Goal: Task Accomplishment & Management: Manage account settings

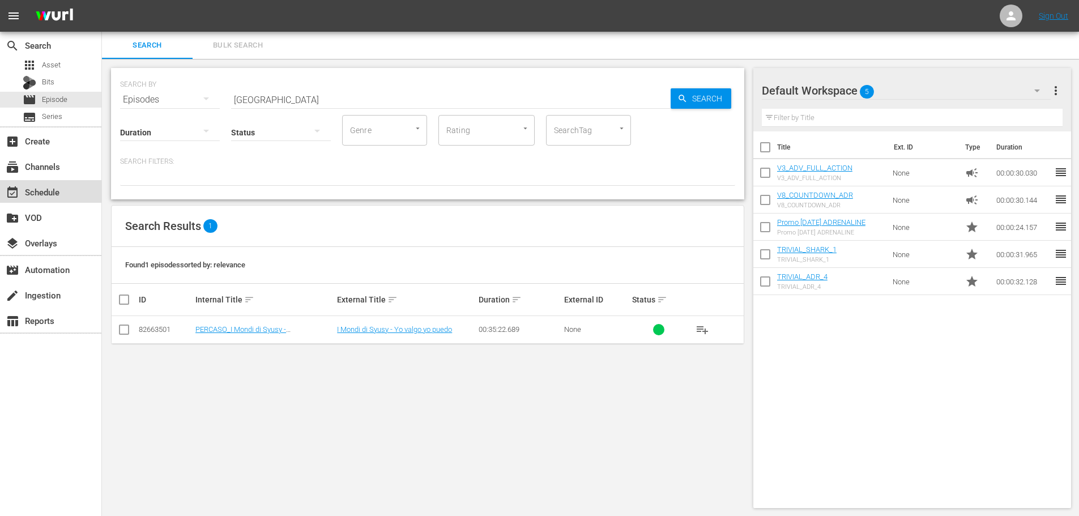
click at [80, 200] on div "event_available Schedule" at bounding box center [50, 191] width 101 height 23
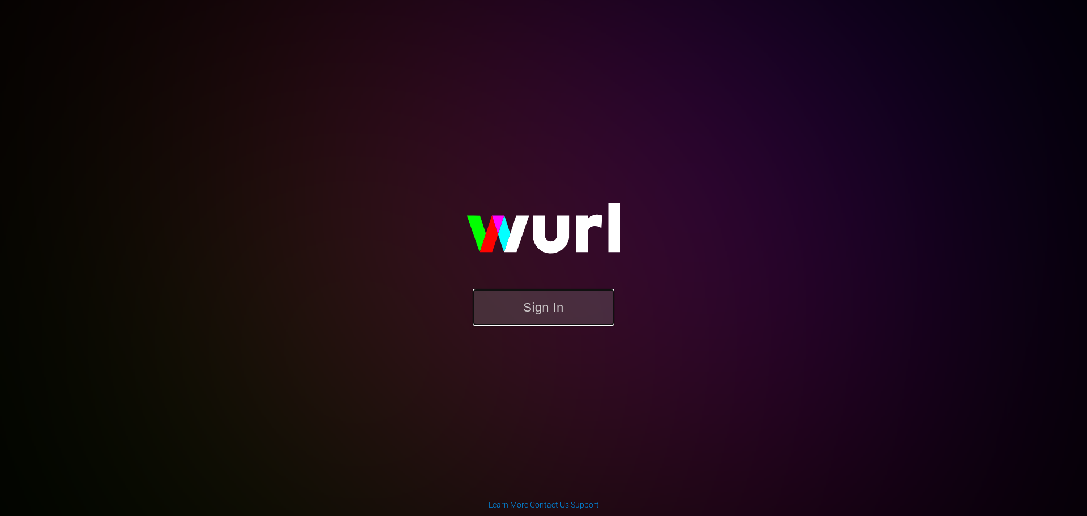
click at [520, 308] on button "Sign In" at bounding box center [544, 307] width 142 height 37
click at [533, 309] on button "Sign In" at bounding box center [544, 307] width 142 height 37
click at [586, 318] on button "Sign In" at bounding box center [544, 307] width 142 height 37
click at [476, 312] on button "Sign In" at bounding box center [544, 307] width 142 height 37
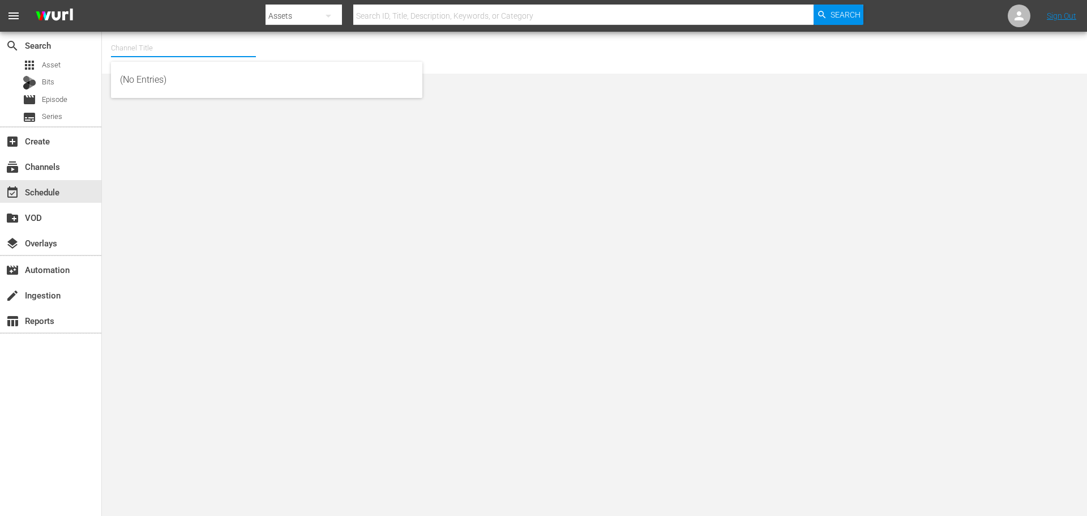
click at [165, 48] on input "text" at bounding box center [183, 48] width 145 height 27
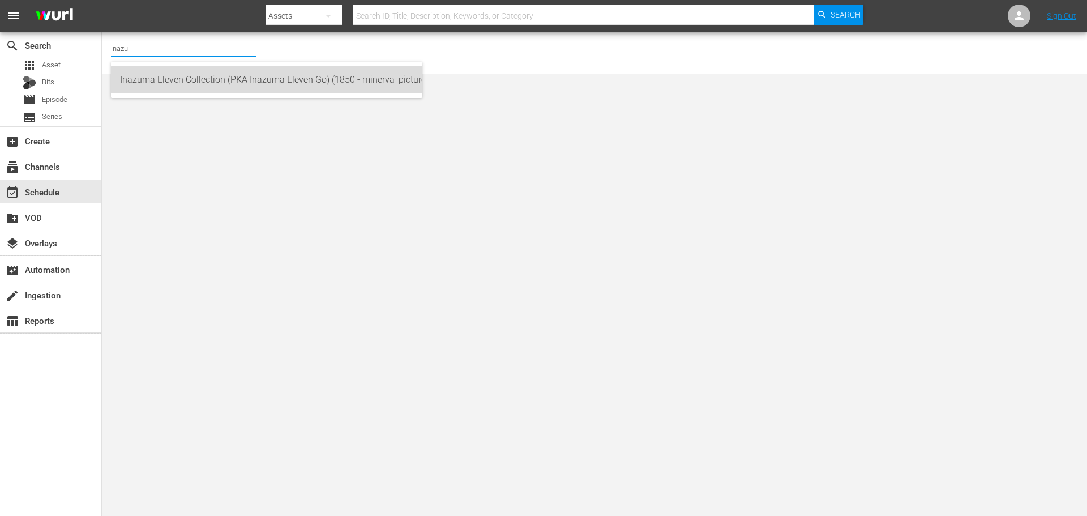
click at [339, 84] on div "Inazuma Eleven Collection (PKA Inazuma Eleven Go) (1850 - minerva_pictures_inaz…" at bounding box center [266, 79] width 293 height 27
type input "Inazuma Eleven Collection (PKA Inazuma Eleven Go) (1850 - minerva_pictures_inaz…"
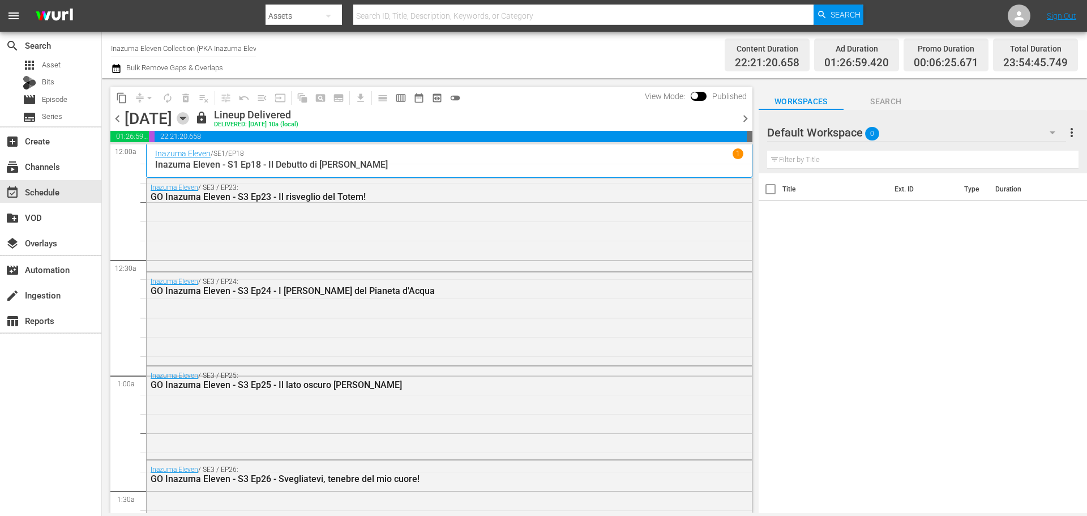
click at [189, 122] on icon "button" at bounding box center [183, 118] width 12 height 12
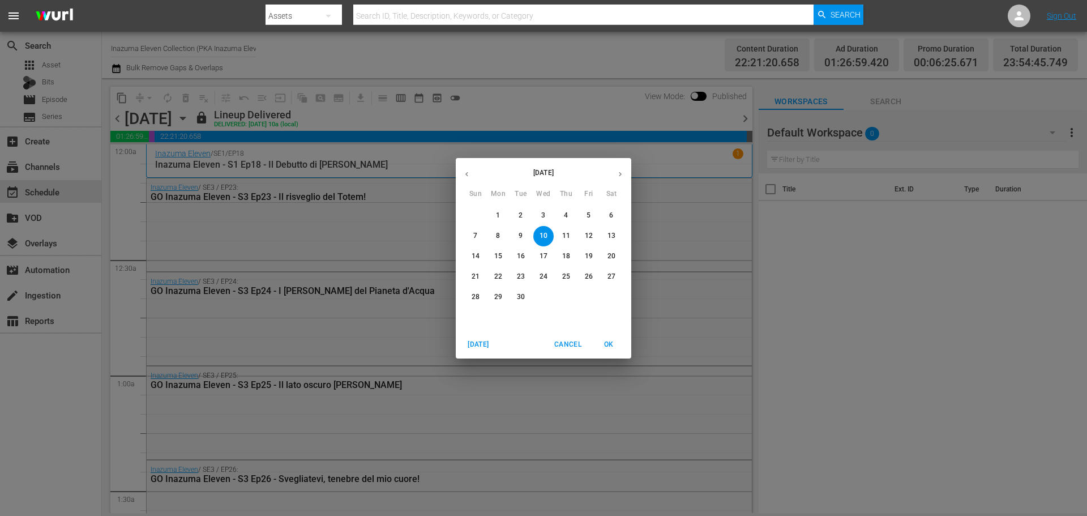
click at [470, 255] on span "14" at bounding box center [476, 256] width 20 height 10
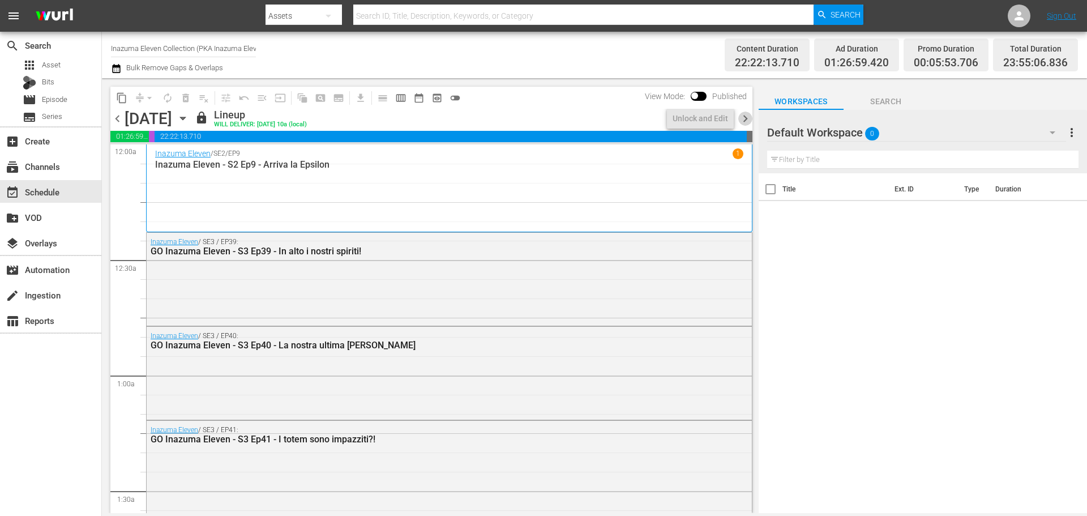
click at [746, 118] on span "chevron_right" at bounding box center [746, 119] width 14 height 14
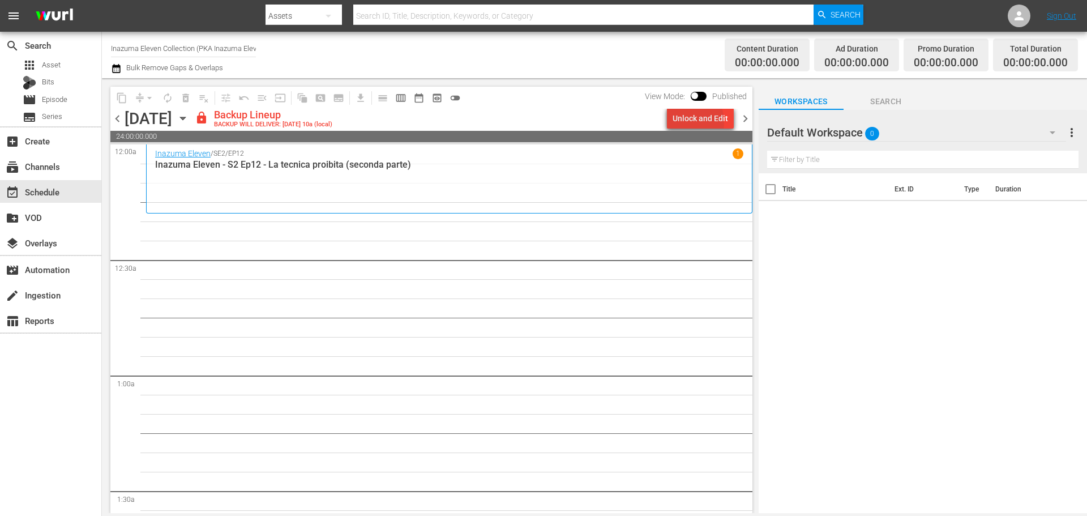
click at [686, 122] on div "Unlock and Edit" at bounding box center [701, 118] width 56 height 20
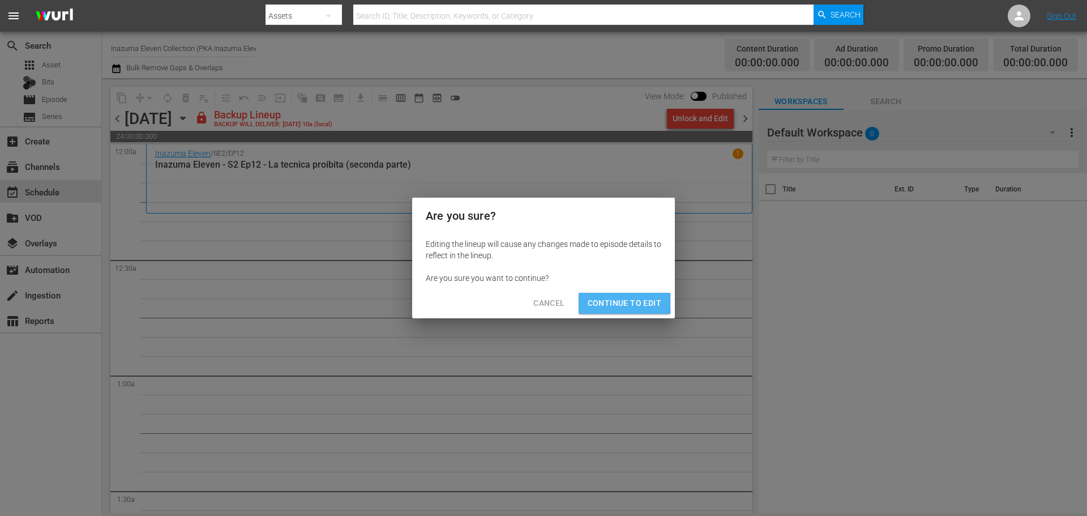
click at [590, 302] on span "Continue to Edit" at bounding box center [625, 303] width 74 height 14
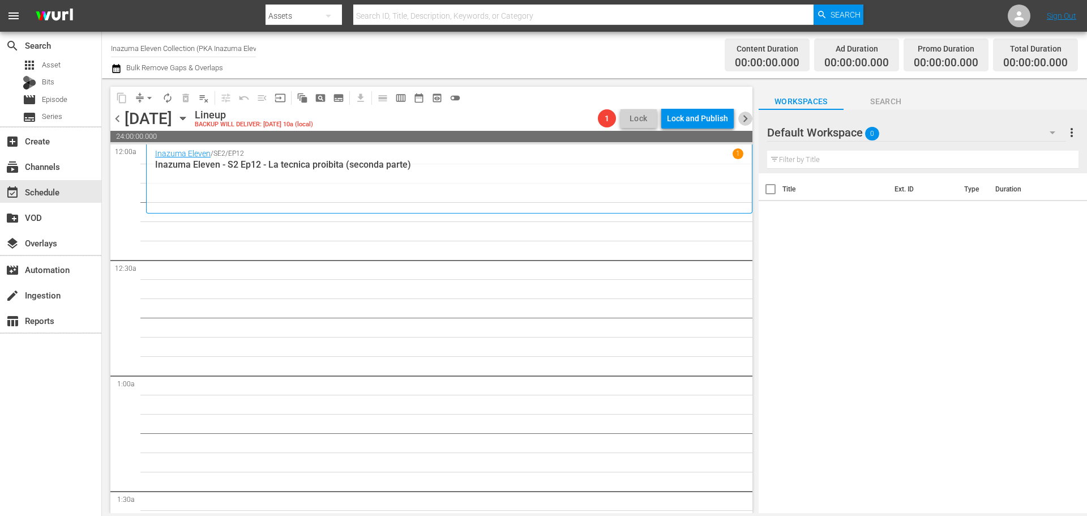
click at [740, 121] on span "chevron_right" at bounding box center [746, 119] width 14 height 14
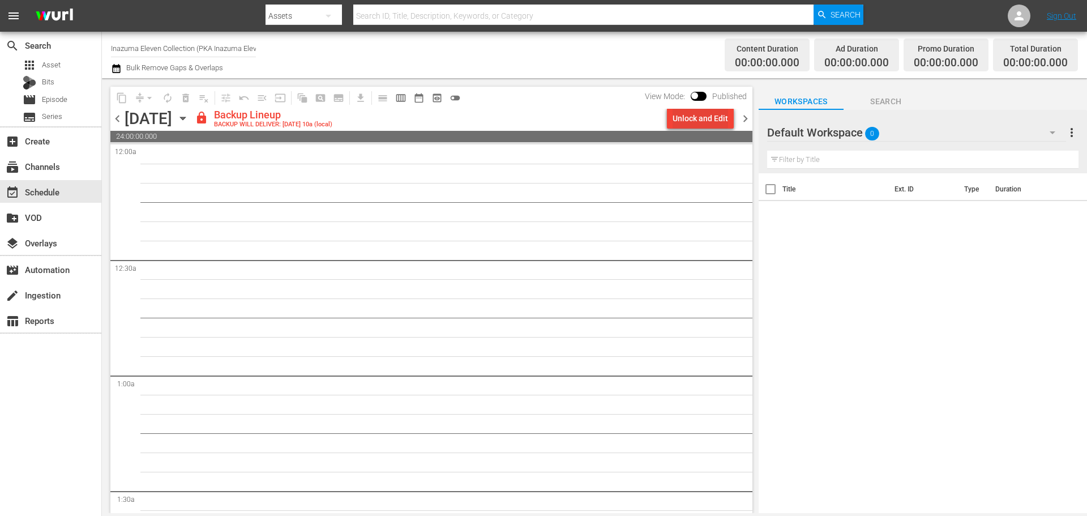
click at [718, 122] on div "Unlock and Edit" at bounding box center [701, 118] width 56 height 20
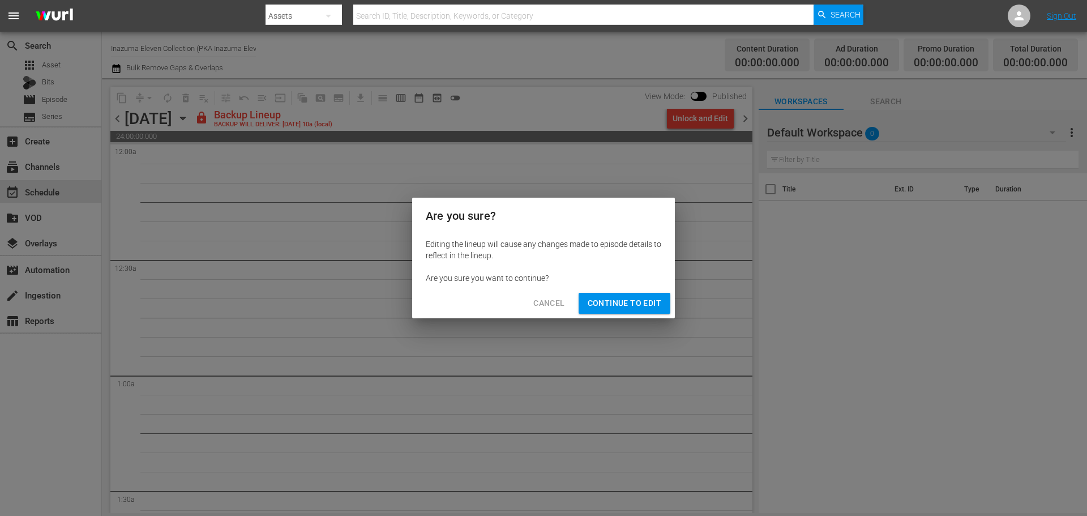
click at [616, 296] on span "Continue to Edit" at bounding box center [625, 303] width 74 height 14
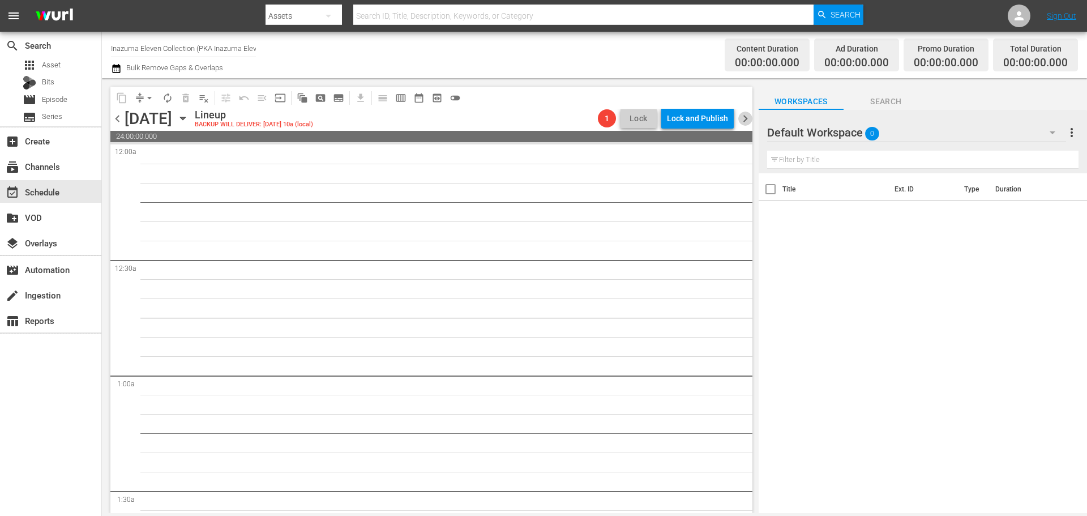
click at [742, 120] on span "chevron_right" at bounding box center [746, 119] width 14 height 14
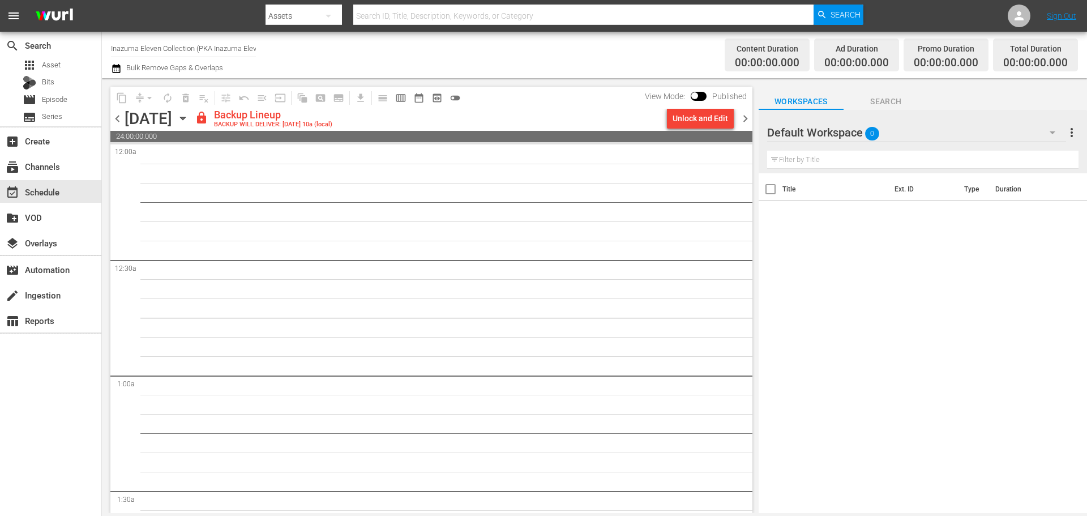
click at [724, 120] on div "Unlock and Edit" at bounding box center [701, 118] width 56 height 20
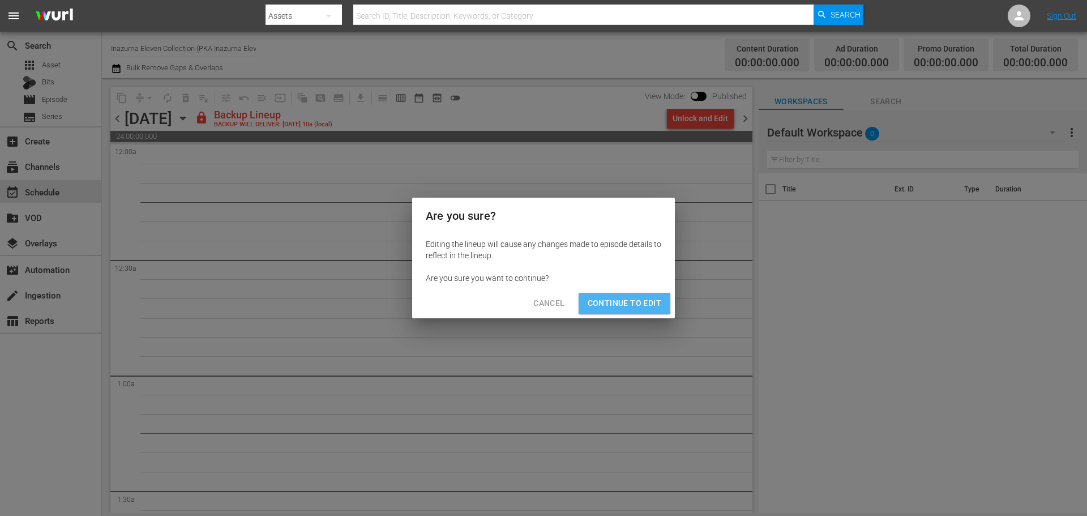
click at [592, 295] on button "Continue to Edit" at bounding box center [625, 303] width 92 height 21
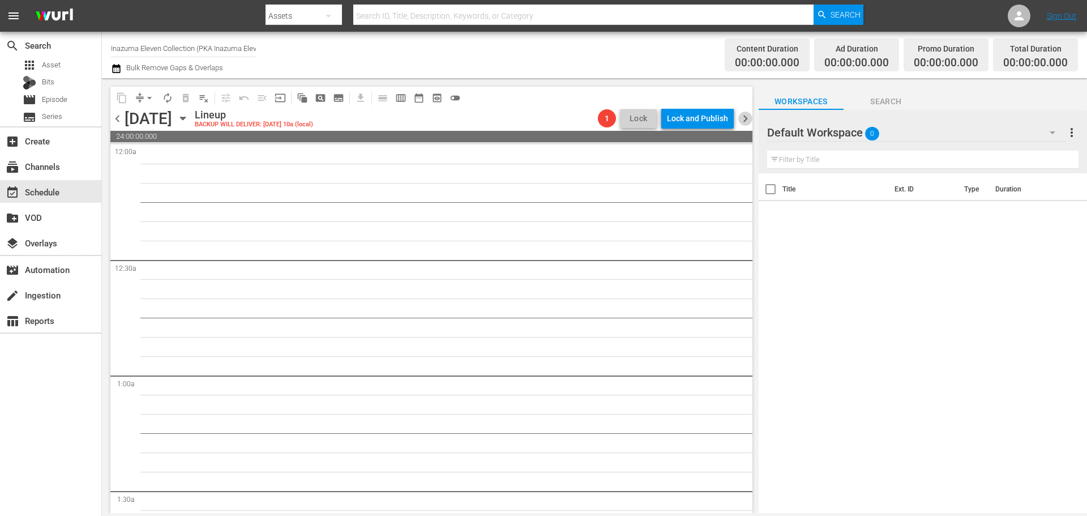
click at [748, 115] on span "chevron_right" at bounding box center [746, 119] width 14 height 14
click at [189, 122] on icon "button" at bounding box center [183, 118] width 12 height 12
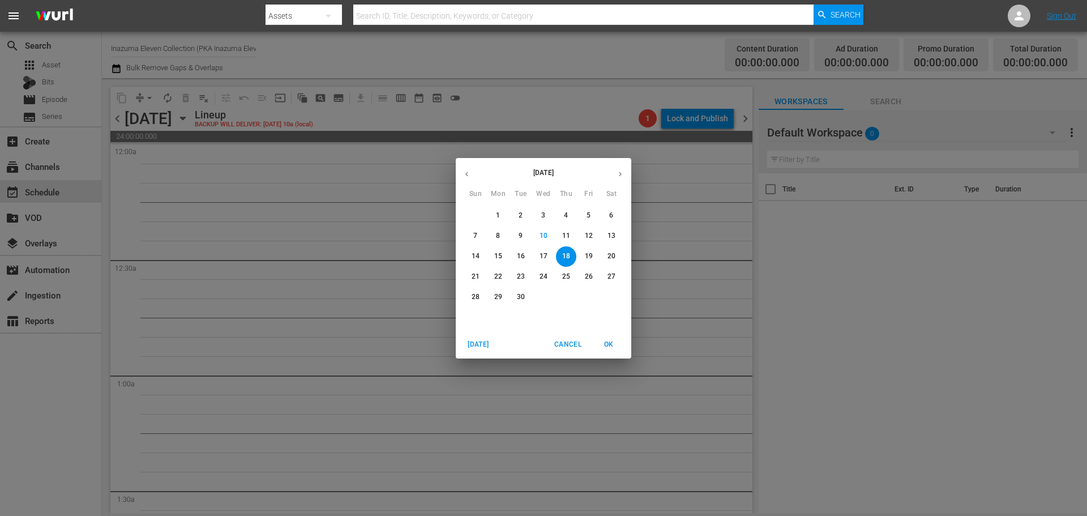
drag, startPoint x: 493, startPoint y: 258, endPoint x: 614, endPoint y: 133, distance: 173.8
click at [493, 258] on span "15" at bounding box center [498, 256] width 20 height 10
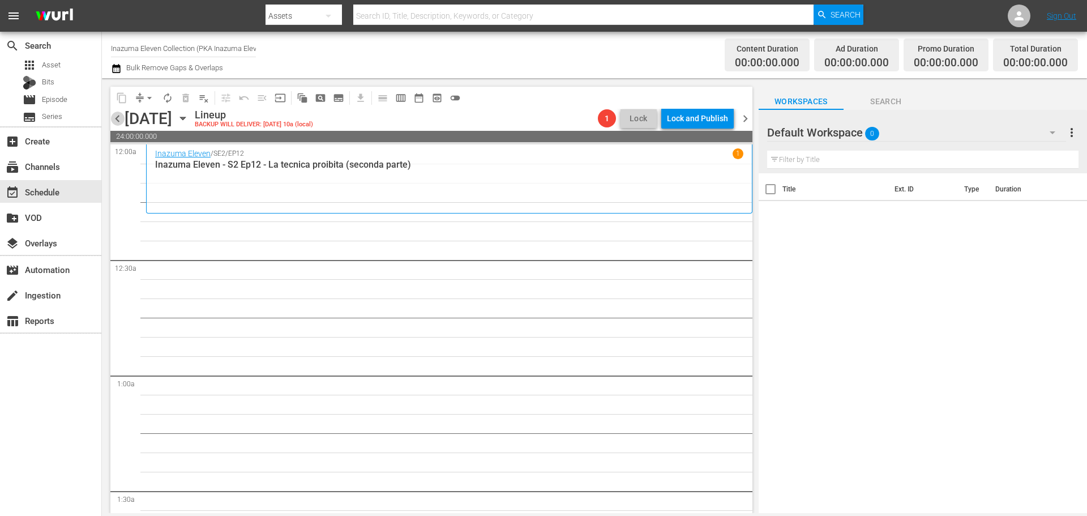
click at [119, 119] on span "chevron_left" at bounding box center [117, 119] width 14 height 14
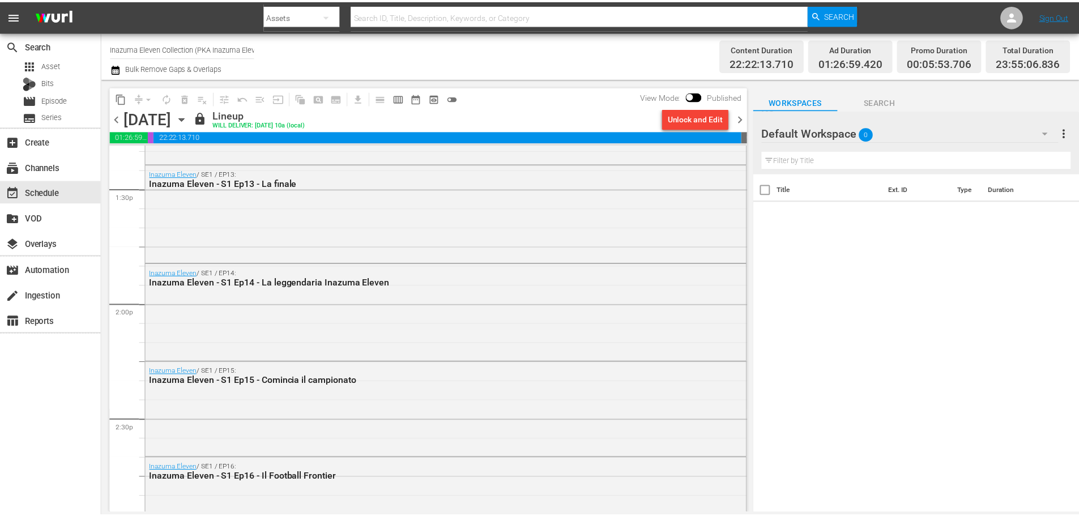
scroll to position [3094, 0]
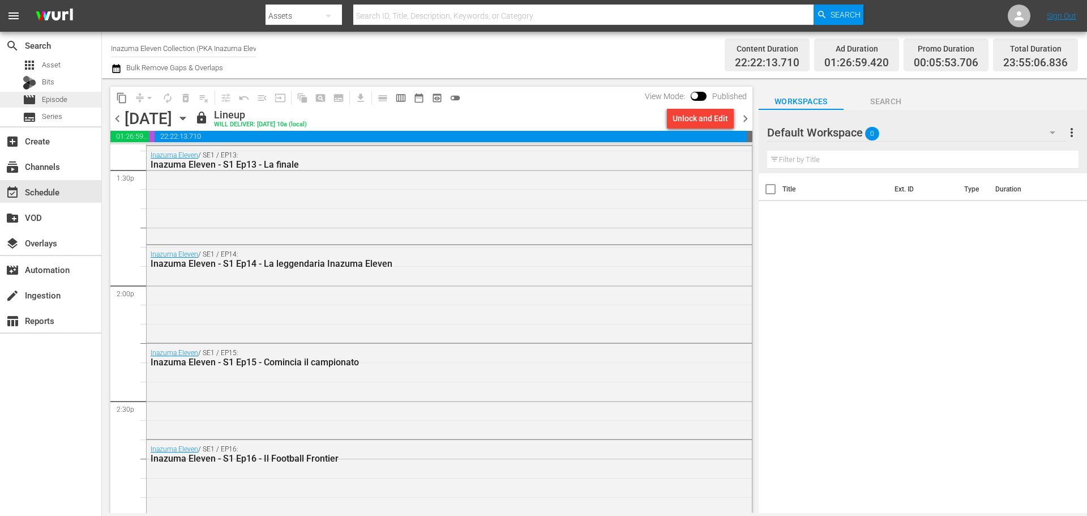
click at [65, 97] on span "Episode" at bounding box center [54, 99] width 25 height 11
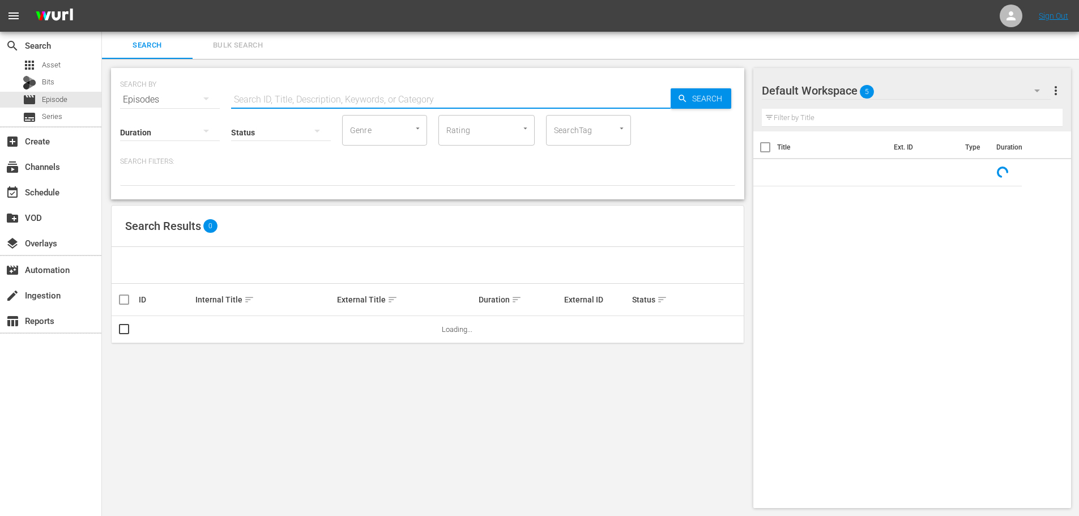
drag, startPoint x: 302, startPoint y: 103, endPoint x: 587, endPoint y: 53, distance: 289.7
click at [302, 103] on input "text" at bounding box center [450, 99] width 439 height 27
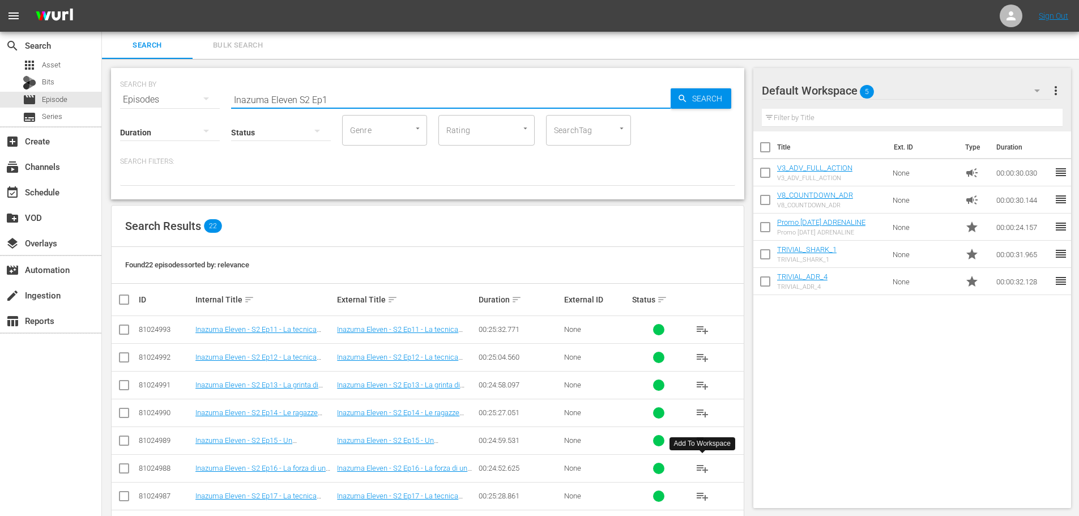
type input "Inazuma Eleven S2 Ep1"
click at [702, 467] on span "playlist_add" at bounding box center [702, 469] width 14 height 14
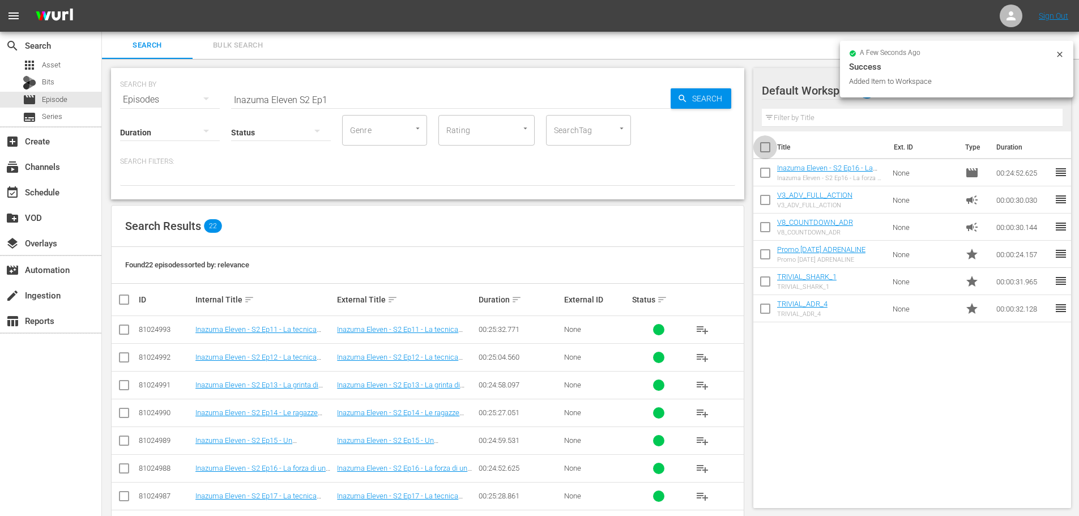
click at [769, 150] on input "checkbox" at bounding box center [765, 150] width 24 height 24
checkbox input "true"
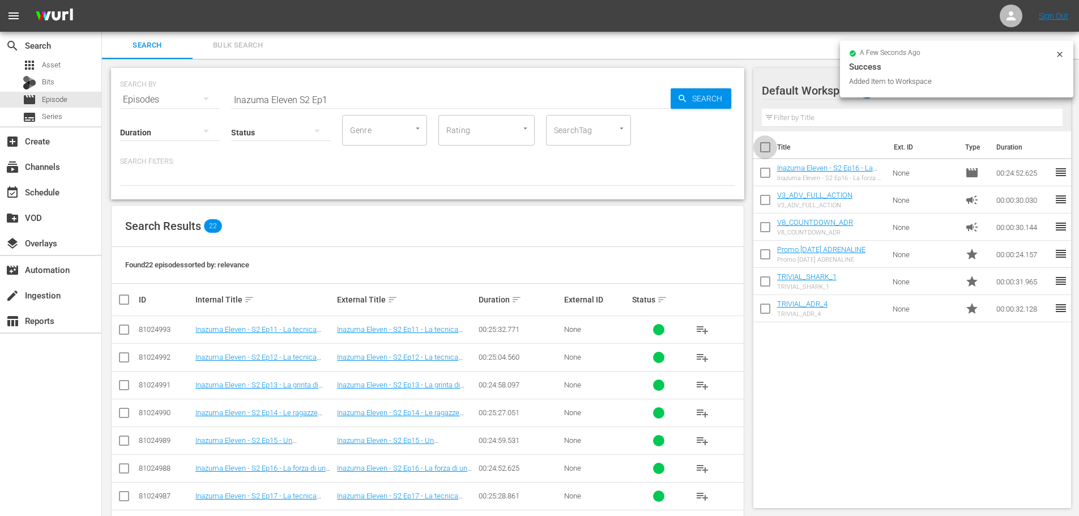
checkbox input "true"
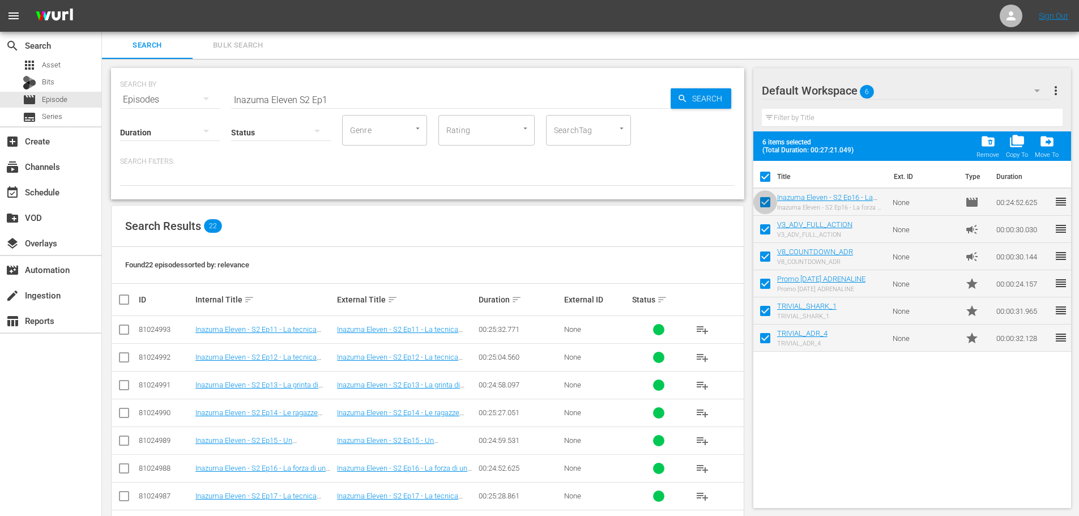
click at [758, 202] on input "checkbox" at bounding box center [765, 205] width 24 height 24
checkbox input "false"
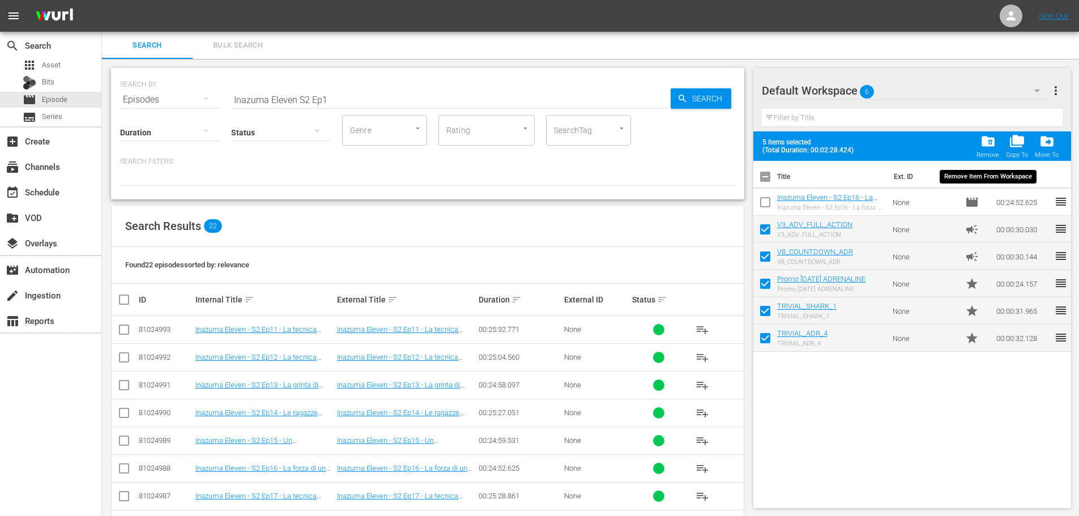
click at [997, 151] on div "Remove" at bounding box center [987, 154] width 23 height 7
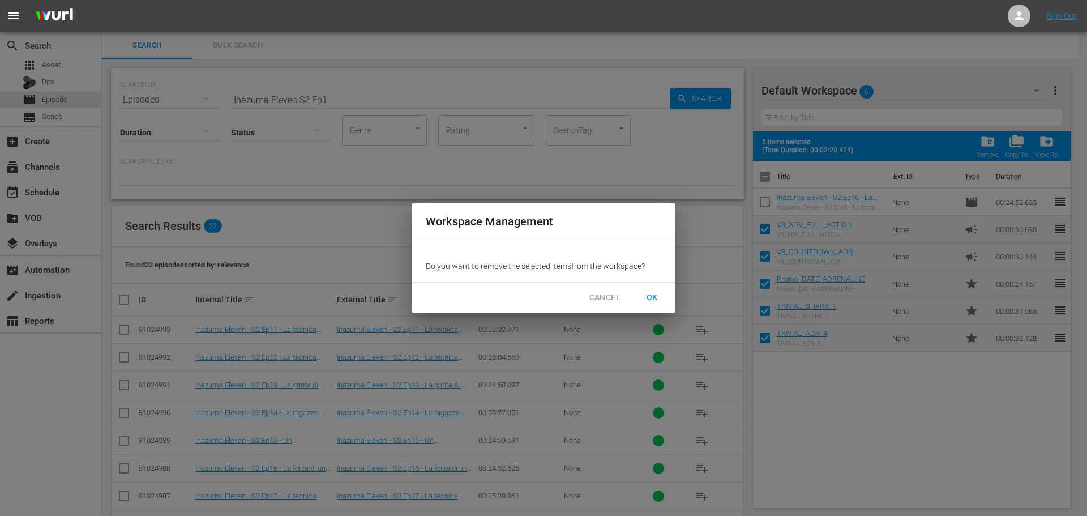
click at [658, 299] on span "OK" at bounding box center [652, 298] width 18 height 14
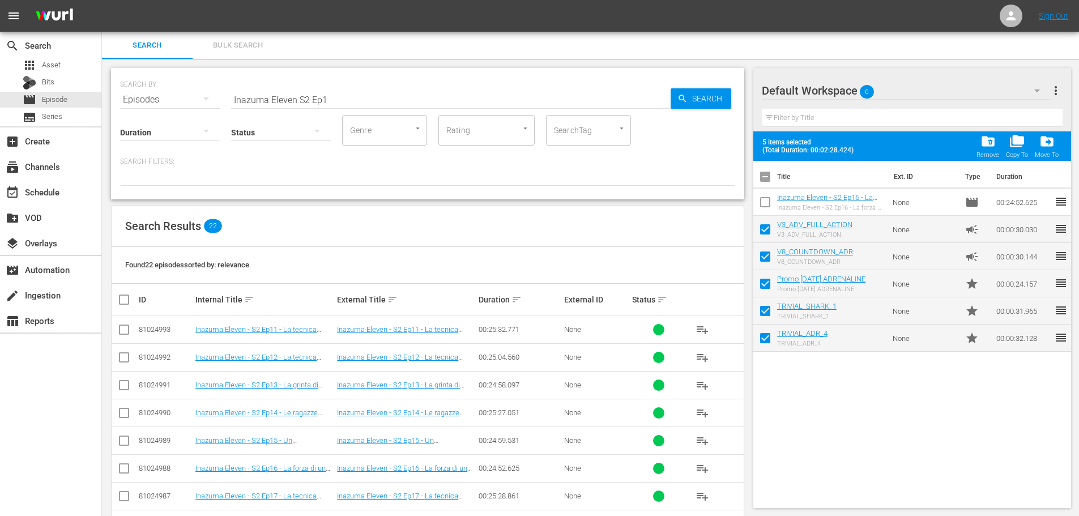
checkbox input "false"
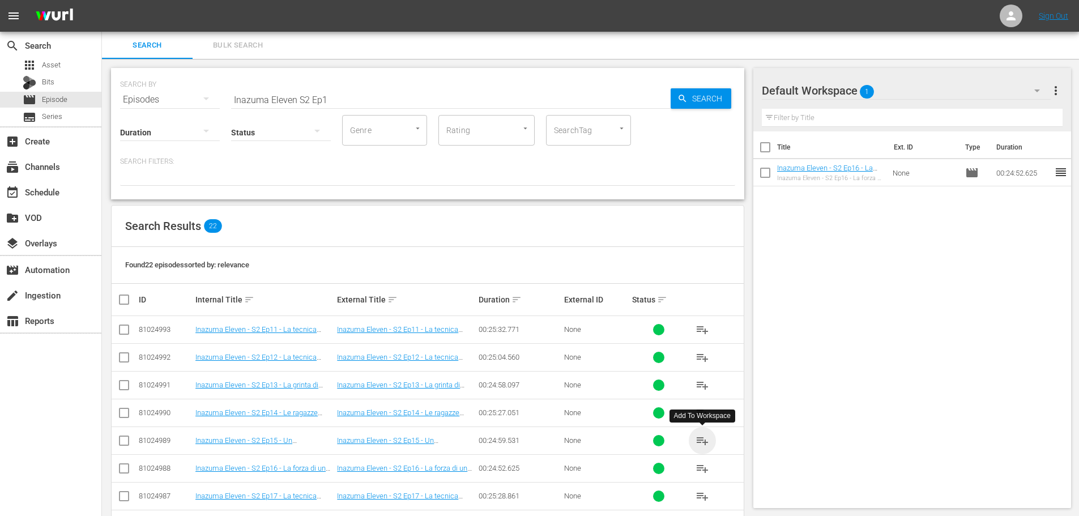
click at [701, 437] on span "playlist_add" at bounding box center [702, 441] width 14 height 14
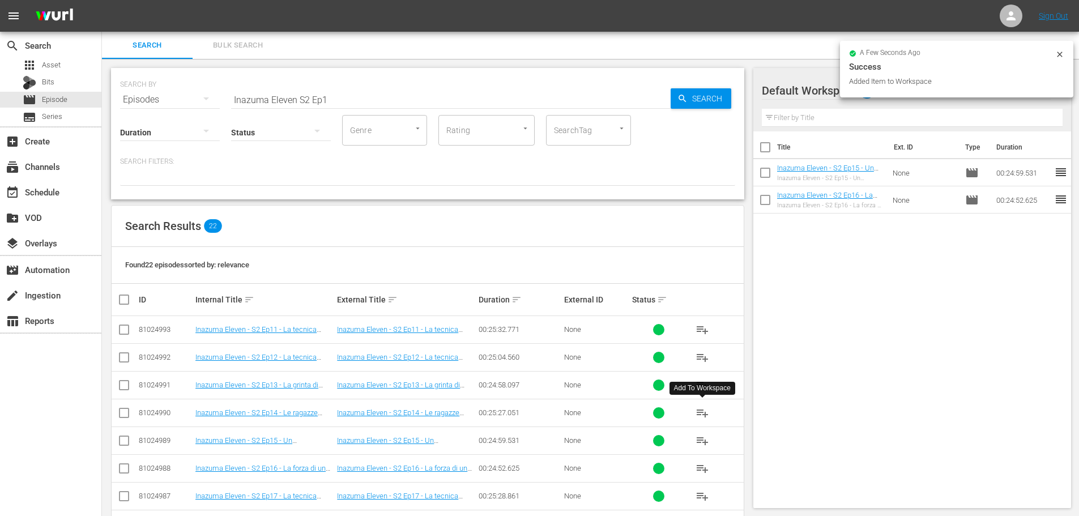
click at [700, 409] on span "playlist_add" at bounding box center [702, 413] width 14 height 14
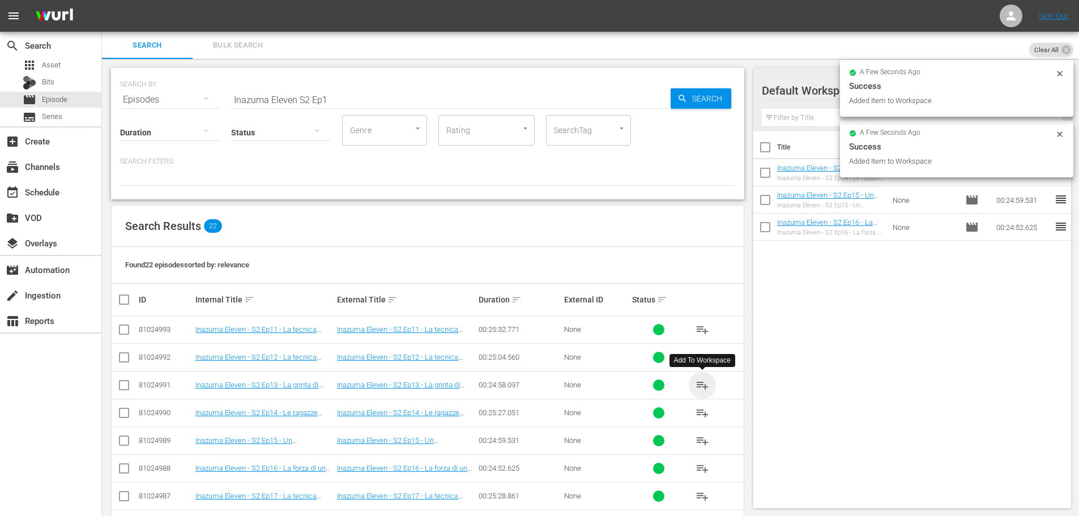
click at [702, 384] on span "playlist_add" at bounding box center [702, 385] width 14 height 14
click at [697, 357] on span "playlist_add" at bounding box center [702, 358] width 14 height 14
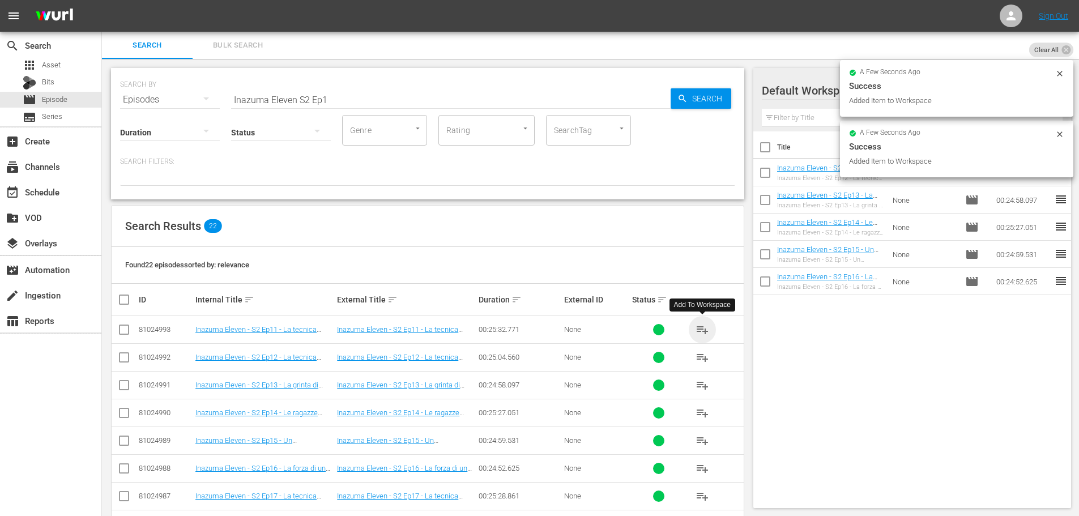
click at [699, 325] on span "playlist_add" at bounding box center [702, 330] width 14 height 14
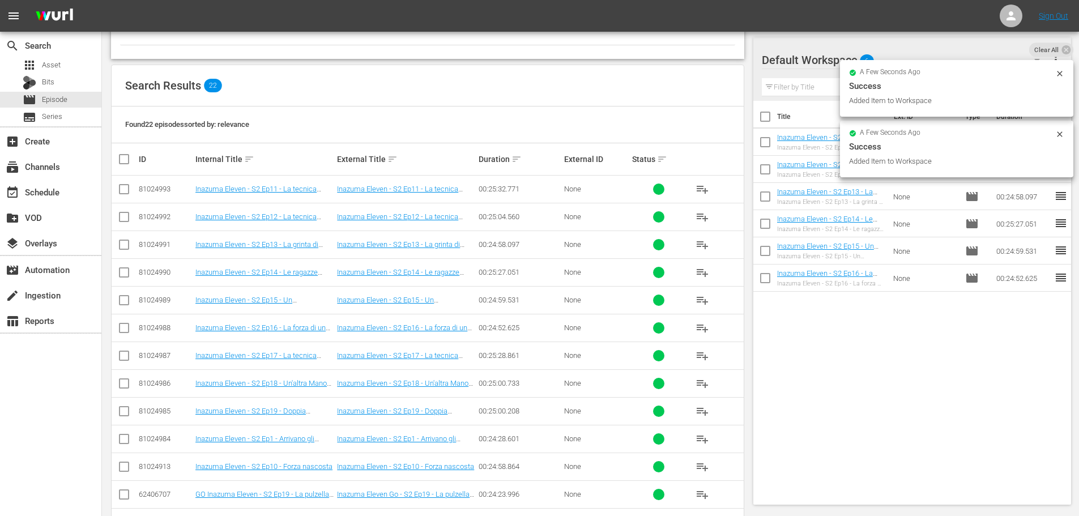
scroll to position [170, 0]
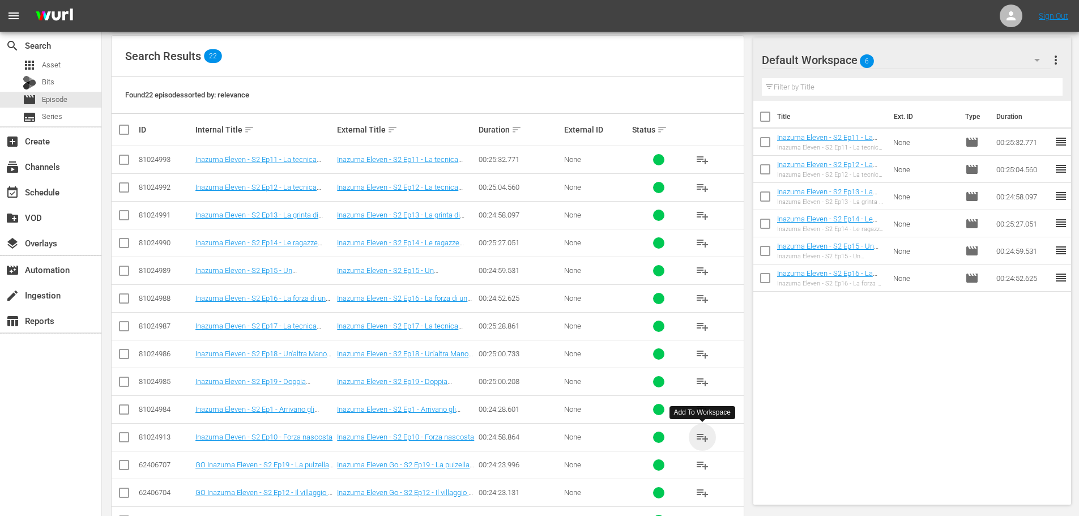
click at [702, 437] on span "playlist_add" at bounding box center [702, 437] width 14 height 14
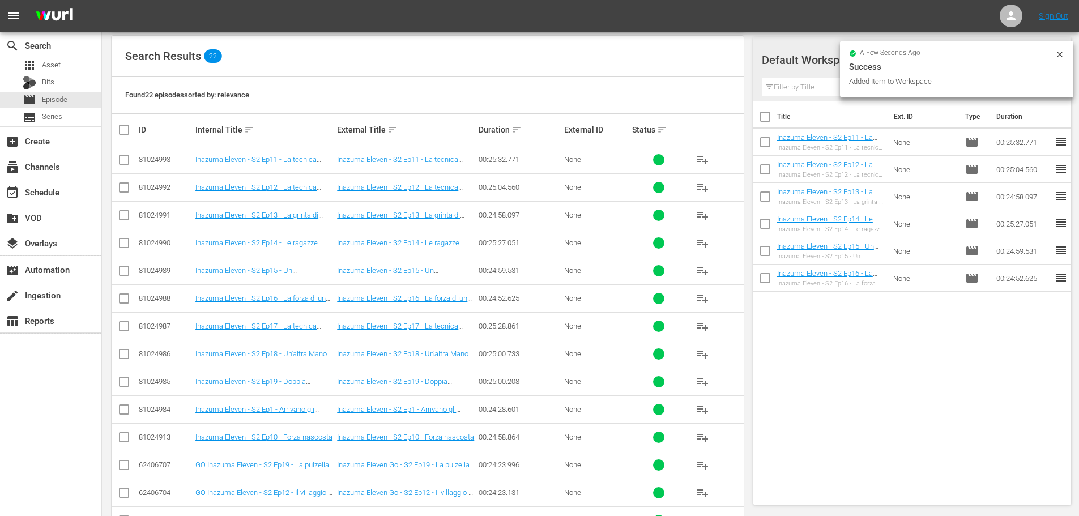
scroll to position [0, 0]
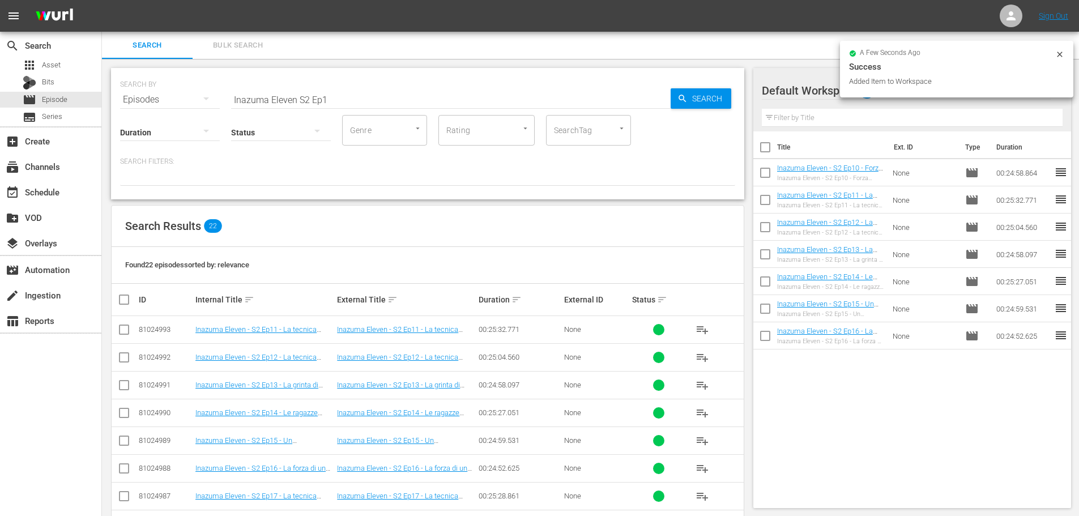
click at [378, 95] on input "Inazuma Eleven S2 Ep1" at bounding box center [450, 99] width 439 height 27
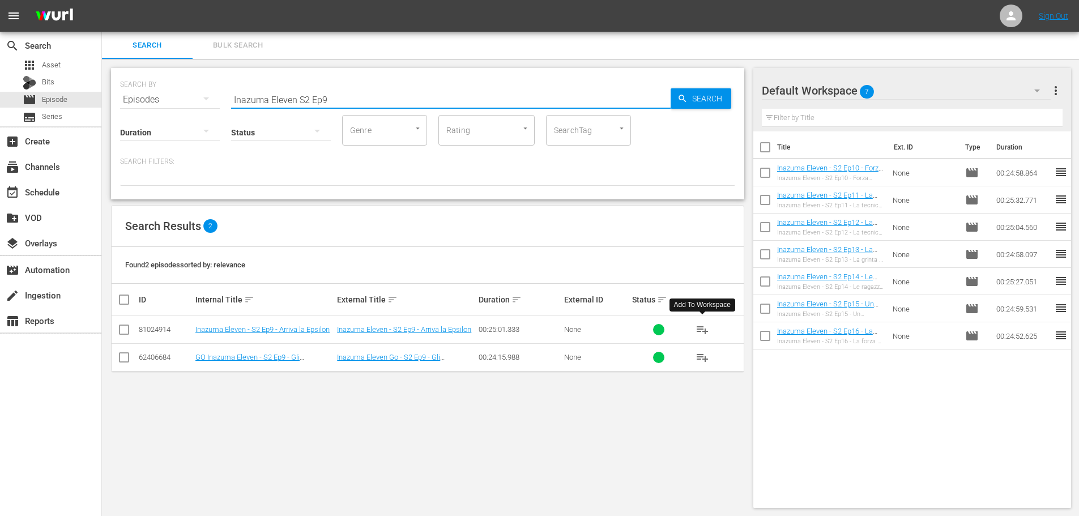
click at [705, 326] on span "playlist_add" at bounding box center [702, 330] width 14 height 14
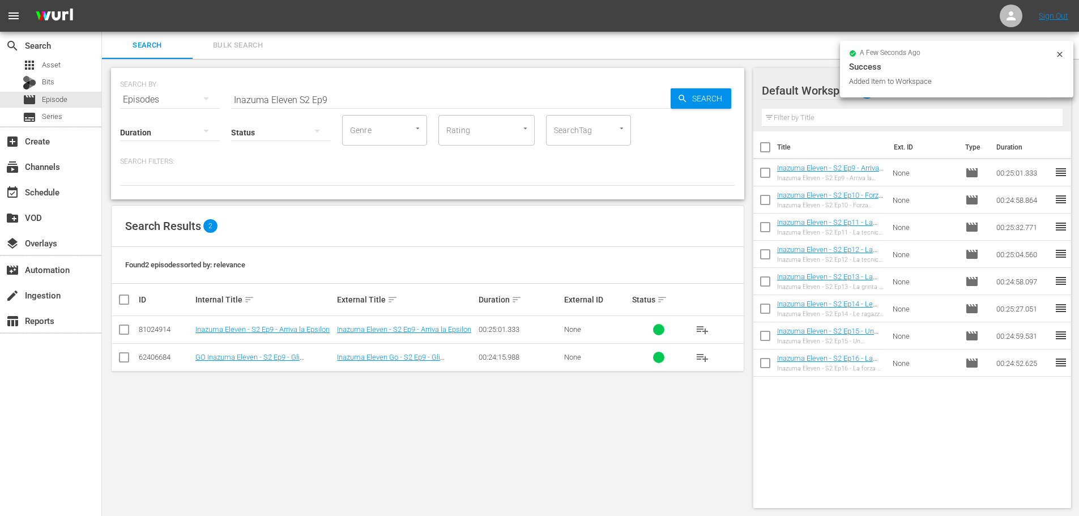
click at [348, 103] on input "Inazuma Eleven S2 Ep9" at bounding box center [450, 99] width 439 height 27
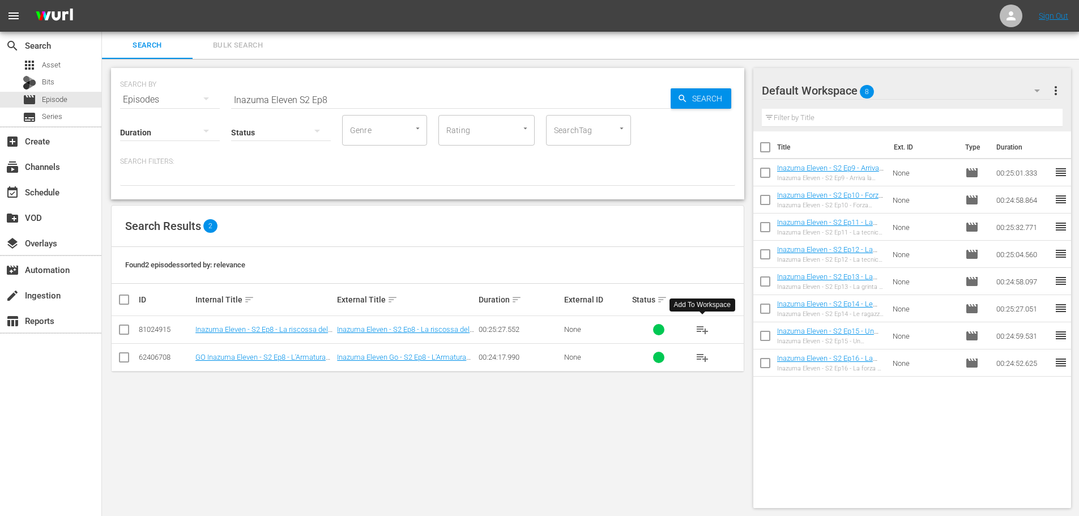
click at [699, 326] on span "playlist_add" at bounding box center [702, 330] width 14 height 14
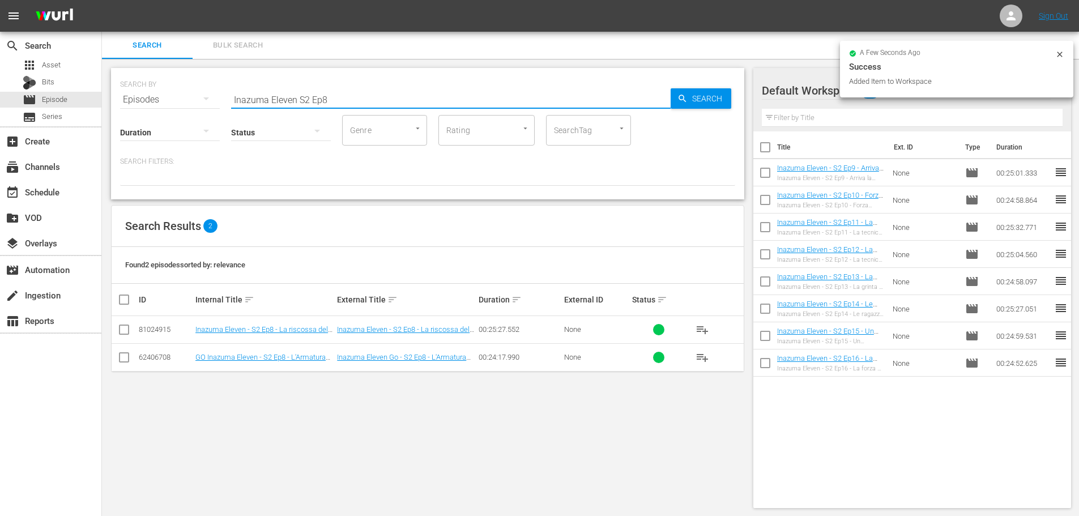
click at [411, 97] on input "Inazuma Eleven S2 Ep8" at bounding box center [450, 99] width 439 height 27
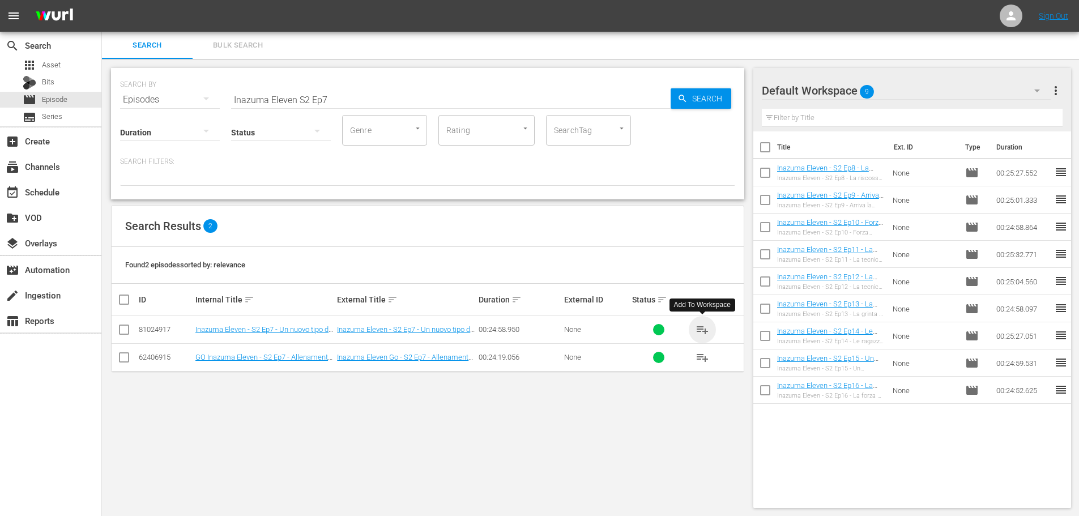
click at [702, 332] on span "playlist_add" at bounding box center [702, 330] width 14 height 14
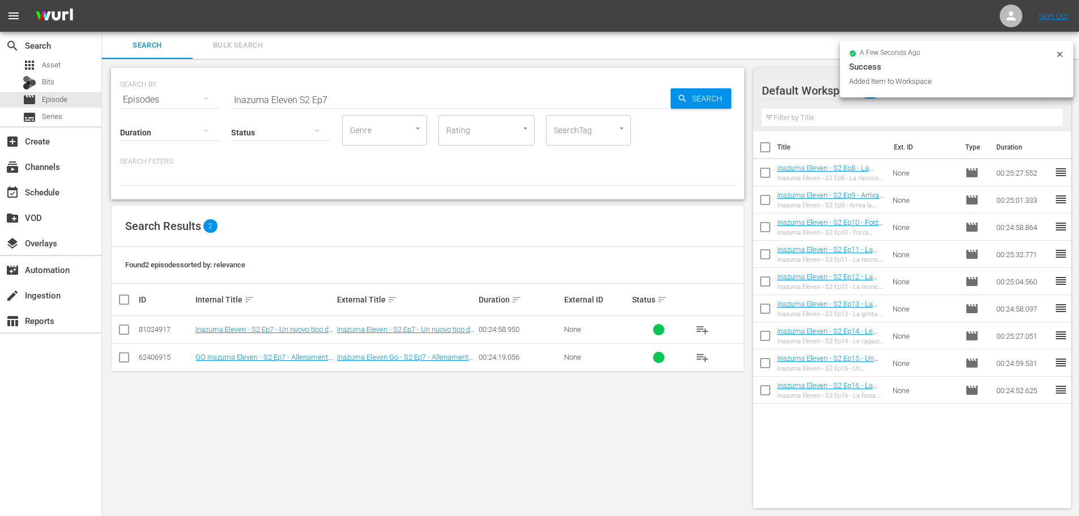
click at [334, 102] on input "Inazuma Eleven S2 Ep7" at bounding box center [450, 99] width 439 height 27
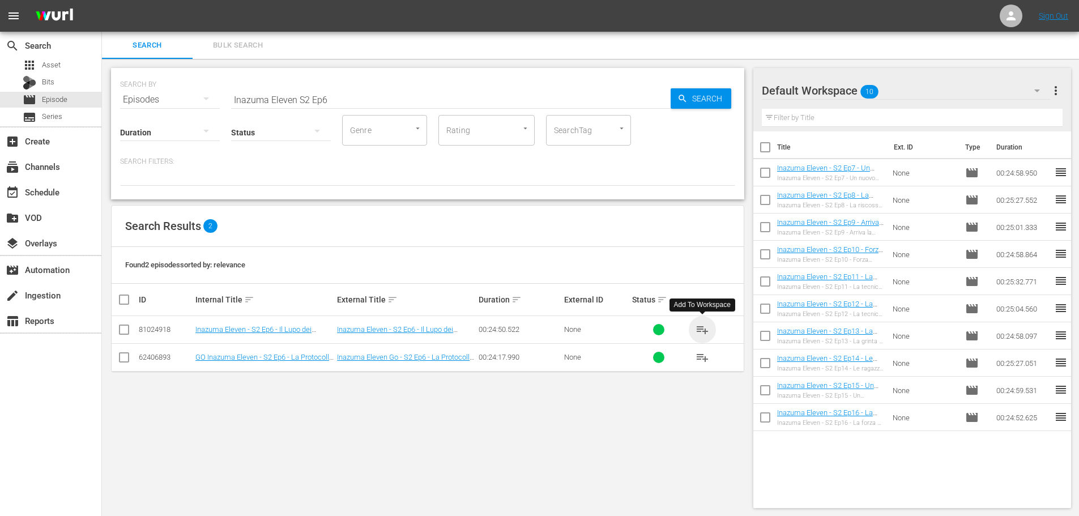
click at [708, 327] on span "playlist_add" at bounding box center [702, 330] width 14 height 14
click at [351, 95] on input "Inazuma Eleven S2 Ep6" at bounding box center [450, 99] width 439 height 27
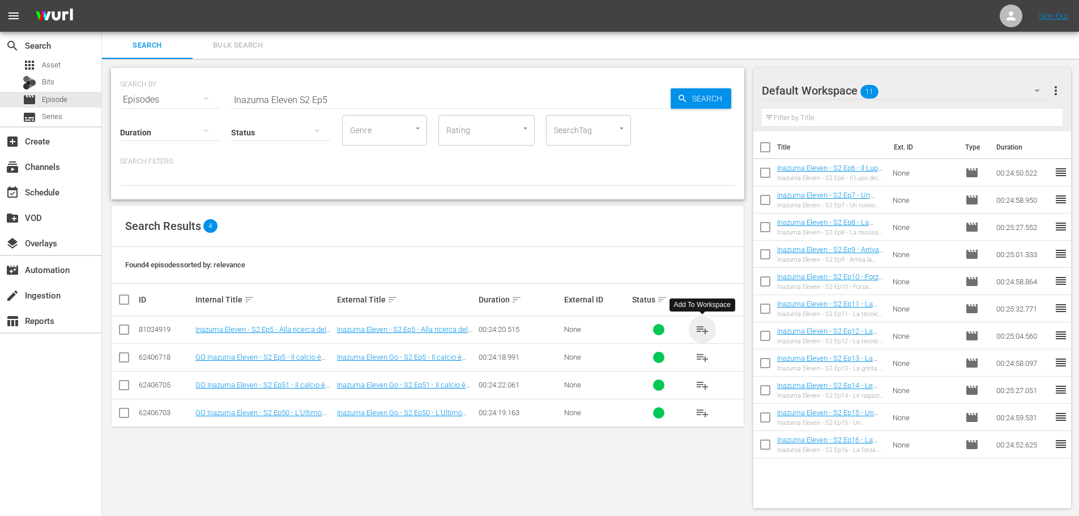
click at [702, 325] on span "playlist_add" at bounding box center [702, 330] width 14 height 14
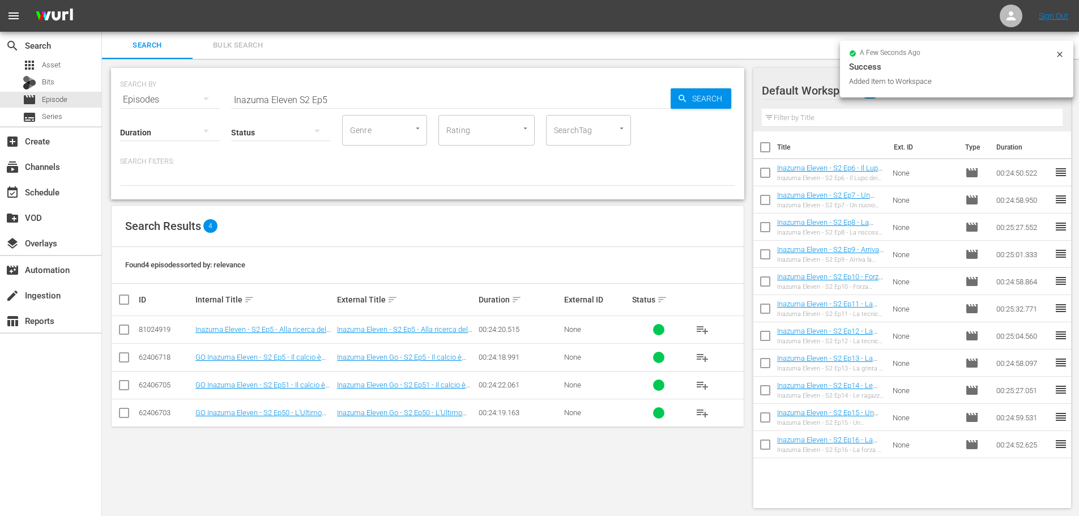
click at [366, 95] on input "Inazuma Eleven S2 Ep5" at bounding box center [450, 99] width 439 height 27
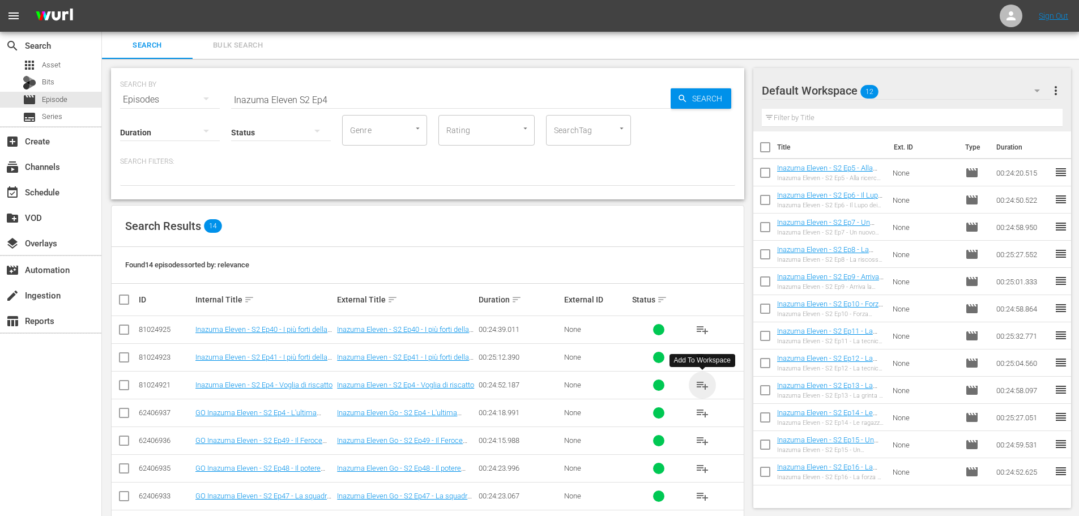
click at [703, 387] on span "playlist_add" at bounding box center [702, 385] width 14 height 14
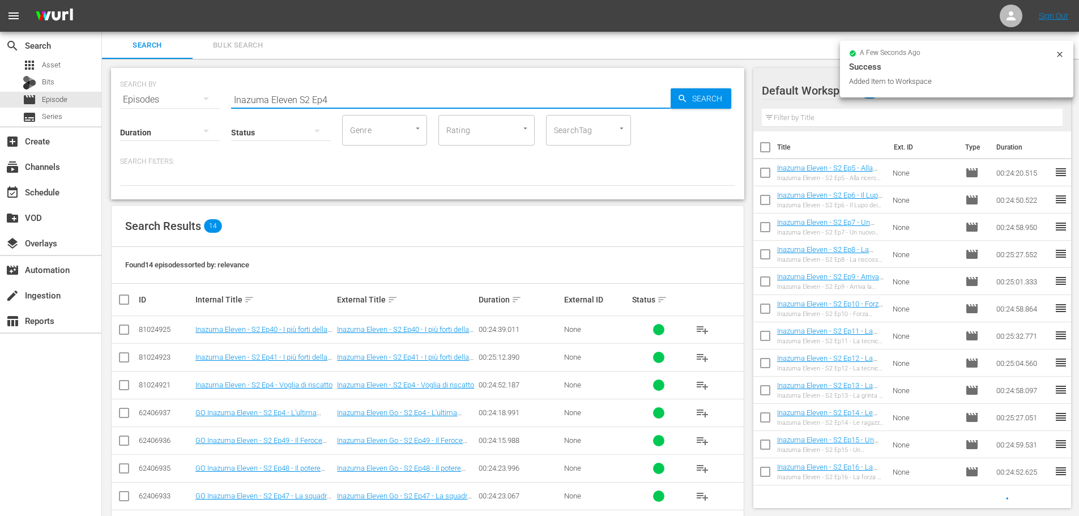
click at [344, 104] on input "Inazuma Eleven S2 Ep4" at bounding box center [450, 99] width 439 height 27
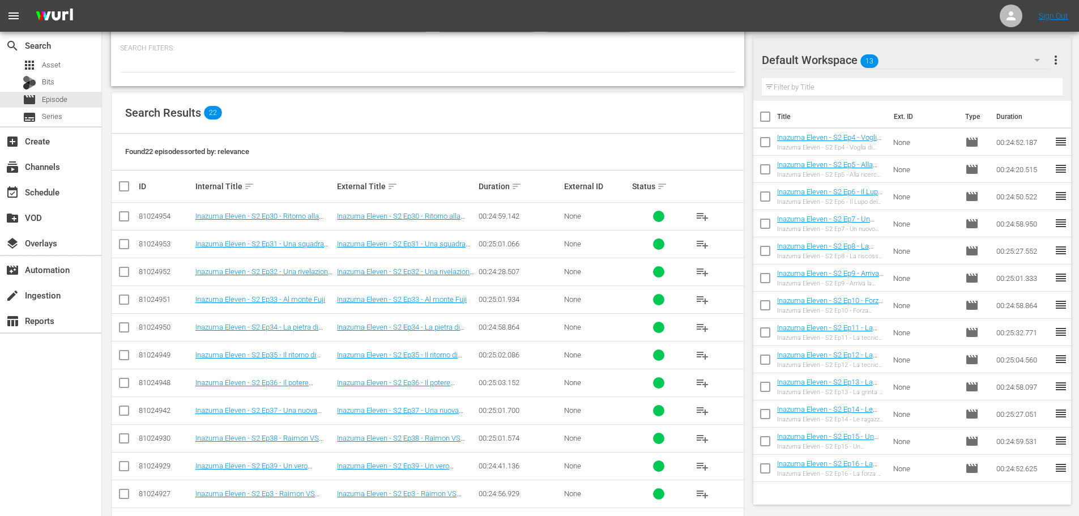
scroll to position [170, 0]
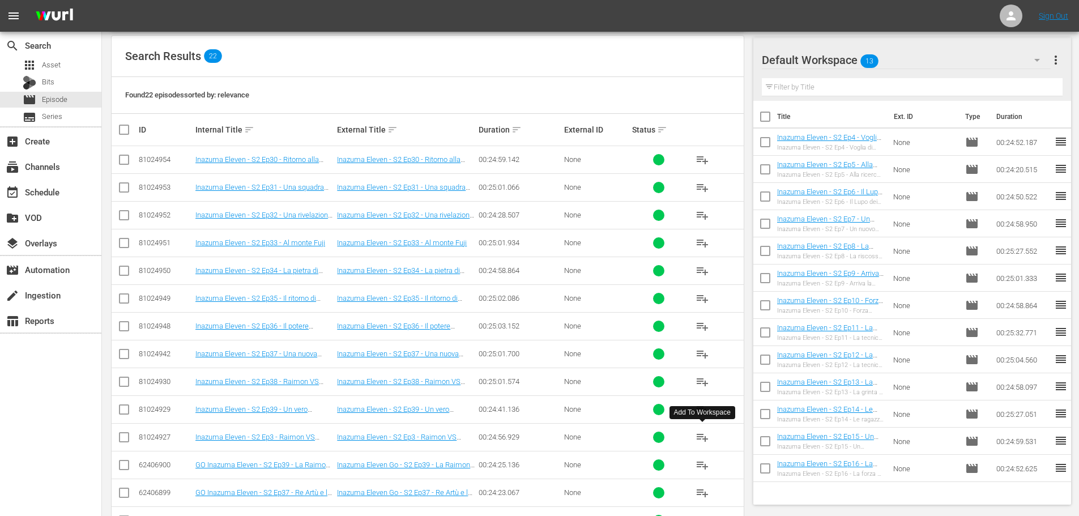
click at [703, 441] on span "playlist_add" at bounding box center [702, 437] width 14 height 14
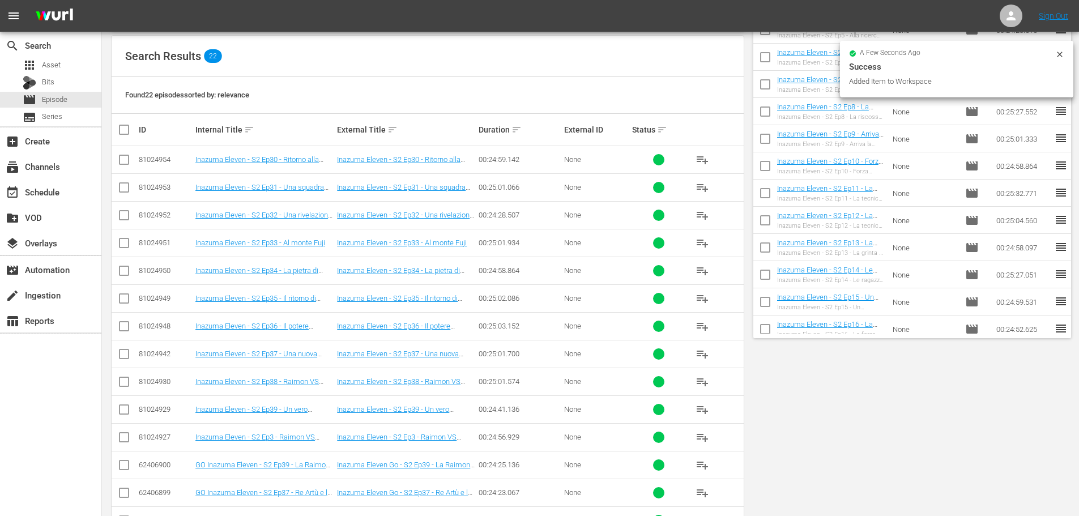
scroll to position [0, 0]
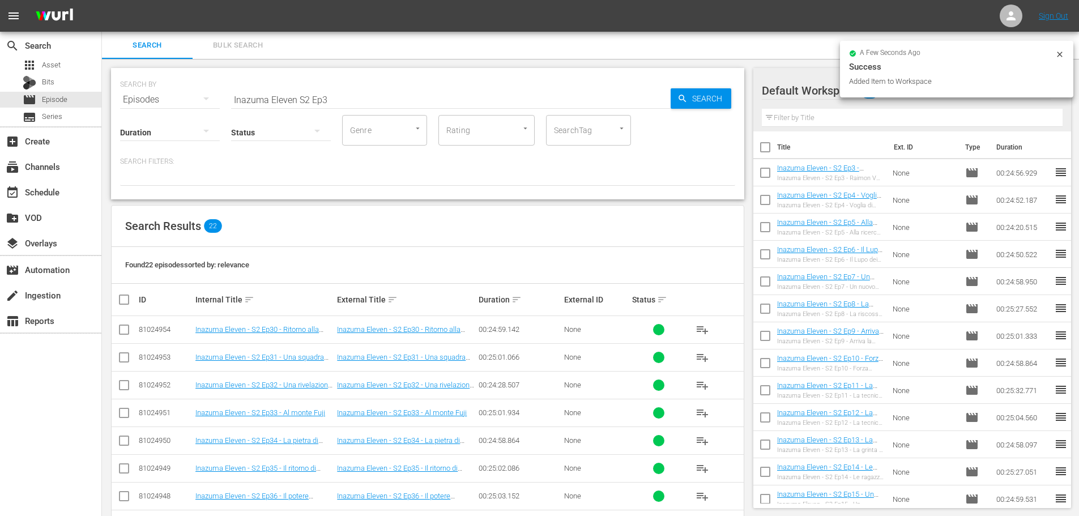
click at [332, 99] on input "Inazuma Eleven S2 Ep3" at bounding box center [450, 99] width 439 height 27
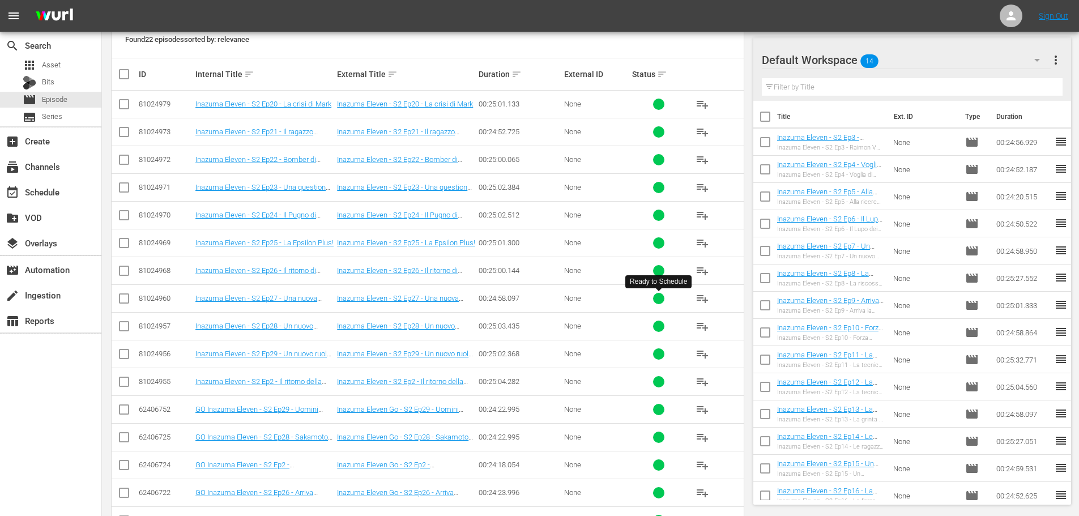
scroll to position [227, 0]
click at [700, 382] on span "playlist_add" at bounding box center [702, 381] width 14 height 14
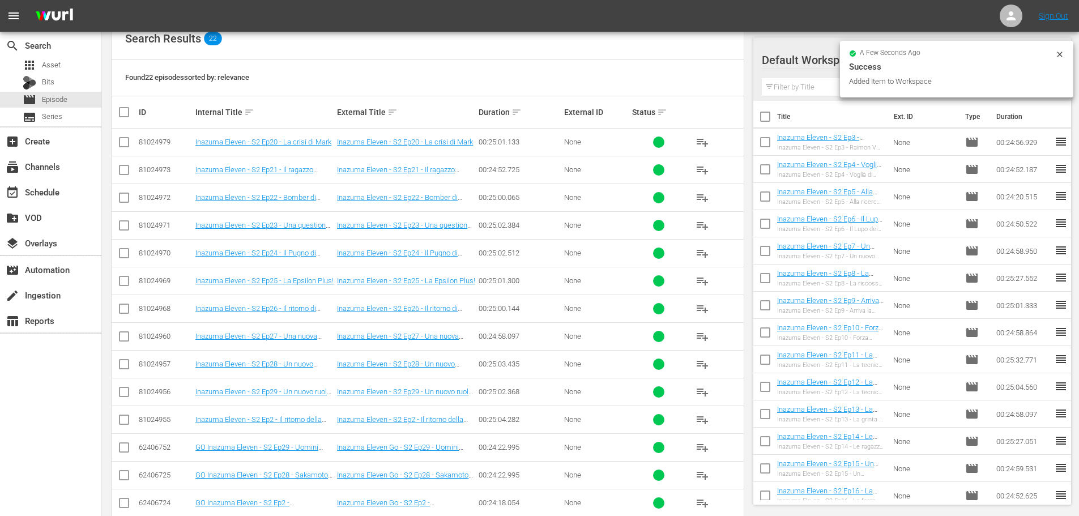
scroll to position [0, 0]
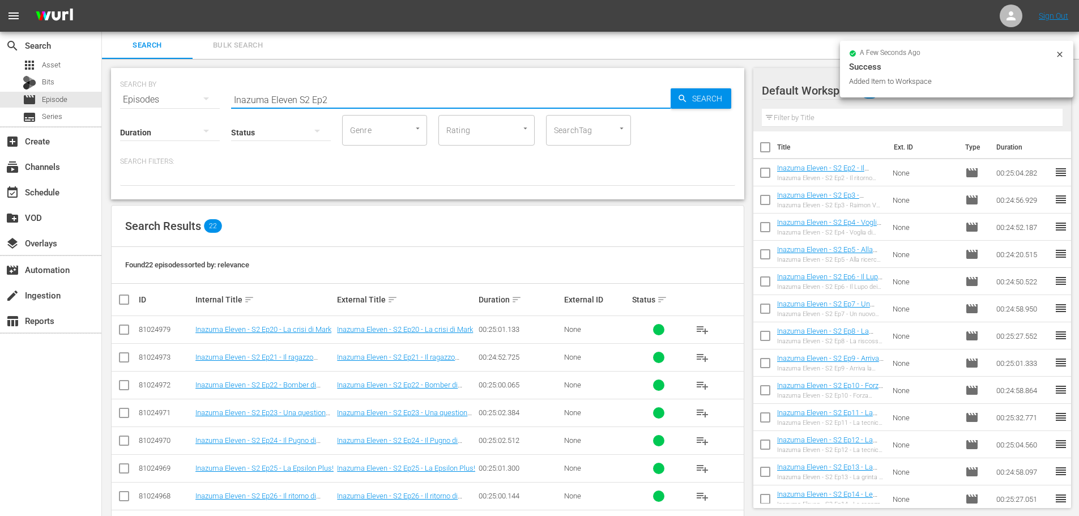
drag, startPoint x: 350, startPoint y: 104, endPoint x: 361, endPoint y: 107, distance: 11.3
click at [350, 104] on input "Inazuma Eleven S2 Ep2" at bounding box center [450, 99] width 439 height 27
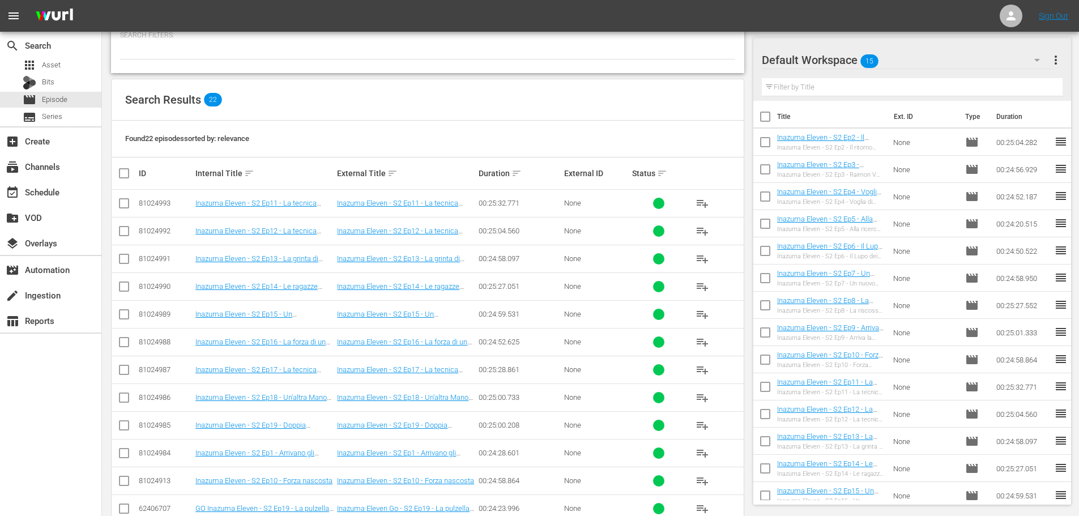
scroll to position [227, 0]
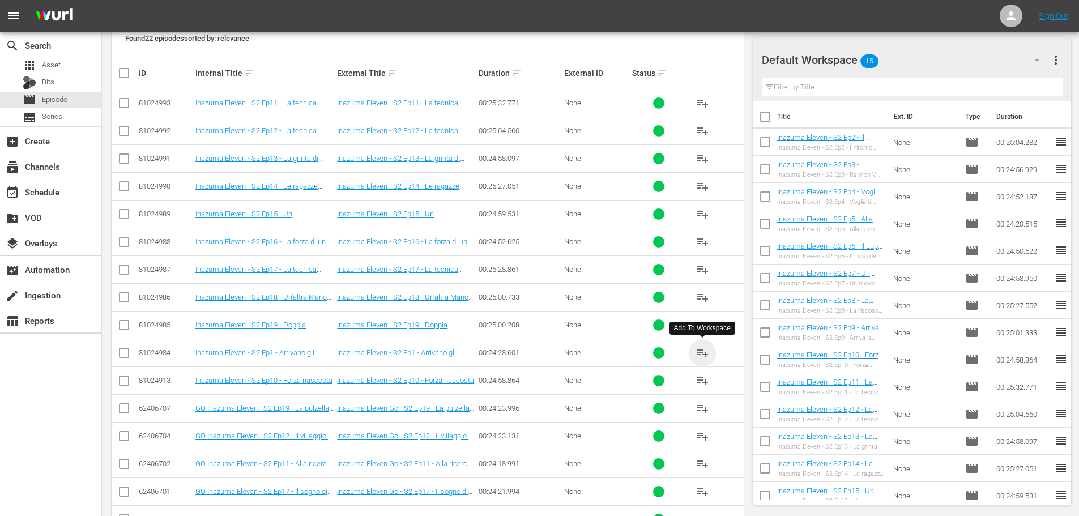
click at [701, 353] on span "playlist_add" at bounding box center [702, 353] width 14 height 14
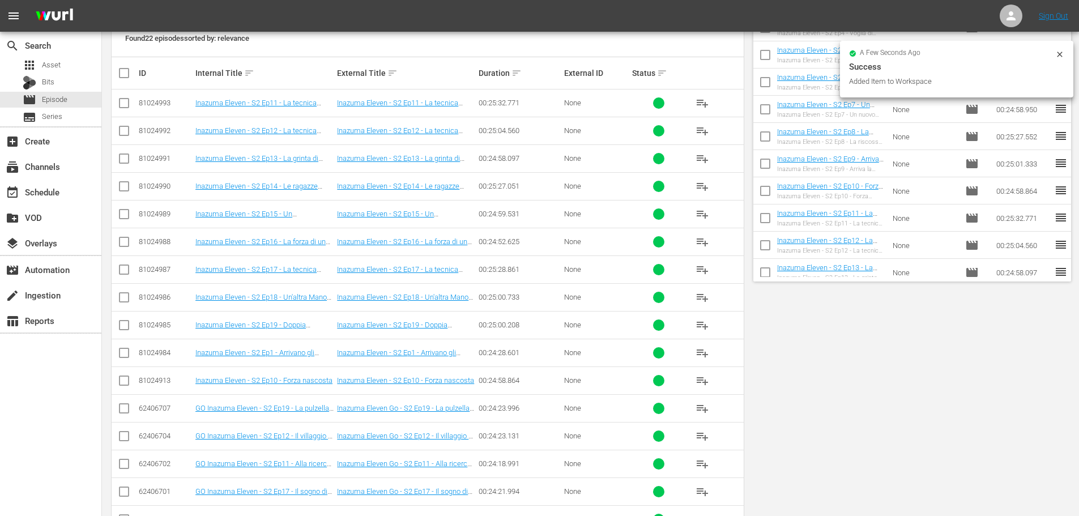
scroll to position [0, 0]
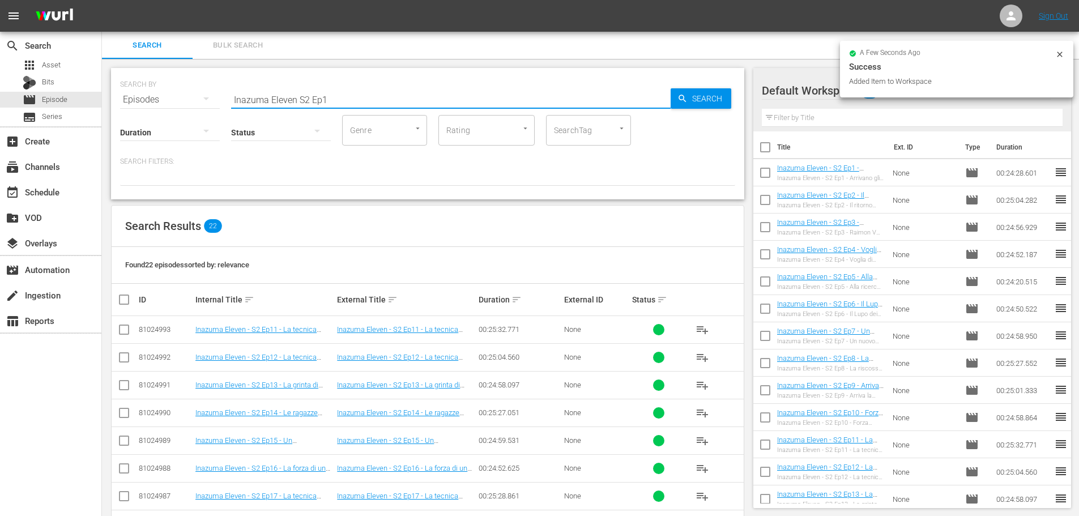
click at [325, 99] on input "Inazuma Eleven S2 Ep1" at bounding box center [450, 99] width 439 height 27
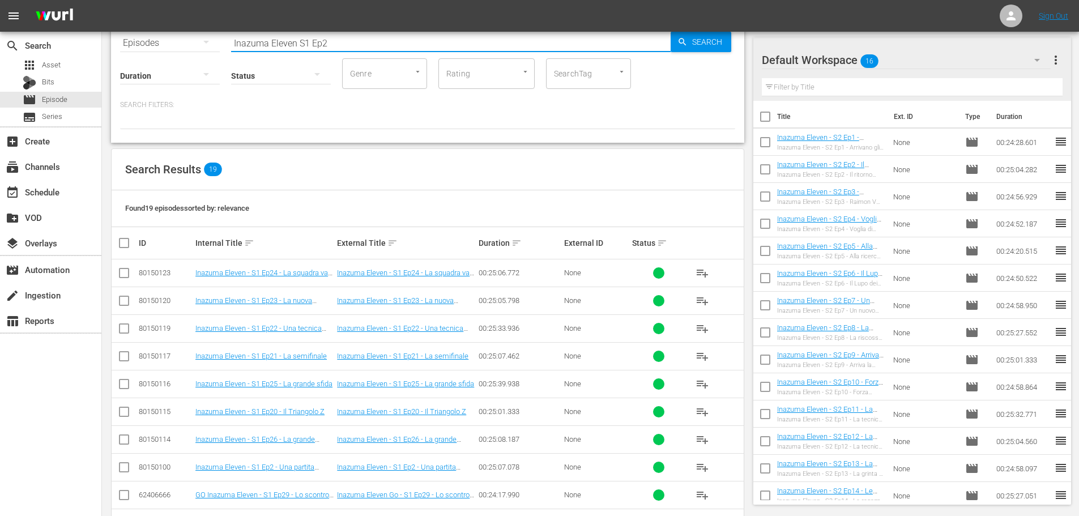
scroll to position [113, 0]
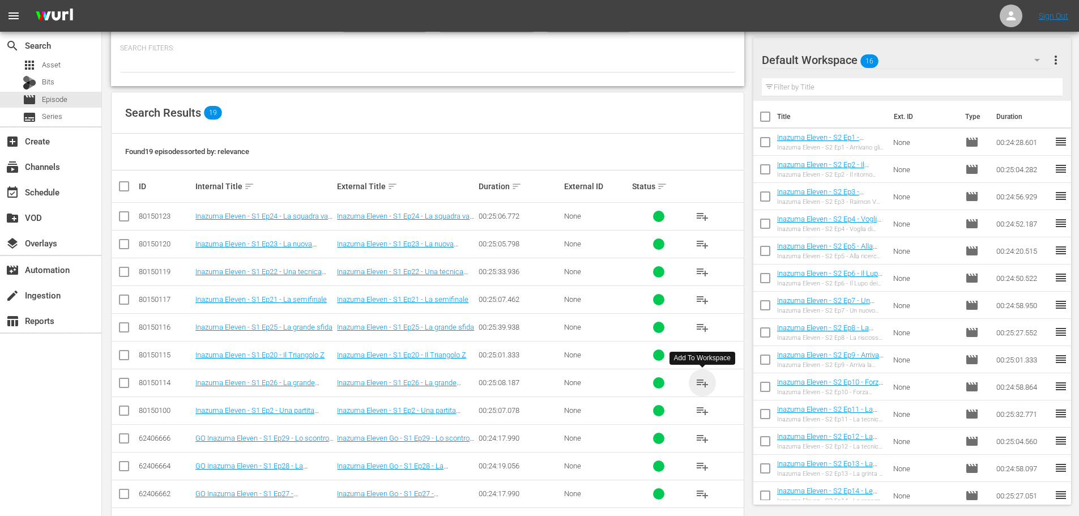
click at [702, 384] on span "playlist_add" at bounding box center [702, 383] width 14 height 14
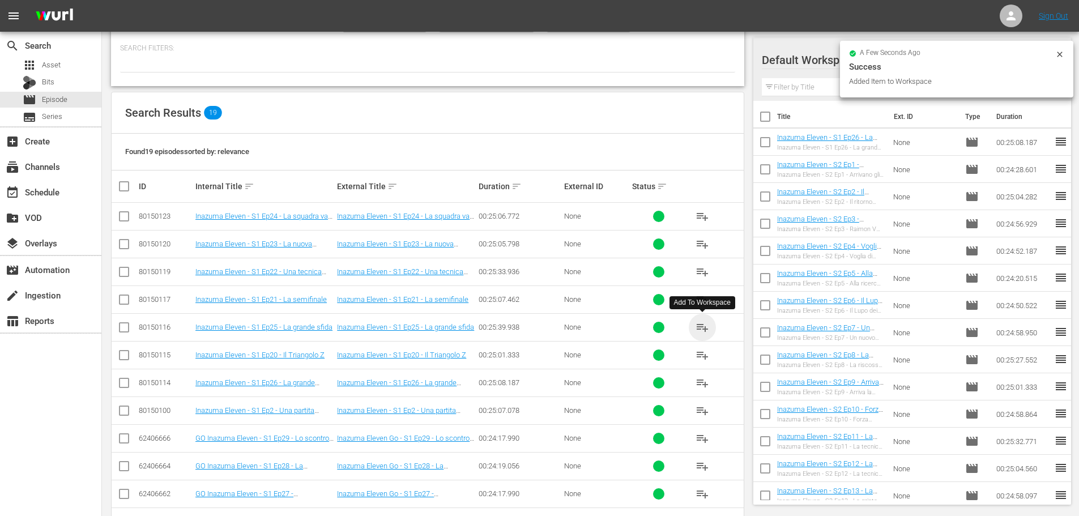
click at [699, 326] on span "playlist_add" at bounding box center [702, 328] width 14 height 14
click at [702, 215] on span "playlist_add" at bounding box center [702, 217] width 14 height 14
click at [701, 242] on span "playlist_add" at bounding box center [702, 244] width 14 height 14
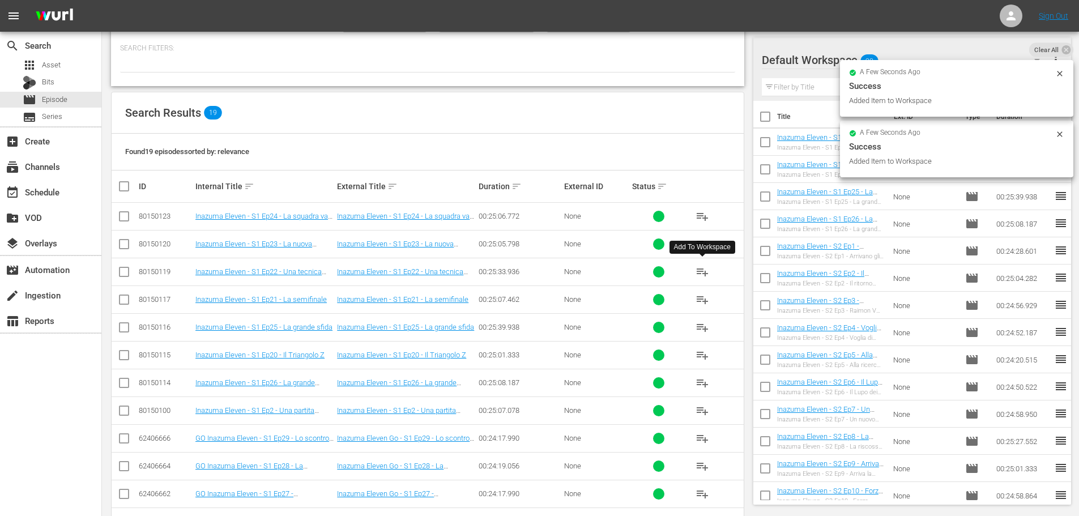
click at [701, 274] on span "playlist_add" at bounding box center [702, 272] width 14 height 14
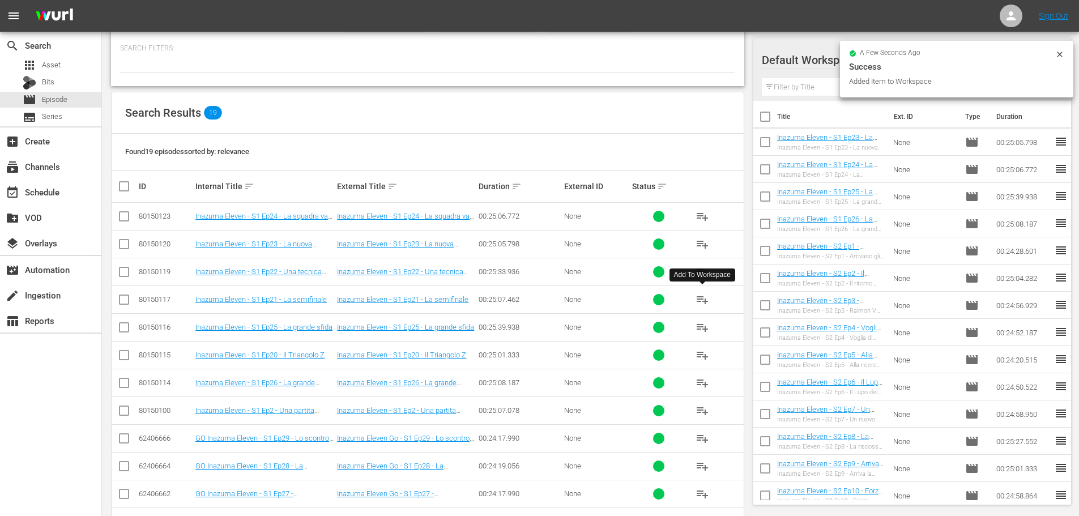
click at [699, 300] on span "playlist_add" at bounding box center [702, 300] width 14 height 14
click at [703, 359] on span "playlist_add" at bounding box center [702, 355] width 14 height 14
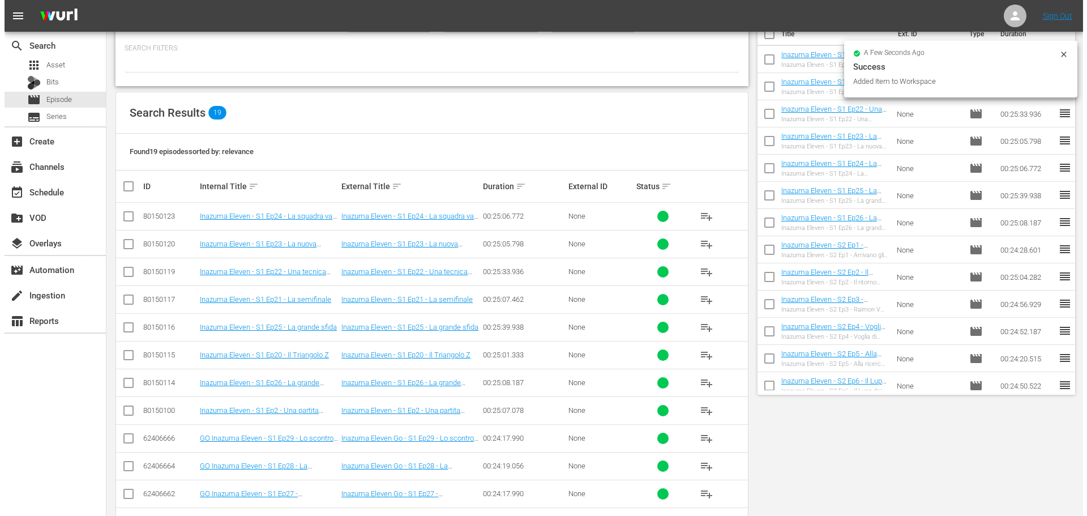
scroll to position [0, 0]
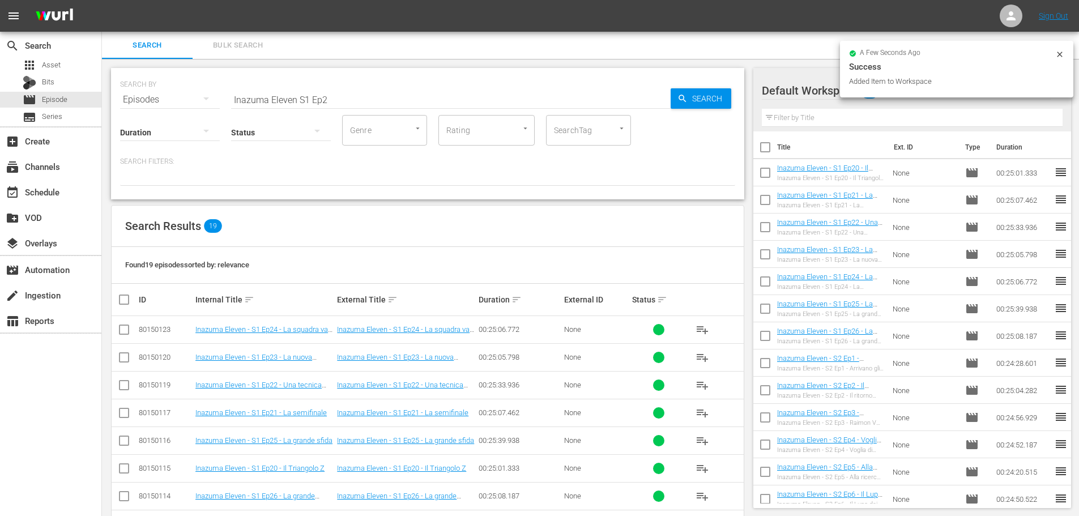
click at [348, 93] on input "Inazuma Eleven S1 Ep2" at bounding box center [450, 99] width 439 height 27
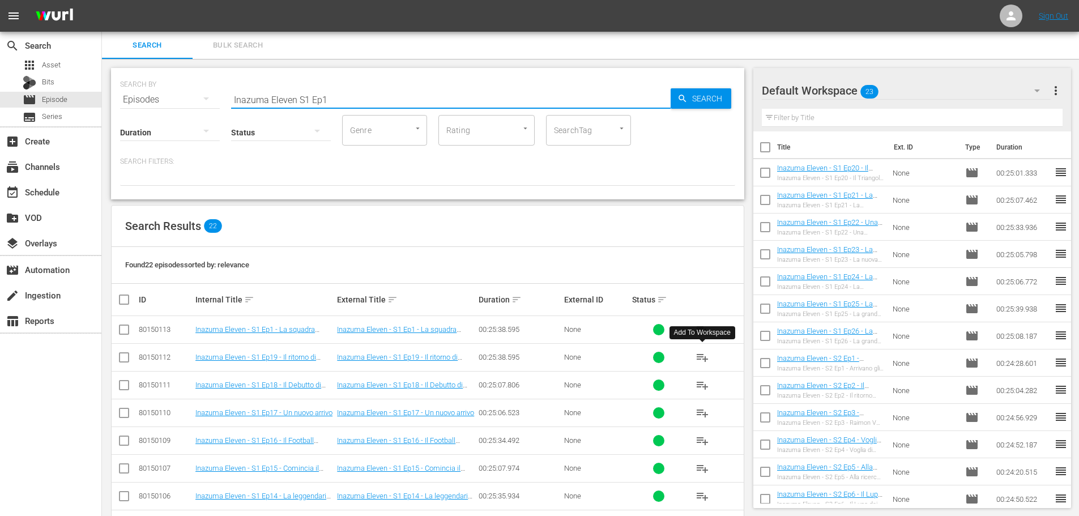
type input "Inazuma Eleven S1 Ep1"
click at [697, 357] on span "playlist_add" at bounding box center [702, 358] width 14 height 14
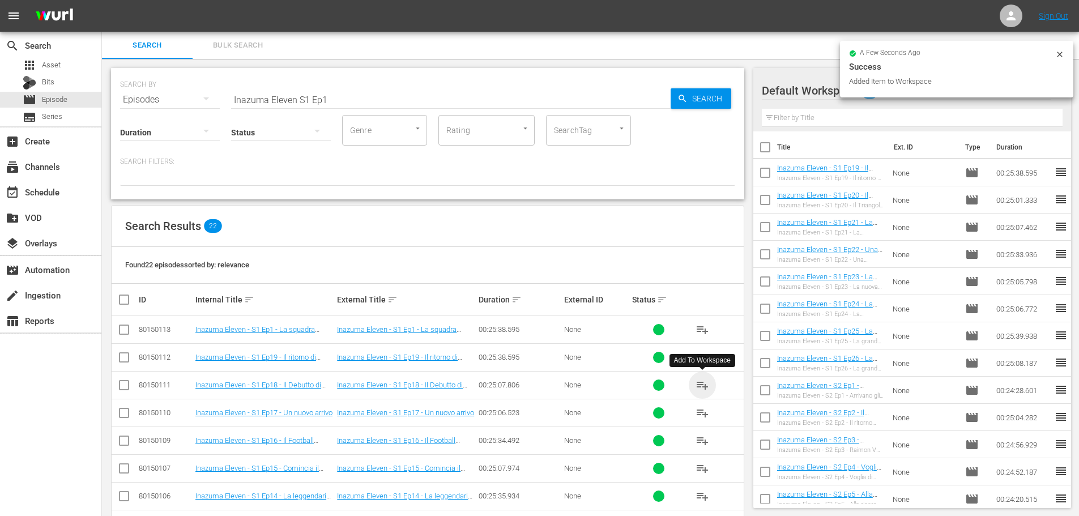
click at [701, 386] on span "playlist_add" at bounding box center [702, 385] width 14 height 14
click at [699, 415] on span "playlist_add" at bounding box center [702, 413] width 14 height 14
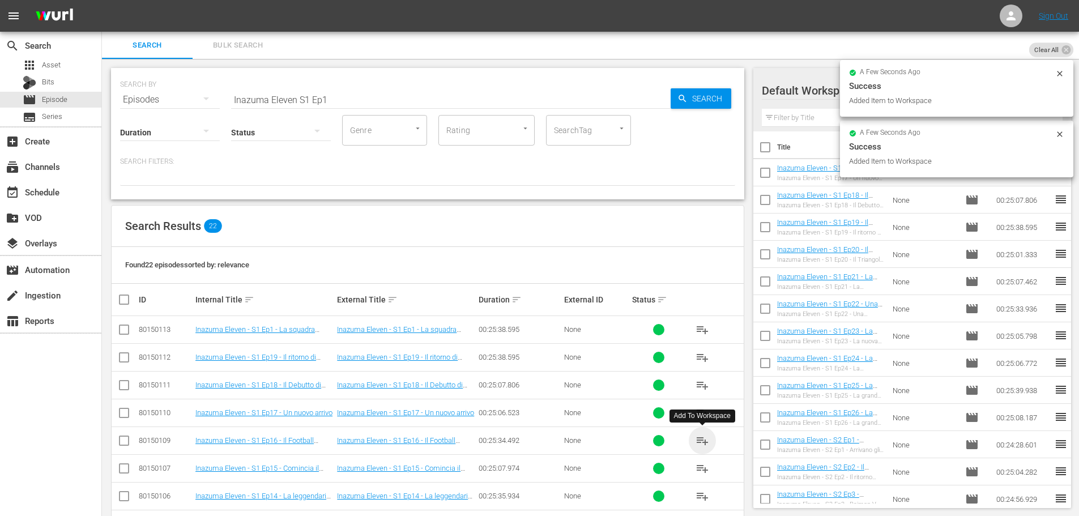
click at [703, 444] on span "playlist_add" at bounding box center [702, 441] width 14 height 14
click at [704, 473] on span "playlist_add" at bounding box center [702, 469] width 14 height 14
click at [703, 498] on span "playlist_add" at bounding box center [702, 496] width 14 height 14
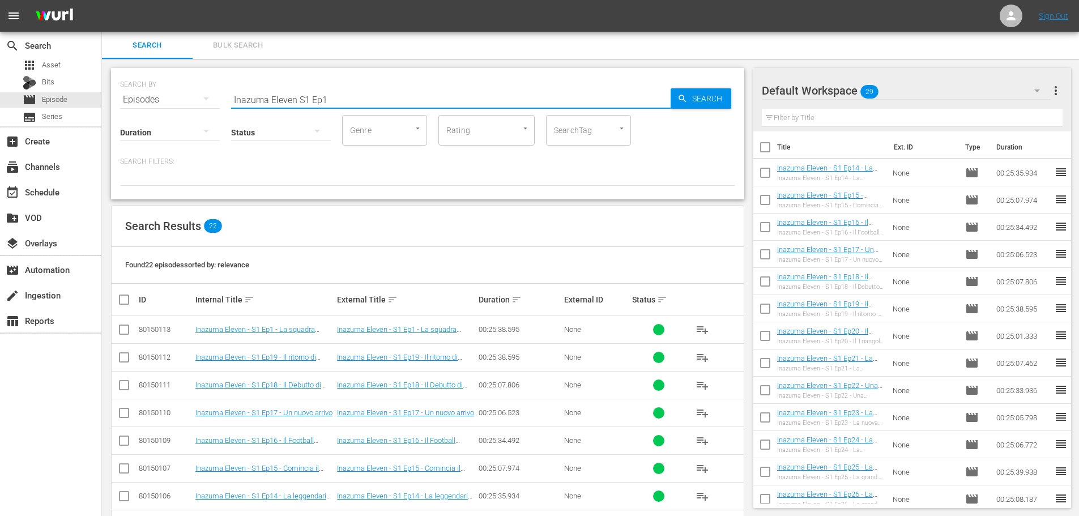
click at [328, 100] on input "Inazuma Eleven S1 Ep1" at bounding box center [450, 99] width 439 height 27
click at [52, 186] on div "event_available Schedule" at bounding box center [31, 190] width 63 height 10
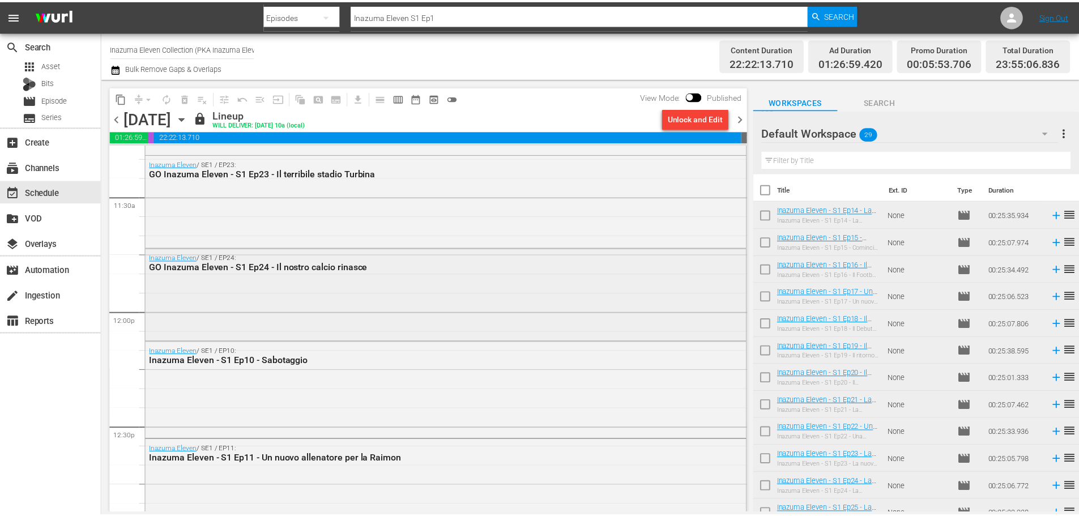
scroll to position [2549, 0]
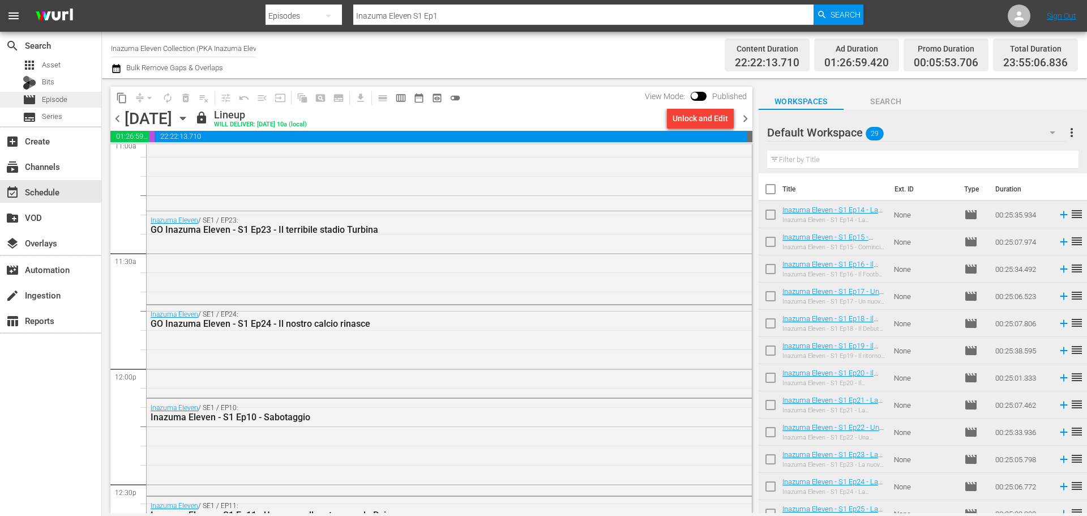
click at [88, 95] on div "movie Episode" at bounding box center [50, 100] width 101 height 16
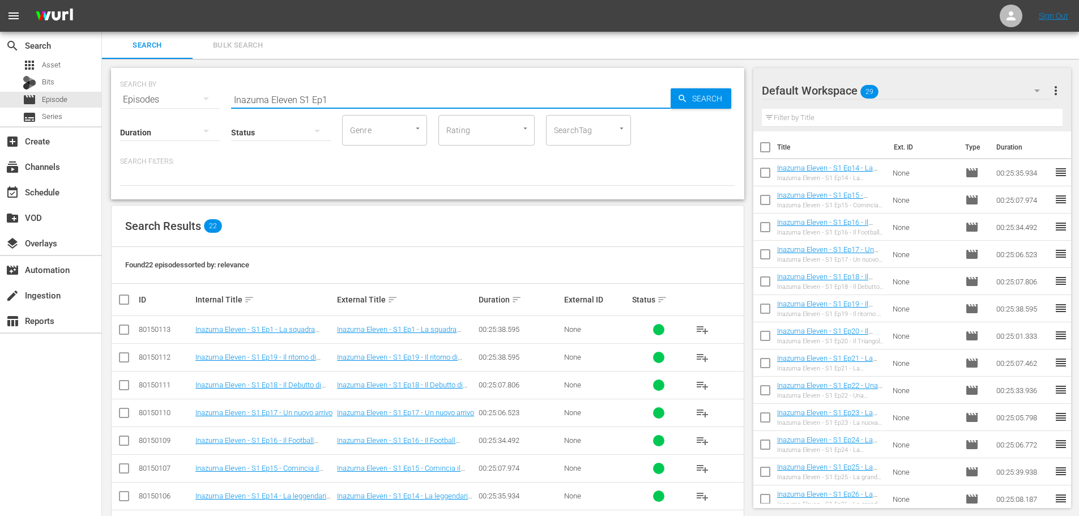
drag, startPoint x: 299, startPoint y: 97, endPoint x: 313, endPoint y: 96, distance: 13.6
click at [299, 97] on input "Inazuma Eleven S1 Ep1" at bounding box center [450, 99] width 439 height 27
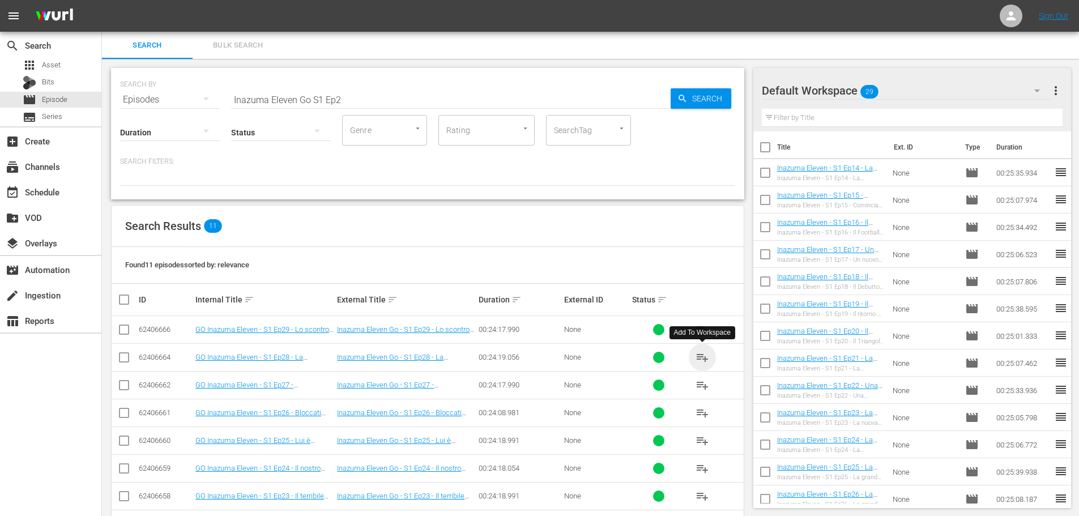
click at [700, 356] on span "playlist_add" at bounding box center [702, 358] width 14 height 14
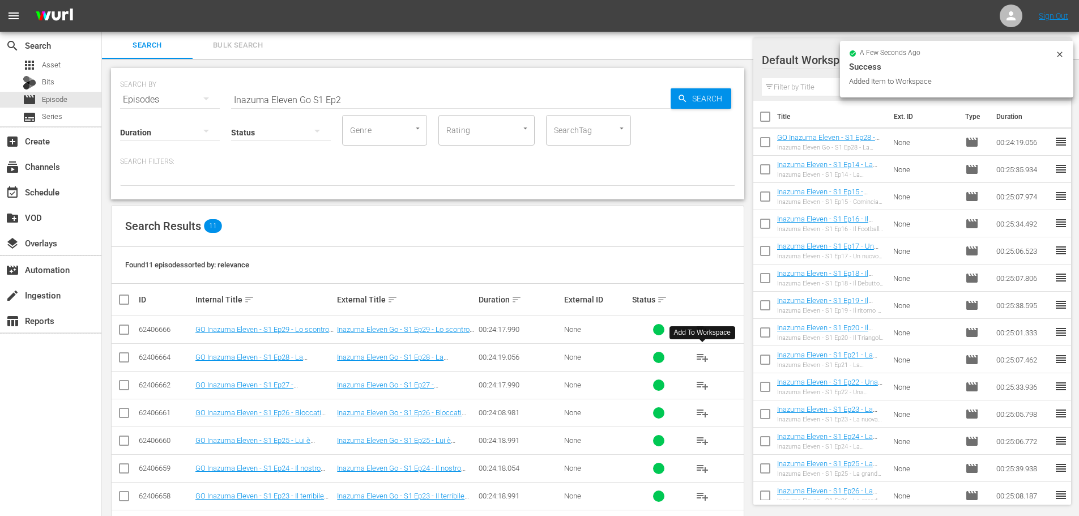
scroll to position [57, 0]
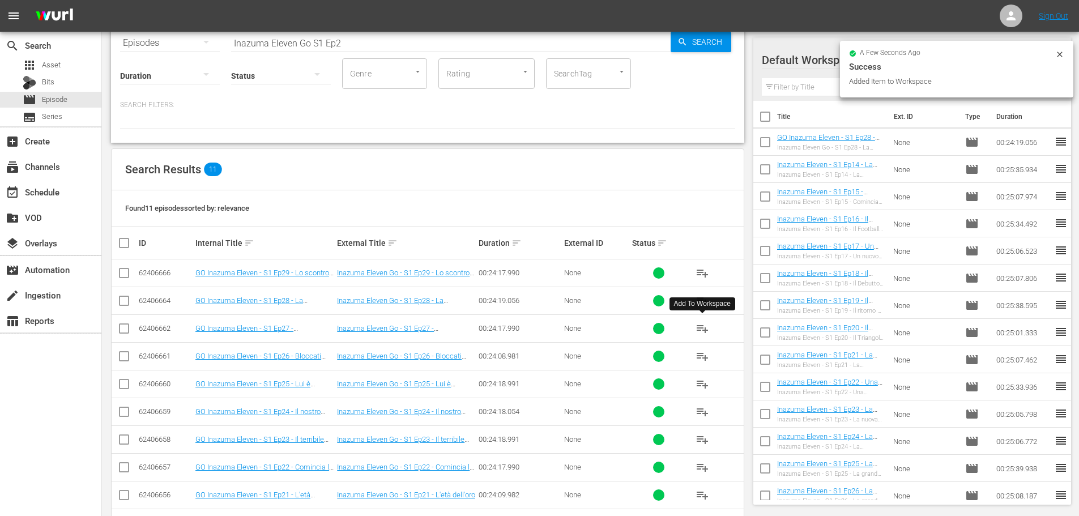
click at [704, 332] on span "playlist_add" at bounding box center [702, 329] width 14 height 14
click at [699, 353] on span "playlist_add" at bounding box center [702, 356] width 14 height 14
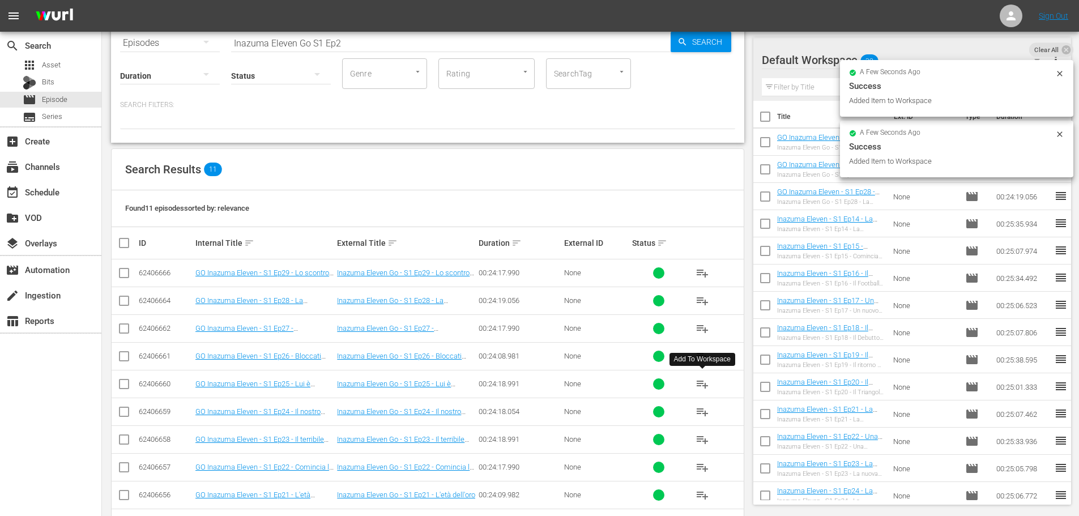
click at [705, 386] on span "playlist_add" at bounding box center [702, 384] width 14 height 14
click at [702, 413] on span "playlist_add" at bounding box center [702, 412] width 14 height 14
click at [703, 441] on span "playlist_add" at bounding box center [702, 440] width 14 height 14
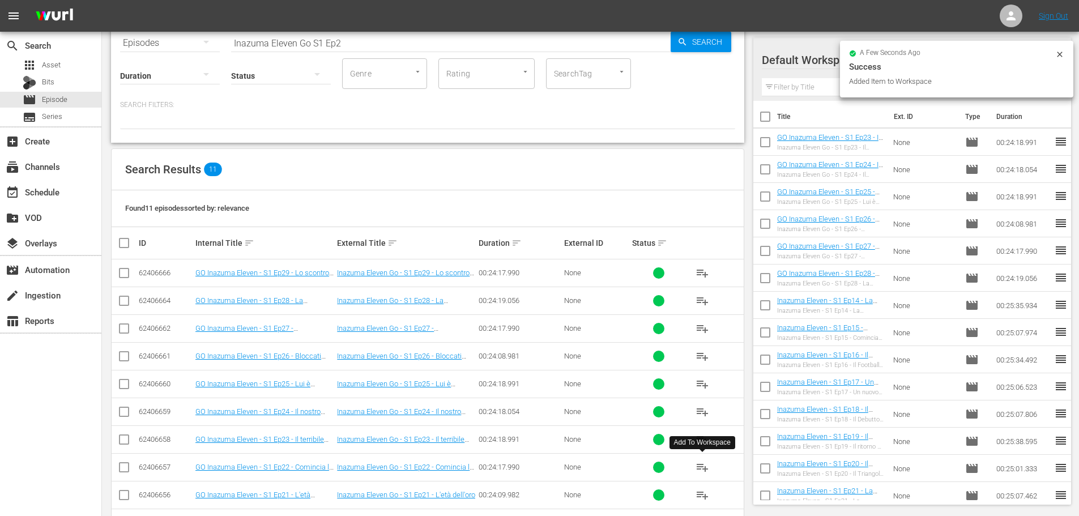
click at [704, 467] on span "playlist_add" at bounding box center [702, 467] width 14 height 14
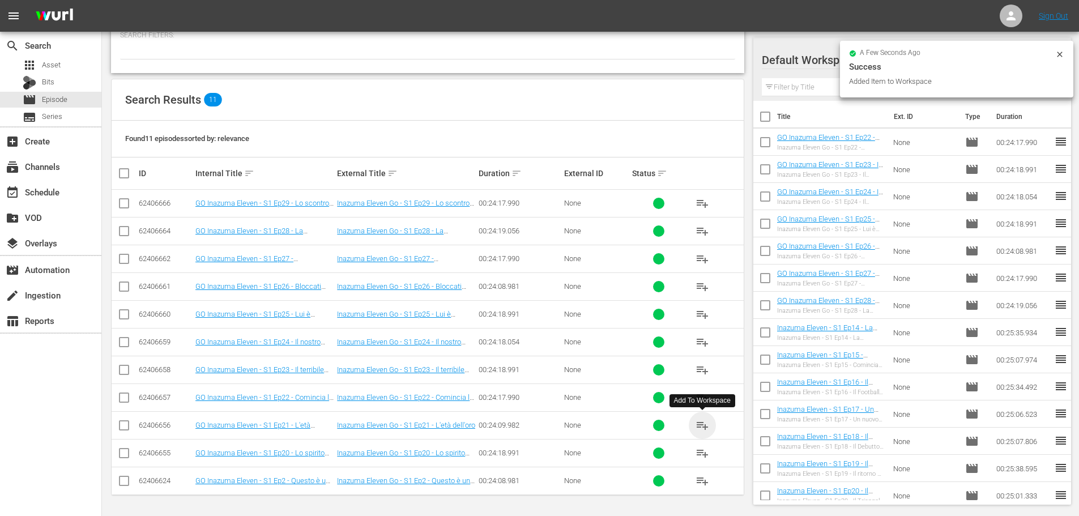
click at [702, 424] on span "playlist_add" at bounding box center [702, 426] width 14 height 14
click at [701, 458] on span "playlist_add" at bounding box center [702, 453] width 14 height 14
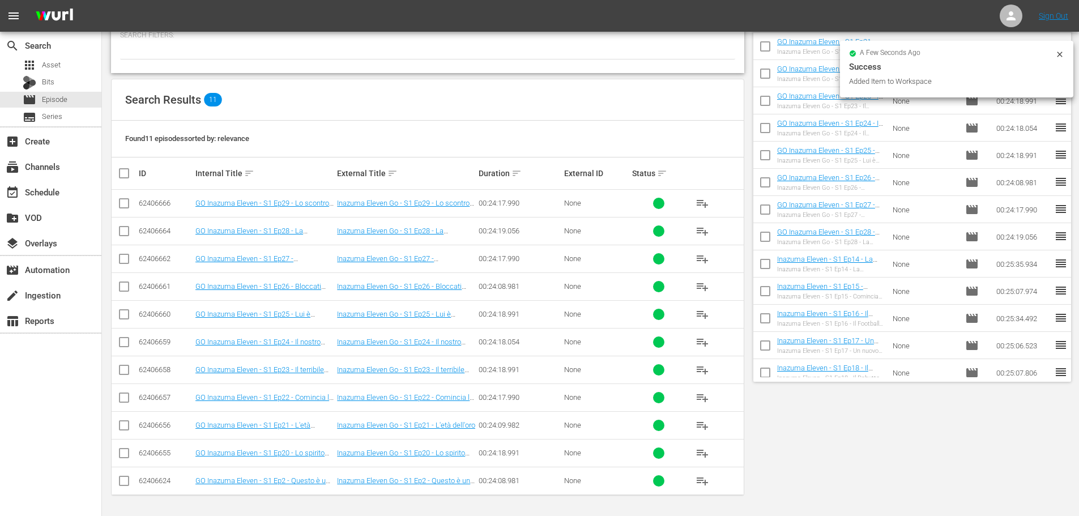
scroll to position [0, 0]
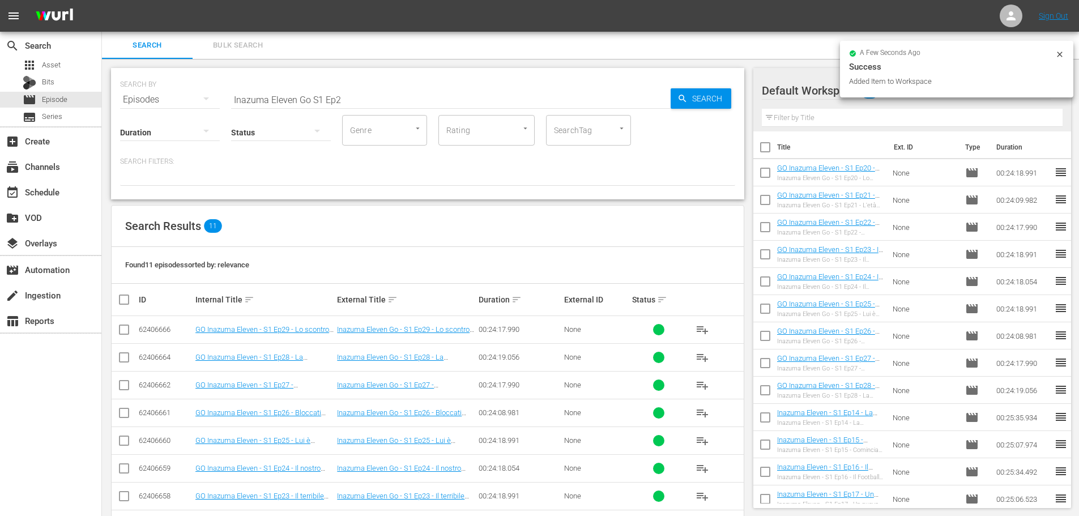
click at [358, 104] on input "Inazuma Eleven Go S1 Ep2" at bounding box center [450, 99] width 439 height 27
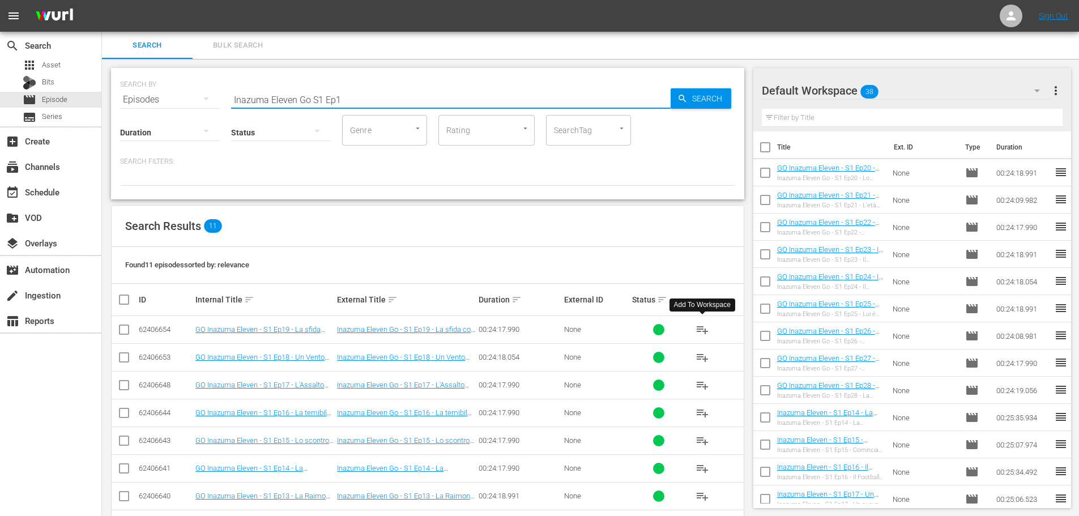
click at [702, 330] on span "playlist_add" at bounding box center [702, 330] width 14 height 14
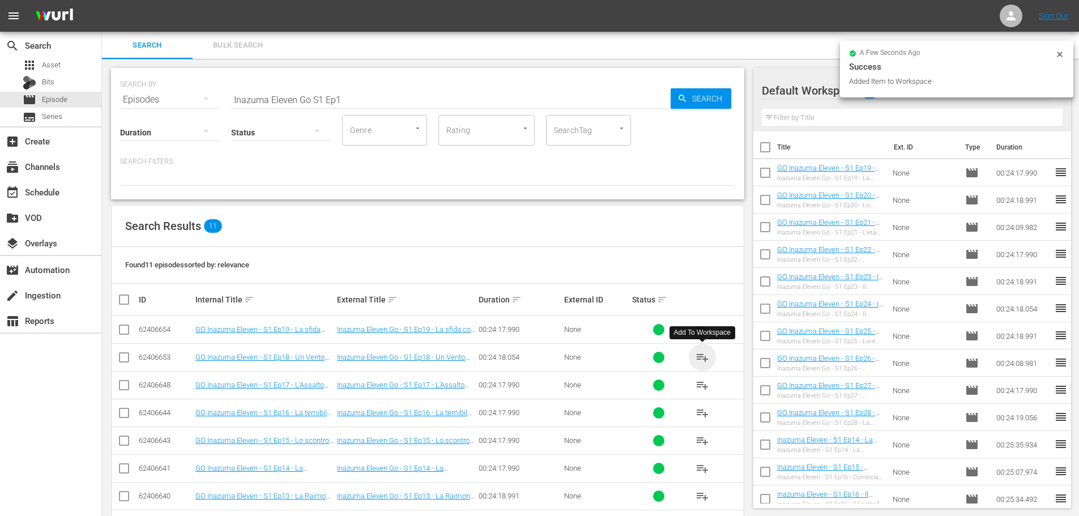
click at [702, 361] on span "playlist_add" at bounding box center [702, 358] width 14 height 14
click at [703, 388] on span "playlist_add" at bounding box center [702, 385] width 14 height 14
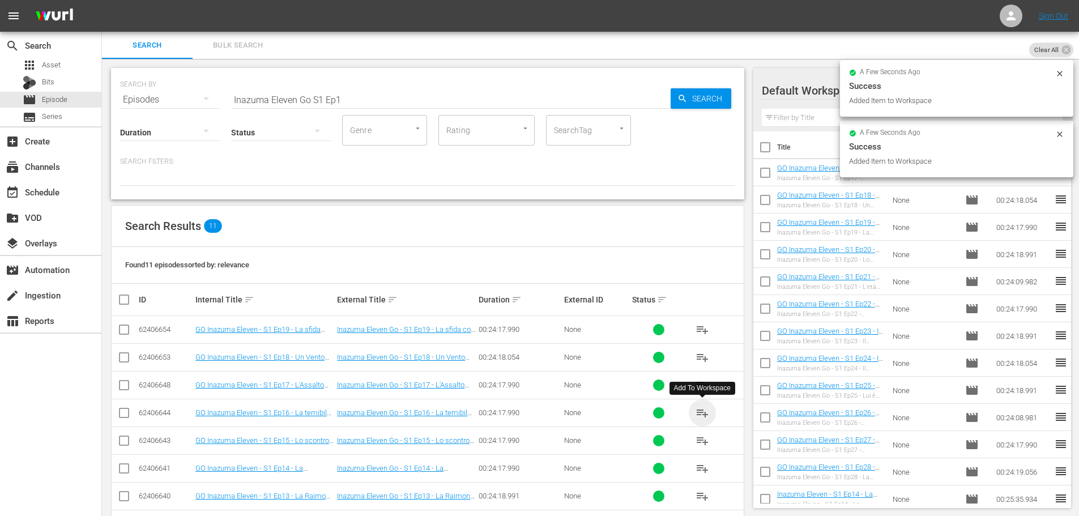
click at [703, 413] on span "playlist_add" at bounding box center [702, 413] width 14 height 14
click at [705, 442] on span "playlist_add" at bounding box center [702, 441] width 14 height 14
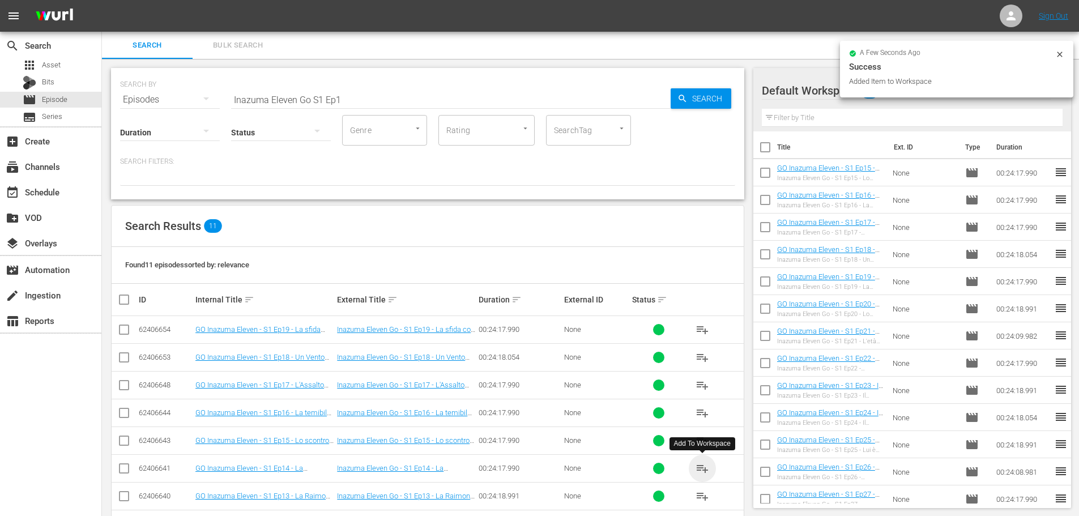
click at [701, 470] on span "playlist_add" at bounding box center [702, 469] width 14 height 14
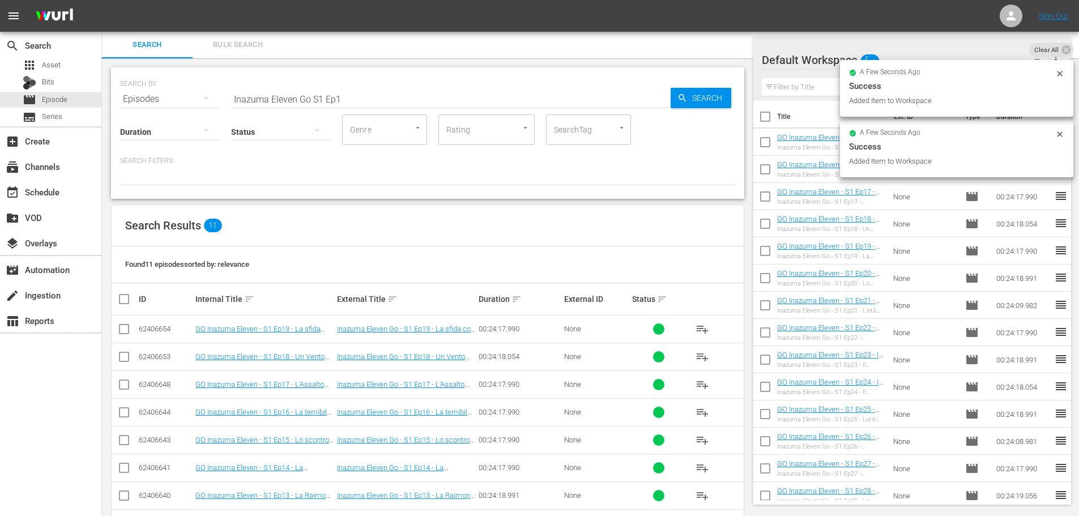
scroll to position [126, 0]
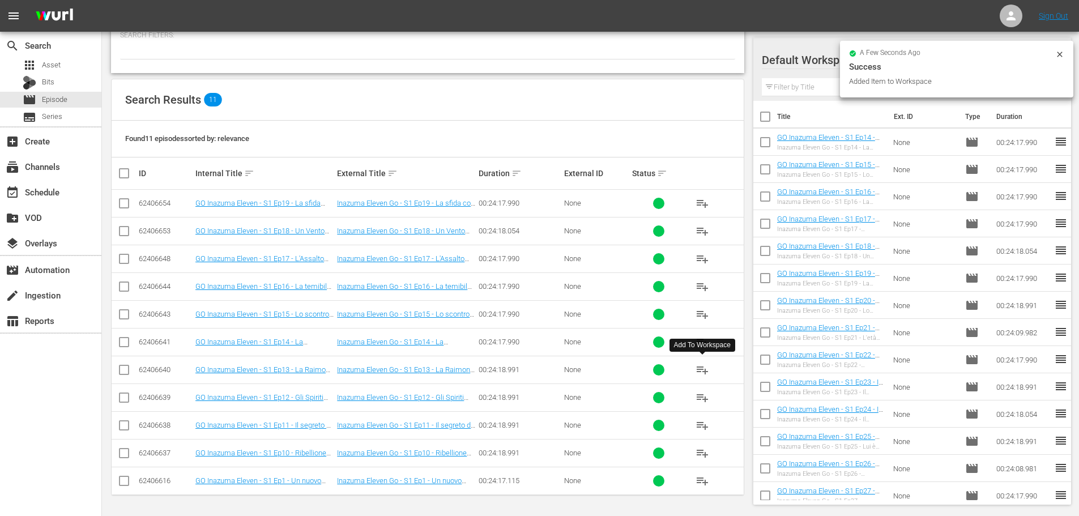
click at [702, 372] on span "playlist_add" at bounding box center [702, 370] width 14 height 14
click at [703, 401] on span "playlist_add" at bounding box center [702, 398] width 14 height 14
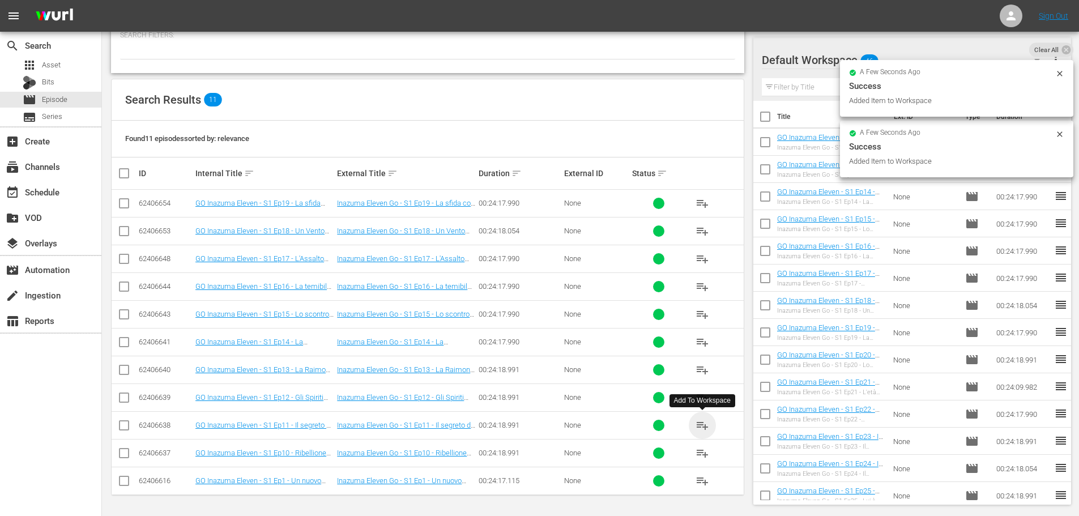
click at [699, 425] on span "playlist_add" at bounding box center [702, 426] width 14 height 14
click at [698, 457] on span "playlist_add" at bounding box center [702, 453] width 14 height 14
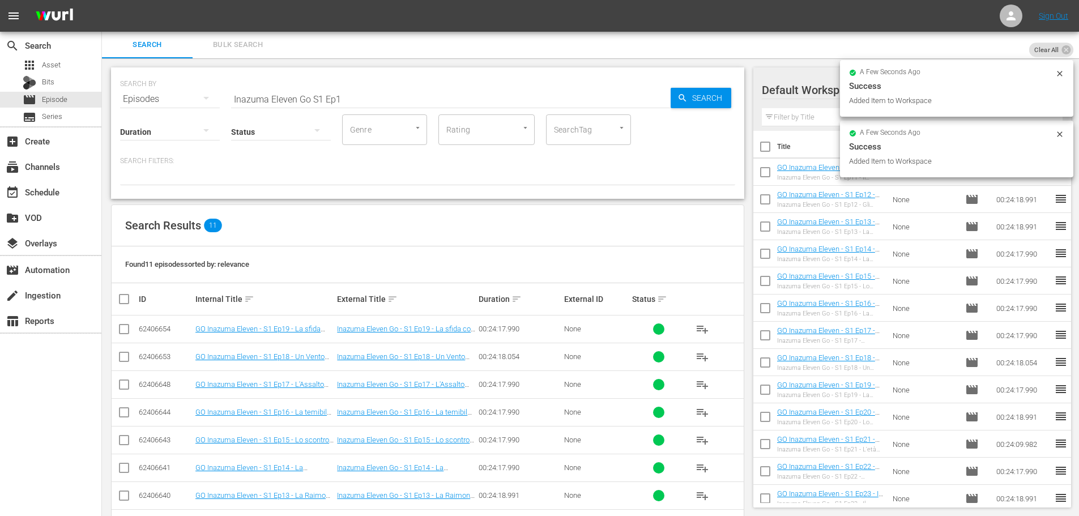
scroll to position [0, 0]
click at [347, 106] on input "Inazuma Eleven Go S1 Ep1" at bounding box center [450, 99] width 439 height 27
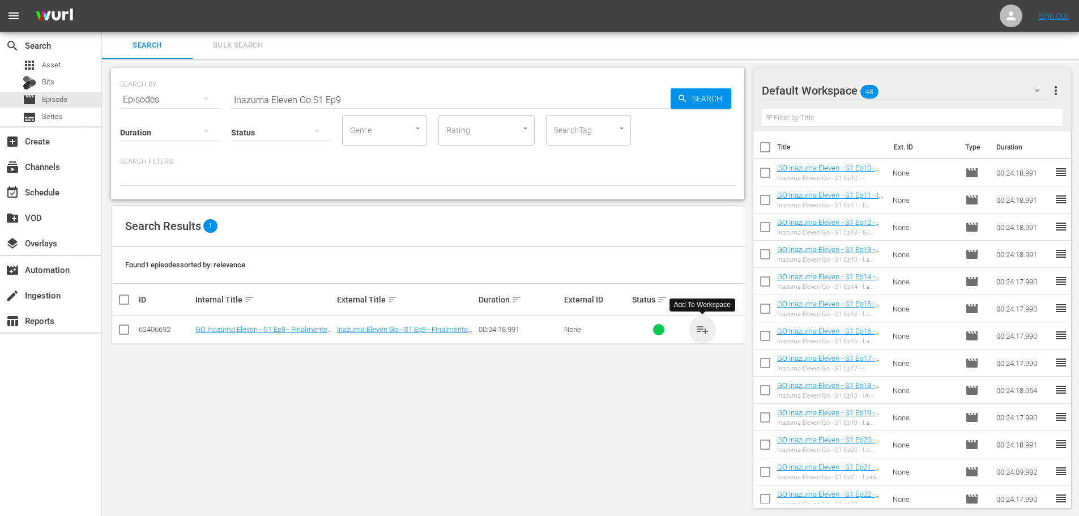
click at [703, 331] on span "playlist_add" at bounding box center [702, 330] width 14 height 14
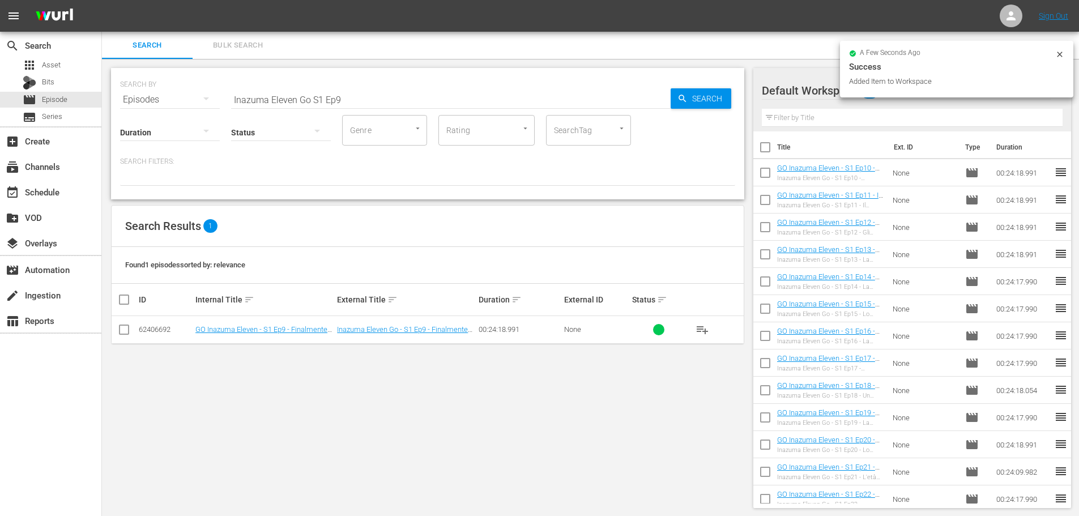
click at [384, 107] on input "Inazuma Eleven Go S1 Ep9" at bounding box center [450, 99] width 439 height 27
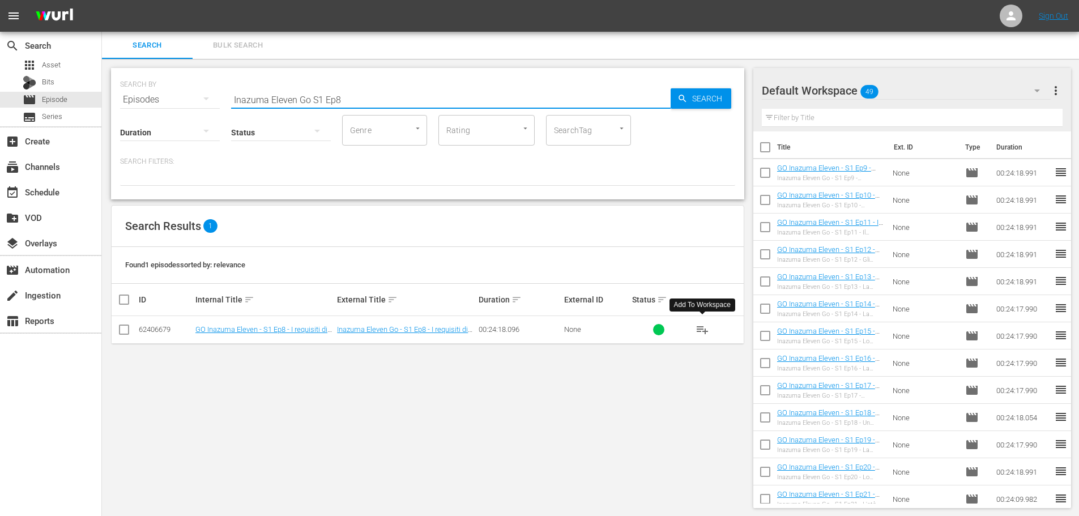
click at [707, 331] on span "playlist_add" at bounding box center [702, 330] width 14 height 14
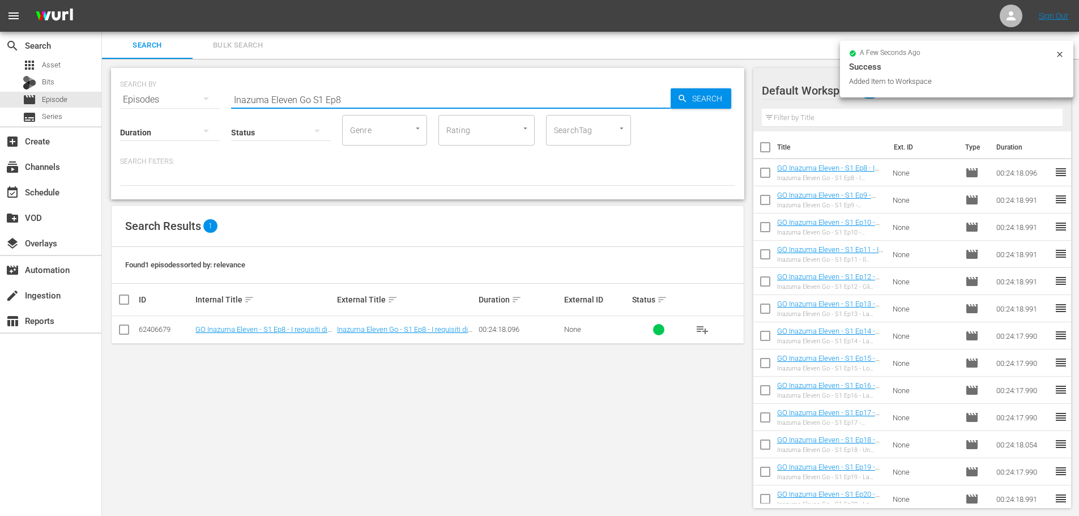
click at [363, 104] on input "Inazuma Eleven Go S1 Ep8" at bounding box center [450, 99] width 439 height 27
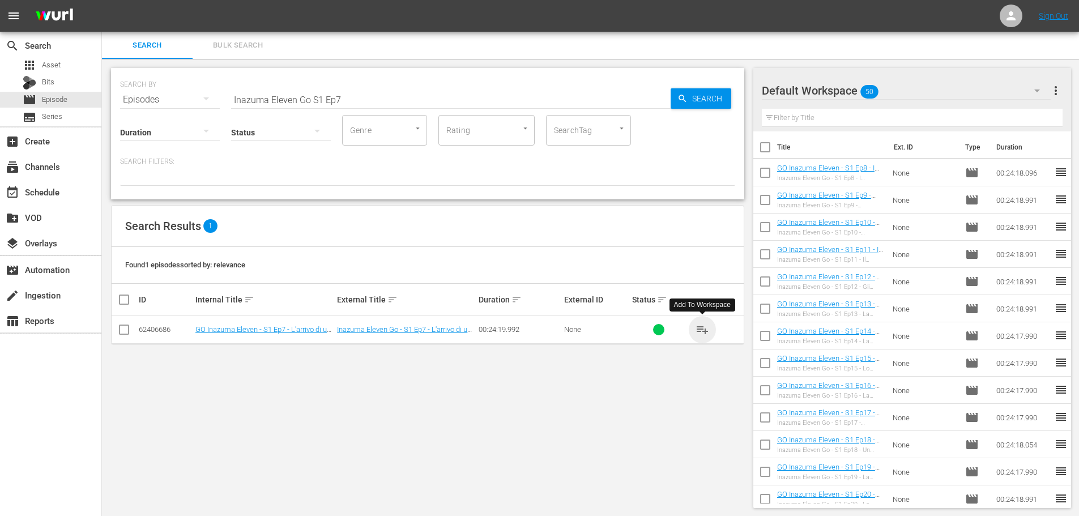
click at [701, 334] on span "playlist_add" at bounding box center [702, 330] width 14 height 14
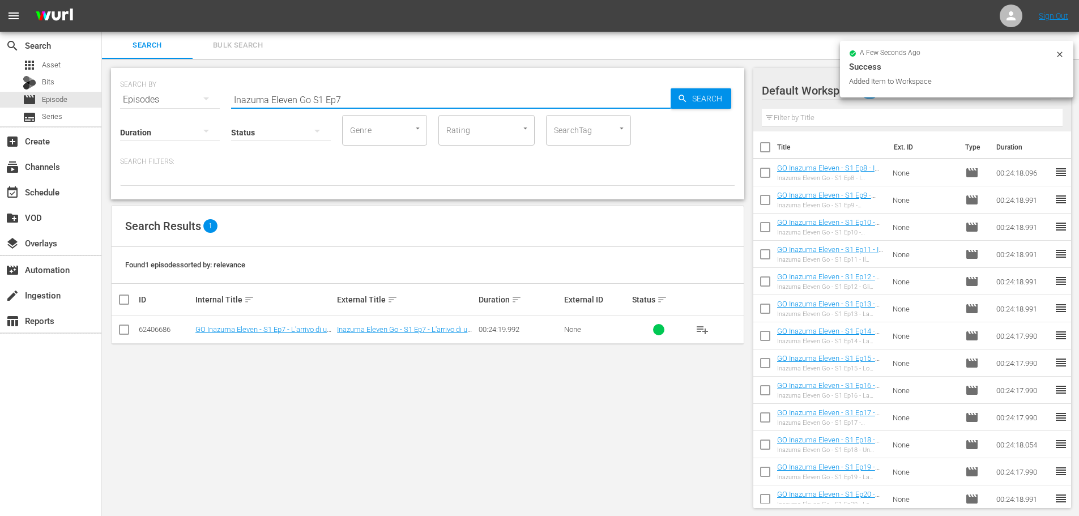
click at [348, 105] on input "Inazuma Eleven Go S1 Ep7" at bounding box center [450, 99] width 439 height 27
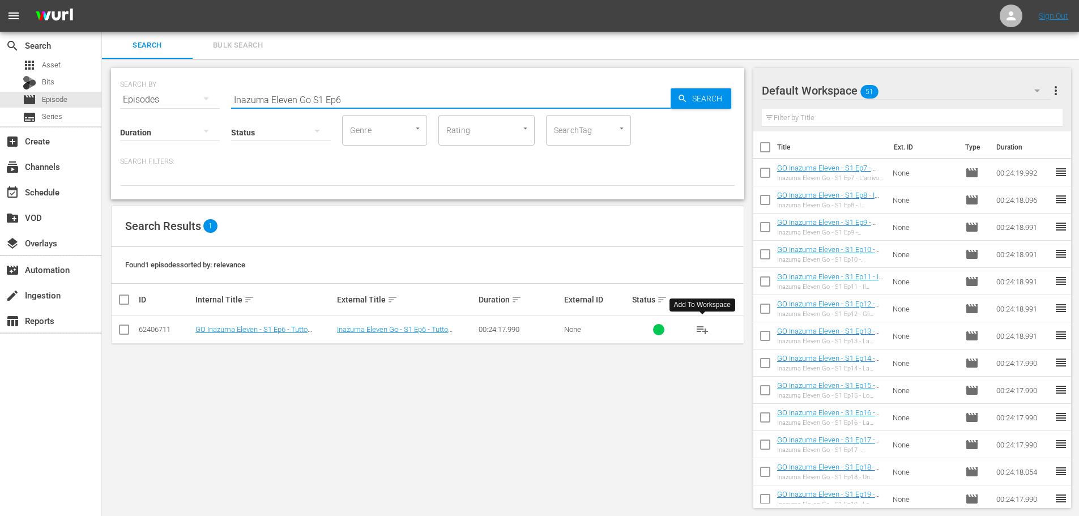
click at [702, 330] on span "playlist_add" at bounding box center [702, 330] width 14 height 14
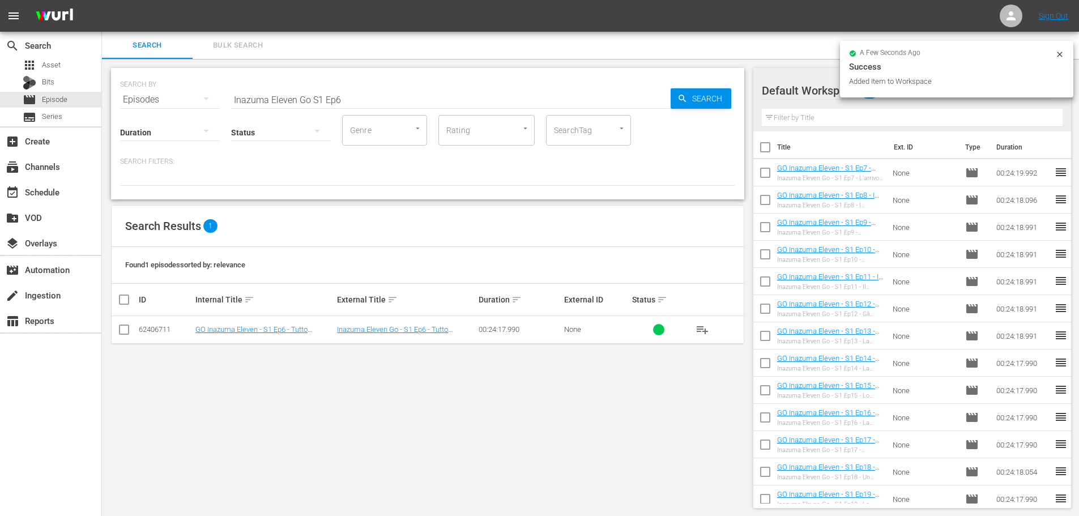
click at [340, 100] on input "Inazuma Eleven Go S1 Ep6" at bounding box center [450, 99] width 439 height 27
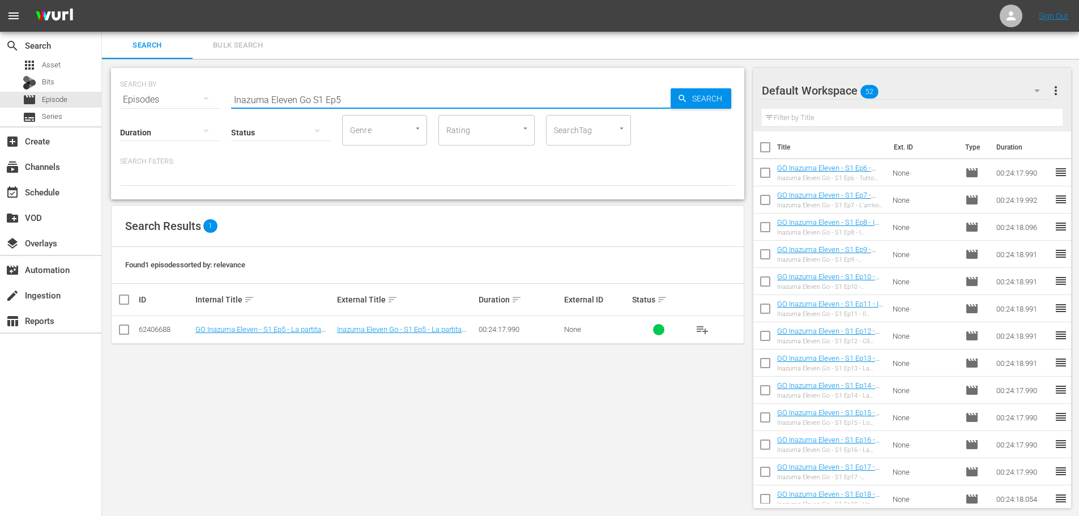
click at [697, 328] on span "playlist_add" at bounding box center [702, 330] width 14 height 14
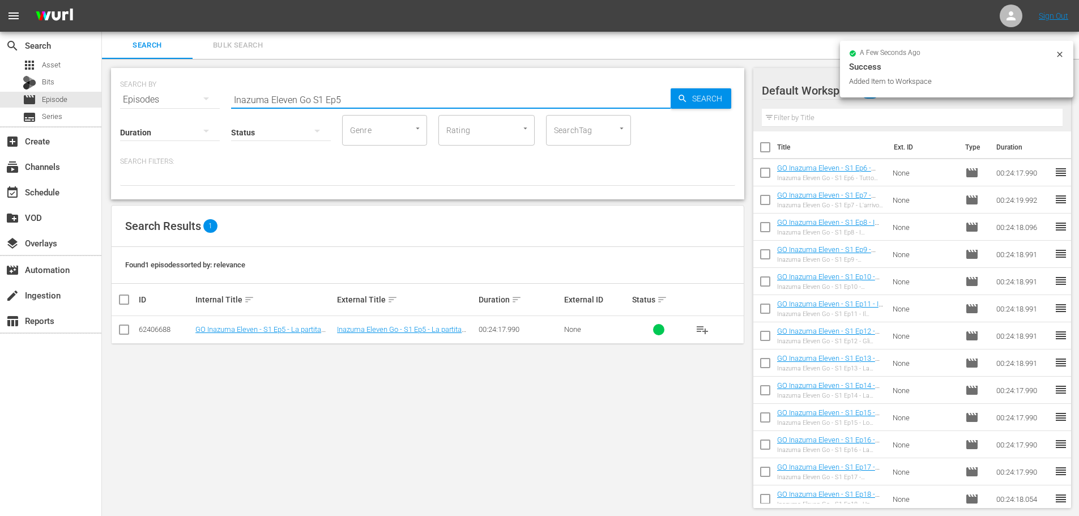
click at [360, 107] on input "Inazuma Eleven Go S1 Ep5" at bounding box center [450, 99] width 439 height 27
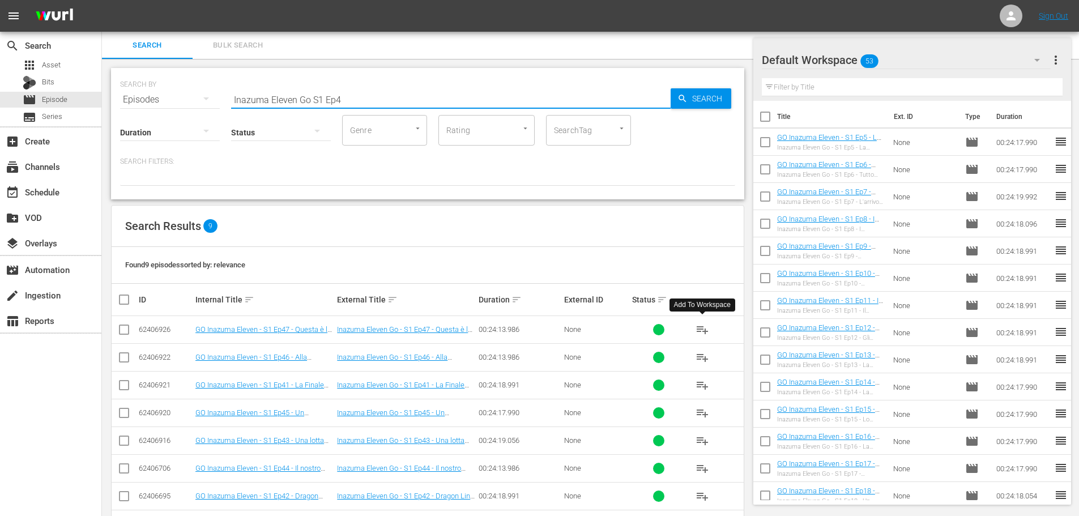
scroll to position [71, 0]
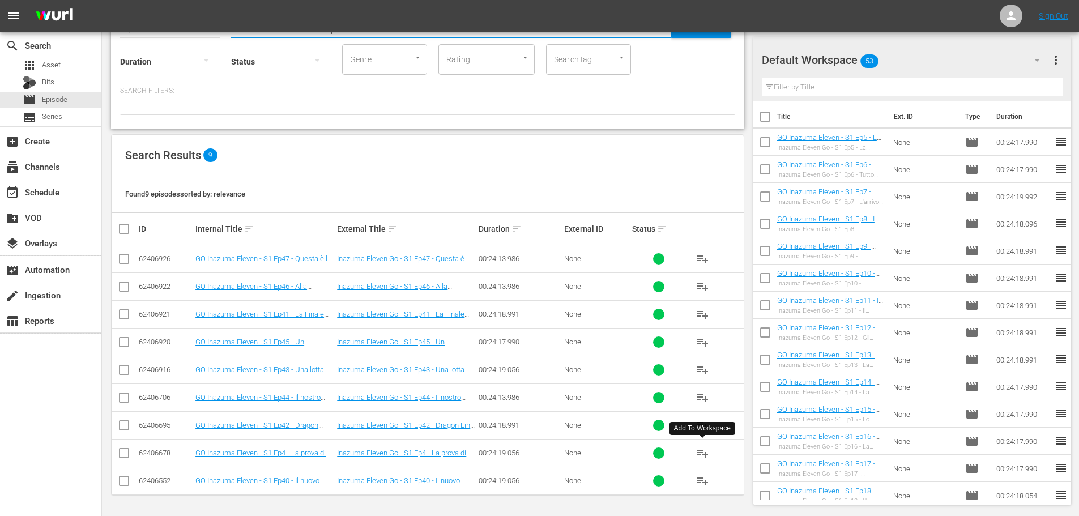
click at [698, 450] on span "playlist_add" at bounding box center [702, 453] width 14 height 14
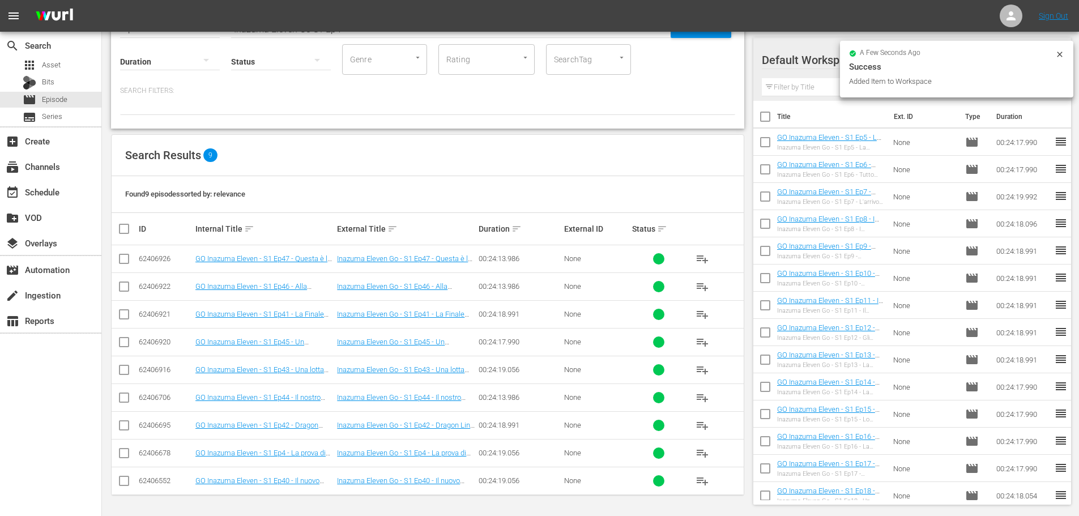
scroll to position [0, 0]
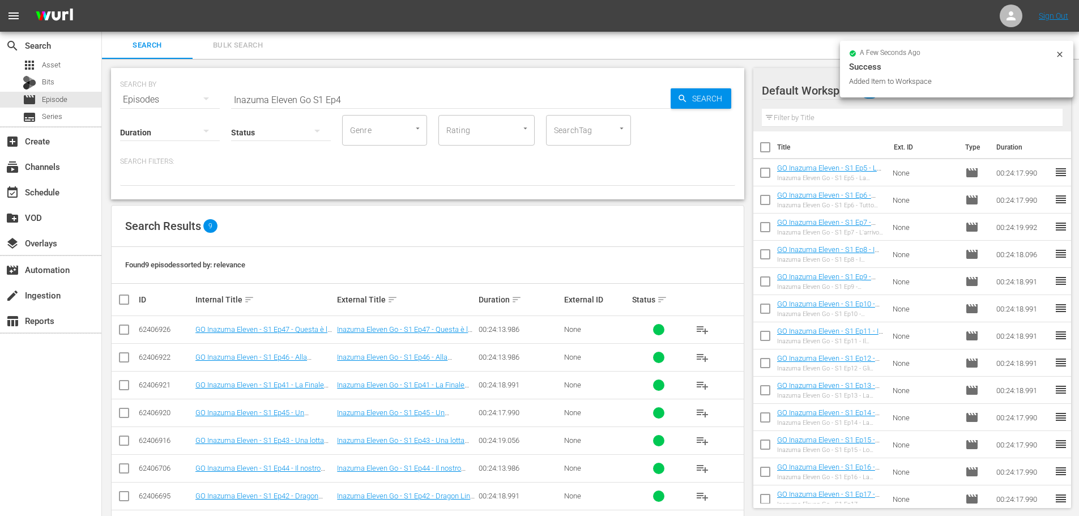
click at [360, 95] on input "Inazuma Eleven Go S1 Ep4" at bounding box center [450, 99] width 439 height 27
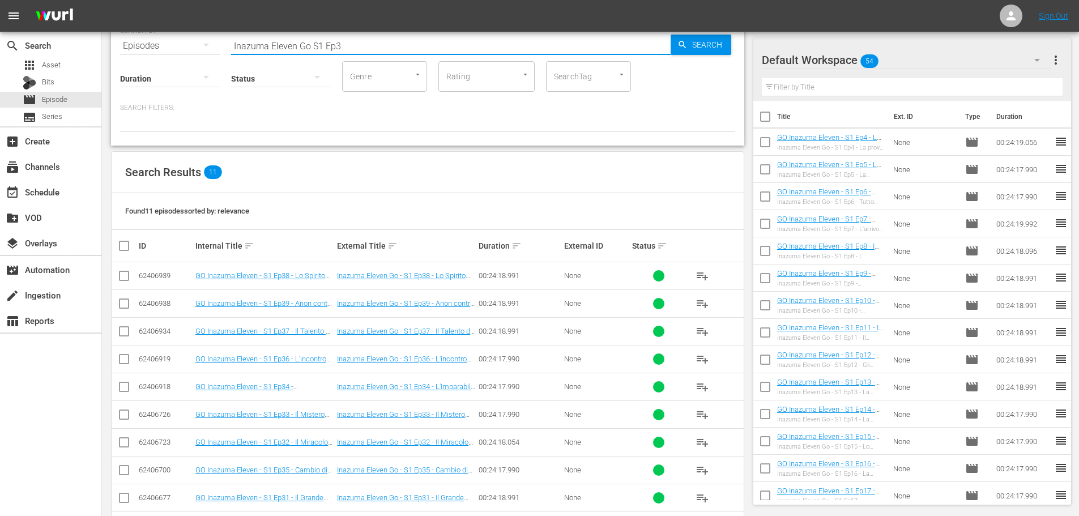
scroll to position [113, 0]
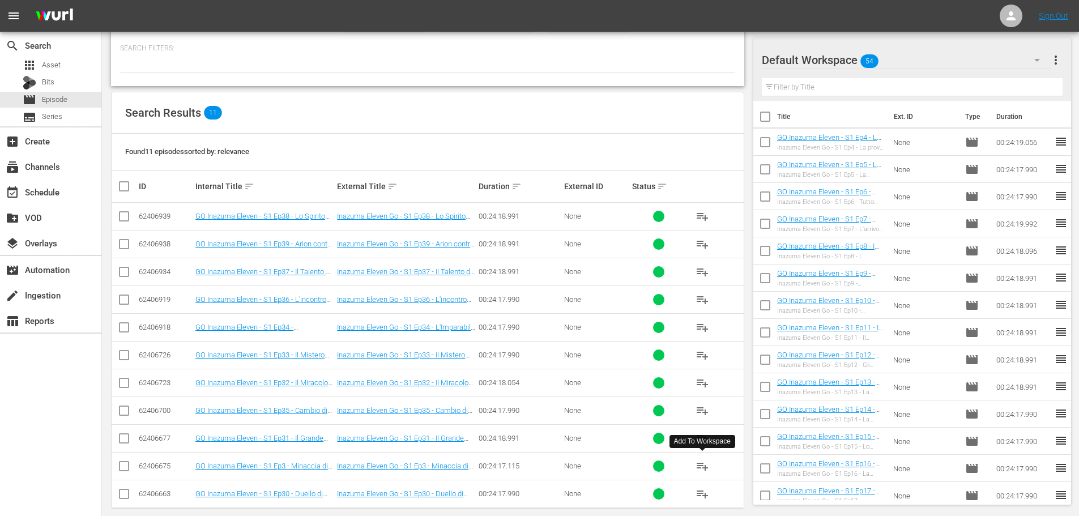
click at [697, 466] on span "playlist_add" at bounding box center [702, 466] width 14 height 14
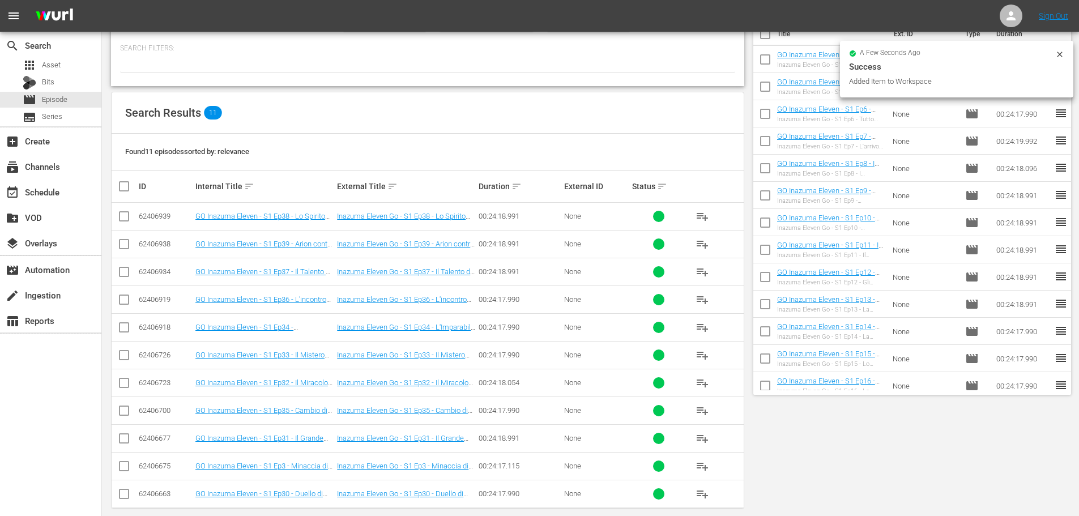
scroll to position [0, 0]
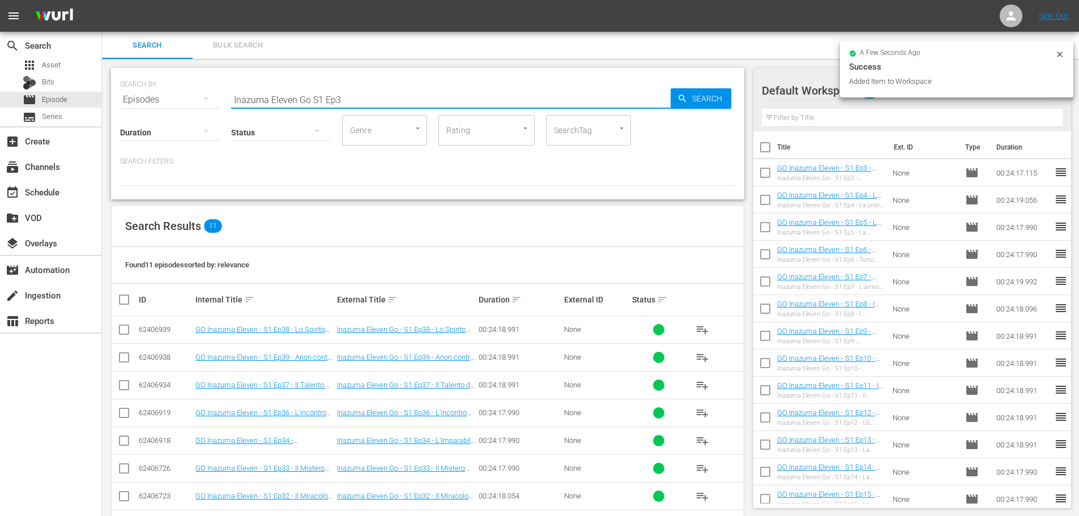
click at [346, 100] on input "Inazuma Eleven Go S1 Ep3" at bounding box center [450, 99] width 439 height 27
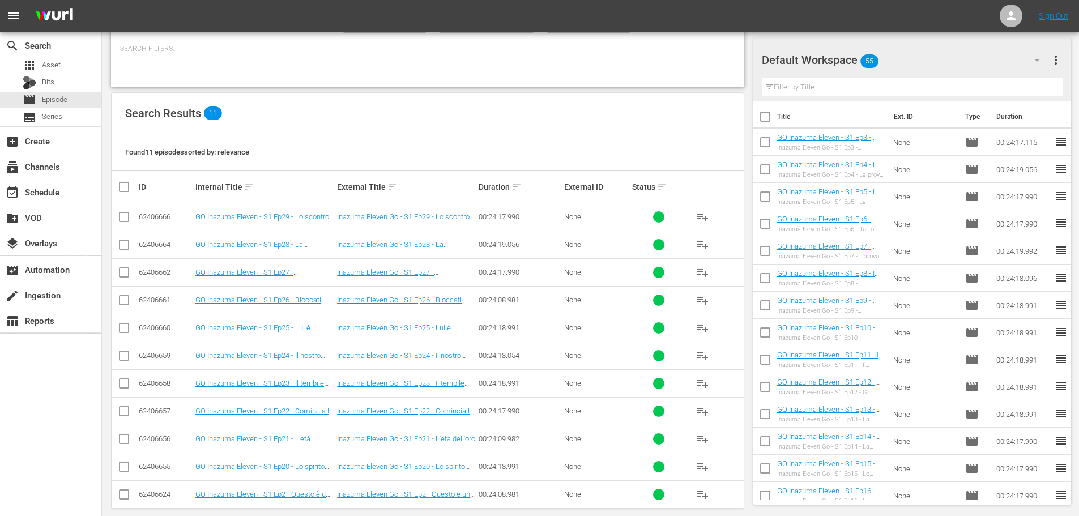
scroll to position [126, 0]
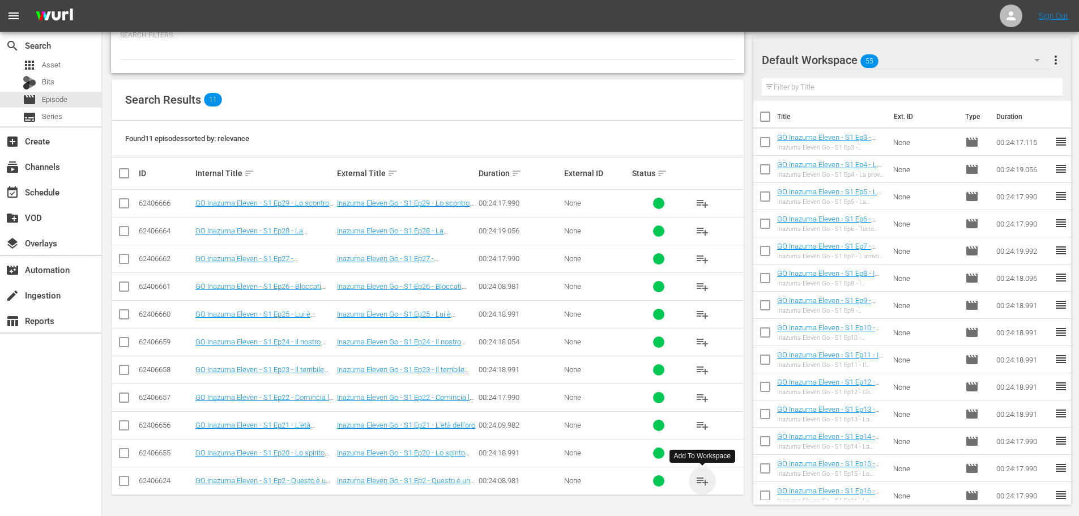
click at [701, 482] on span "playlist_add" at bounding box center [702, 481] width 14 height 14
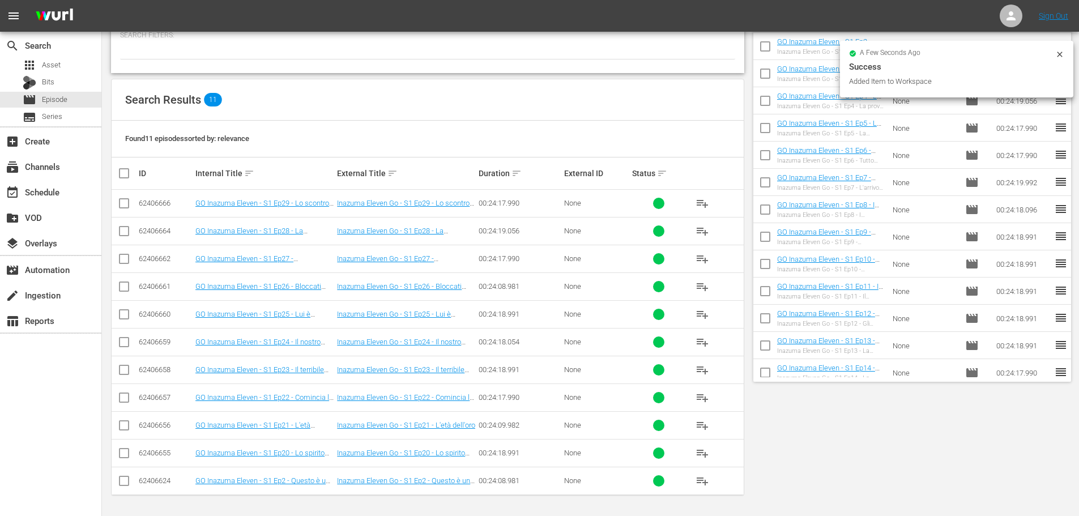
scroll to position [0, 0]
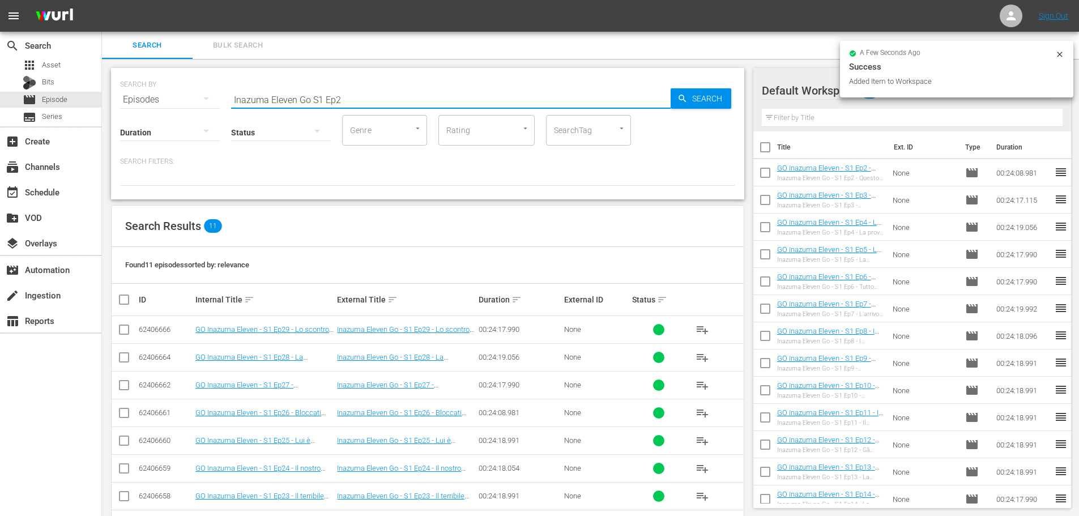
click at [348, 105] on input "Inazuma Eleven Go S1 Ep2" at bounding box center [450, 99] width 439 height 27
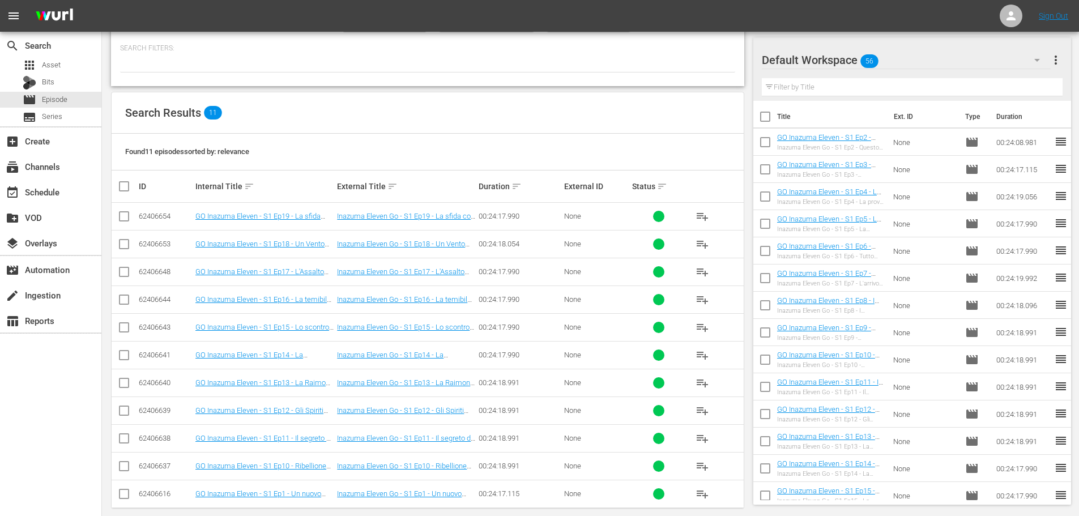
scroll to position [126, 0]
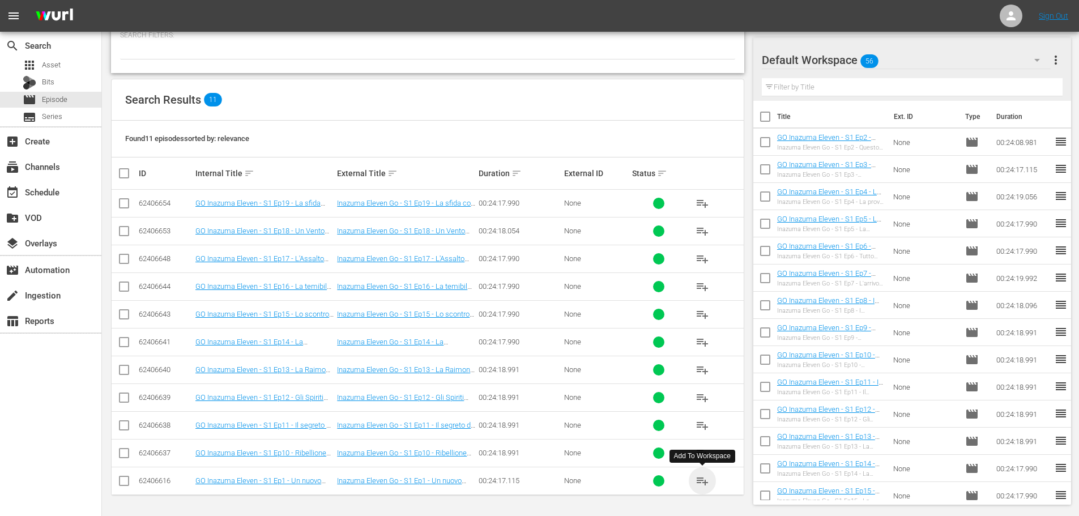
click at [702, 479] on span "playlist_add" at bounding box center [702, 481] width 14 height 14
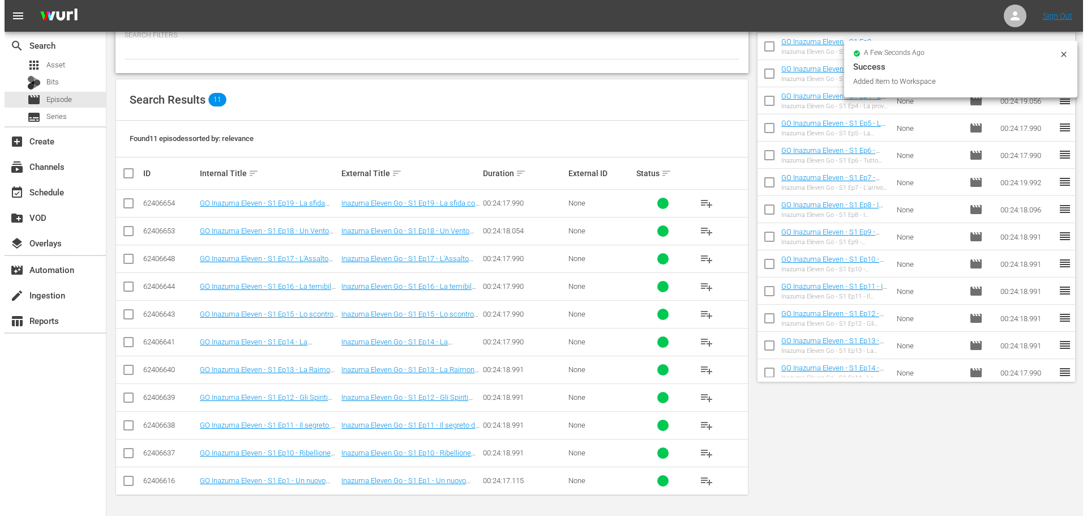
scroll to position [0, 0]
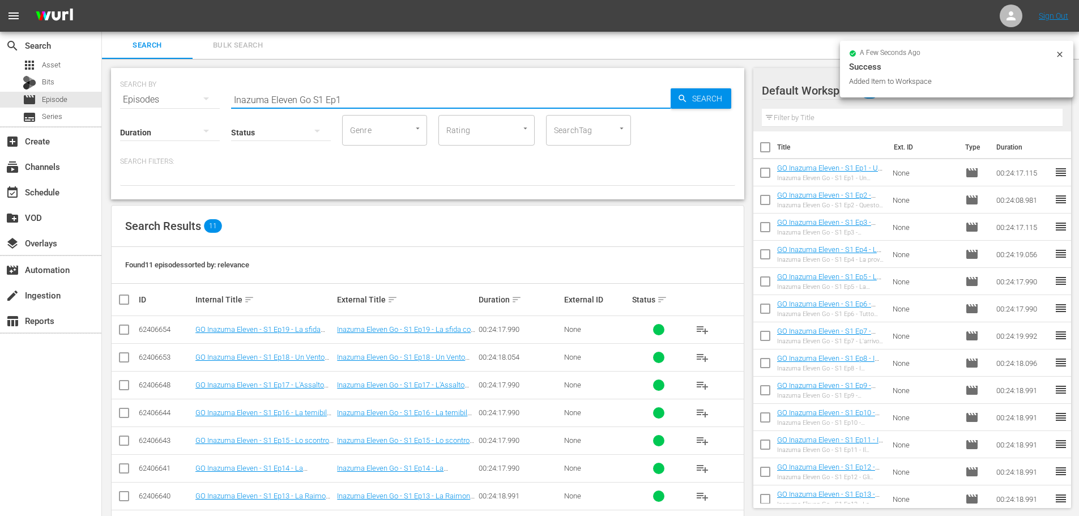
drag, startPoint x: 322, startPoint y: 99, endPoint x: 328, endPoint y: 98, distance: 6.9
click at [322, 99] on input "Inazuma Eleven Go S1 Ep1" at bounding box center [450, 99] width 439 height 27
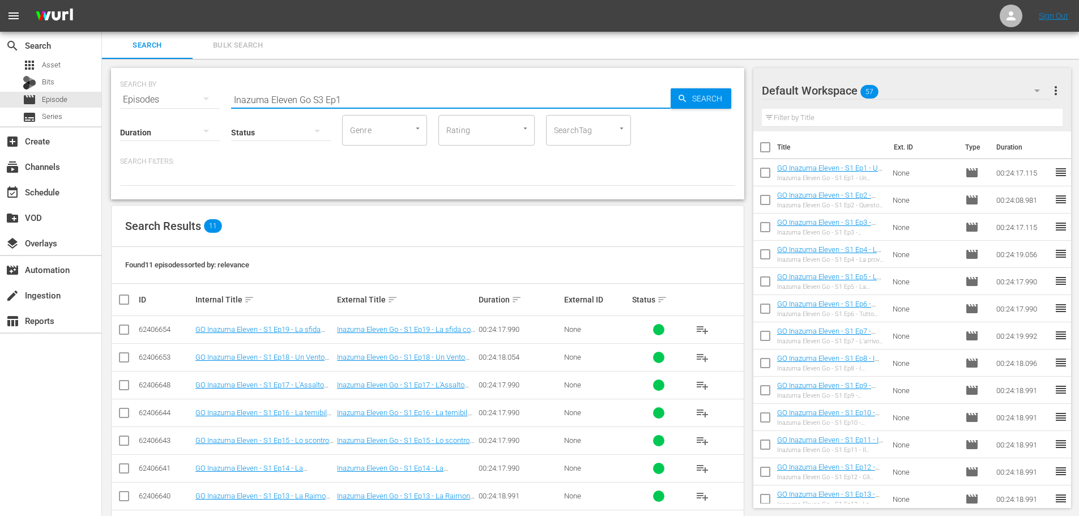
click at [340, 101] on input "Inazuma Eleven Go S3 Ep1" at bounding box center [450, 99] width 439 height 27
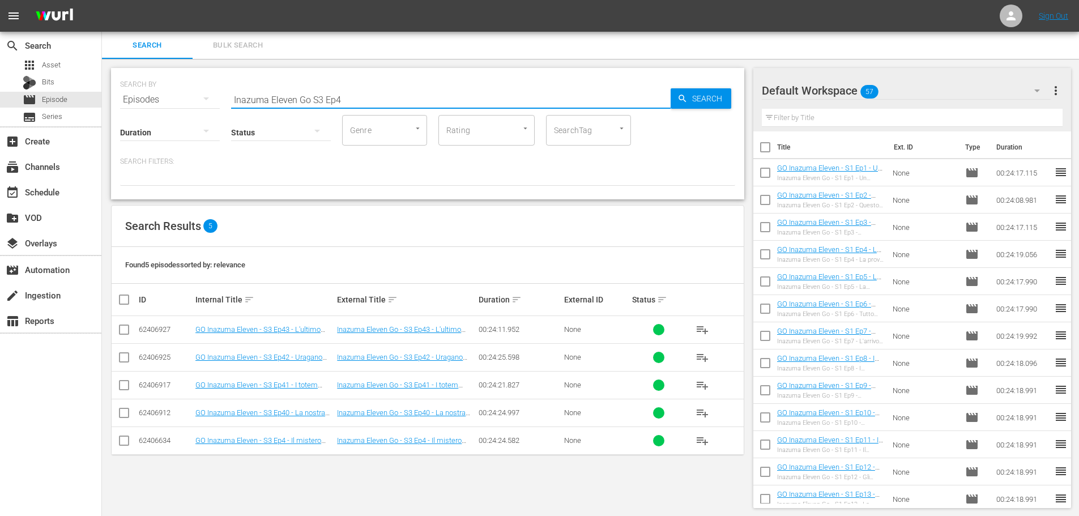
type input "Inazuma Eleven Go S3 Ep4"
click at [698, 326] on span "playlist_add" at bounding box center [702, 330] width 14 height 14
click at [89, 190] on div "event_available Schedule" at bounding box center [50, 191] width 101 height 23
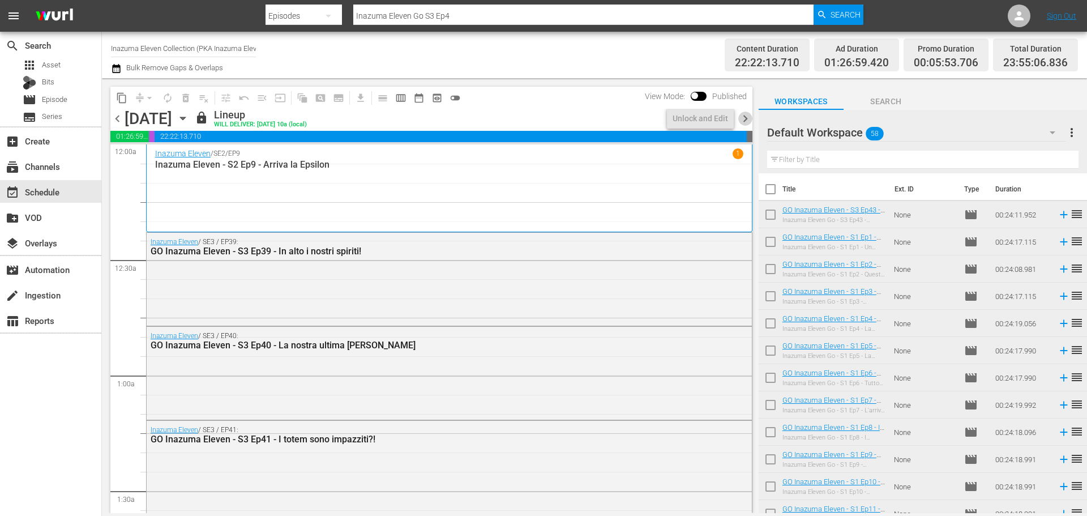
click at [746, 121] on span "chevron_right" at bounding box center [746, 119] width 14 height 14
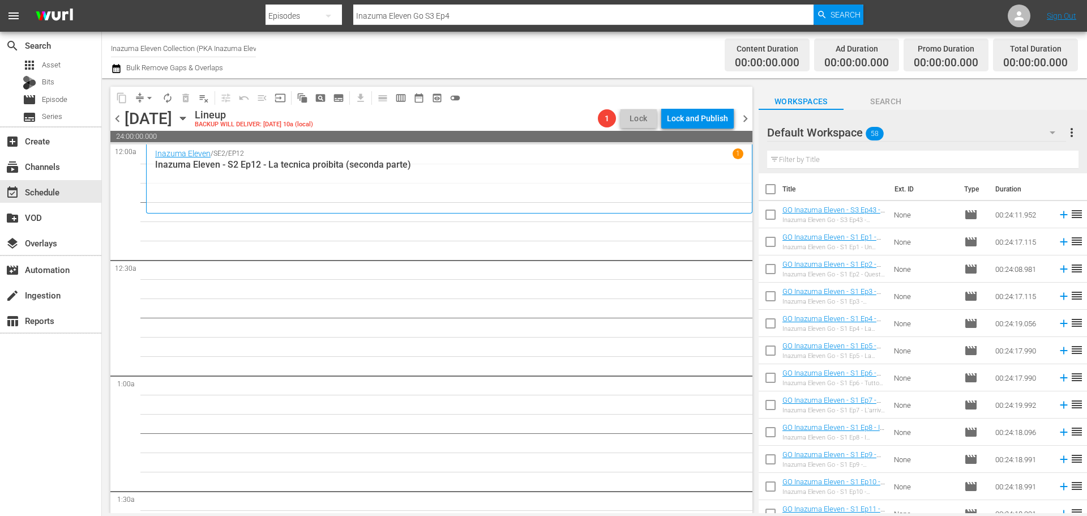
click at [770, 189] on input "checkbox" at bounding box center [771, 192] width 24 height 24
checkbox input "true"
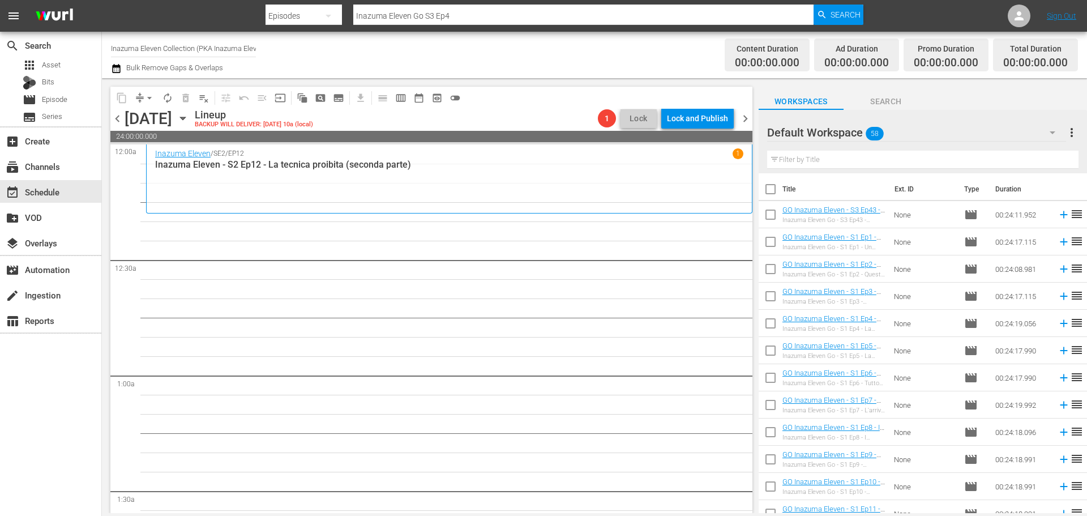
checkbox input "true"
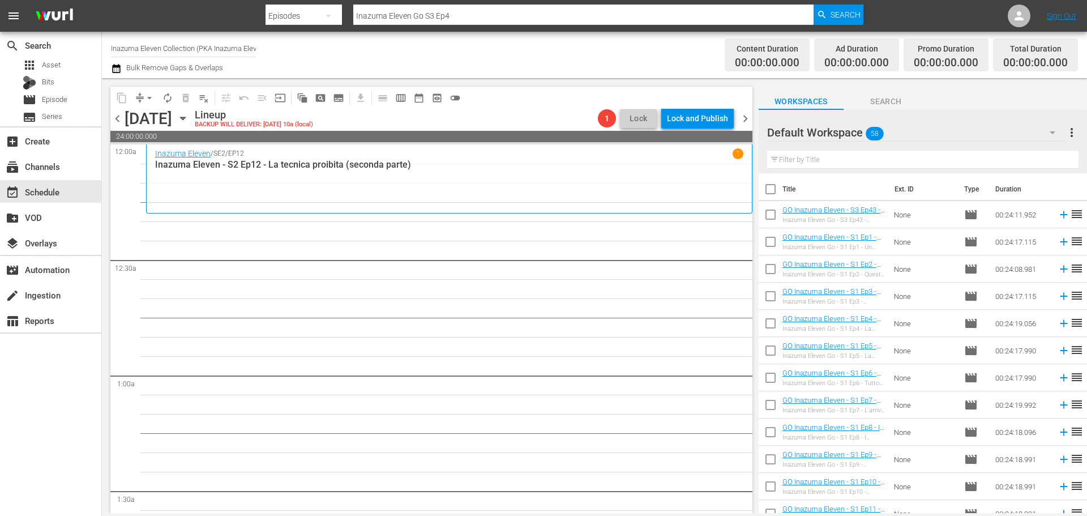
checkbox input "true"
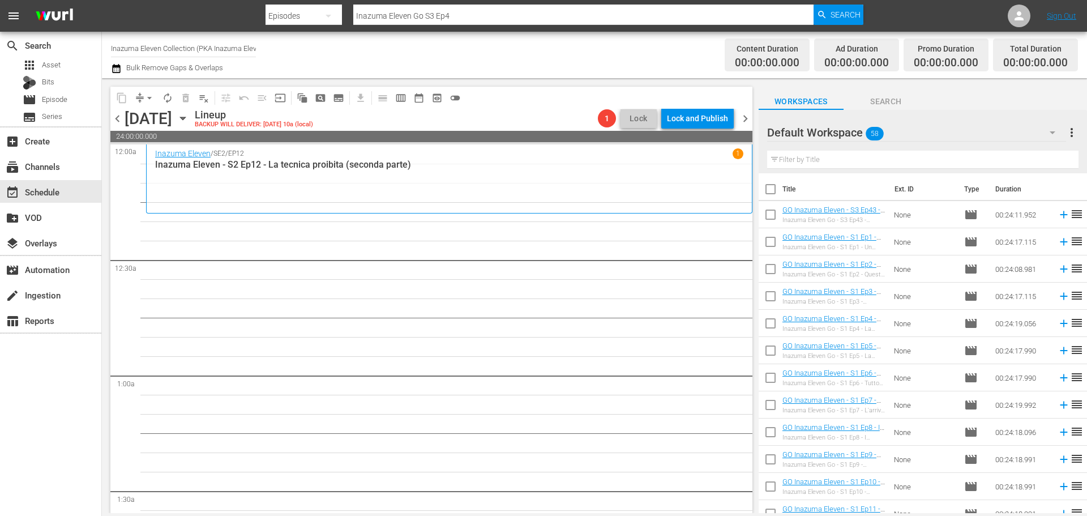
checkbox input "true"
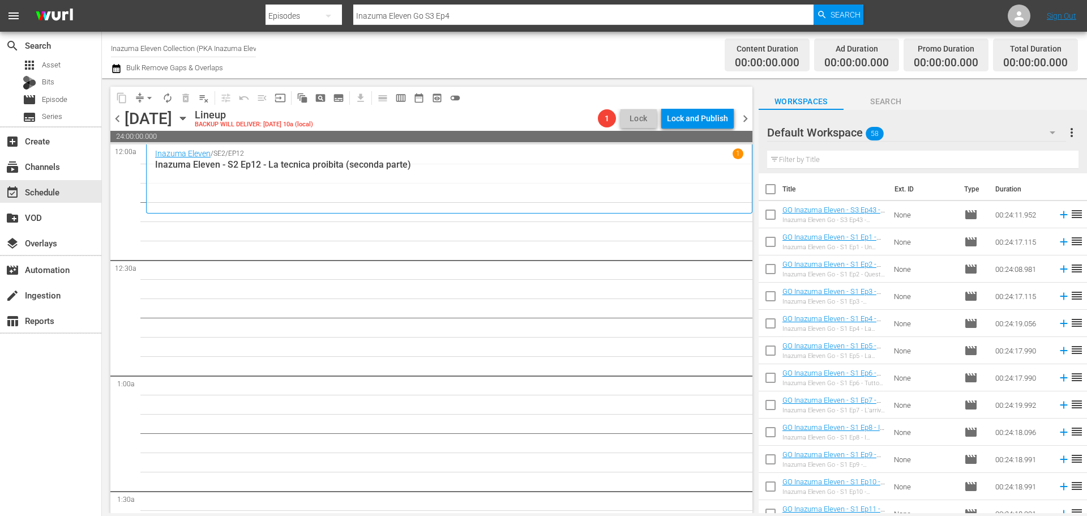
checkbox input "true"
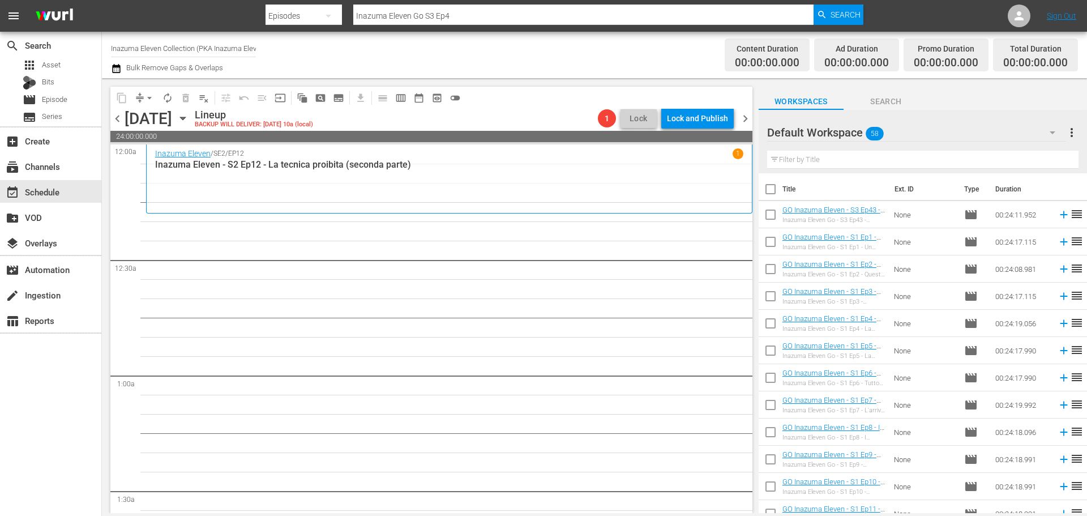
checkbox input "true"
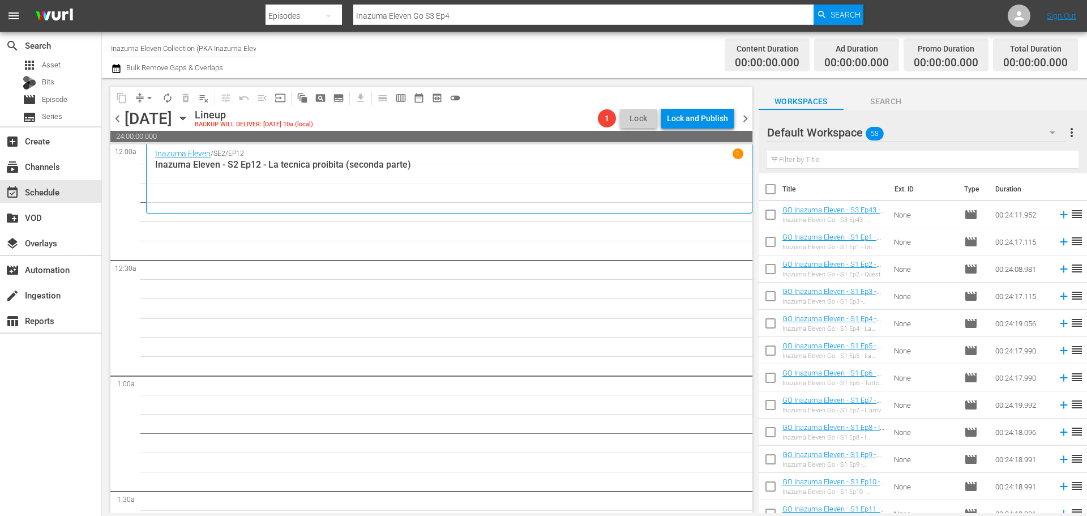
checkbox input "true"
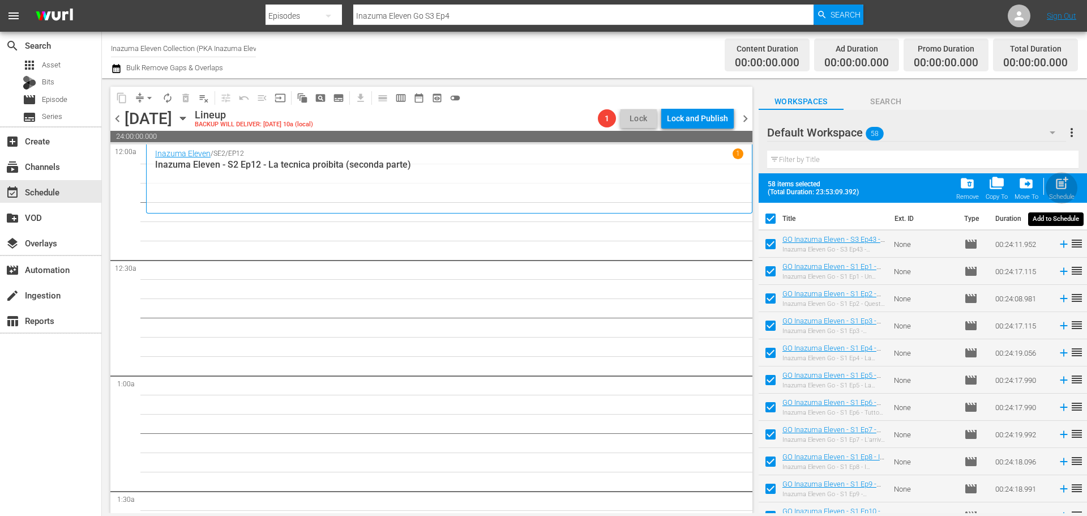
click at [1060, 195] on div "Schedule" at bounding box center [1061, 196] width 25 height 7
checkbox input "false"
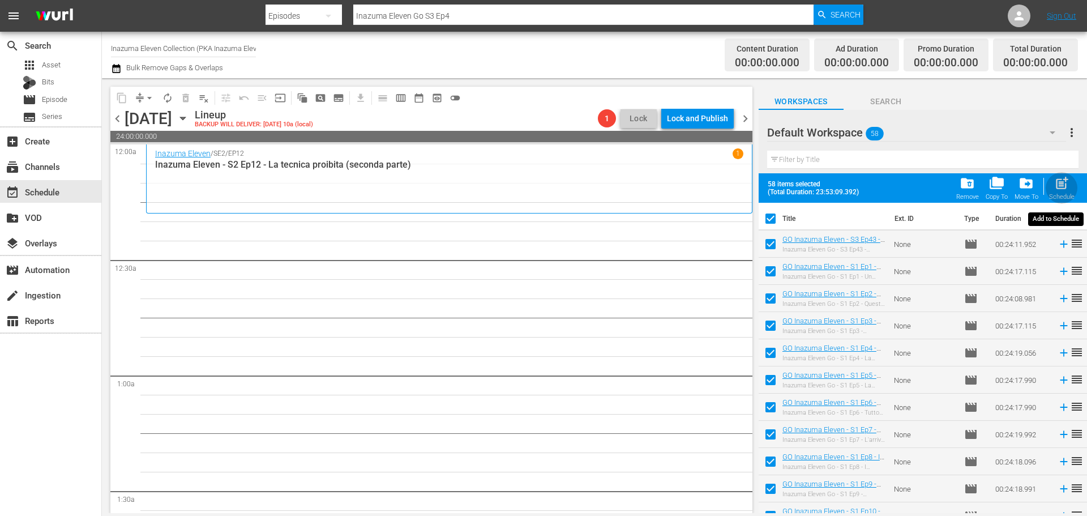
checkbox input "false"
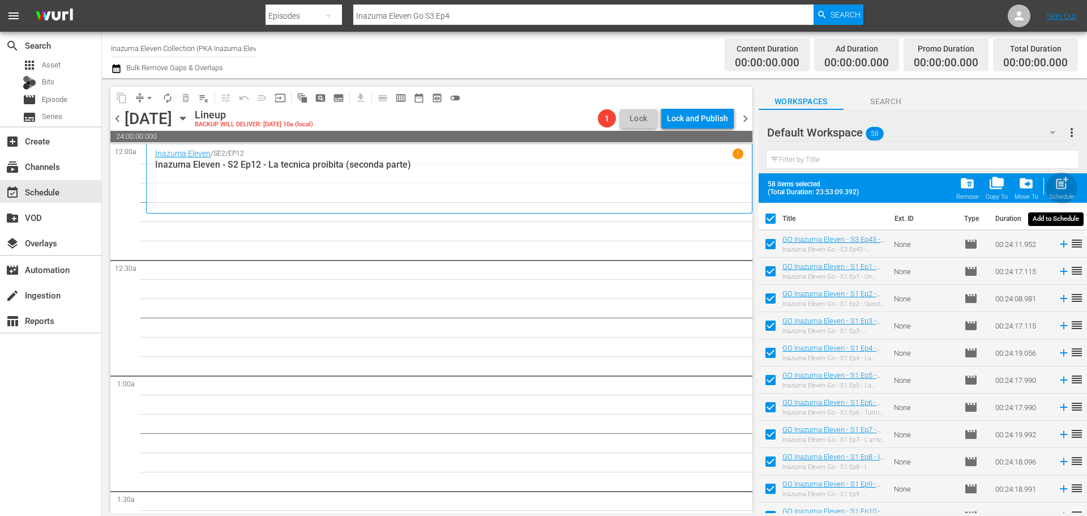
checkbox input "false"
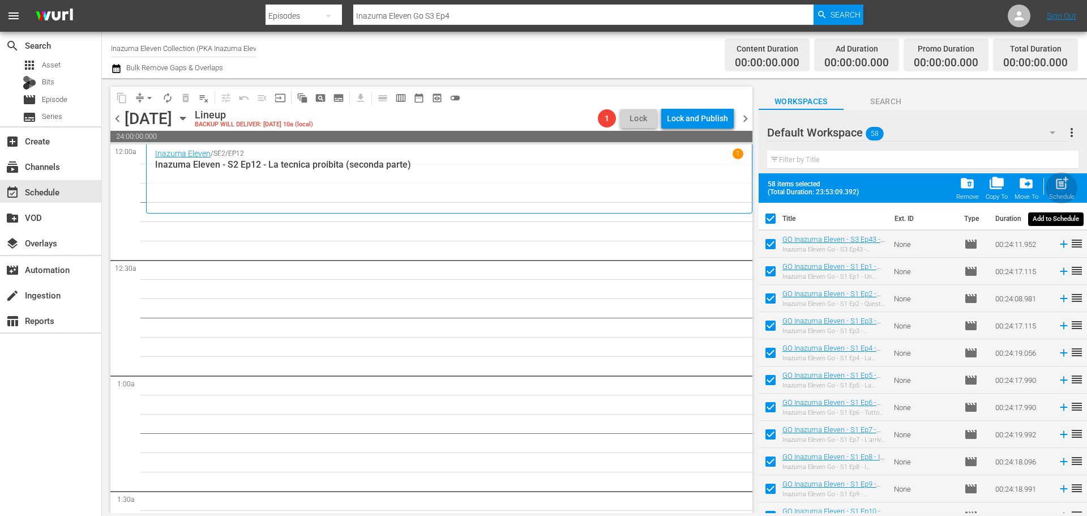
checkbox input "false"
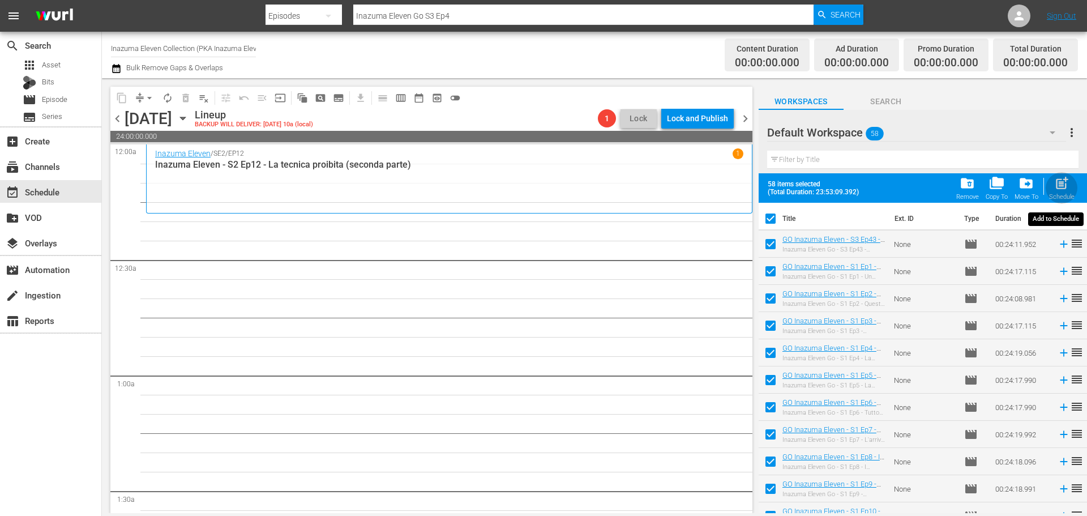
checkbox input "false"
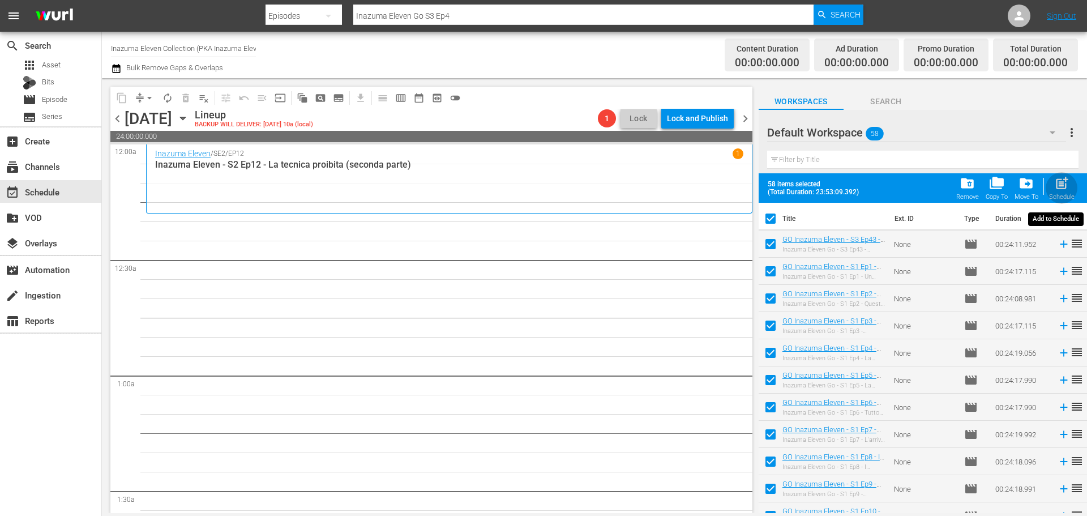
checkbox input "false"
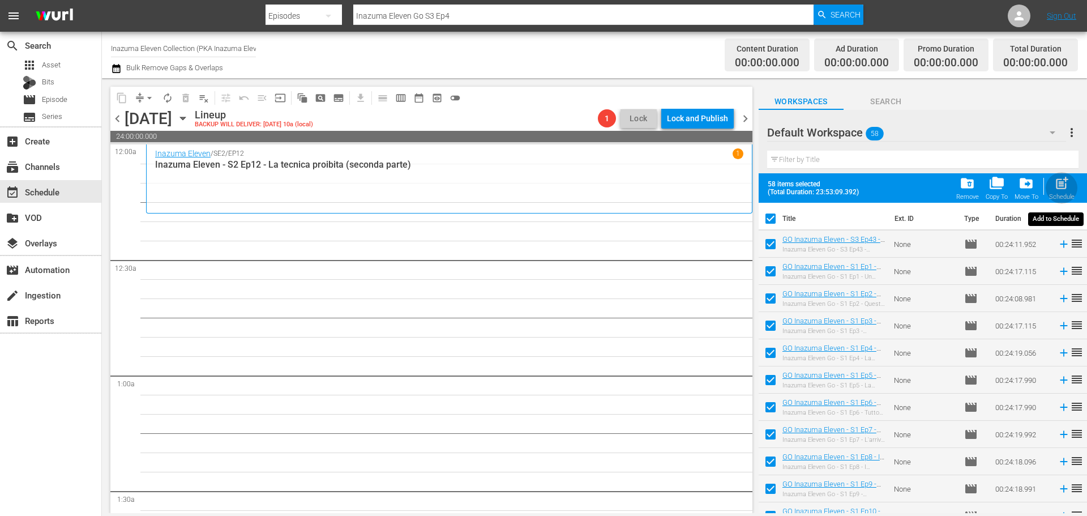
checkbox input "false"
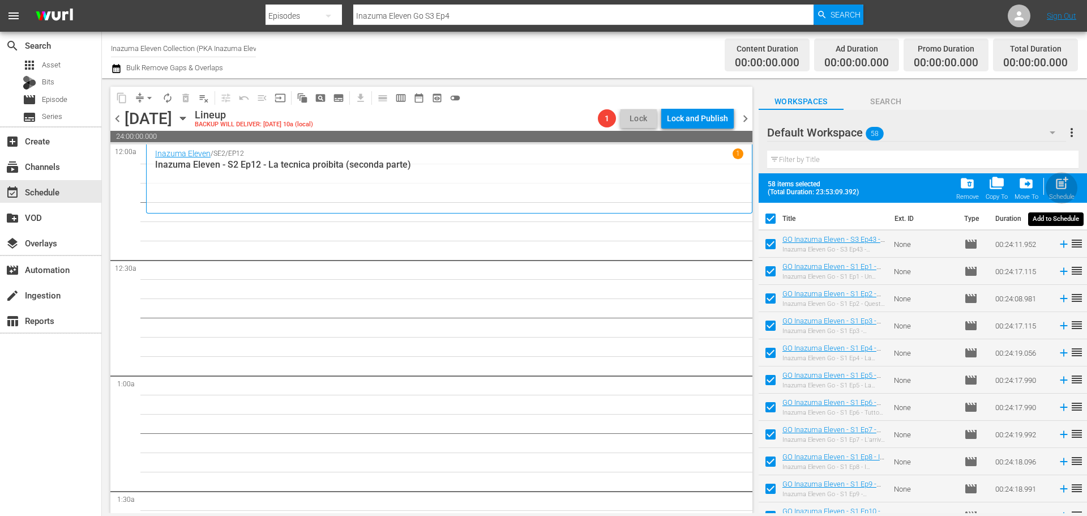
checkbox input "false"
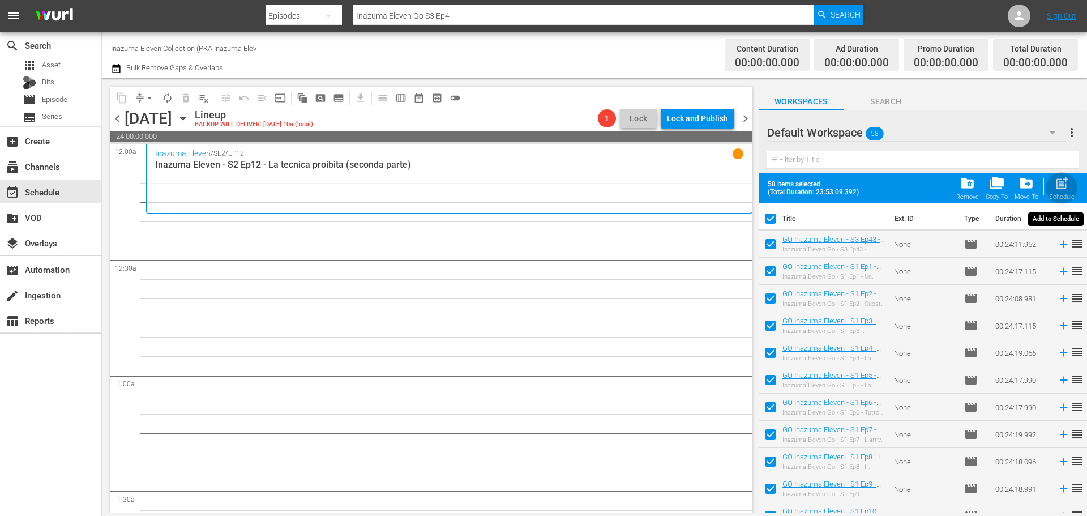
checkbox input "false"
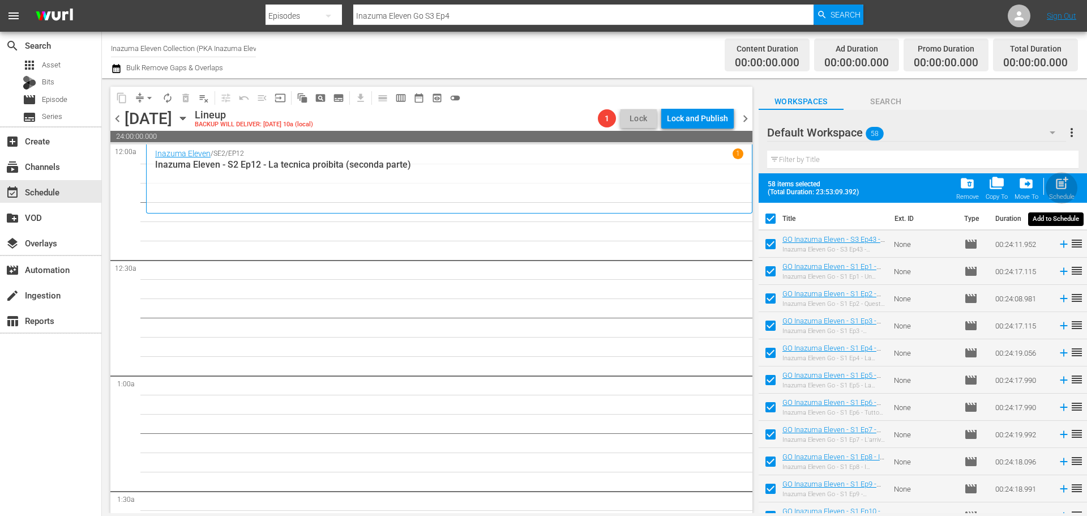
checkbox input "false"
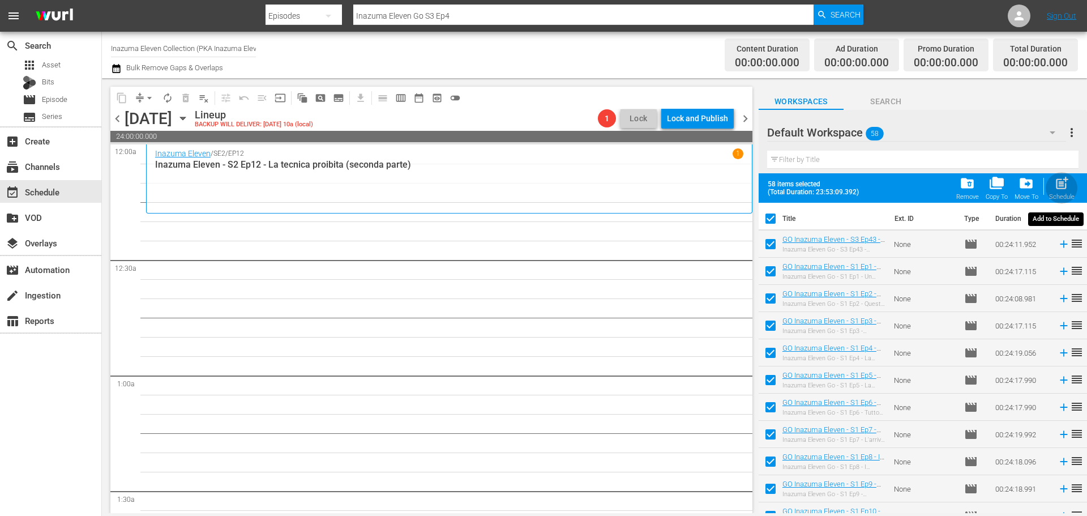
checkbox input "false"
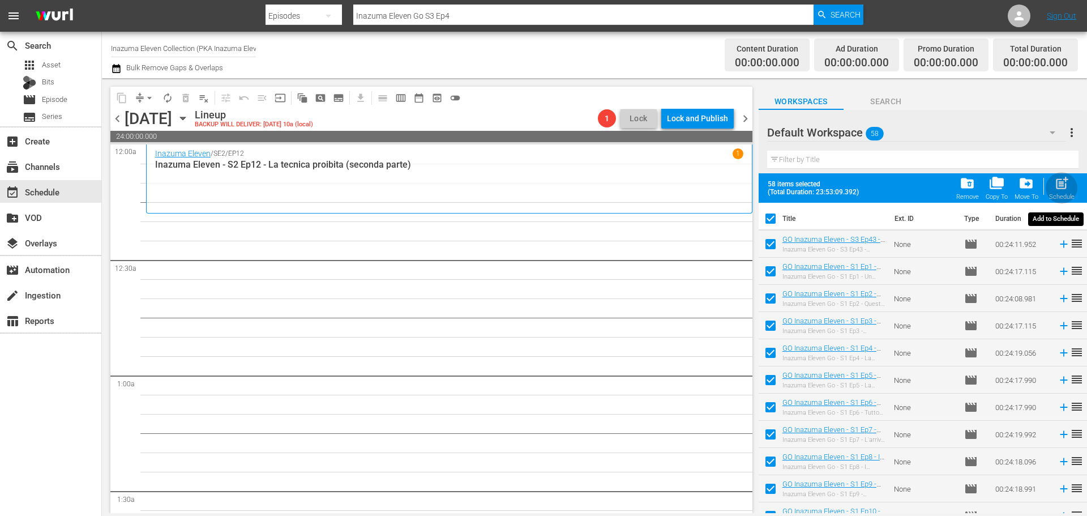
checkbox input "false"
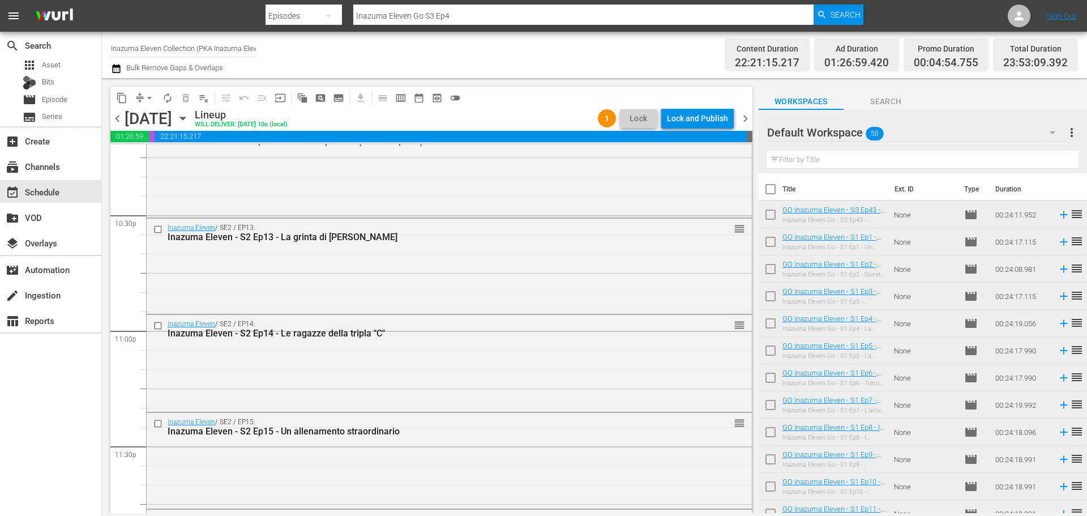
scroll to position [5219, 0]
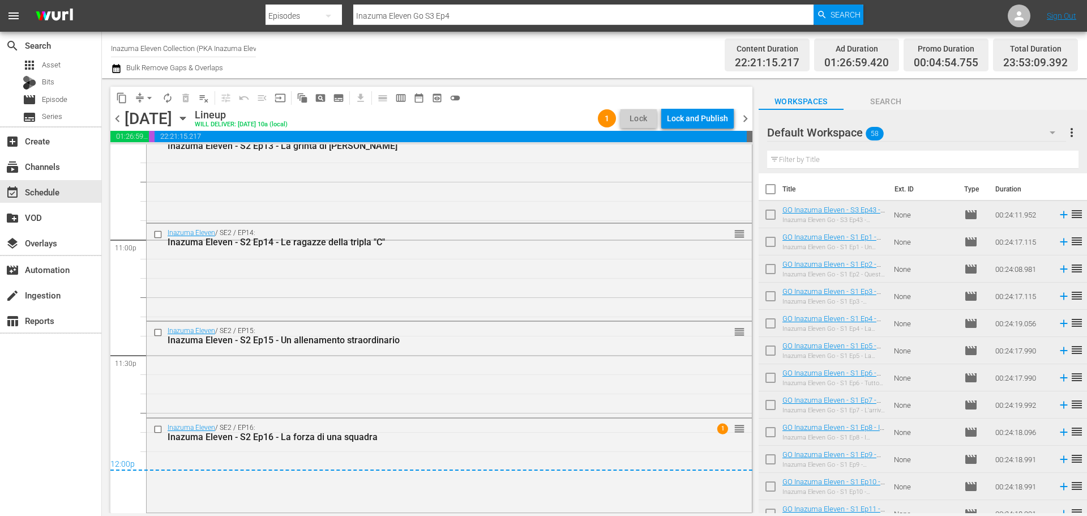
click at [118, 116] on span "chevron_left" at bounding box center [117, 119] width 14 height 14
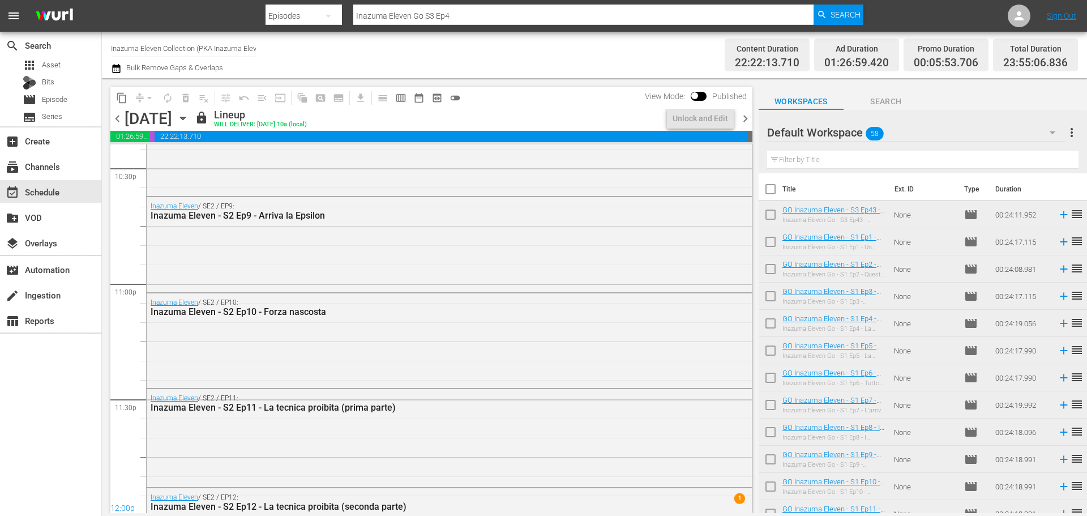
scroll to position [5219, 0]
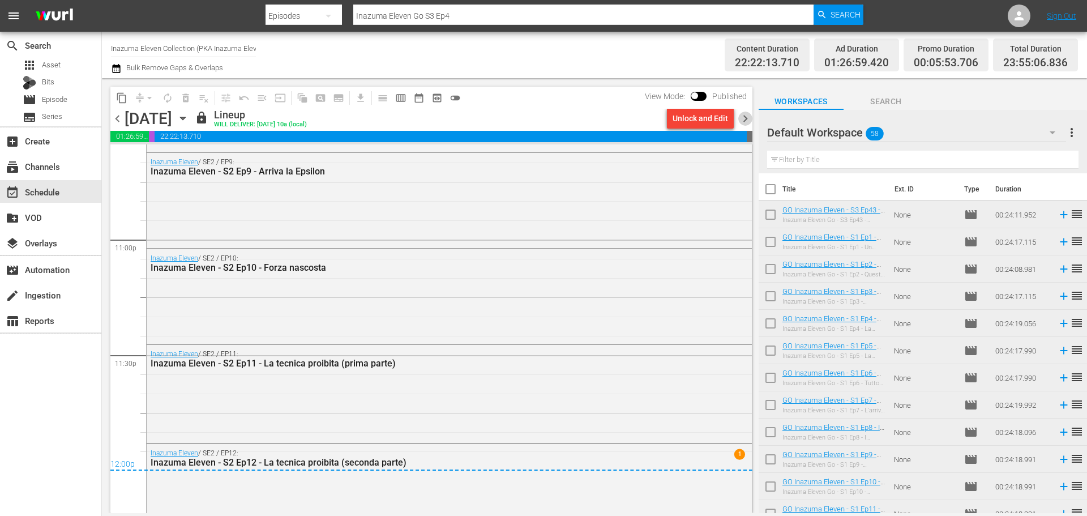
click at [744, 118] on span "chevron_right" at bounding box center [746, 119] width 14 height 14
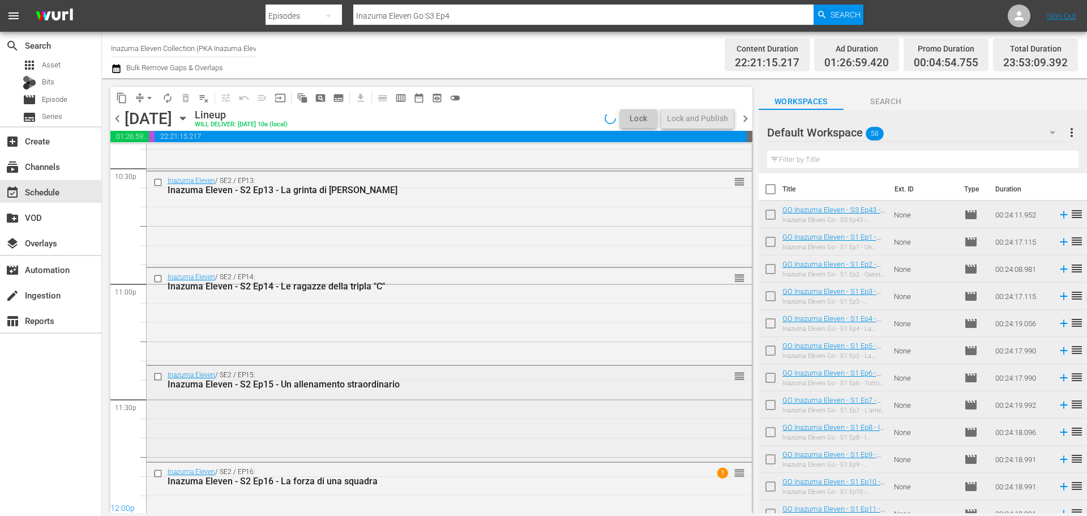
scroll to position [5219, 0]
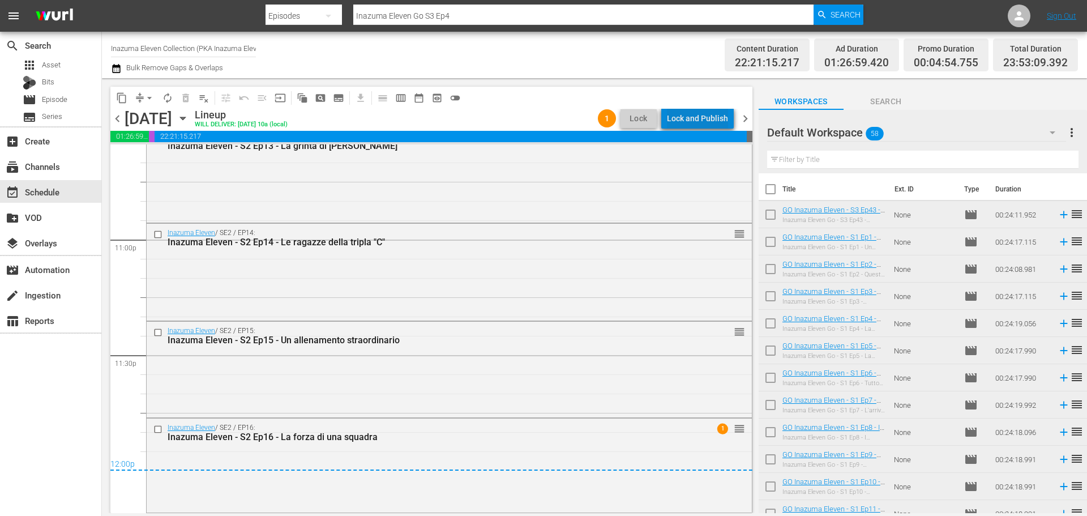
click at [715, 115] on div "Lock and Publish" at bounding box center [697, 118] width 61 height 20
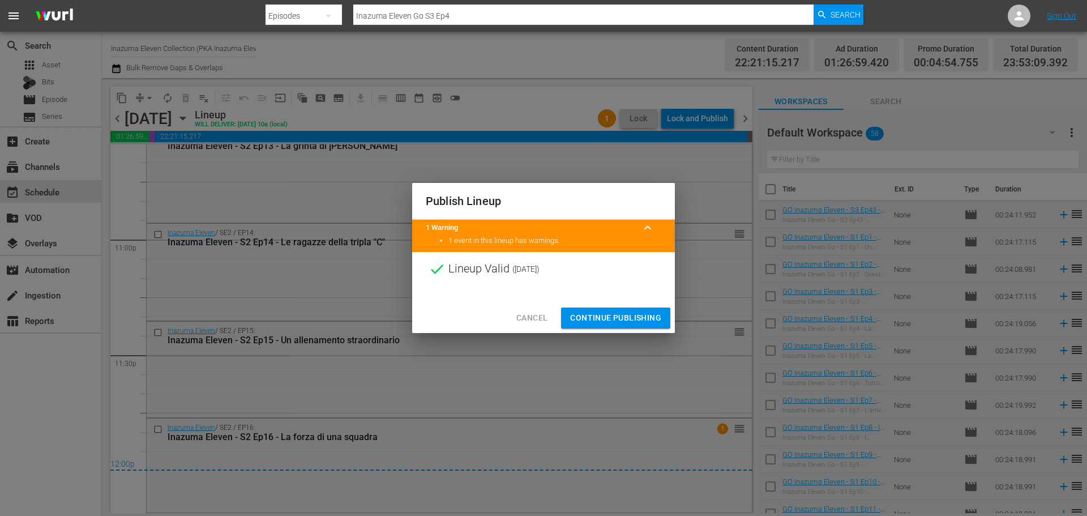
click at [643, 318] on span "Continue Publishing" at bounding box center [615, 318] width 91 height 14
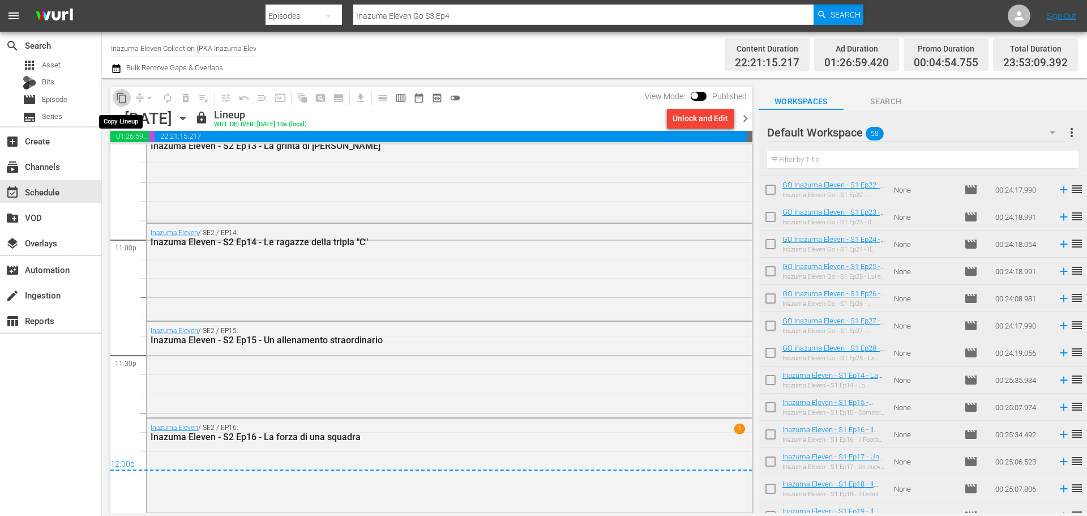
click at [121, 91] on button "content_copy" at bounding box center [122, 98] width 18 height 18
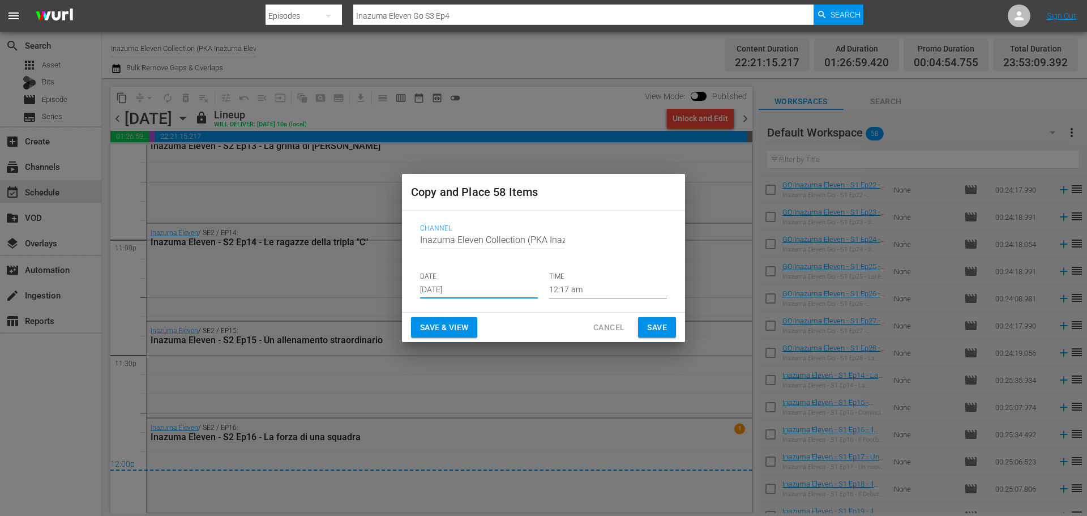
click at [469, 289] on input "Sep 12th 2025" at bounding box center [479, 289] width 118 height 17
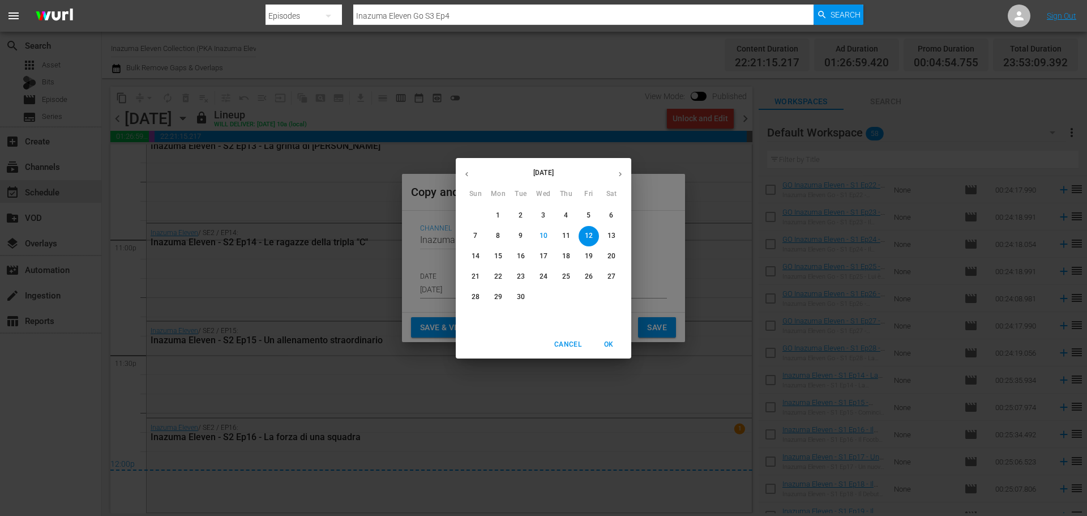
click at [519, 259] on p "16" at bounding box center [521, 256] width 8 height 10
type input "Sep 16th 2025"
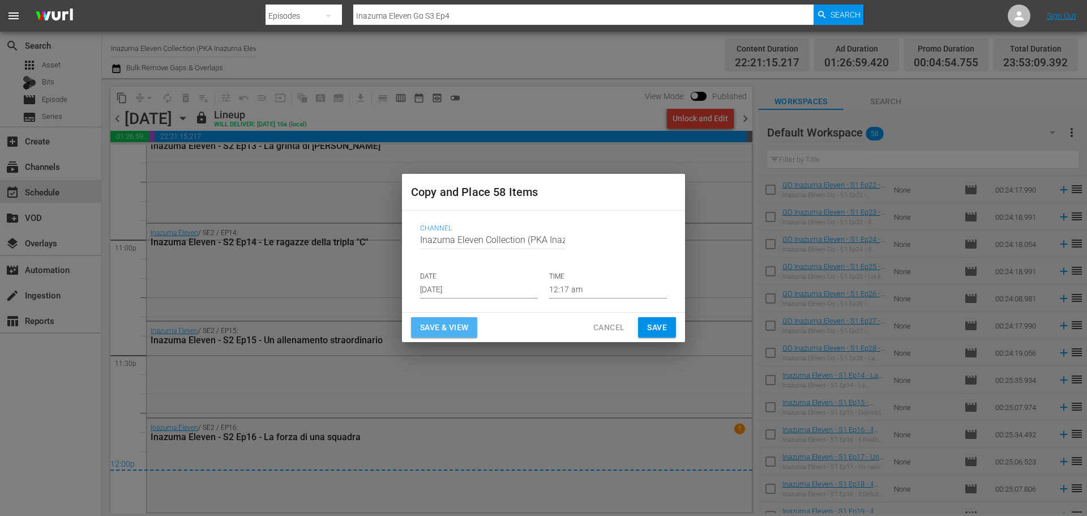
click at [451, 327] on span "Save & View" at bounding box center [444, 328] width 48 height 14
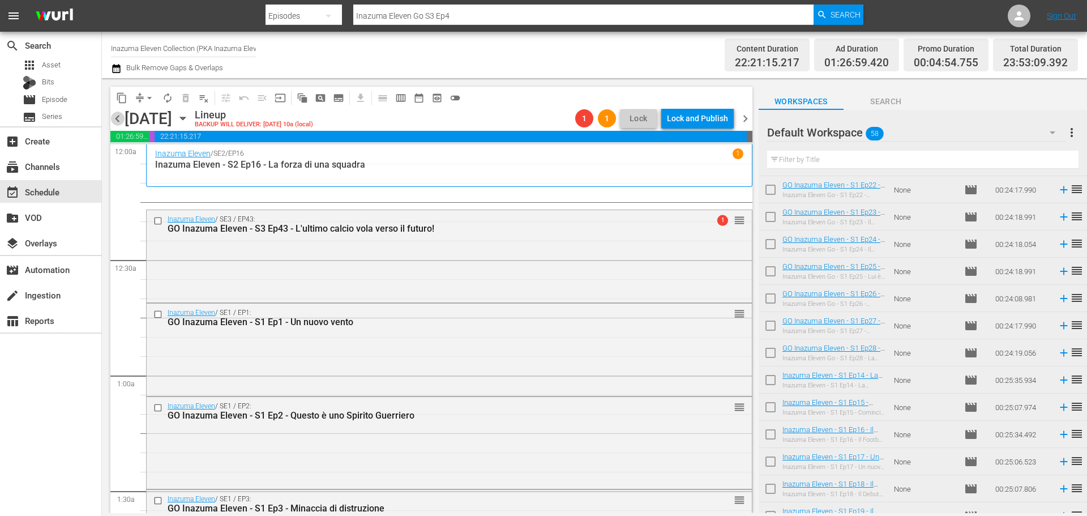
click at [114, 120] on span "chevron_left" at bounding box center [117, 119] width 14 height 14
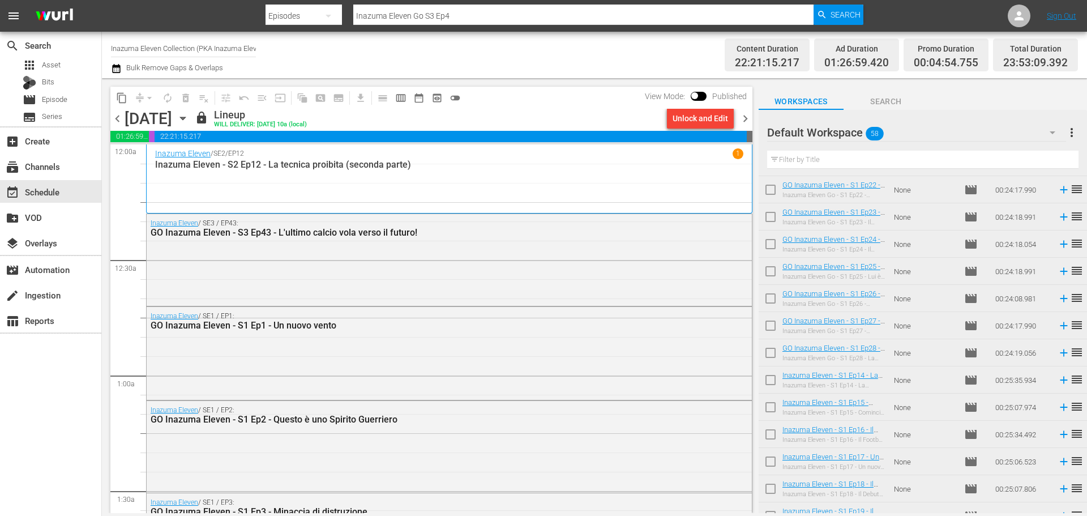
click at [116, 116] on span "chevron_left" at bounding box center [117, 119] width 14 height 14
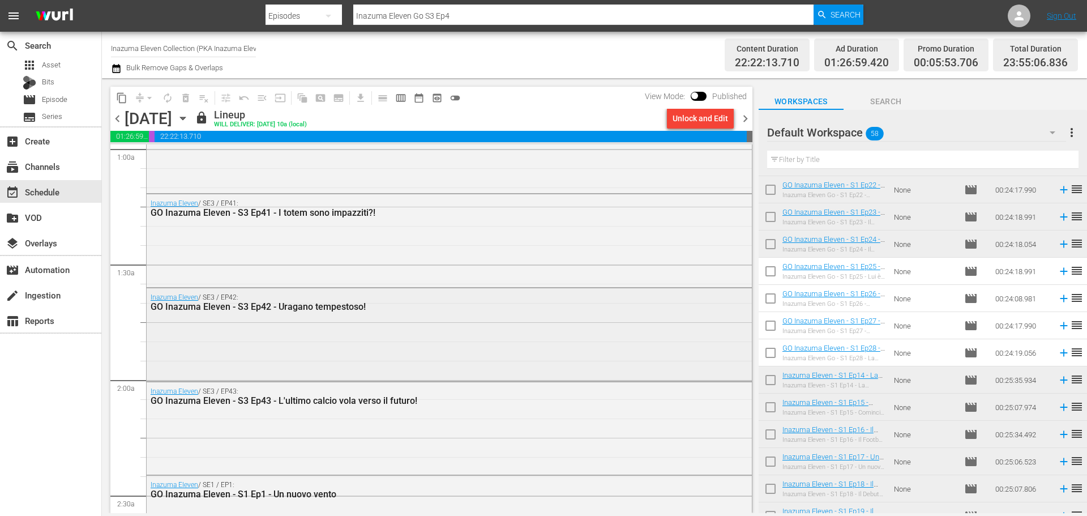
scroll to position [283, 0]
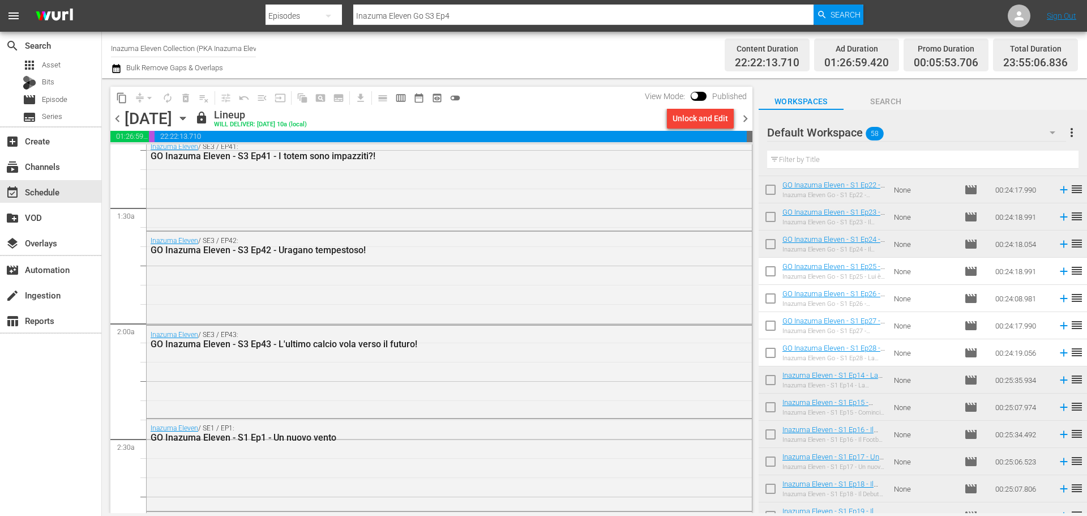
click at [749, 116] on span "chevron_right" at bounding box center [746, 119] width 14 height 14
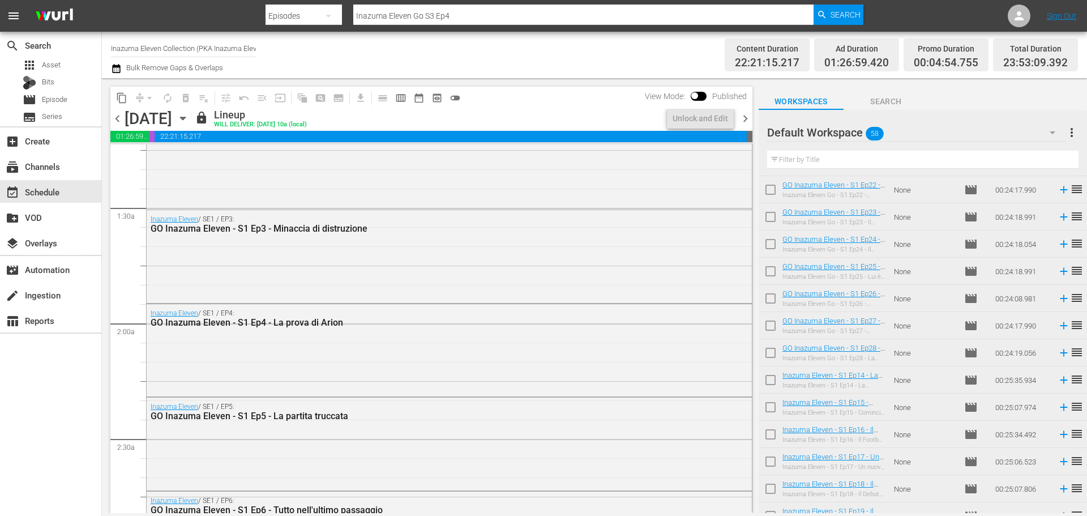
scroll to position [245, 0]
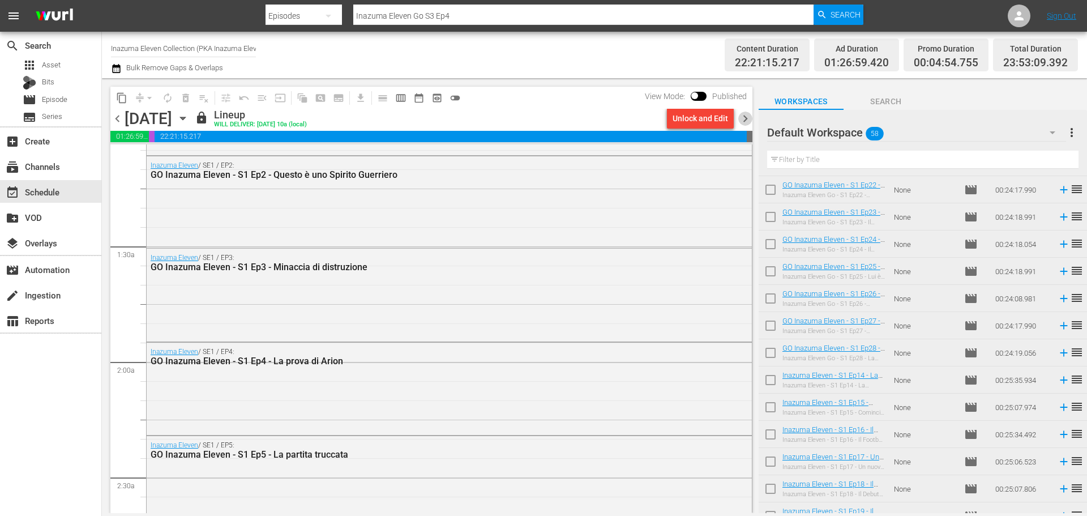
click at [745, 123] on span "chevron_right" at bounding box center [746, 119] width 14 height 14
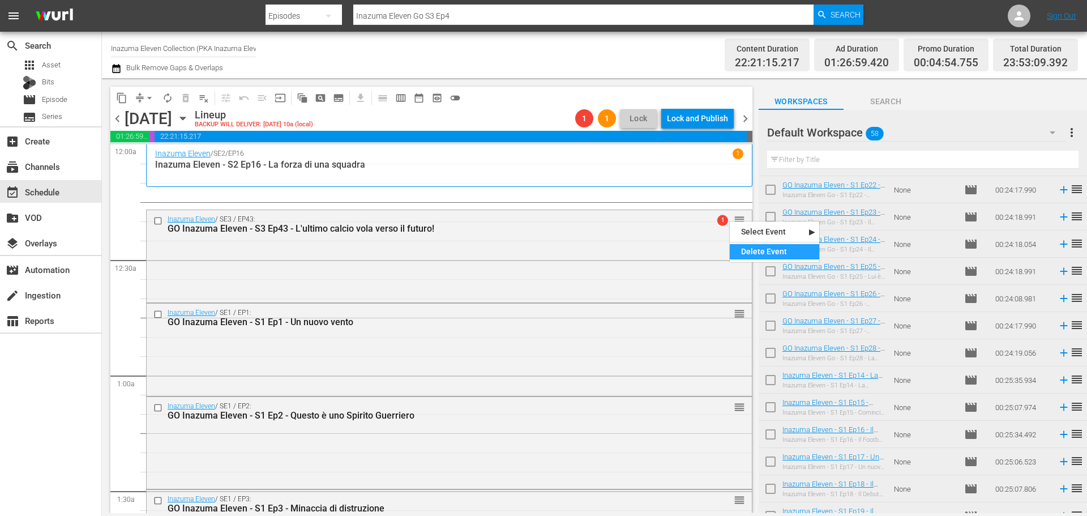
click at [757, 251] on div "Delete Event" at bounding box center [774, 251] width 89 height 15
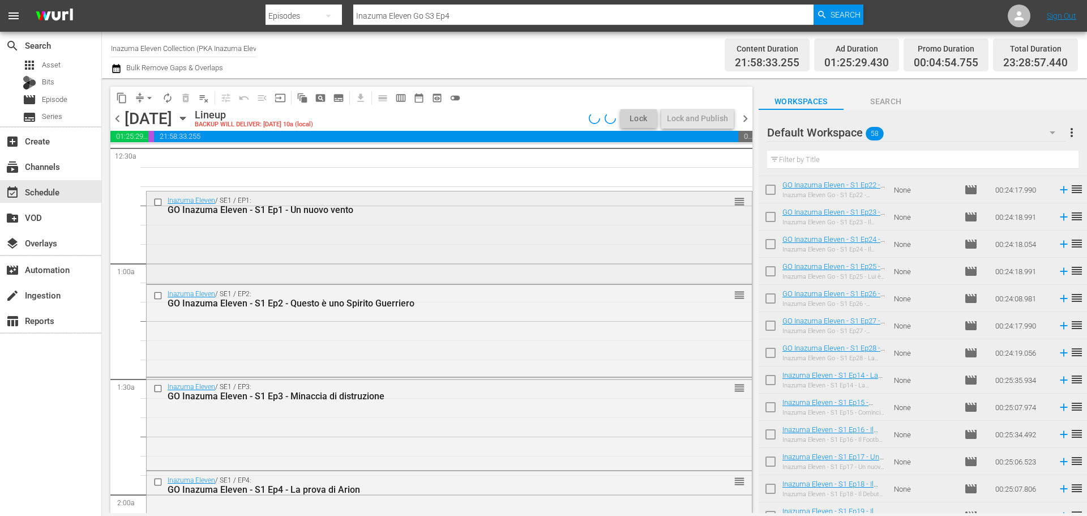
scroll to position [113, 0]
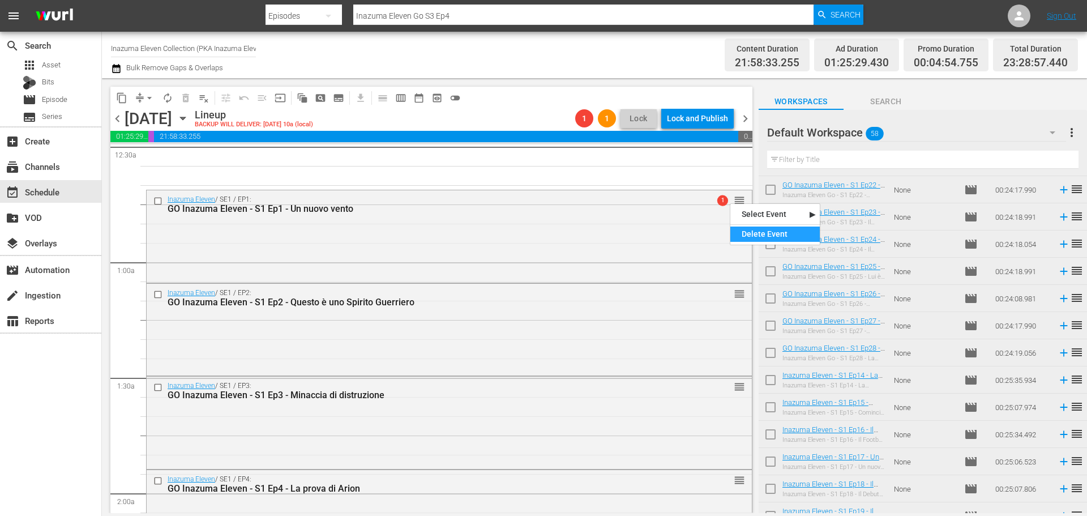
click at [749, 234] on div "Delete Event" at bounding box center [775, 234] width 89 height 15
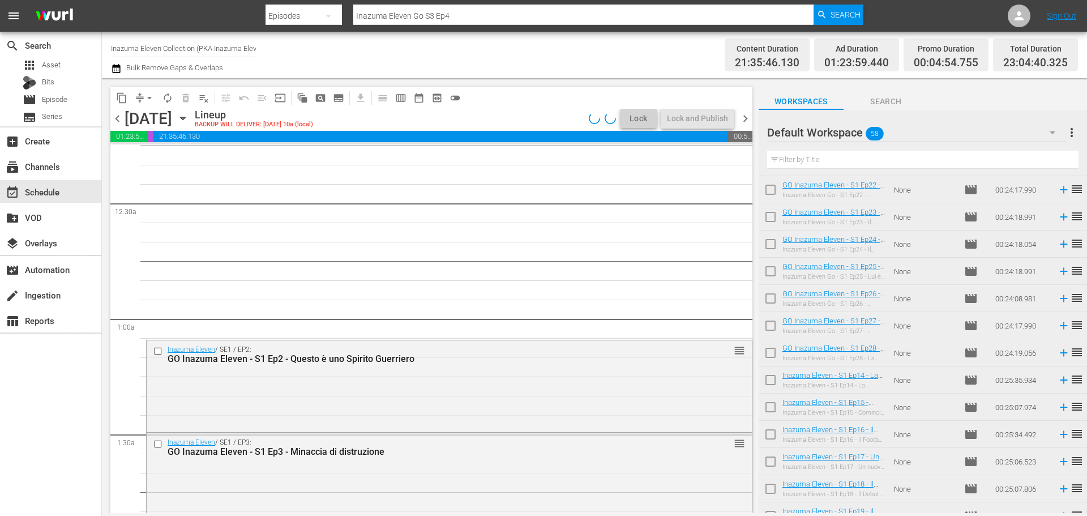
scroll to position [170, 0]
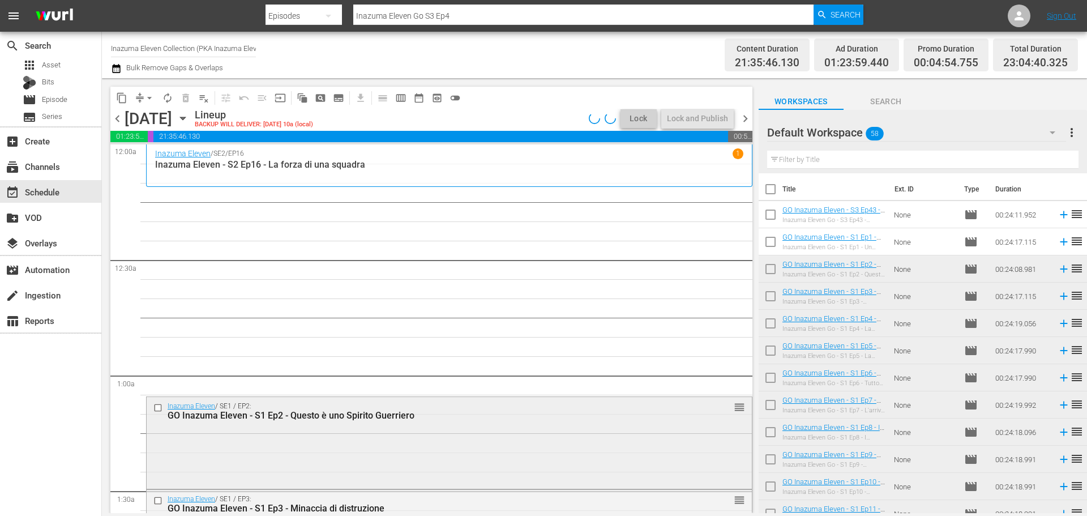
scroll to position [623, 0]
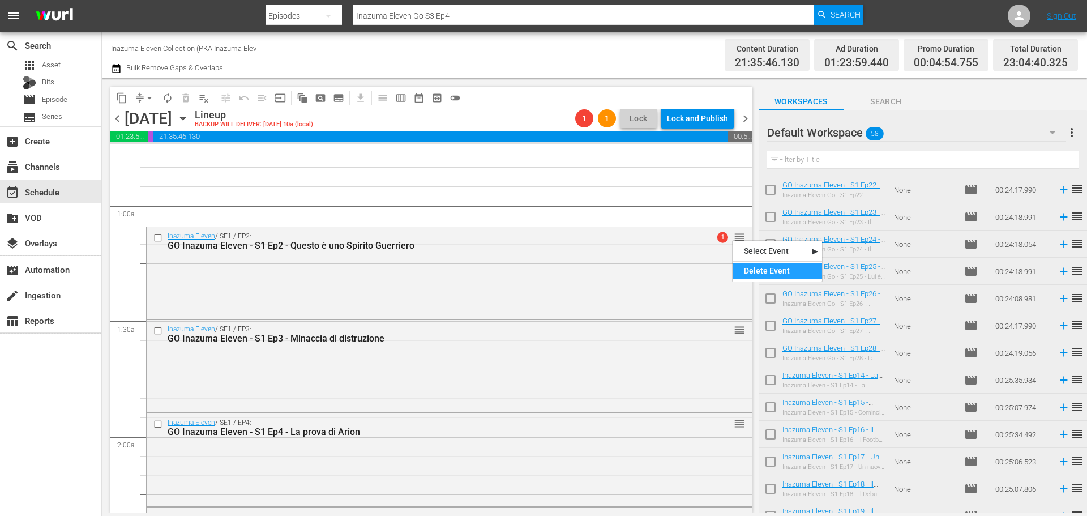
click at [744, 276] on div "Delete Event" at bounding box center [777, 270] width 89 height 15
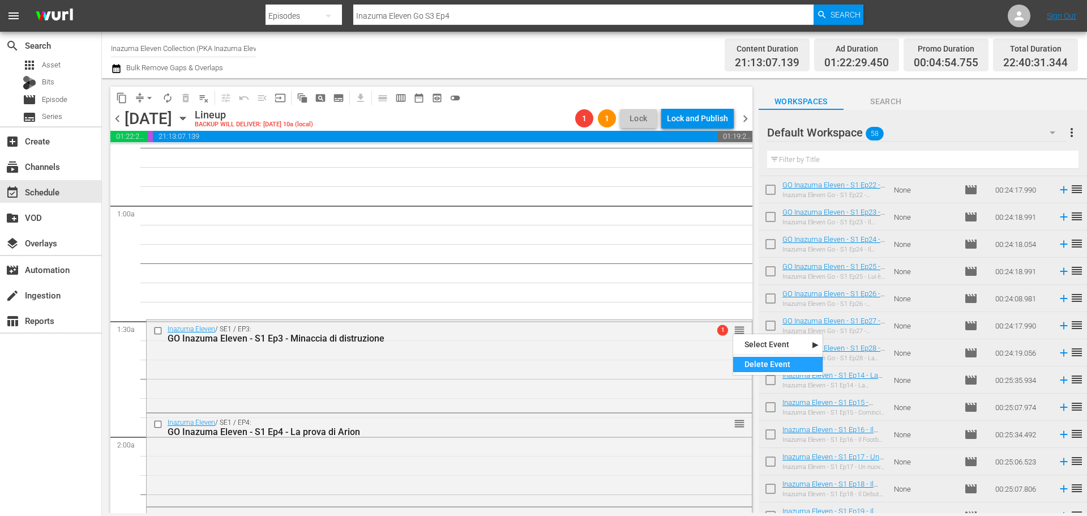
click at [751, 364] on div "Delete Event" at bounding box center [777, 364] width 89 height 15
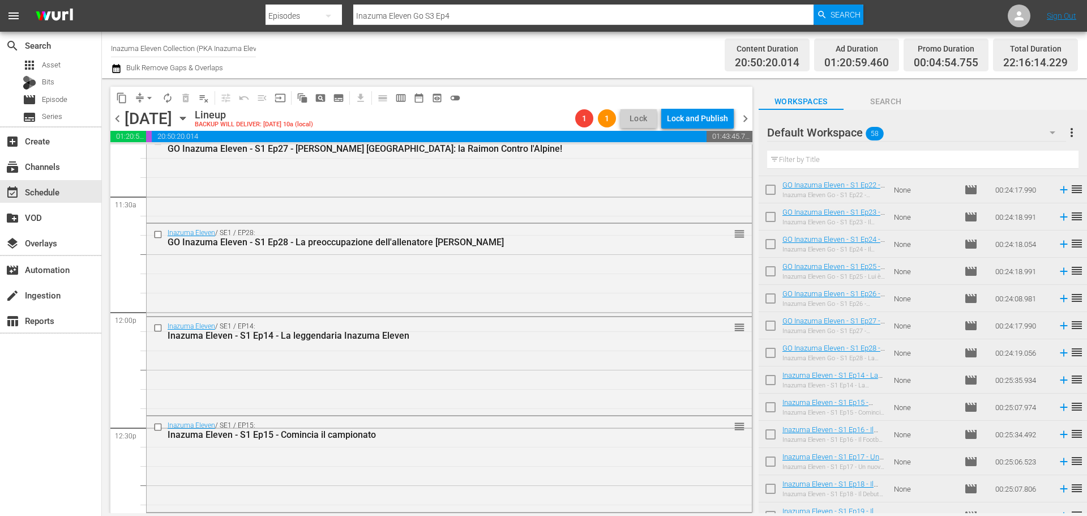
scroll to position [2662, 0]
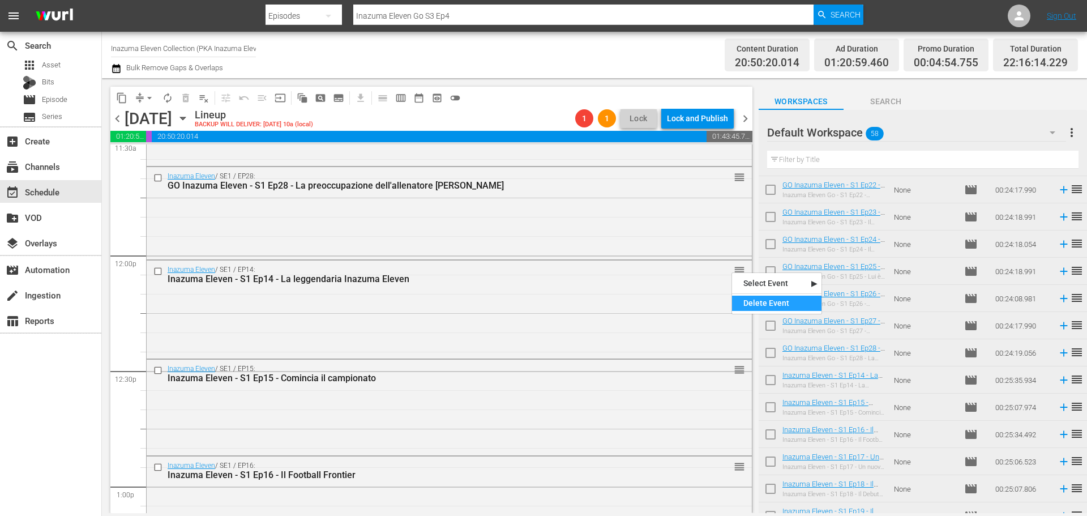
click at [748, 302] on div "Delete Event" at bounding box center [776, 303] width 89 height 15
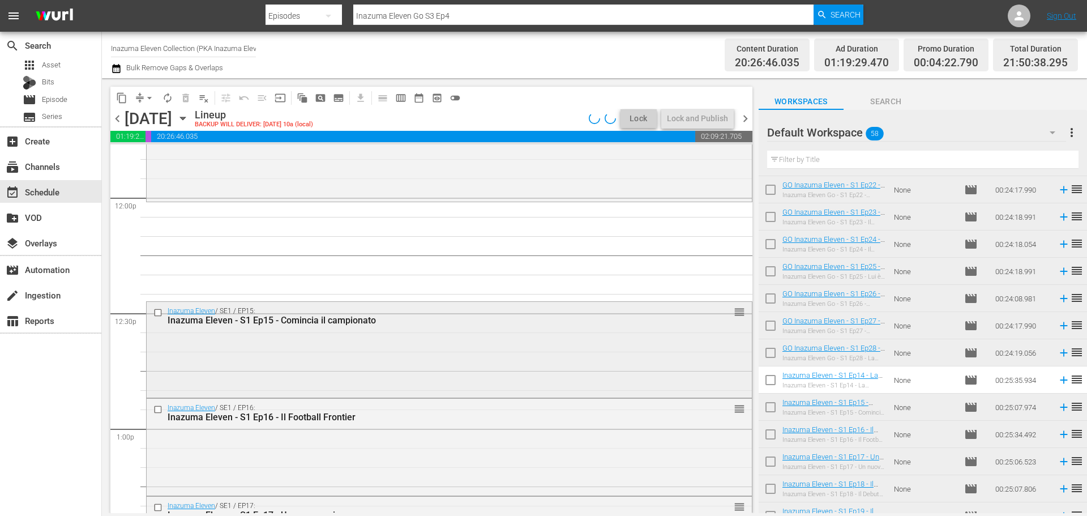
scroll to position [2718, 0]
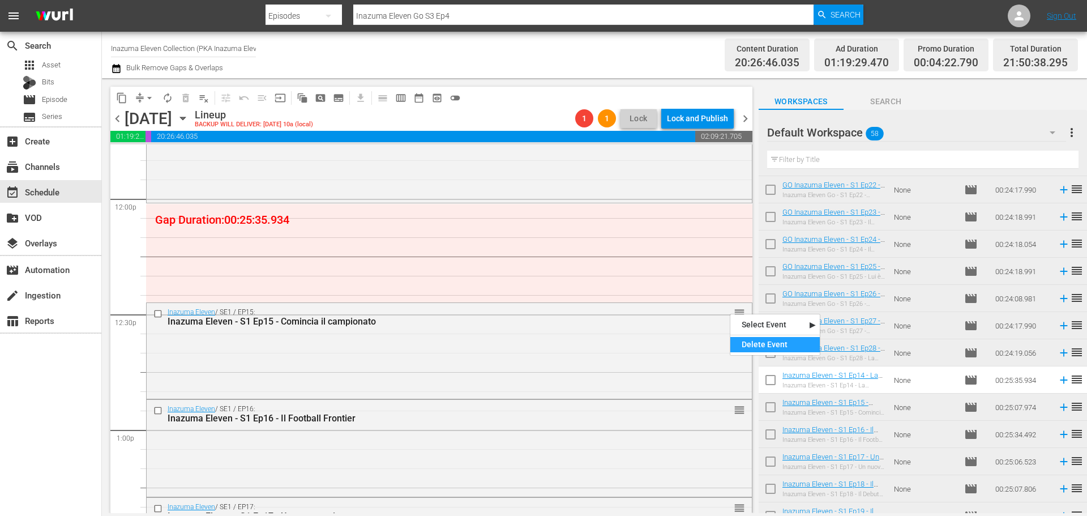
click at [742, 345] on div "Delete Event" at bounding box center [775, 344] width 89 height 15
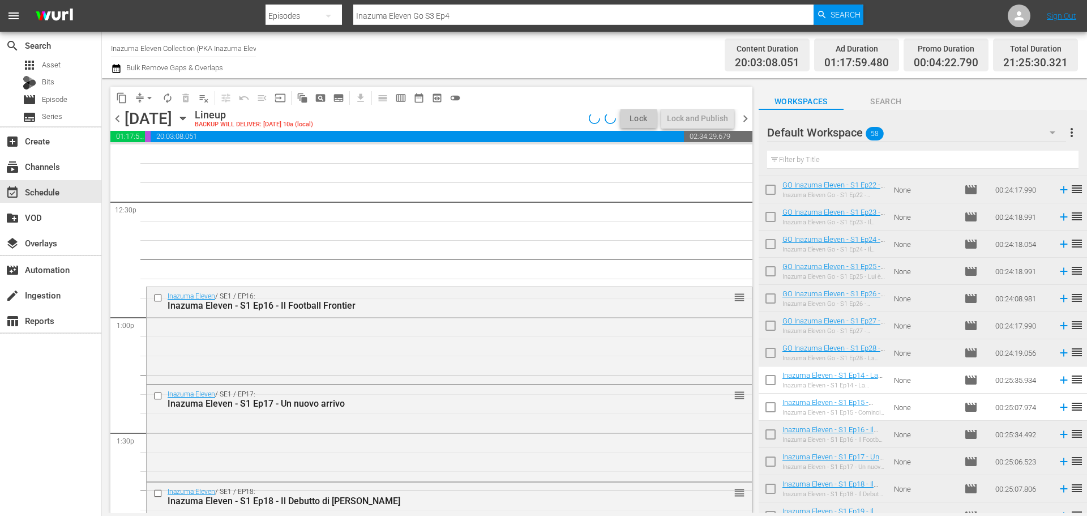
scroll to position [2832, 0]
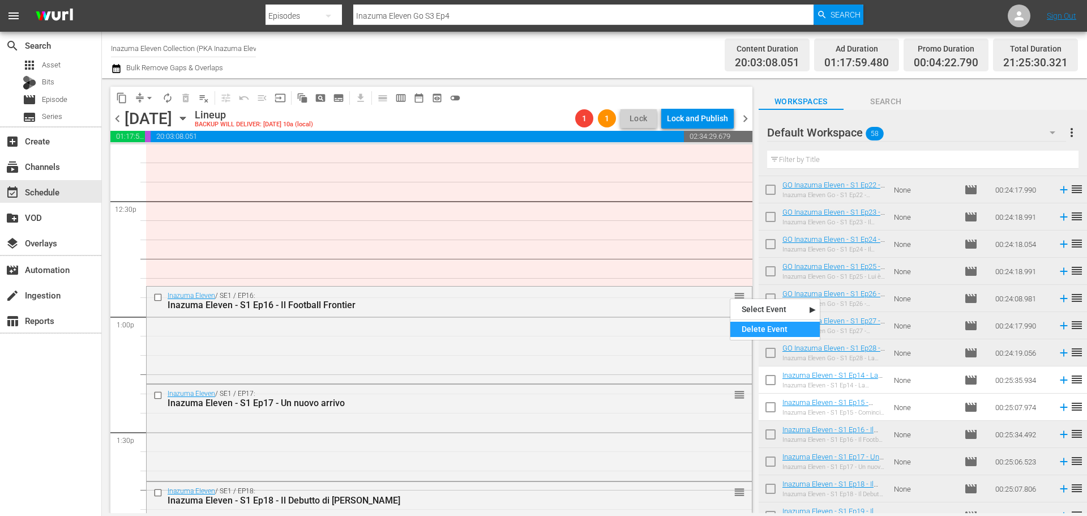
click at [740, 325] on div "Delete Event" at bounding box center [775, 329] width 89 height 15
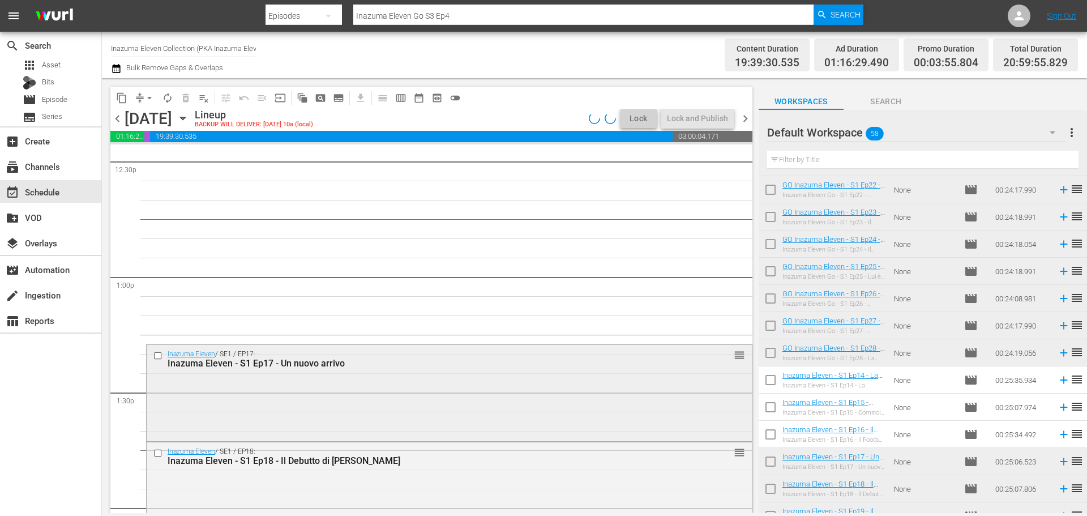
scroll to position [2888, 0]
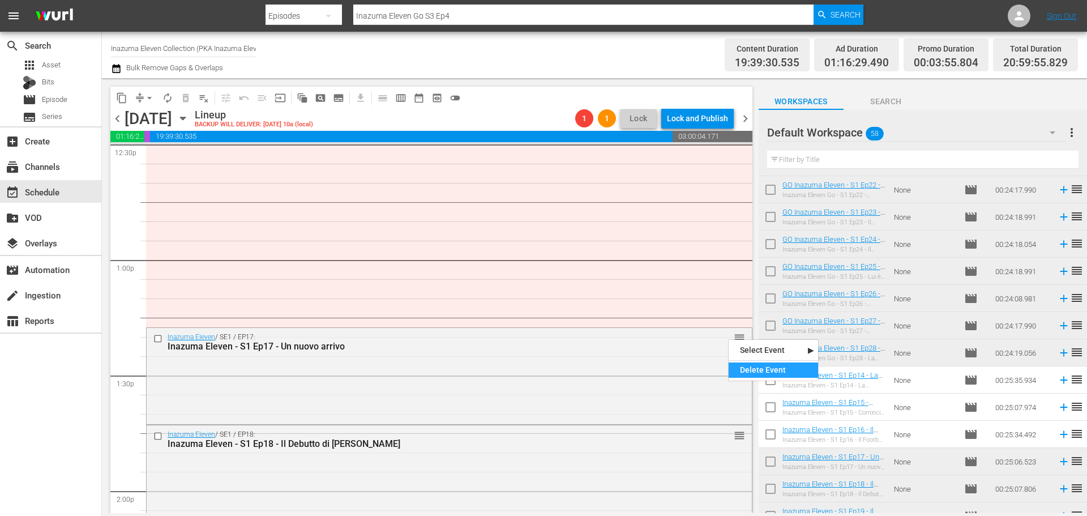
click at [746, 368] on div "Delete Event" at bounding box center [773, 369] width 89 height 15
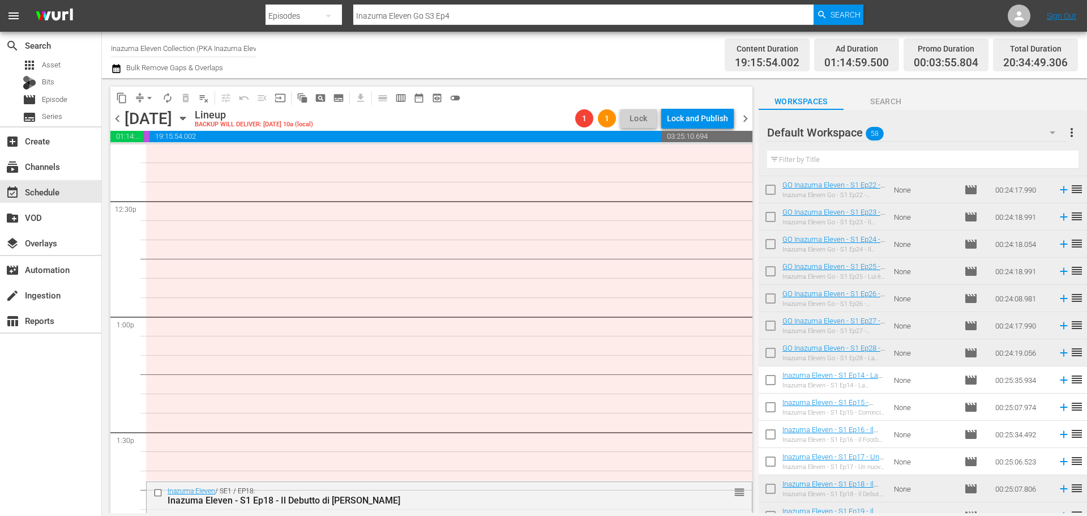
scroll to position [2605, 0]
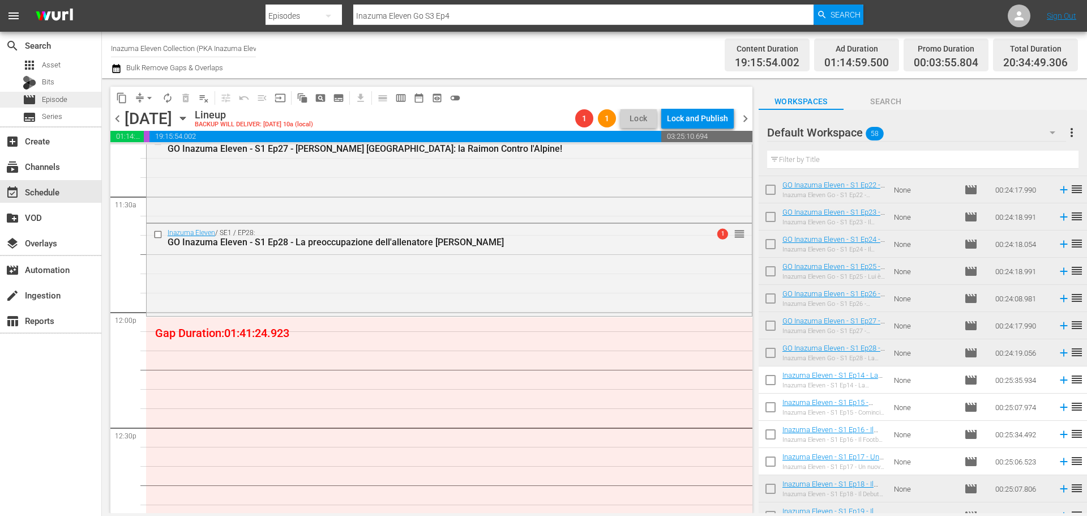
click at [43, 104] on span "Episode" at bounding box center [54, 99] width 25 height 11
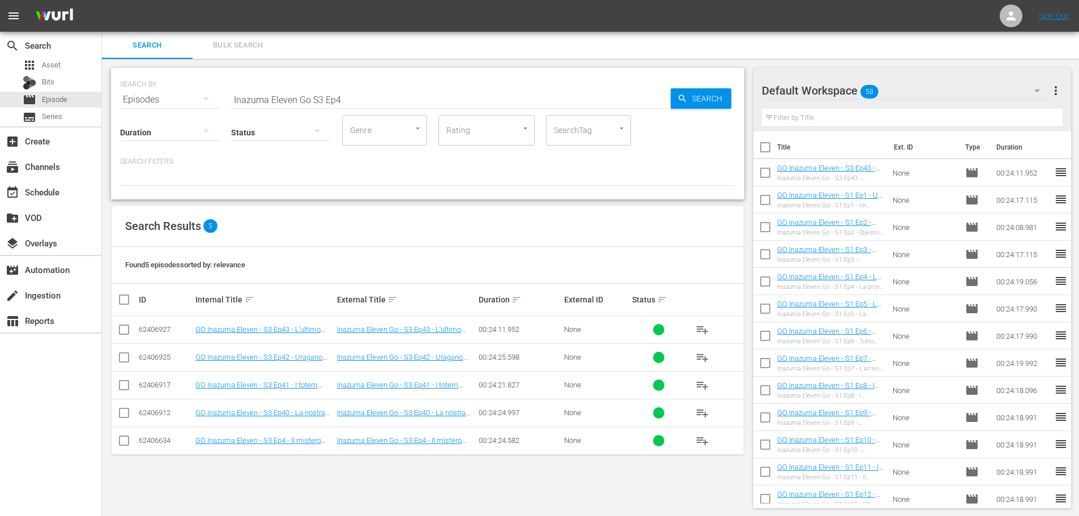
click at [319, 102] on input "Inazuma Eleven Go S3 Ep4" at bounding box center [450, 99] width 439 height 27
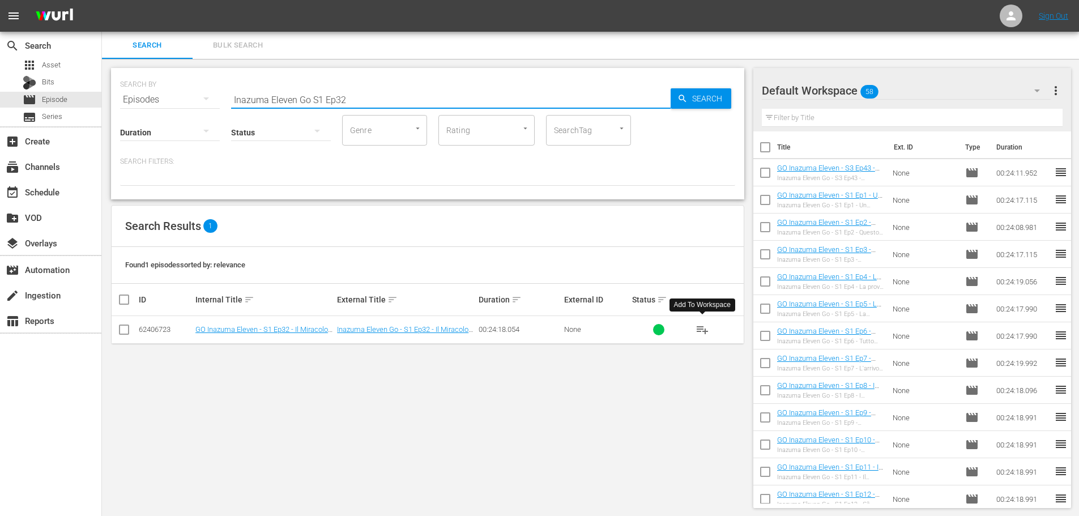
click at [702, 330] on span "playlist_add" at bounding box center [702, 330] width 14 height 14
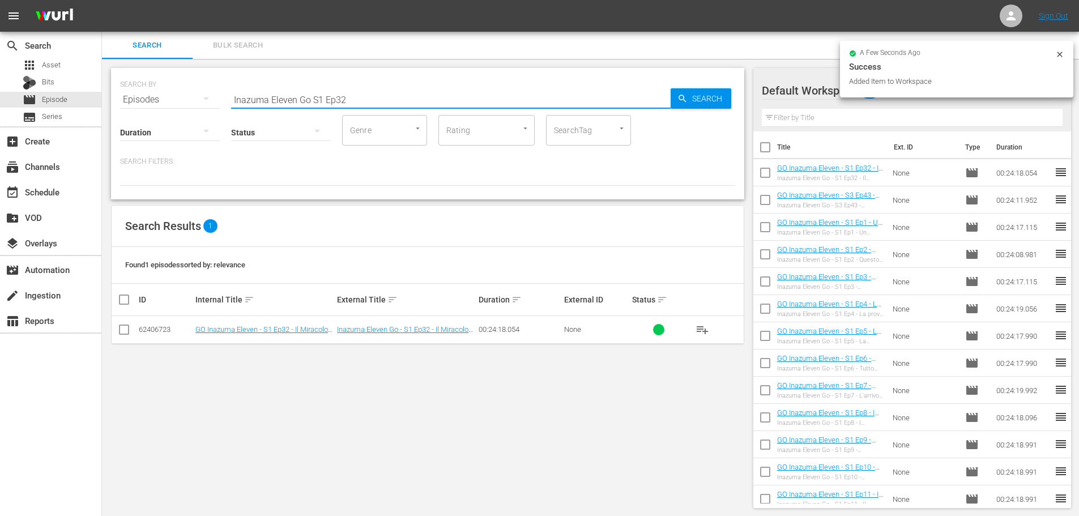
click at [369, 103] on input "Inazuma Eleven Go S1 Ep32" at bounding box center [450, 99] width 439 height 27
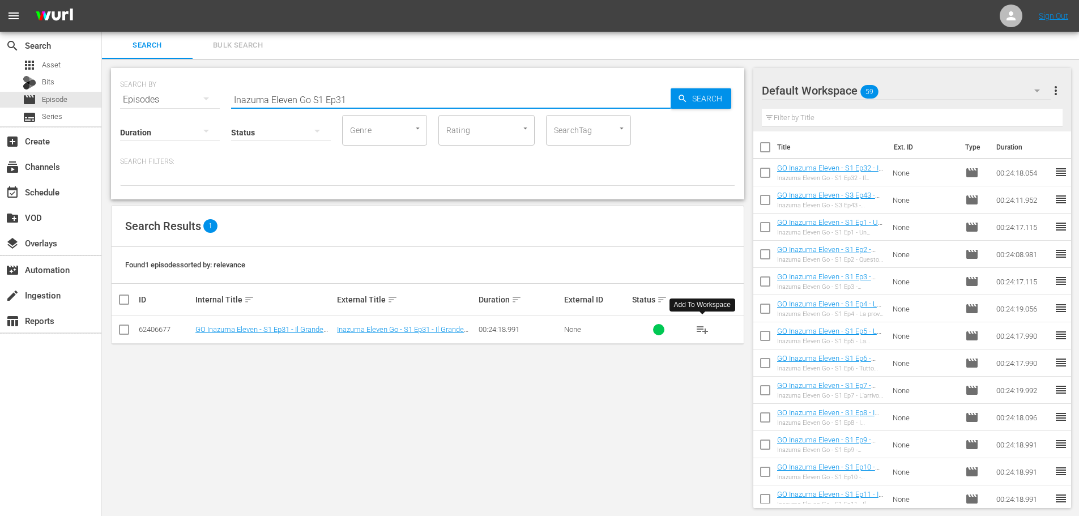
click at [707, 332] on span "playlist_add" at bounding box center [702, 330] width 14 height 14
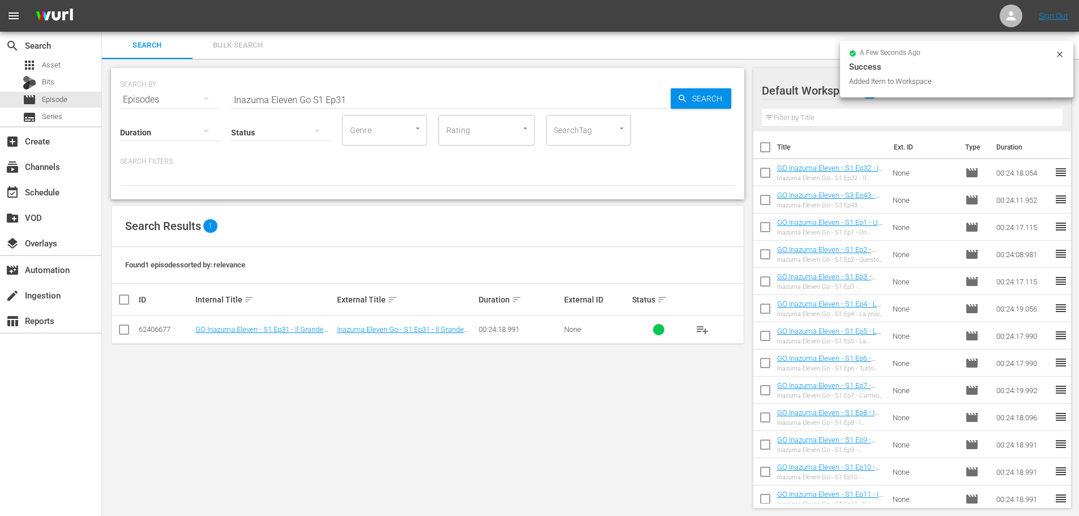
click at [355, 97] on input "Inazuma Eleven Go S1 Ep31" at bounding box center [450, 99] width 439 height 27
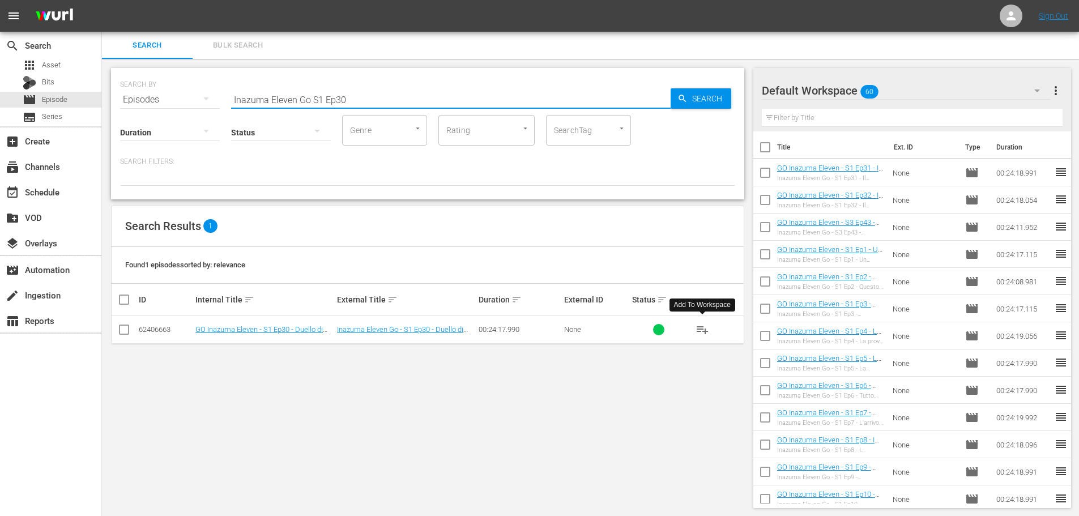
click at [701, 331] on span "playlist_add" at bounding box center [702, 330] width 14 height 14
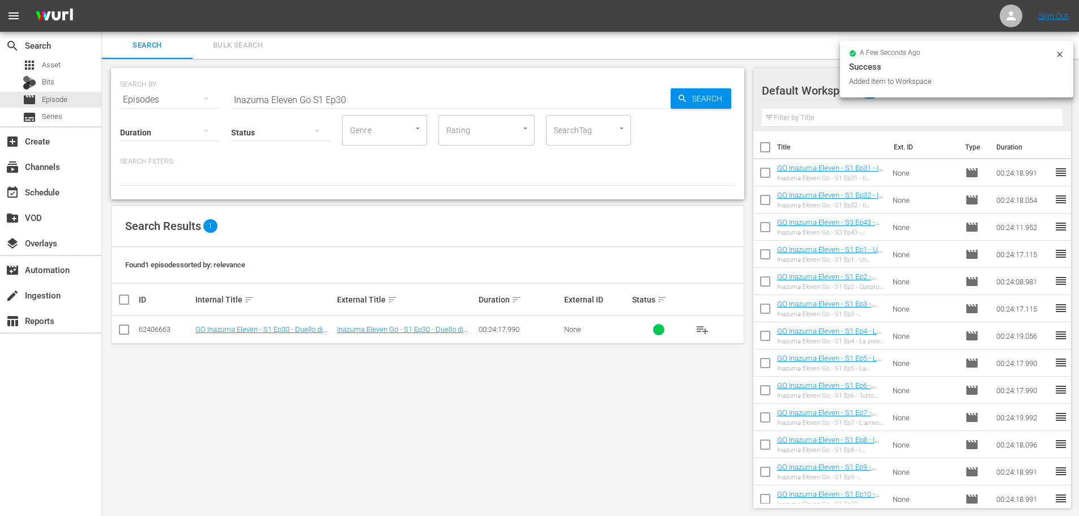
click at [392, 96] on input "Inazuma Eleven Go S1 Ep30" at bounding box center [450, 99] width 439 height 27
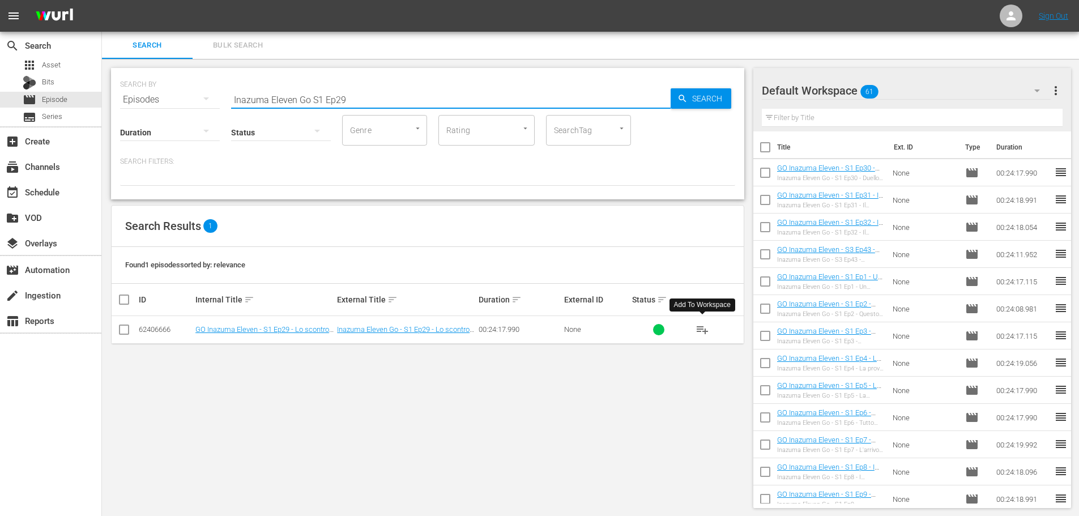
type input "Inazuma Eleven Go S1 Ep29"
click at [705, 331] on span "playlist_add" at bounding box center [702, 330] width 14 height 14
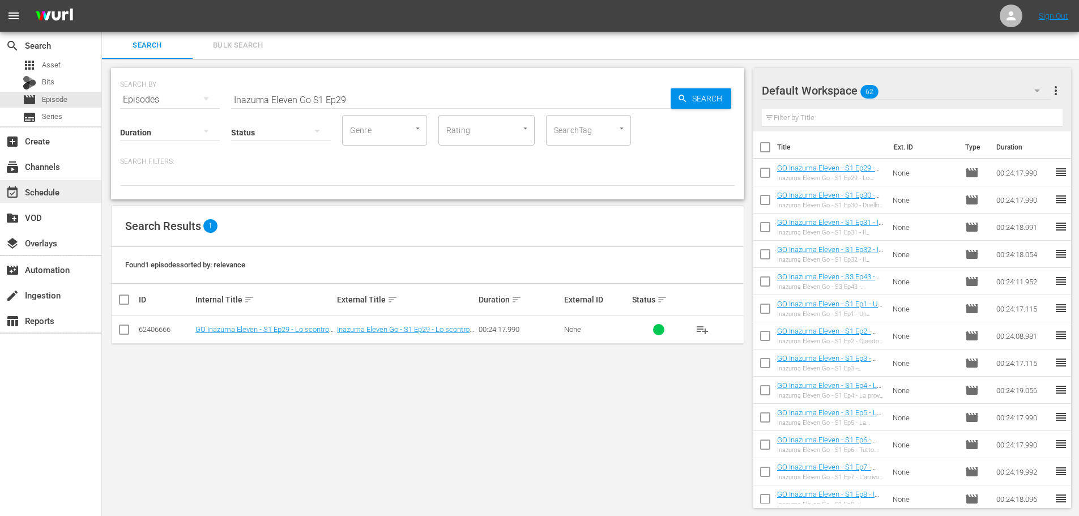
click at [93, 197] on div "event_available Schedule" at bounding box center [50, 191] width 101 height 23
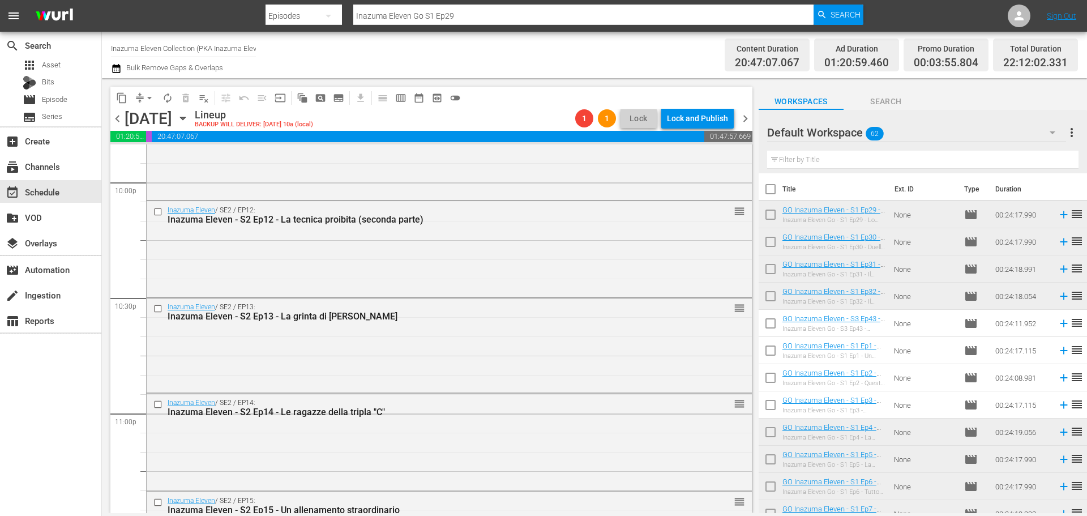
scroll to position [5215, 0]
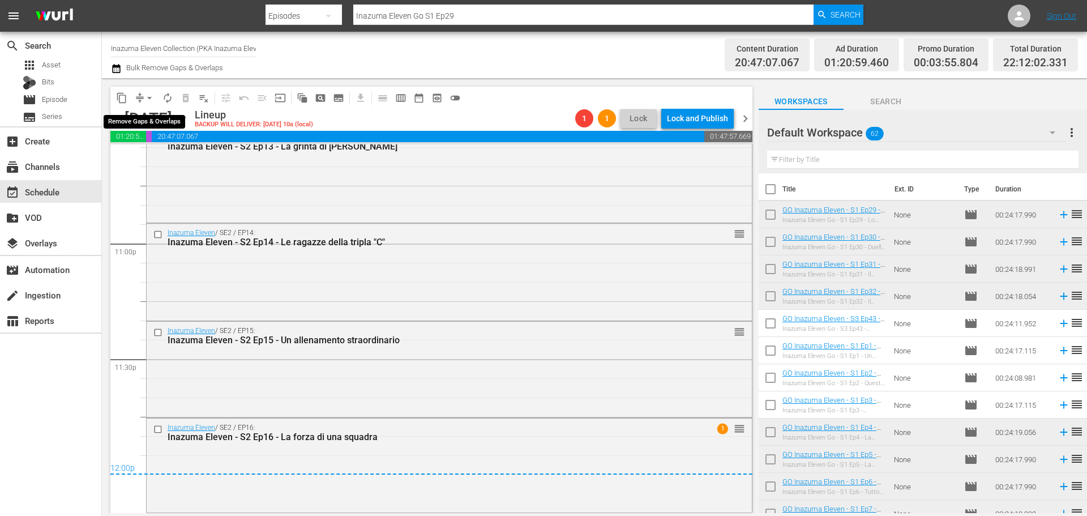
click at [147, 96] on span "arrow_drop_down" at bounding box center [149, 97] width 11 height 11
click at [152, 155] on li "Align to End of Previous Day" at bounding box center [150, 158] width 119 height 19
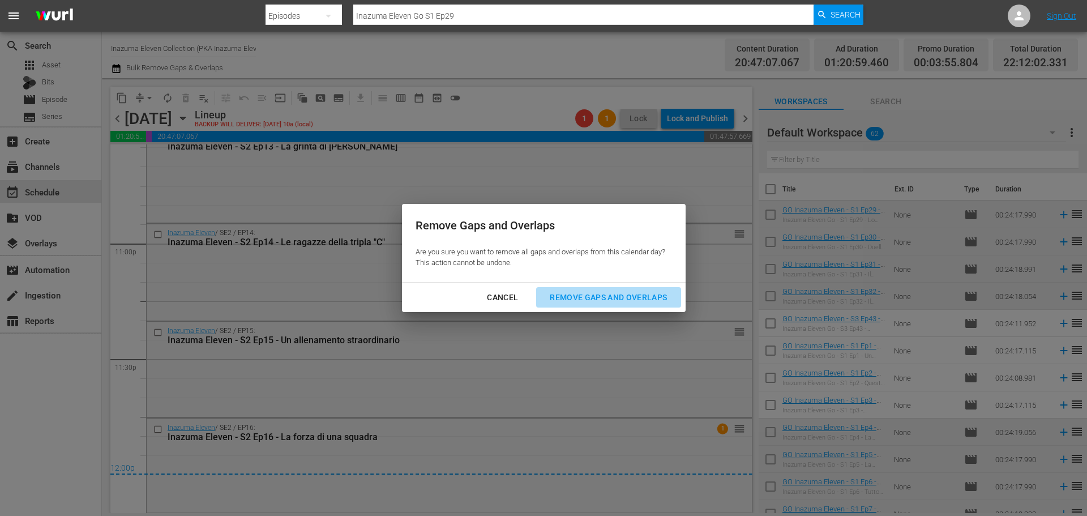
click at [571, 294] on div "Remove Gaps and Overlaps" at bounding box center [608, 298] width 135 height 14
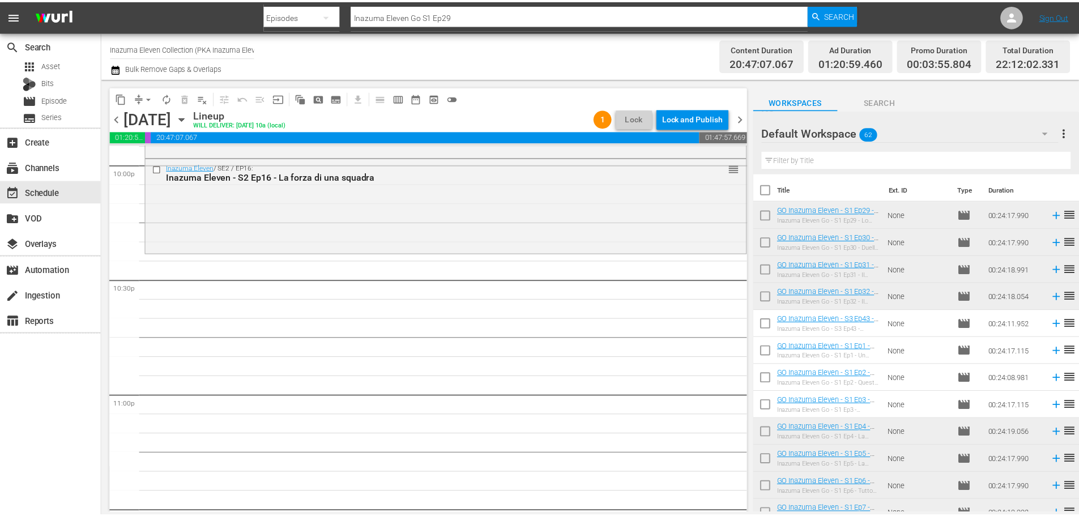
scroll to position [5007, 0]
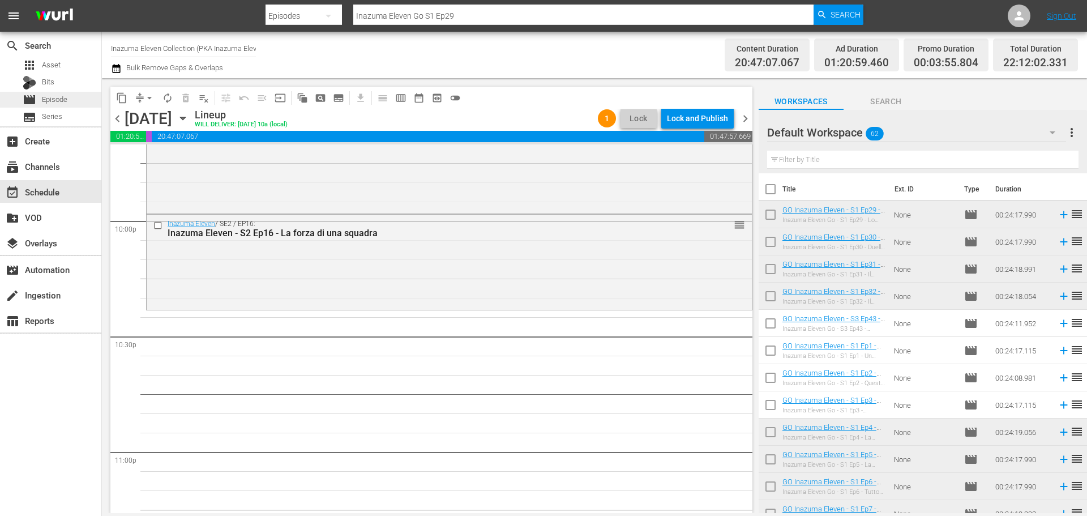
click at [71, 94] on div "movie Episode" at bounding box center [50, 100] width 101 height 16
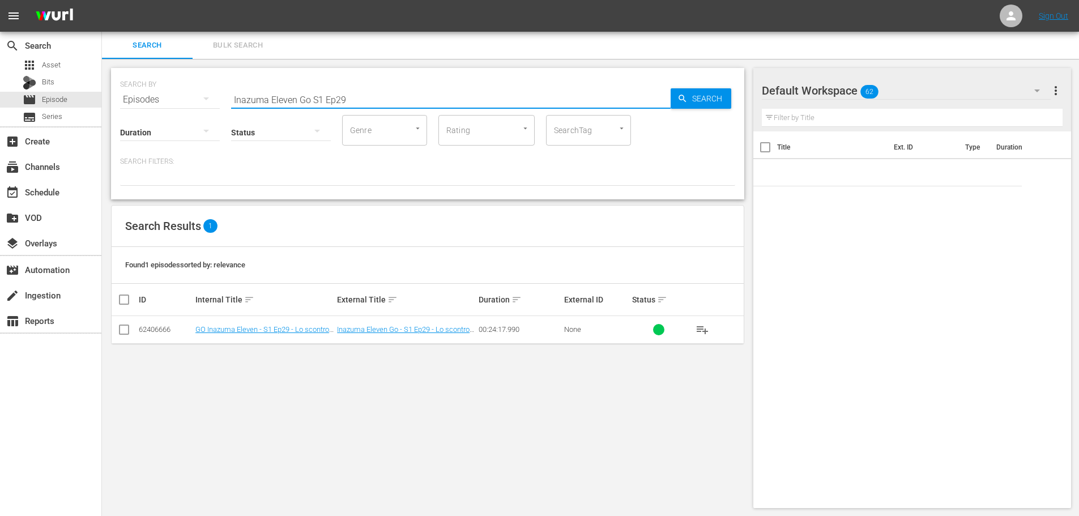
click at [311, 100] on input "Inazuma Eleven Go S1 Ep29" at bounding box center [450, 99] width 439 height 27
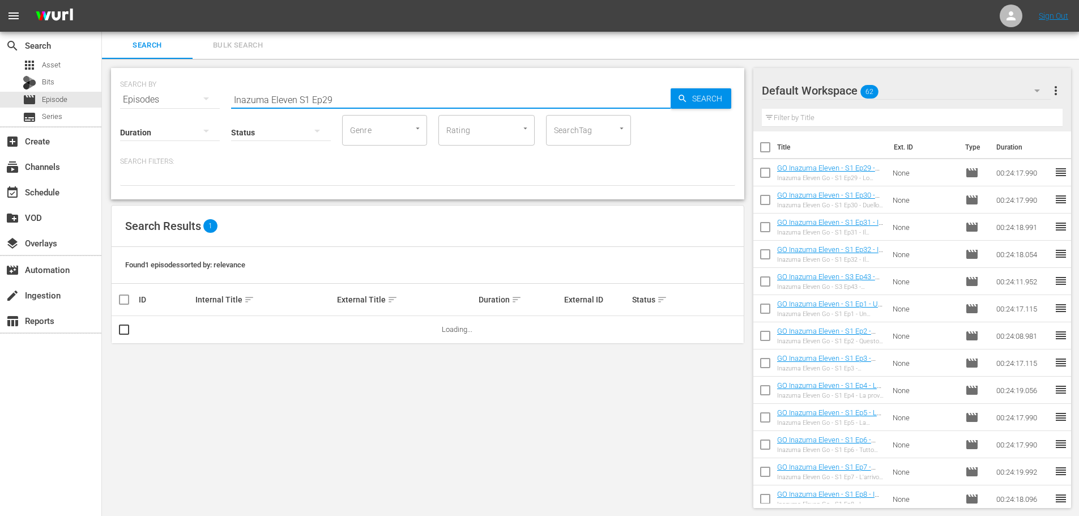
click at [309, 100] on input "Inazuma Eleven S1 Ep29" at bounding box center [450, 99] width 439 height 27
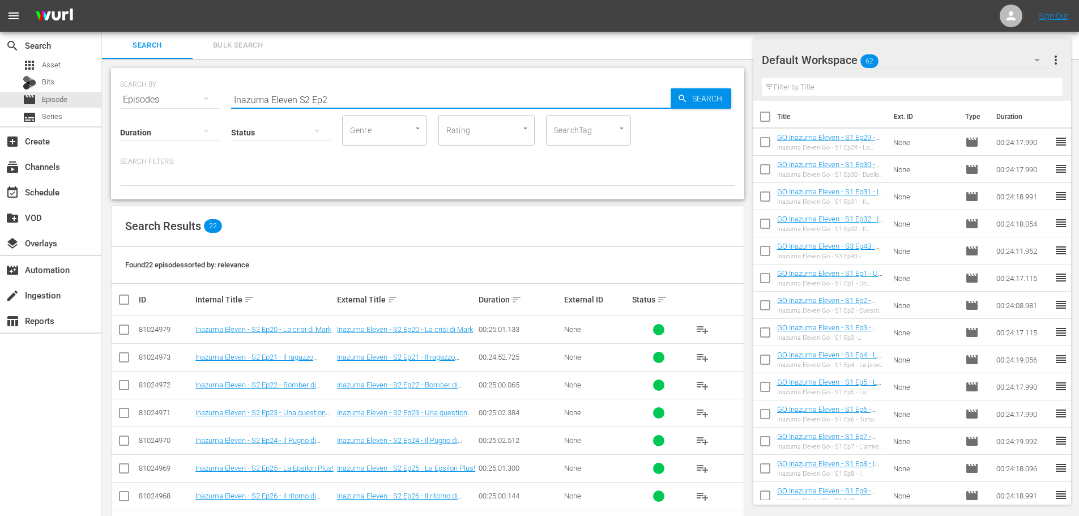
scroll to position [113, 0]
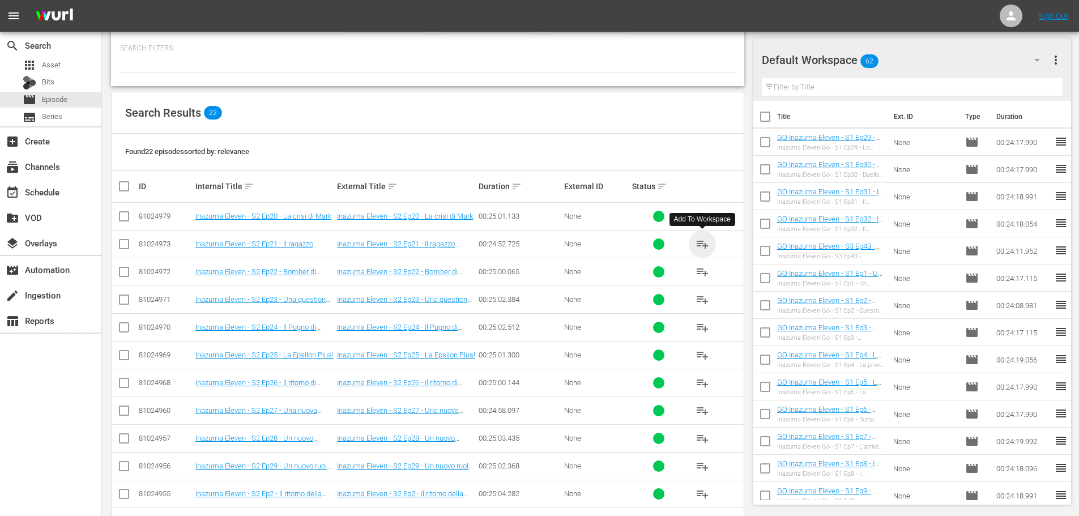
click at [699, 249] on span "playlist_add" at bounding box center [702, 244] width 14 height 14
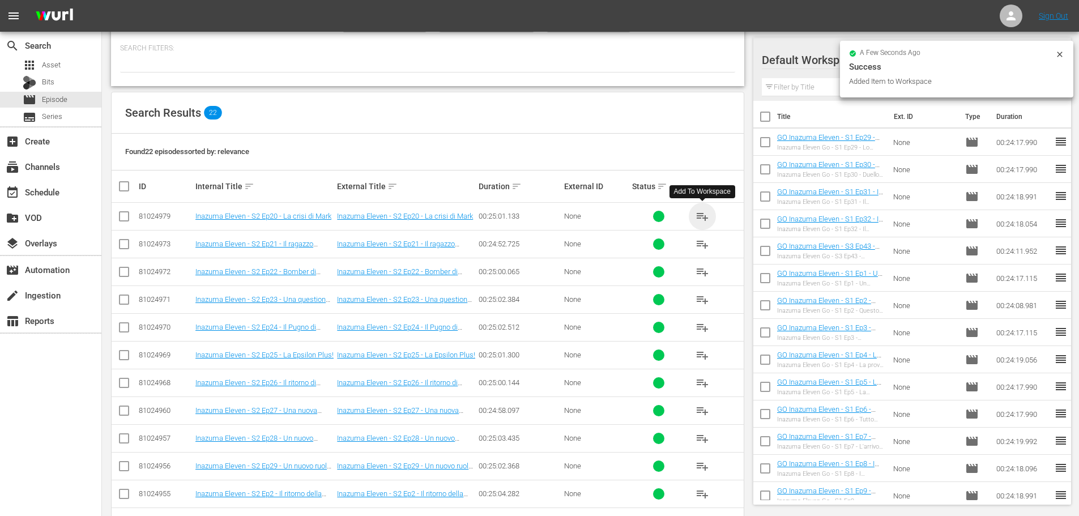
click at [703, 216] on span "playlist_add" at bounding box center [702, 217] width 14 height 14
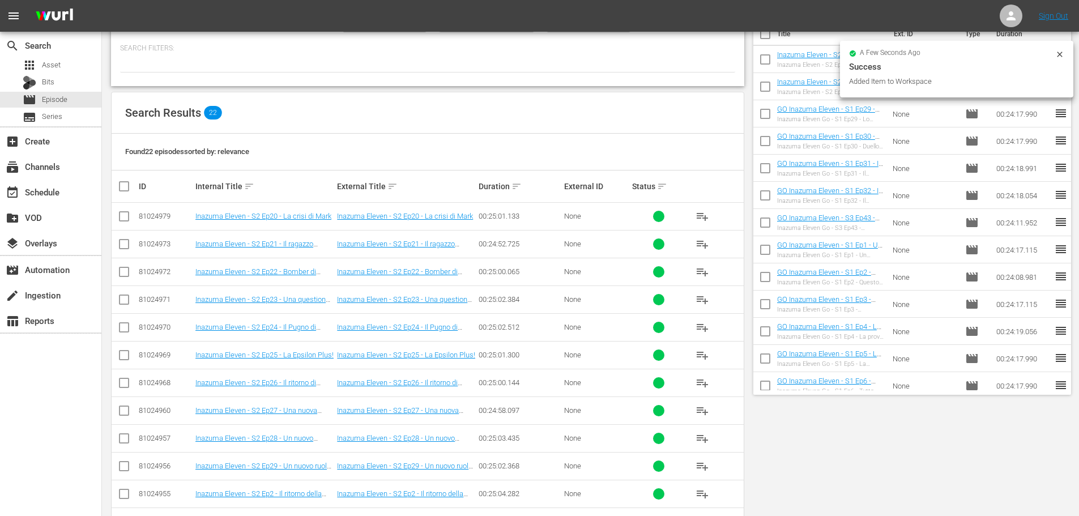
scroll to position [0, 0]
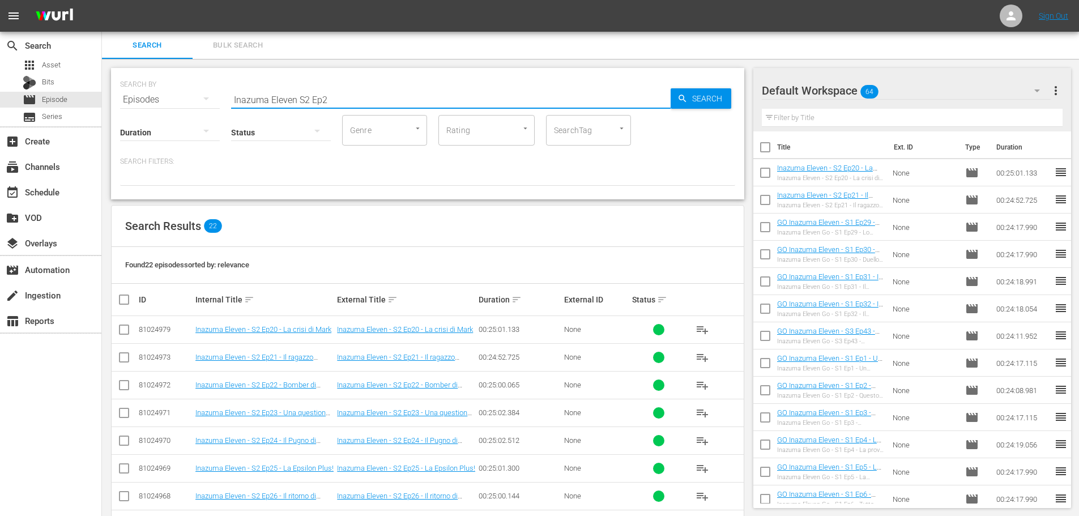
click at [339, 105] on input "Inazuma Eleven S2 Ep2" at bounding box center [450, 99] width 439 height 27
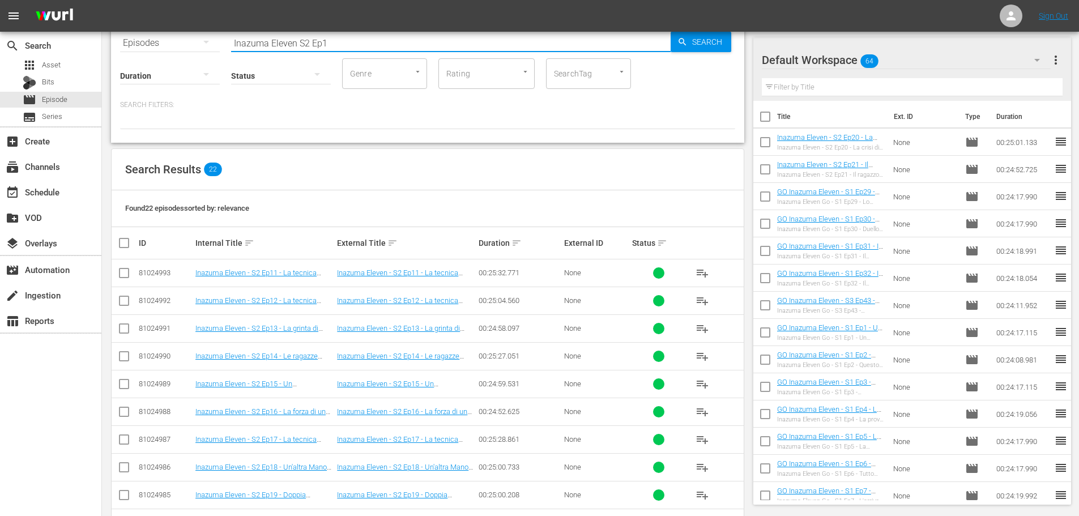
scroll to position [113, 0]
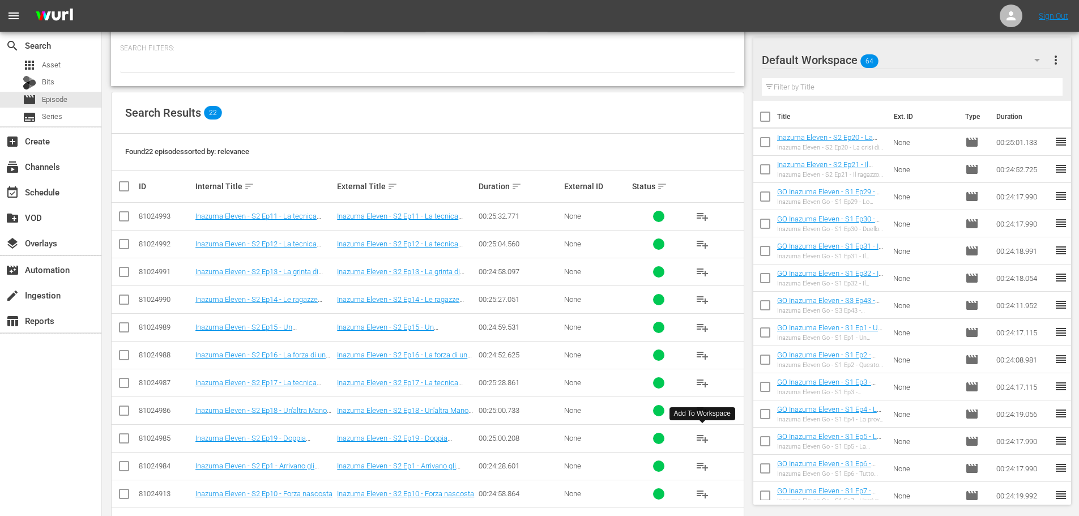
type input "Inazuma Eleven S2 Ep1"
click at [698, 441] on span "playlist_add" at bounding box center [702, 439] width 14 height 14
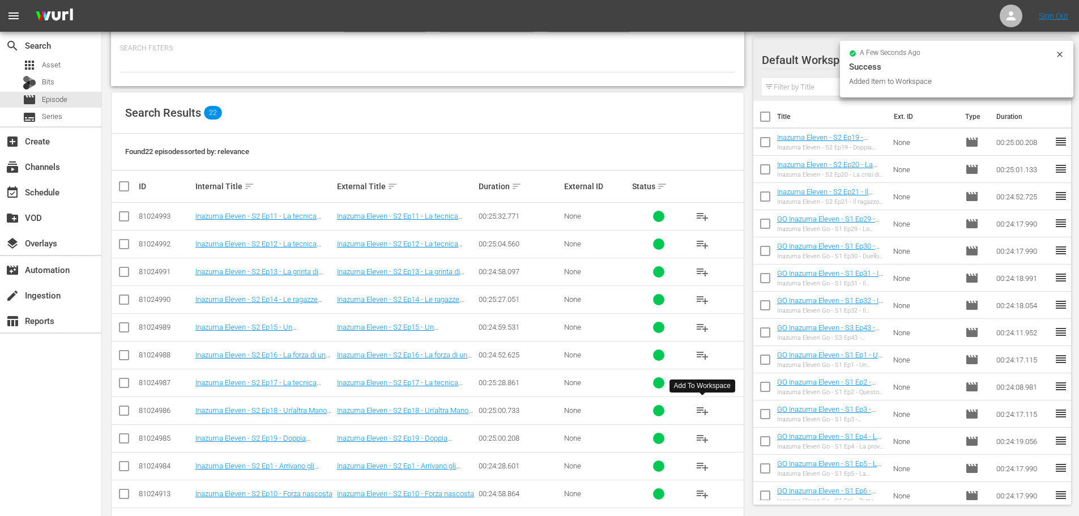
click at [703, 412] on span "playlist_add" at bounding box center [702, 411] width 14 height 14
click at [705, 383] on span "playlist_add" at bounding box center [702, 383] width 14 height 14
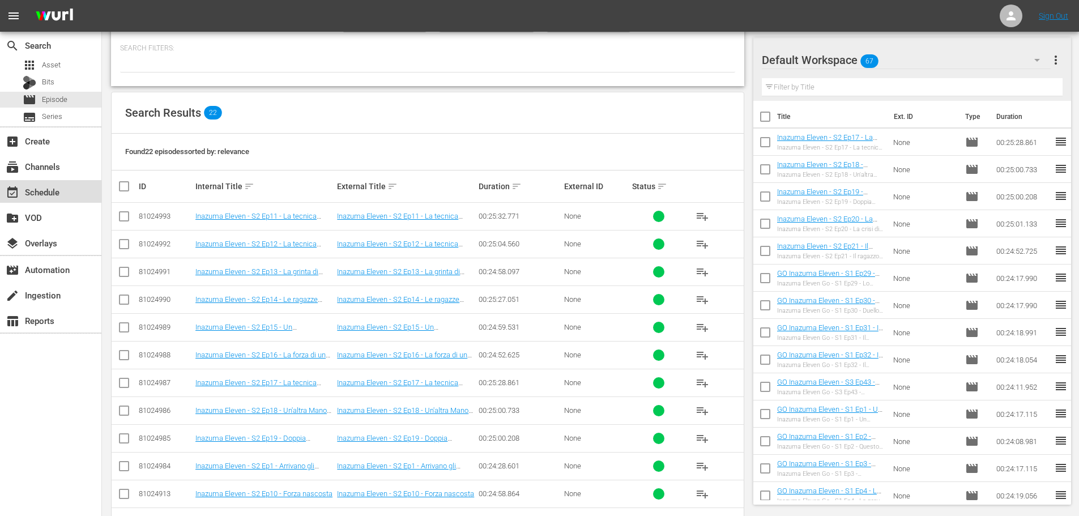
click at [65, 200] on div "event_available Schedule" at bounding box center [50, 191] width 101 height 23
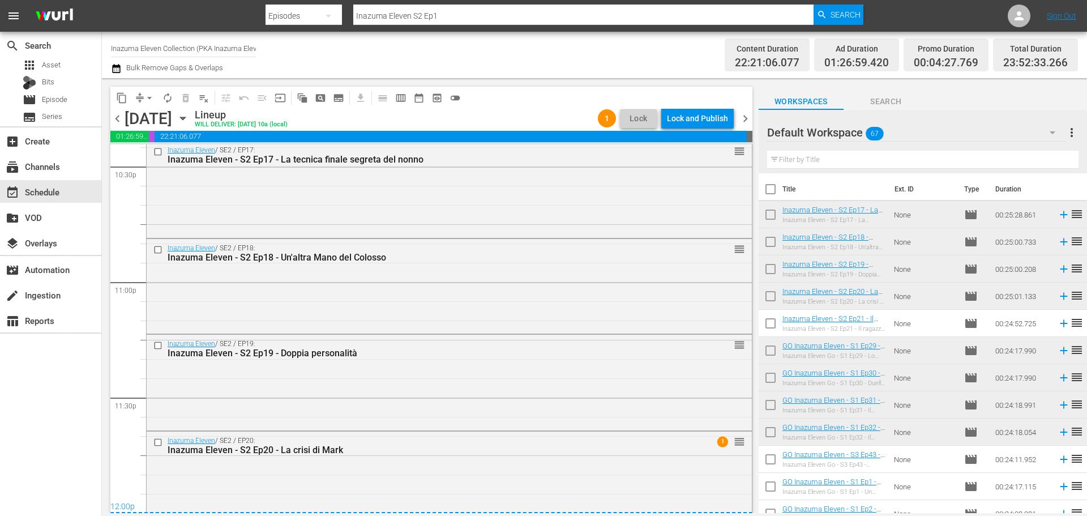
scroll to position [5191, 0]
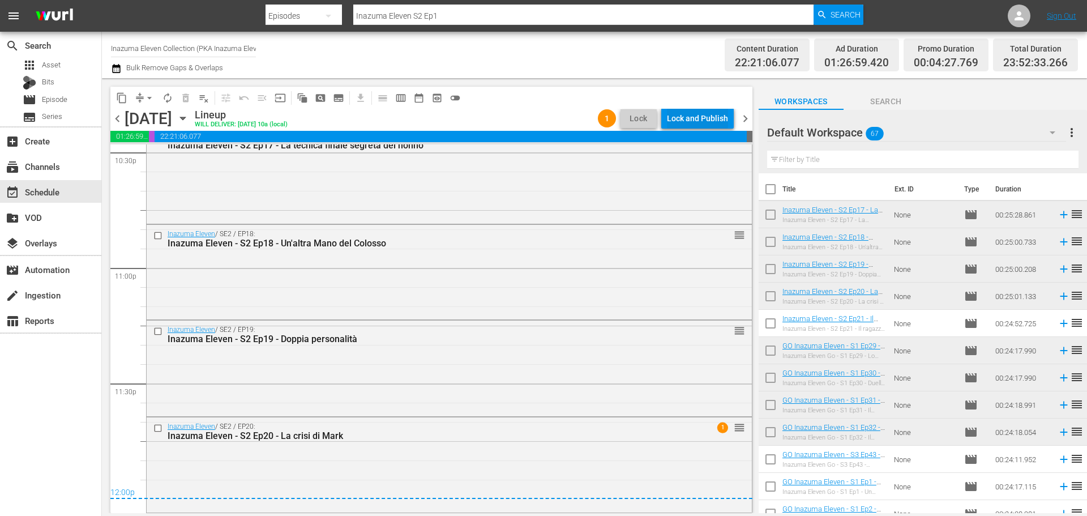
click at [706, 119] on div "Lock and Publish" at bounding box center [697, 118] width 61 height 20
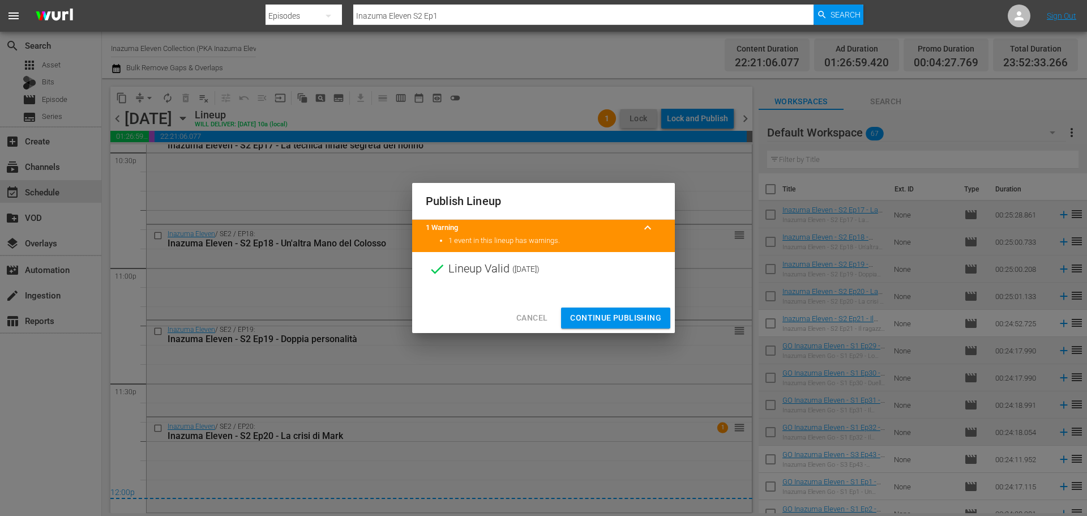
click at [643, 320] on span "Continue Publishing" at bounding box center [615, 318] width 91 height 14
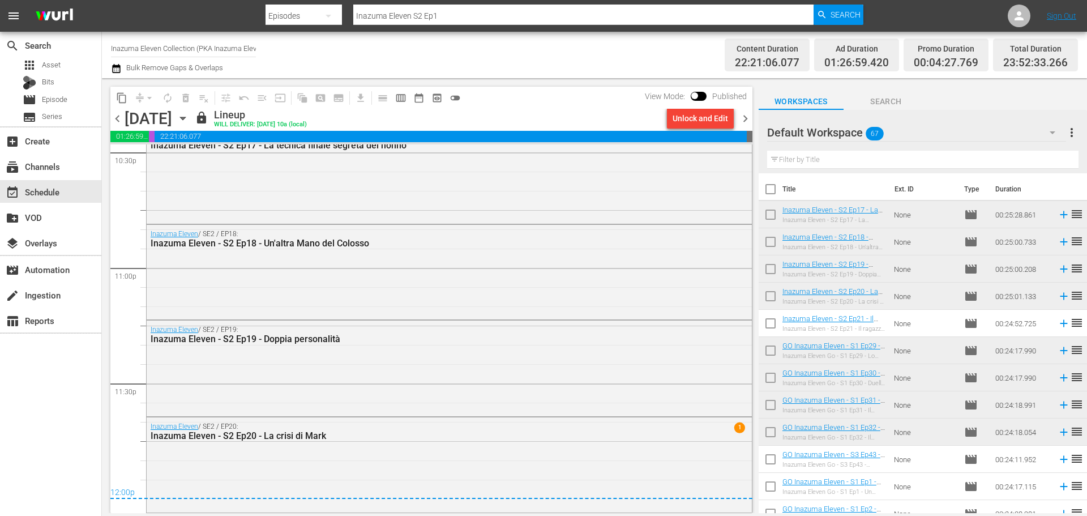
click at [749, 121] on span "chevron_right" at bounding box center [746, 119] width 14 height 14
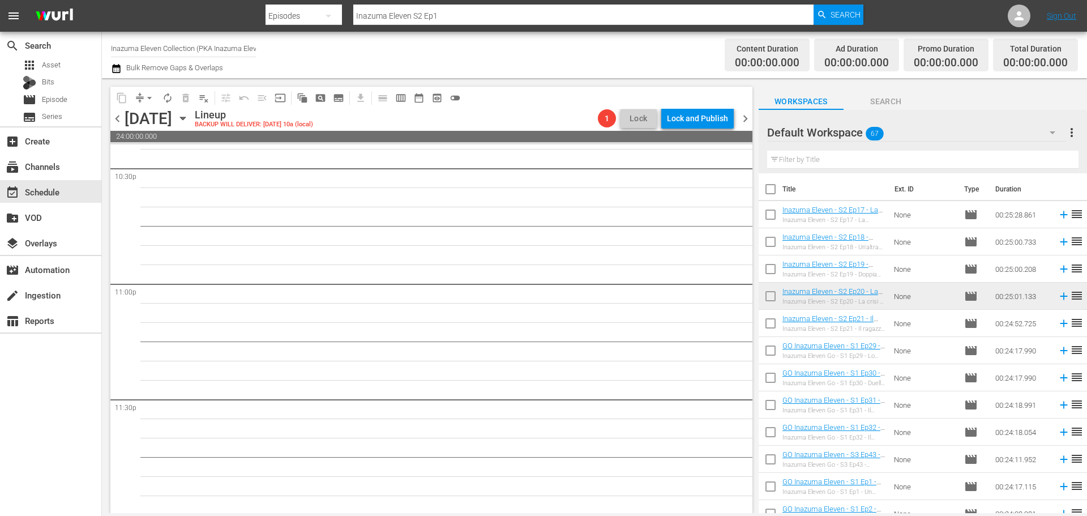
scroll to position [5177, 0]
click at [119, 119] on span "chevron_left" at bounding box center [117, 119] width 14 height 14
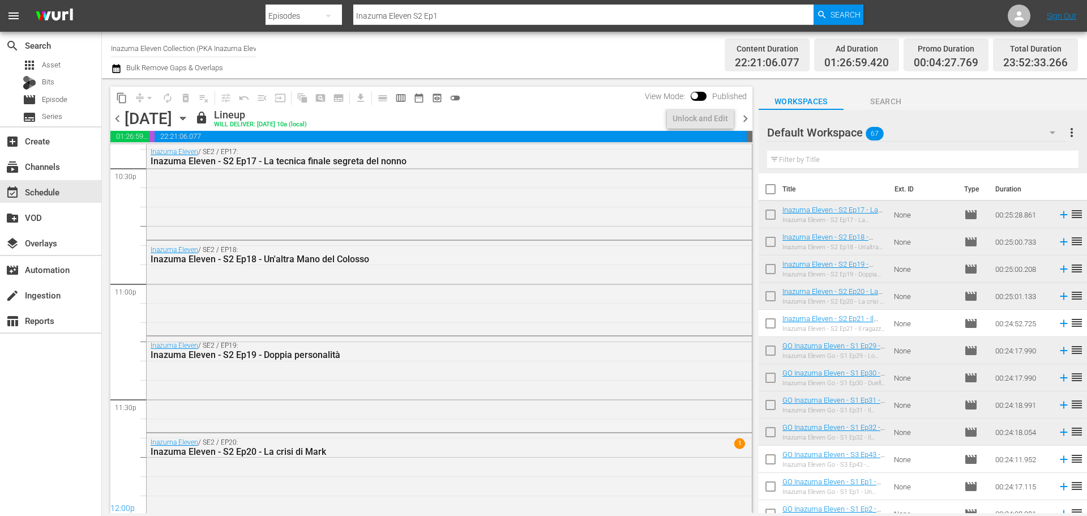
scroll to position [5191, 0]
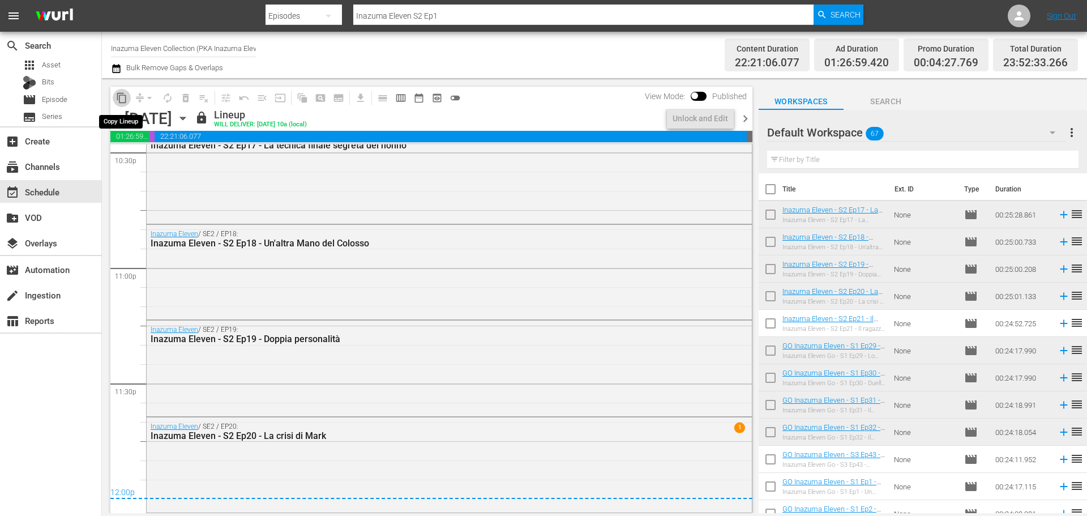
click at [123, 99] on span "content_copy" at bounding box center [121, 97] width 11 height 11
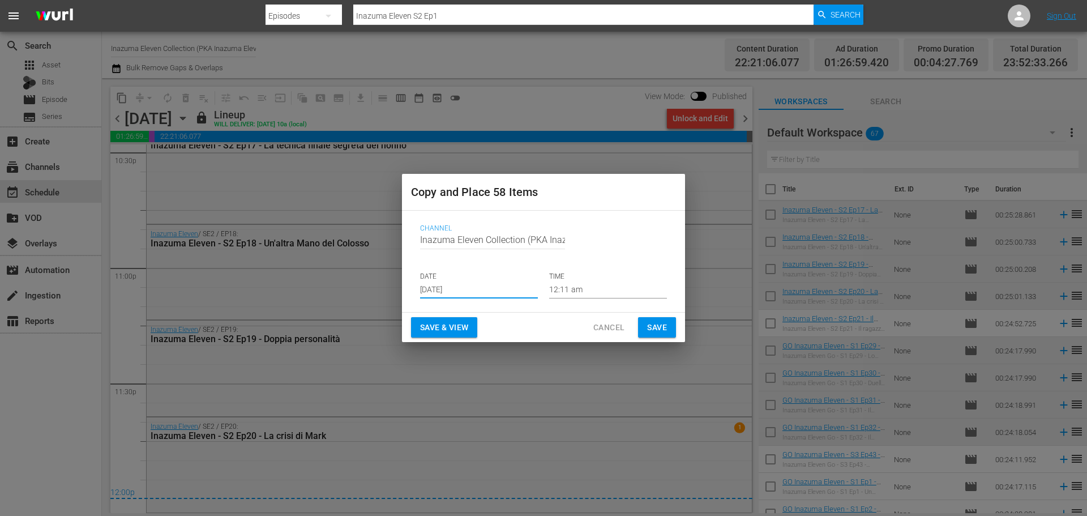
click at [459, 293] on input "[DATE]" at bounding box center [479, 289] width 118 height 17
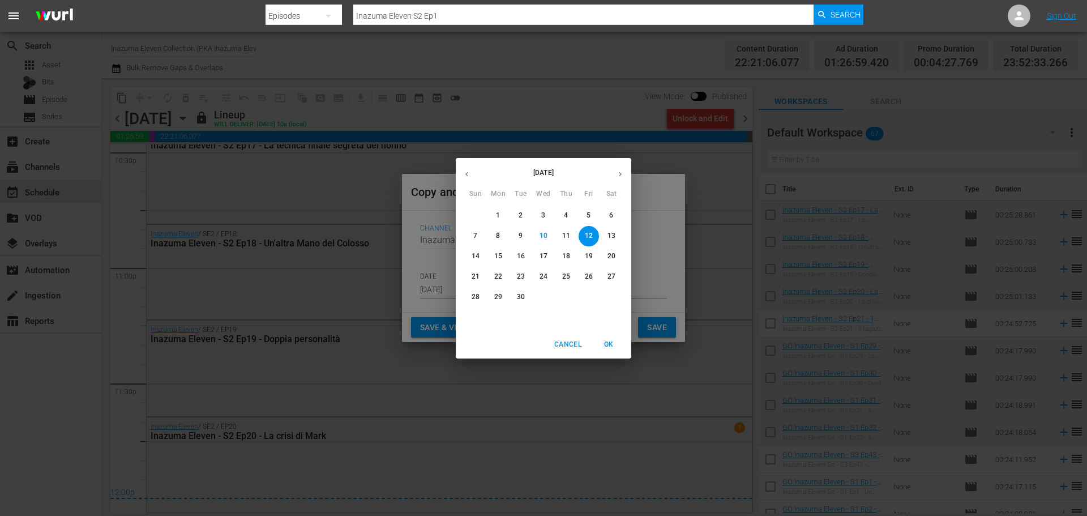
click at [546, 254] on p "17" at bounding box center [544, 256] width 8 height 10
type input "Sep 17th 2025"
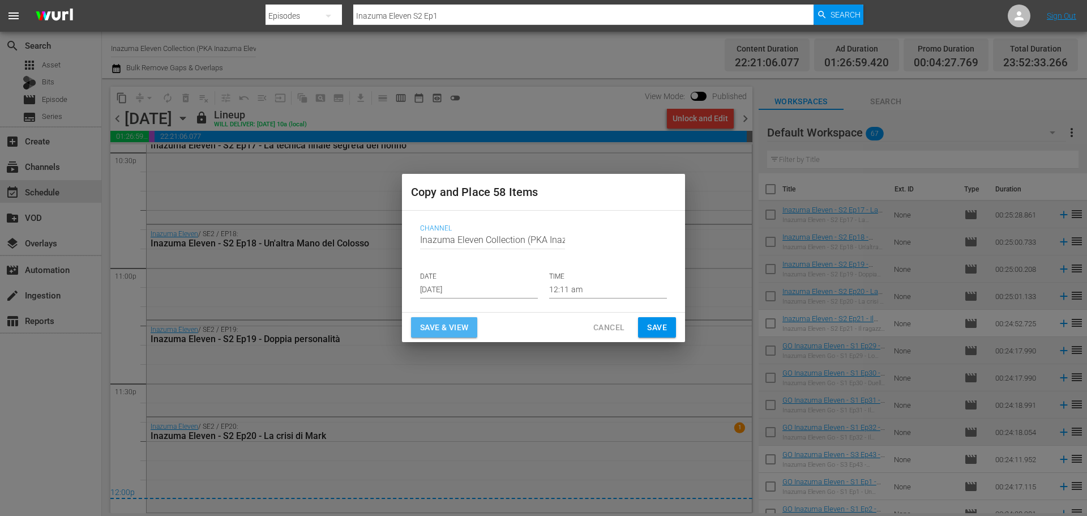
click at [468, 328] on span "Save & View" at bounding box center [444, 328] width 48 height 14
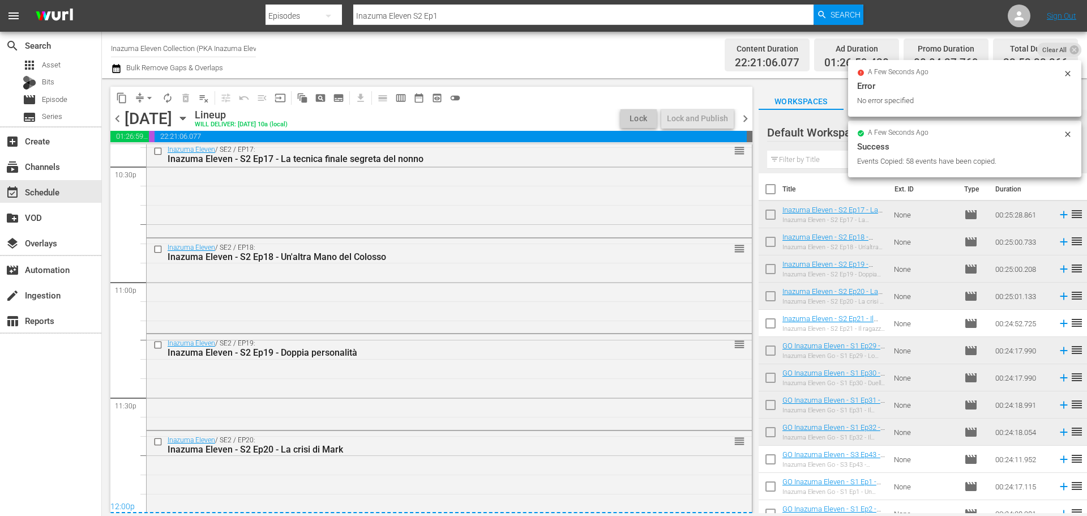
scroll to position [5190, 0]
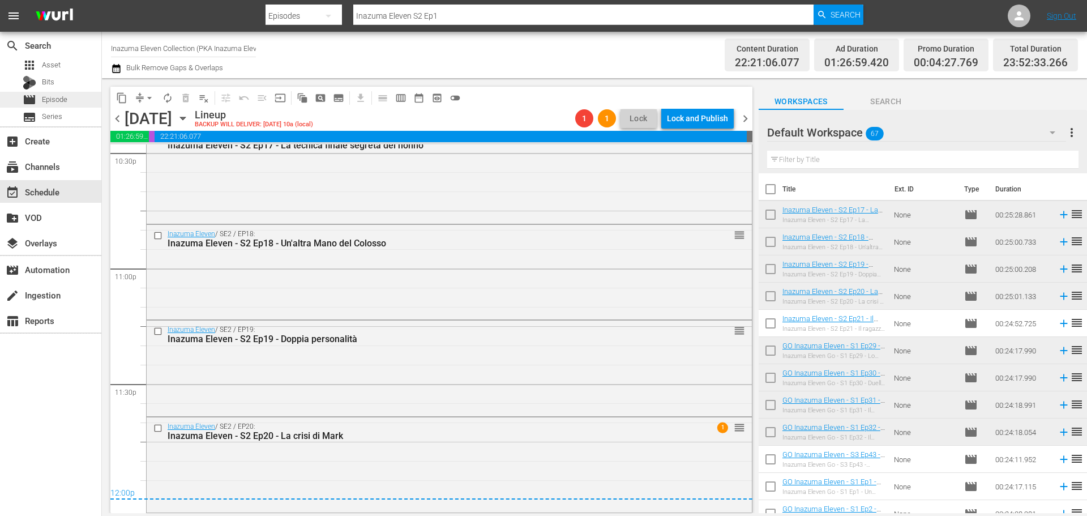
click at [66, 96] on span "Episode" at bounding box center [54, 99] width 25 height 11
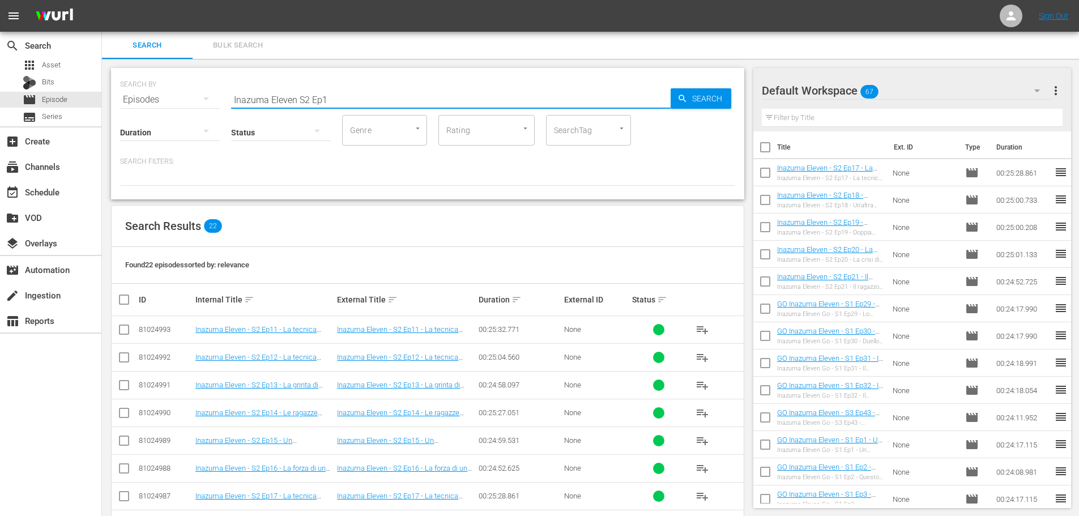
click at [344, 105] on input "Inazuma Eleven S2 Ep1" at bounding box center [450, 99] width 439 height 27
click at [31, 193] on div "event_available Schedule" at bounding box center [31, 190] width 63 height 10
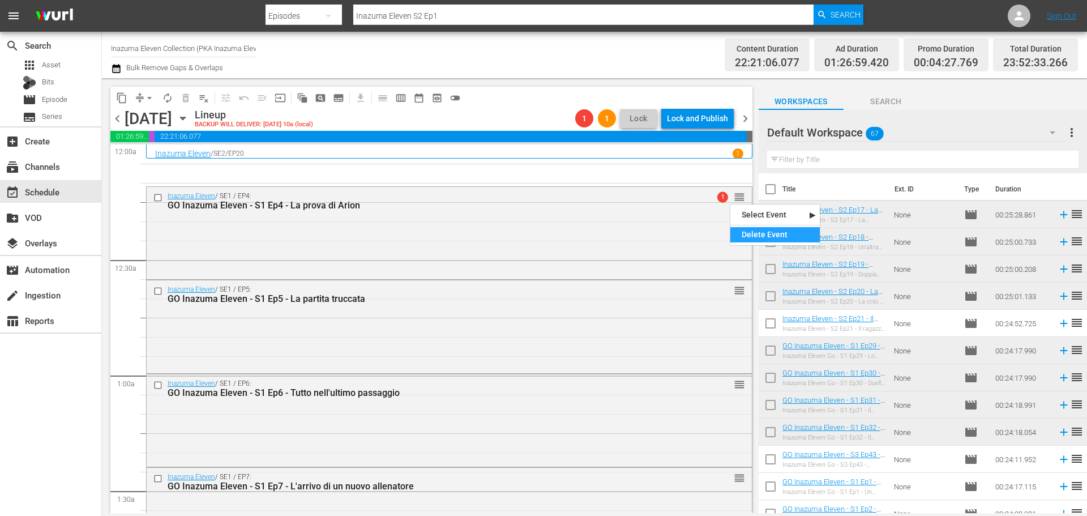
click at [756, 233] on div "Delete Event" at bounding box center [775, 234] width 89 height 15
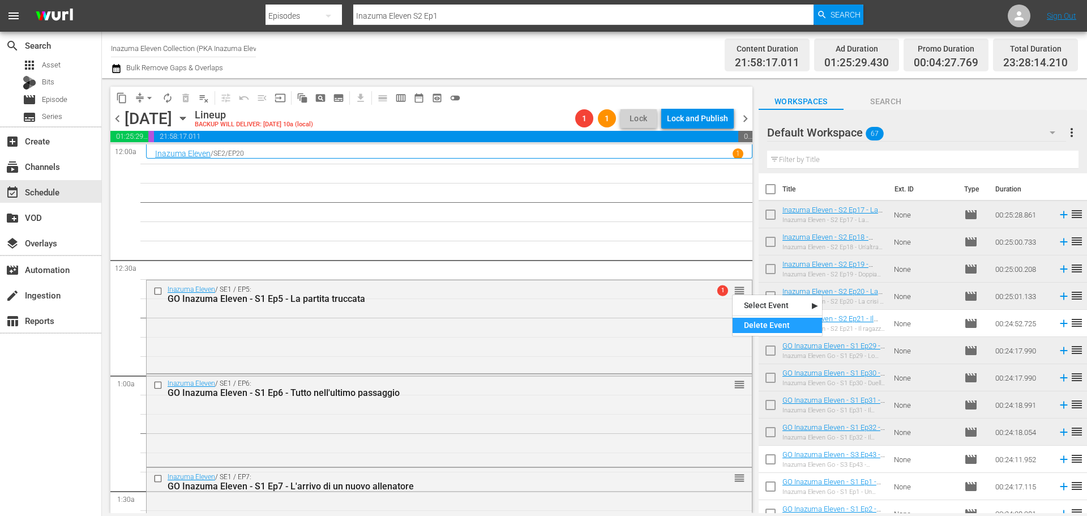
click at [752, 321] on div "Delete Event" at bounding box center [777, 325] width 89 height 15
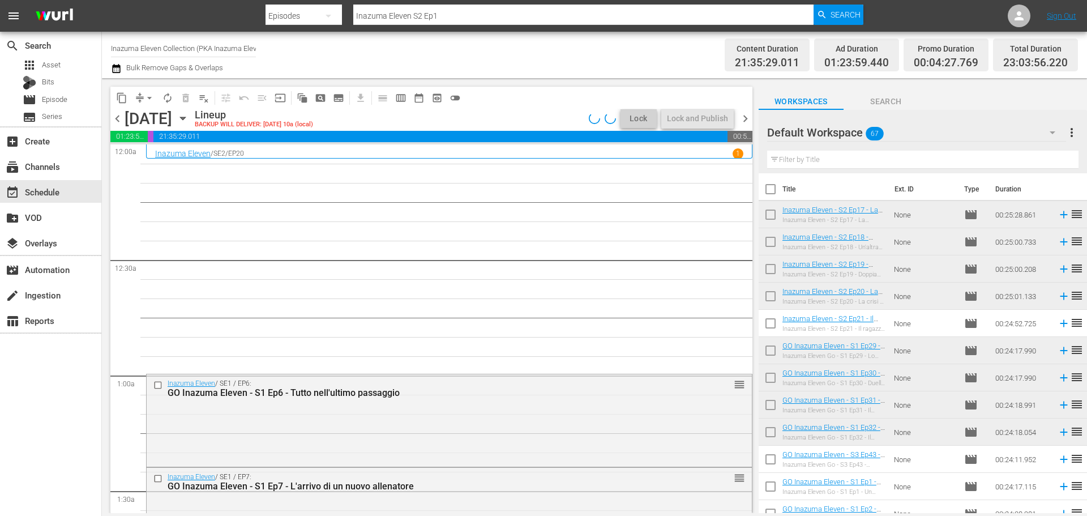
scroll to position [113, 0]
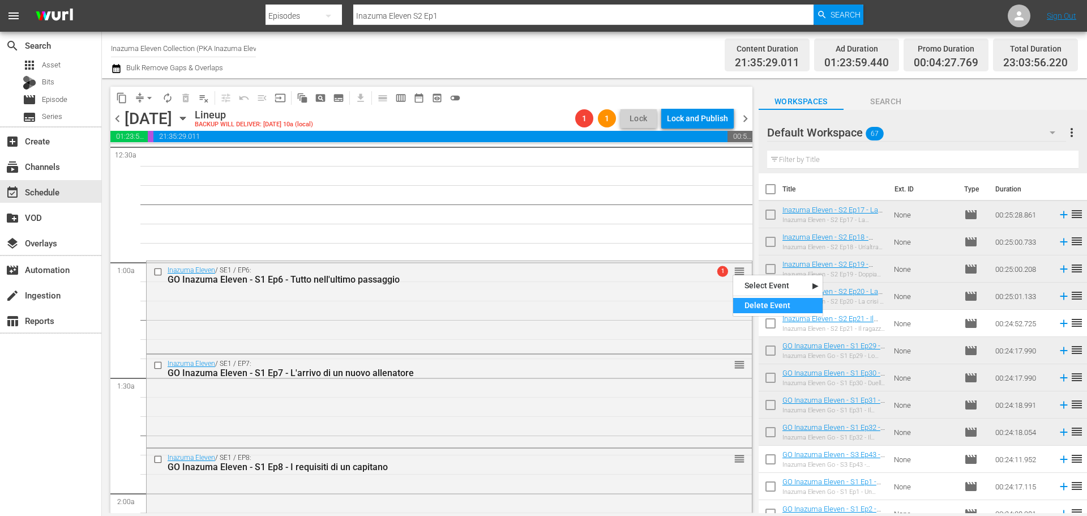
click at [756, 304] on div "Delete Event" at bounding box center [777, 305] width 89 height 15
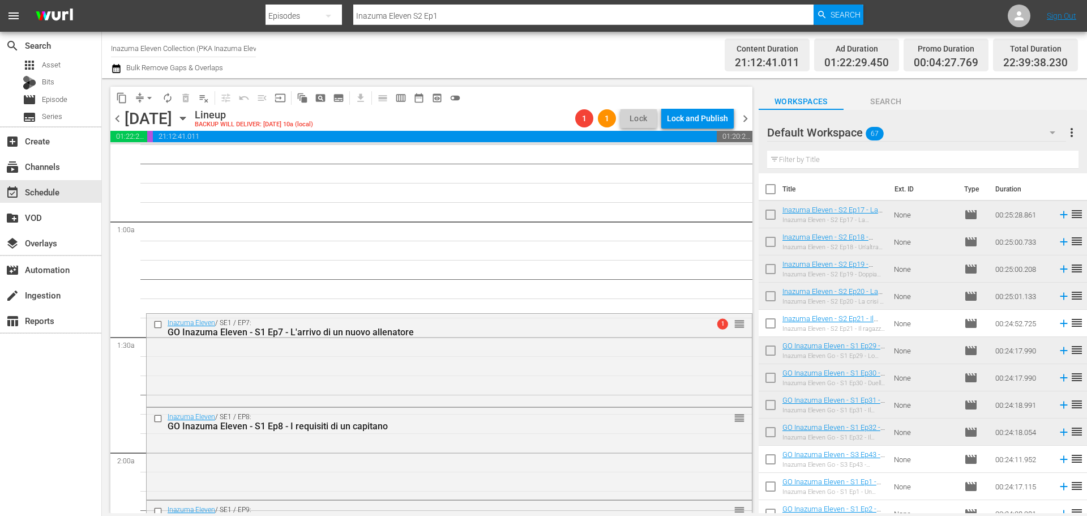
scroll to position [170, 0]
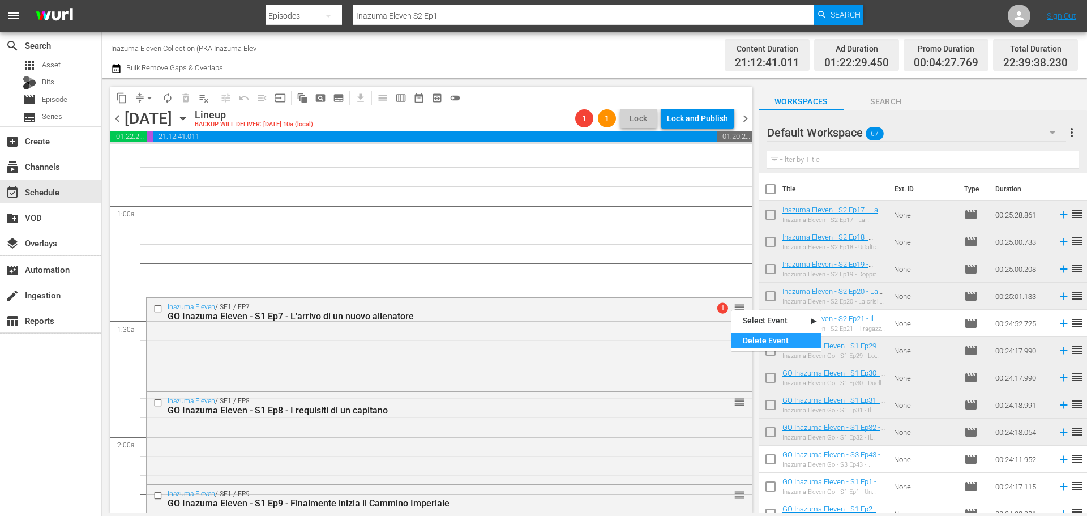
click at [750, 342] on div "Delete Event" at bounding box center [776, 340] width 89 height 15
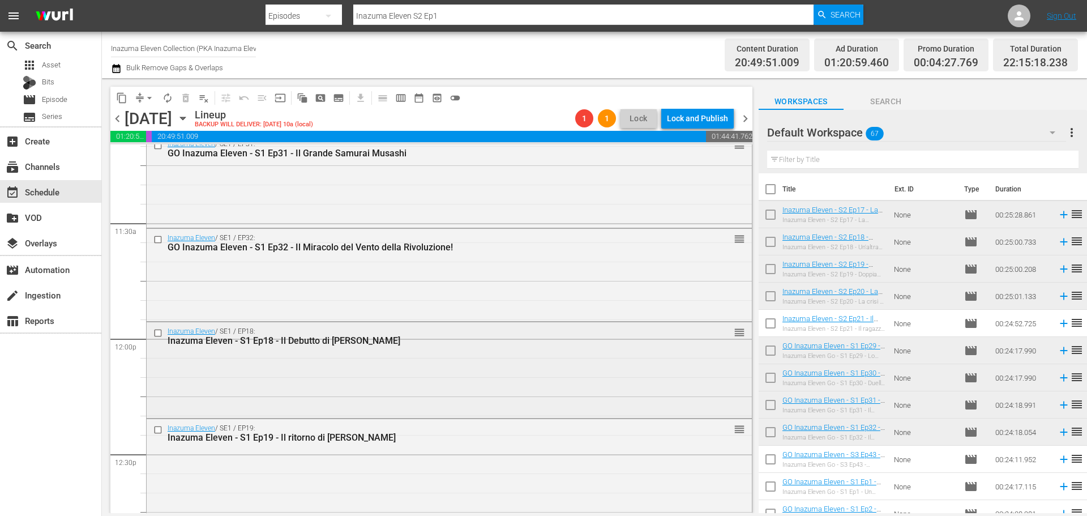
scroll to position [2598, 0]
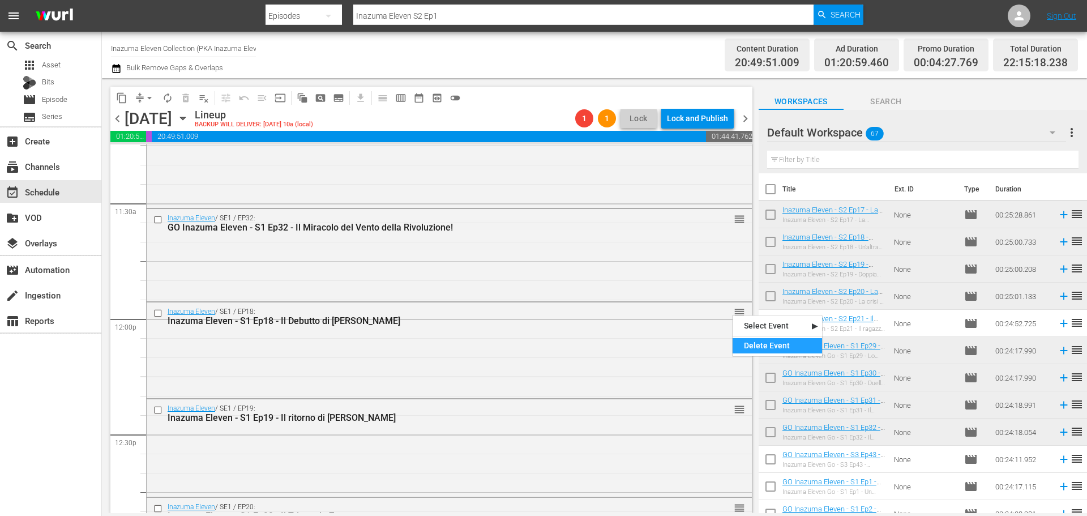
click at [741, 341] on div "Delete Event" at bounding box center [777, 345] width 89 height 15
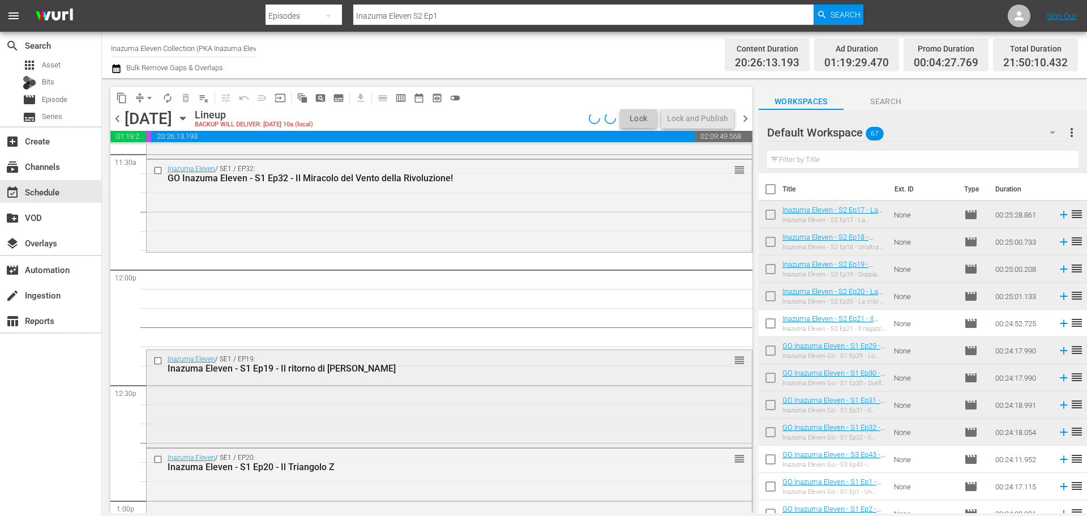
scroll to position [2712, 0]
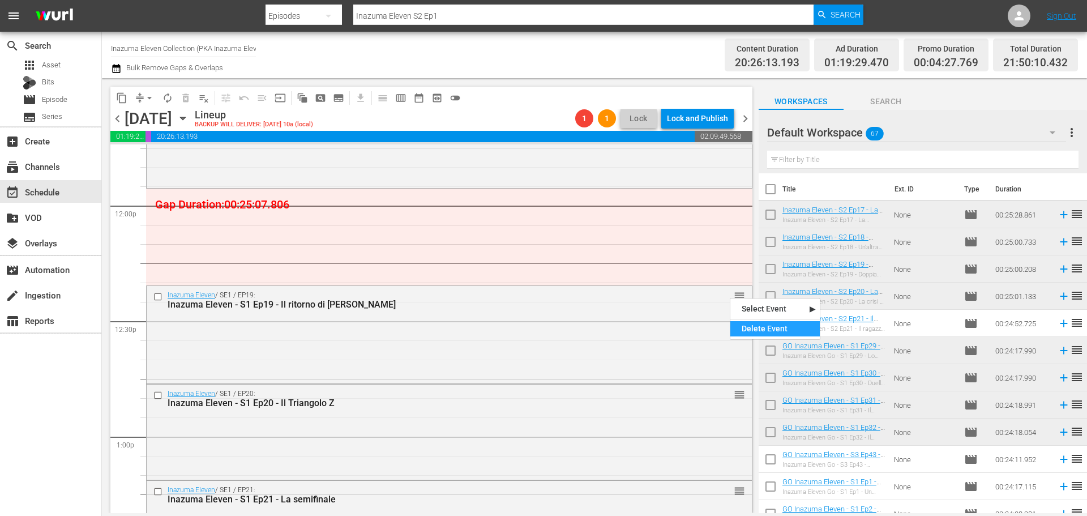
click at [748, 324] on div "Delete Event" at bounding box center [775, 328] width 89 height 15
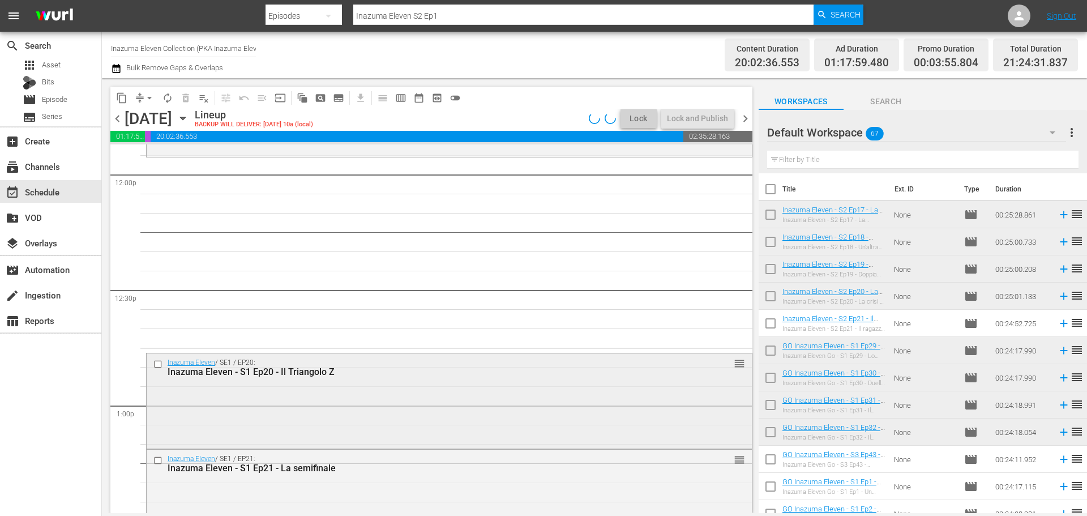
scroll to position [2768, 0]
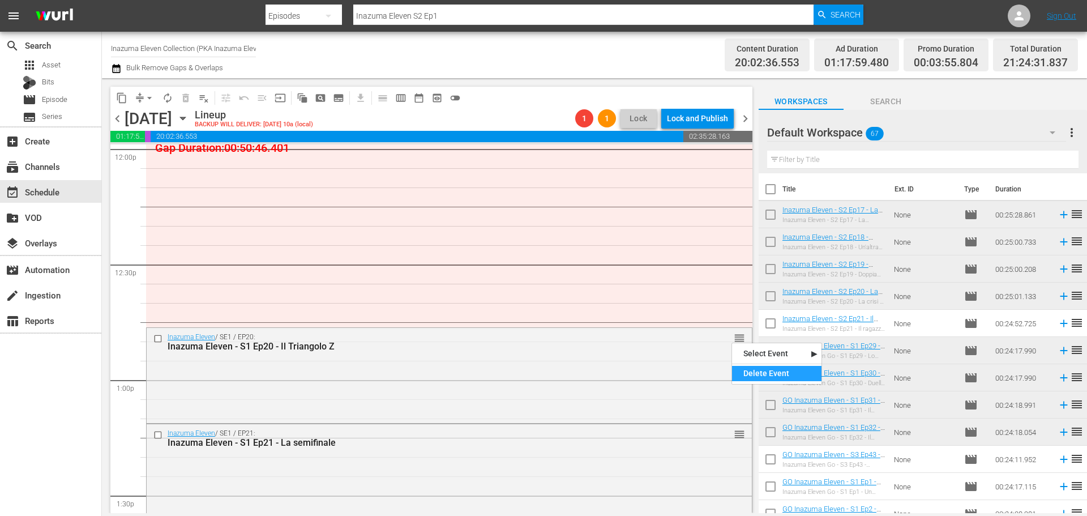
click at [747, 374] on div "Delete Event" at bounding box center [776, 373] width 89 height 15
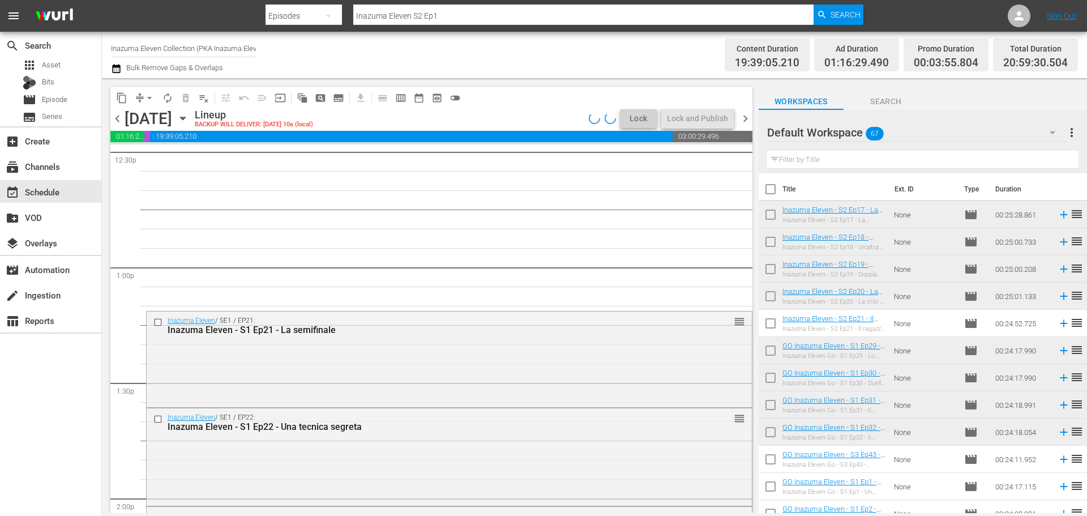
scroll to position [2882, 0]
click at [742, 351] on div "Delete Event" at bounding box center [773, 354] width 89 height 15
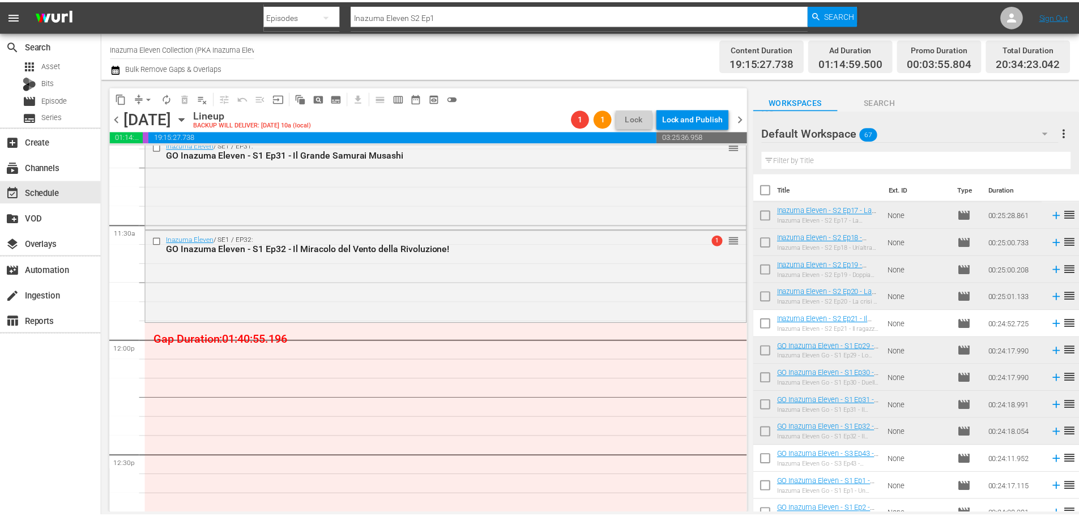
scroll to position [2596, 0]
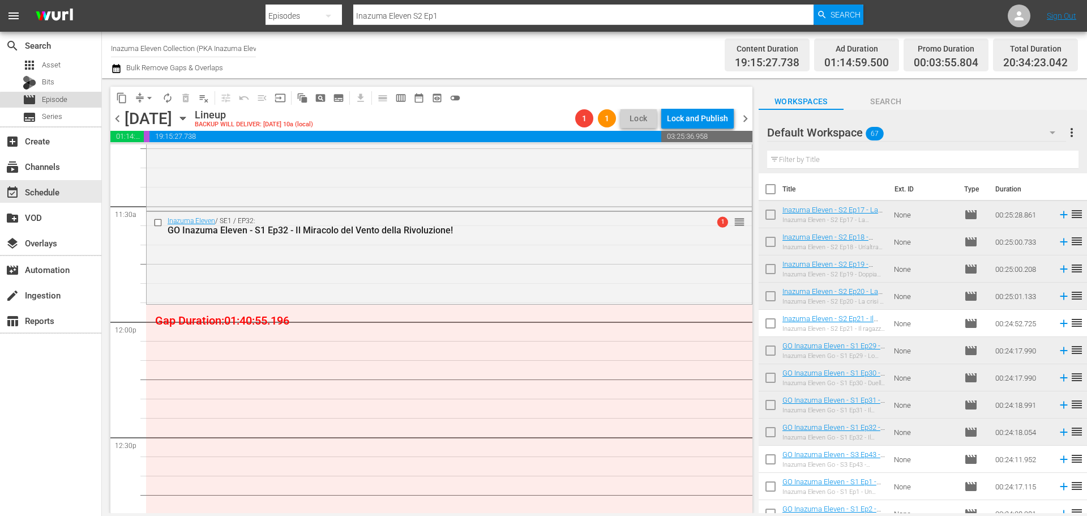
click at [82, 103] on div "movie Episode" at bounding box center [50, 100] width 101 height 16
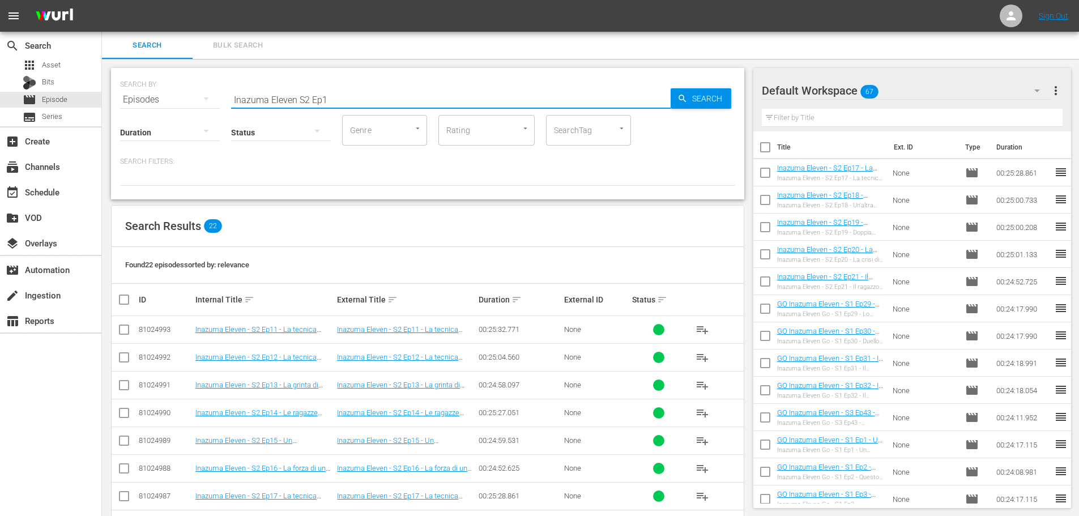
click at [297, 98] on input "Inazuma Eleven S2 Ep1" at bounding box center [450, 99] width 439 height 27
type input "Inazuma Eleven GO S1 Ep3"
click at [701, 413] on span "playlist_add" at bounding box center [702, 413] width 14 height 14
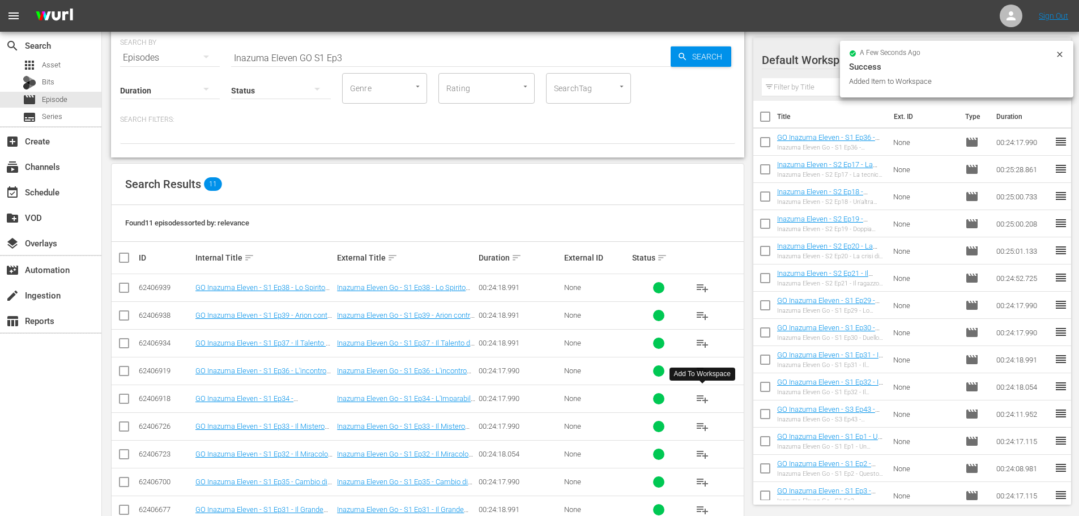
scroll to position [113, 0]
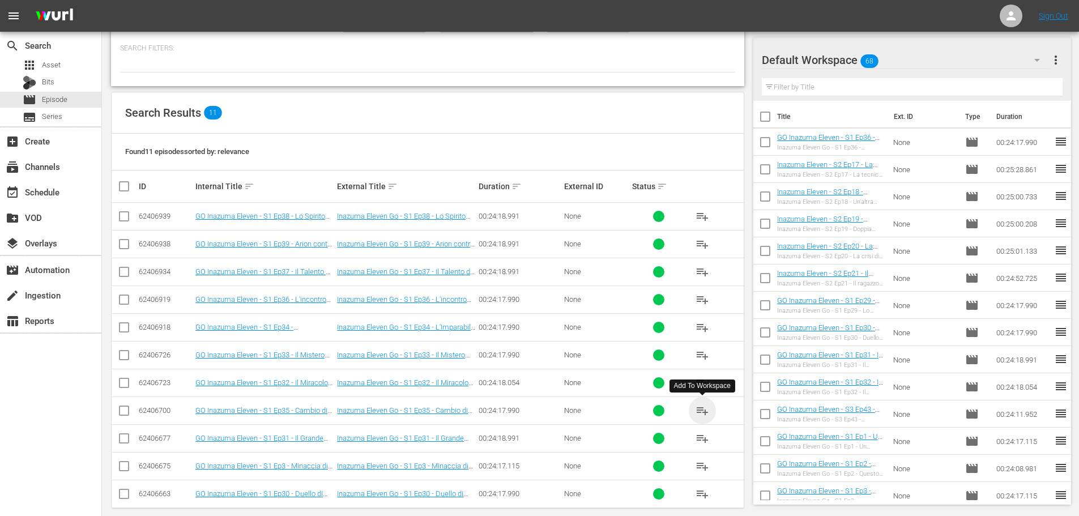
click at [702, 412] on span "playlist_add" at bounding box center [702, 411] width 14 height 14
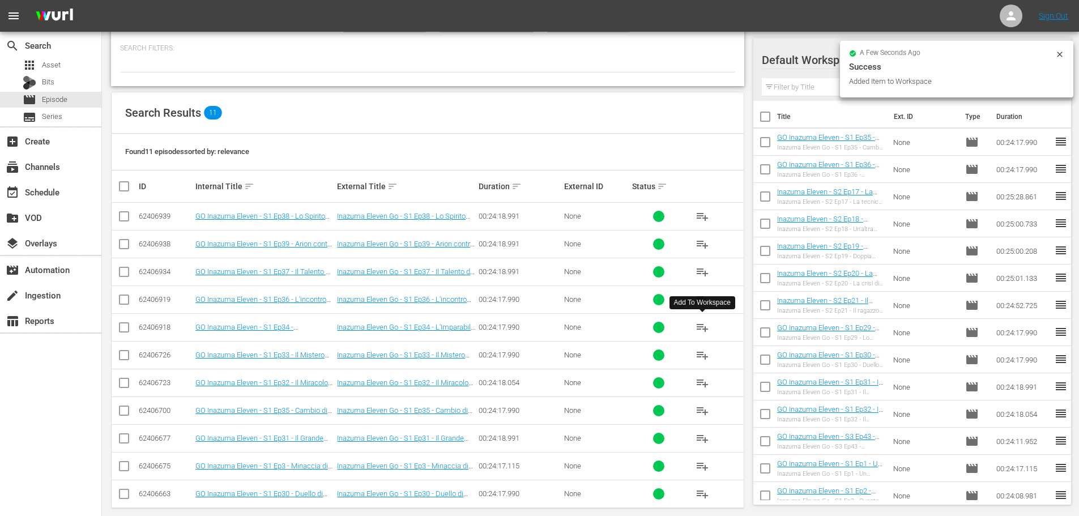
click at [702, 330] on span "playlist_add" at bounding box center [702, 328] width 14 height 14
click at [707, 358] on span "playlist_add" at bounding box center [702, 355] width 14 height 14
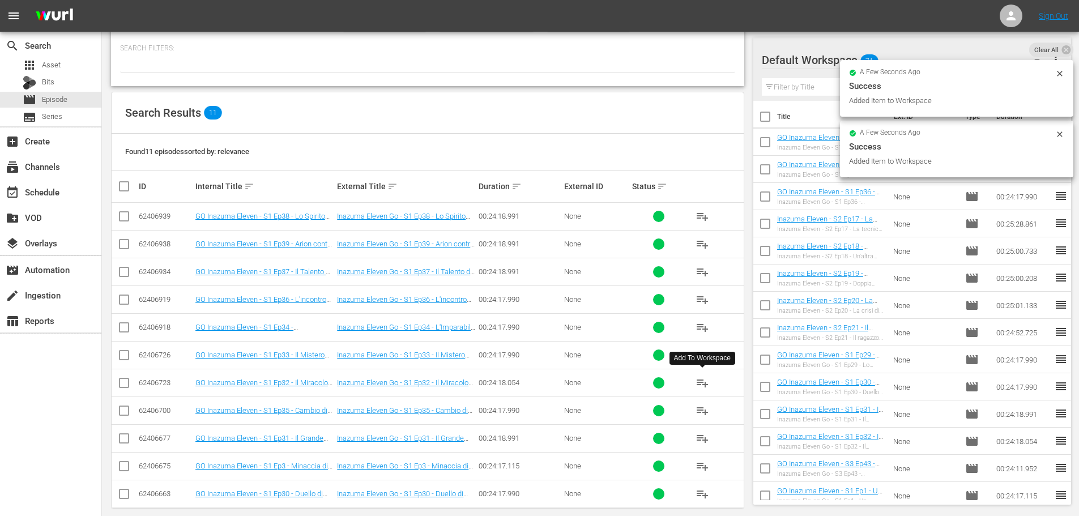
click at [703, 385] on span "playlist_add" at bounding box center [702, 383] width 14 height 14
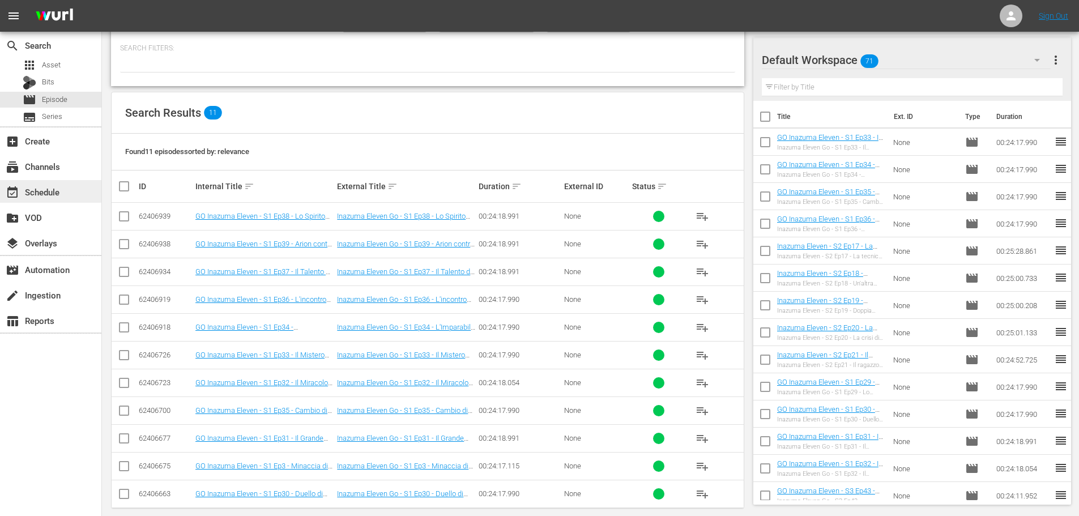
click at [80, 192] on div "event_available Schedule" at bounding box center [50, 191] width 101 height 23
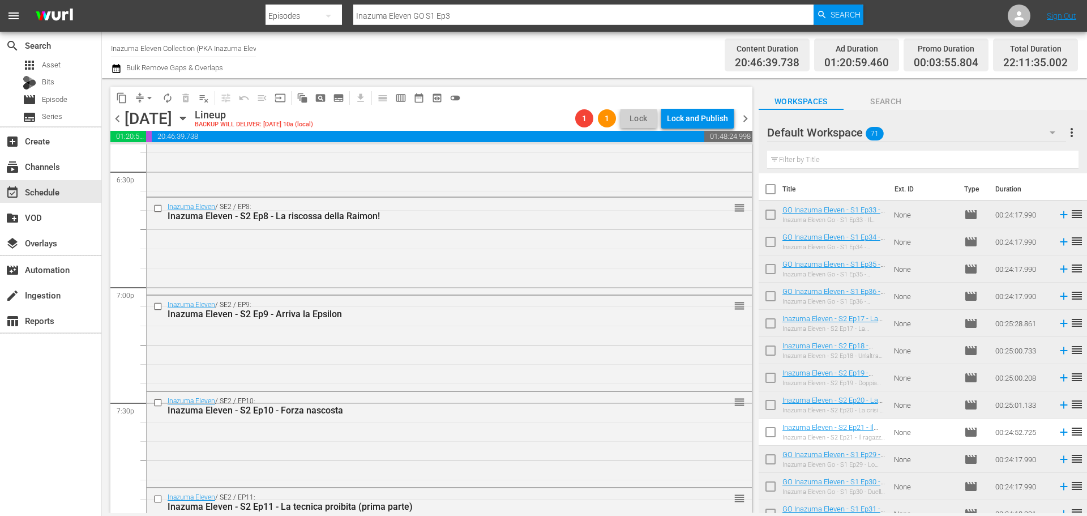
scroll to position [4644, 0]
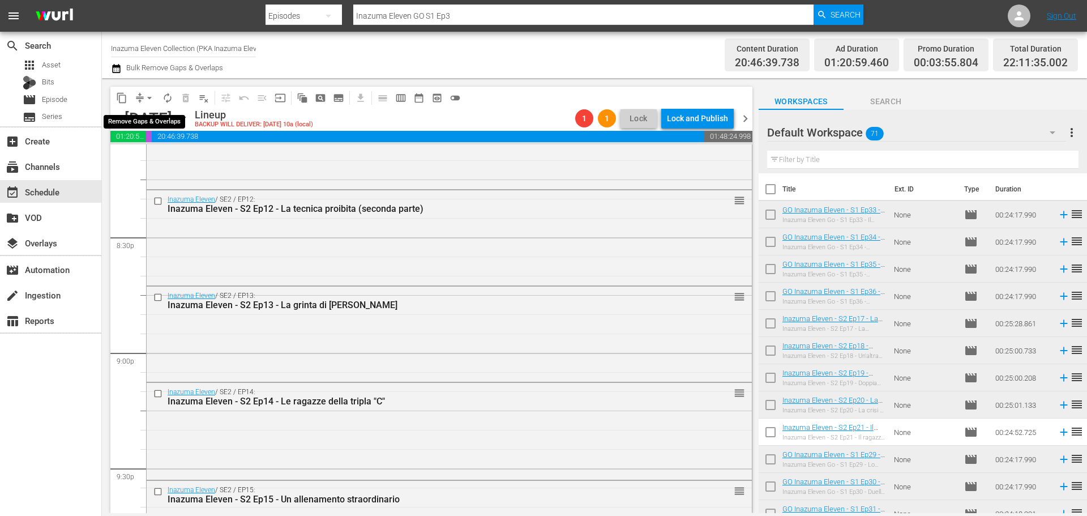
click at [146, 99] on span "arrow_drop_down" at bounding box center [149, 97] width 11 height 11
click at [153, 159] on li "Align to End of Previous Day" at bounding box center [150, 158] width 119 height 19
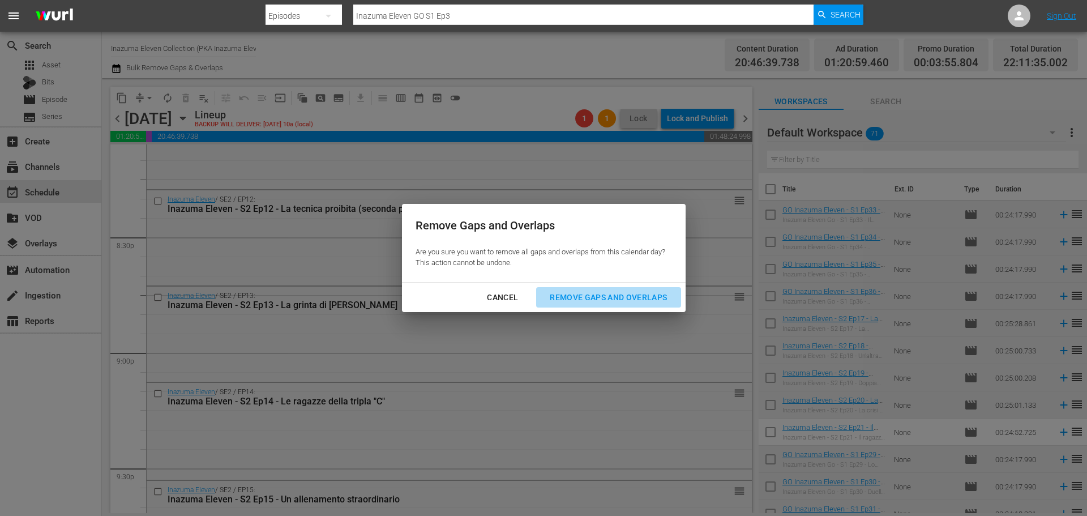
click at [572, 301] on div "Remove Gaps and Overlaps" at bounding box center [608, 298] width 135 height 14
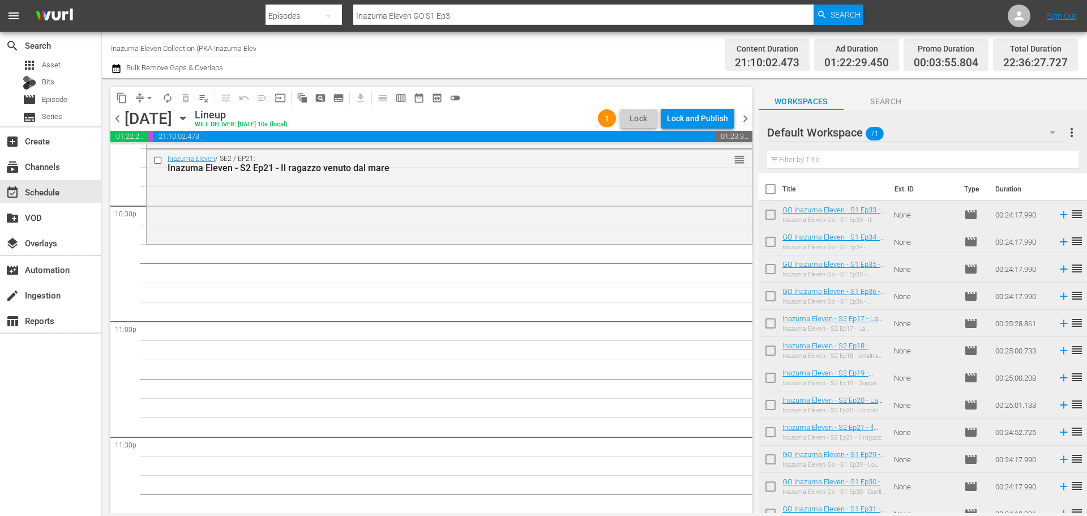
scroll to position [5120, 0]
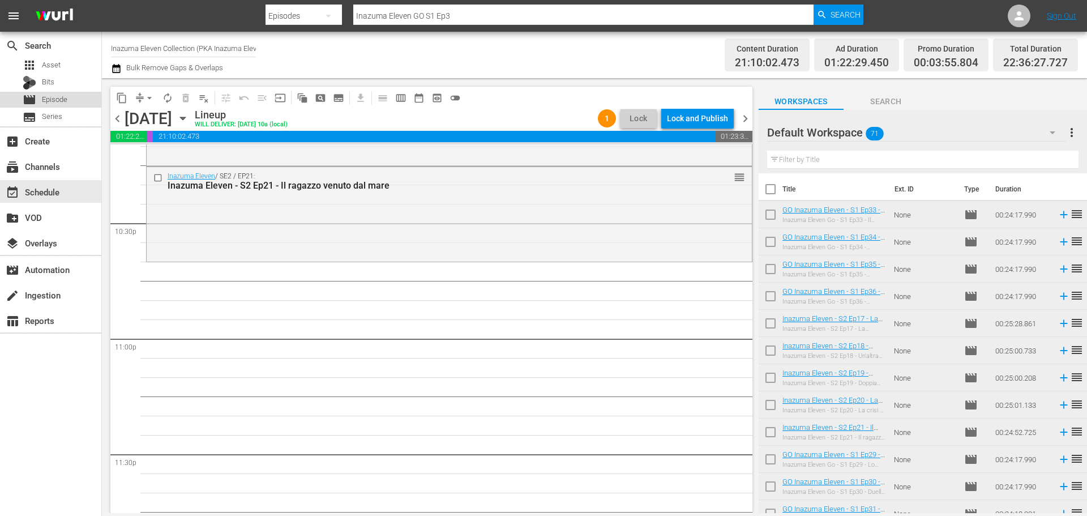
click at [85, 103] on div "movie Episode" at bounding box center [50, 100] width 101 height 16
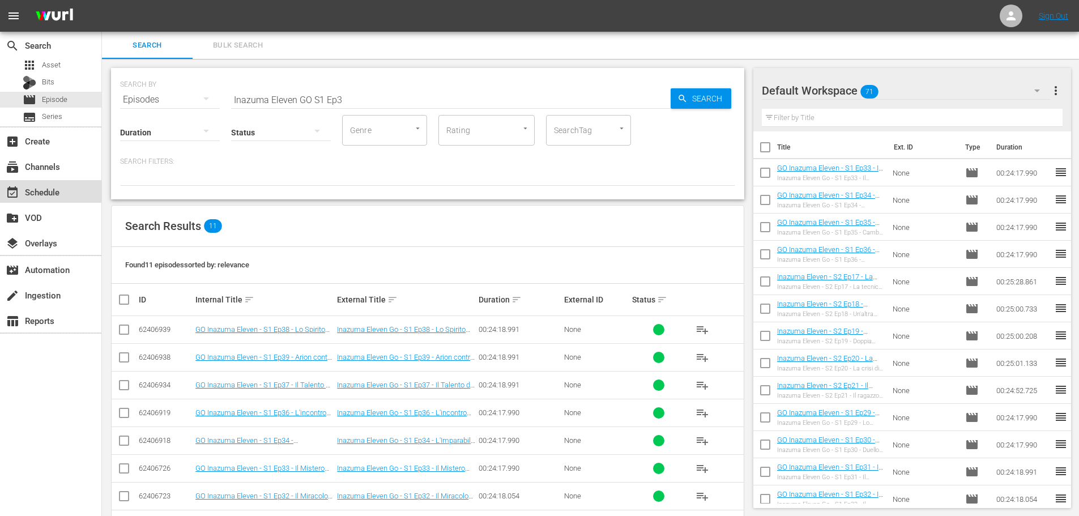
click at [40, 195] on div "event_available Schedule" at bounding box center [31, 190] width 63 height 10
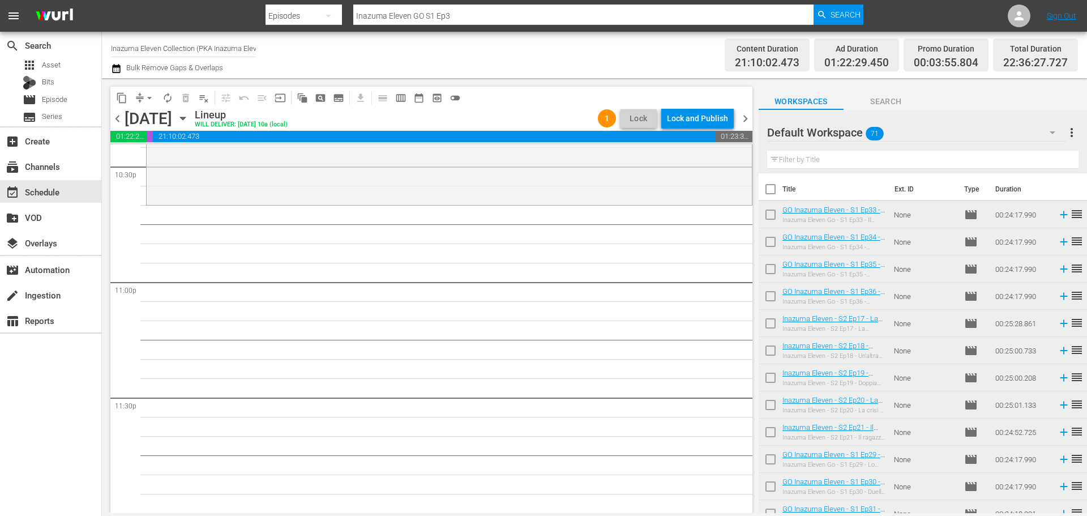
scroll to position [5064, 0]
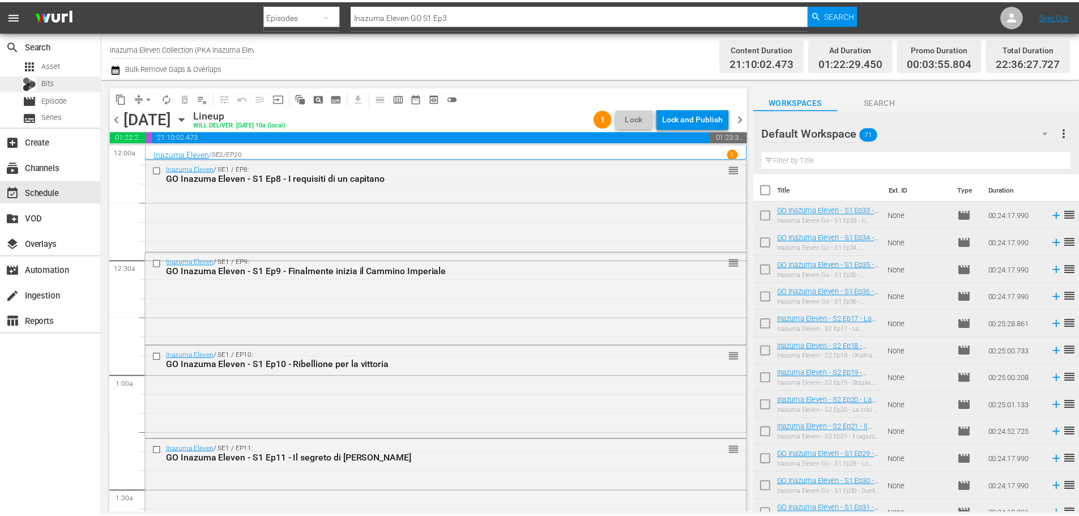
scroll to position [5064, 0]
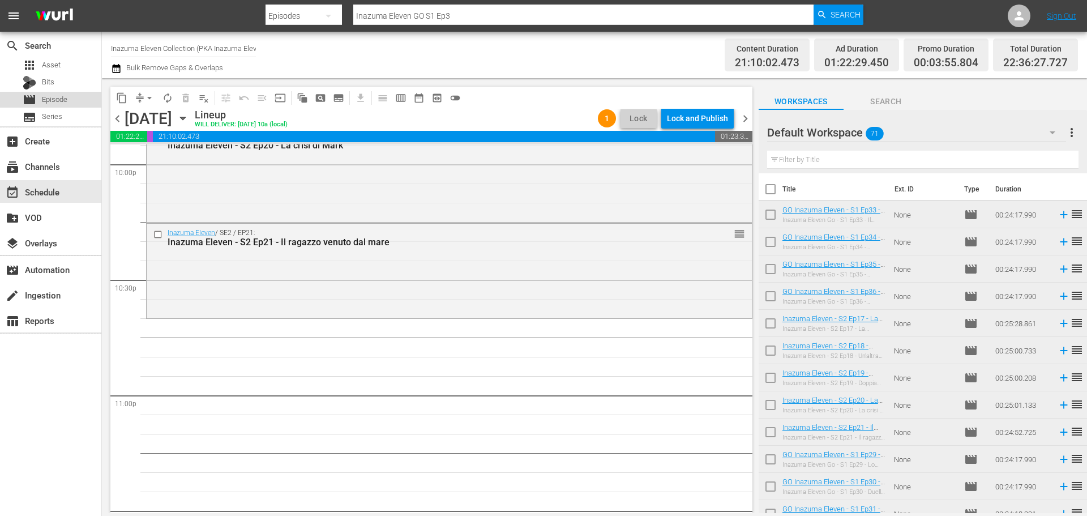
click at [66, 94] on span "Episode" at bounding box center [54, 99] width 25 height 11
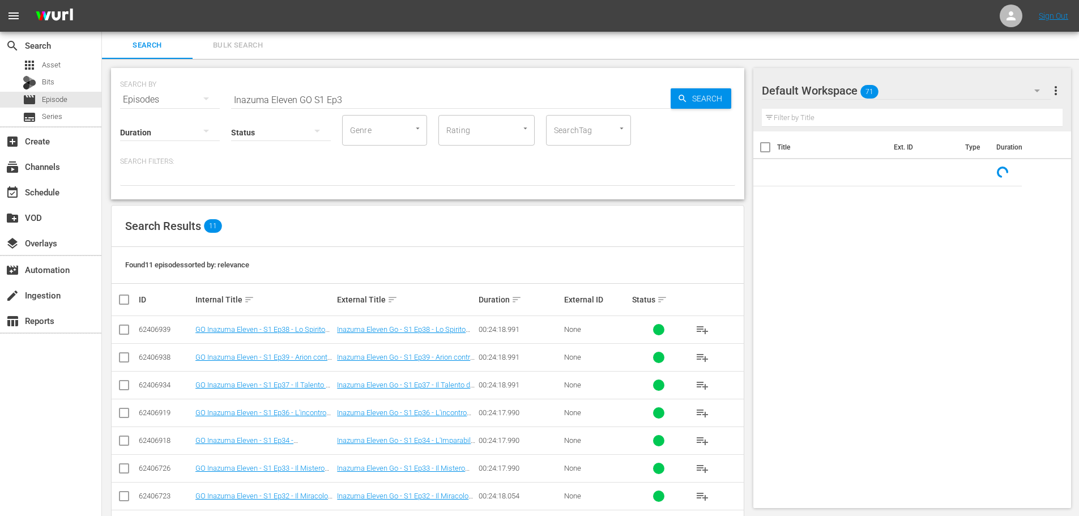
click at [315, 100] on input "Inazuma Eleven GO S1 Ep3" at bounding box center [450, 99] width 439 height 27
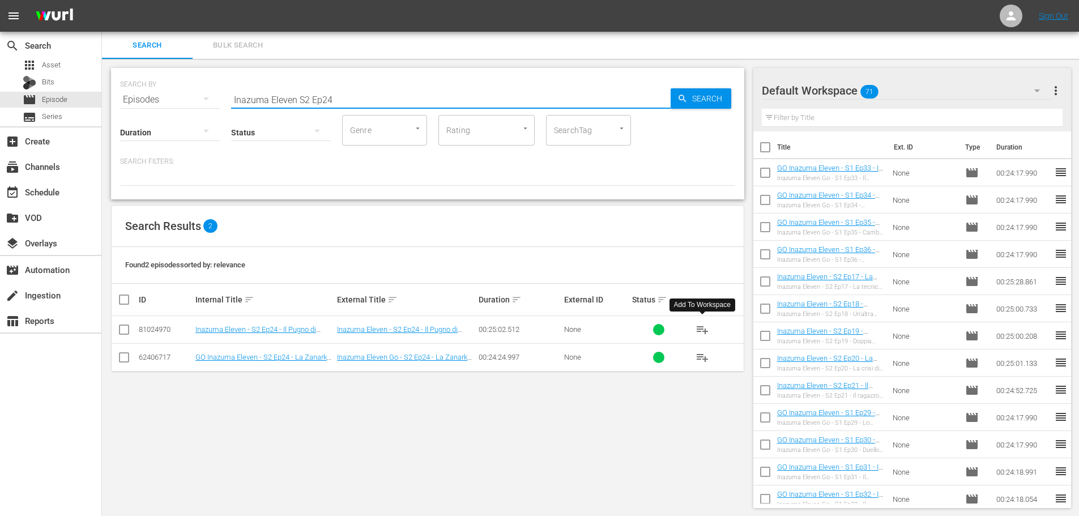
type input "Inazuma Eleven S2 Ep24"
click at [702, 323] on span "playlist_add" at bounding box center [702, 330] width 14 height 14
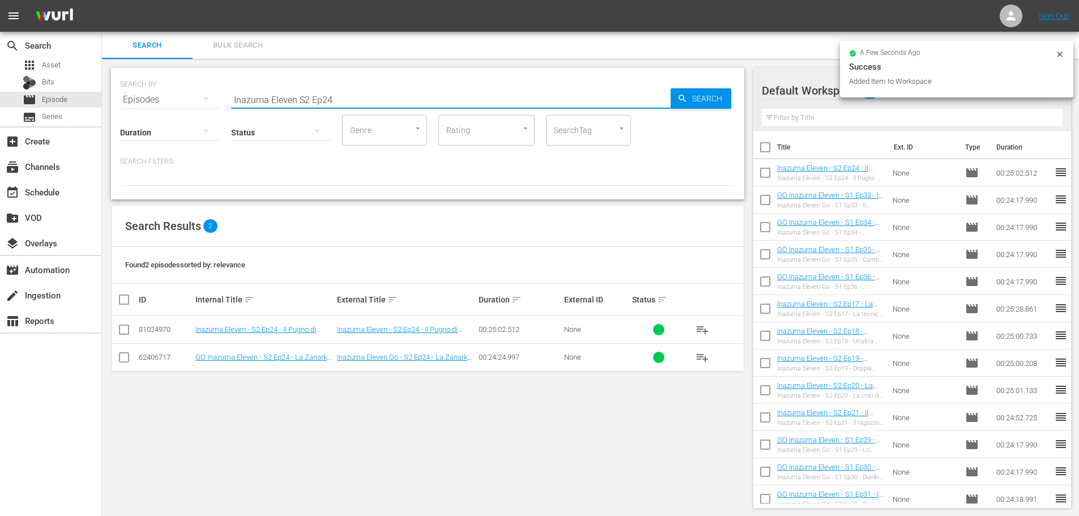
click at [375, 103] on input "Inazuma Eleven S2 Ep24" at bounding box center [450, 99] width 439 height 27
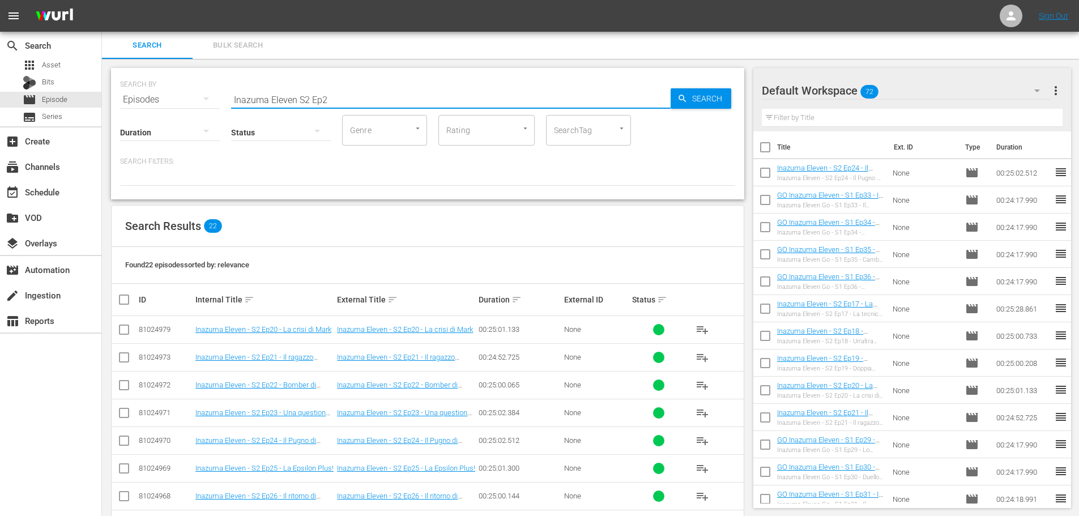
scroll to position [170, 0]
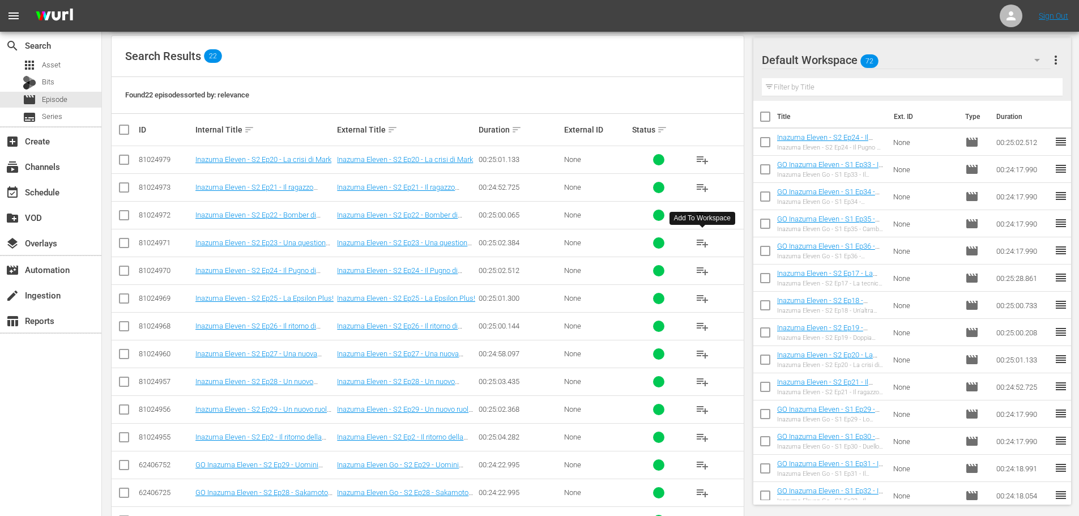
type input "Inazuma Eleven S2 Ep2"
click at [701, 245] on span "playlist_add" at bounding box center [702, 243] width 14 height 14
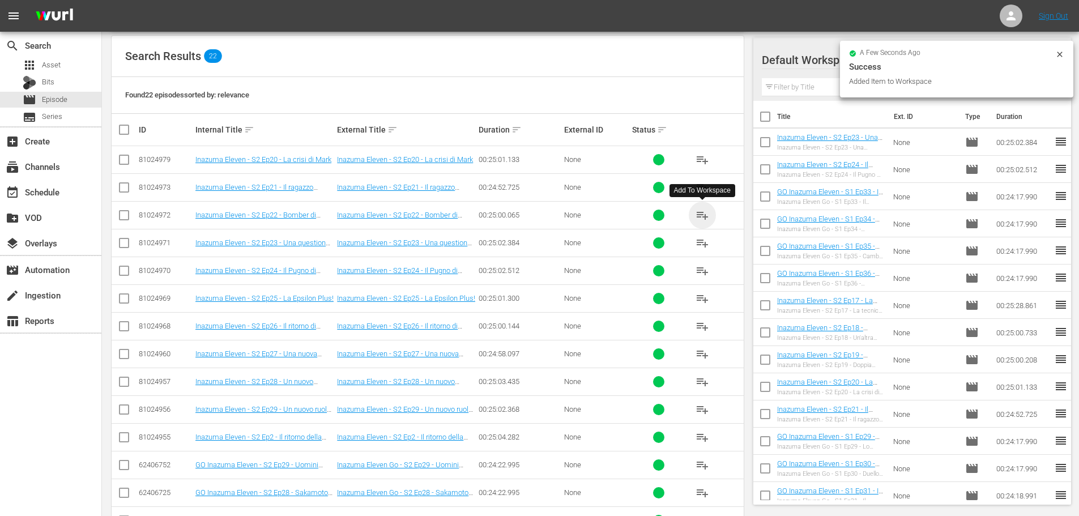
click at [704, 216] on span "playlist_add" at bounding box center [702, 215] width 14 height 14
click at [69, 195] on div "event_available Schedule" at bounding box center [50, 191] width 101 height 23
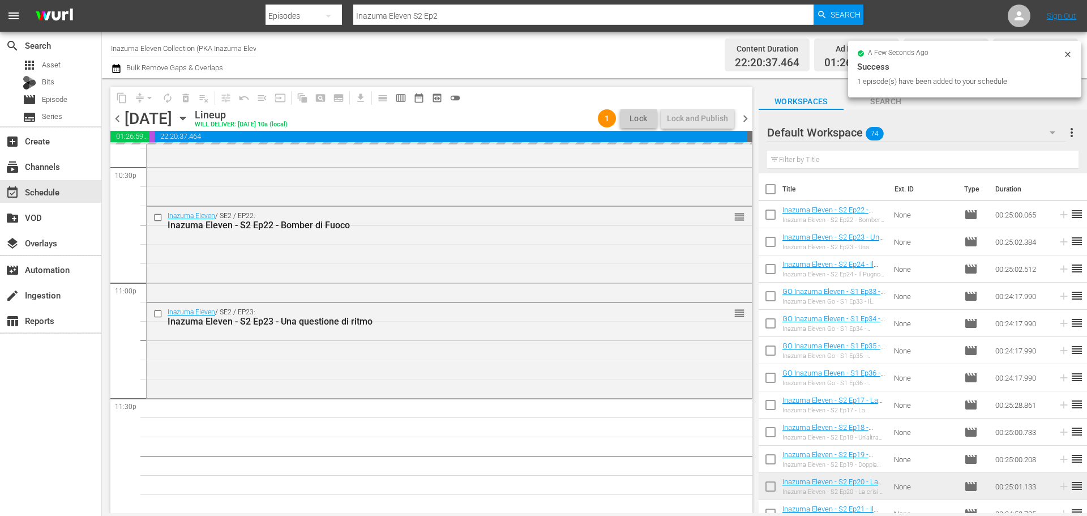
scroll to position [5177, 0]
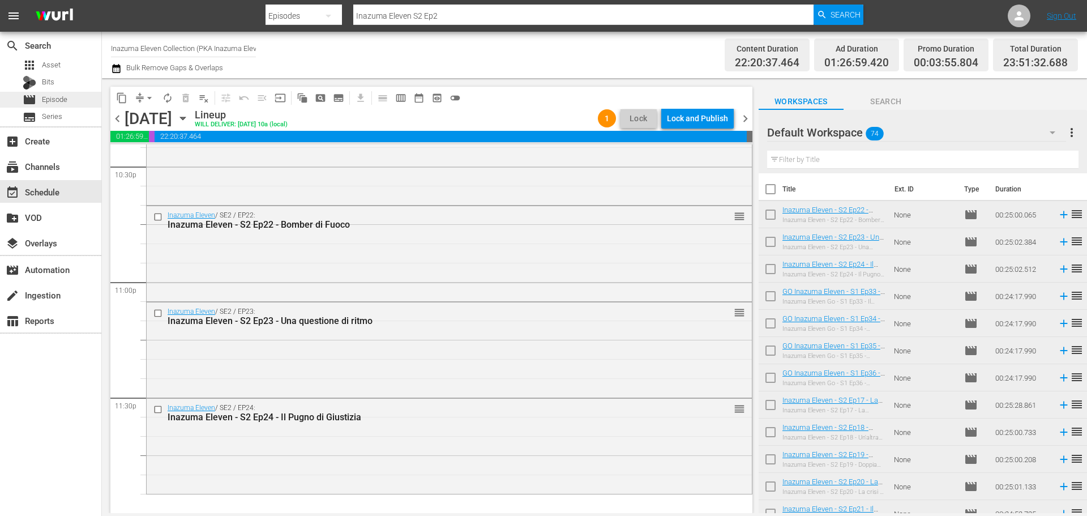
click at [45, 103] on span "Episode" at bounding box center [54, 99] width 25 height 11
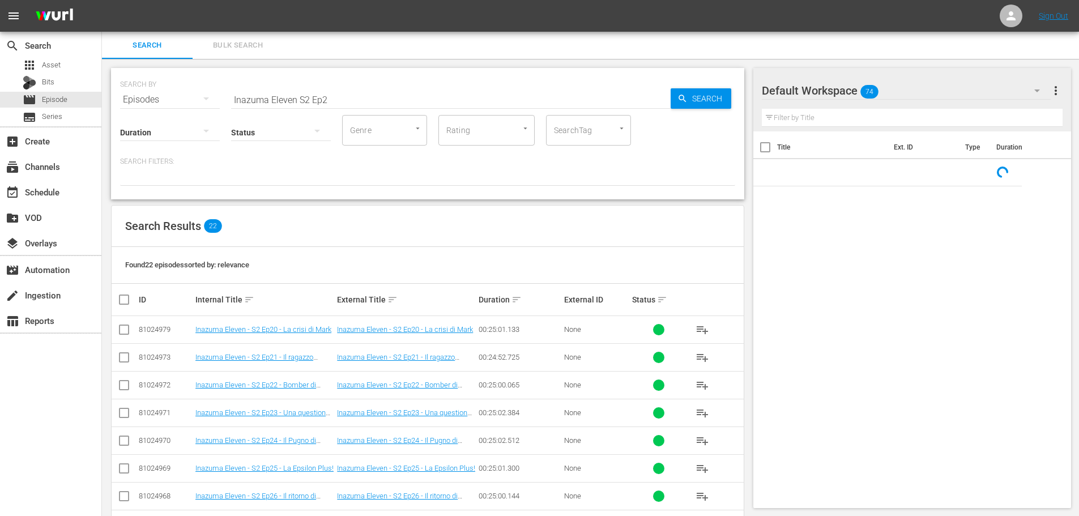
click at [362, 99] on input "Inazuma Eleven S2 Ep2" at bounding box center [450, 99] width 439 height 27
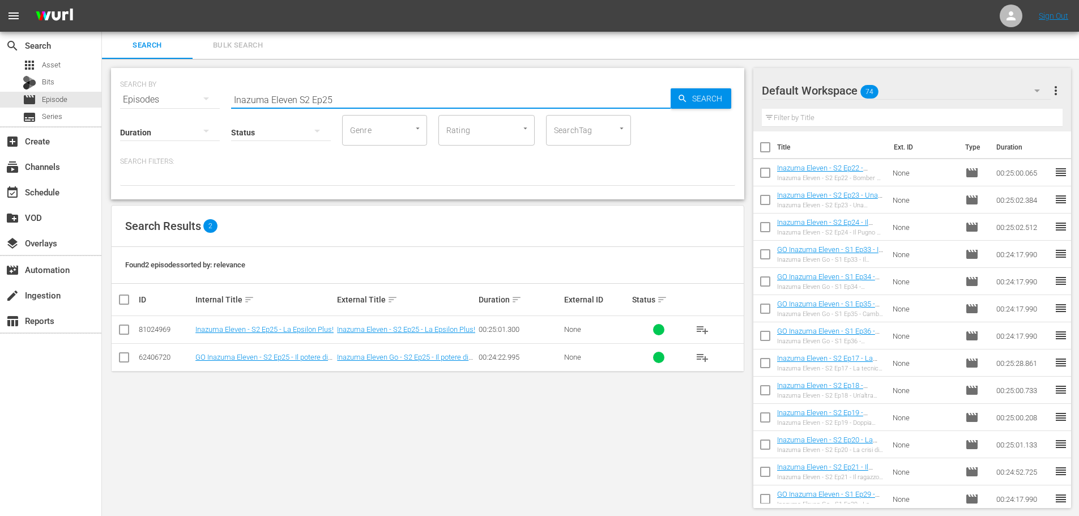
type input "Inazuma Eleven S2 Ep25"
click at [697, 329] on span "playlist_add" at bounding box center [702, 330] width 14 height 14
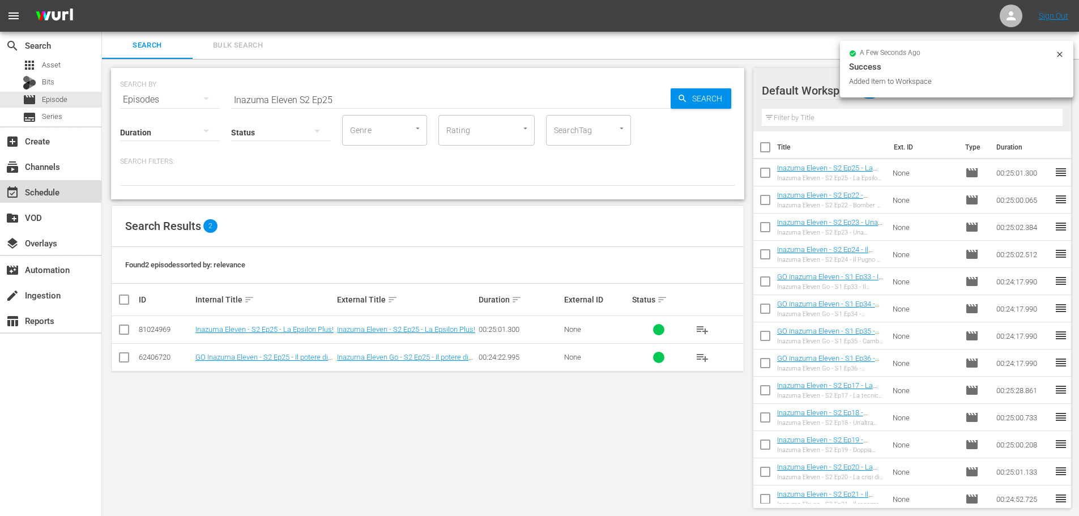
click at [53, 193] on div "event_available Schedule" at bounding box center [31, 190] width 63 height 10
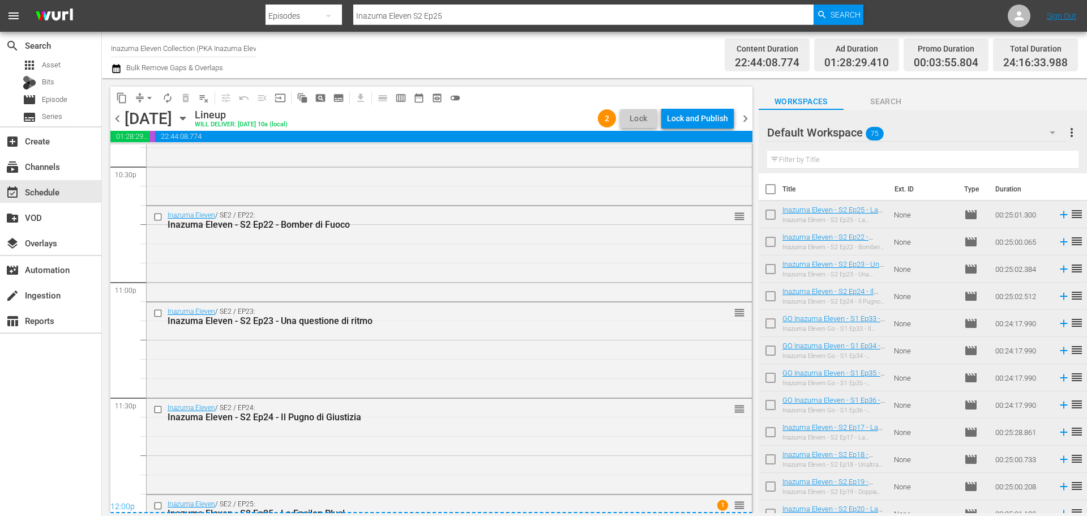
scroll to position [5255, 0]
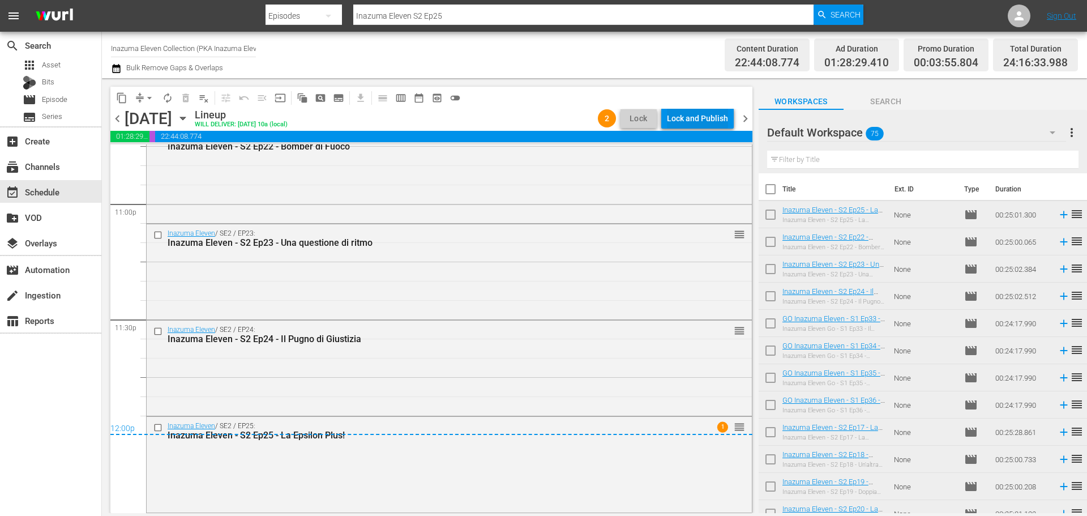
click at [709, 116] on div "Lock and Publish" at bounding box center [697, 118] width 61 height 20
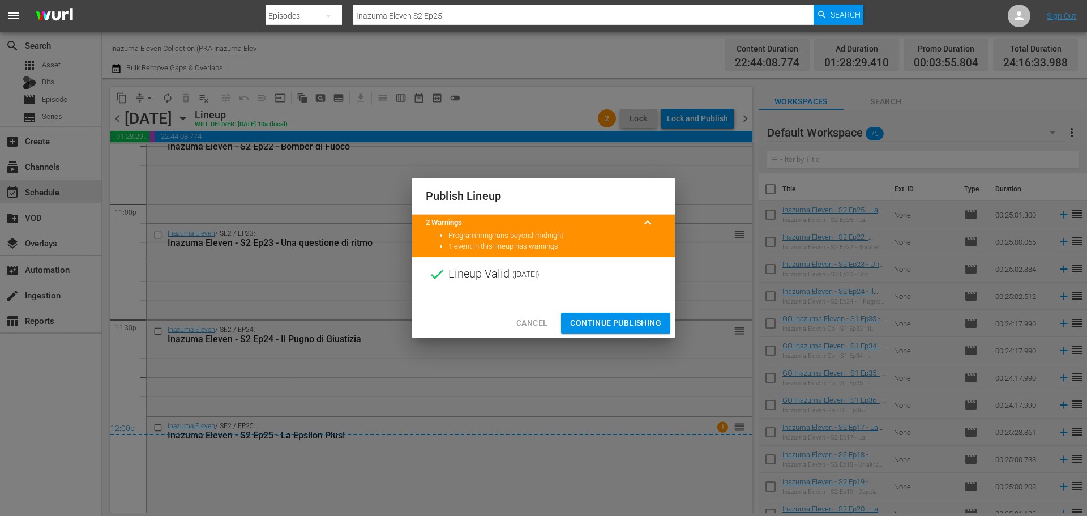
click at [650, 325] on span "Continue Publishing" at bounding box center [615, 323] width 91 height 14
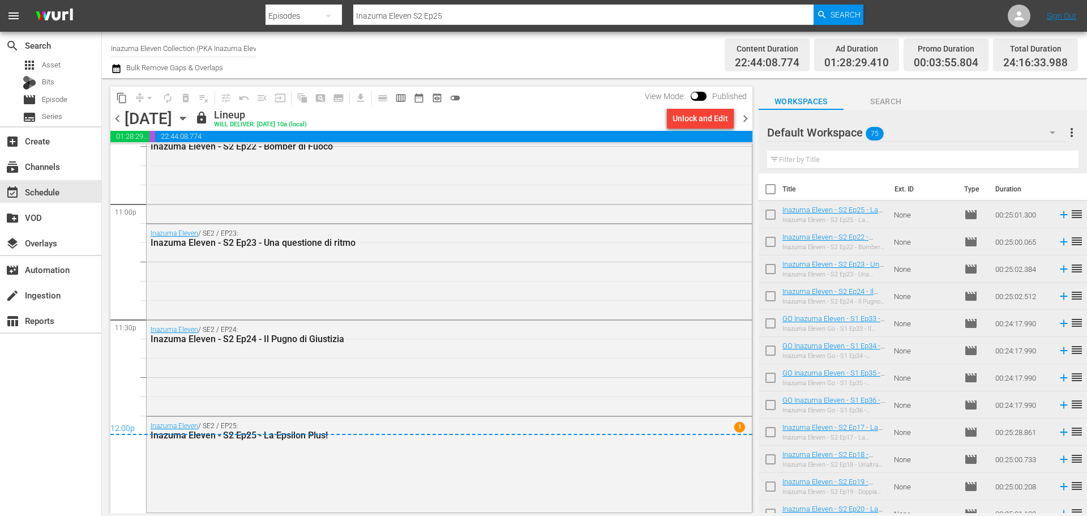
click at [744, 123] on span "chevron_right" at bounding box center [746, 119] width 14 height 14
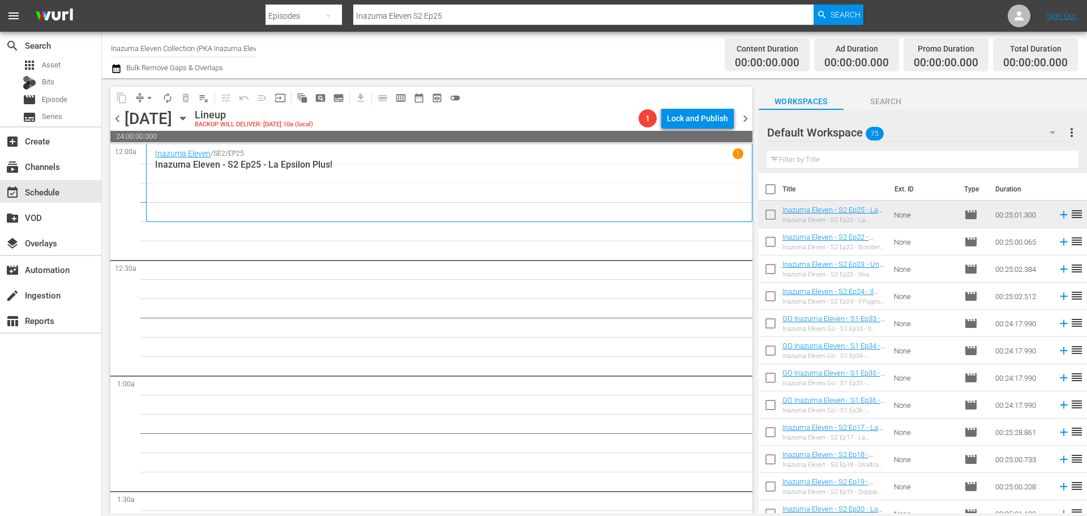
click at [112, 118] on span "chevron_left" at bounding box center [117, 119] width 14 height 14
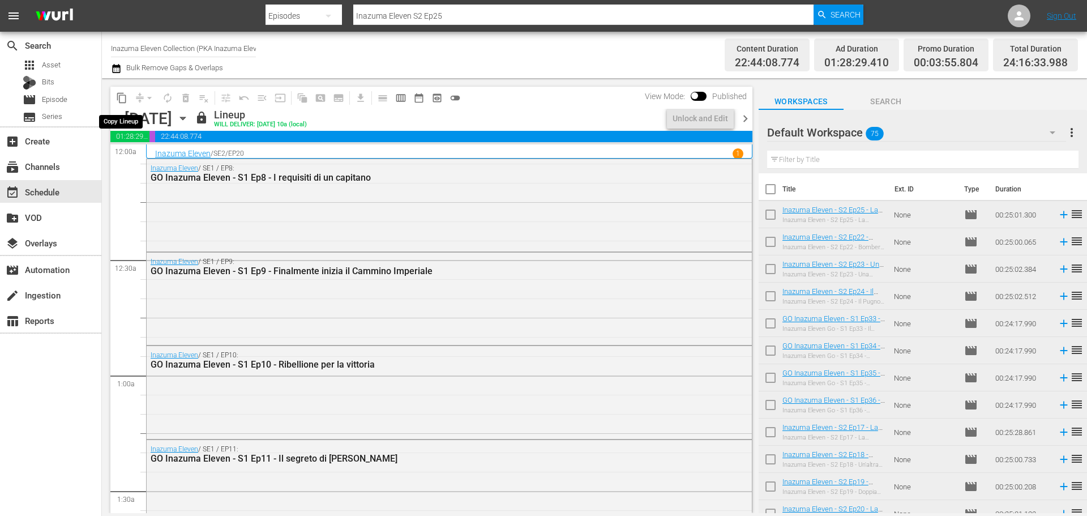
click at [122, 99] on span "content_copy" at bounding box center [121, 97] width 11 height 11
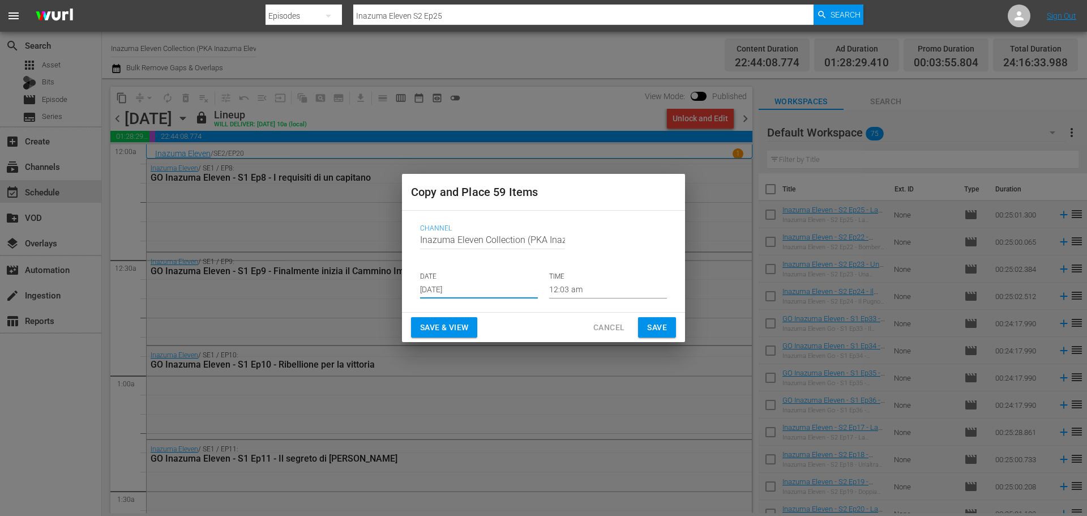
click at [476, 294] on input "Sep 12th 2025" at bounding box center [479, 289] width 118 height 17
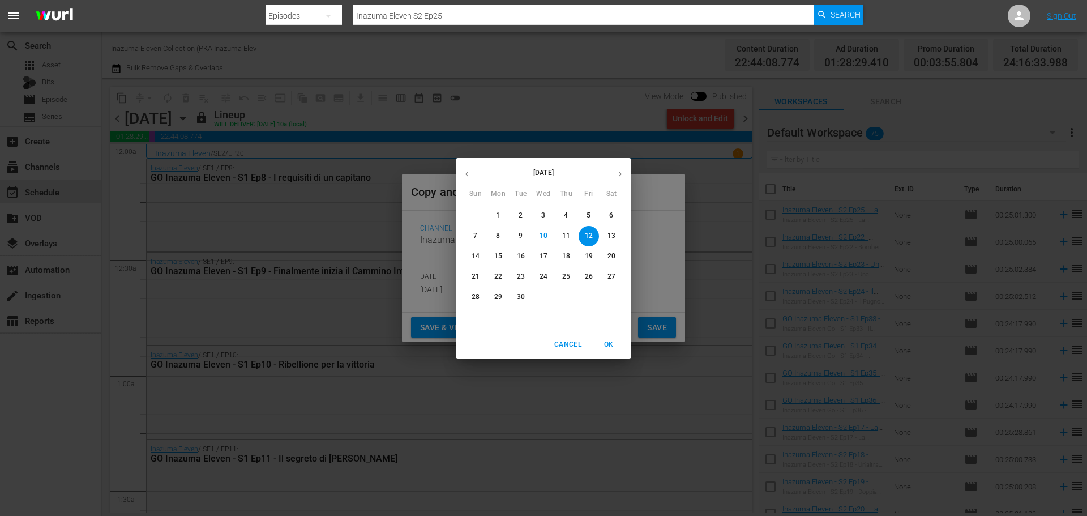
click at [565, 257] on p "18" at bounding box center [566, 256] width 8 height 10
type input "Sep 18th 2025"
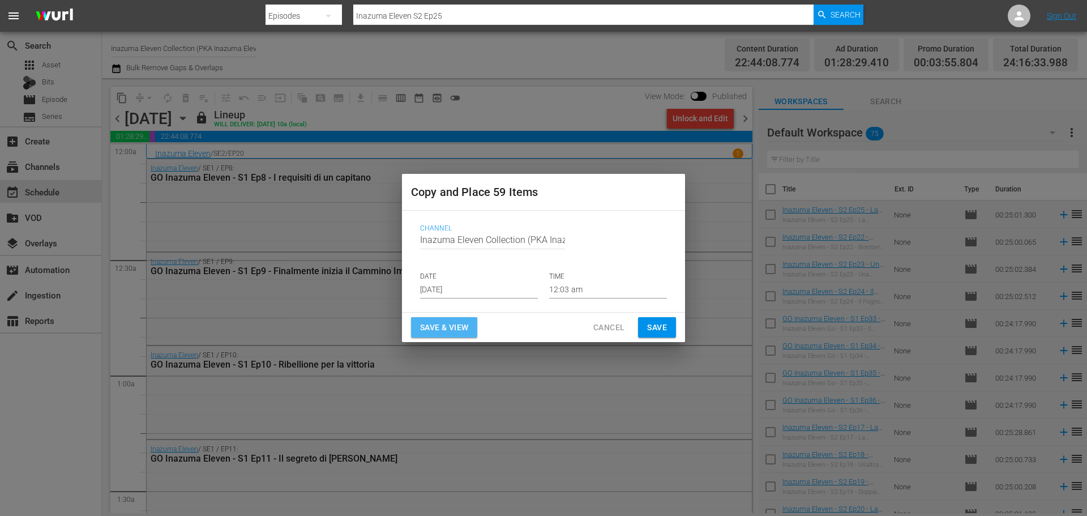
click at [471, 327] on button "Save & View" at bounding box center [444, 327] width 66 height 21
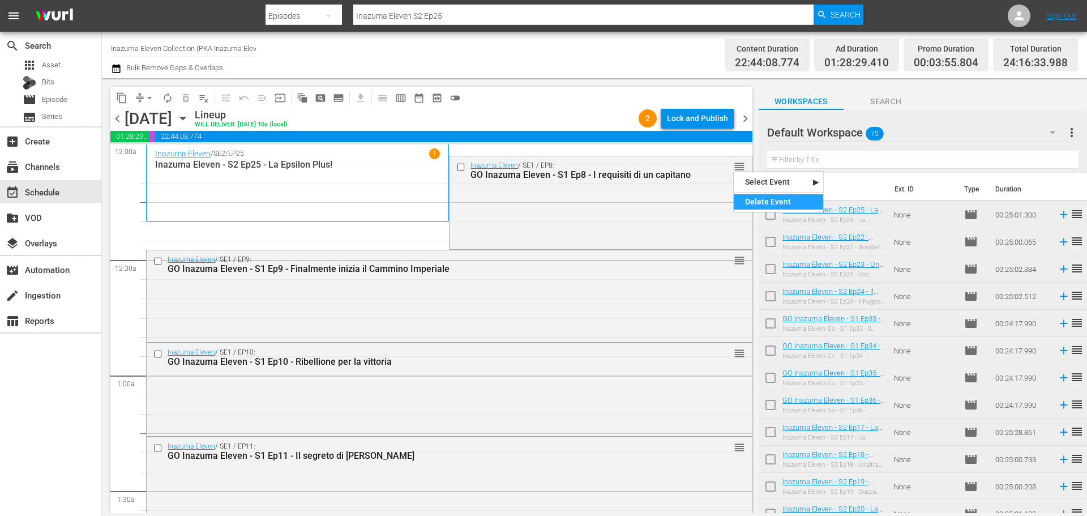
click at [751, 209] on div "Delete Event" at bounding box center [778, 201] width 89 height 15
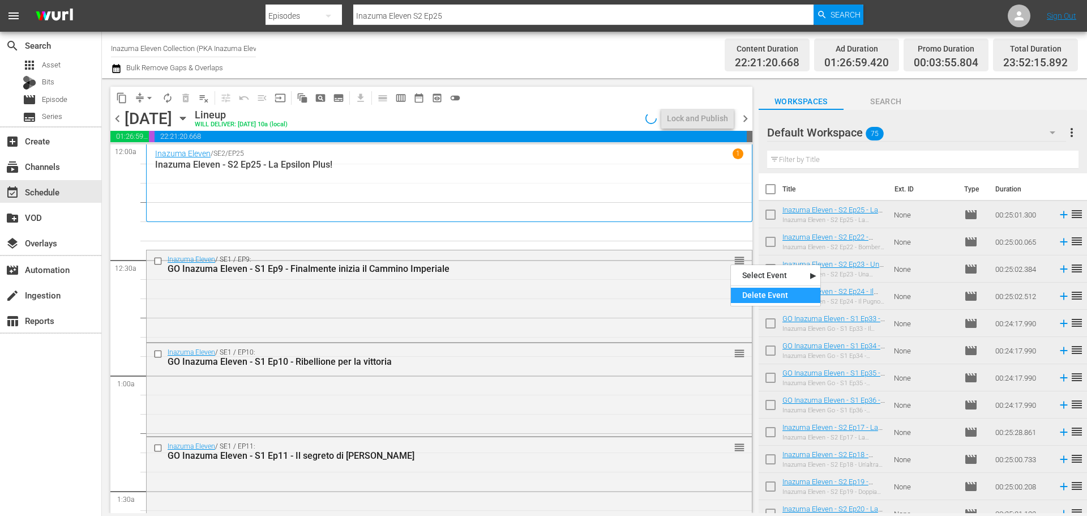
click at [742, 298] on div "Delete Event" at bounding box center [775, 295] width 89 height 15
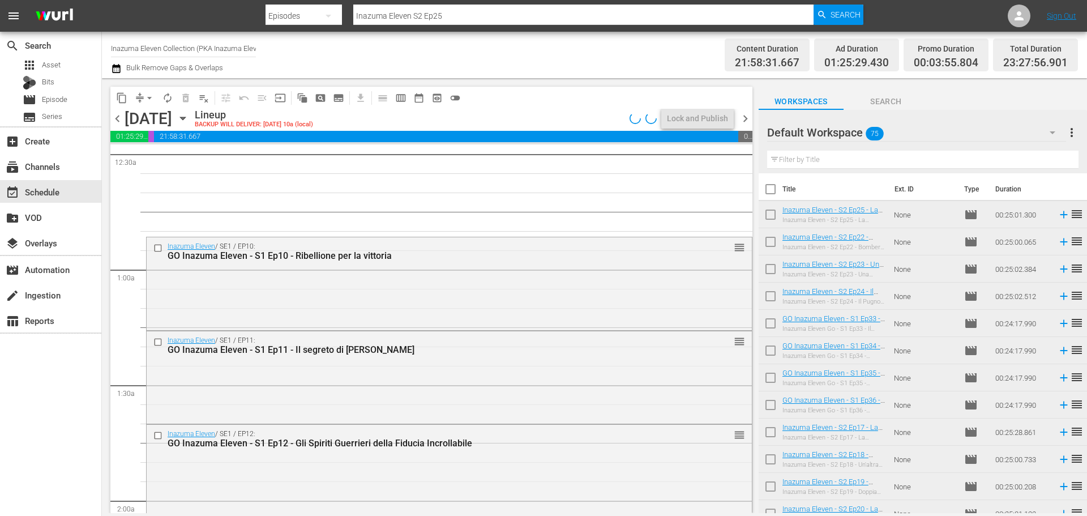
scroll to position [113, 0]
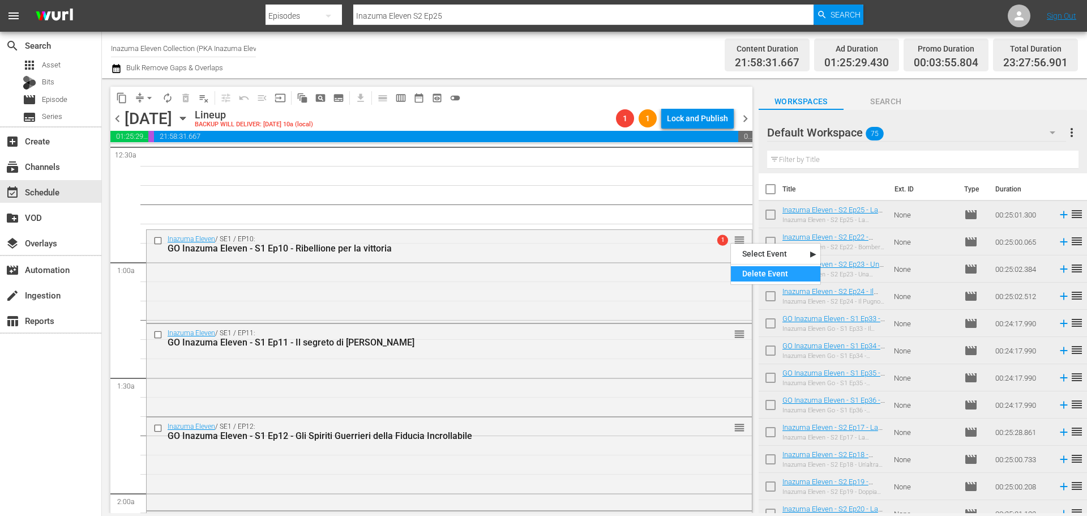
click at [742, 271] on div "Delete Event" at bounding box center [775, 273] width 89 height 15
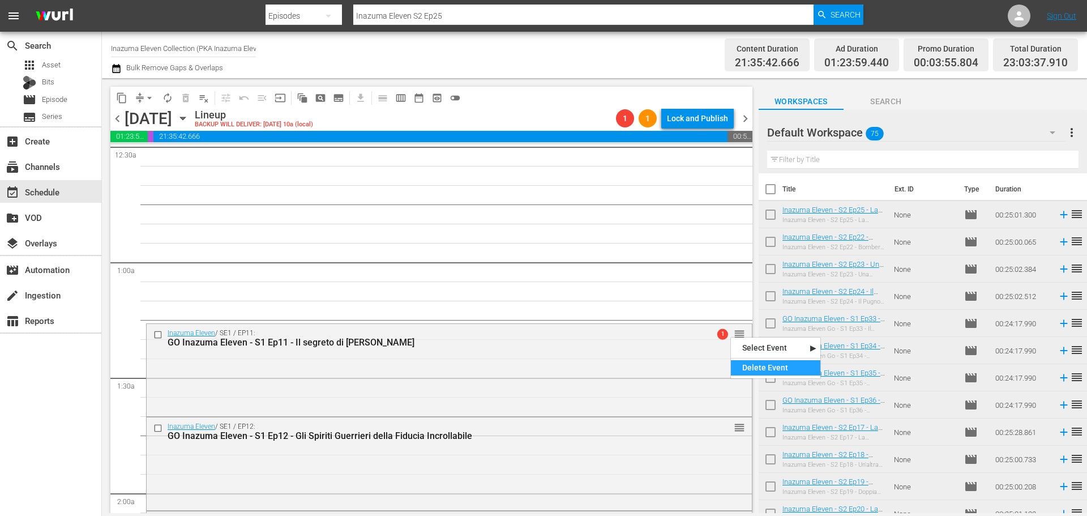
click at [753, 371] on div "Delete Event" at bounding box center [775, 367] width 89 height 15
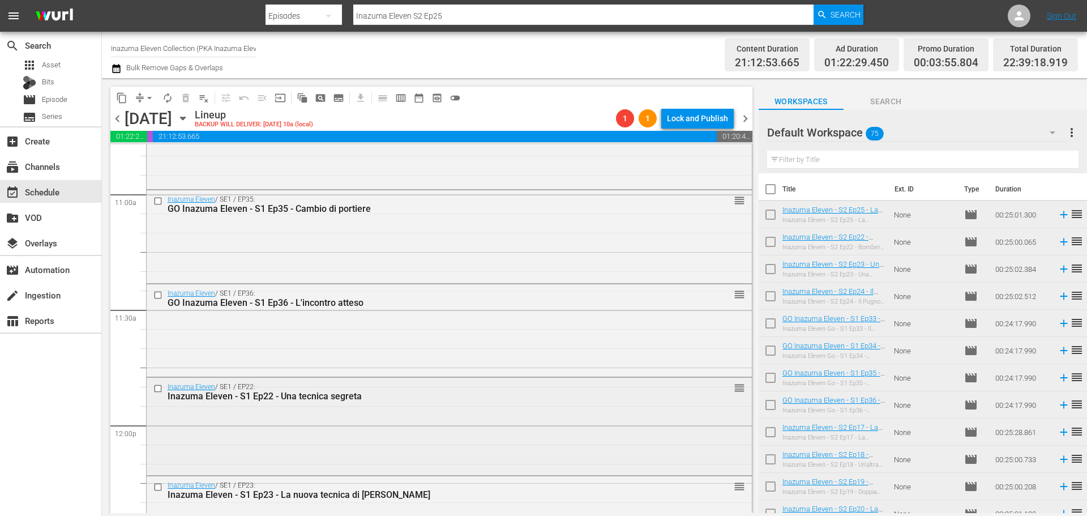
scroll to position [2549, 0]
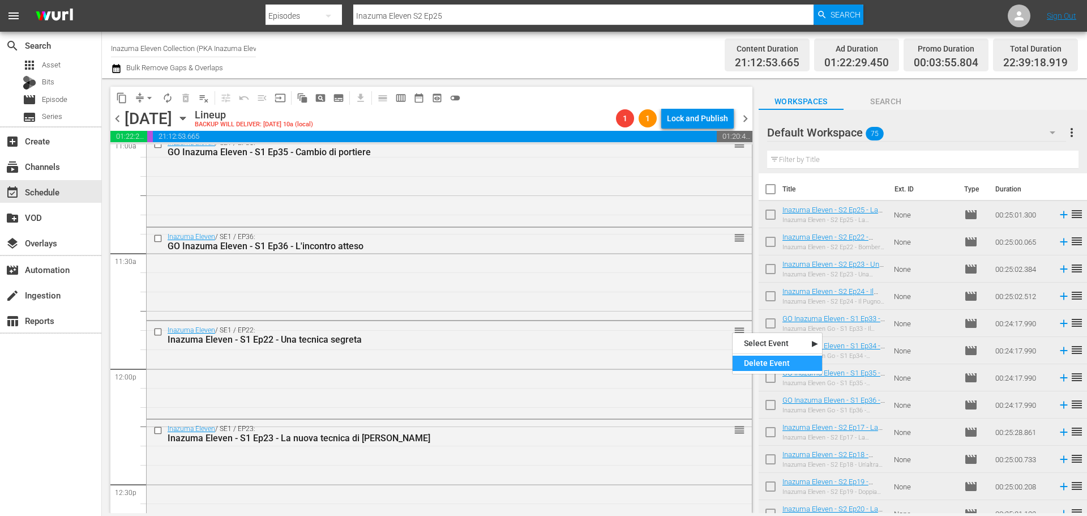
click at [752, 362] on div "Delete Event" at bounding box center [777, 363] width 89 height 15
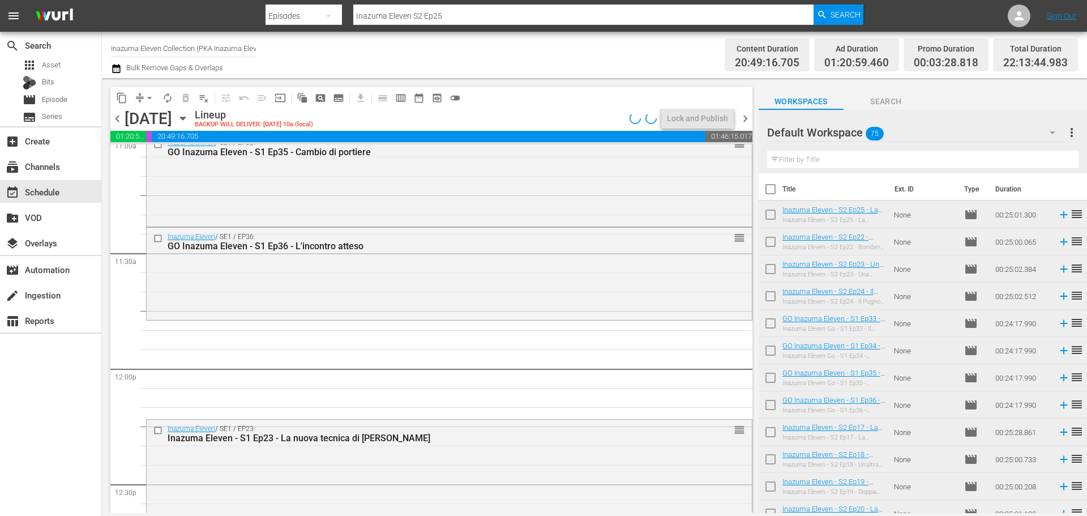
scroll to position [2605, 0]
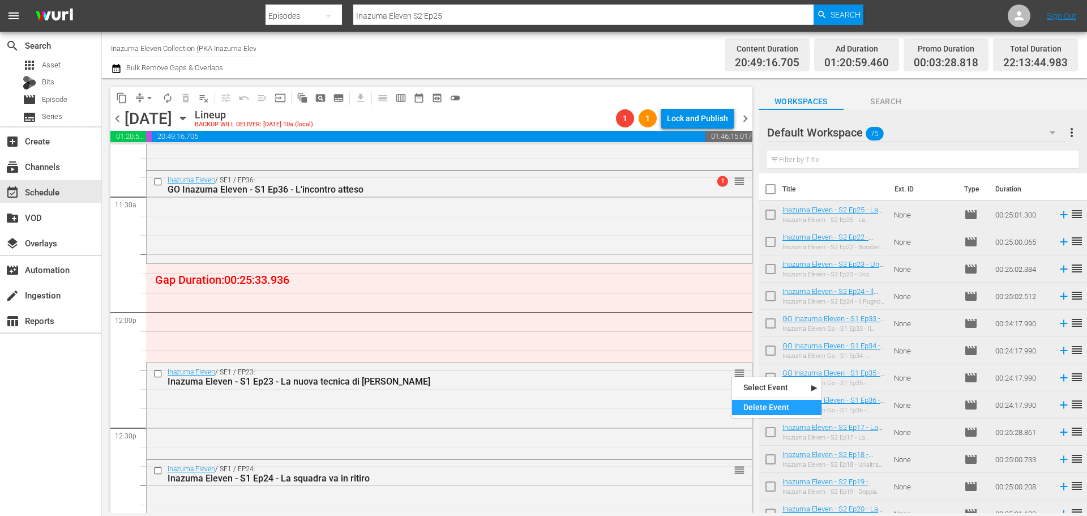
click at [753, 407] on div "Delete Event" at bounding box center [776, 407] width 89 height 15
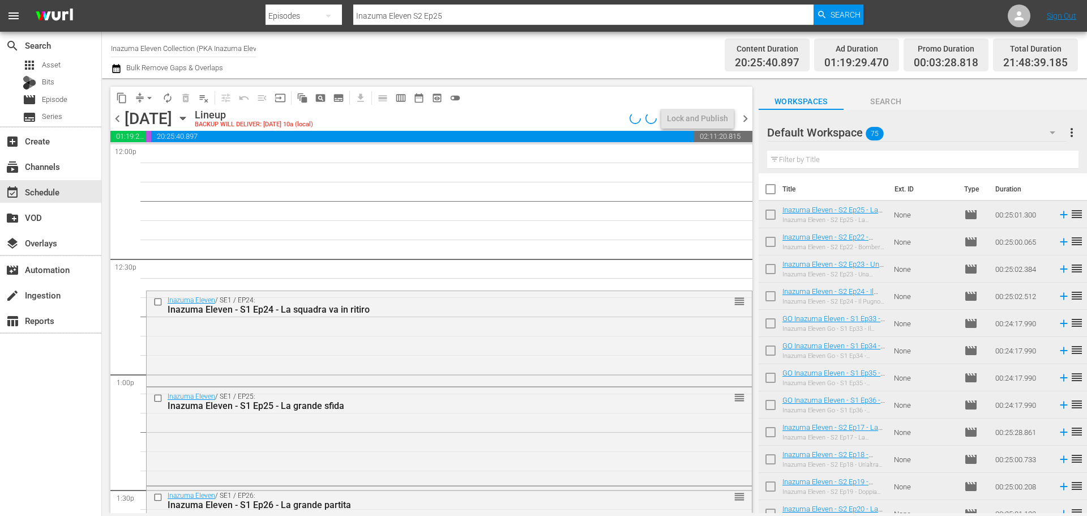
scroll to position [2775, 0]
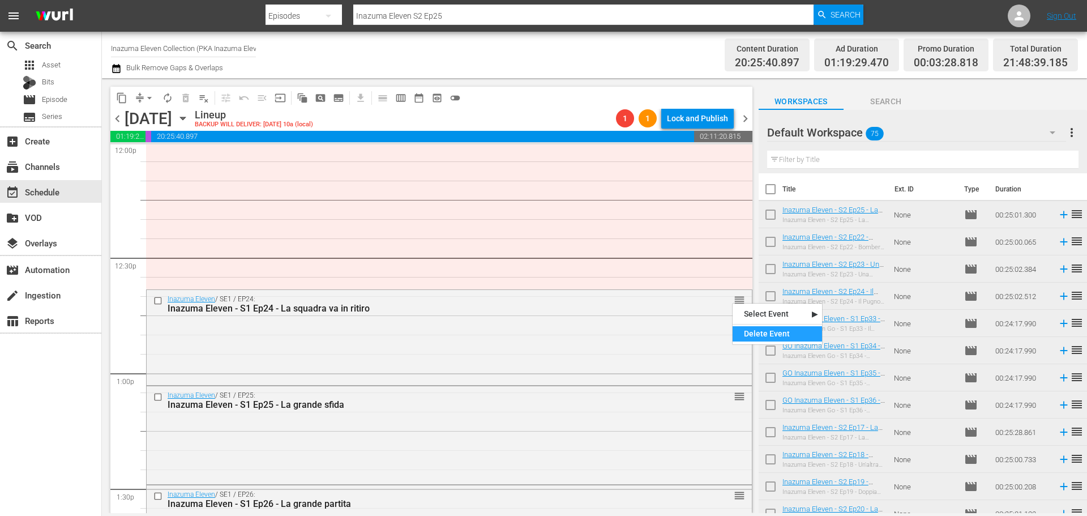
click at [749, 327] on div "Delete Event" at bounding box center [777, 333] width 89 height 15
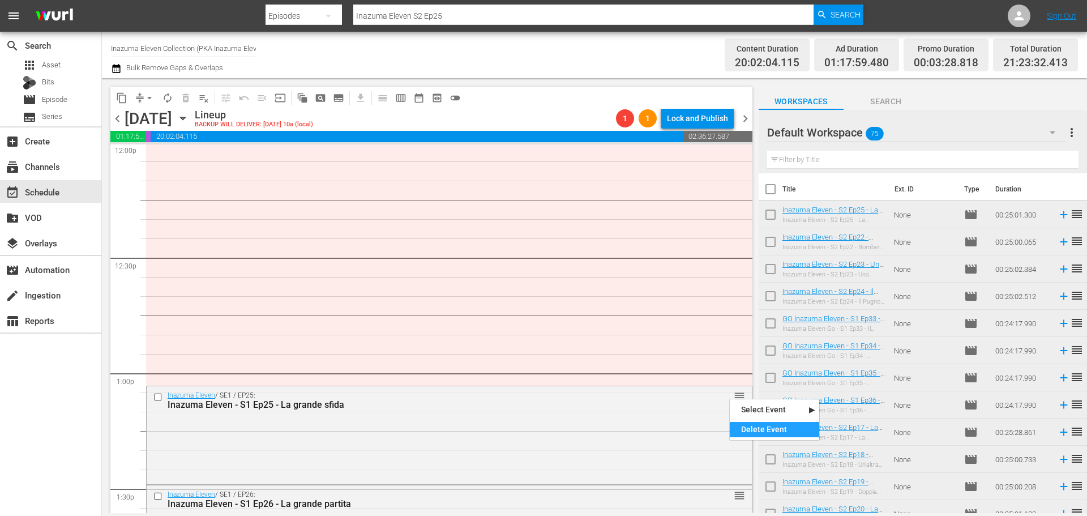
click at [751, 433] on div "Delete Event" at bounding box center [774, 429] width 89 height 15
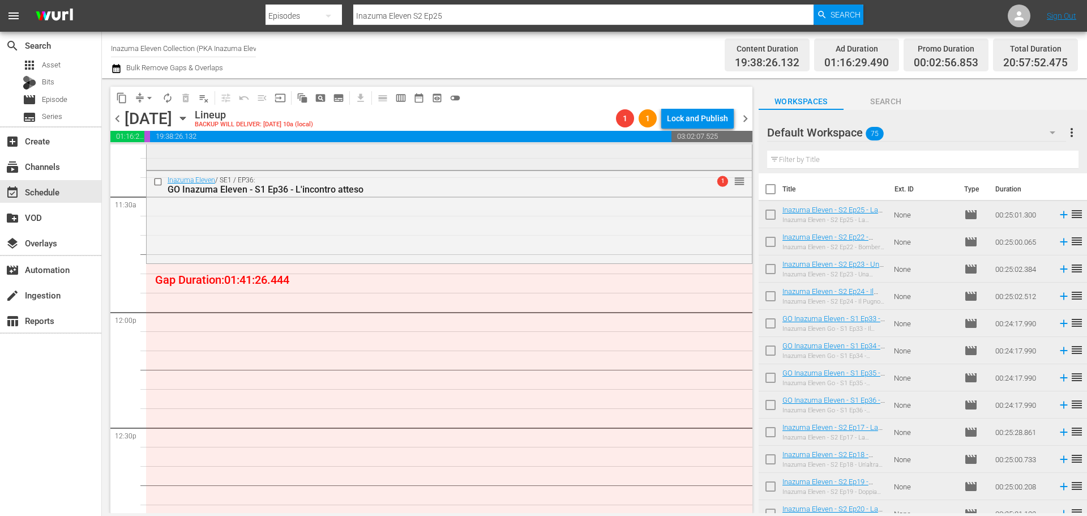
scroll to position [2435, 0]
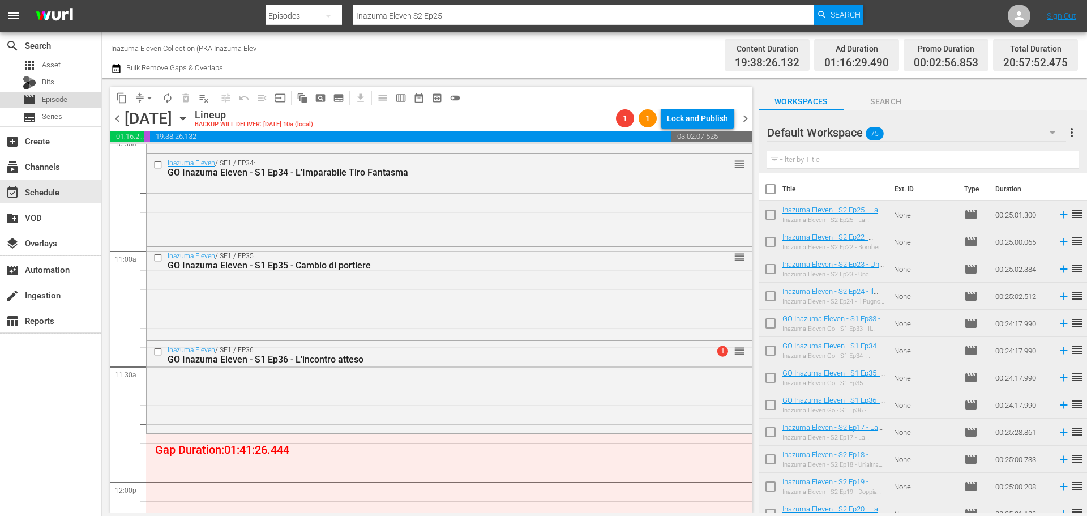
click at [79, 101] on div "movie Episode" at bounding box center [50, 100] width 101 height 16
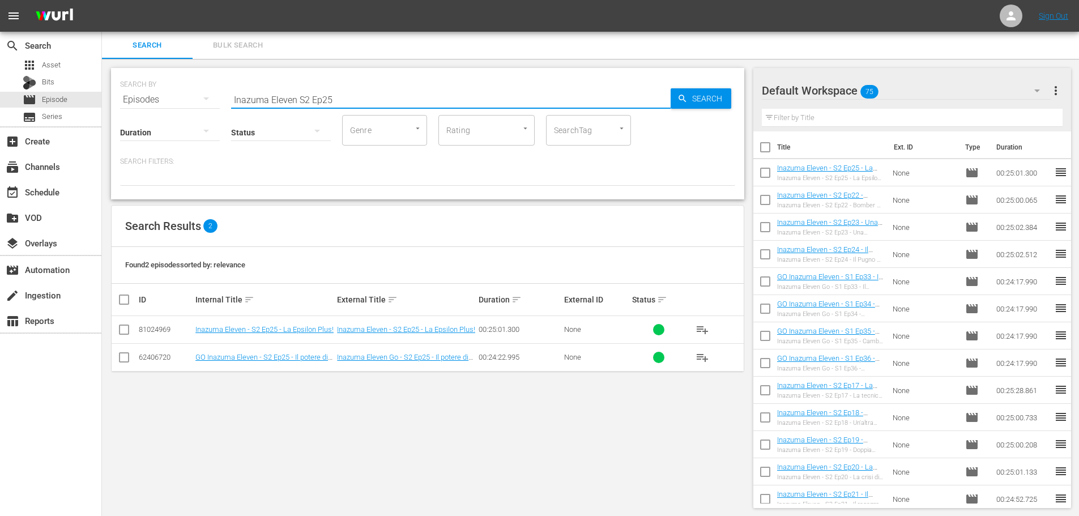
click at [308, 97] on input "Inazuma Eleven S2 Ep25" at bounding box center [450, 99] width 439 height 27
click at [291, 98] on input "Inazuma Eleven S2 Ep25" at bounding box center [450, 99] width 439 height 27
click at [301, 99] on input "Inazuma Eleven S2 Ep25" at bounding box center [450, 99] width 439 height 27
click at [284, 96] on input "Inazuma Eleven S2 Ep25" at bounding box center [450, 99] width 439 height 27
click at [297, 101] on input "Inazuma Eleven S2 Ep25" at bounding box center [450, 99] width 439 height 27
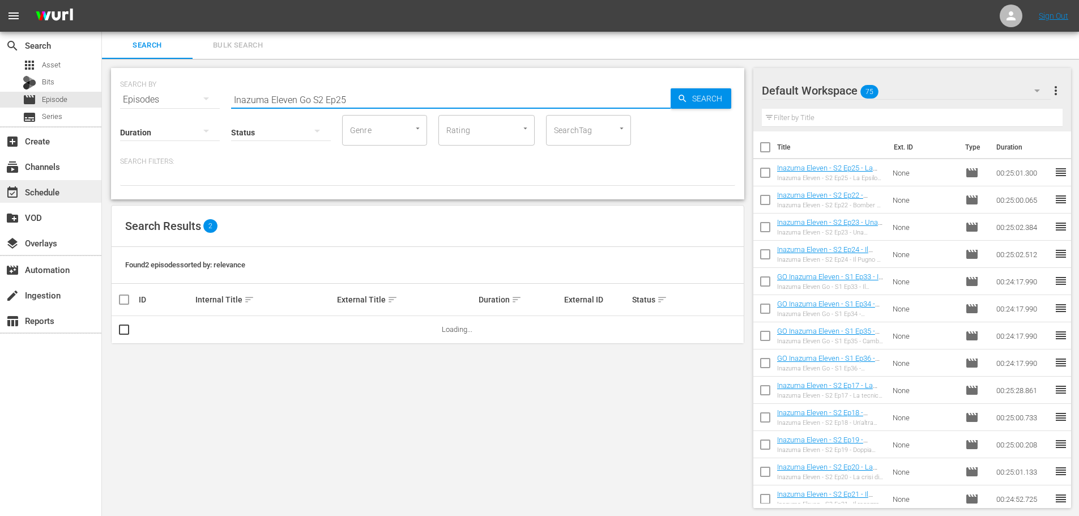
type input "Inazuma Eleven Go S2 Ep25"
click at [45, 192] on div "event_available Schedule" at bounding box center [31, 190] width 63 height 10
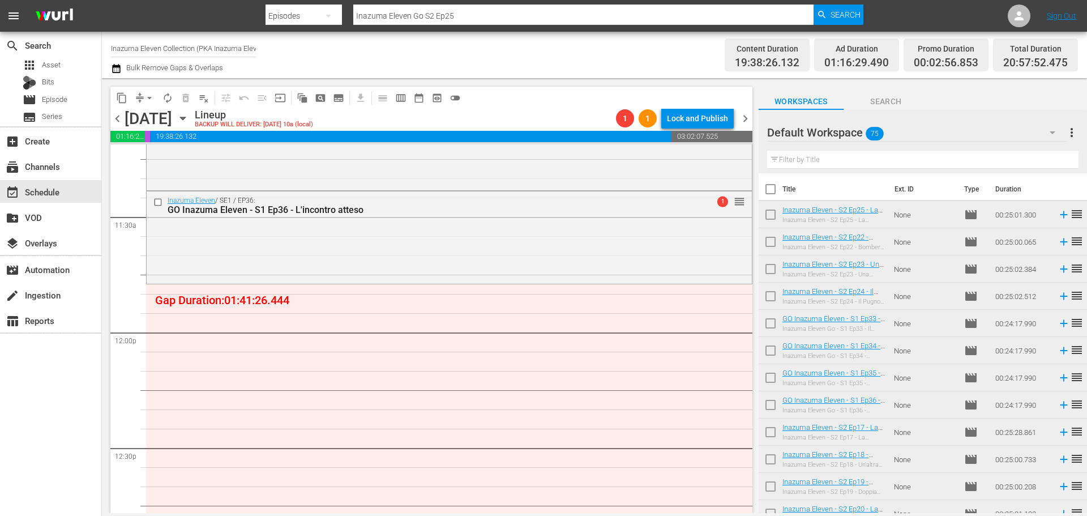
scroll to position [2594, 0]
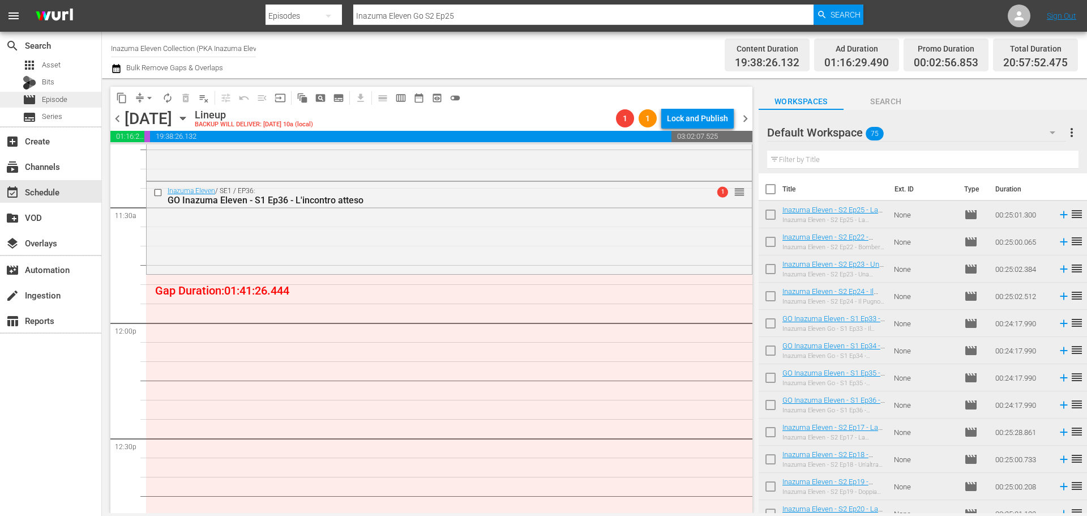
click at [77, 99] on div "movie Episode" at bounding box center [50, 100] width 101 height 16
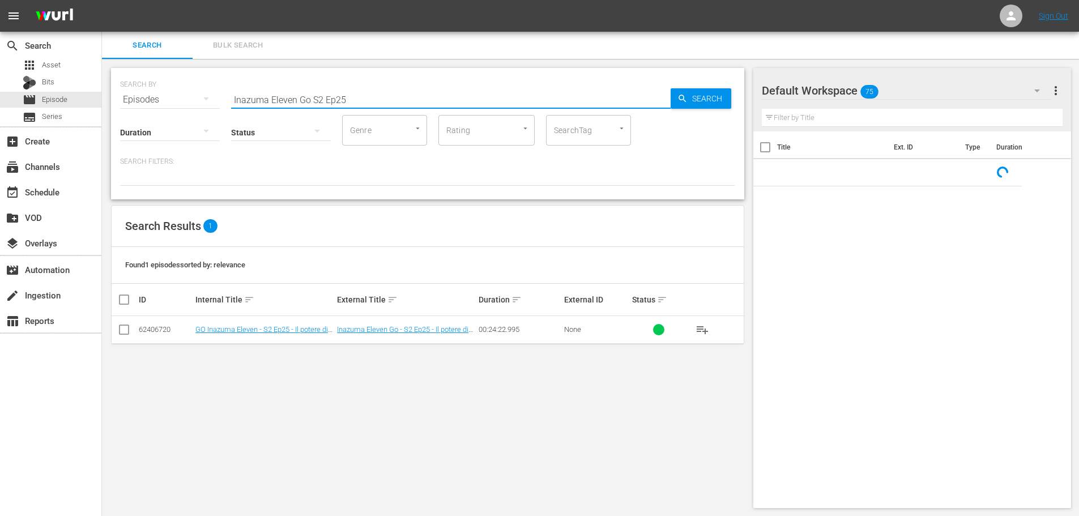
click at [322, 104] on input "Inazuma Eleven Go S2 Ep25" at bounding box center [450, 99] width 439 height 27
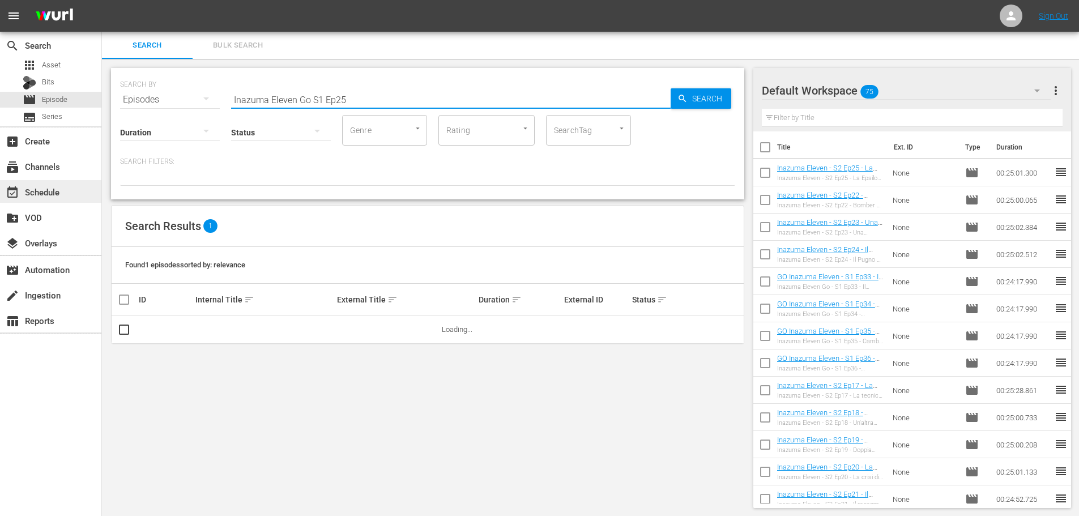
type input "Inazuma Eleven Go S1 Ep25"
click at [87, 185] on div "event_available Schedule" at bounding box center [50, 191] width 101 height 23
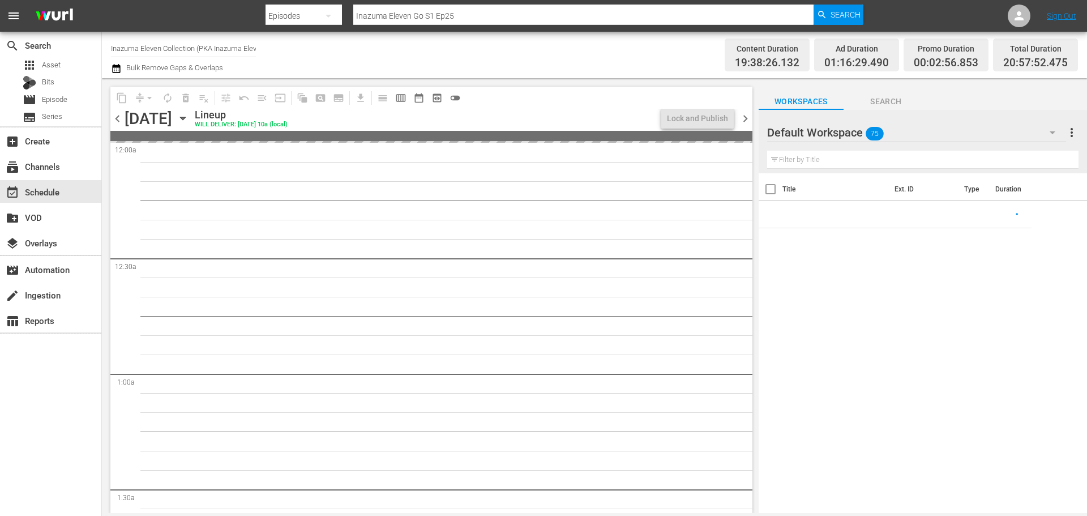
click at [752, 171] on div "content_copy compress arrow_drop_down autorenew_outlined delete_forever_outline…" at bounding box center [429, 295] width 654 height 435
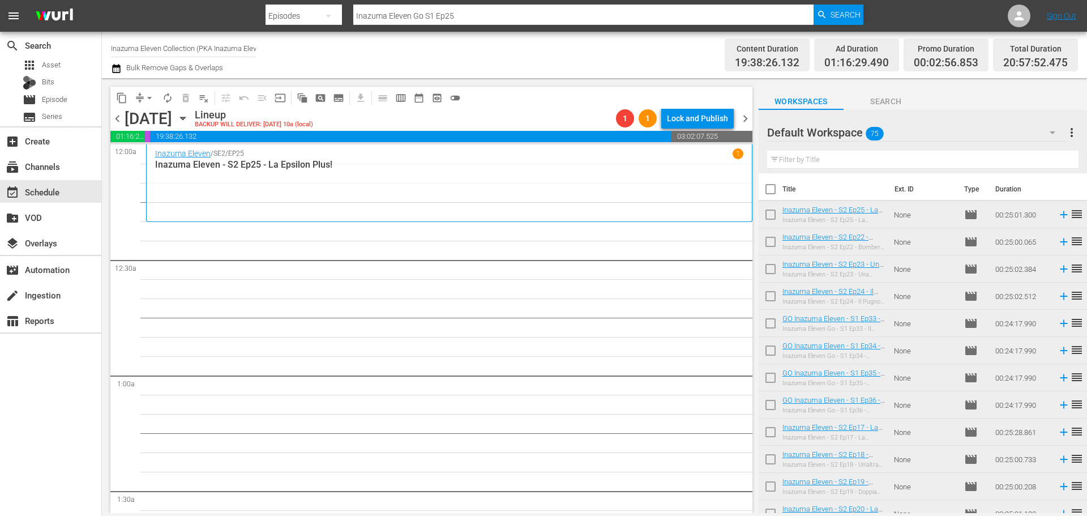
scroll to position [2558, 0]
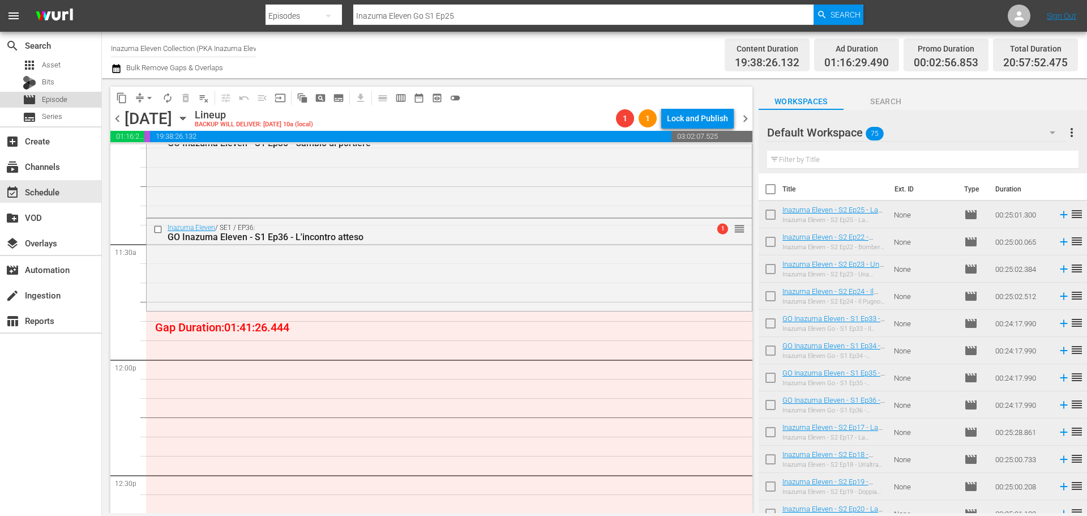
click at [64, 96] on span "Episode" at bounding box center [54, 99] width 25 height 11
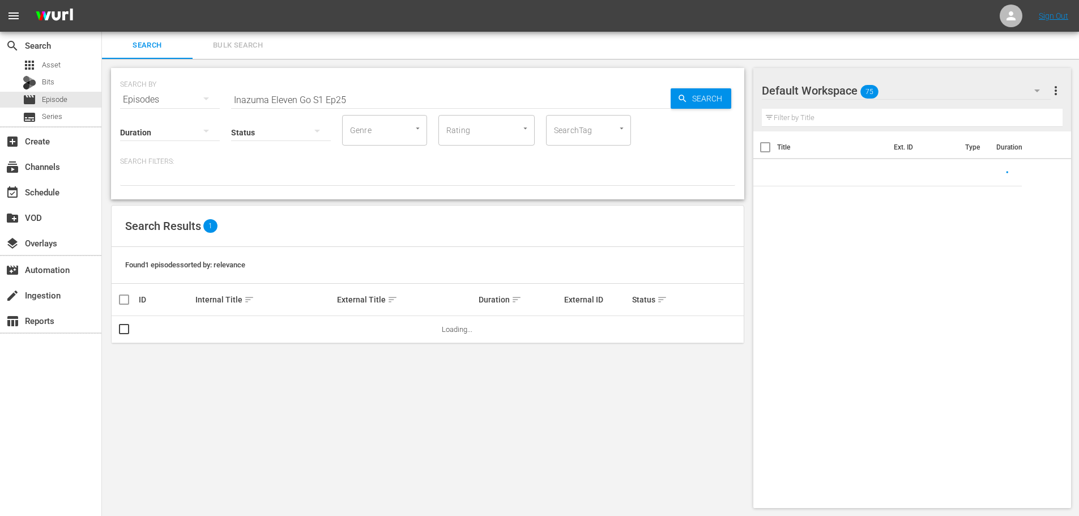
click at [370, 103] on input "Inazuma Eleven Go S1 Ep25" at bounding box center [450, 99] width 439 height 27
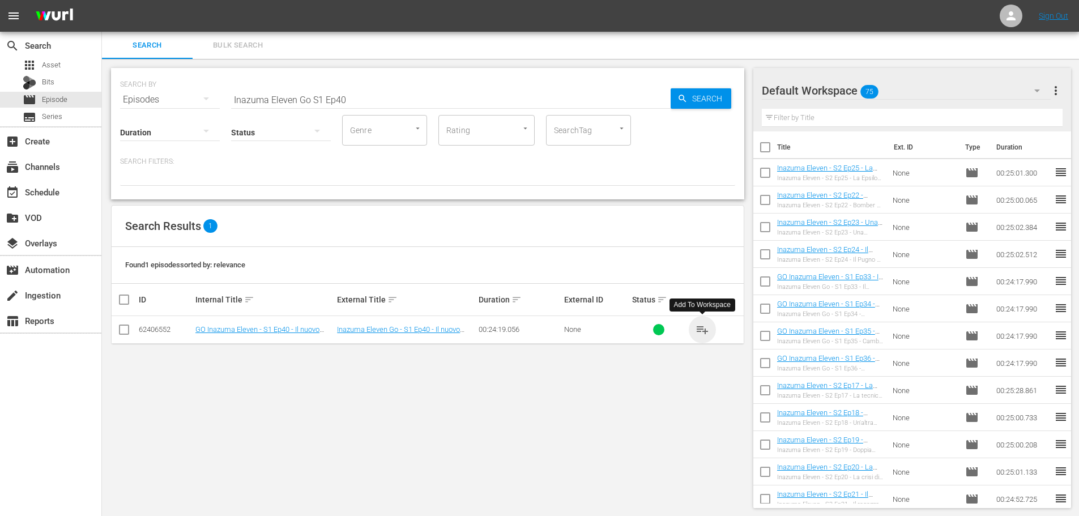
click at [695, 329] on span "playlist_add" at bounding box center [702, 330] width 14 height 14
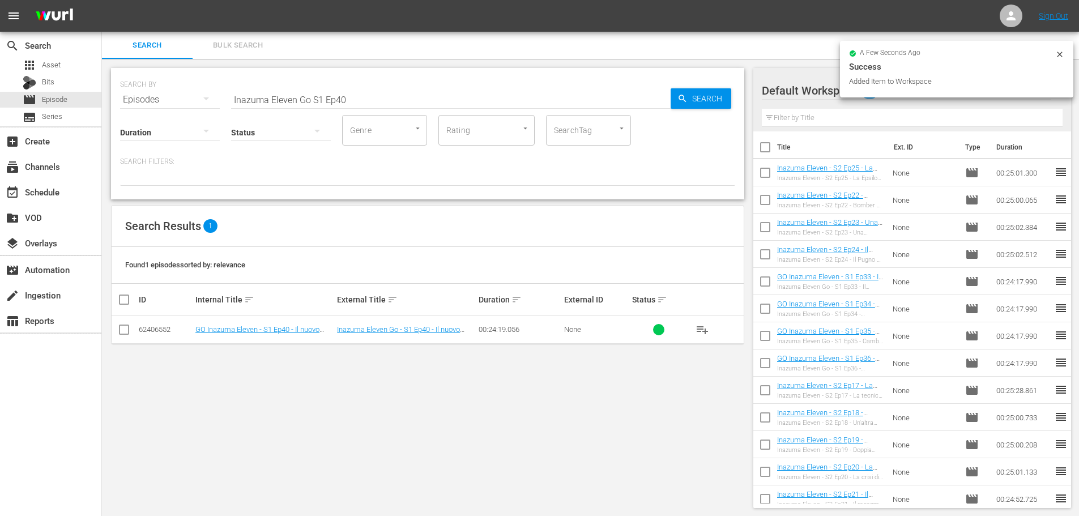
click at [351, 96] on input "Inazuma Eleven Go S1 Ep40" at bounding box center [450, 99] width 439 height 27
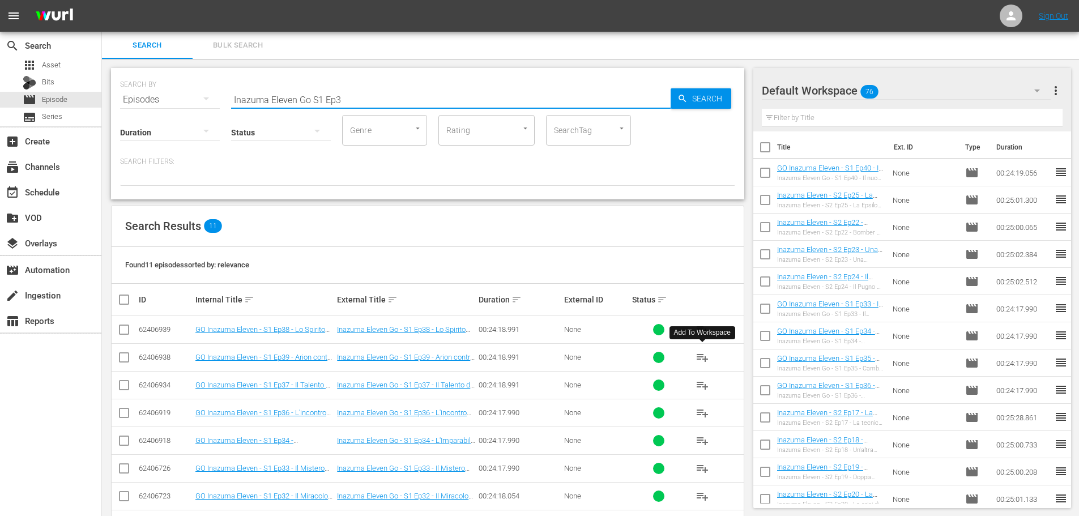
type input "Inazuma Eleven Go S1 Ep3"
click at [705, 361] on span "playlist_add" at bounding box center [702, 358] width 14 height 14
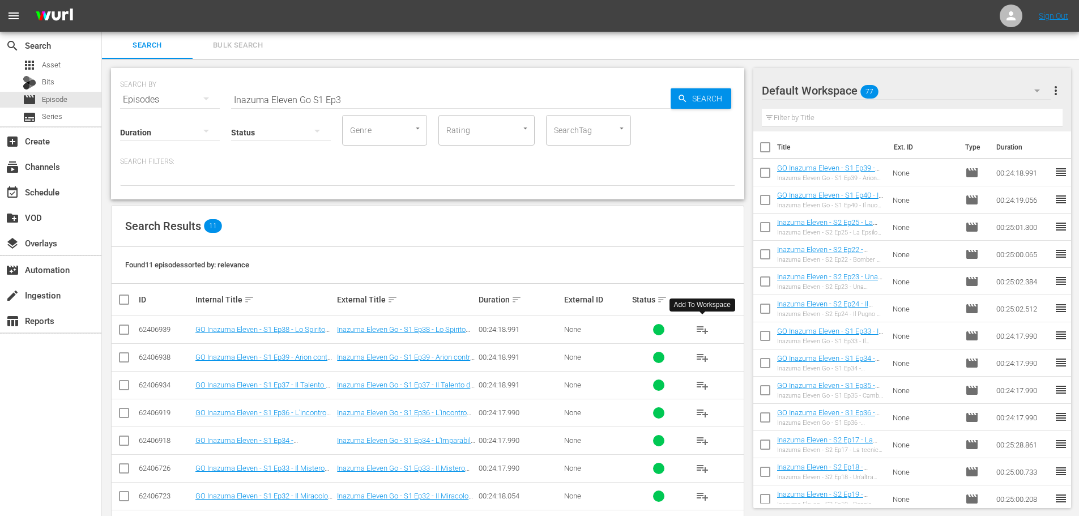
click at [707, 332] on span "playlist_add" at bounding box center [702, 330] width 14 height 14
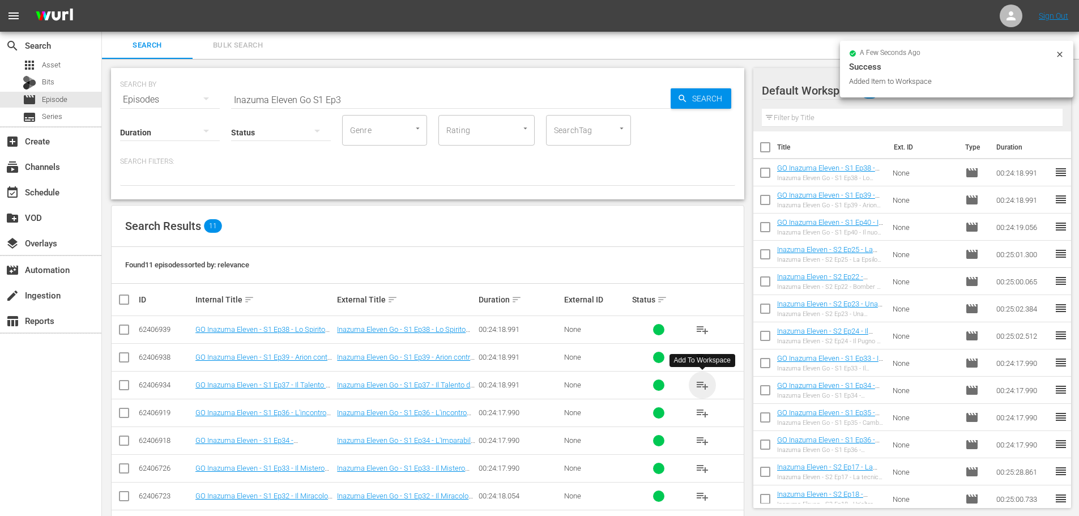
click at [697, 387] on span "playlist_add" at bounding box center [702, 385] width 14 height 14
click at [33, 189] on div "event_available Schedule" at bounding box center [31, 190] width 63 height 10
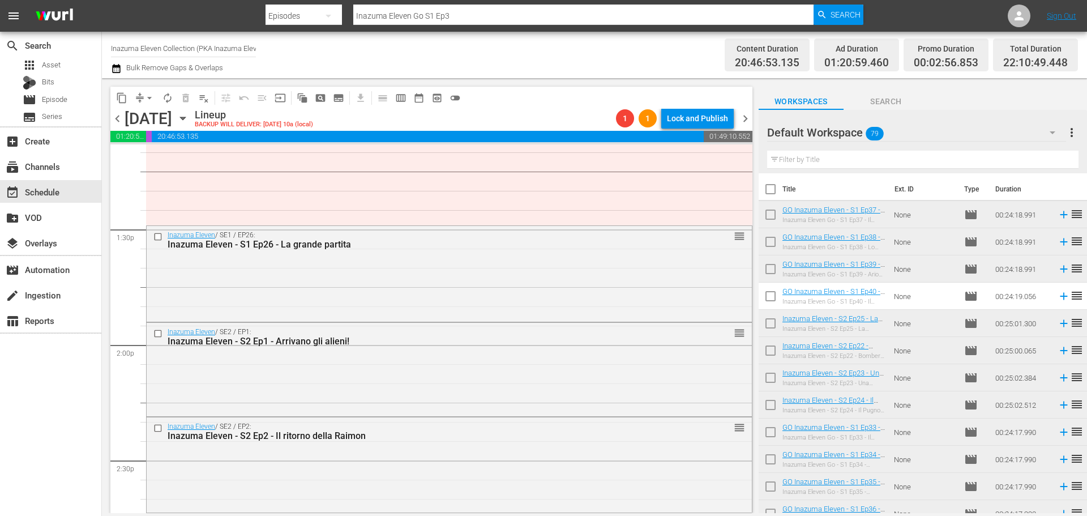
scroll to position [2934, 0]
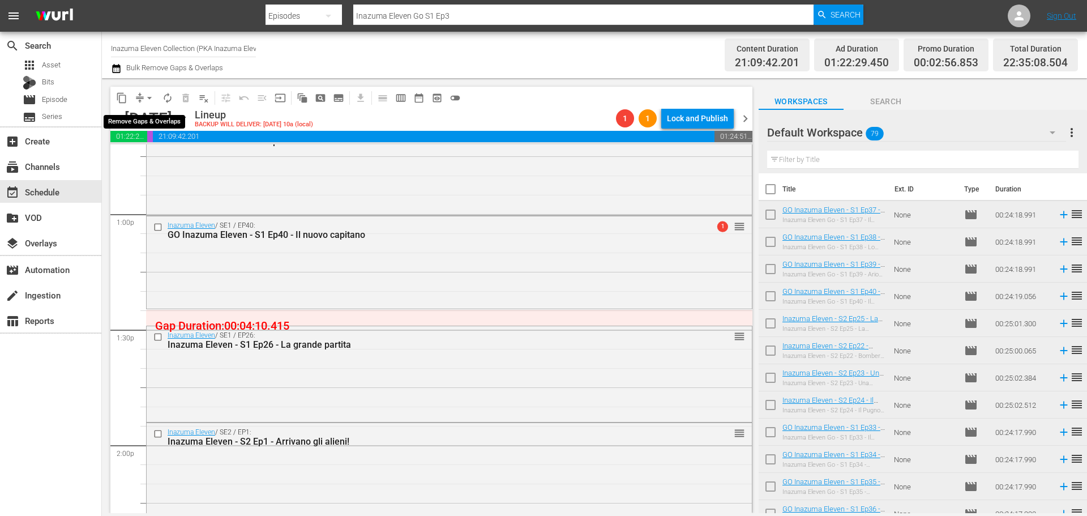
click at [150, 97] on span "arrow_drop_down" at bounding box center [149, 97] width 11 height 11
click at [150, 156] on li "Align to End of Previous Day" at bounding box center [150, 158] width 119 height 19
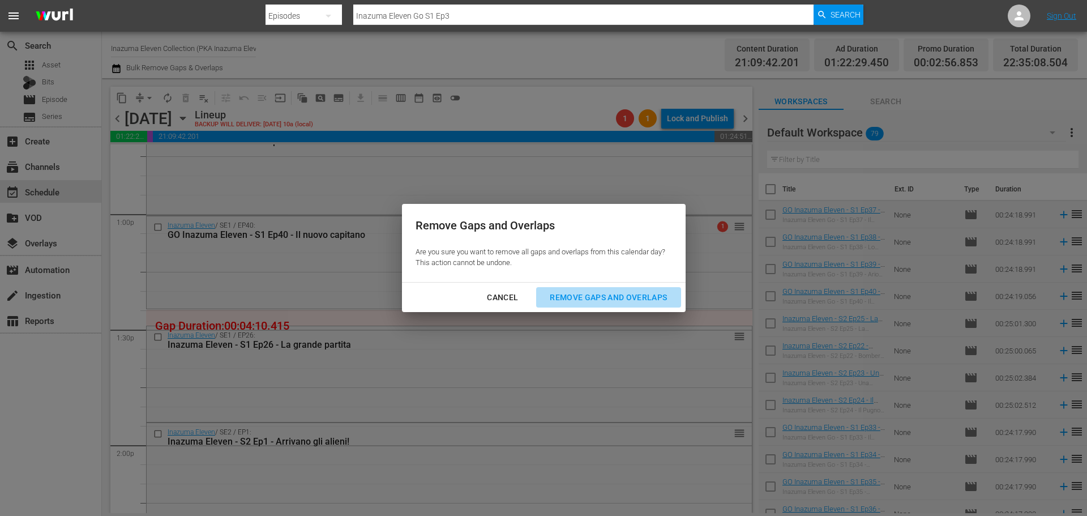
click at [647, 303] on div "Remove Gaps and Overlaps" at bounding box center [608, 298] width 135 height 14
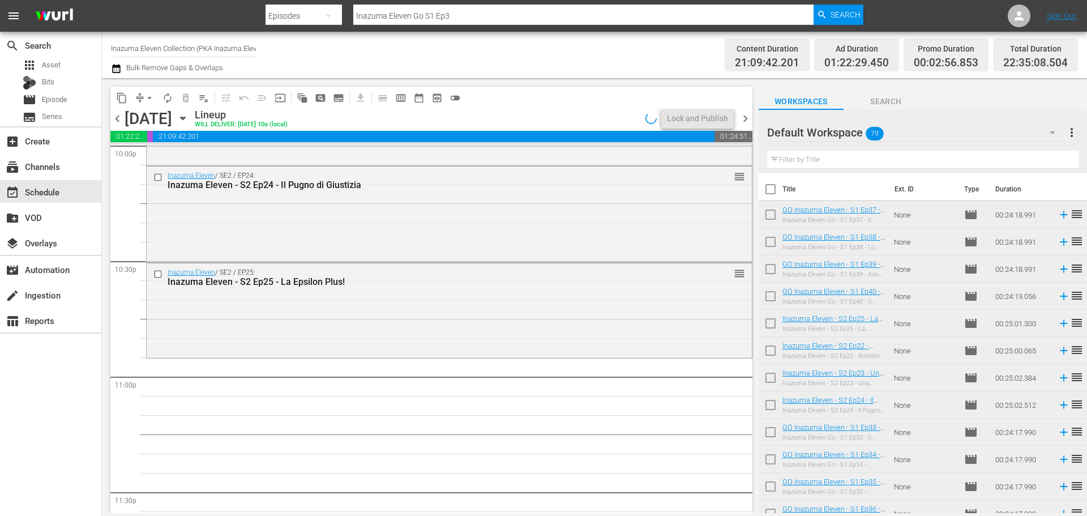
scroll to position [5177, 0]
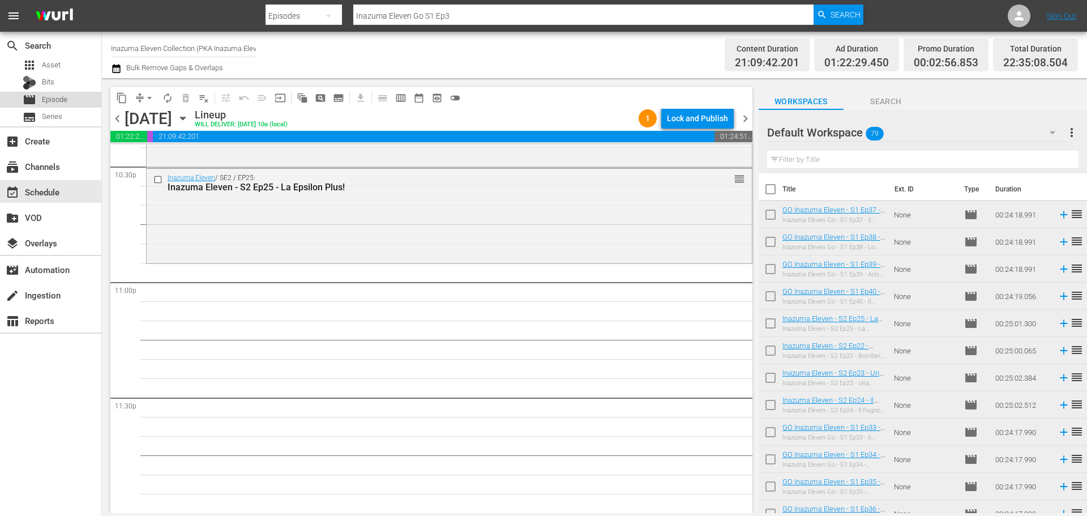
click at [77, 100] on div "movie Episode" at bounding box center [50, 100] width 101 height 16
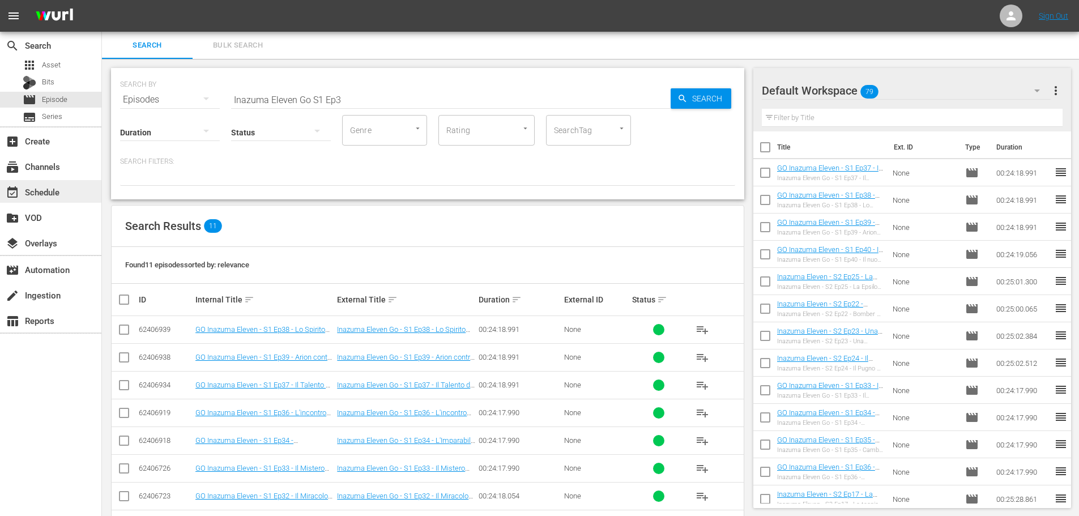
click at [72, 197] on div "event_available Schedule" at bounding box center [50, 191] width 101 height 23
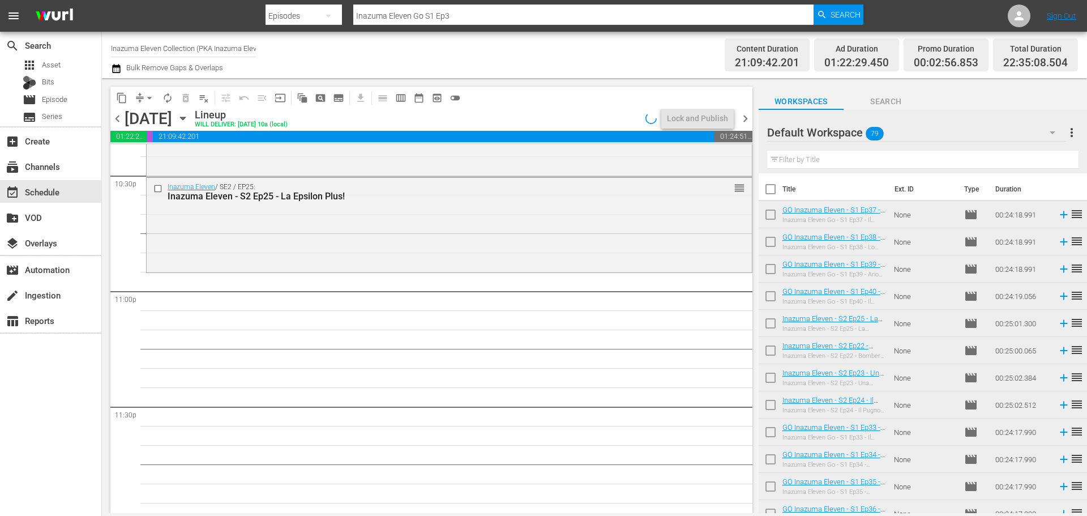
scroll to position [5177, 0]
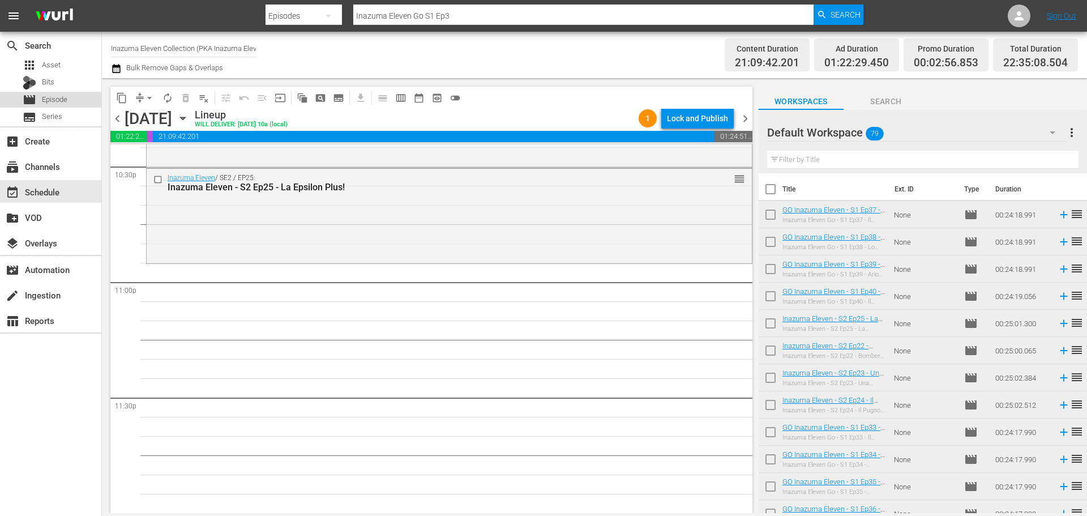
click at [92, 97] on div "movie Episode" at bounding box center [50, 100] width 101 height 16
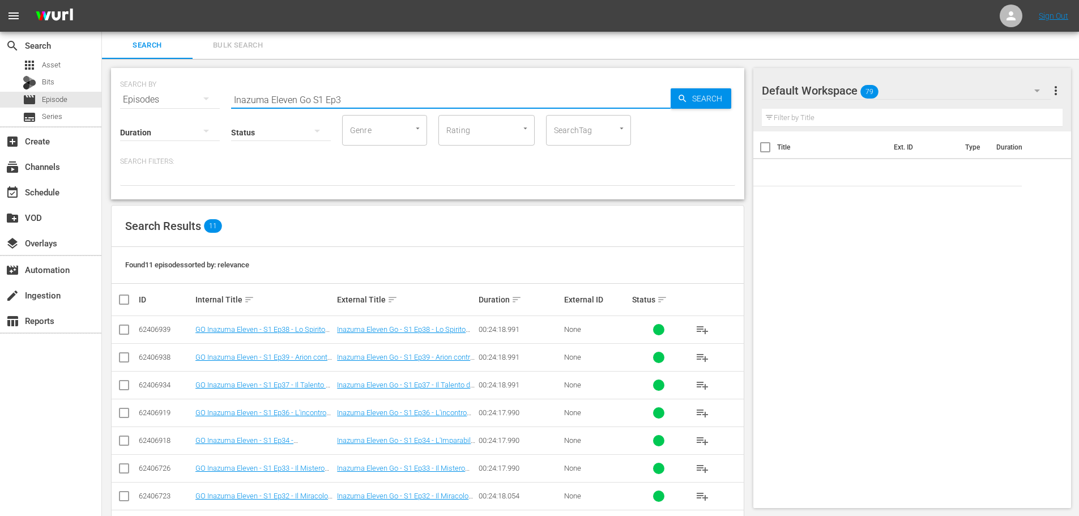
drag, startPoint x: 312, startPoint y: 98, endPoint x: 390, endPoint y: 108, distance: 78.2
click at [315, 99] on input "Inazuma Eleven Go S1 Ep3" at bounding box center [450, 99] width 439 height 27
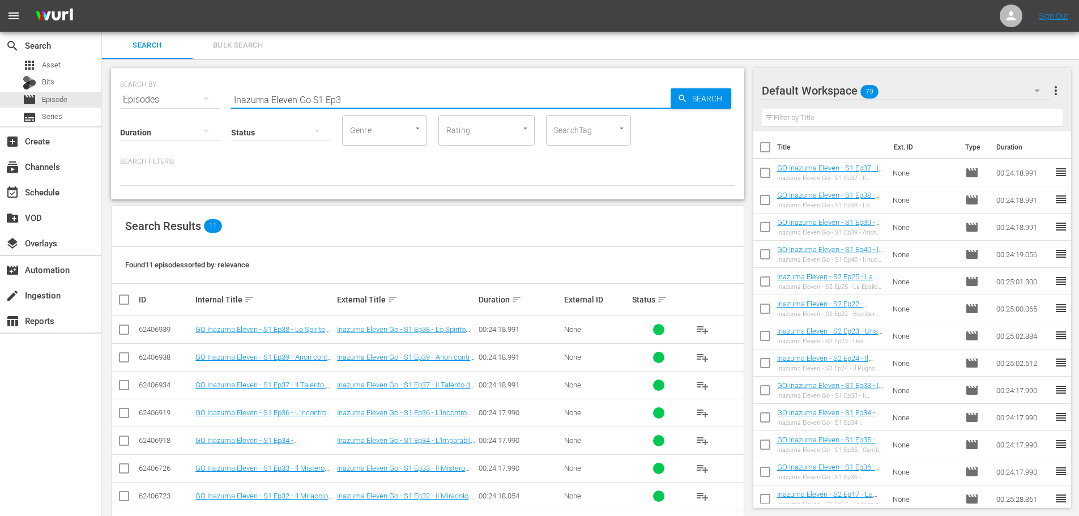
click at [311, 102] on input "Inazuma Eleven Go S1 Ep3" at bounding box center [450, 99] width 439 height 27
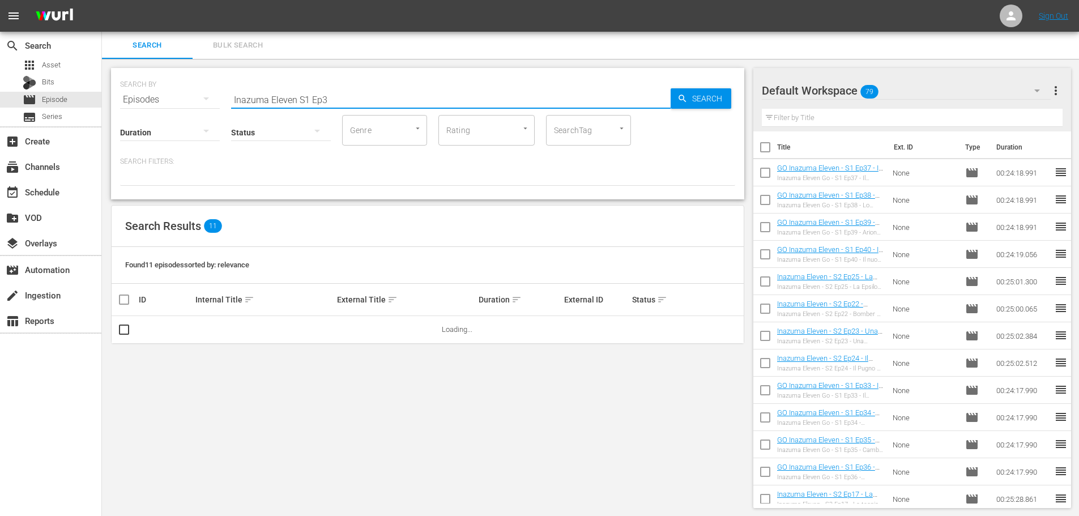
click at [424, 92] on input "Inazuma Eleven S1 Ep3" at bounding box center [450, 99] width 439 height 27
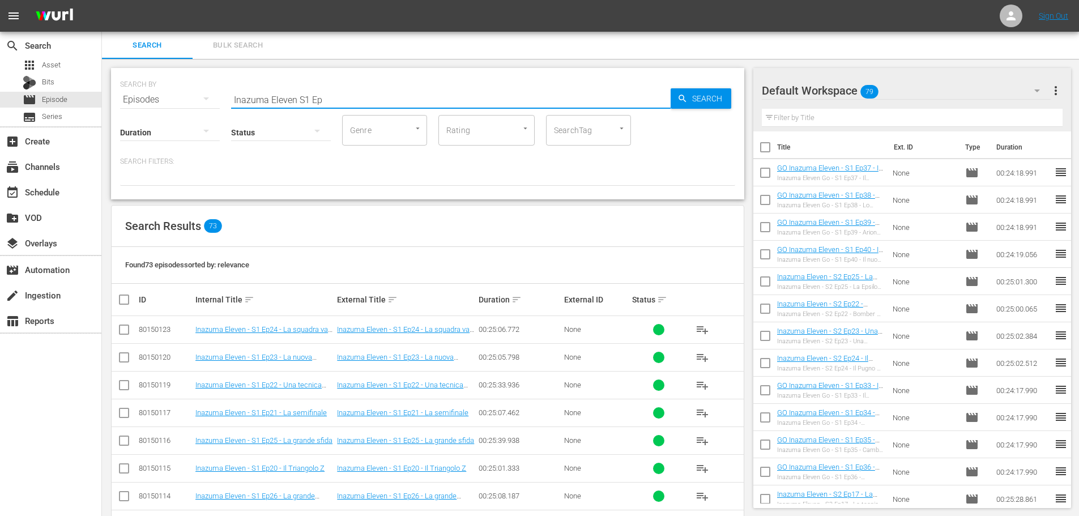
click at [306, 98] on input "Inazuma Eleven S1 Ep" at bounding box center [450, 99] width 439 height 27
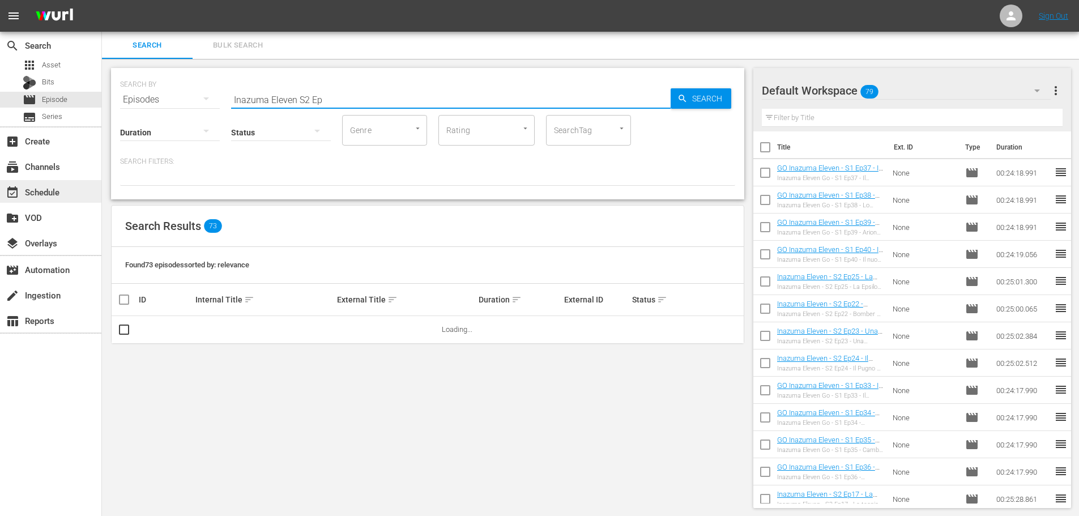
type input "Inazuma Eleven S2 Ep"
click at [75, 182] on div "event_available Schedule" at bounding box center [50, 191] width 101 height 23
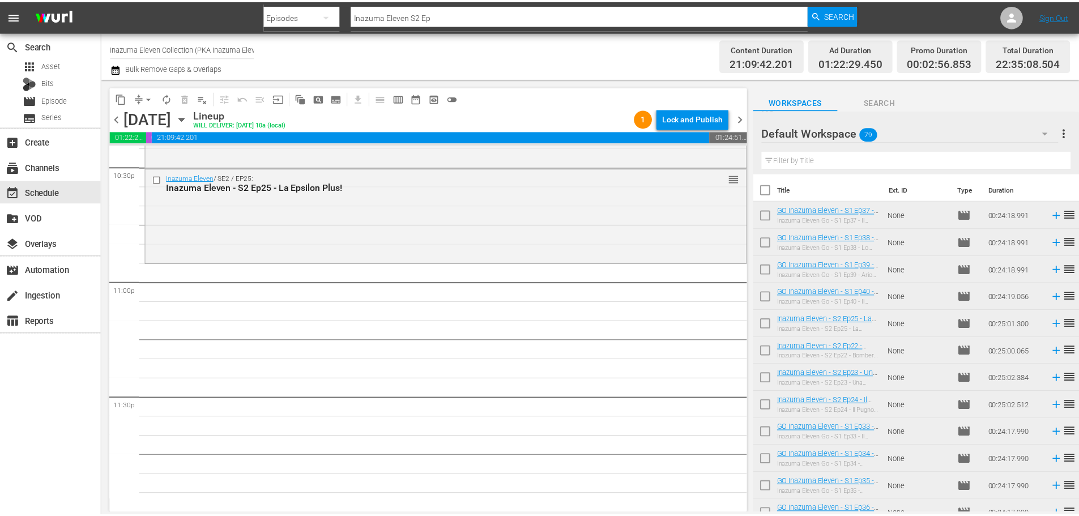
scroll to position [5141, 0]
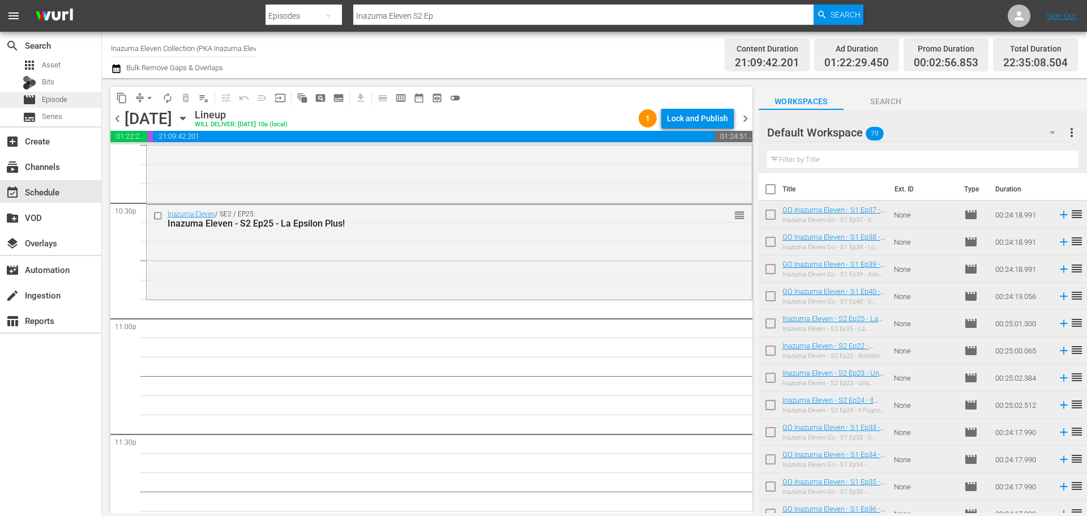
click at [80, 99] on div "movie Episode" at bounding box center [50, 100] width 101 height 16
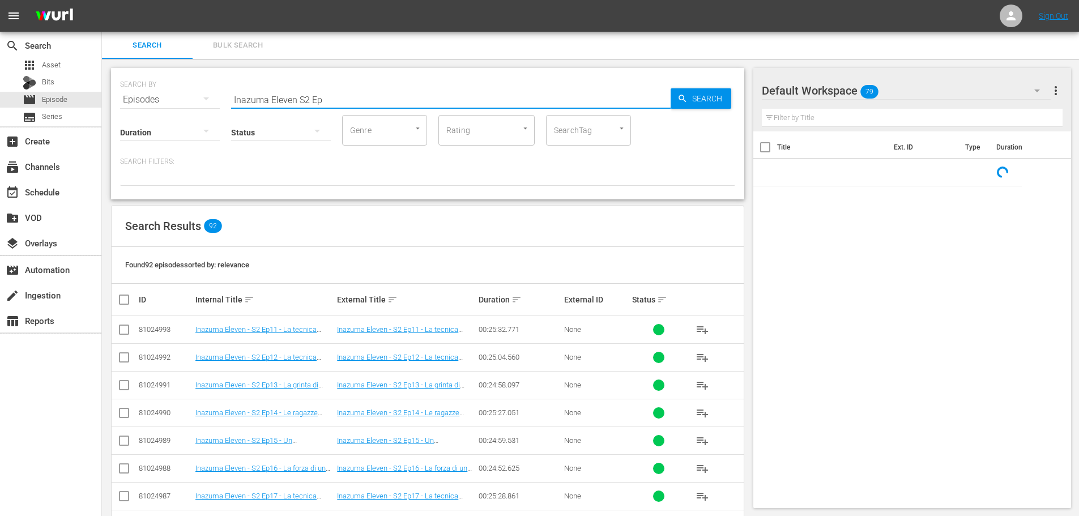
click at [335, 94] on input "Inazuma Eleven S2 Ep" at bounding box center [450, 99] width 439 height 27
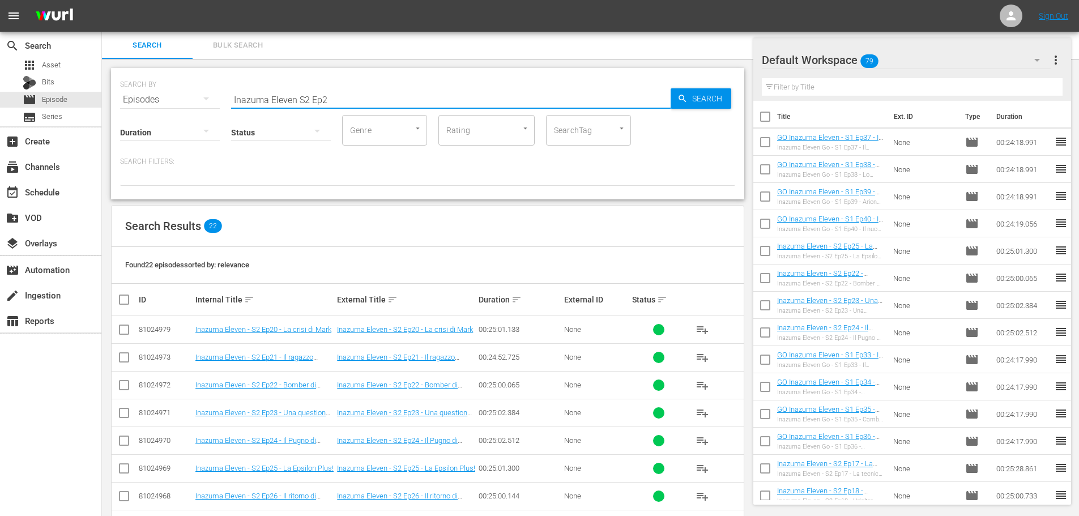
scroll to position [170, 0]
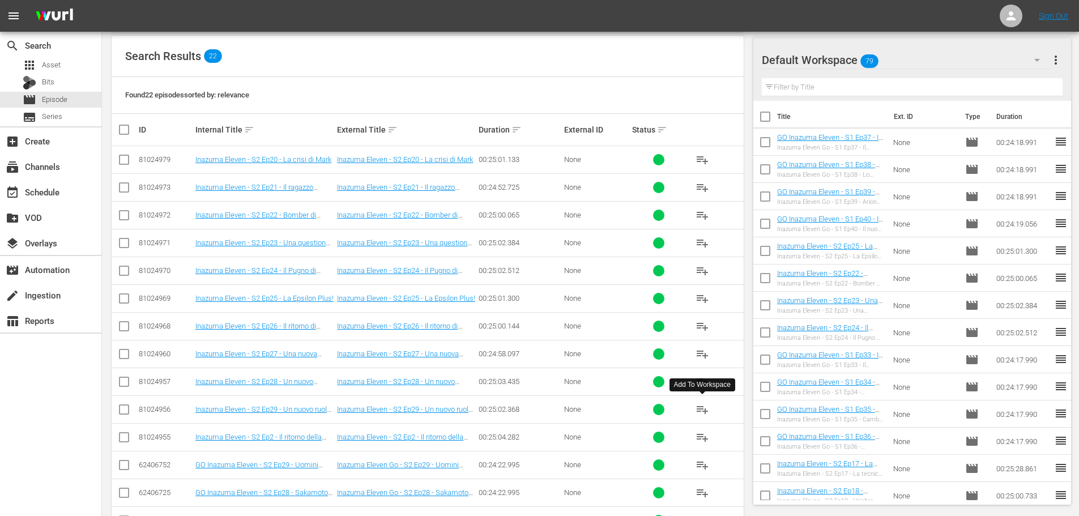
type input "Inazuma Eleven S2 Ep2"
click at [698, 413] on span "playlist_add" at bounding box center [702, 410] width 14 height 14
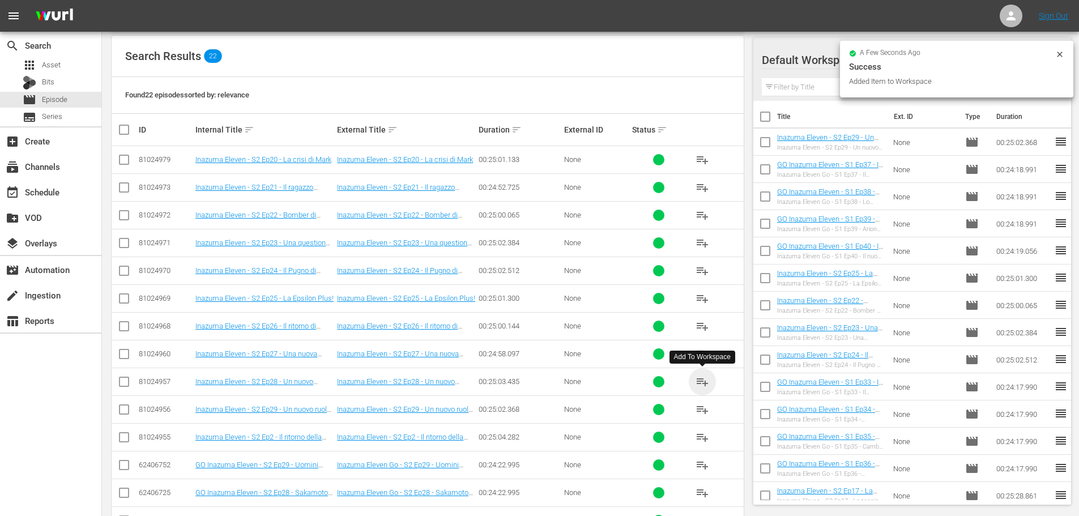
click at [699, 382] on span "playlist_add" at bounding box center [702, 382] width 14 height 14
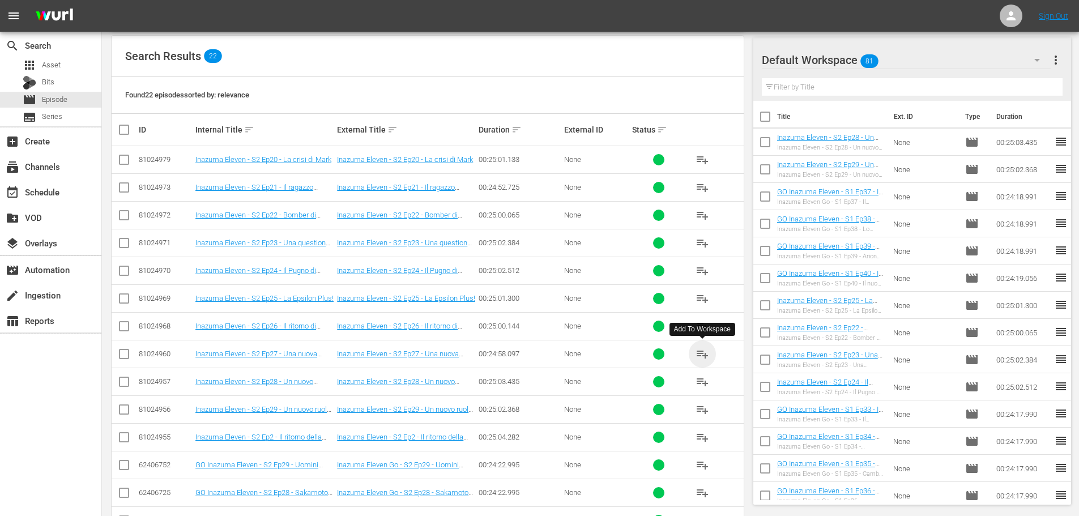
click at [703, 351] on span "playlist_add" at bounding box center [702, 354] width 14 height 14
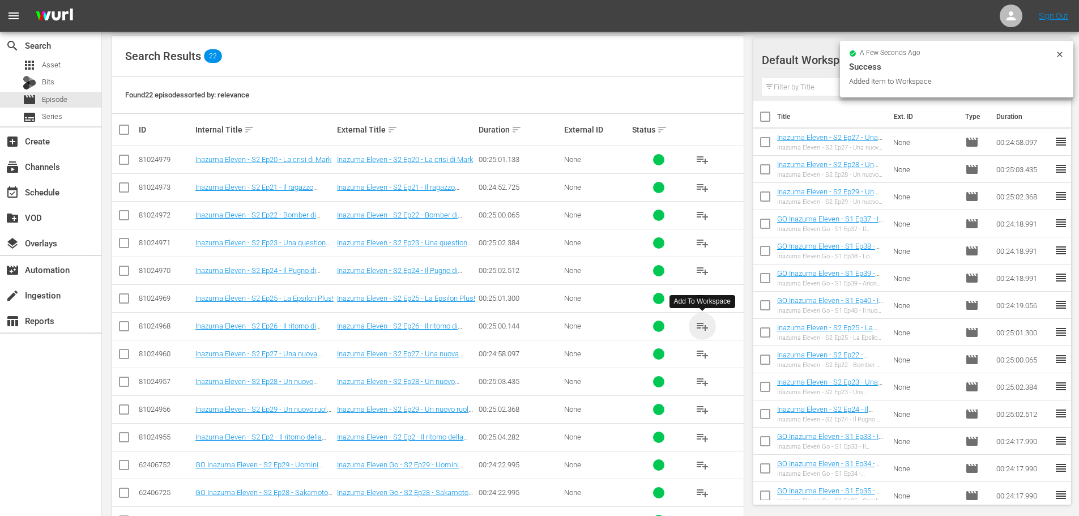
click at [698, 330] on span "playlist_add" at bounding box center [702, 326] width 14 height 14
click at [62, 191] on div "event_available Schedule" at bounding box center [31, 190] width 63 height 10
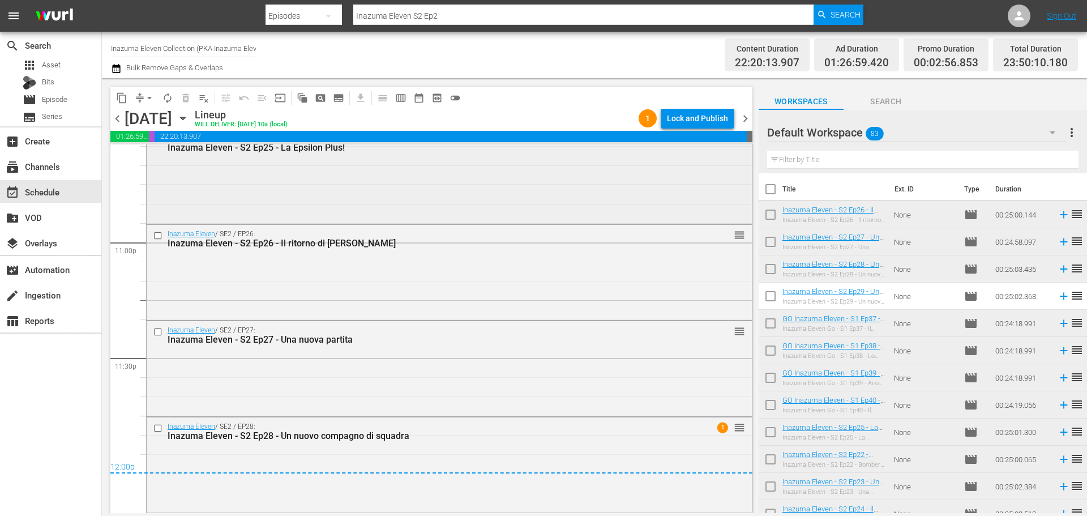
scroll to position [5103, 0]
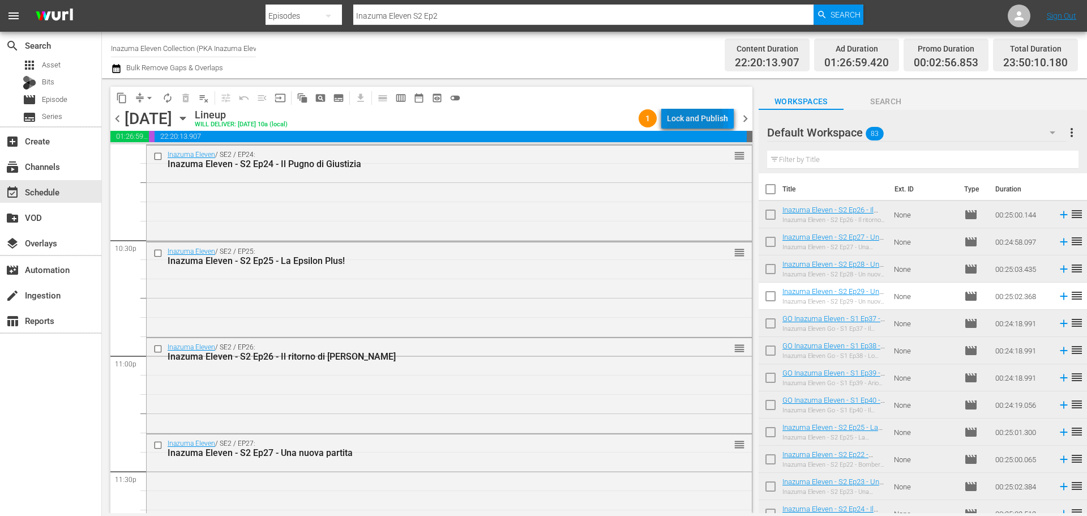
click at [690, 120] on div "Lock and Publish" at bounding box center [697, 118] width 61 height 20
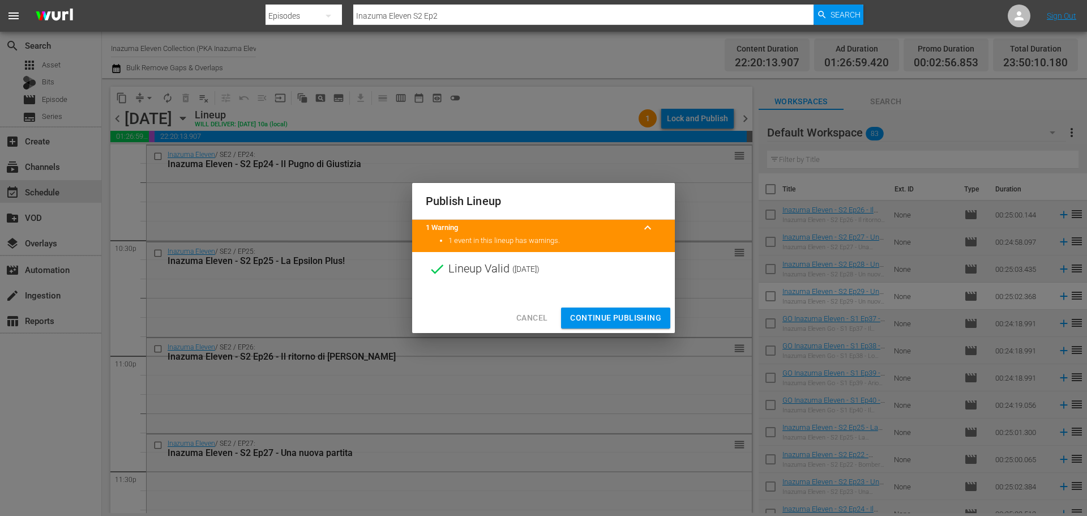
click at [618, 314] on span "Continue Publishing" at bounding box center [615, 318] width 91 height 14
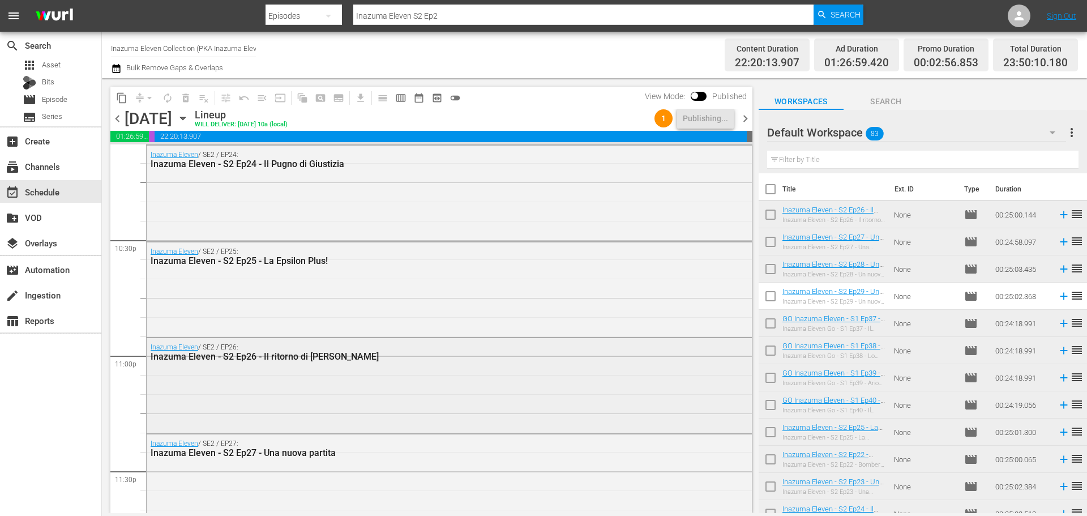
scroll to position [5217, 0]
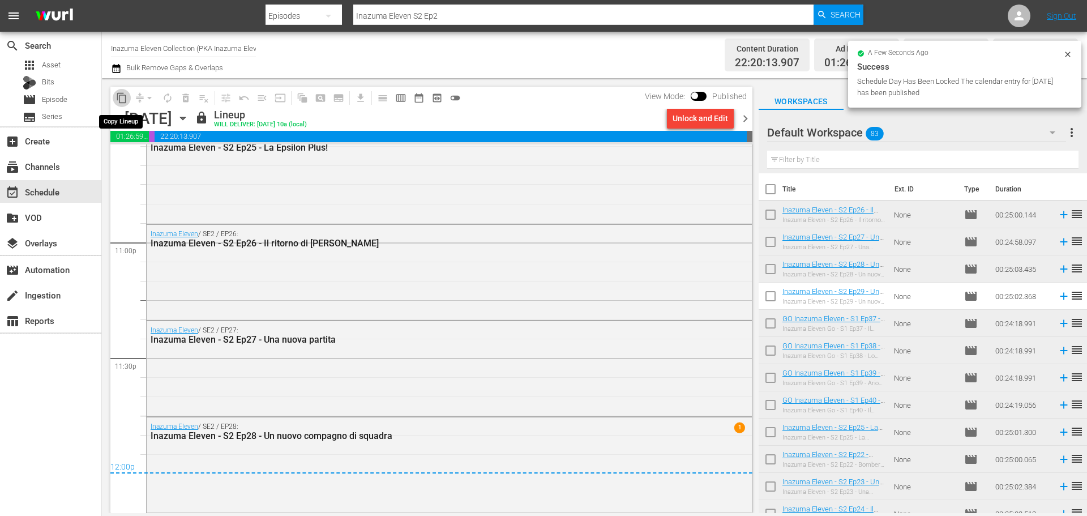
click at [121, 97] on span "content_copy" at bounding box center [121, 97] width 11 height 11
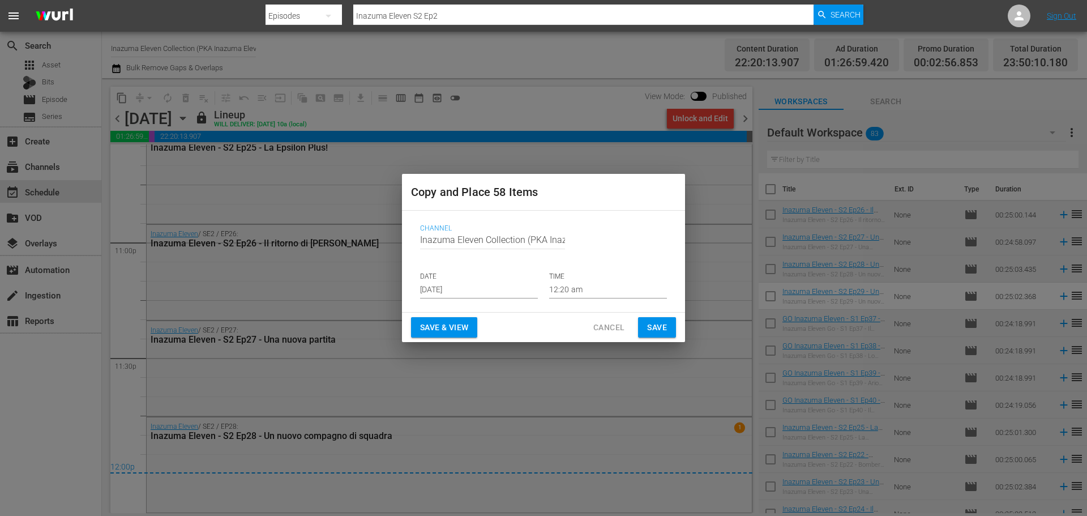
click at [462, 286] on input "Sep 12th 2025" at bounding box center [479, 289] width 118 height 17
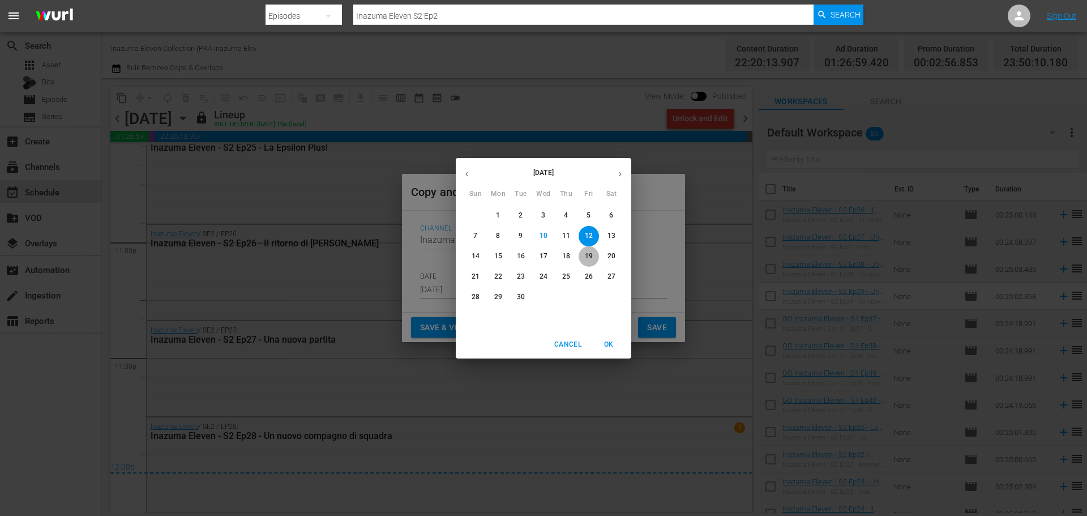
click at [591, 258] on p "19" at bounding box center [589, 256] width 8 height 10
type input "Sep 19th 2025"
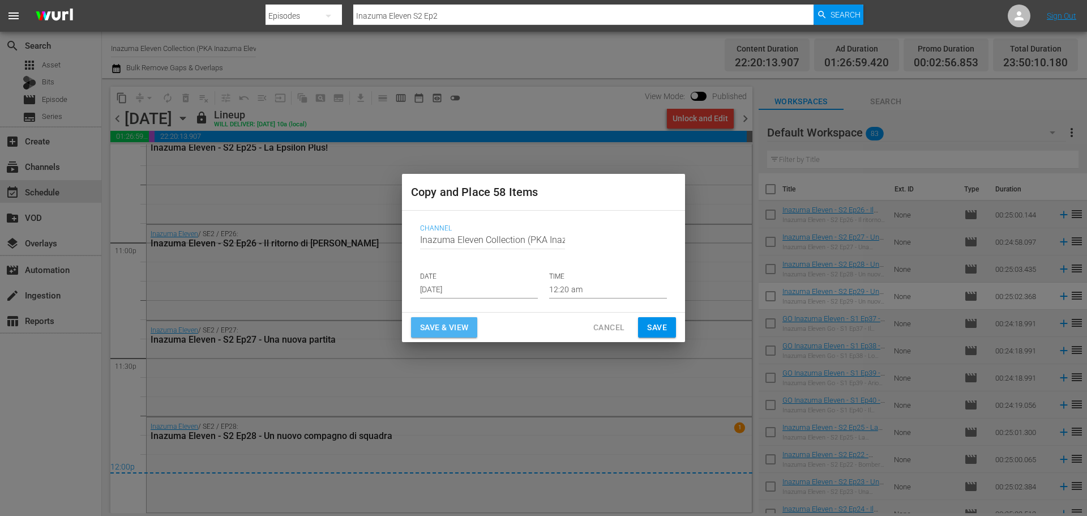
click at [454, 330] on span "Save & View" at bounding box center [444, 328] width 48 height 14
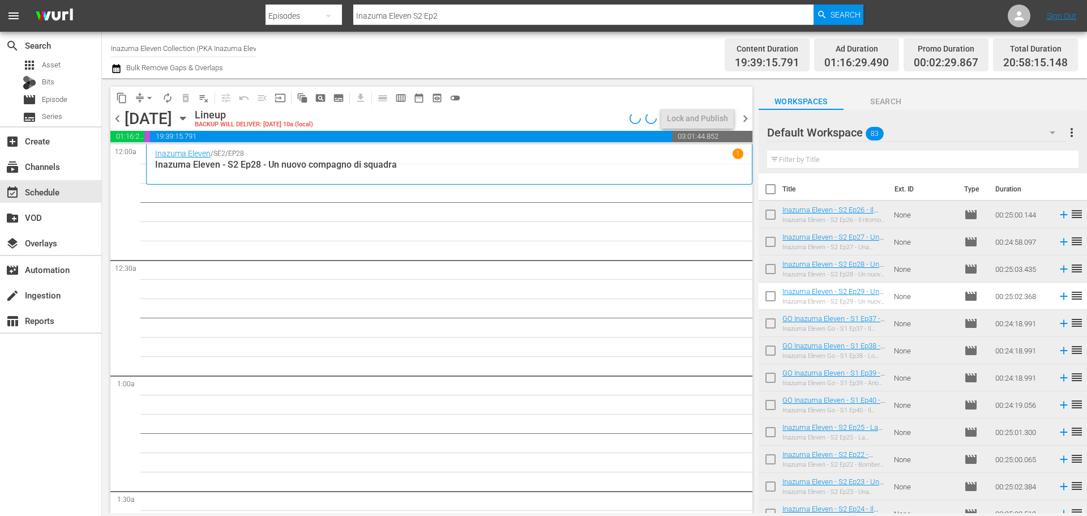
scroll to position [2832, 0]
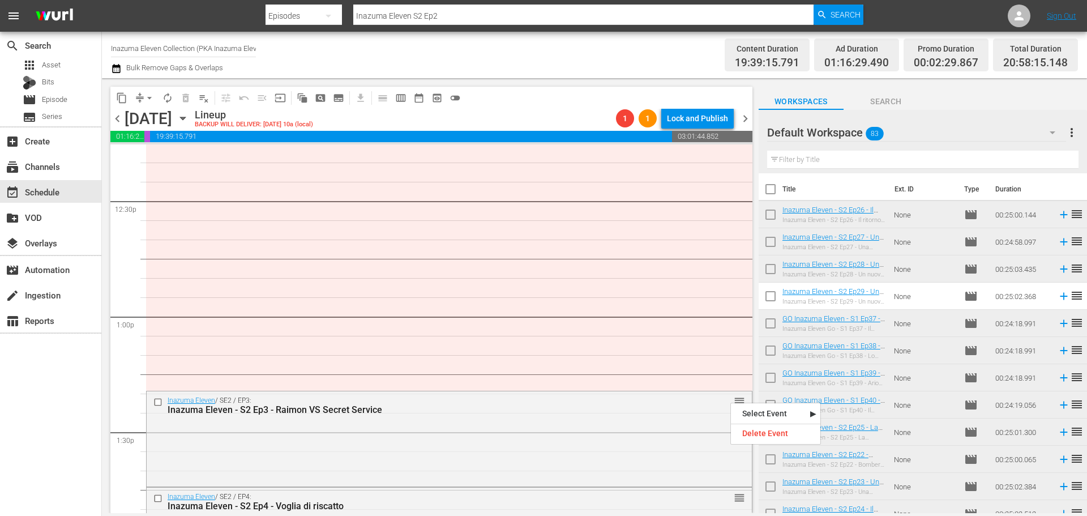
click at [750, 434] on div "Delete Event" at bounding box center [775, 433] width 89 height 15
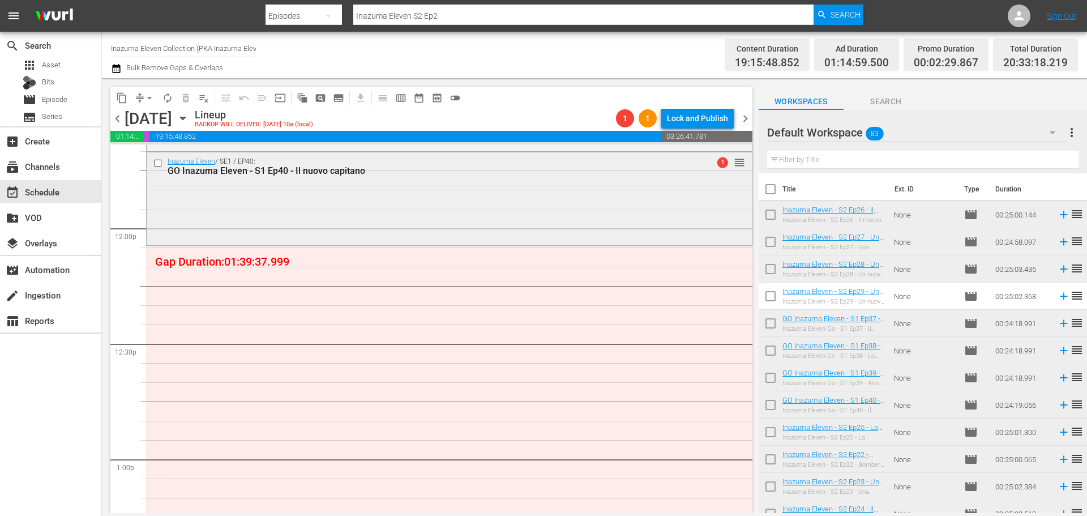
scroll to position [2688, 0]
click at [148, 97] on span "arrow_drop_down" at bounding box center [149, 97] width 11 height 11
click at [167, 153] on li "Align to End of Previous Day" at bounding box center [150, 158] width 119 height 19
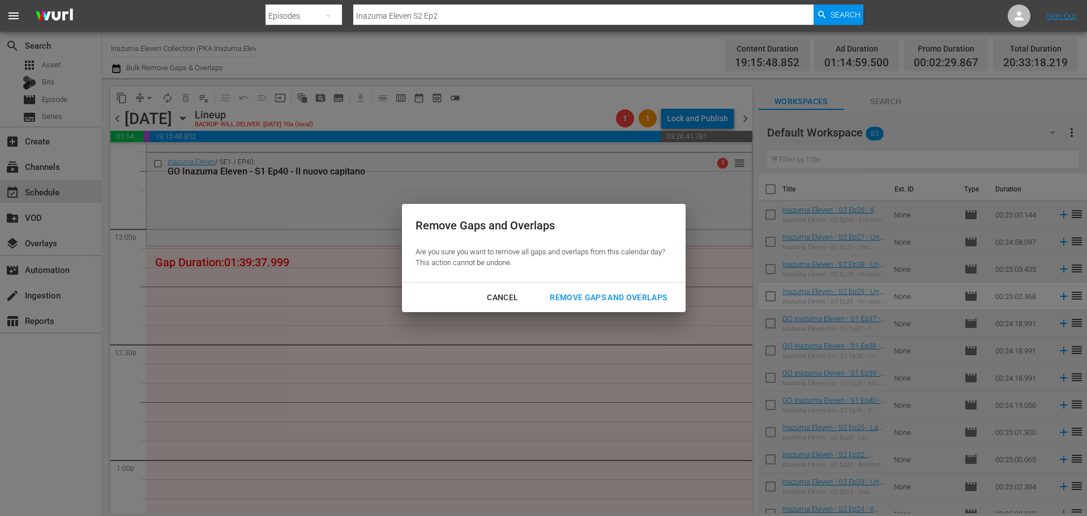
click at [586, 298] on div "Remove Gaps and Overlaps" at bounding box center [608, 298] width 135 height 14
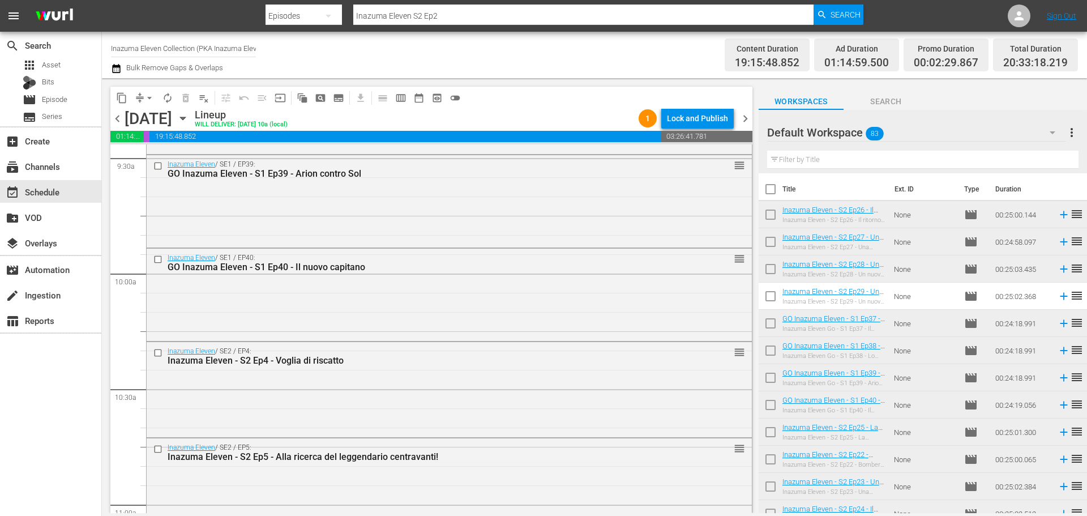
scroll to position [2175, 0]
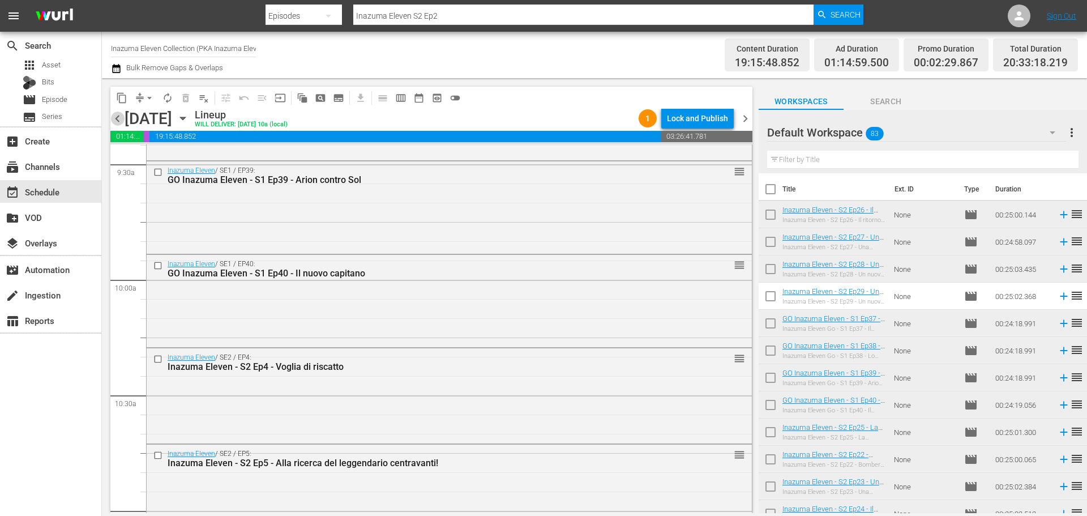
drag, startPoint x: 121, startPoint y: 121, endPoint x: 119, endPoint y: 127, distance: 7.0
click at [119, 127] on div "chevron_left Friday, September 19th September 19th Lineup WILL DELIVER: 9/18 @ …" at bounding box center [431, 120] width 642 height 22
click at [119, 122] on span "chevron_left" at bounding box center [117, 119] width 14 height 14
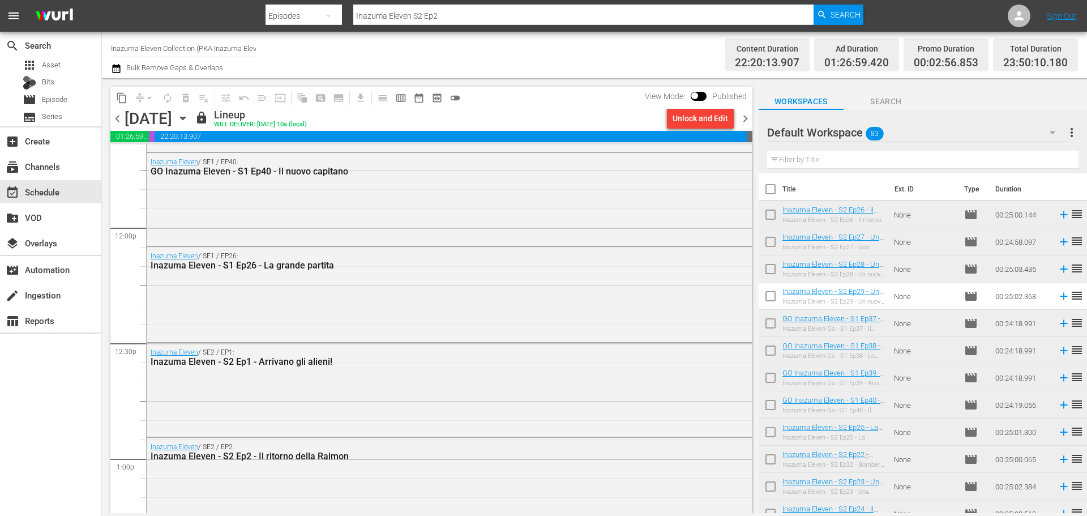
scroll to position [2633, 0]
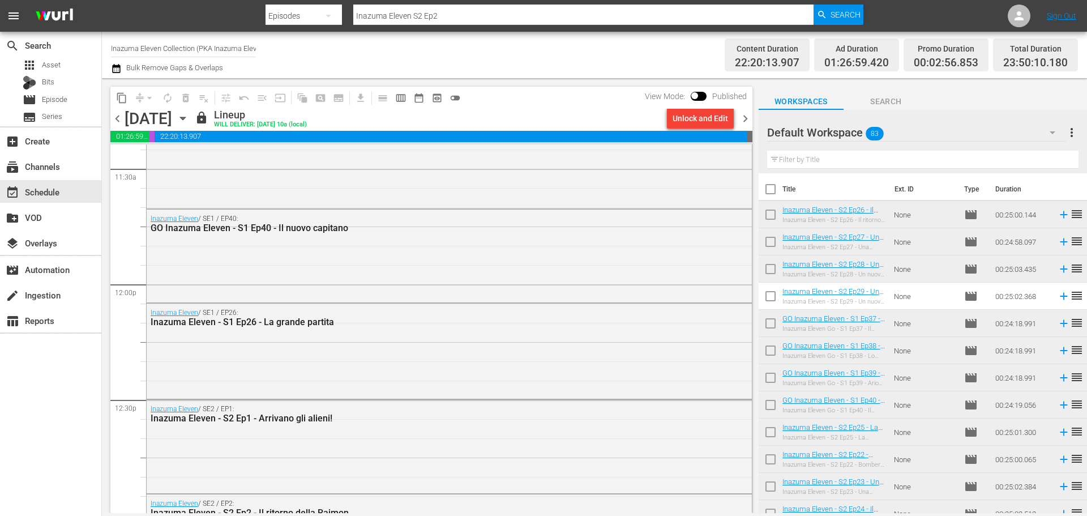
click at [748, 121] on span "chevron_right" at bounding box center [746, 119] width 14 height 14
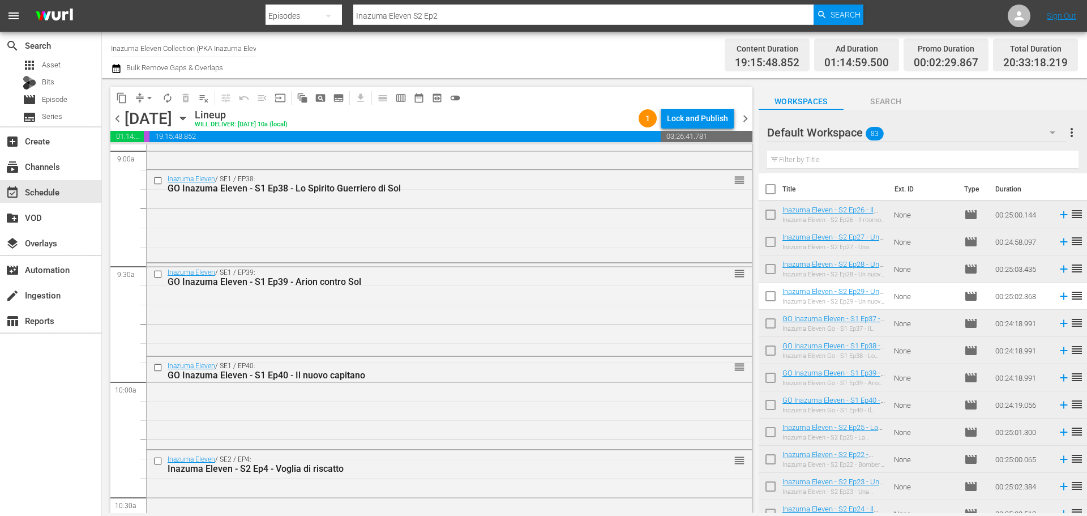
scroll to position [2130, 0]
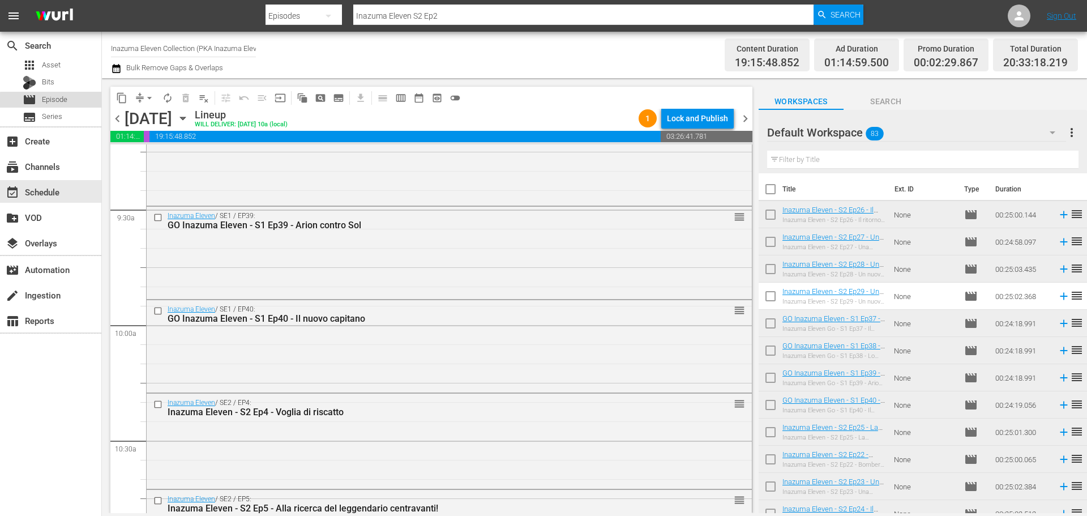
click at [57, 101] on span "Episode" at bounding box center [54, 99] width 25 height 11
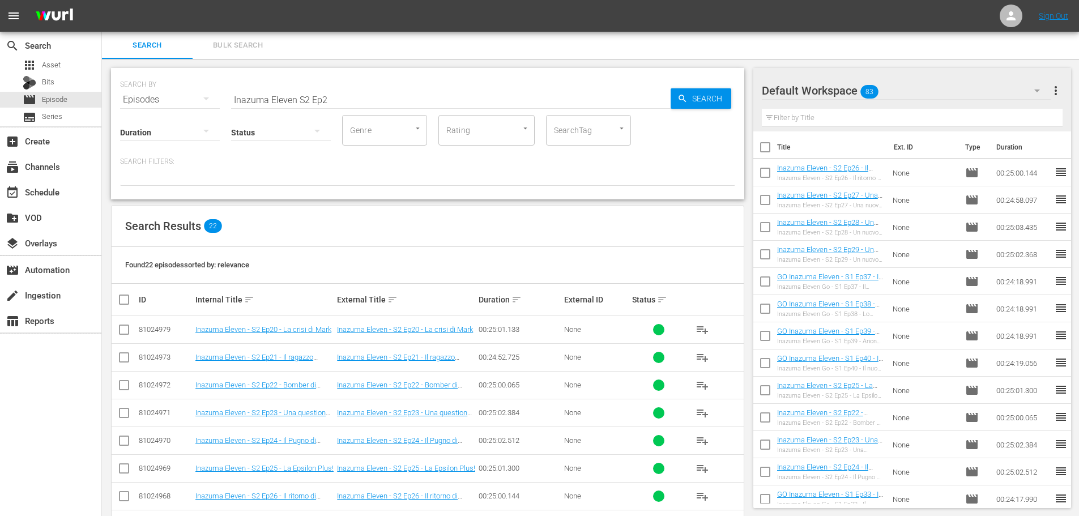
click at [309, 99] on input "Inazuma Eleven S2 Ep2" at bounding box center [450, 99] width 439 height 27
click at [64, 195] on div "event_available Schedule" at bounding box center [50, 191] width 101 height 23
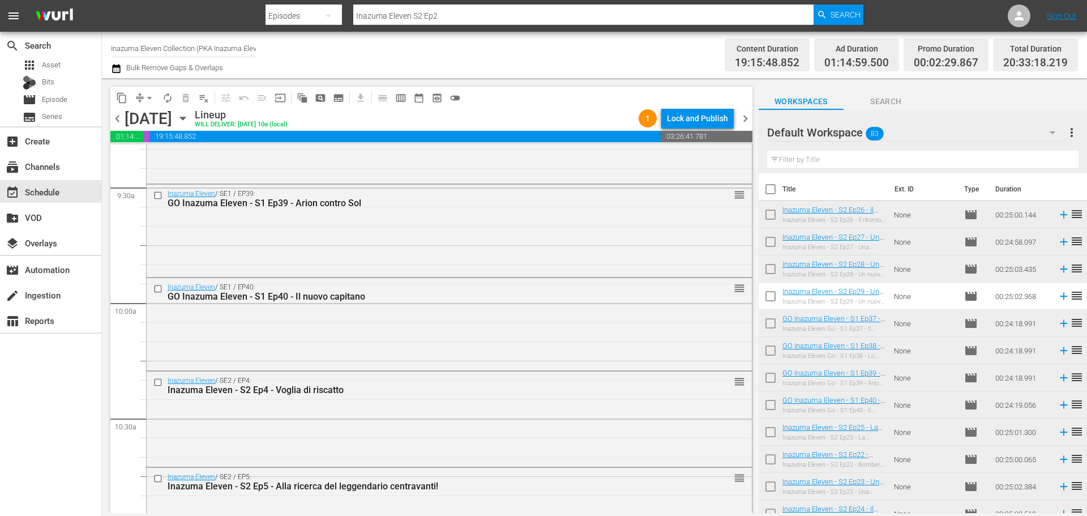
scroll to position [2095, 0]
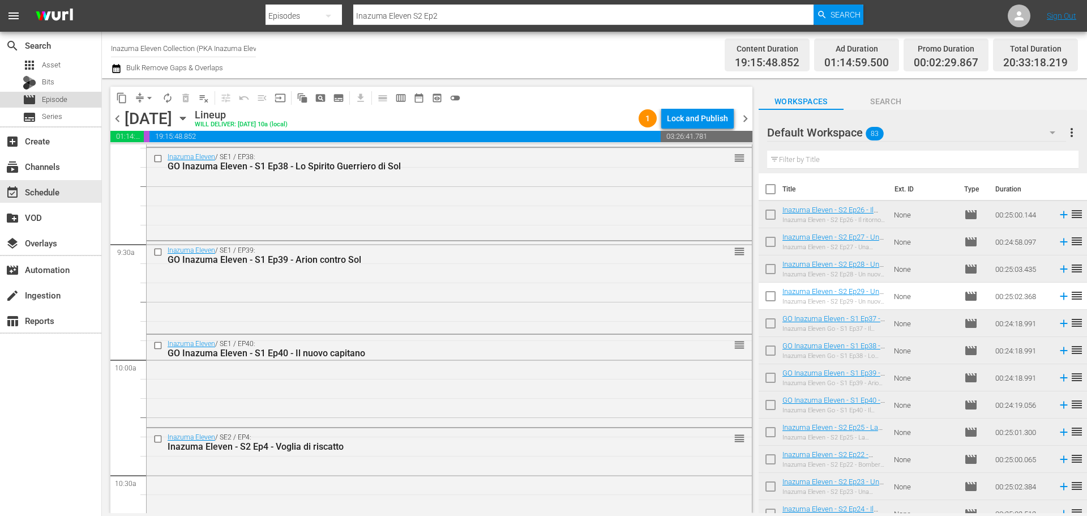
click at [80, 98] on div "movie Episode" at bounding box center [50, 100] width 101 height 16
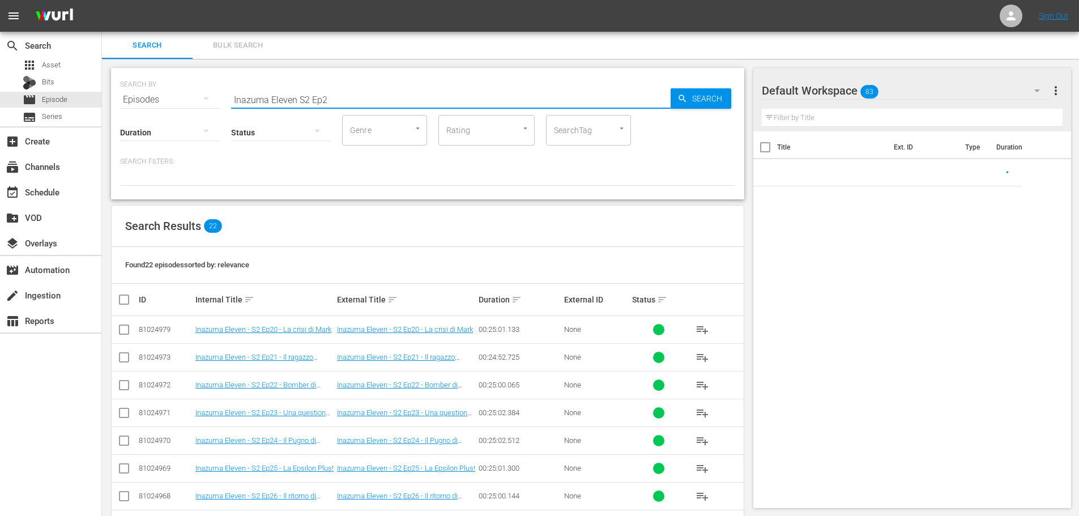
click at [310, 100] on input "Inazuma Eleven S2 Ep2" at bounding box center [450, 99] width 439 height 27
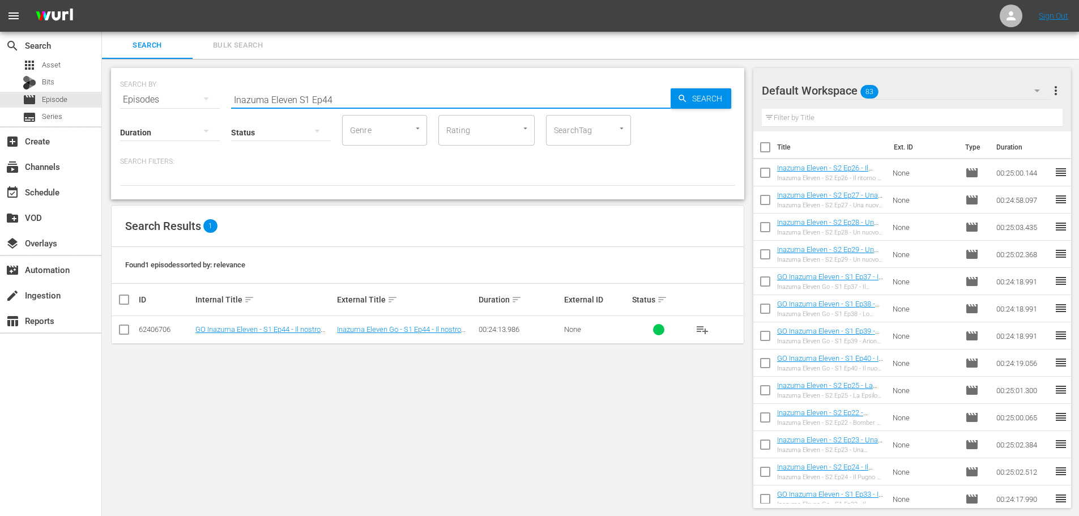
click at [703, 326] on span "playlist_add" at bounding box center [702, 330] width 14 height 14
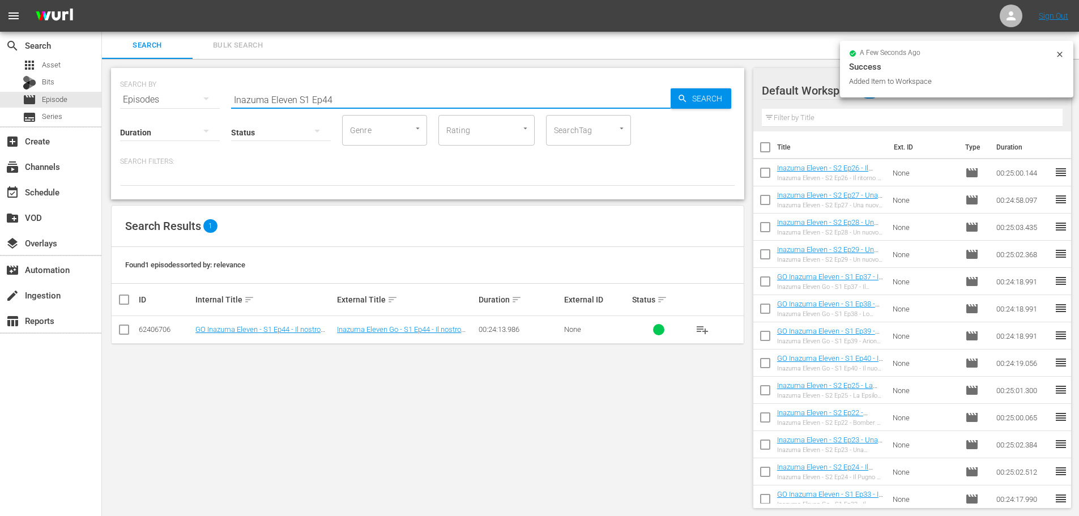
click at [337, 99] on input "Inazuma Eleven S1 Ep44" at bounding box center [450, 99] width 439 height 27
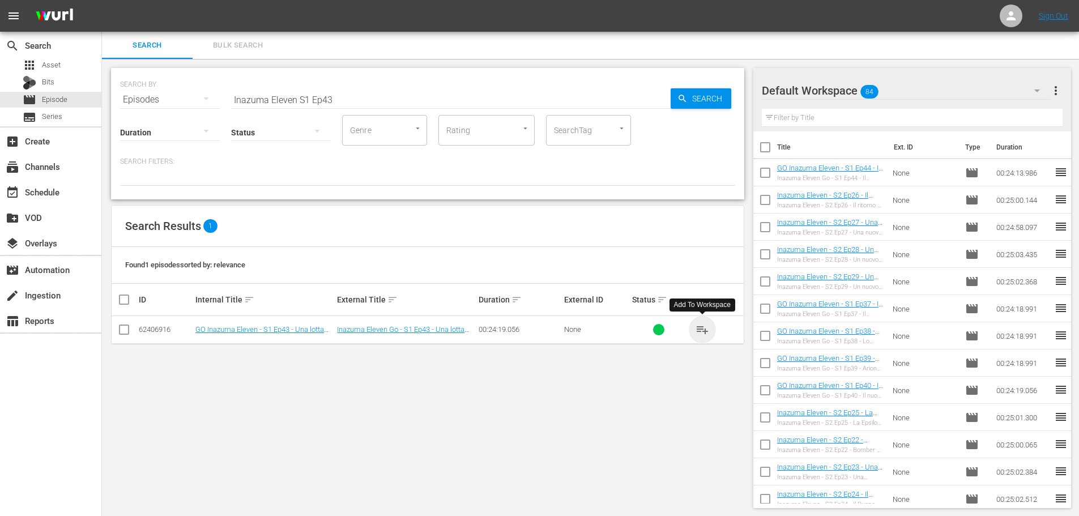
click at [706, 327] on span "playlist_add" at bounding box center [702, 330] width 14 height 14
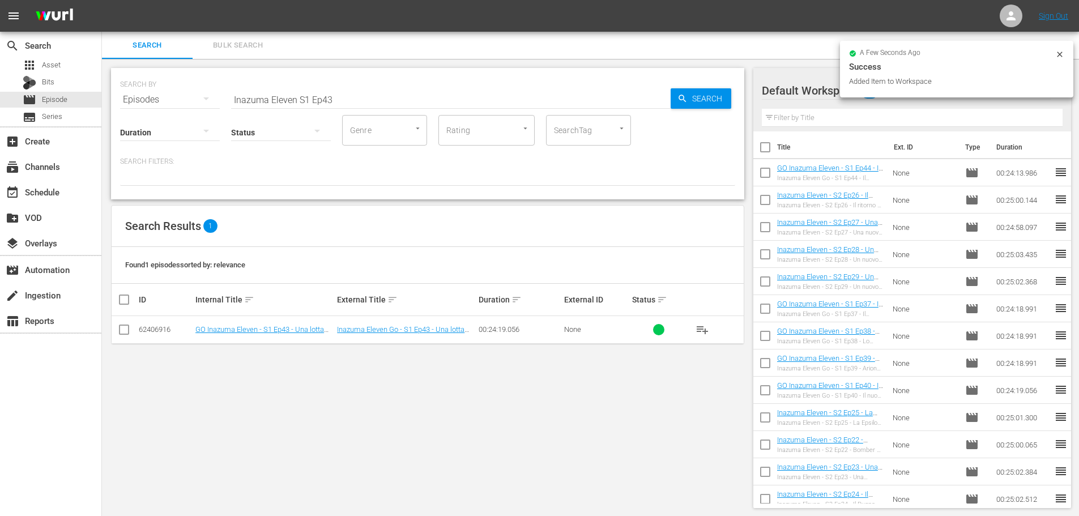
click at [362, 104] on input "Inazuma Eleven S1 Ep43" at bounding box center [450, 99] width 439 height 27
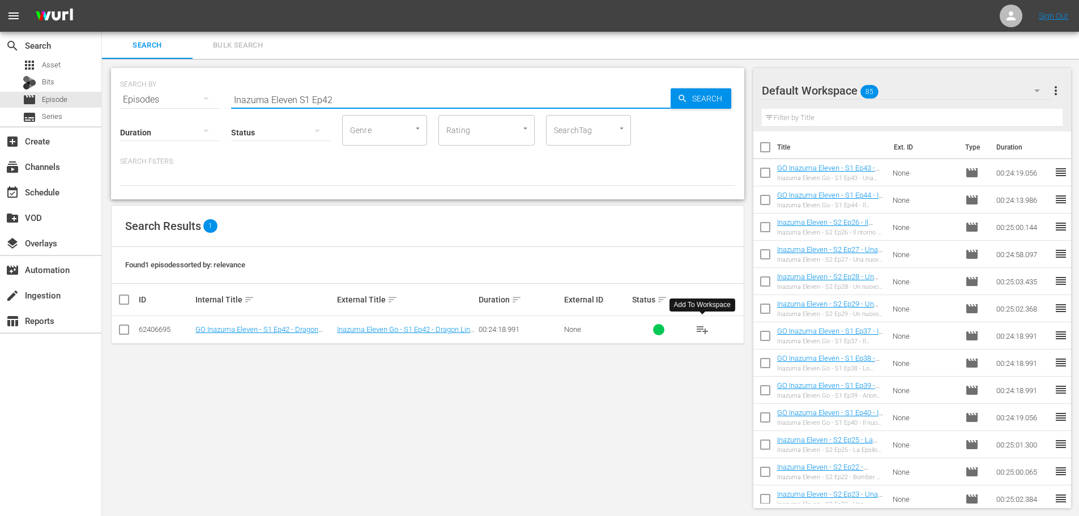
click at [707, 328] on span "playlist_add" at bounding box center [702, 330] width 14 height 14
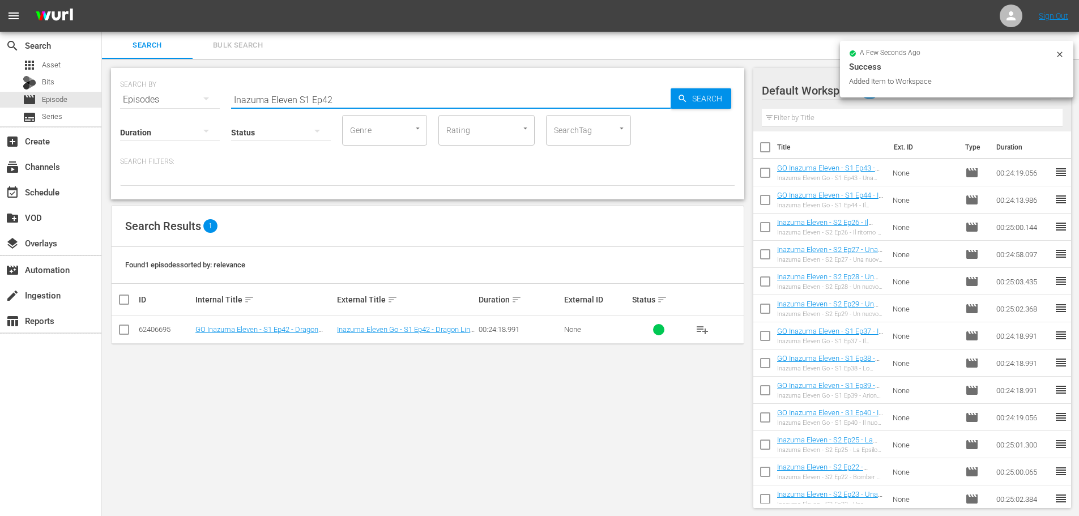
click at [349, 105] on input "Inazuma Eleven S1 Ep42" at bounding box center [450, 99] width 439 height 27
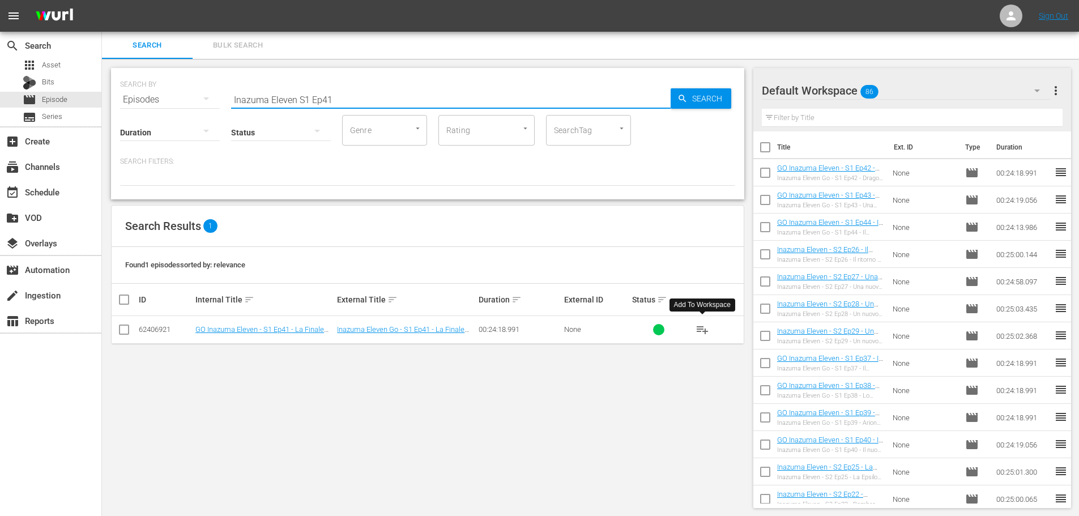
type input "Inazuma Eleven S1 Ep41"
click at [707, 335] on span "playlist_add" at bounding box center [702, 330] width 14 height 14
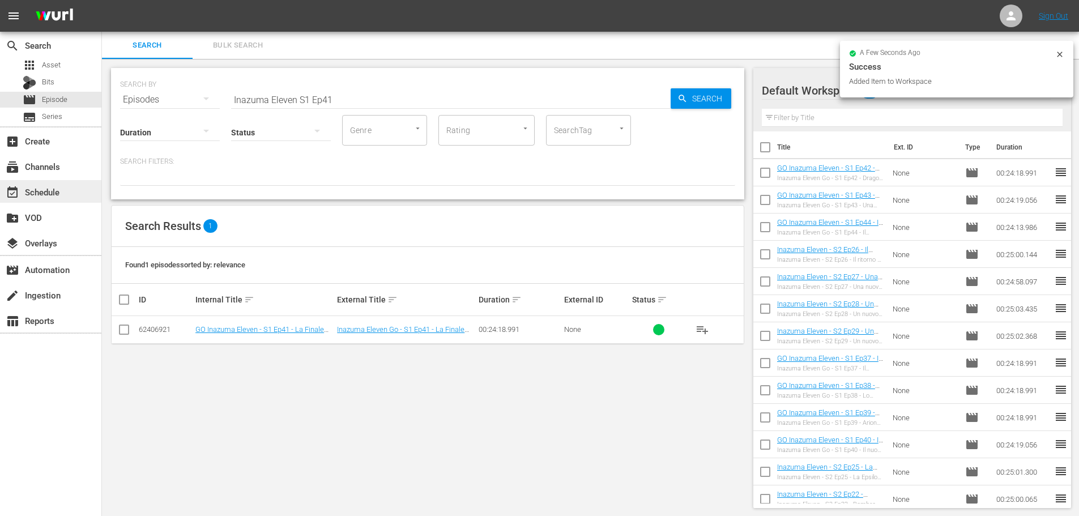
click at [58, 187] on div "event_available Schedule" at bounding box center [31, 190] width 63 height 10
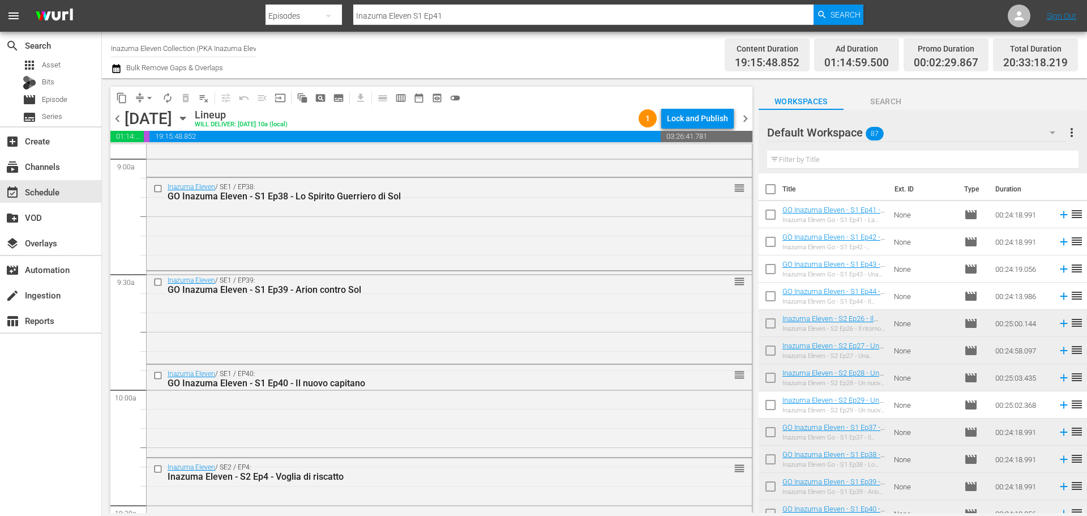
scroll to position [2146, 0]
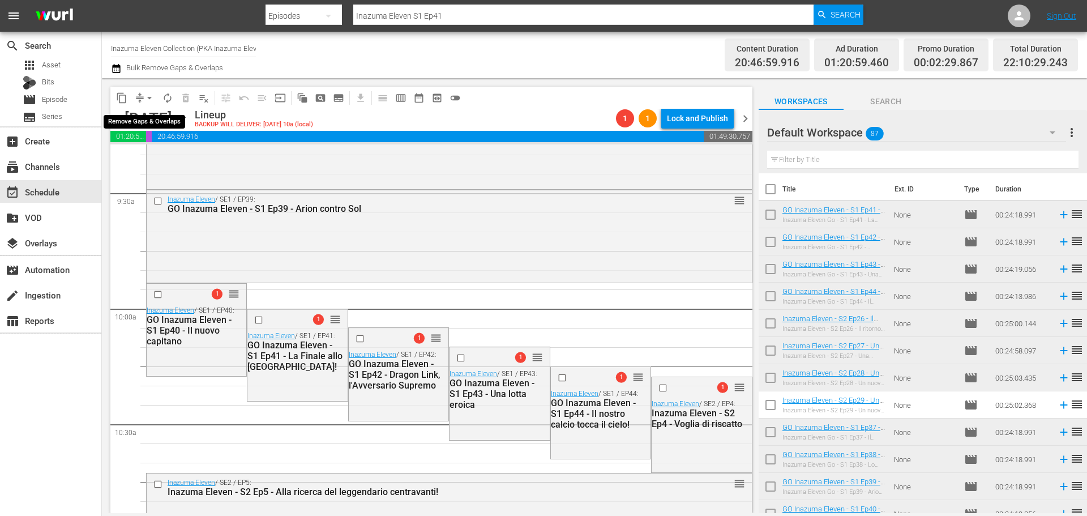
click at [149, 99] on span "arrow_drop_down" at bounding box center [149, 97] width 11 height 11
click at [146, 161] on li "Align to End of Previous Day" at bounding box center [150, 158] width 119 height 19
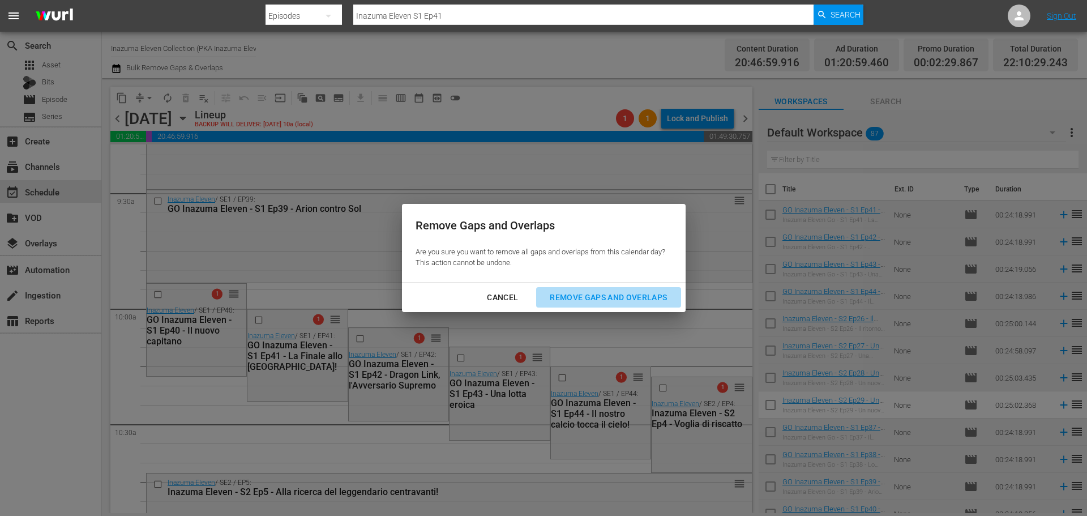
click at [565, 293] on div "Remove Gaps and Overlaps" at bounding box center [608, 298] width 135 height 14
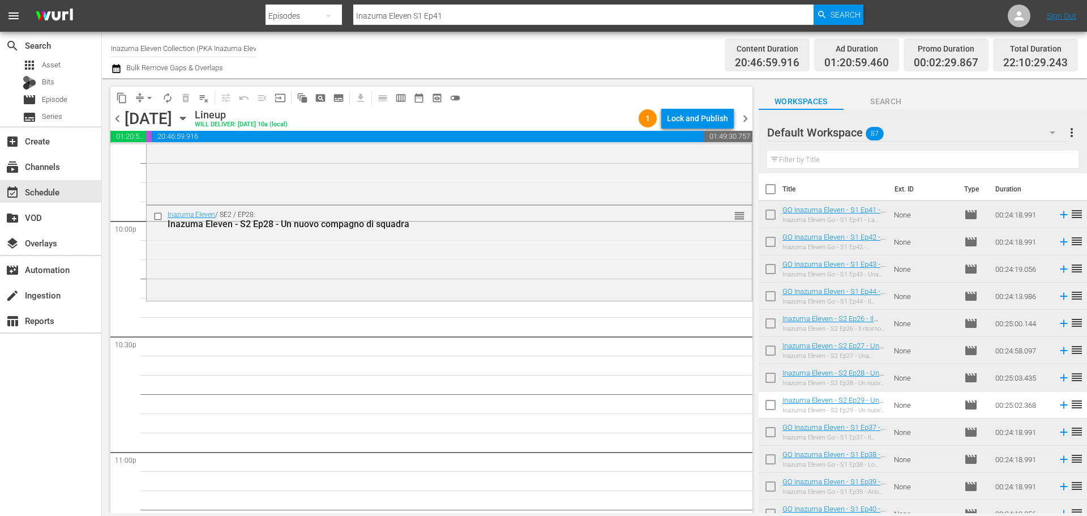
scroll to position [4950, 0]
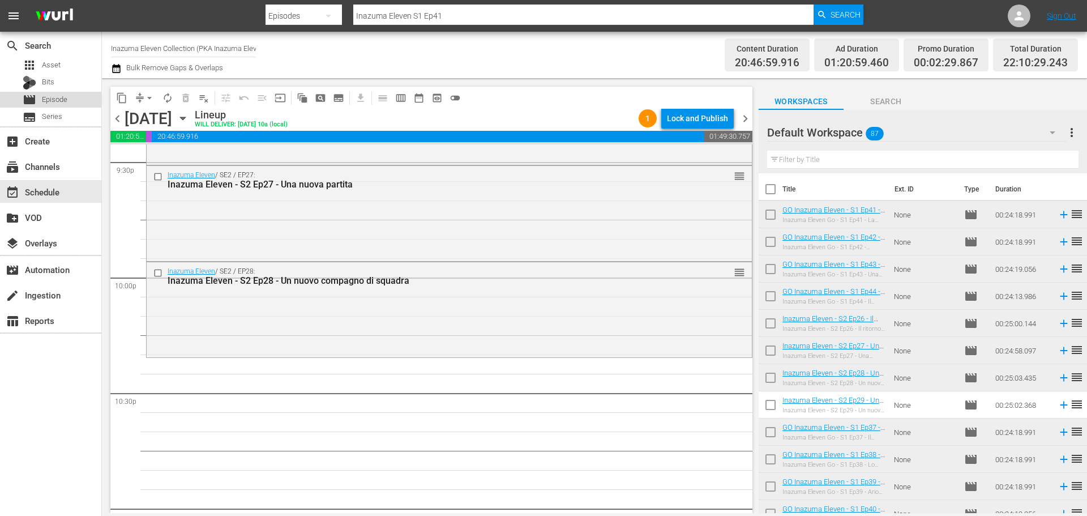
click at [70, 97] on div "movie Episode" at bounding box center [50, 100] width 101 height 16
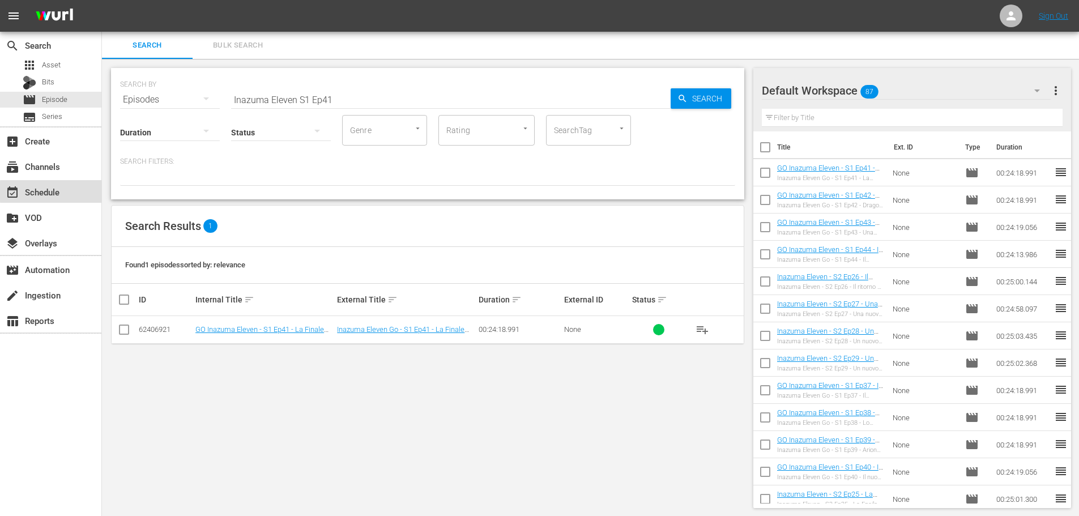
click at [82, 191] on div "event_available Schedule" at bounding box center [50, 191] width 101 height 23
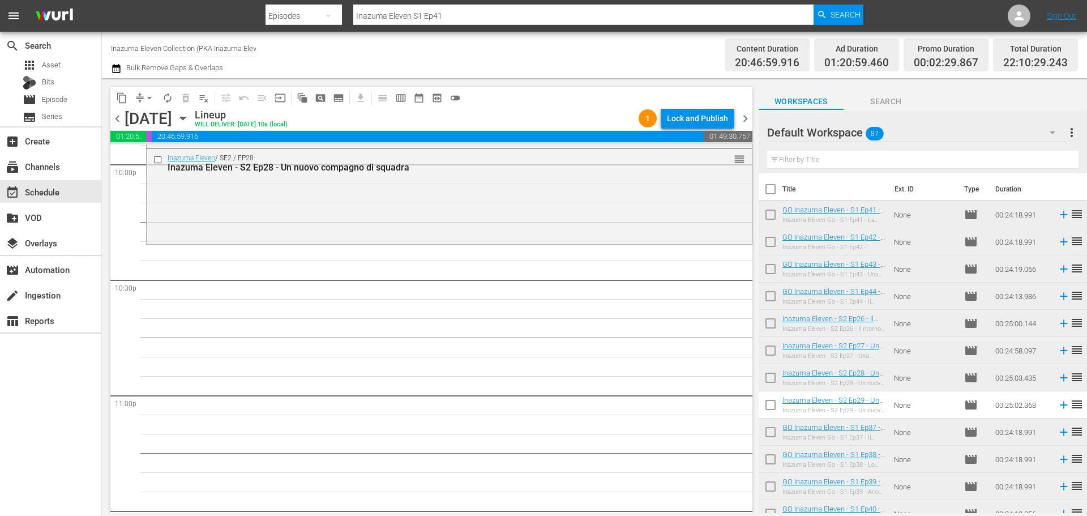
scroll to position [4894, 0]
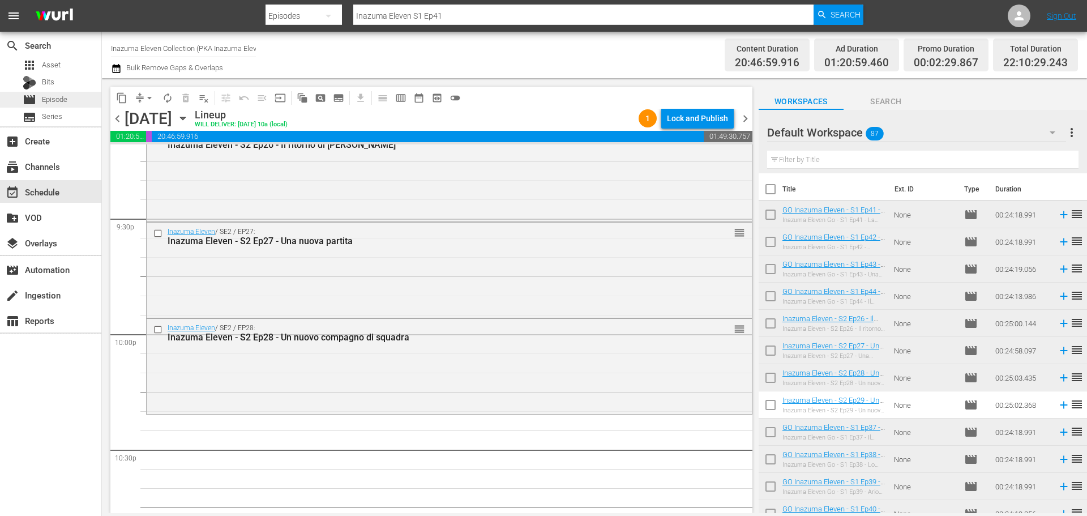
click at [76, 99] on div "movie Episode" at bounding box center [50, 100] width 101 height 16
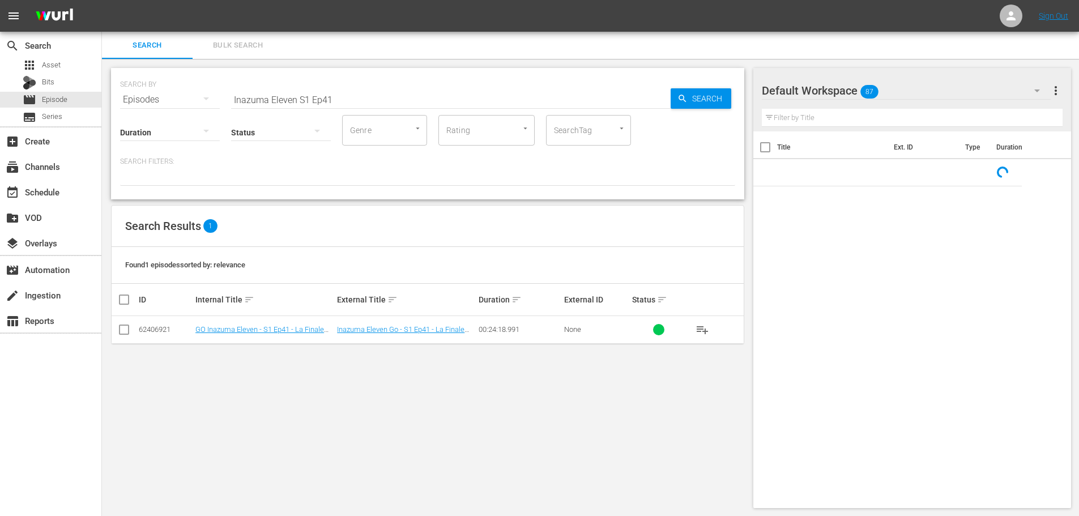
click at [307, 99] on input "Inazuma Eleven S1 Ep41" at bounding box center [450, 99] width 439 height 27
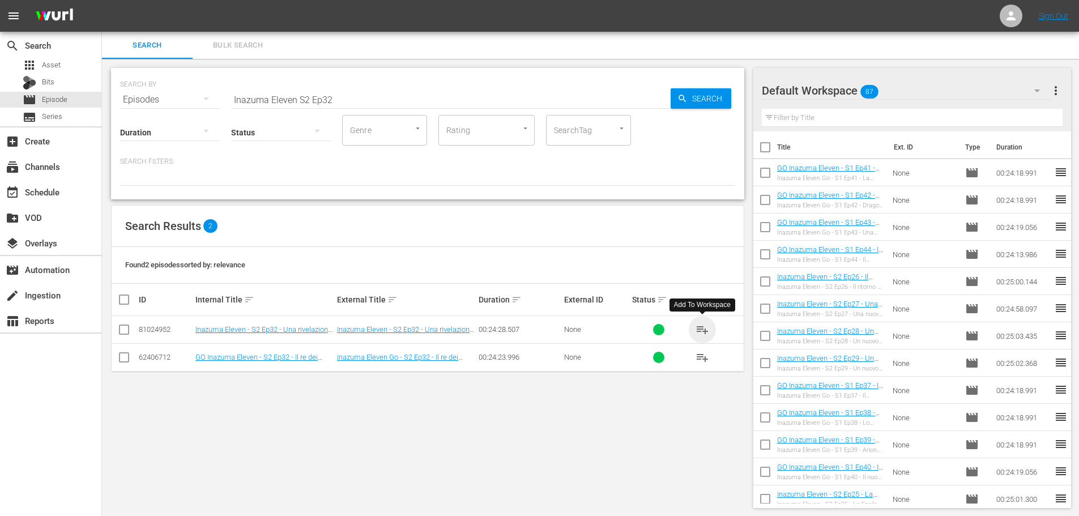
click at [699, 331] on span "playlist_add" at bounding box center [702, 330] width 14 height 14
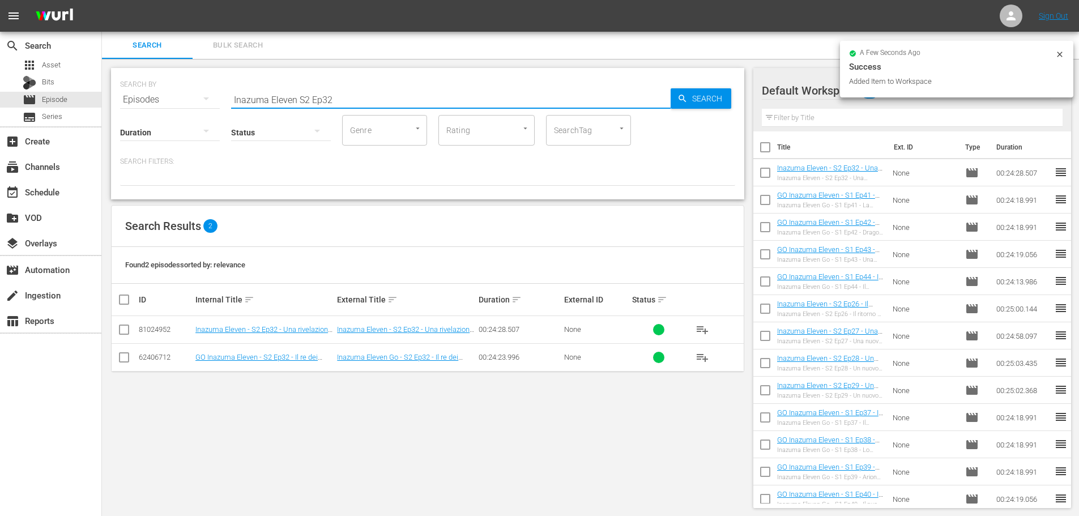
click at [346, 109] on input "Inazuma Eleven S2 Ep32" at bounding box center [450, 99] width 439 height 27
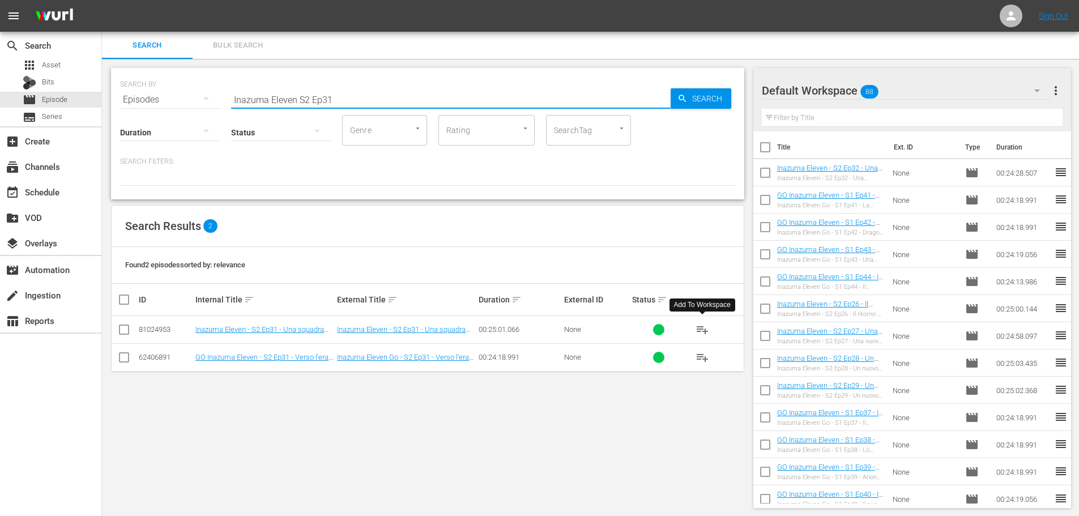
click at [699, 328] on span "playlist_add" at bounding box center [702, 330] width 14 height 14
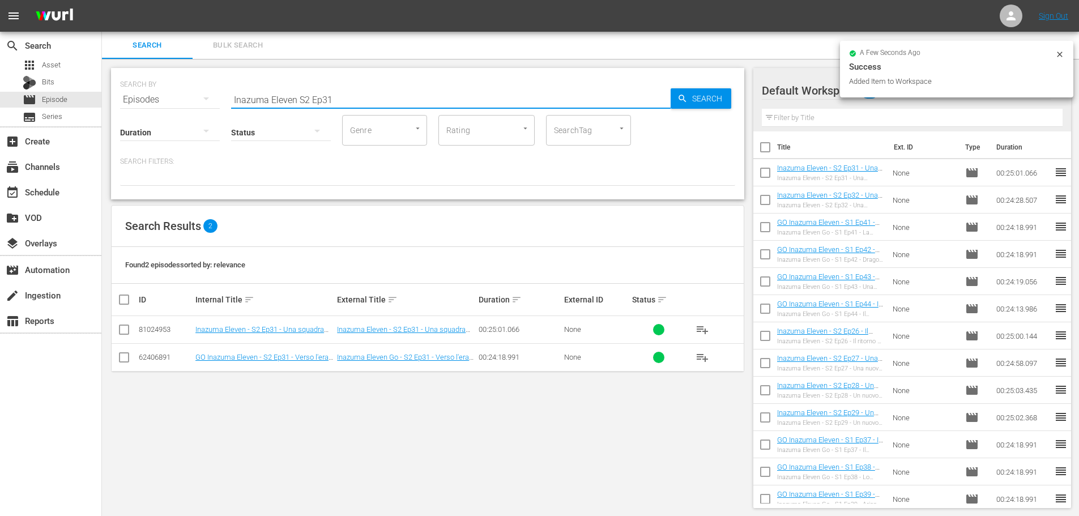
click at [336, 96] on input "Inazuma Eleven S2 Ep31" at bounding box center [450, 99] width 439 height 27
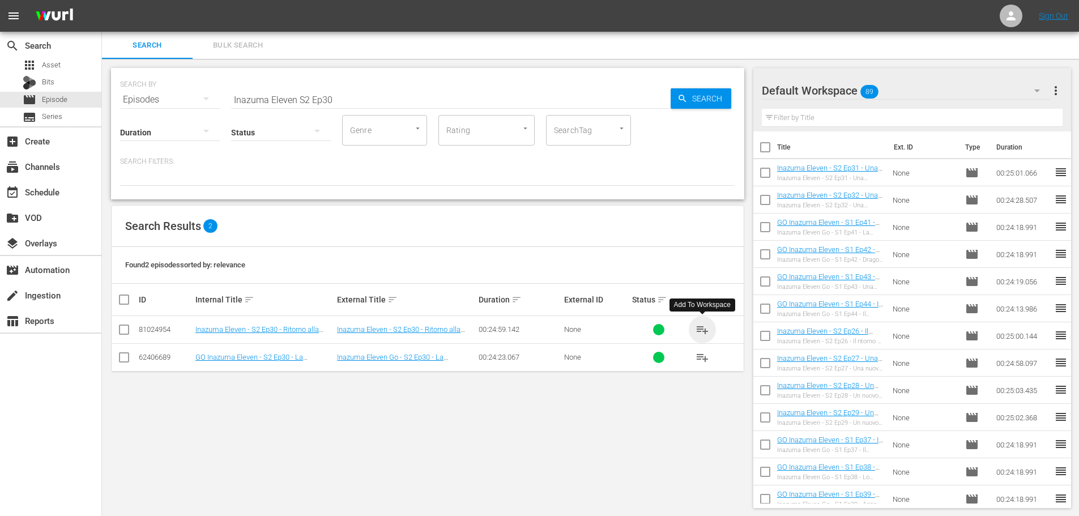
click at [698, 325] on span "playlist_add" at bounding box center [702, 330] width 14 height 14
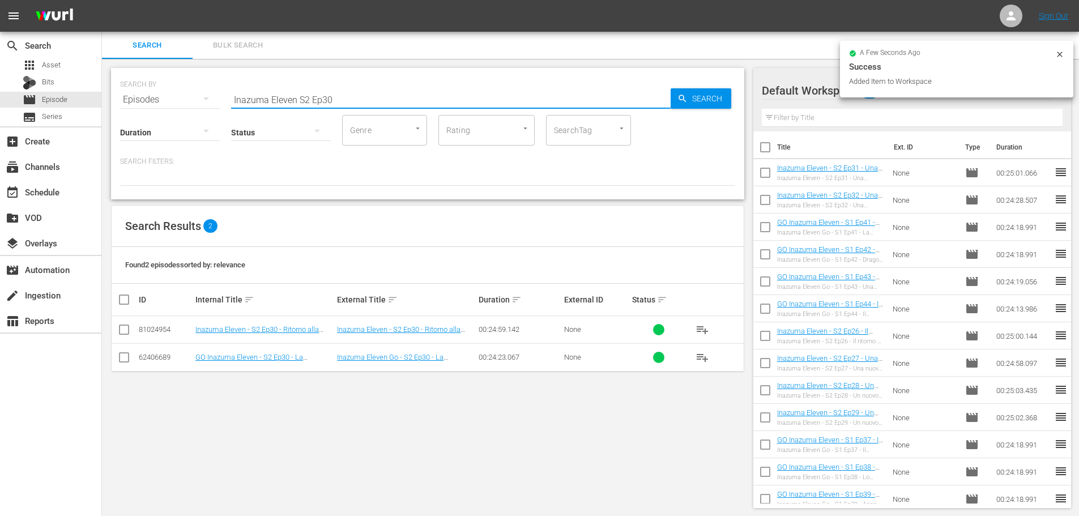
click at [337, 104] on input "Inazuma Eleven S2 Ep30" at bounding box center [450, 99] width 439 height 27
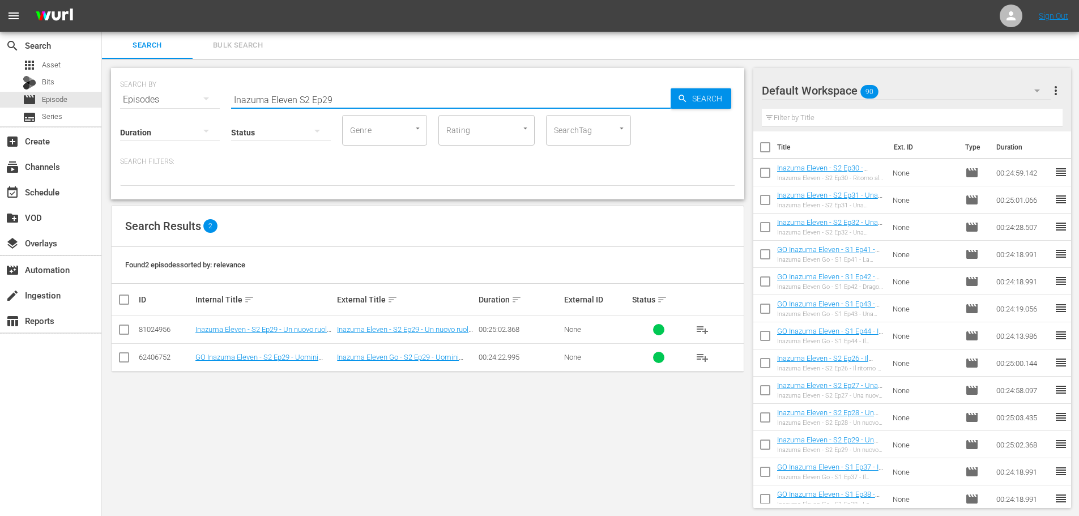
type input "Inazuma Eleven S2 Ep29"
click at [703, 328] on span "playlist_add" at bounding box center [702, 330] width 14 height 14
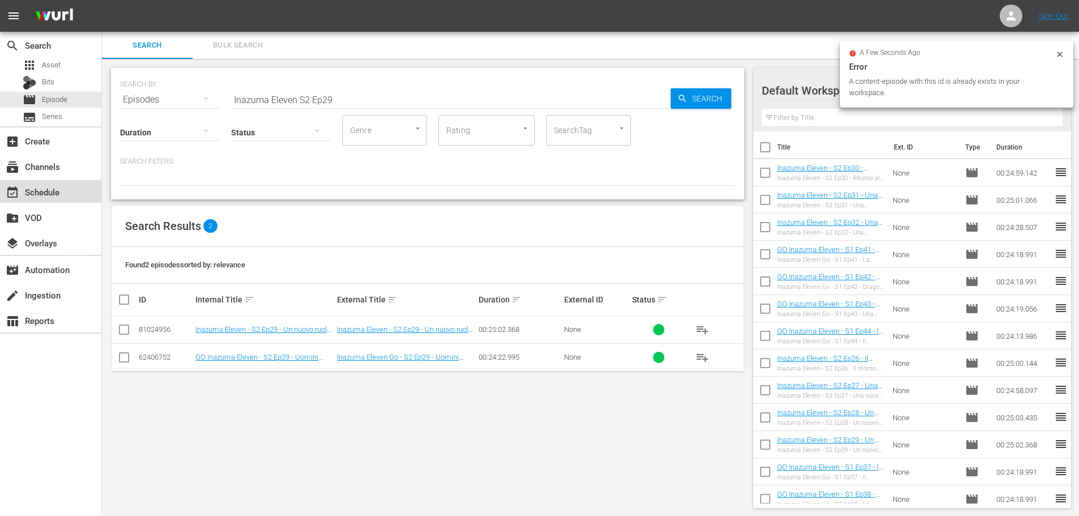
click at [67, 194] on div "event_available Schedule" at bounding box center [50, 191] width 101 height 23
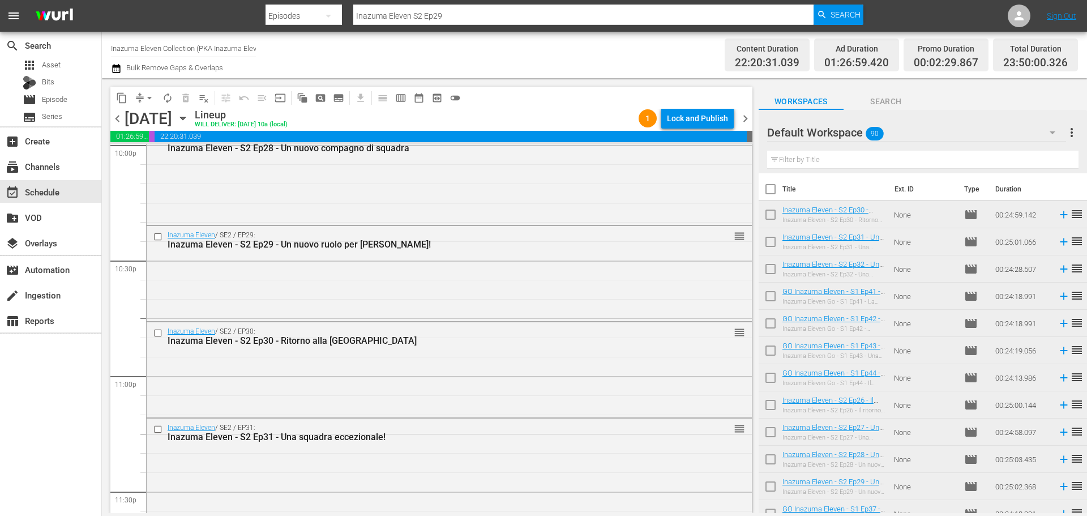
scroll to position [5179, 0]
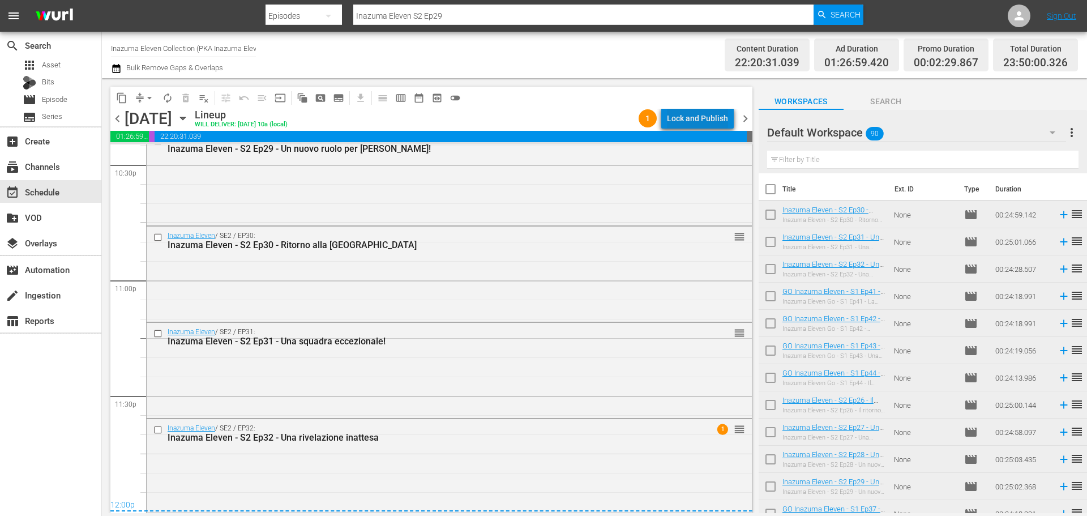
click at [710, 116] on div "Lock and Publish" at bounding box center [697, 118] width 61 height 20
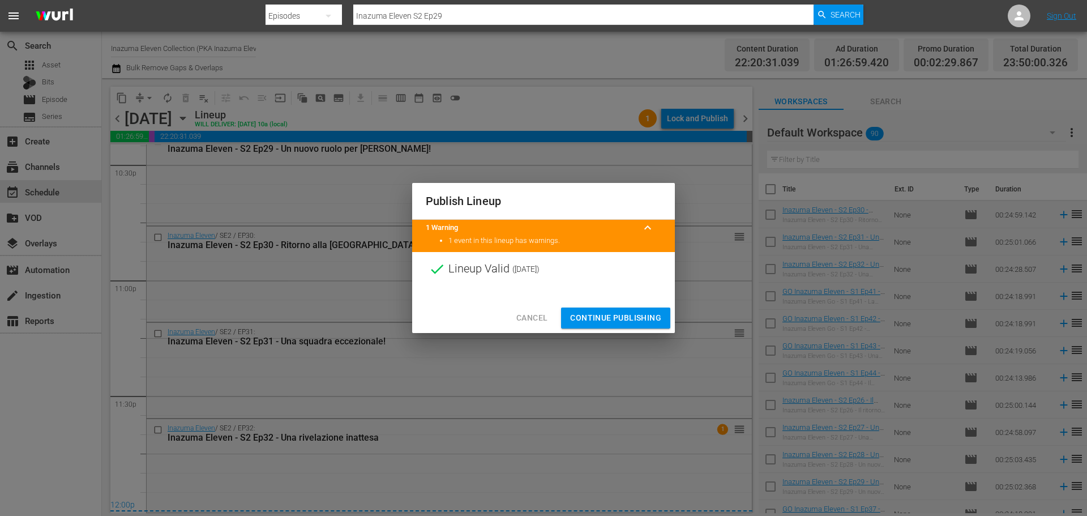
click at [651, 311] on span "Continue Publishing" at bounding box center [615, 318] width 91 height 14
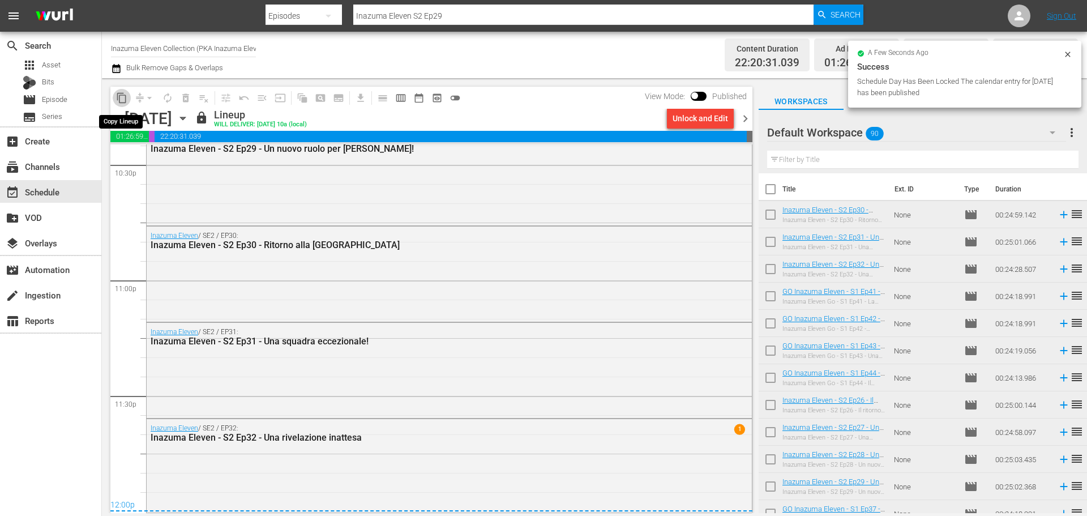
click at [122, 99] on span "content_copy" at bounding box center [121, 97] width 11 height 11
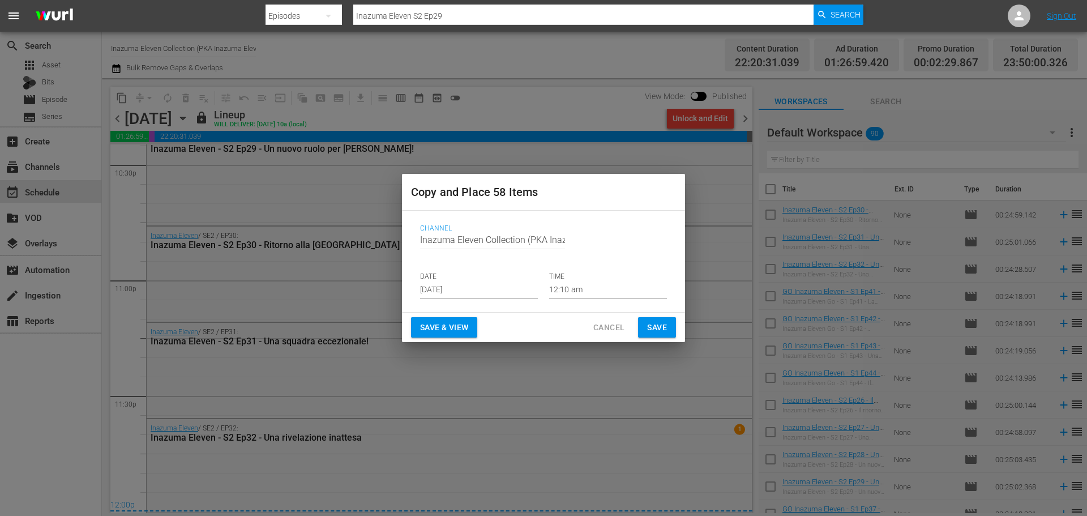
click at [476, 292] on input "[DATE]" at bounding box center [479, 289] width 118 height 17
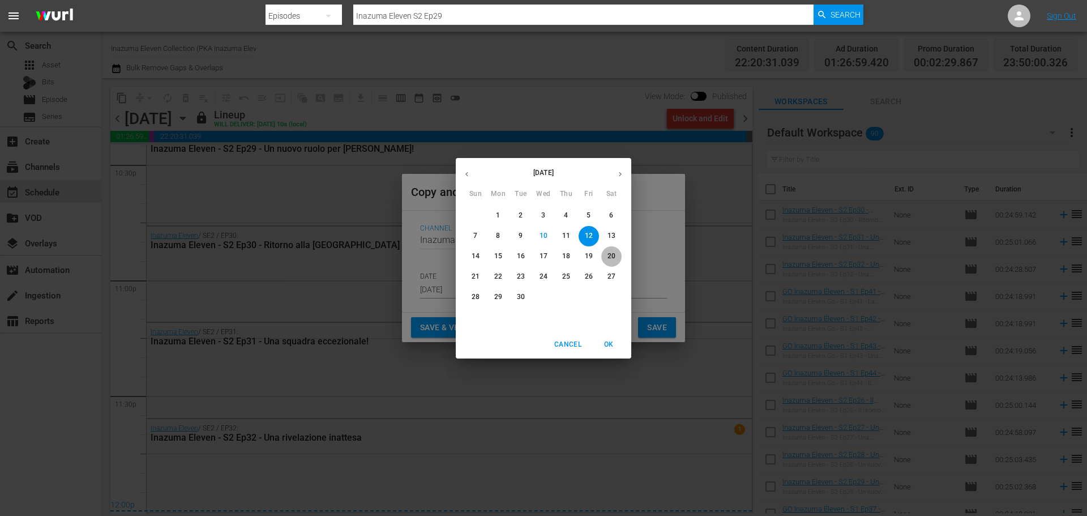
click at [609, 255] on p "20" at bounding box center [612, 256] width 8 height 10
type input "Sep 20th 2025"
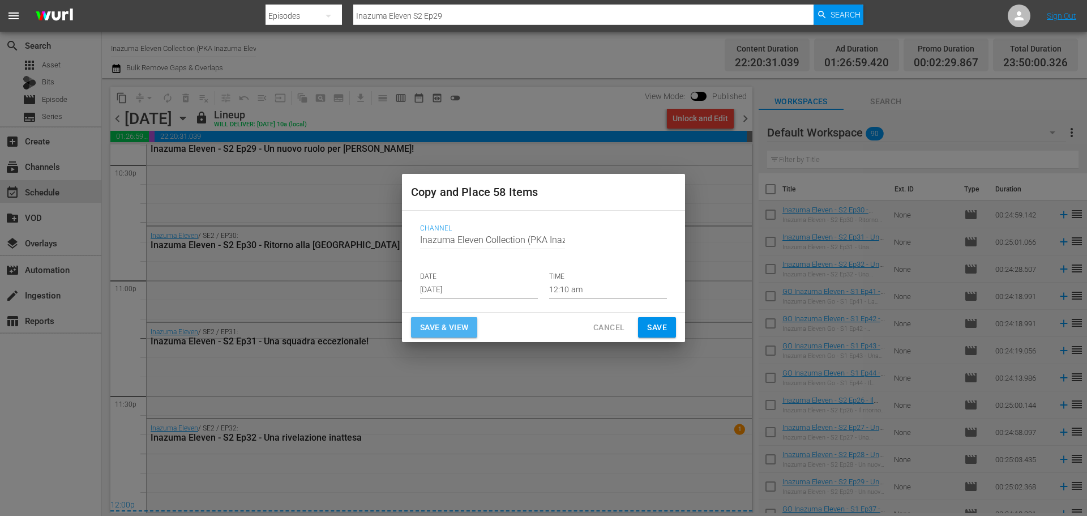
click at [448, 330] on span "Save & View" at bounding box center [444, 328] width 48 height 14
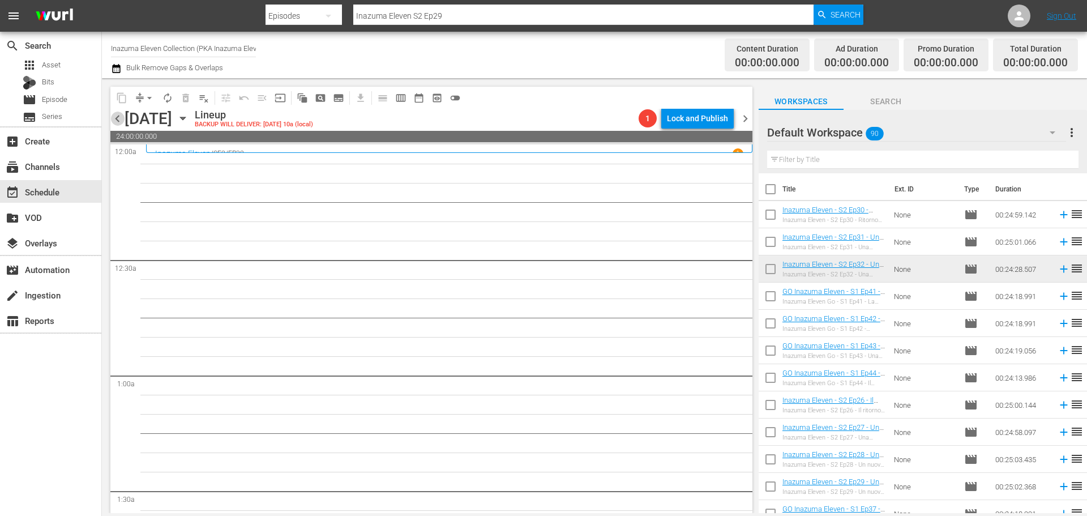
click at [118, 121] on span "chevron_left" at bounding box center [117, 119] width 14 height 14
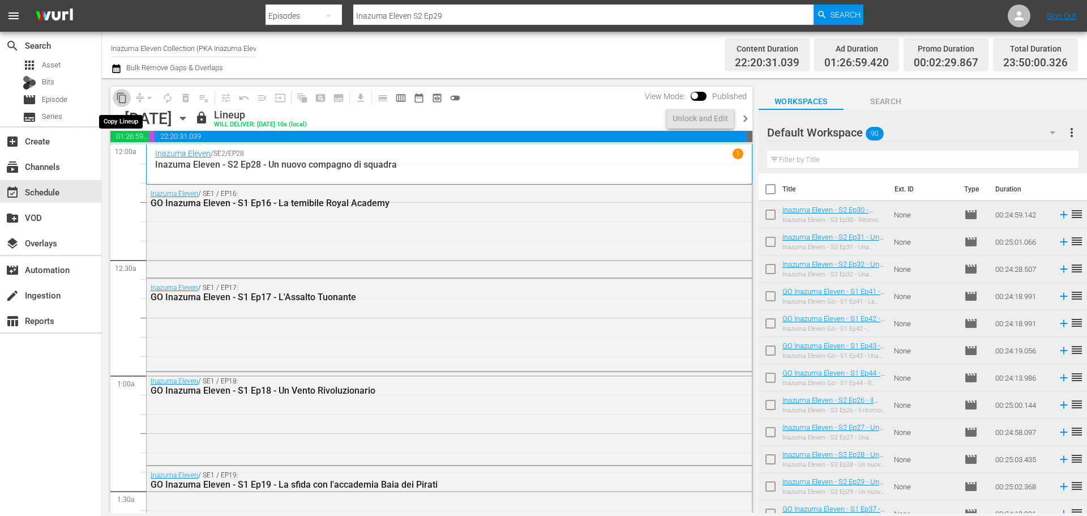
click at [121, 103] on span "content_copy" at bounding box center [121, 97] width 11 height 11
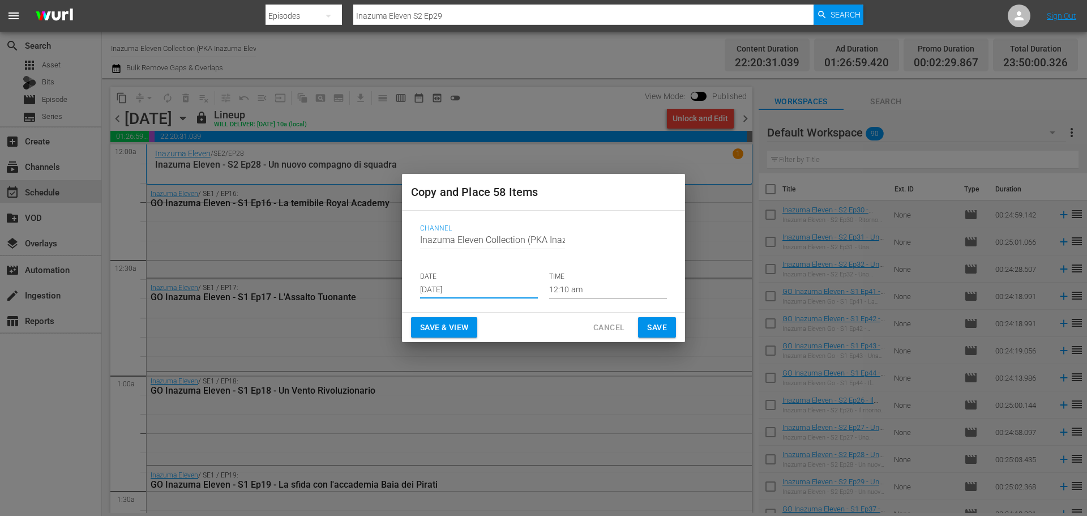
click at [492, 287] on input "[DATE]" at bounding box center [479, 289] width 118 height 17
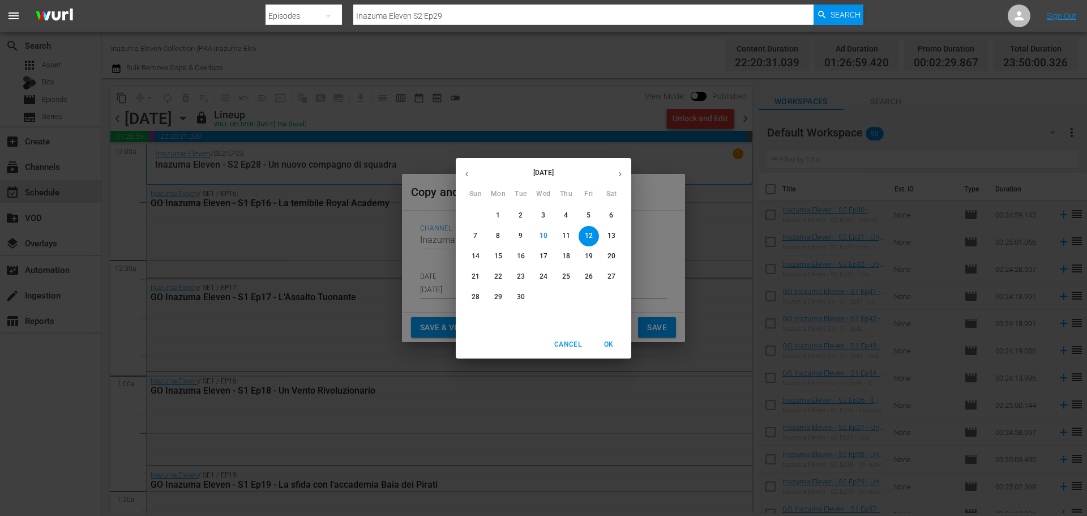
click at [615, 261] on p "20" at bounding box center [612, 256] width 8 height 10
type input "Sep 20th 2025"
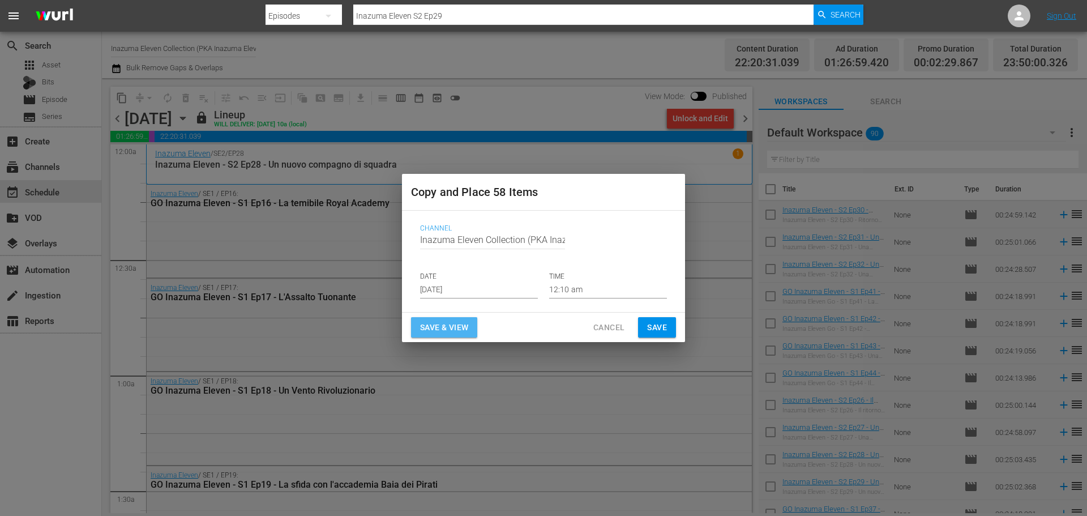
click at [467, 328] on span "Save & View" at bounding box center [444, 328] width 48 height 14
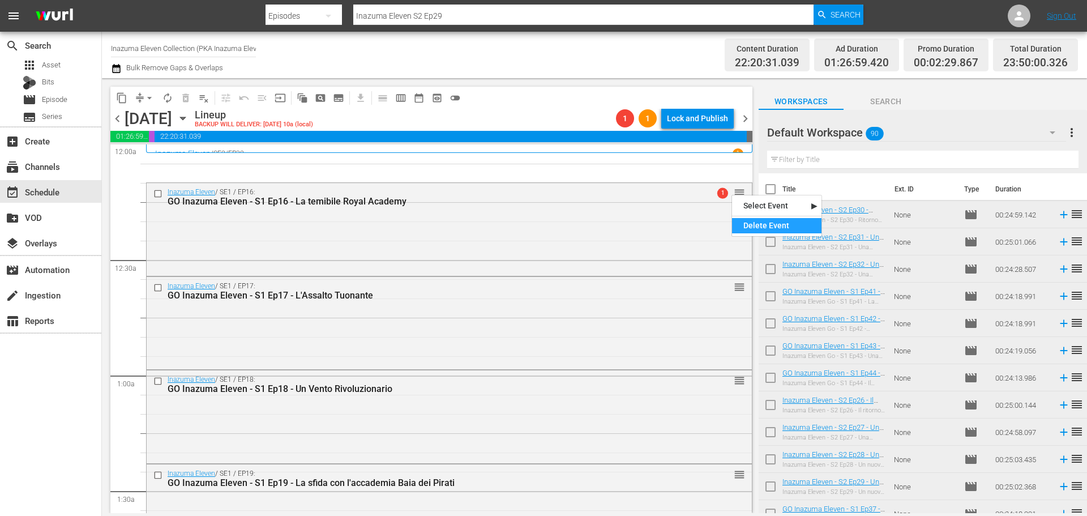
click at [752, 224] on div "Delete Event" at bounding box center [776, 225] width 89 height 15
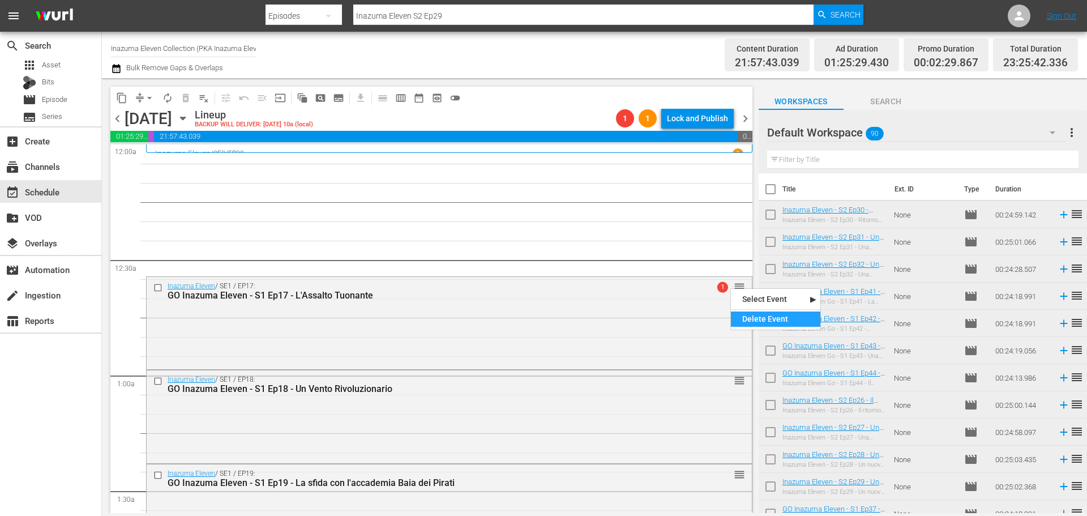
click at [752, 325] on div "Delete Event" at bounding box center [775, 318] width 89 height 15
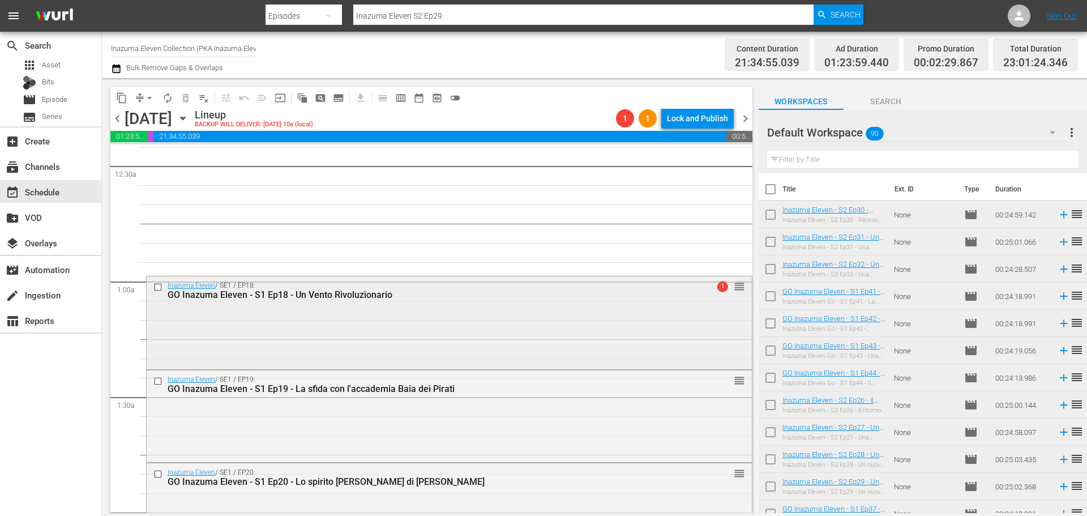
scroll to position [113, 0]
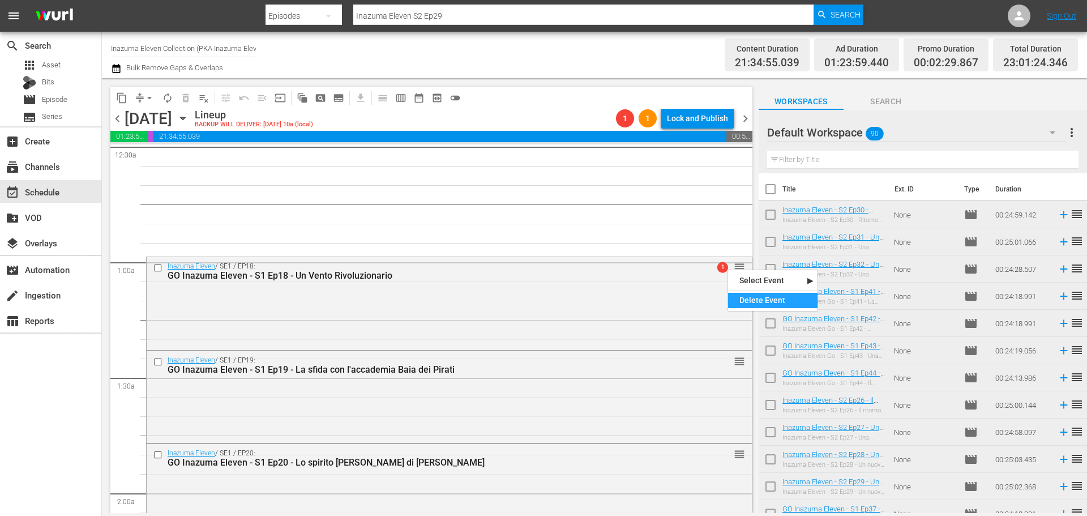
click at [755, 304] on div "Delete Event" at bounding box center [772, 300] width 89 height 15
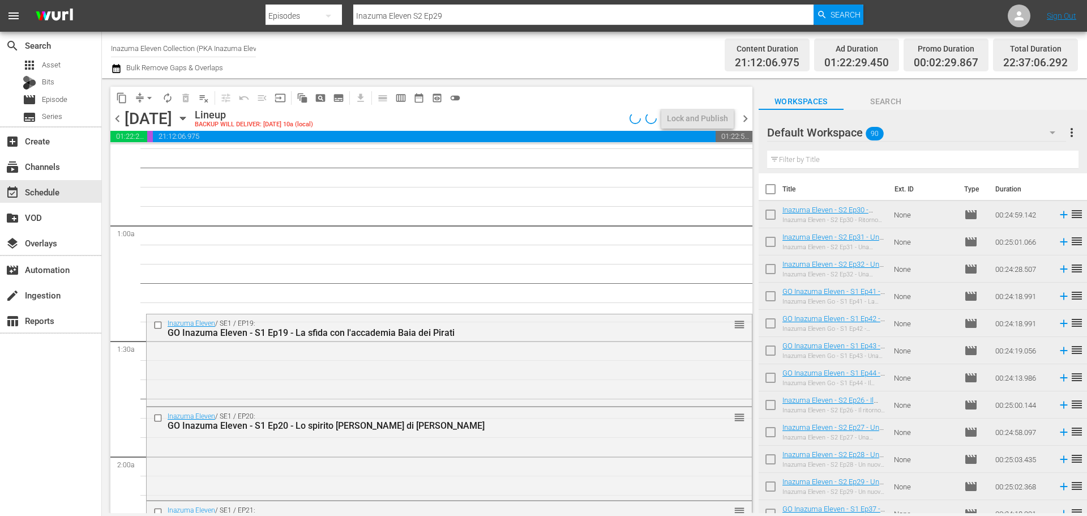
scroll to position [170, 0]
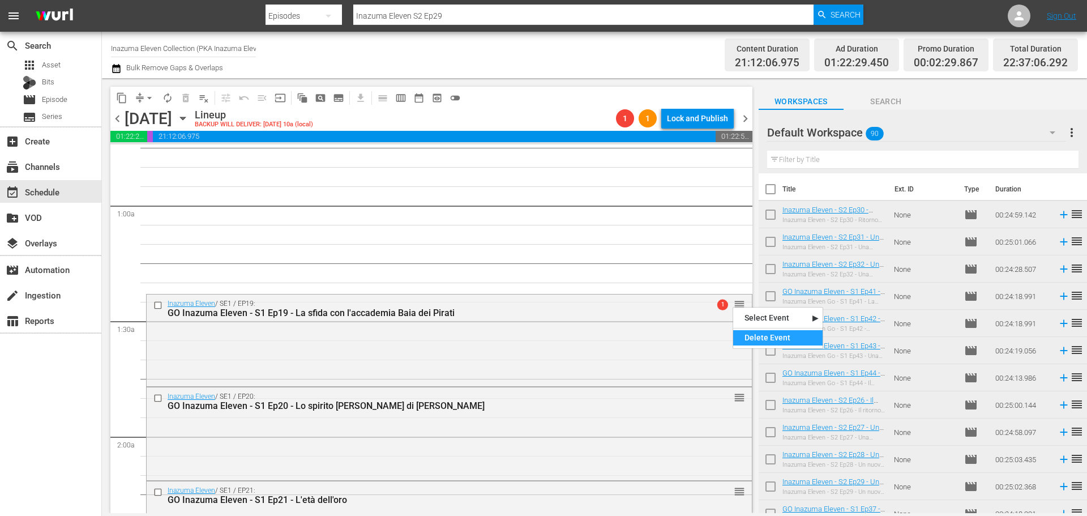
click at [765, 335] on div "Delete Event" at bounding box center [777, 337] width 89 height 15
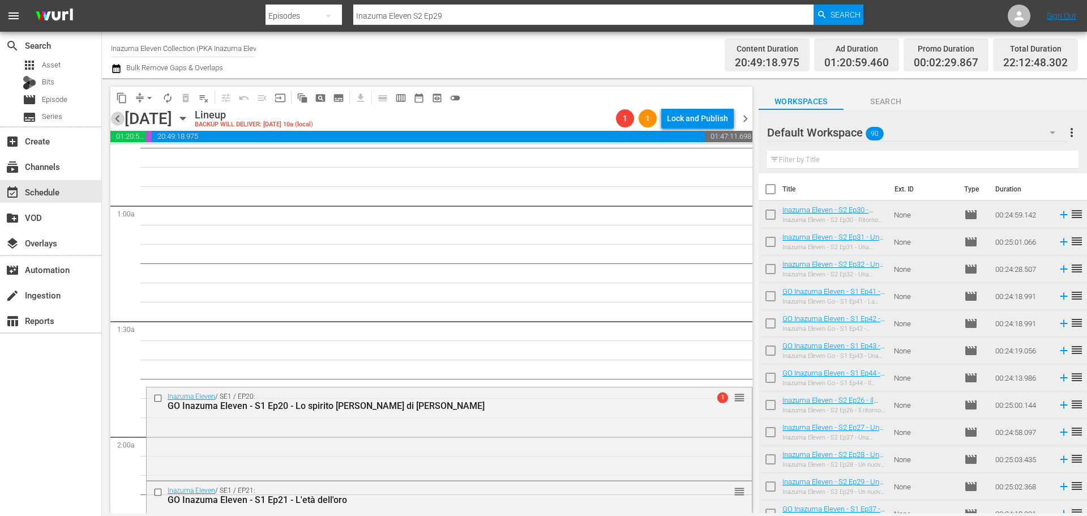
click at [122, 118] on span "chevron_left" at bounding box center [117, 119] width 14 height 14
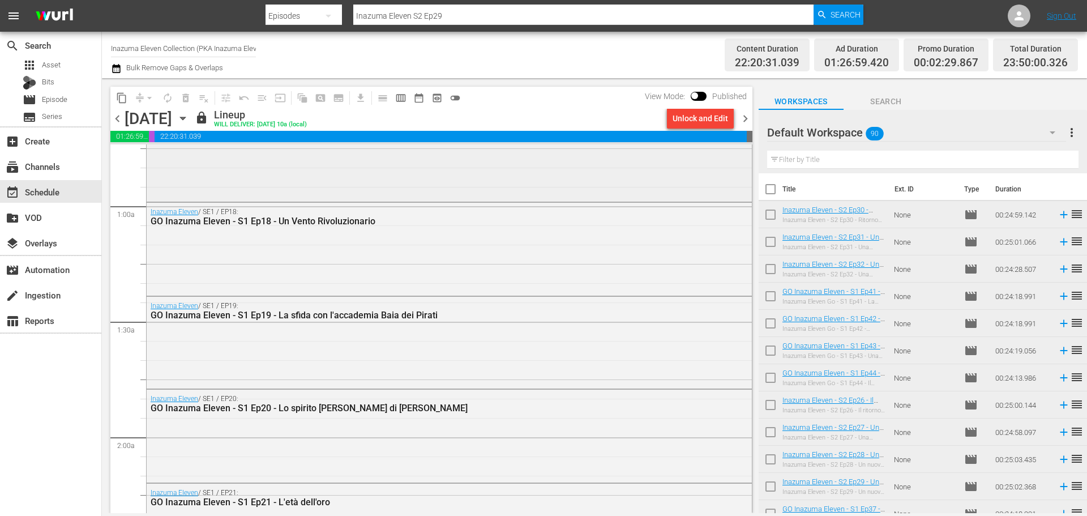
scroll to position [170, 0]
click at [739, 119] on span "chevron_right" at bounding box center [746, 119] width 14 height 14
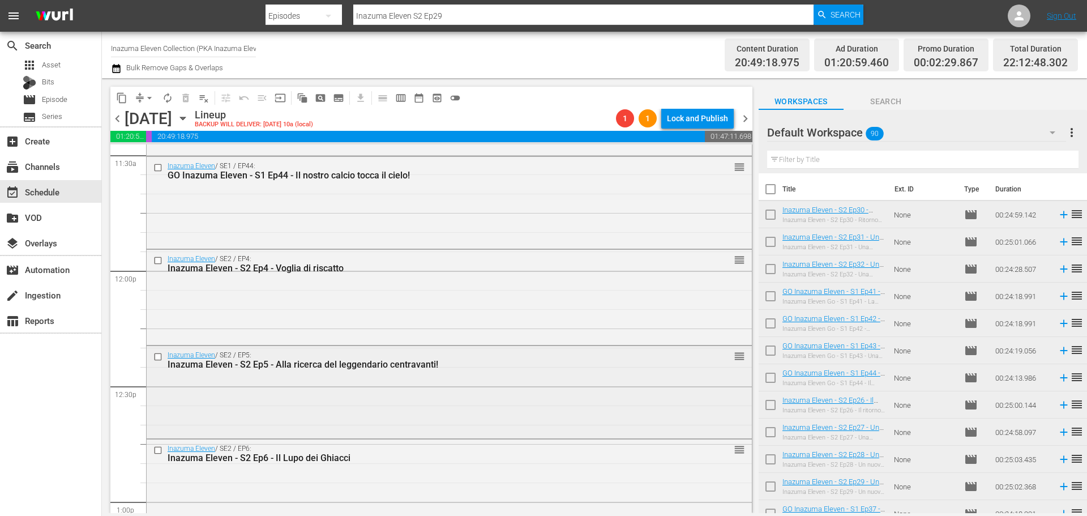
scroll to position [2627, 0]
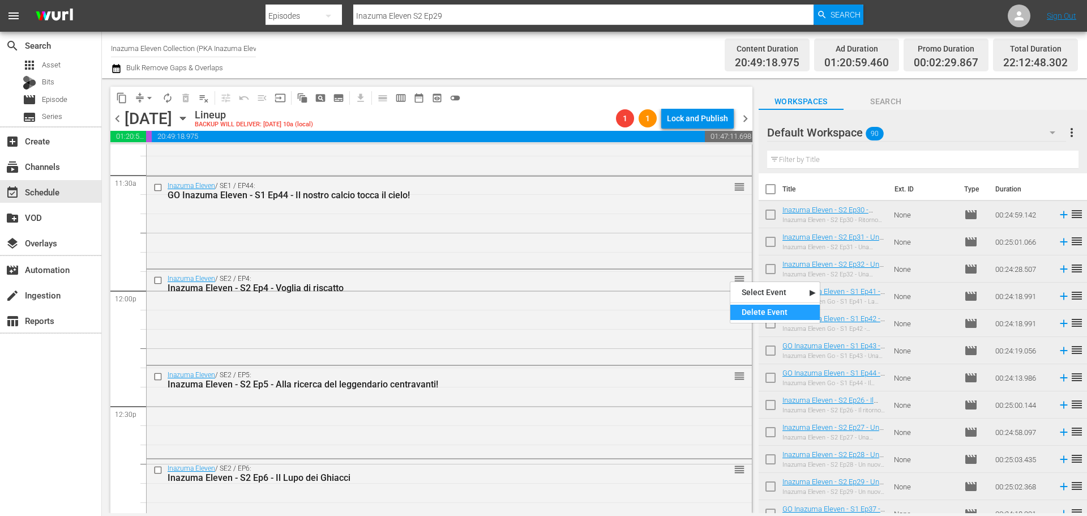
click at [745, 313] on div "Delete Event" at bounding box center [775, 312] width 89 height 15
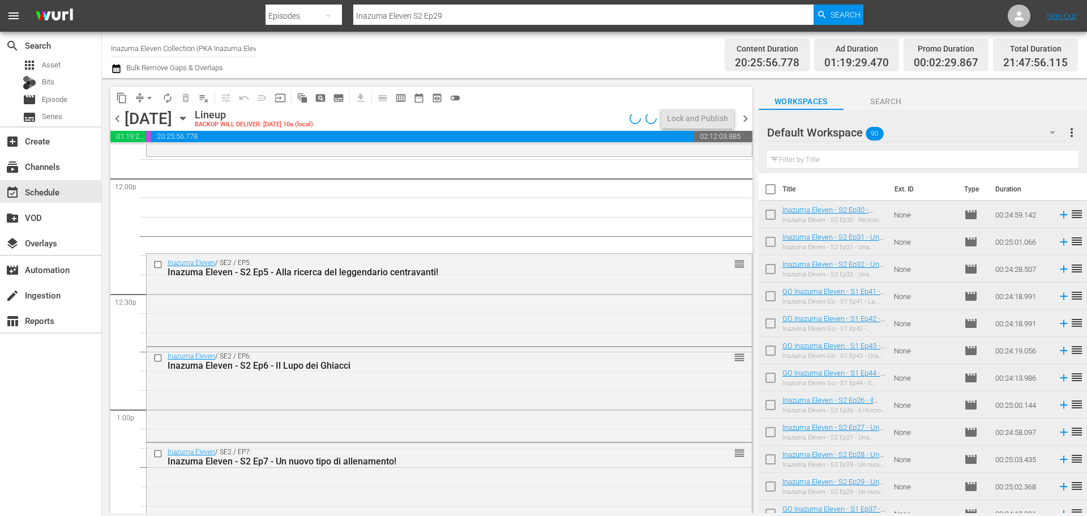
scroll to position [2740, 0]
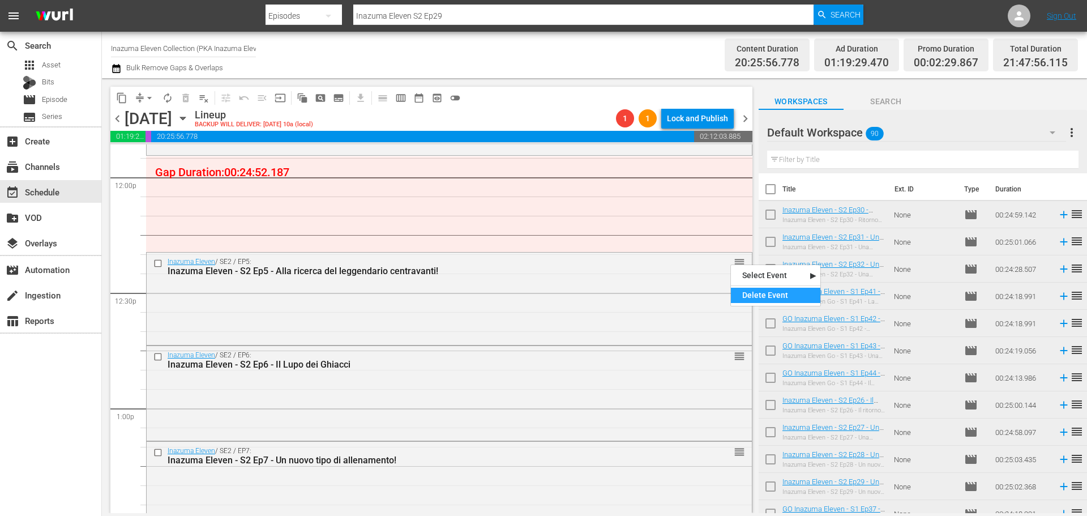
click at [748, 291] on div "Delete Event" at bounding box center [775, 295] width 89 height 15
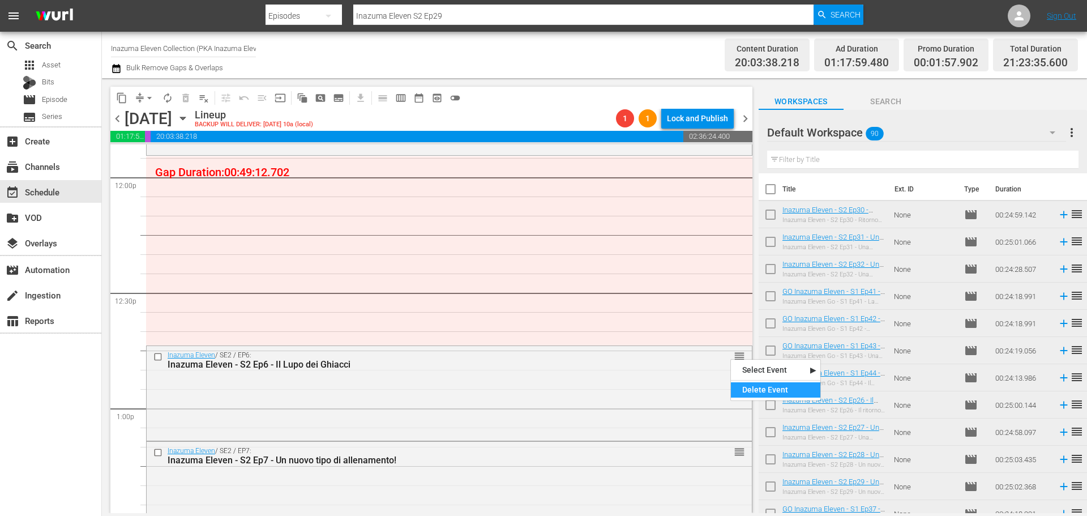
click at [746, 389] on div "Delete Event" at bounding box center [775, 389] width 89 height 15
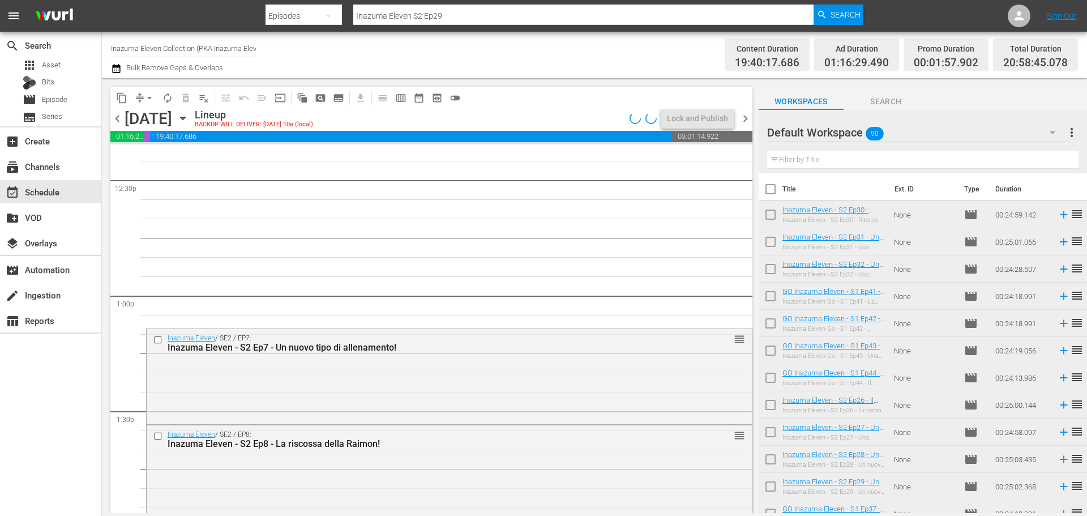
scroll to position [2853, 0]
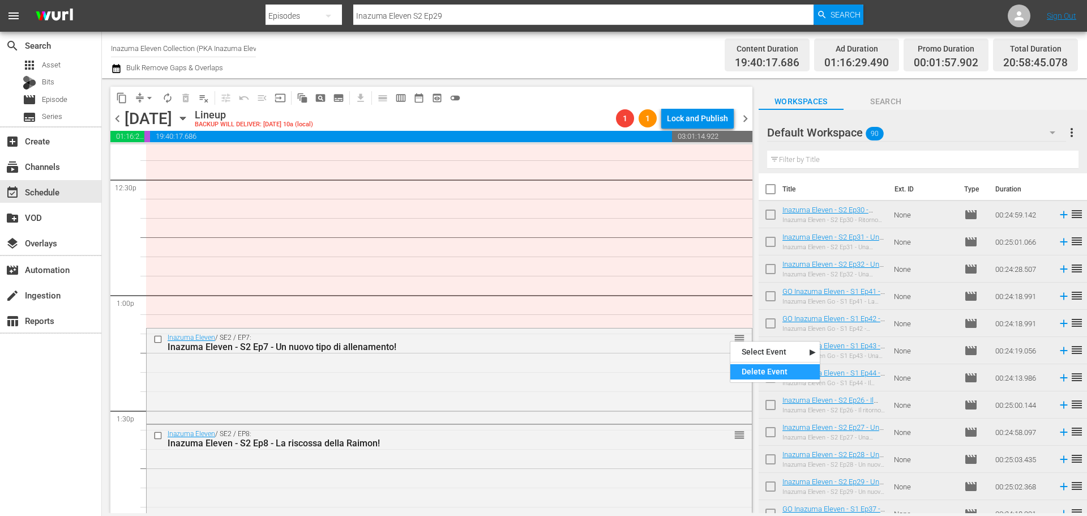
click at [765, 369] on div "Delete Event" at bounding box center [775, 371] width 89 height 15
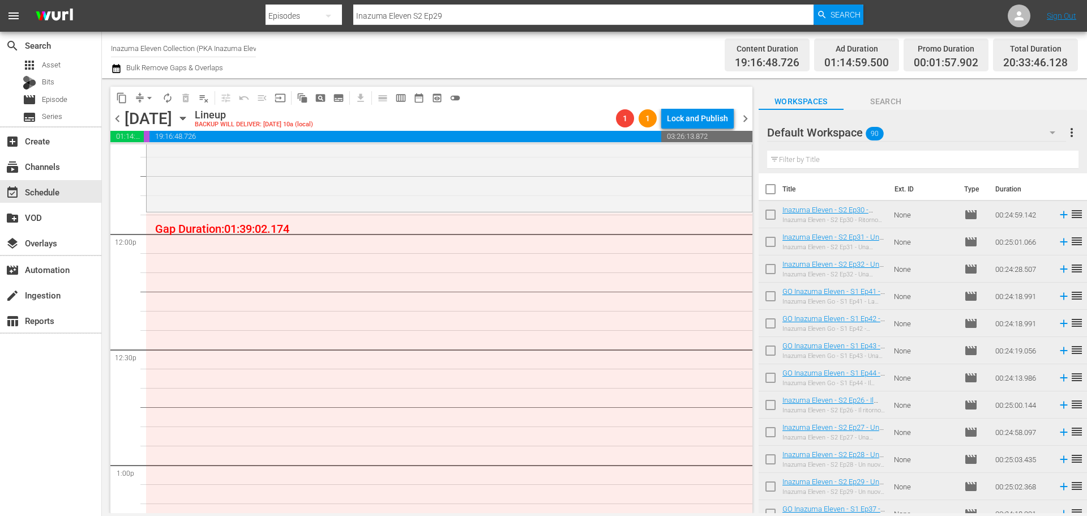
scroll to position [2570, 0]
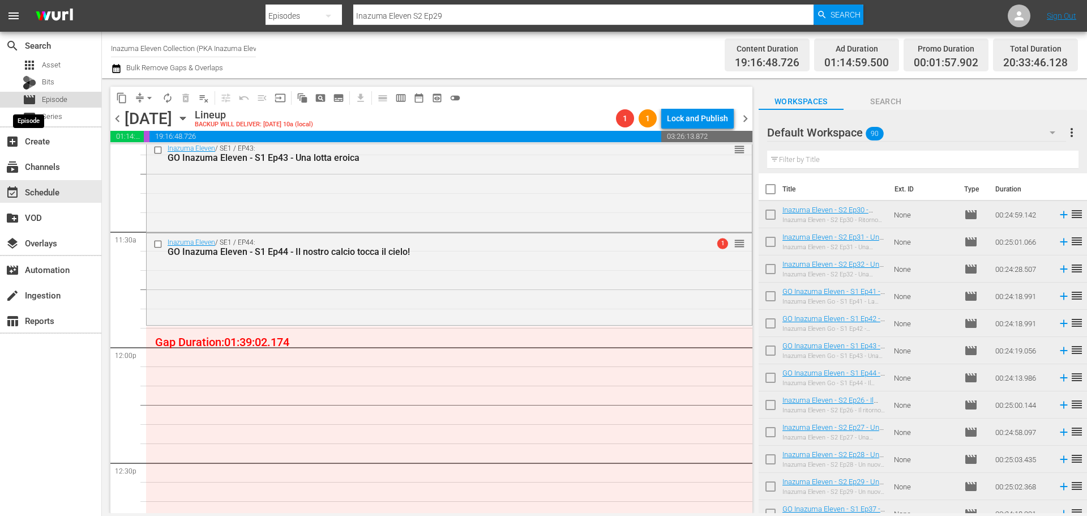
click at [36, 99] on span "movie" at bounding box center [30, 100] width 14 height 14
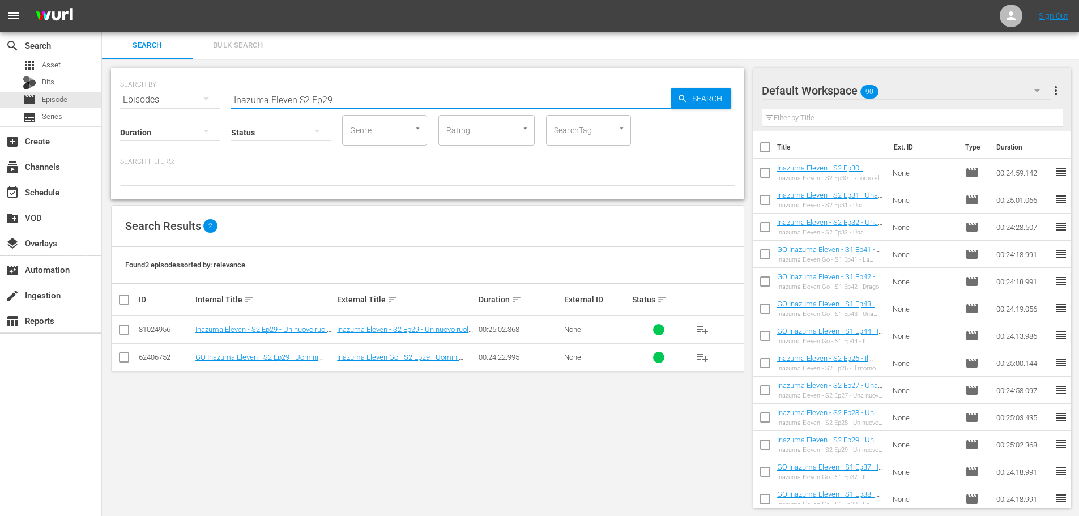
click at [302, 92] on input "Inazuma Eleven S2 Ep29" at bounding box center [450, 99] width 439 height 27
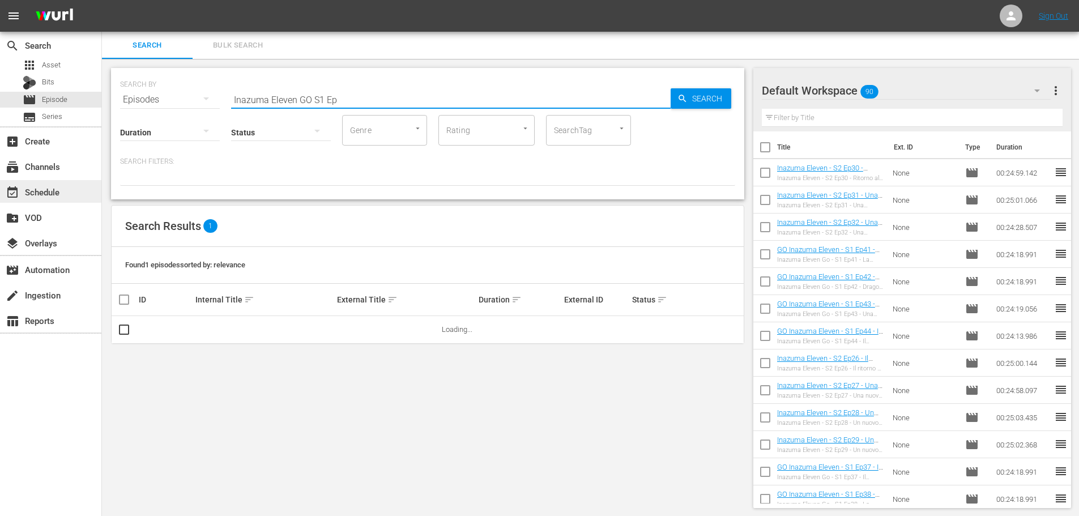
type input "Inazuma Eleven GO S1 Ep"
click at [72, 193] on div "event_available Schedule" at bounding box center [50, 191] width 101 height 23
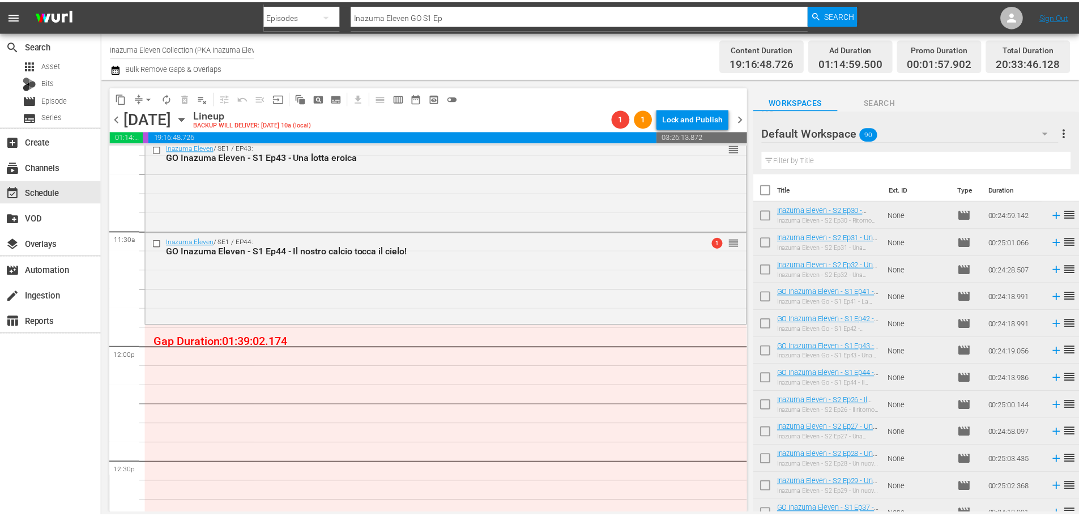
scroll to position [2580, 0]
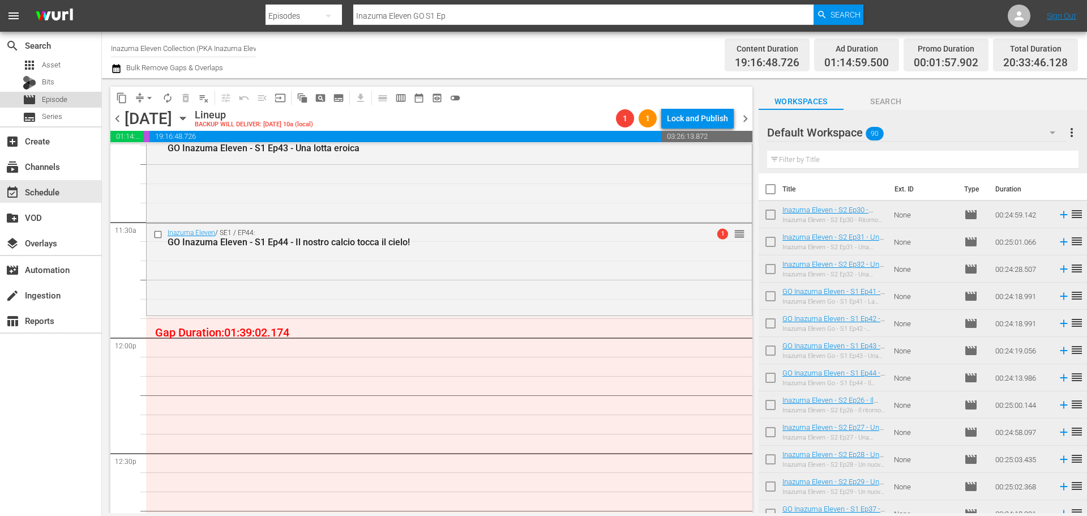
click at [83, 101] on div "movie Episode" at bounding box center [50, 100] width 101 height 16
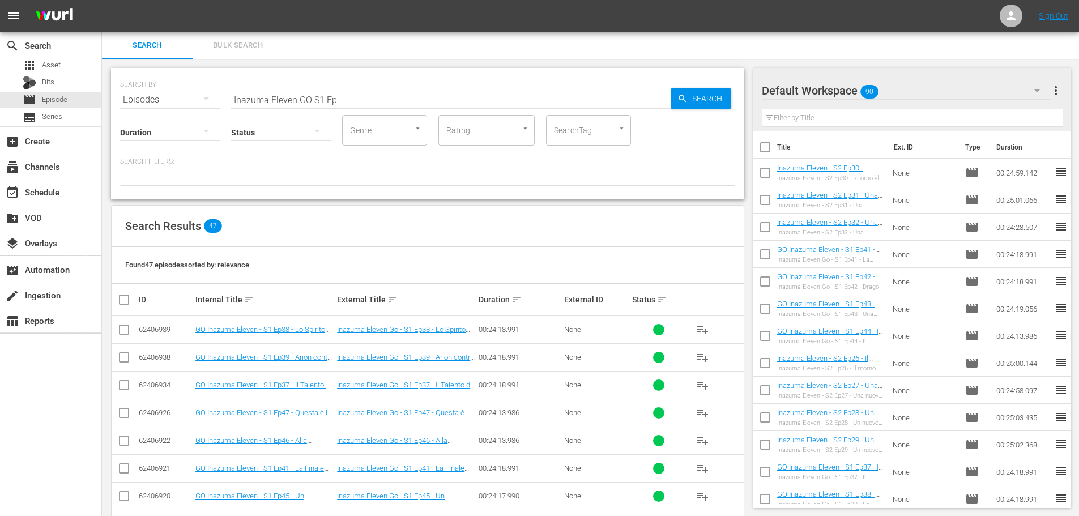
click at [340, 101] on input "Inazuma Eleven GO S1 Ep" at bounding box center [450, 99] width 439 height 27
drag, startPoint x: 323, startPoint y: 96, endPoint x: 332, endPoint y: 96, distance: 9.6
click at [323, 96] on input "Inazuma Eleven GO S2 Ep1" at bounding box center [450, 99] width 439 height 27
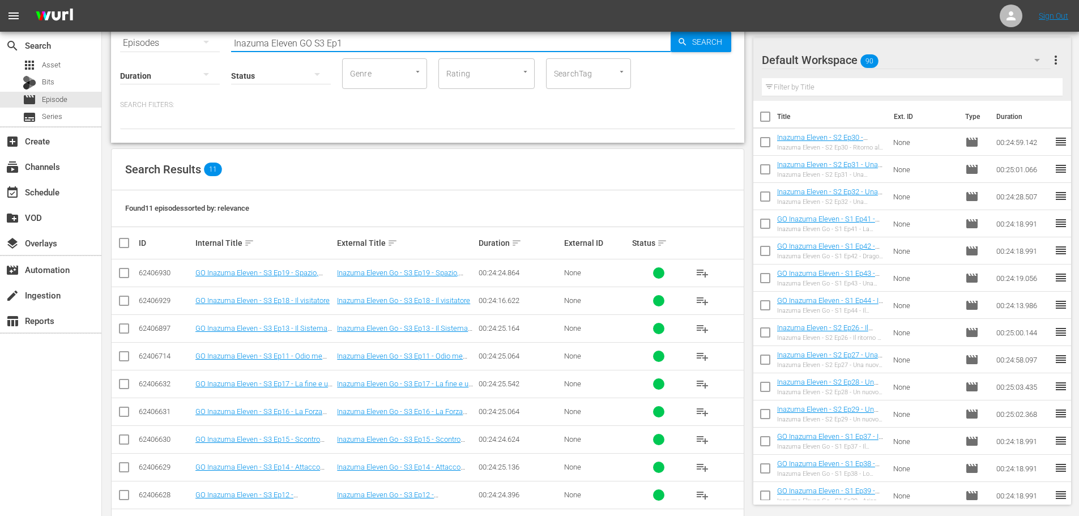
scroll to position [126, 0]
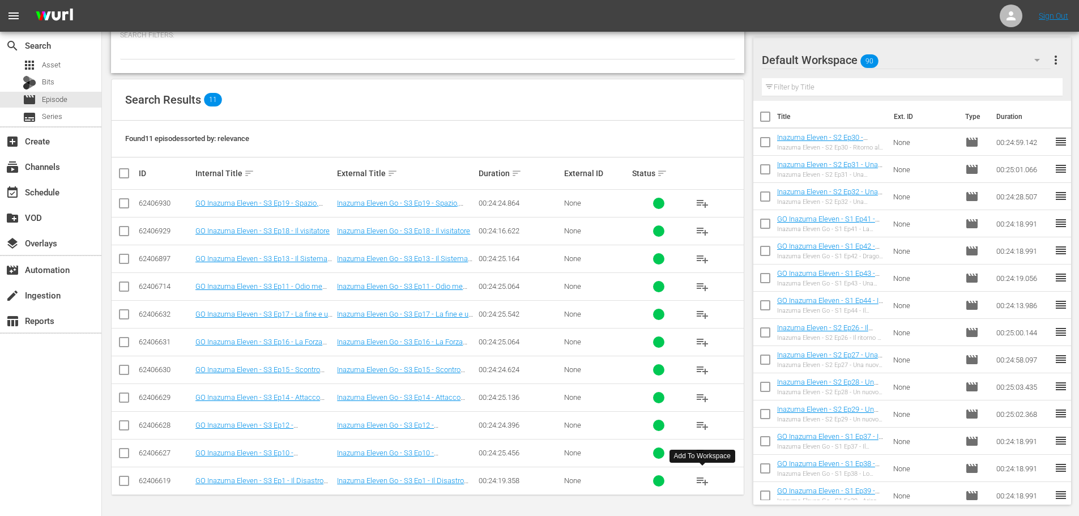
click at [703, 484] on span "playlist_add" at bounding box center [702, 481] width 14 height 14
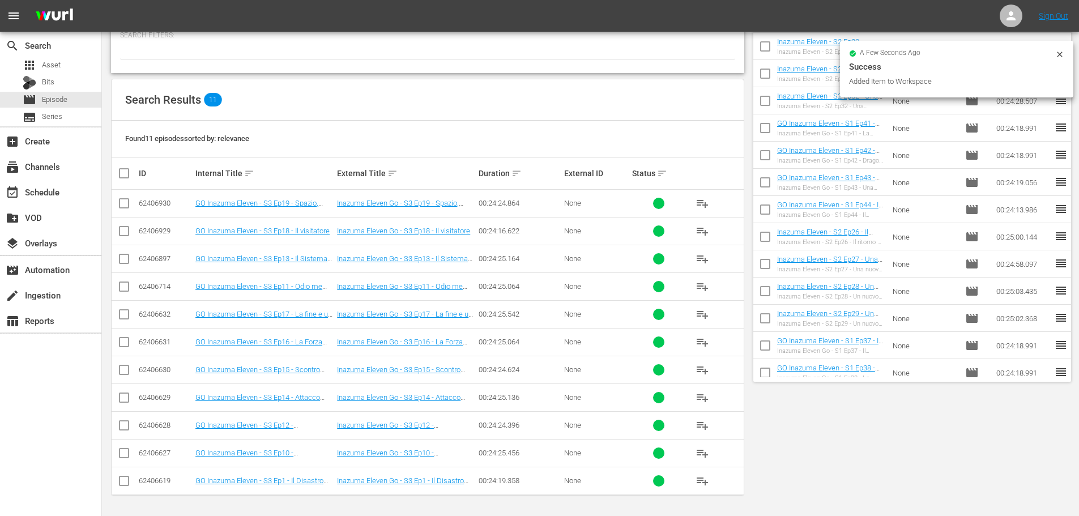
scroll to position [0, 0]
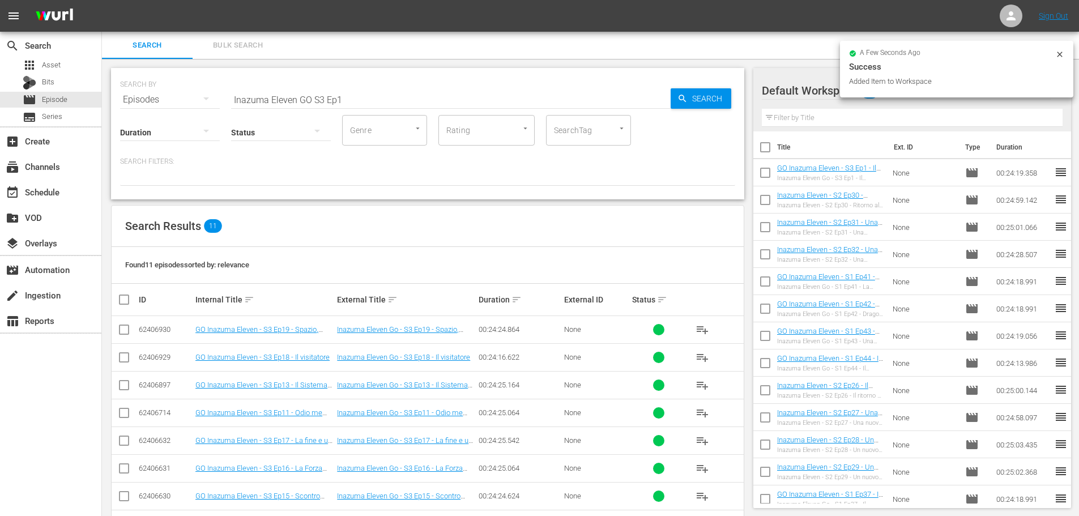
click at [351, 96] on input "Inazuma Eleven GO S3 Ep1" at bounding box center [450, 99] width 439 height 27
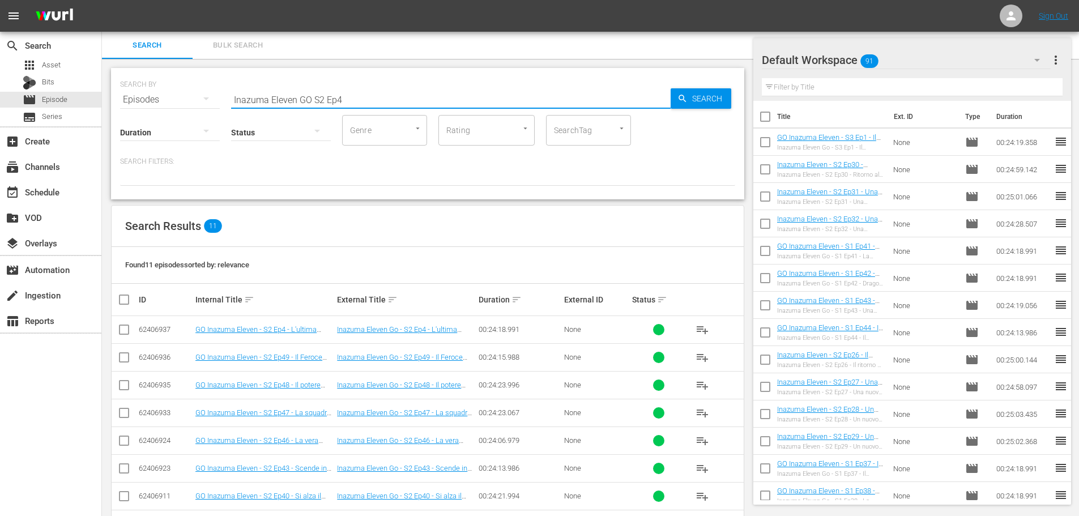
scroll to position [113, 0]
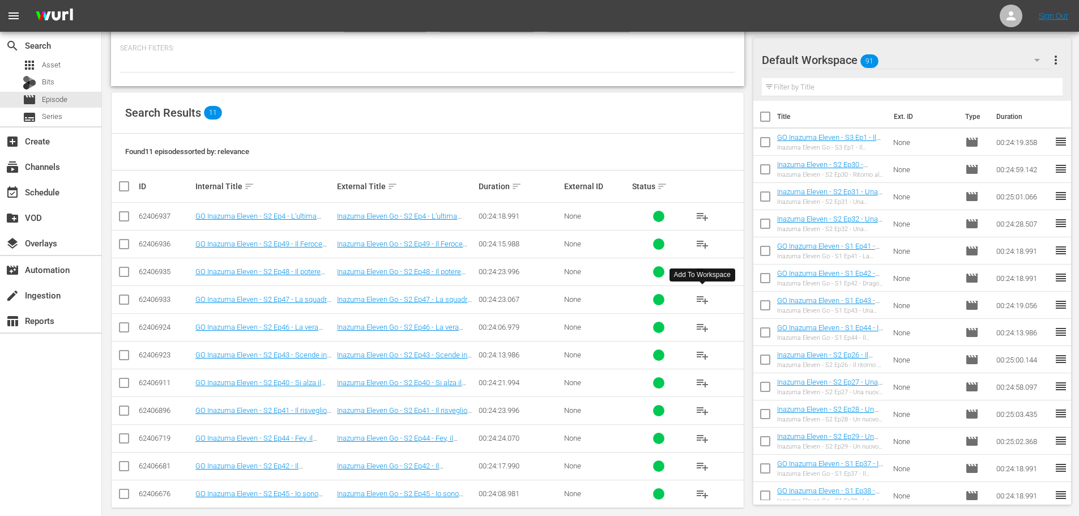
type input "Inazuma Eleven GO S2 Ep4"
click at [704, 301] on span "playlist_add" at bounding box center [702, 300] width 14 height 14
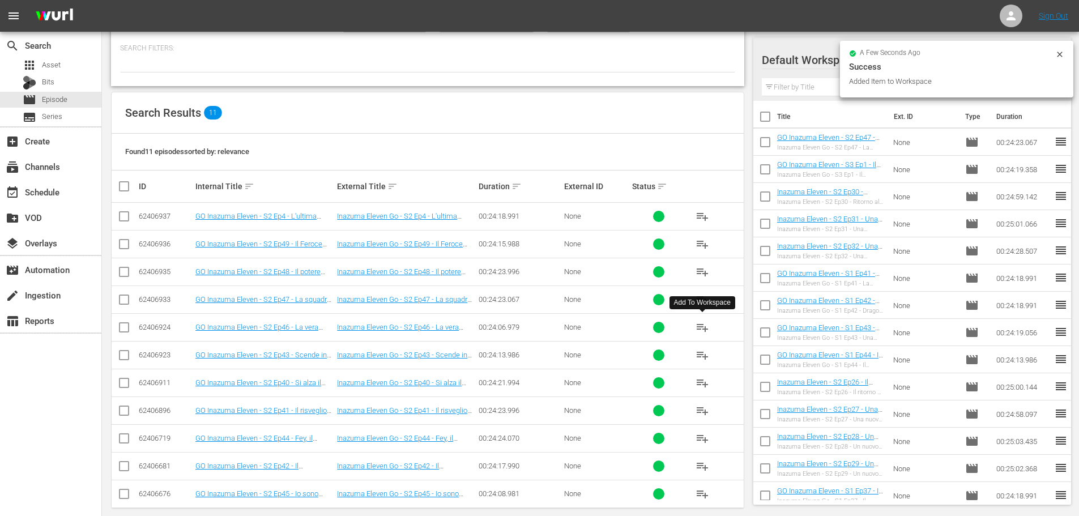
click at [706, 326] on span "playlist_add" at bounding box center [702, 328] width 14 height 14
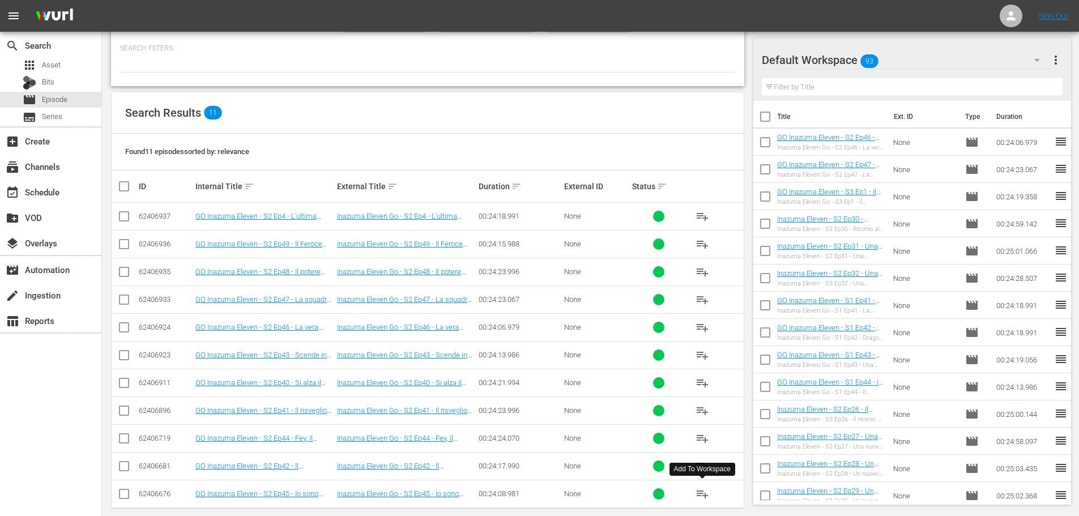
click at [700, 492] on span "playlist_add" at bounding box center [702, 494] width 14 height 14
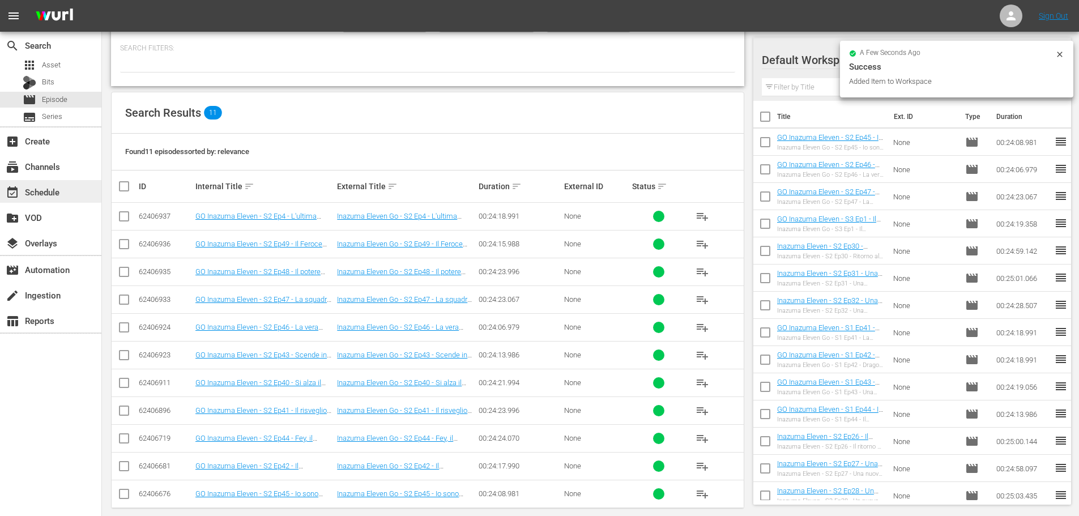
click at [71, 186] on div "event_available Schedule" at bounding box center [50, 191] width 101 height 23
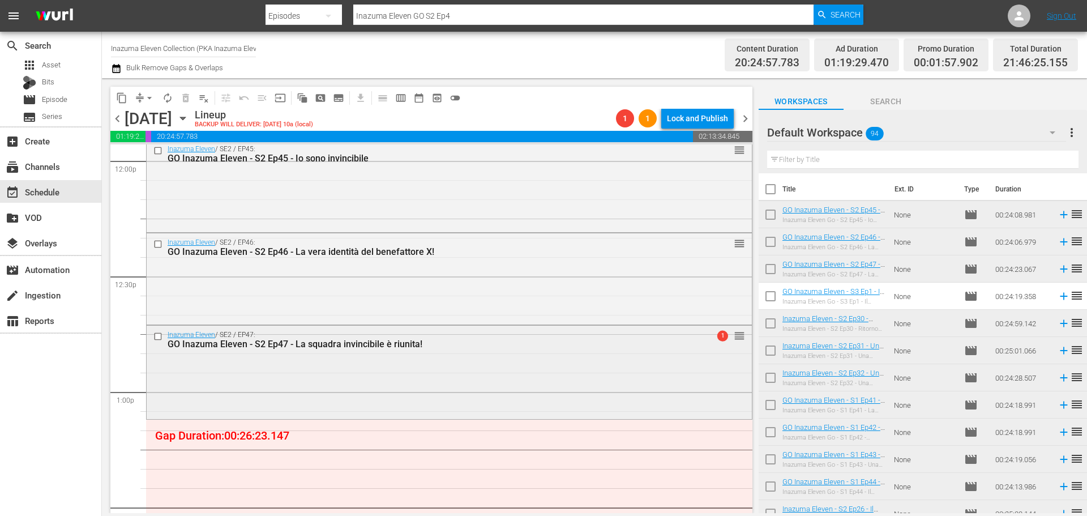
scroll to position [2810, 0]
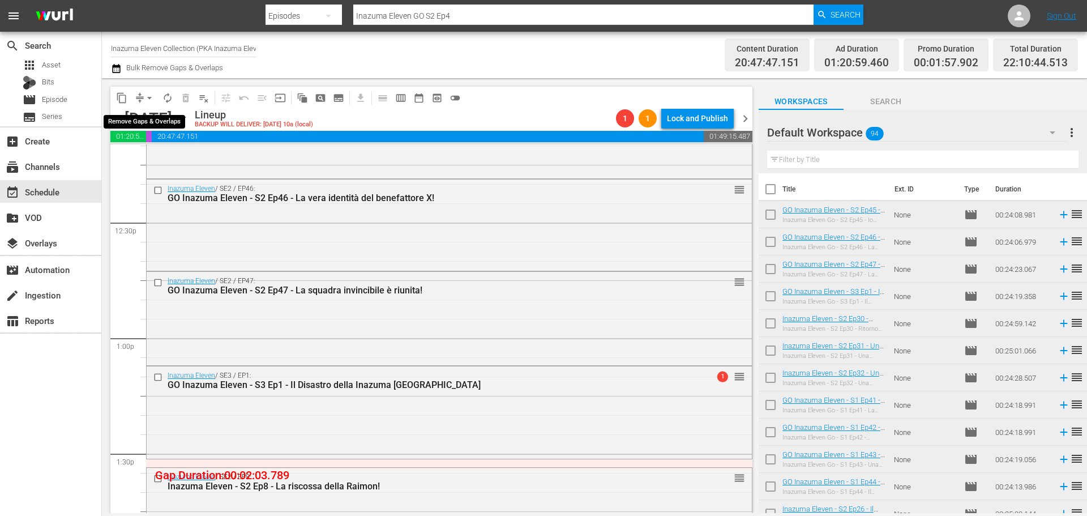
click at [147, 94] on span "arrow_drop_down" at bounding box center [149, 97] width 11 height 11
click at [169, 163] on li "Align to End of Previous Day" at bounding box center [150, 158] width 119 height 19
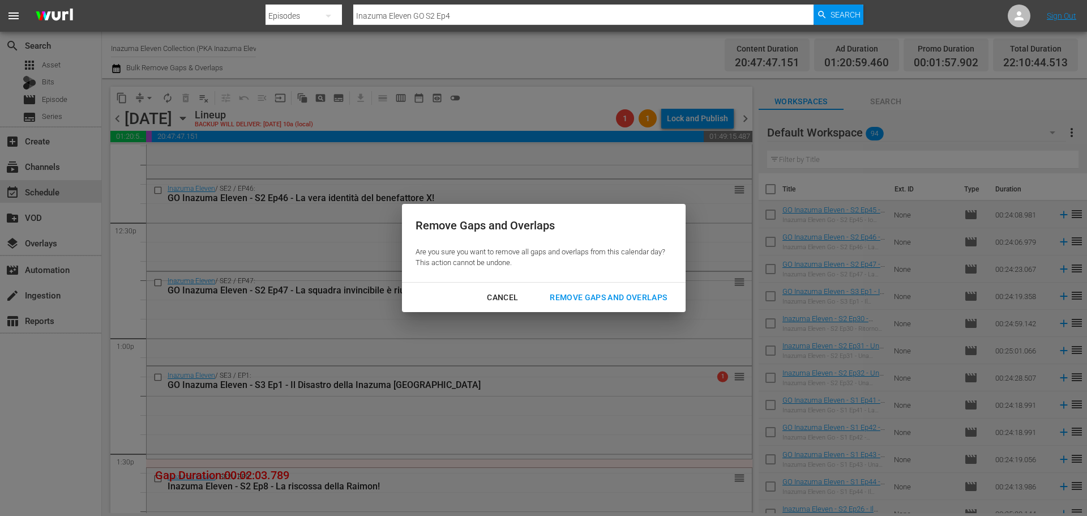
click at [567, 302] on div "Remove Gaps and Overlaps" at bounding box center [608, 298] width 135 height 14
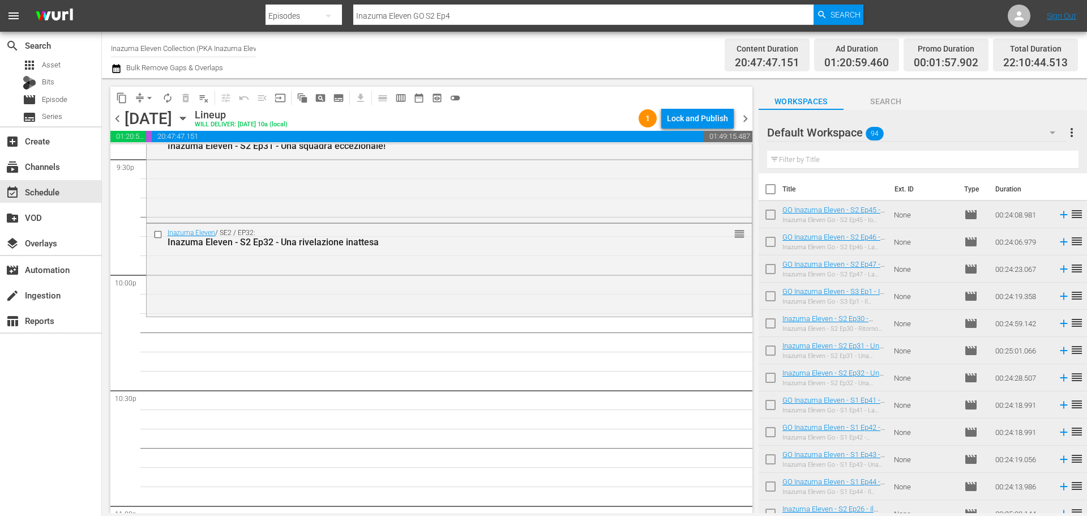
scroll to position [4950, 0]
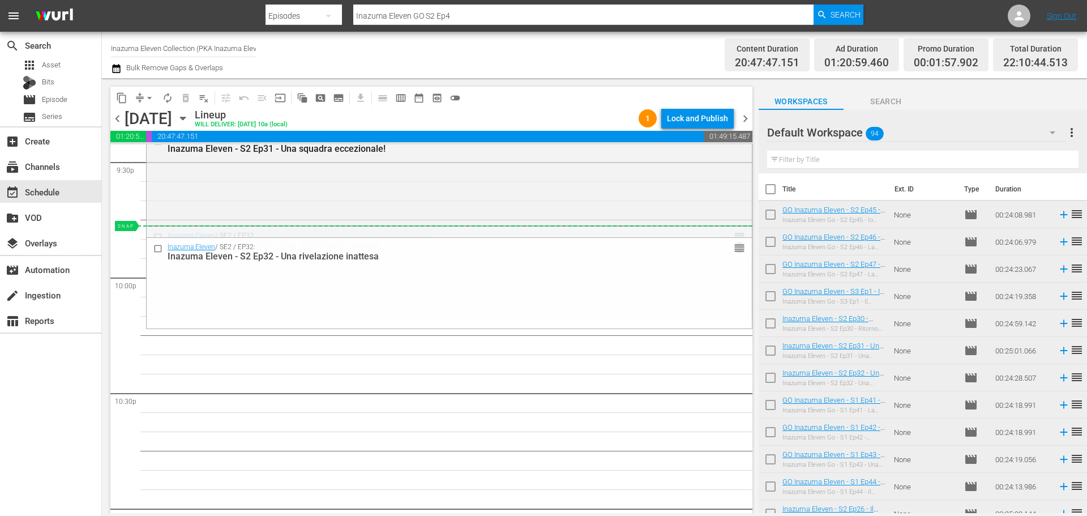
drag, startPoint x: 729, startPoint y: 241, endPoint x: 695, endPoint y: 233, distance: 34.2
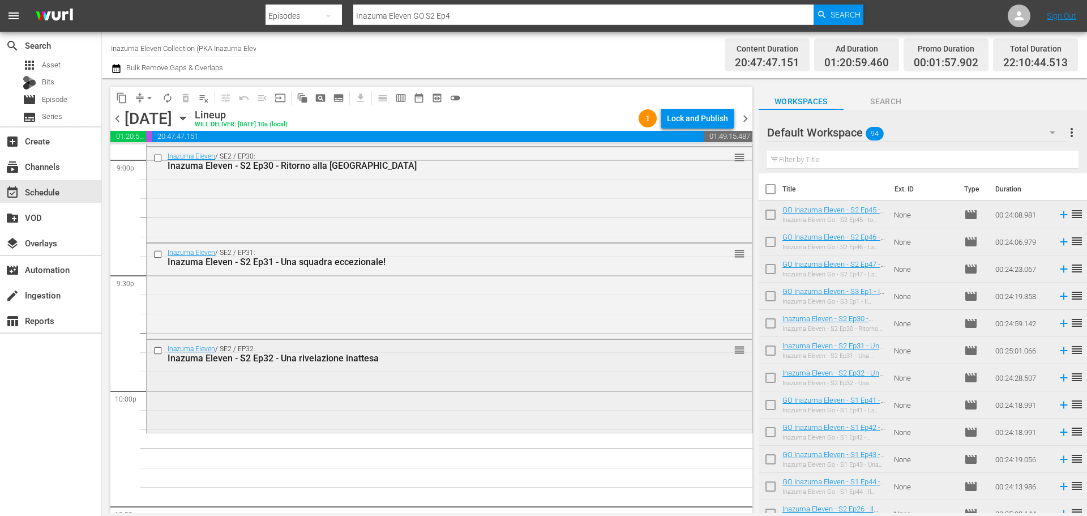
scroll to position [4780, 0]
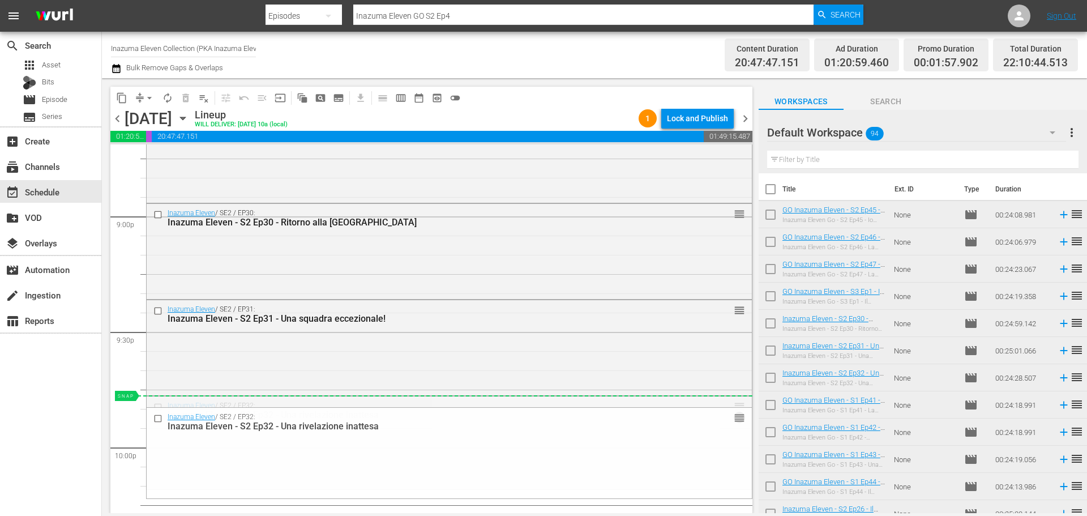
drag, startPoint x: 733, startPoint y: 407, endPoint x: 655, endPoint y: 404, distance: 78.8
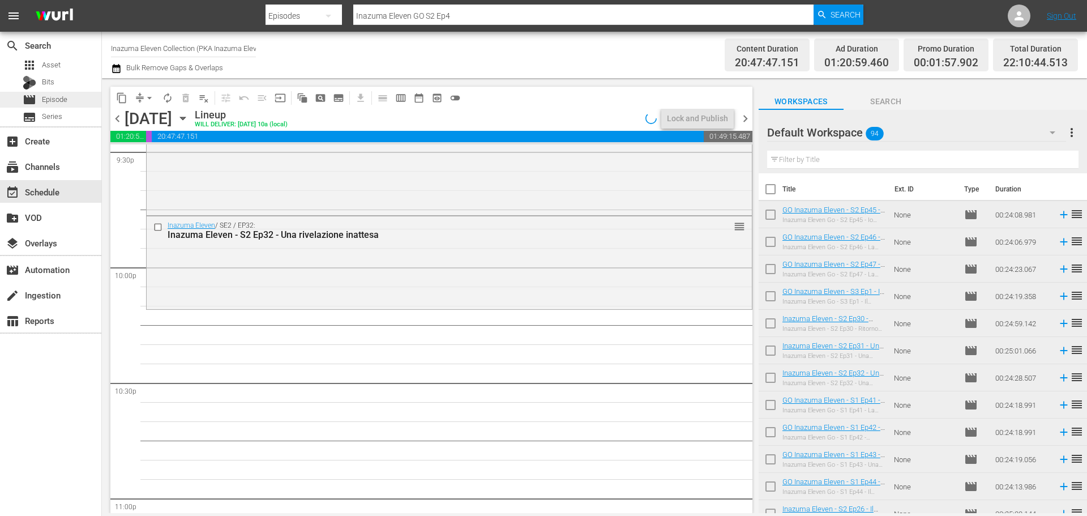
scroll to position [5007, 0]
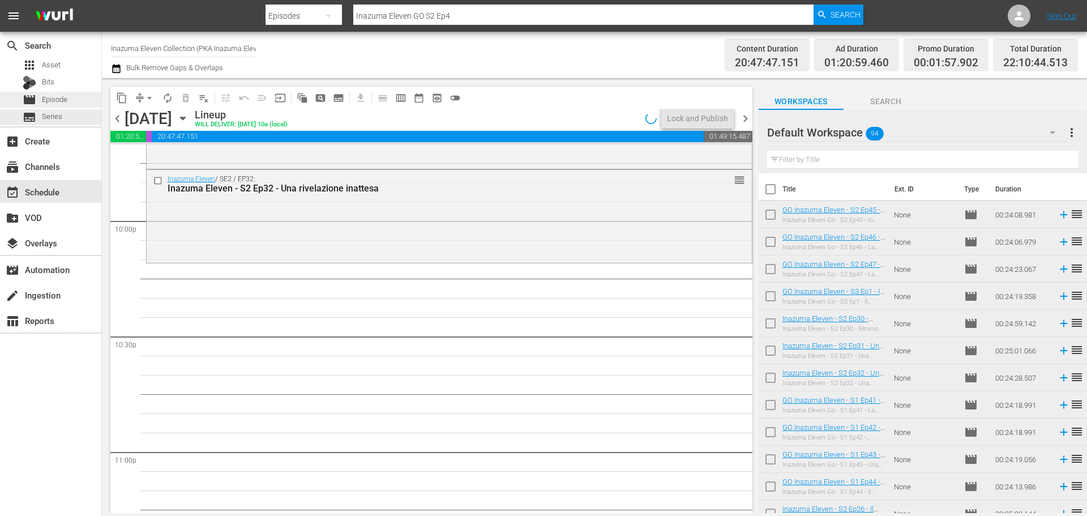
click at [62, 101] on span "Episode" at bounding box center [54, 99] width 25 height 11
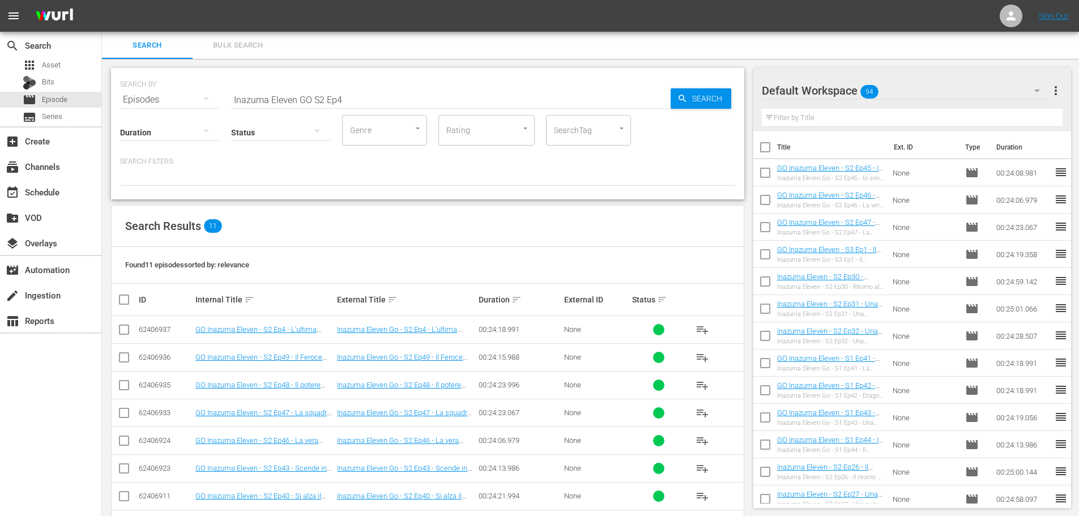
click at [312, 100] on input "Inazuma Eleven GO S2 Ep4" at bounding box center [450, 99] width 439 height 27
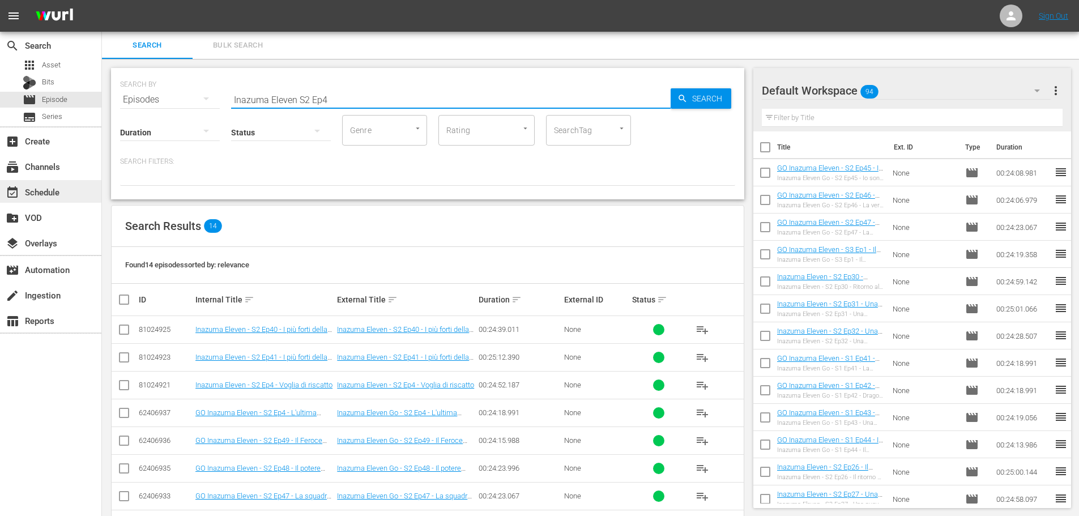
type input "Inazuma Eleven S2 Ep4"
click at [57, 184] on div "event_available Schedule" at bounding box center [50, 191] width 101 height 23
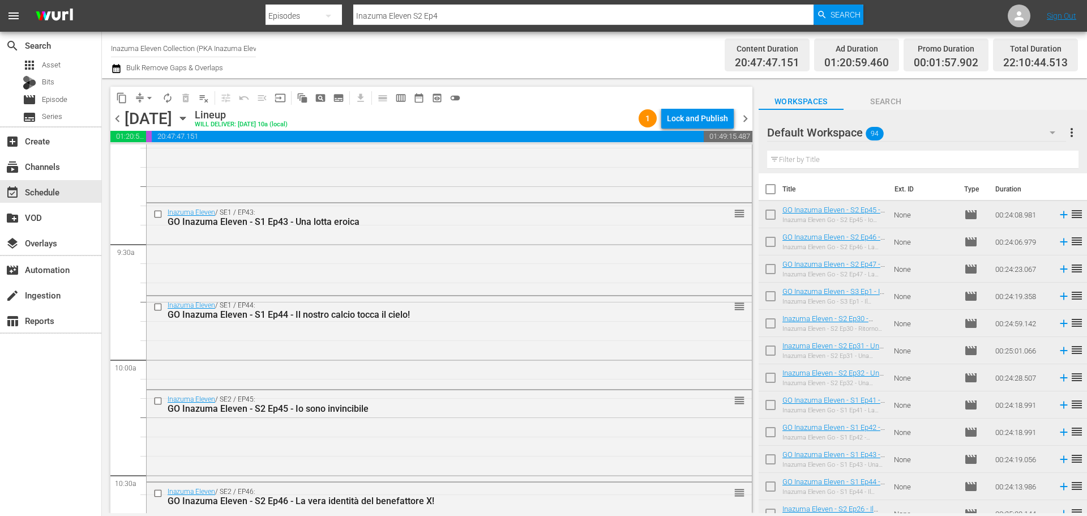
scroll to position [2209, 0]
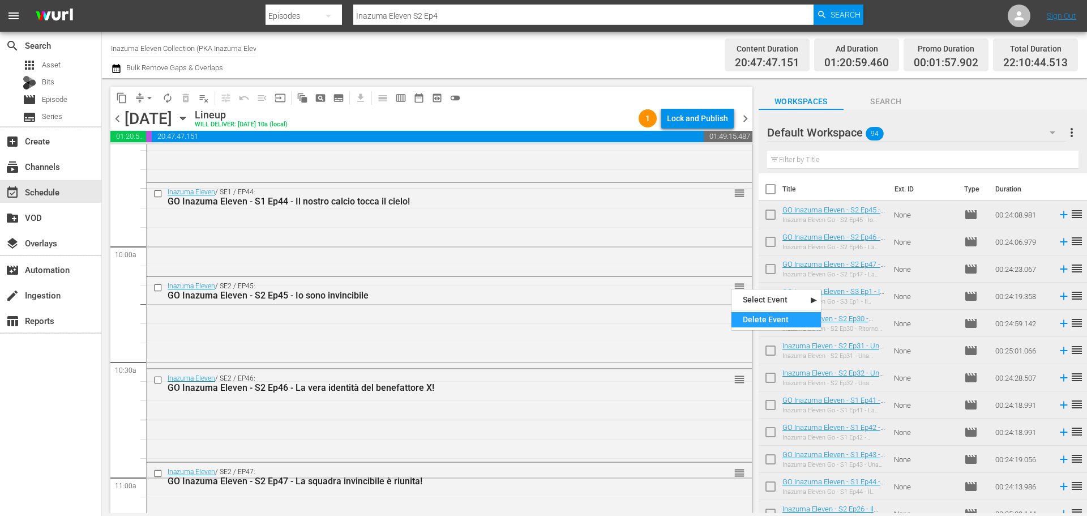
click at [746, 321] on div "Delete Event" at bounding box center [776, 319] width 89 height 15
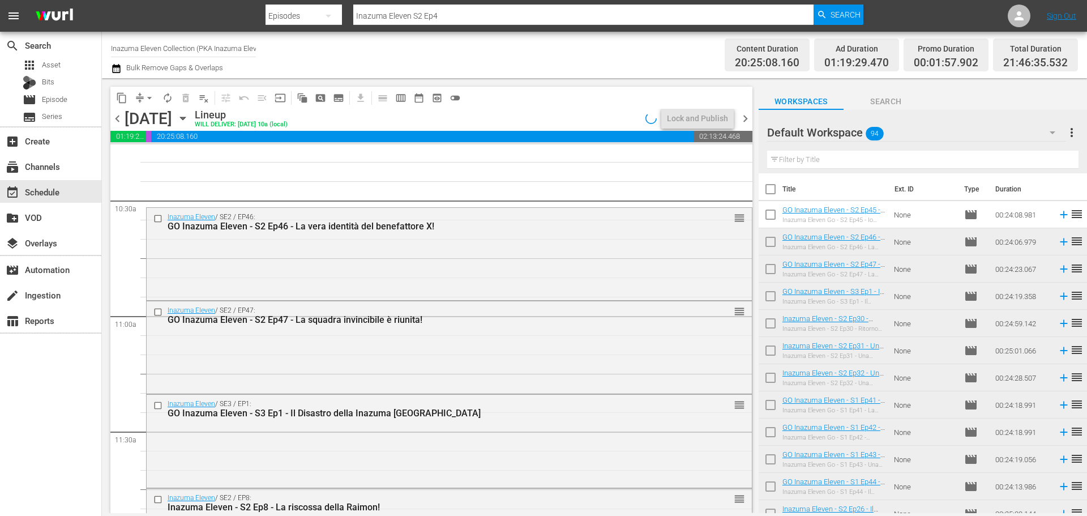
scroll to position [2379, 0]
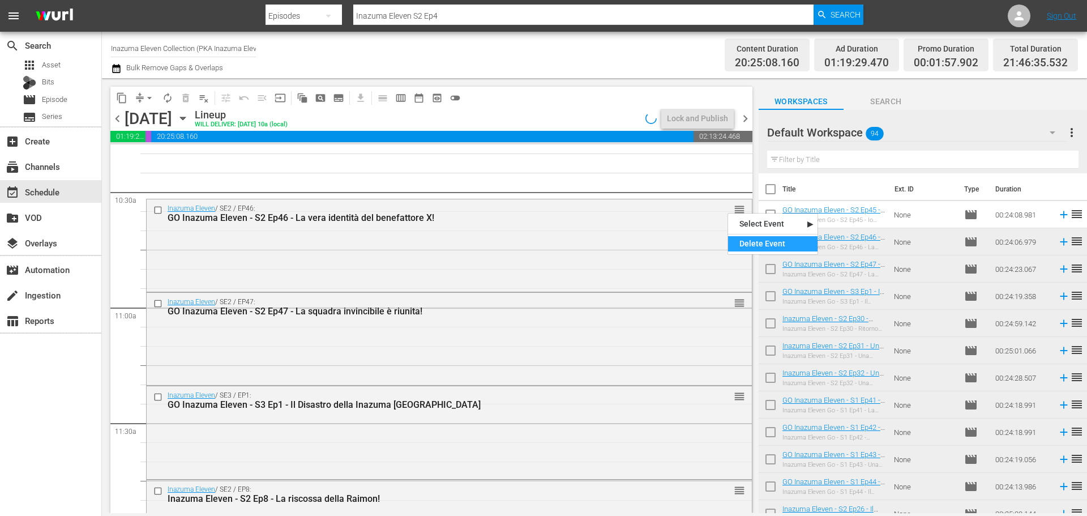
click at [744, 241] on div "Delete Event" at bounding box center [772, 243] width 89 height 15
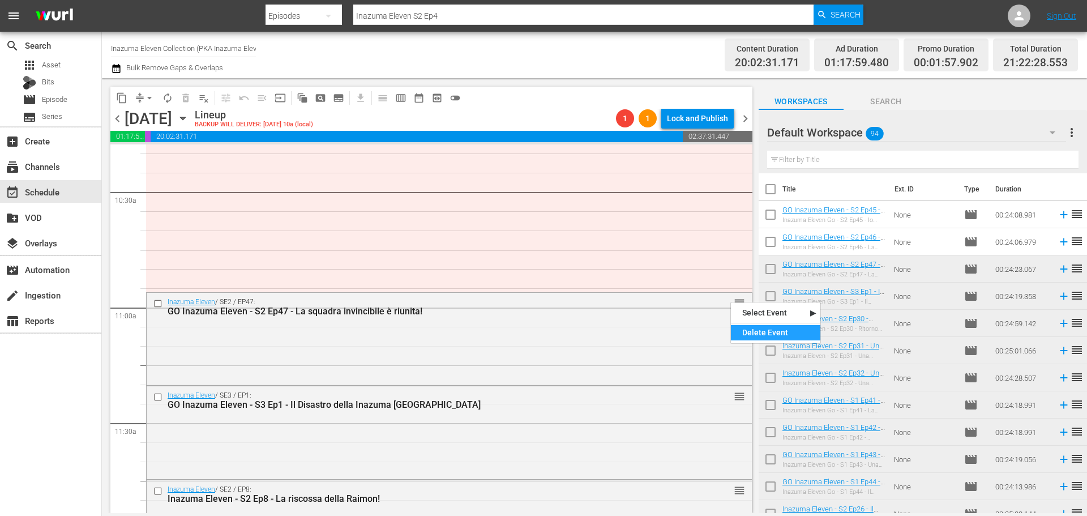
click at [748, 328] on div "Delete Event" at bounding box center [775, 332] width 89 height 15
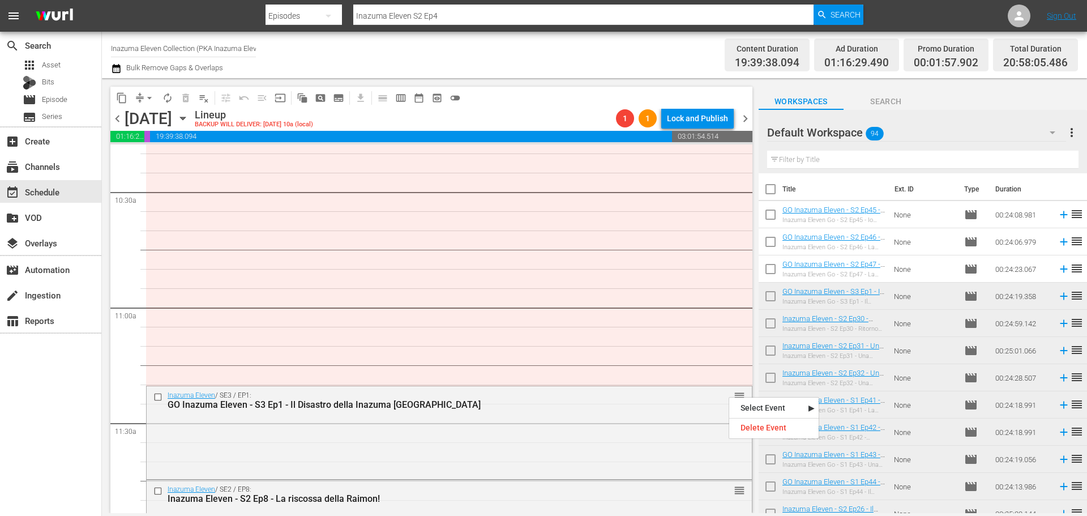
click at [749, 427] on div "Delete Event" at bounding box center [773, 427] width 89 height 15
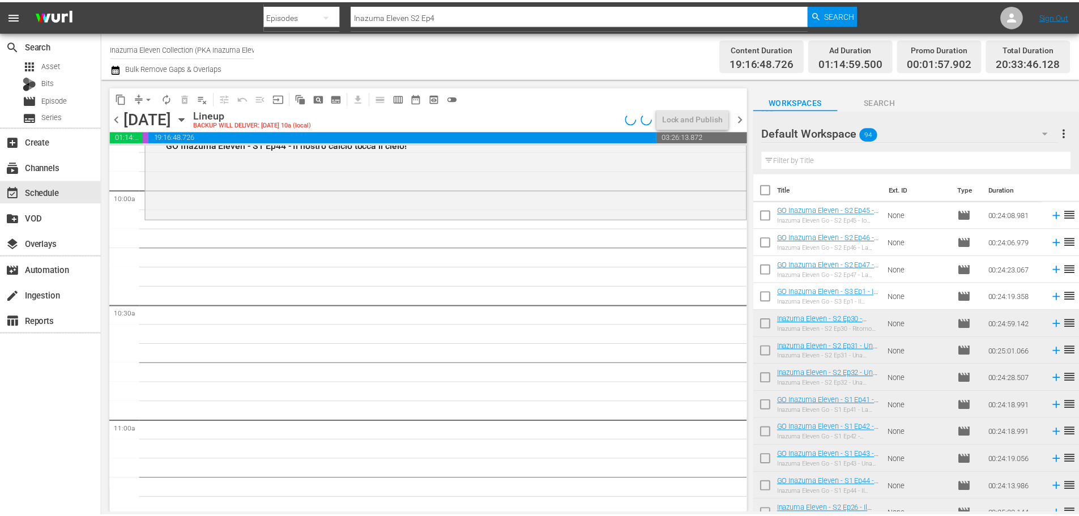
scroll to position [2209, 0]
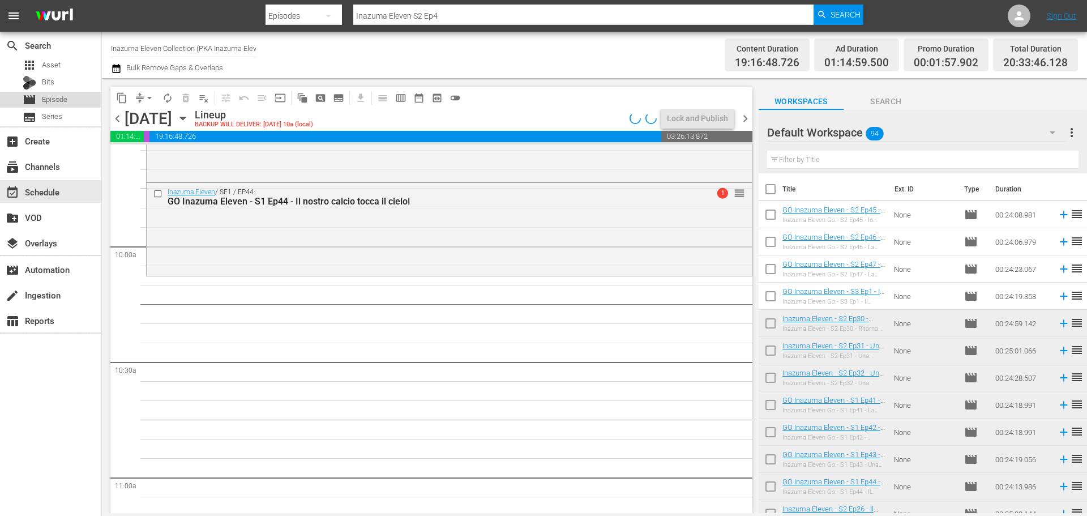
click at [74, 101] on div "movie Episode" at bounding box center [50, 100] width 101 height 16
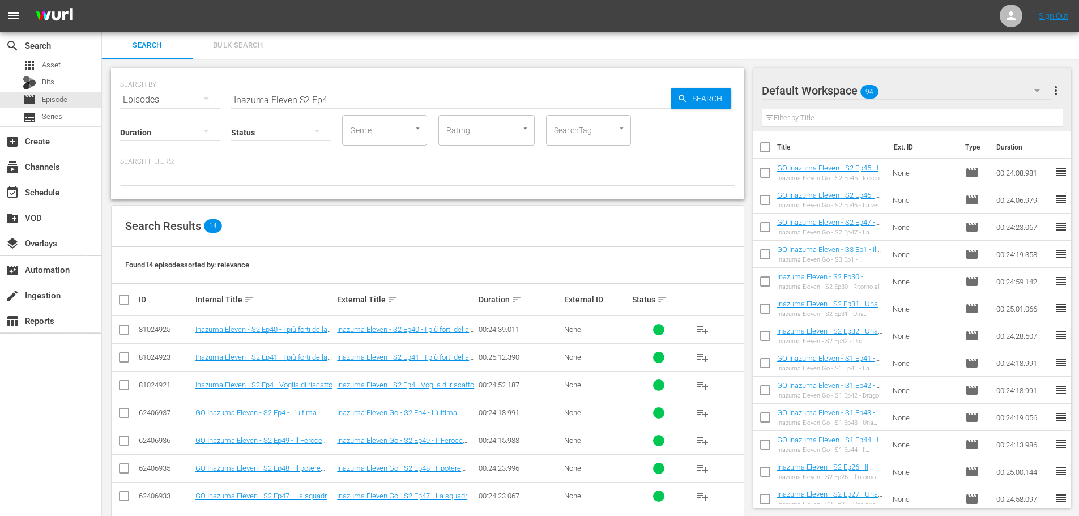
click at [331, 100] on input "Inazuma Eleven S2 Ep4" at bounding box center [450, 99] width 439 height 27
click at [319, 97] on input "Inazuma Eleven Go S1 Ep4" at bounding box center [450, 99] width 439 height 27
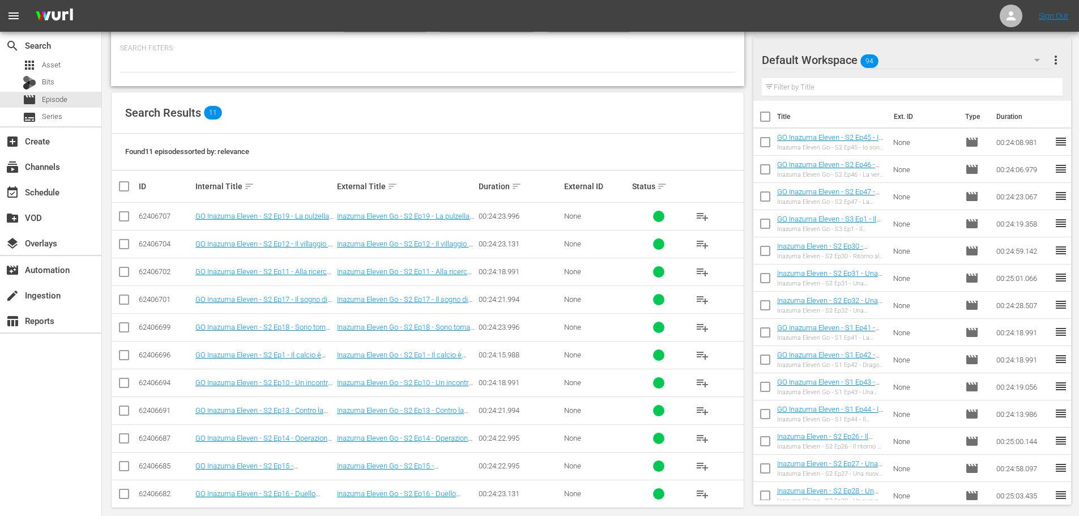
scroll to position [126, 0]
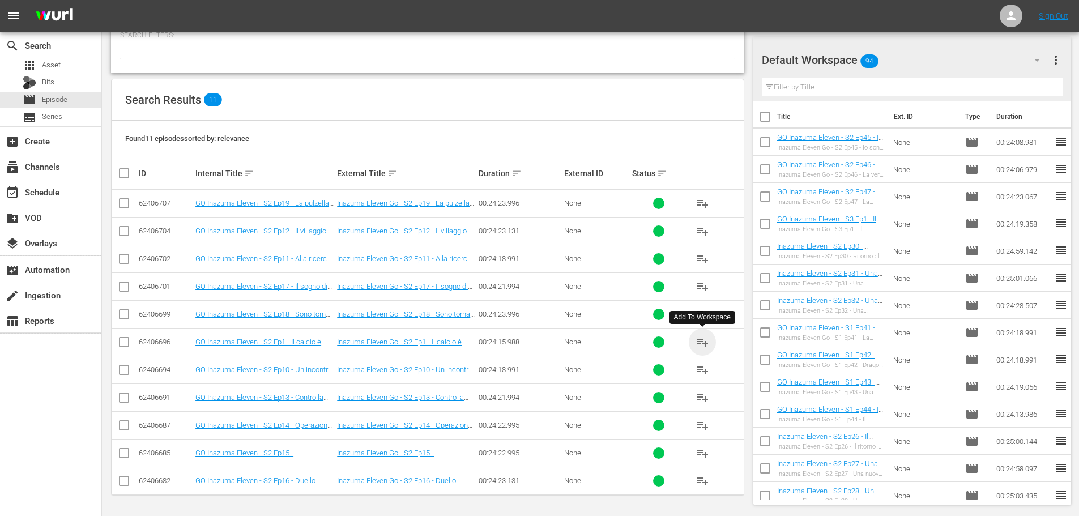
click at [704, 343] on span "playlist_add" at bounding box center [702, 342] width 14 height 14
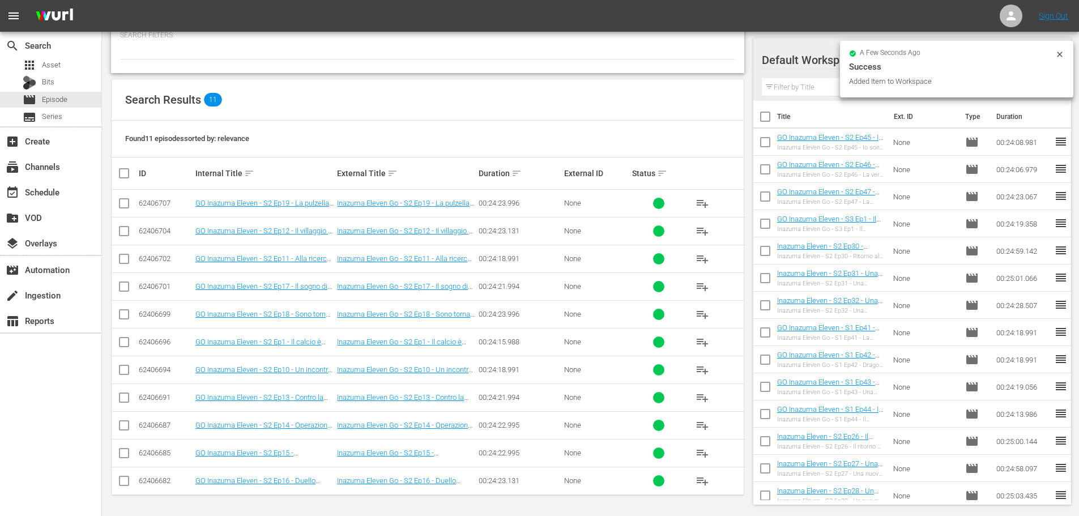
scroll to position [0, 0]
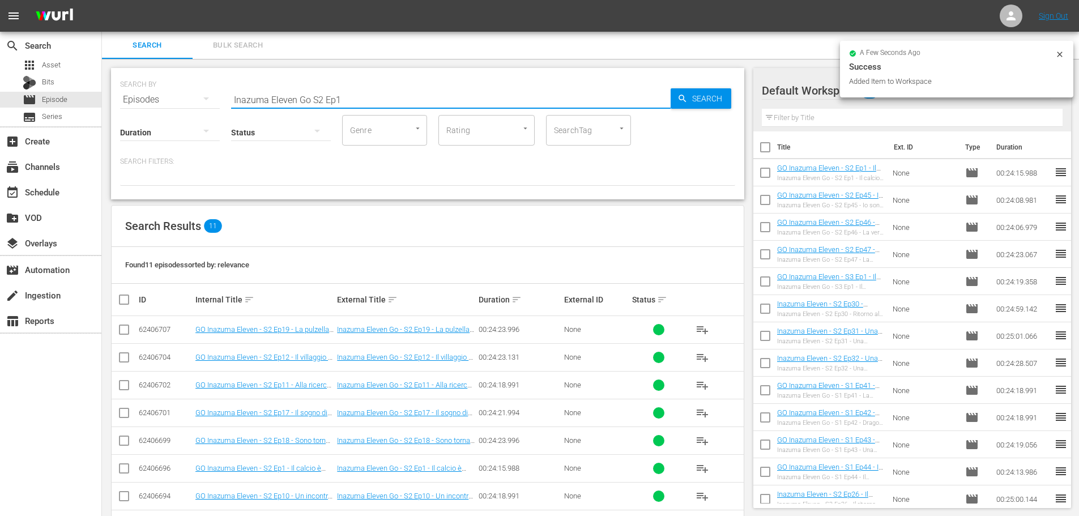
click at [355, 100] on input "Inazuma Eleven Go S2 Ep1" at bounding box center [450, 99] width 439 height 27
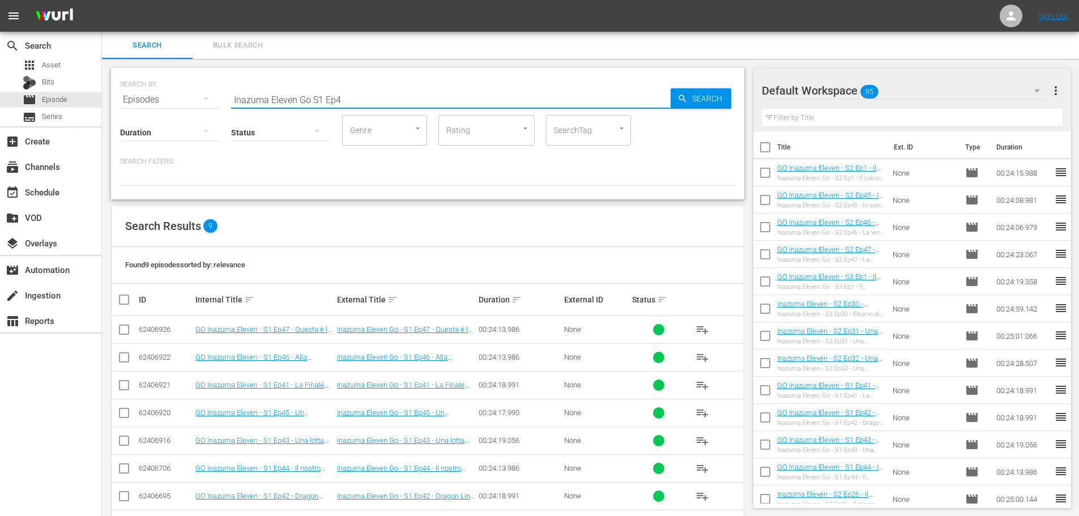
type input "Inazuma Eleven Go S1 Ep4"
click at [763, 199] on input "checkbox" at bounding box center [765, 202] width 24 height 24
checkbox input "true"
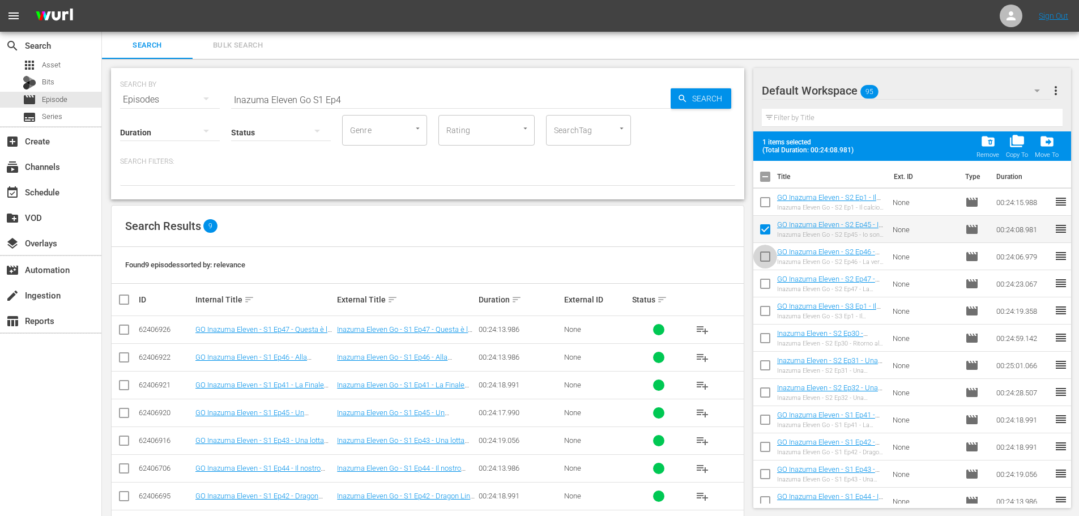
click at [767, 254] on input "checkbox" at bounding box center [765, 259] width 24 height 24
checkbox input "true"
click at [762, 284] on input "checkbox" at bounding box center [765, 286] width 24 height 24
checkbox input "true"
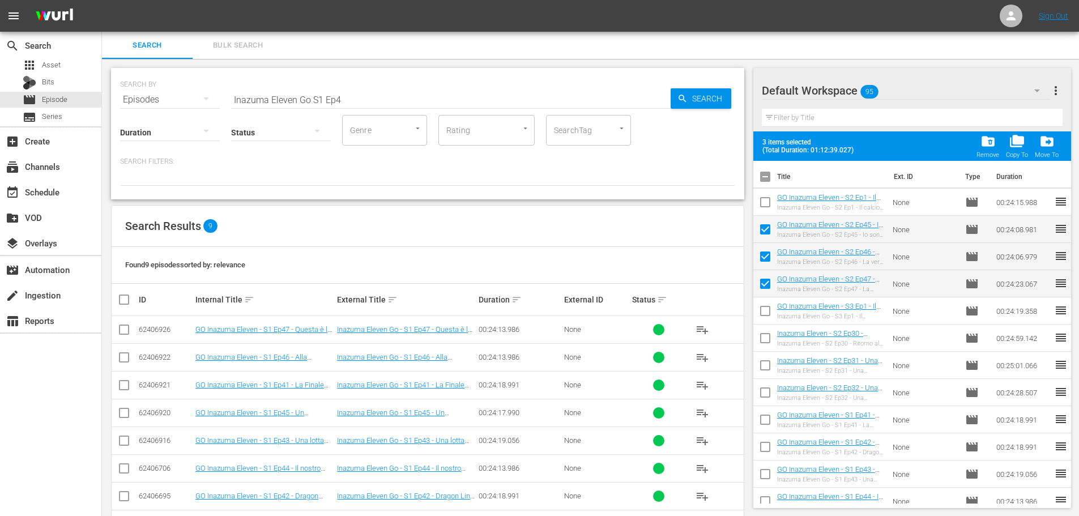
click at [763, 311] on input "checkbox" at bounding box center [765, 313] width 24 height 24
checkbox input "true"
click at [991, 148] on span "folder_delete" at bounding box center [987, 141] width 15 height 15
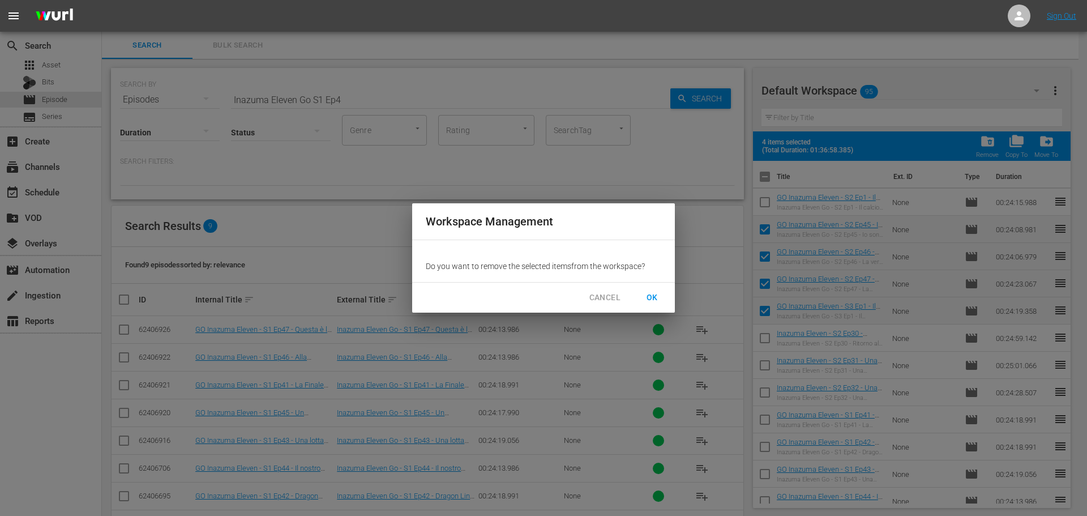
click at [647, 298] on span "OK" at bounding box center [652, 298] width 18 height 14
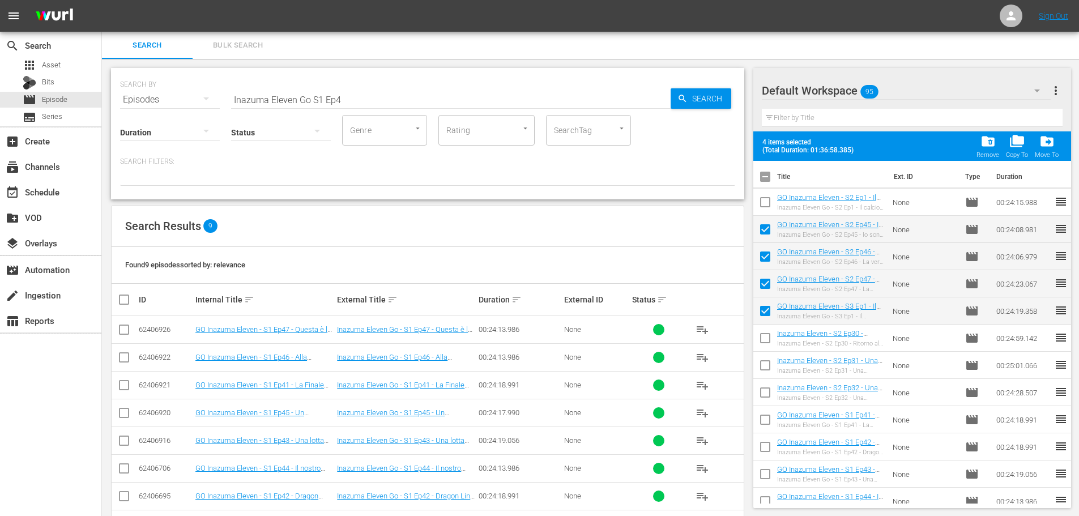
checkbox input "false"
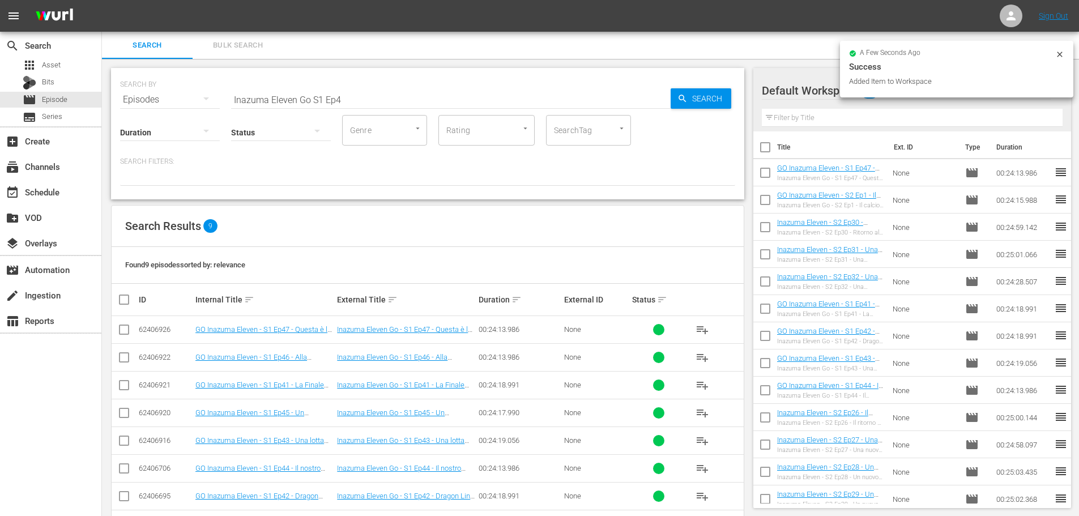
scroll to position [57, 0]
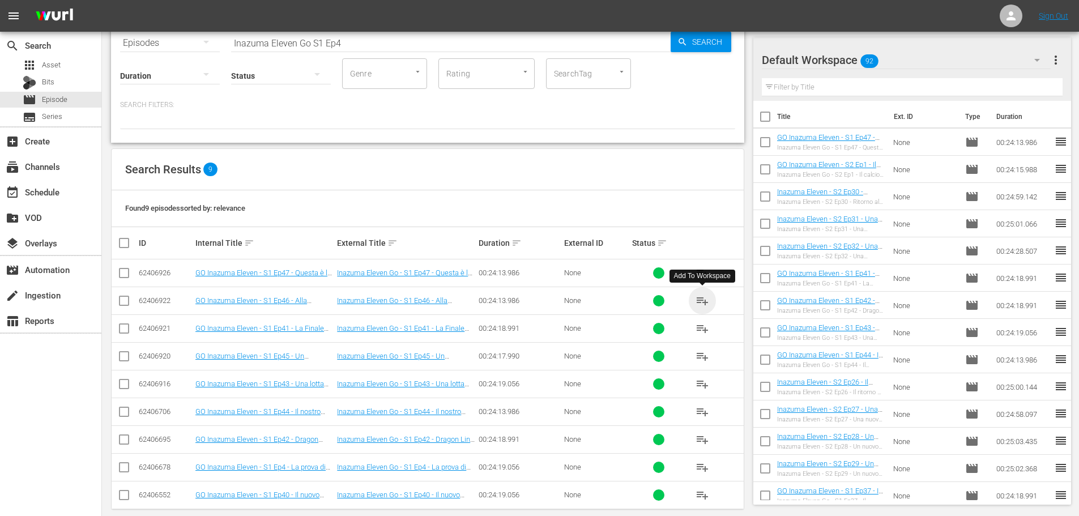
click at [703, 303] on span "playlist_add" at bounding box center [702, 301] width 14 height 14
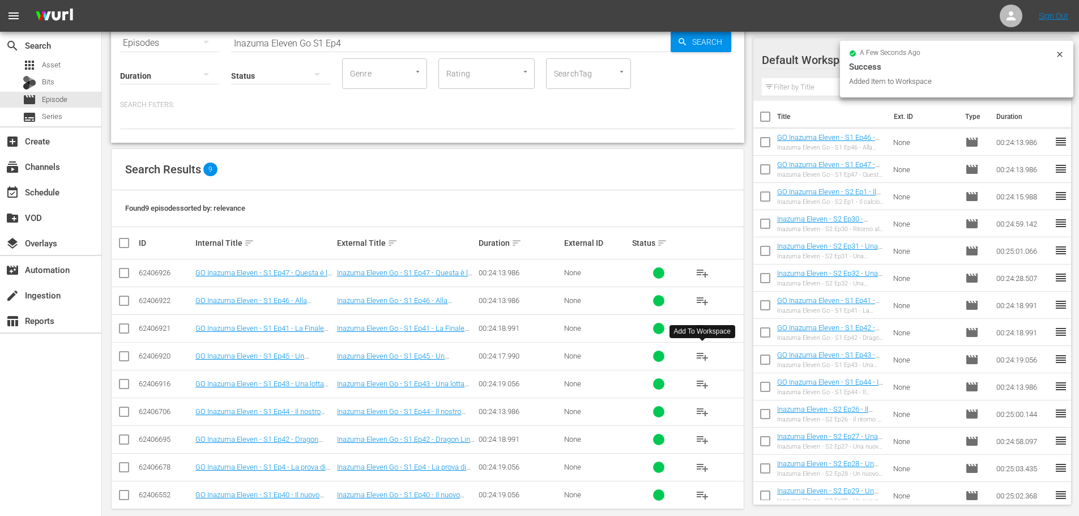
click at [703, 356] on span "playlist_add" at bounding box center [702, 356] width 14 height 14
click at [82, 191] on div "event_available Schedule" at bounding box center [50, 191] width 101 height 23
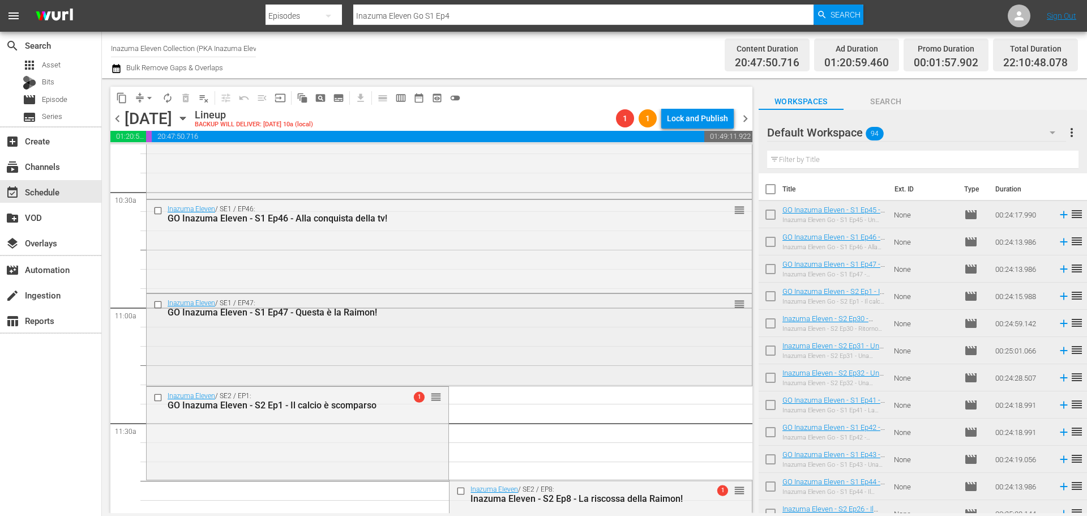
scroll to position [2502, 0]
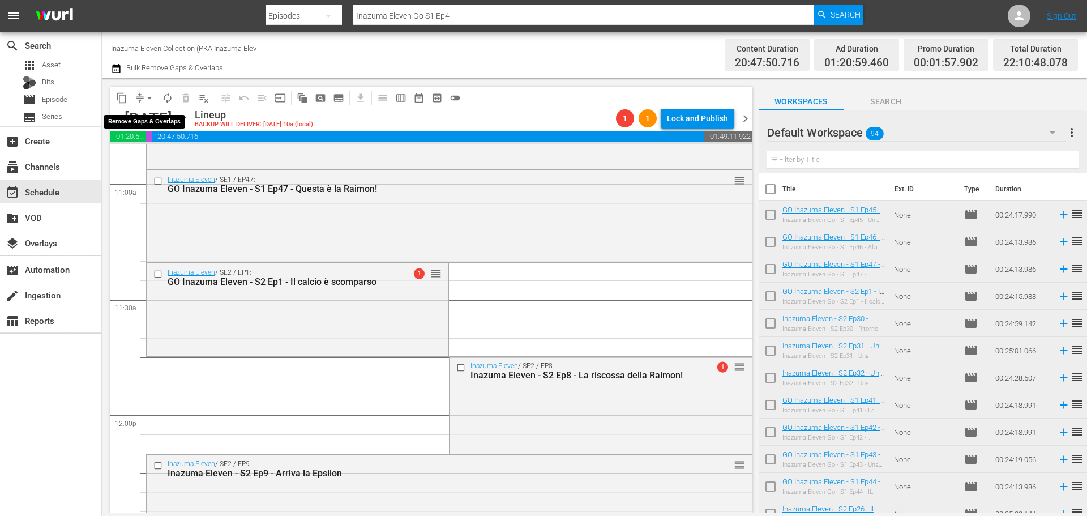
click at [148, 100] on span "arrow_drop_down" at bounding box center [149, 97] width 11 height 11
click at [181, 163] on li "Align to End of Previous Day" at bounding box center [150, 158] width 119 height 19
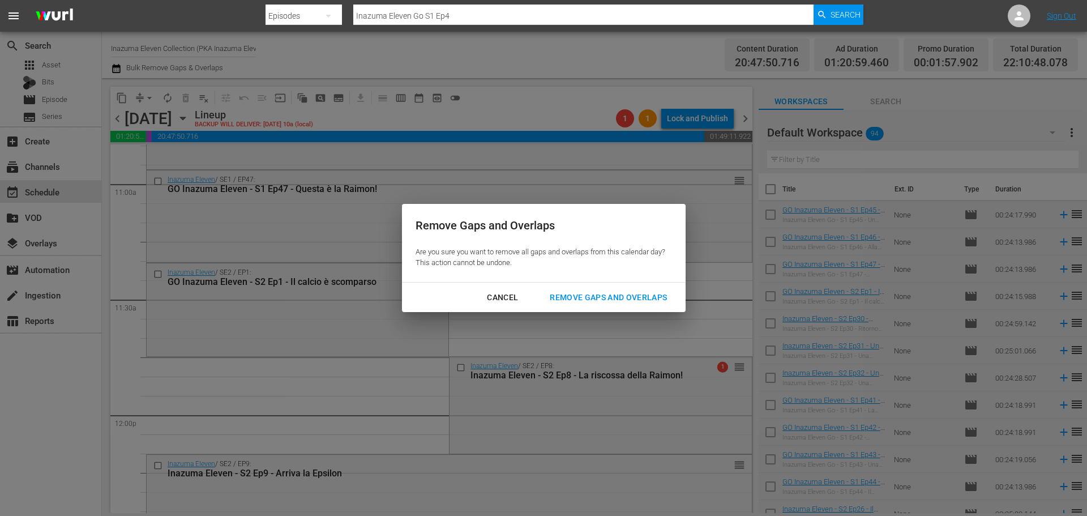
click at [612, 293] on div "Remove Gaps and Overlaps" at bounding box center [608, 298] width 135 height 14
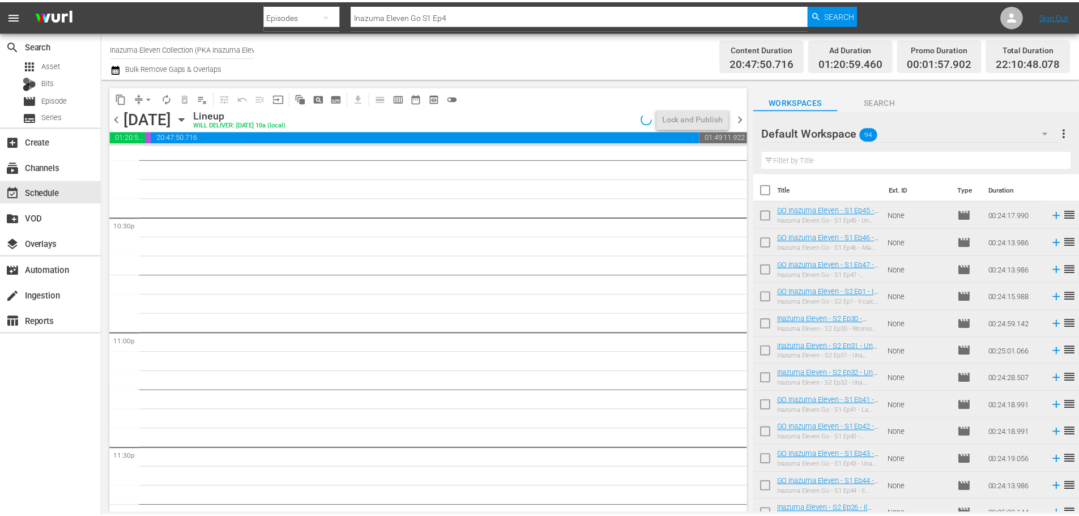
scroll to position [4900, 0]
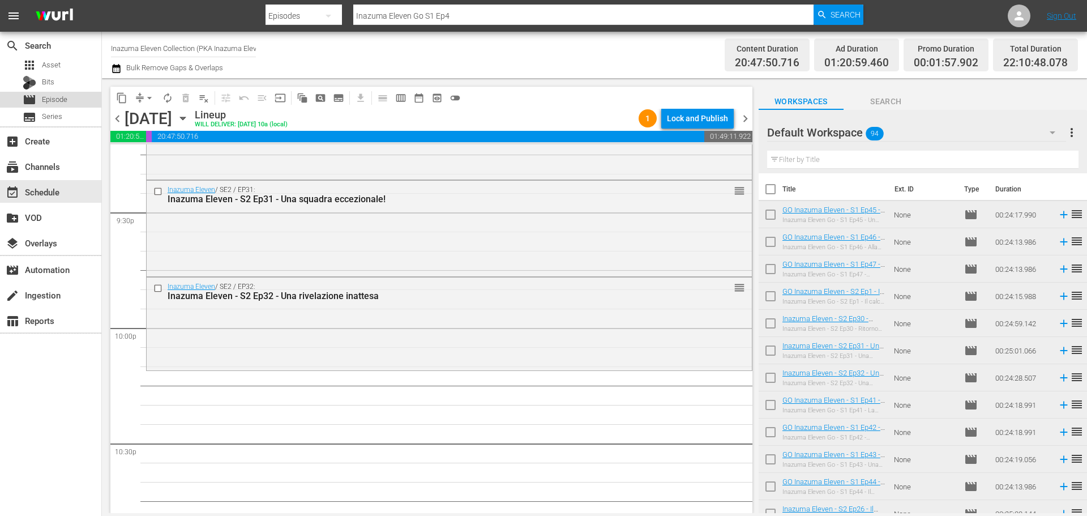
click at [60, 97] on span "Episode" at bounding box center [54, 99] width 25 height 11
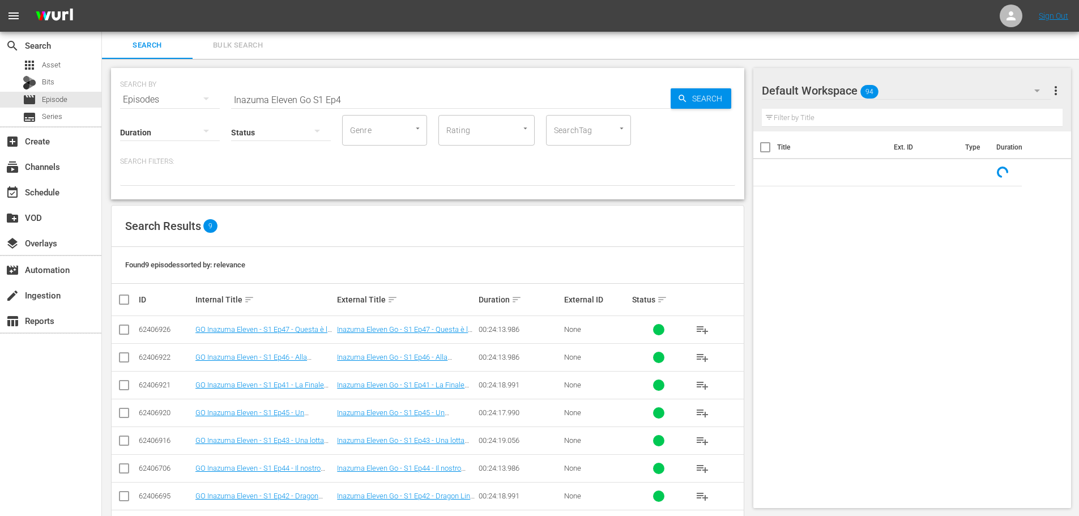
click at [301, 100] on input "Inazuma Eleven Go S1 Ep4" at bounding box center [450, 99] width 439 height 27
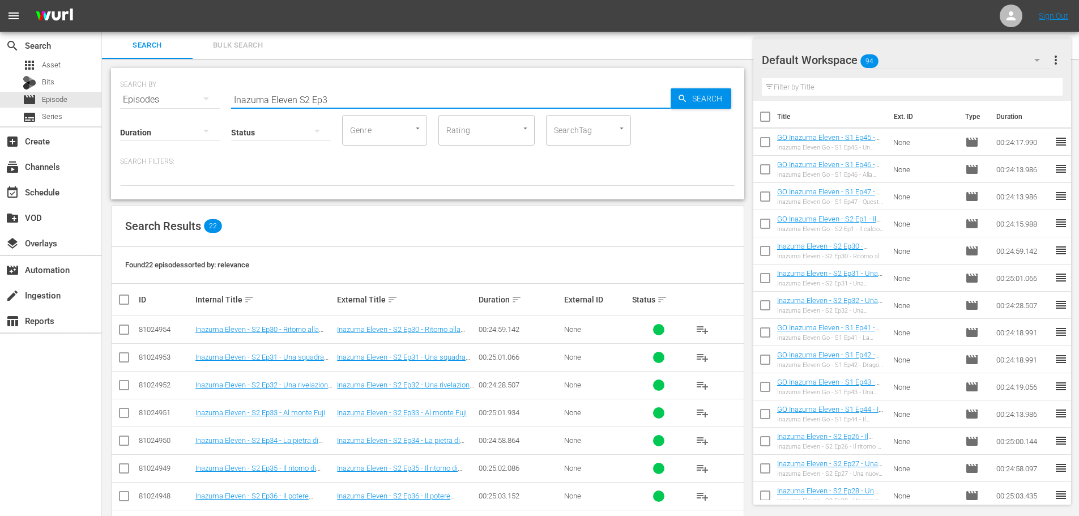
scroll to position [57, 0]
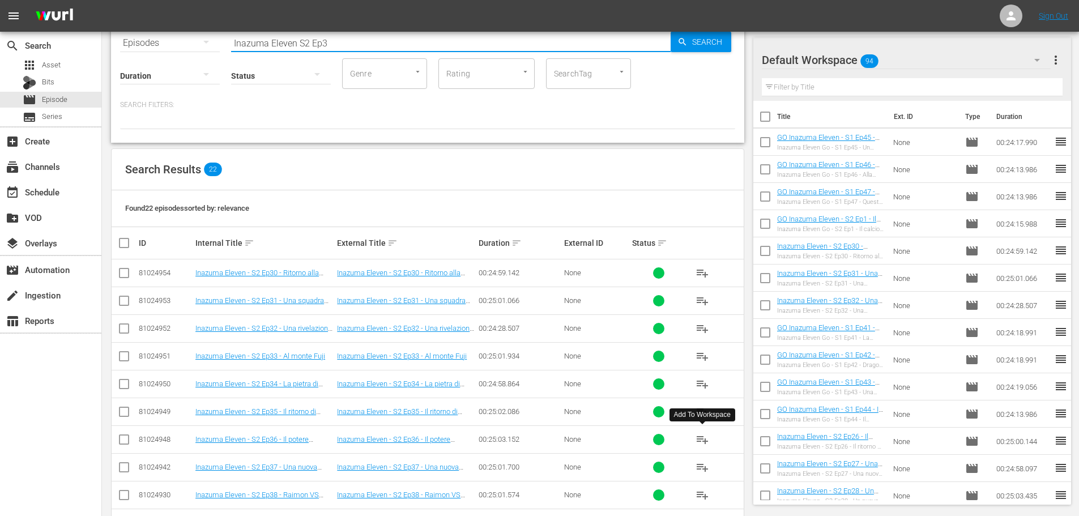
type input "Inazuma Eleven S2 Ep3"
click at [700, 437] on span "playlist_add" at bounding box center [702, 440] width 14 height 14
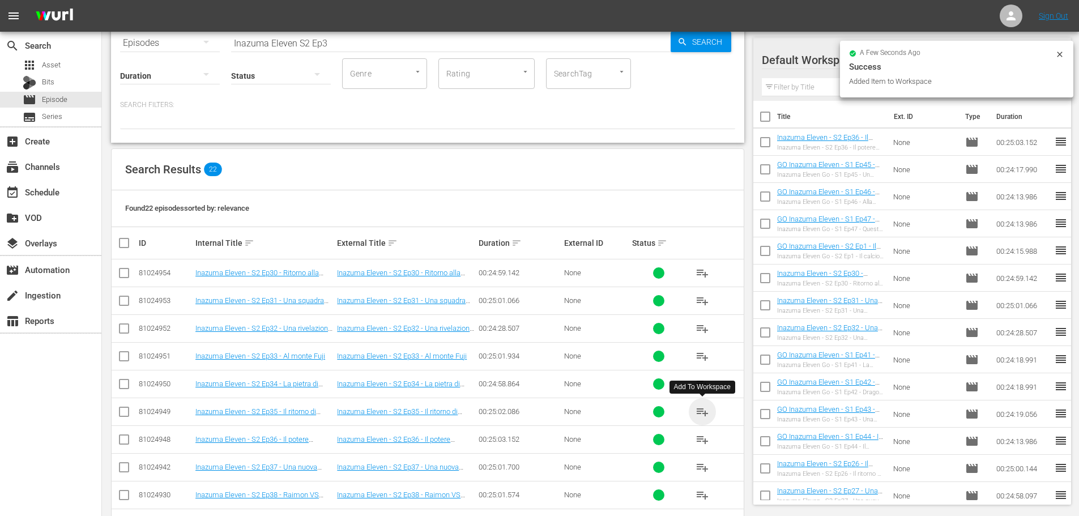
click at [702, 412] on span "playlist_add" at bounding box center [702, 412] width 14 height 14
click at [703, 386] on span "playlist_add" at bounding box center [702, 384] width 14 height 14
click at [703, 357] on span "playlist_add" at bounding box center [702, 356] width 14 height 14
click at [59, 190] on div "event_available Schedule" at bounding box center [31, 190] width 63 height 10
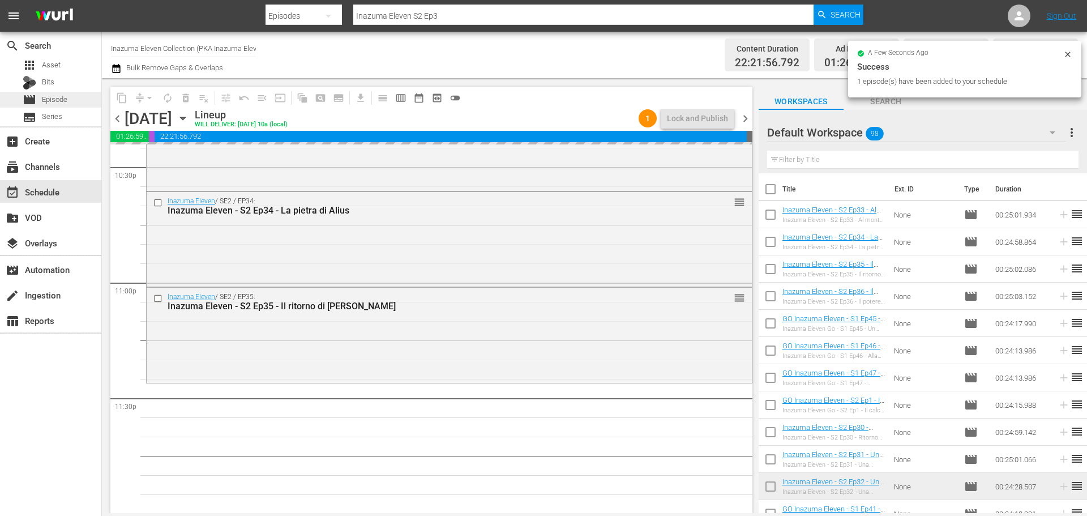
scroll to position [5177, 0]
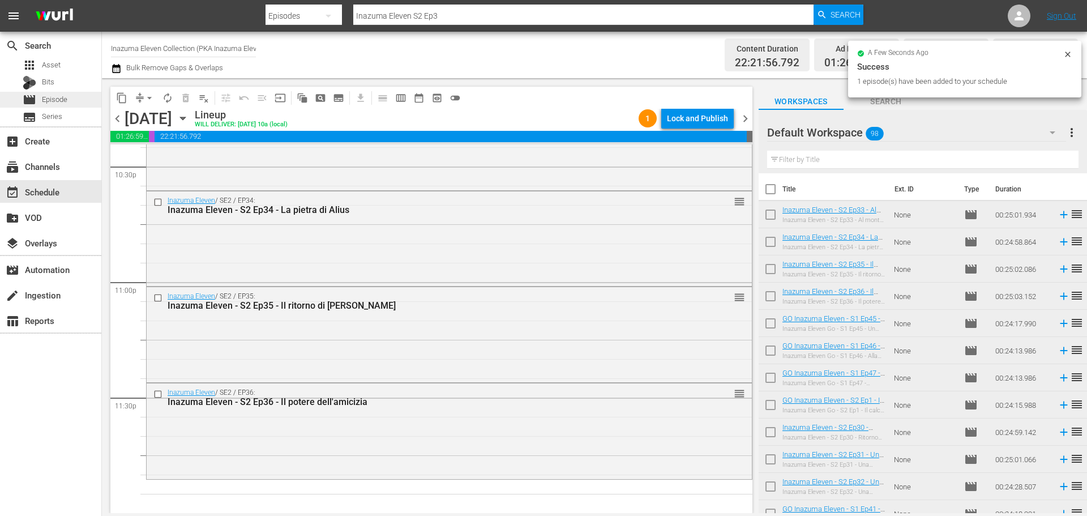
click at [65, 100] on span "Episode" at bounding box center [54, 99] width 25 height 11
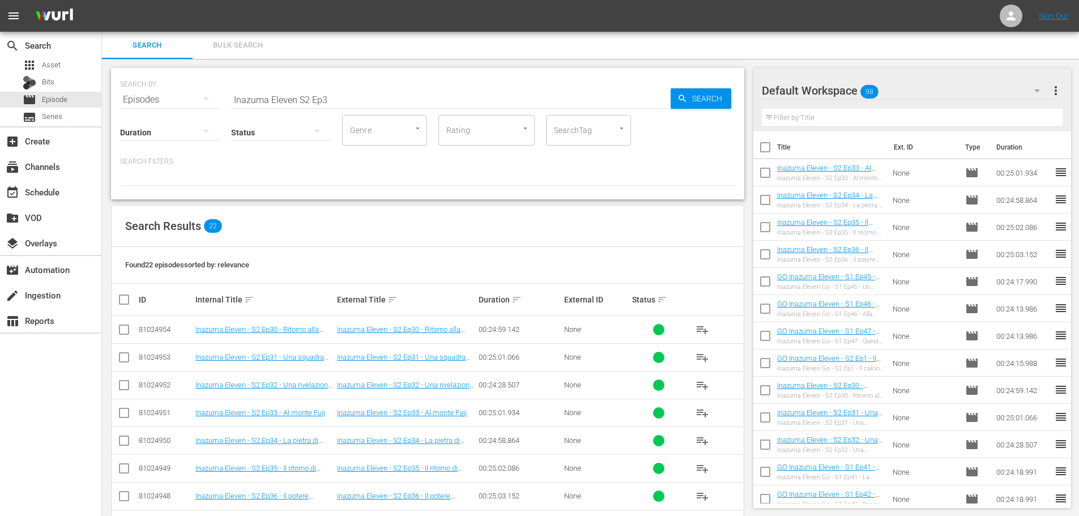
click at [337, 96] on input "Inazuma Eleven S2 Ep3" at bounding box center [450, 99] width 439 height 27
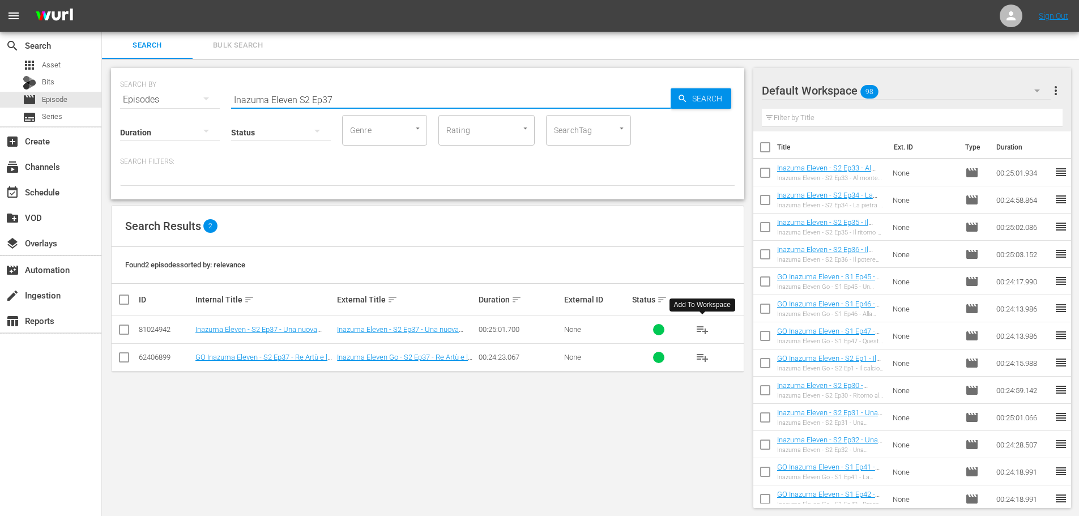
type input "Inazuma Eleven S2 Ep37"
click at [702, 323] on span "playlist_add" at bounding box center [702, 330] width 14 height 14
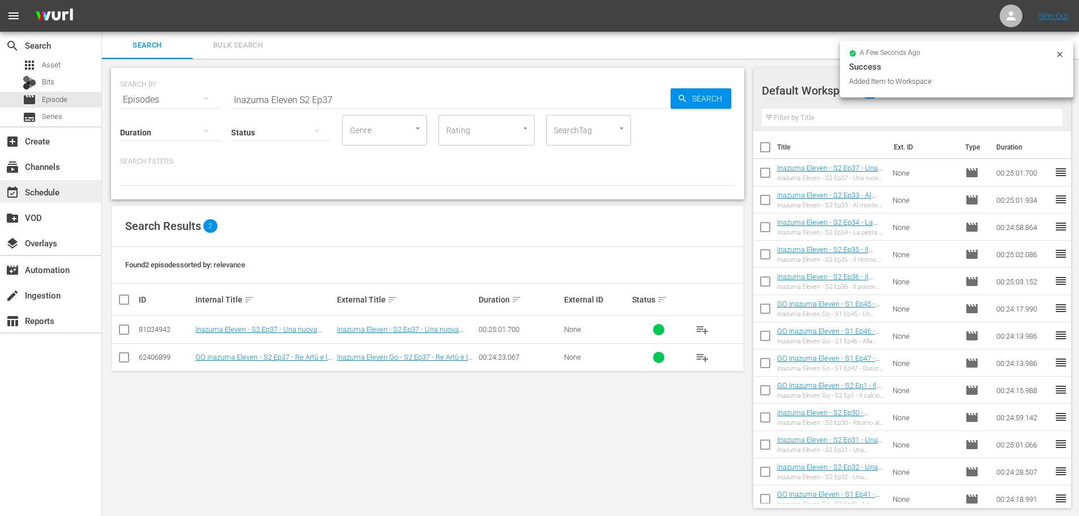
click at [49, 185] on div "event_available Schedule" at bounding box center [31, 190] width 63 height 10
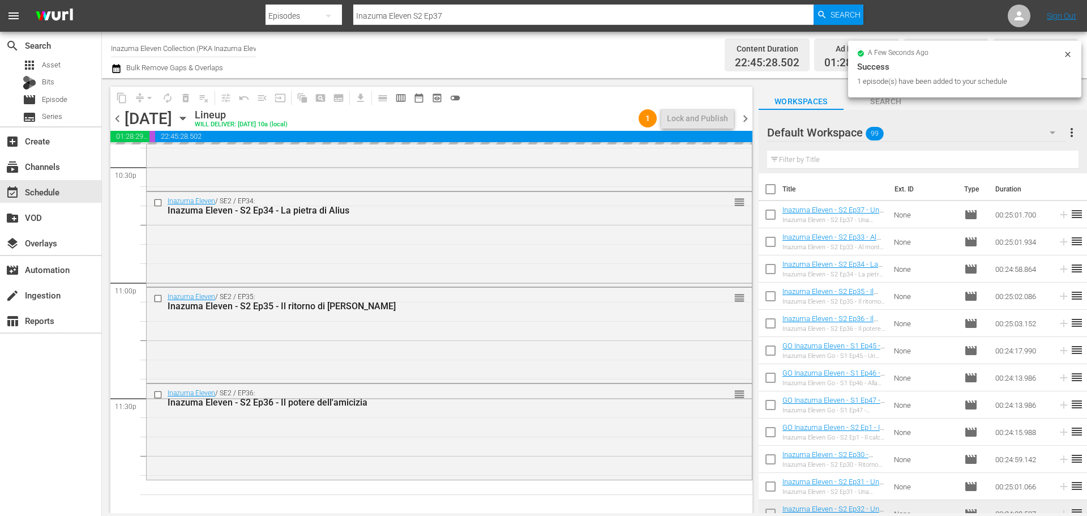
scroll to position [5177, 0]
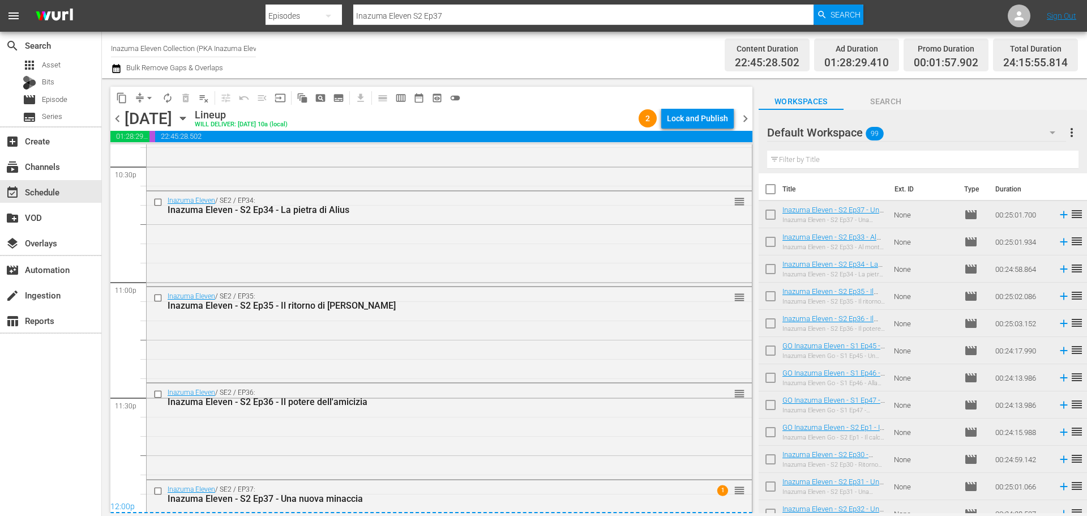
click at [704, 116] on div "Lock and Publish" at bounding box center [697, 118] width 61 height 20
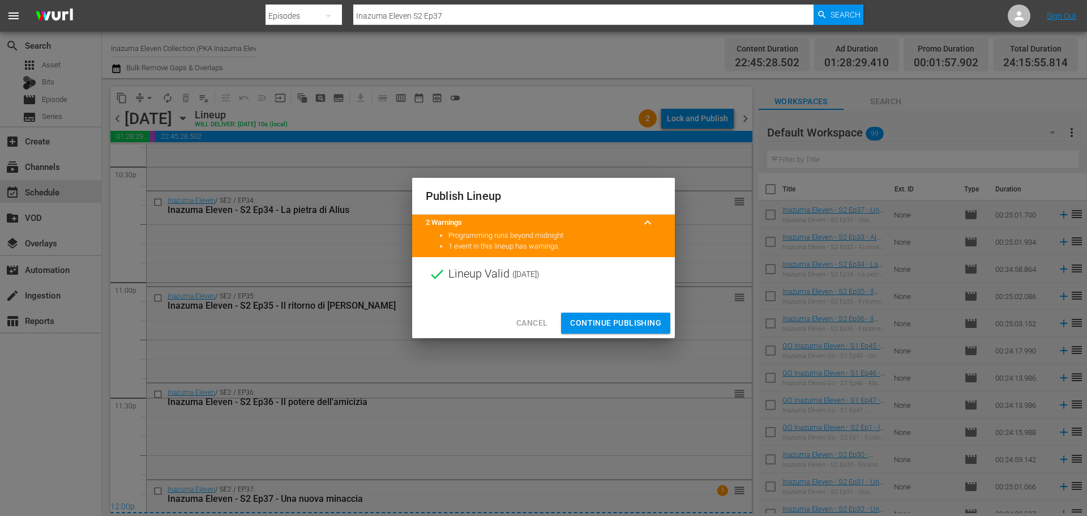
click at [617, 326] on span "Continue Publishing" at bounding box center [615, 323] width 91 height 14
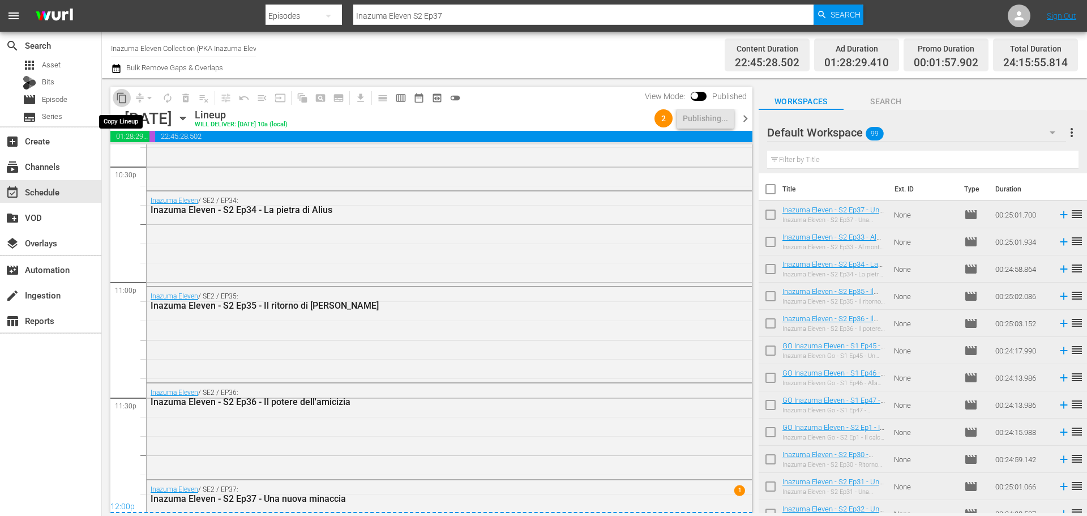
click at [118, 97] on span "content_copy" at bounding box center [121, 97] width 11 height 11
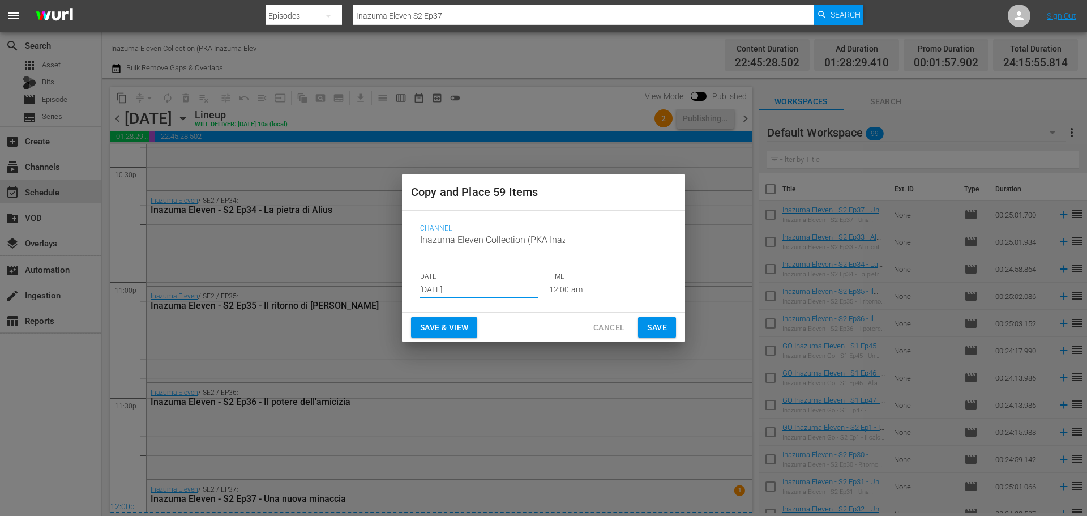
click at [475, 287] on input "Sep 12th 2025" at bounding box center [479, 289] width 118 height 17
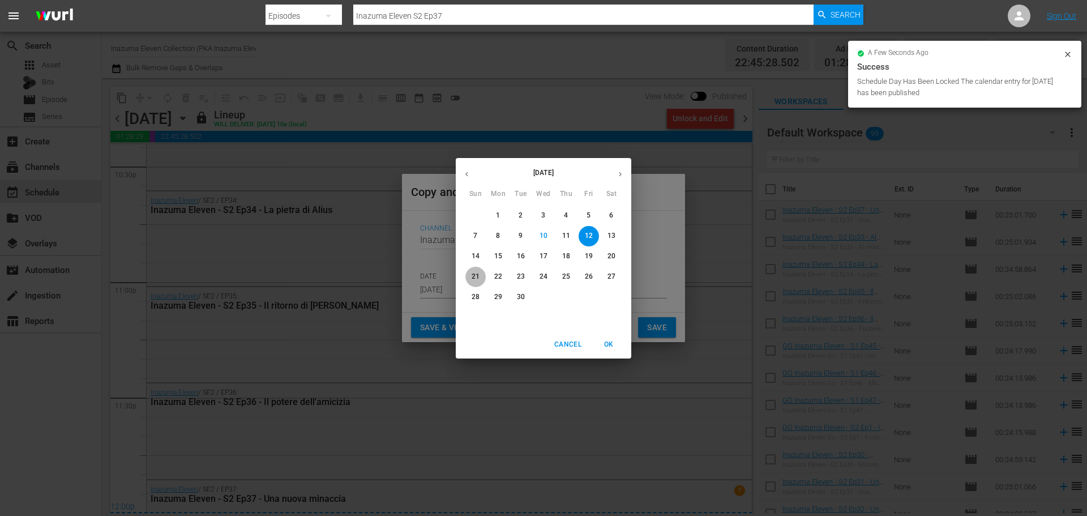
click at [475, 277] on p "21" at bounding box center [476, 277] width 8 height 10
type input "Sep 21st 2025"
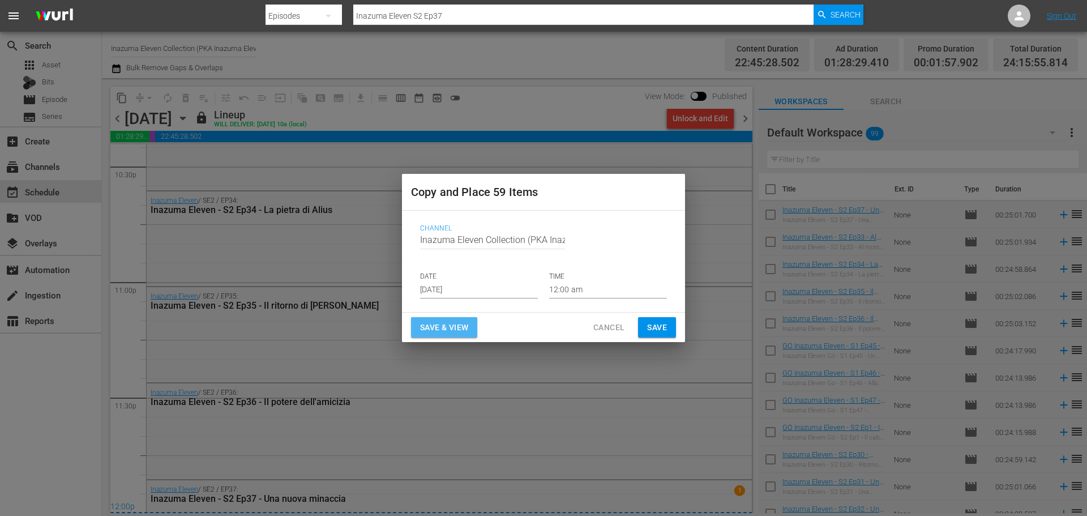
click at [455, 331] on span "Save & View" at bounding box center [444, 328] width 48 height 14
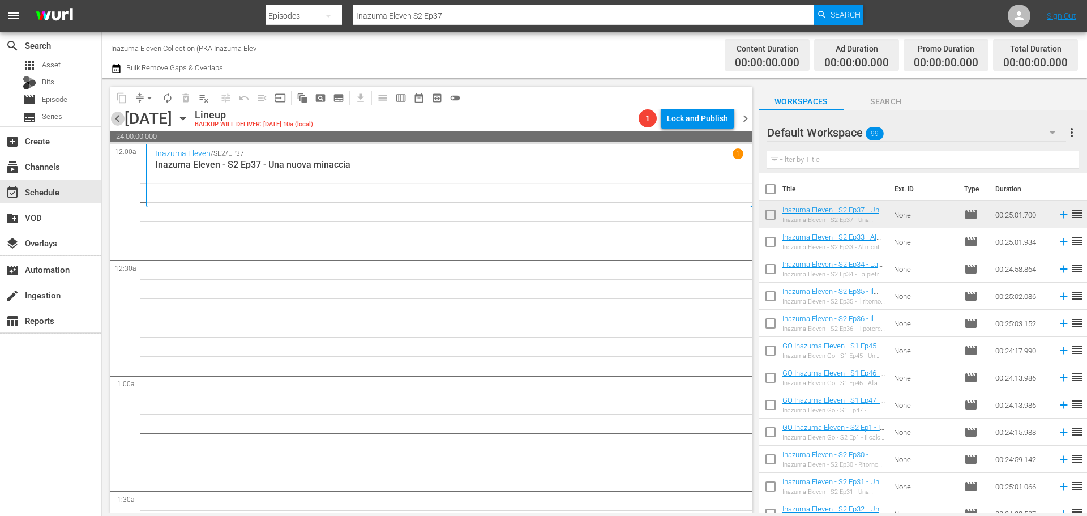
click at [111, 120] on span "chevron_left" at bounding box center [117, 119] width 14 height 14
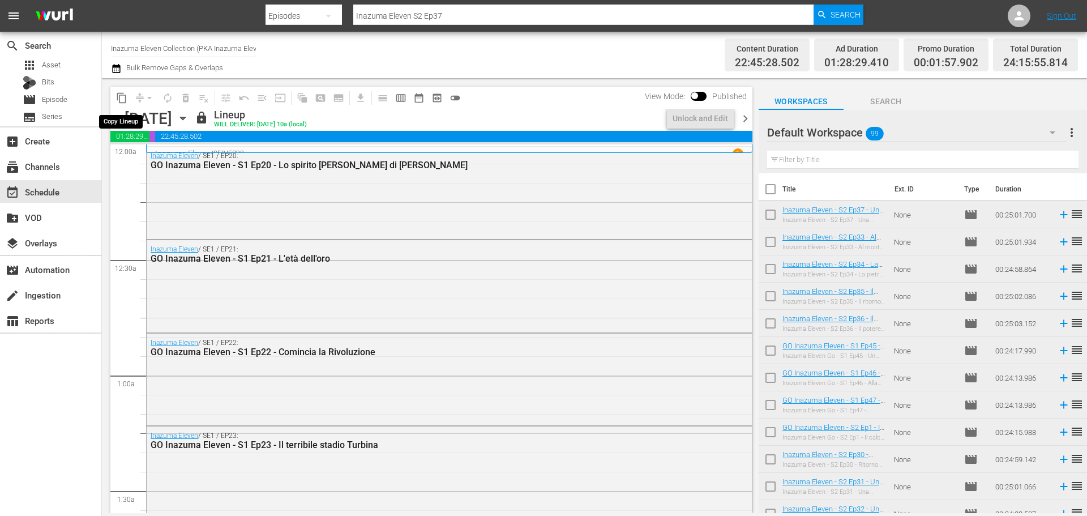
click at [123, 99] on span "content_copy" at bounding box center [121, 97] width 11 height 11
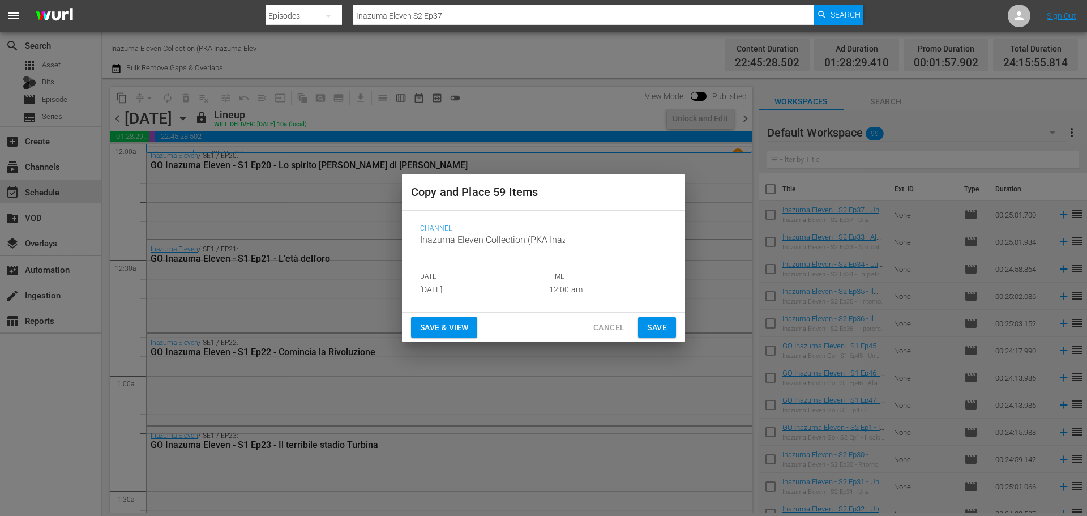
click at [448, 288] on input "Sep 12th 2025" at bounding box center [479, 289] width 118 height 17
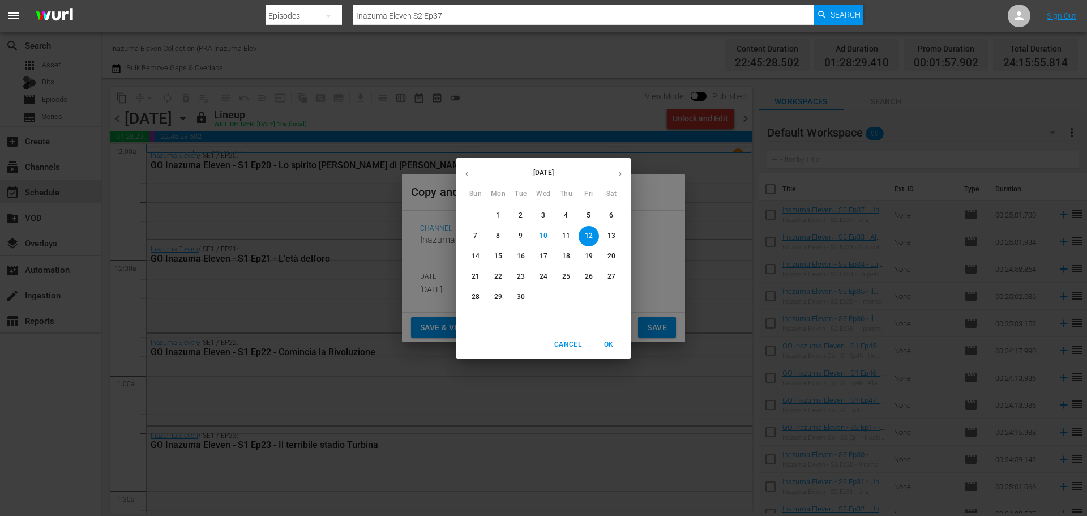
click at [476, 275] on p "21" at bounding box center [476, 277] width 8 height 10
type input "Sep 21st 2025"
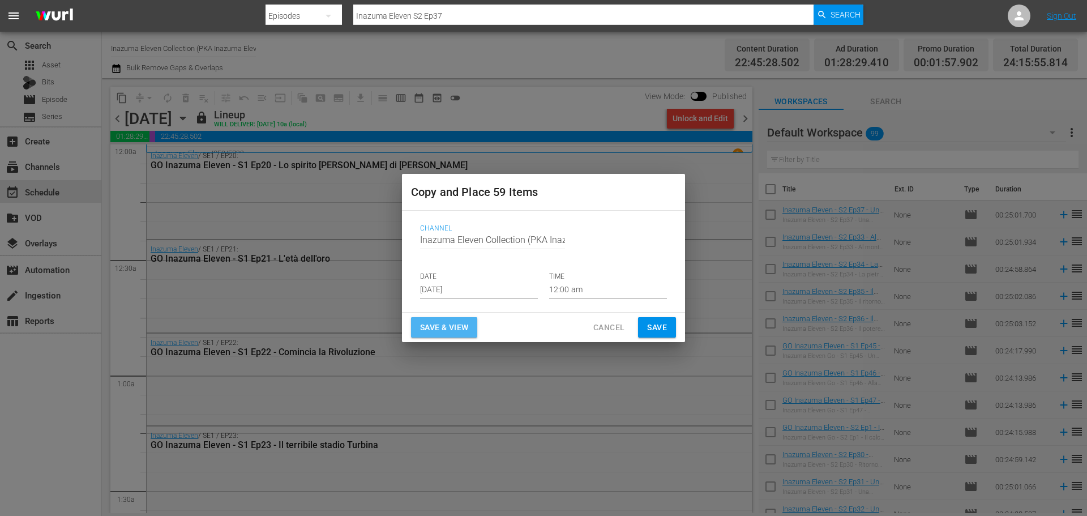
click at [456, 326] on span "Save & View" at bounding box center [444, 328] width 48 height 14
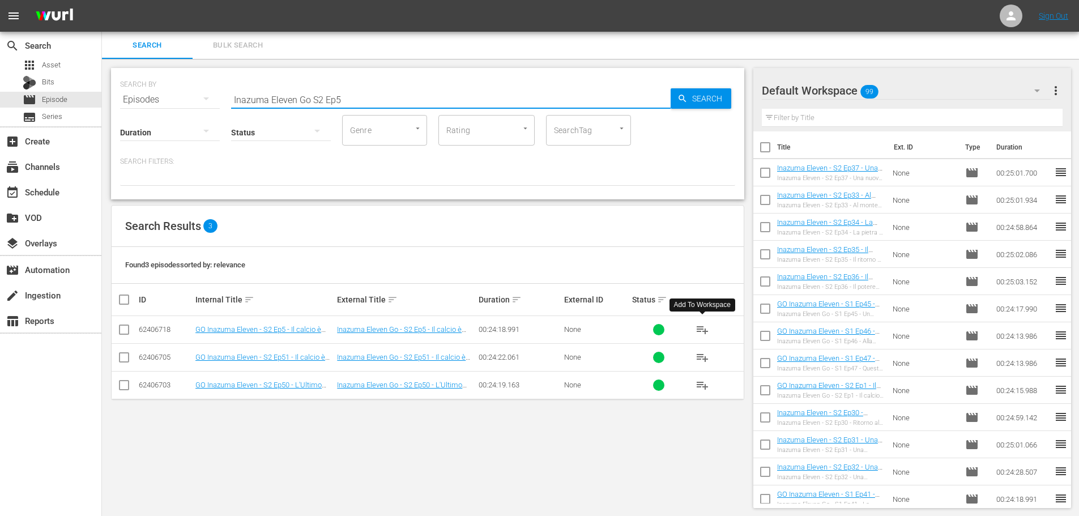
click at [702, 330] on span "playlist_add" at bounding box center [702, 330] width 14 height 14
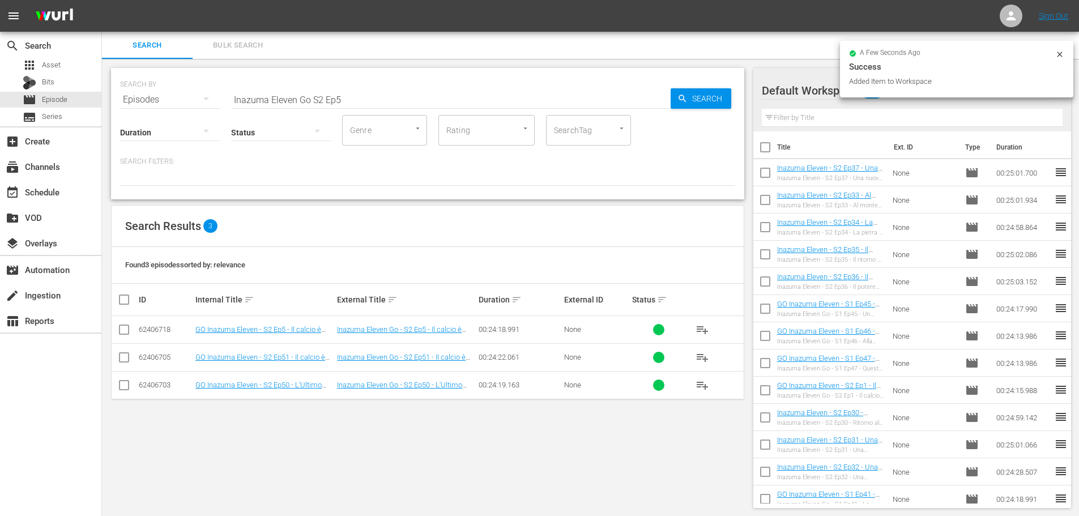
click at [371, 104] on input "Inazuma Eleven Go S2 Ep5" at bounding box center [450, 99] width 439 height 27
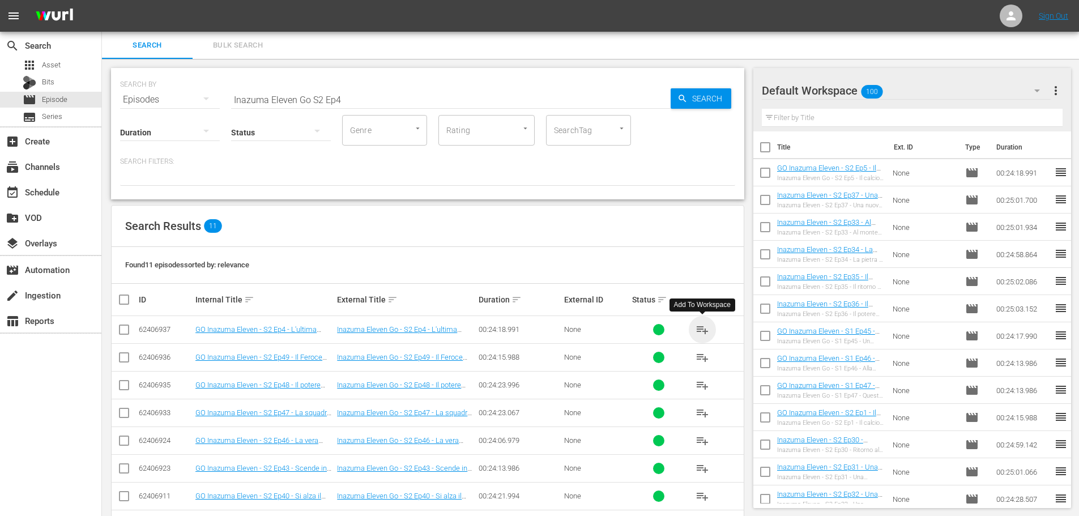
click at [707, 327] on span "playlist_add" at bounding box center [702, 330] width 14 height 14
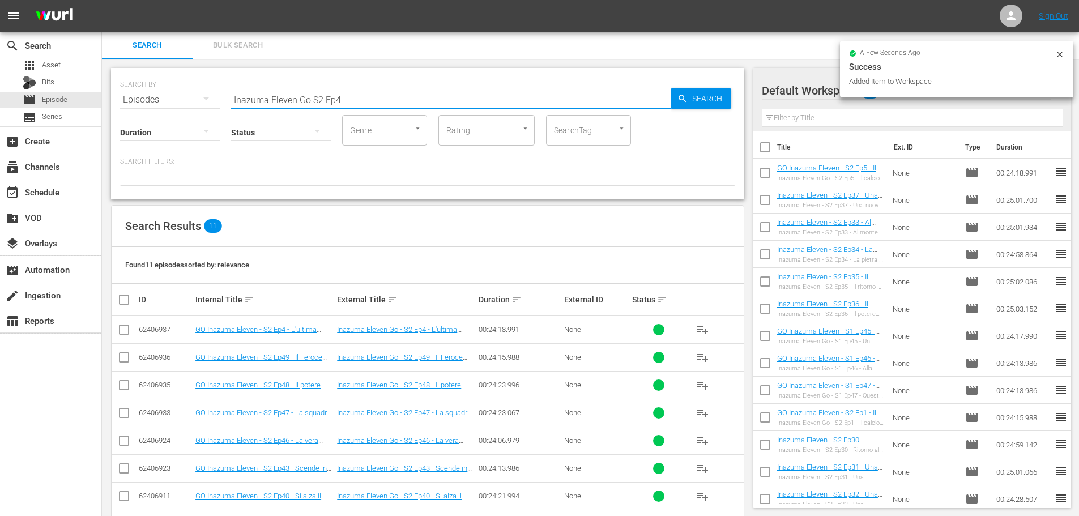
click at [366, 102] on input "Inazuma Eleven Go S2 Ep4" at bounding box center [450, 99] width 439 height 27
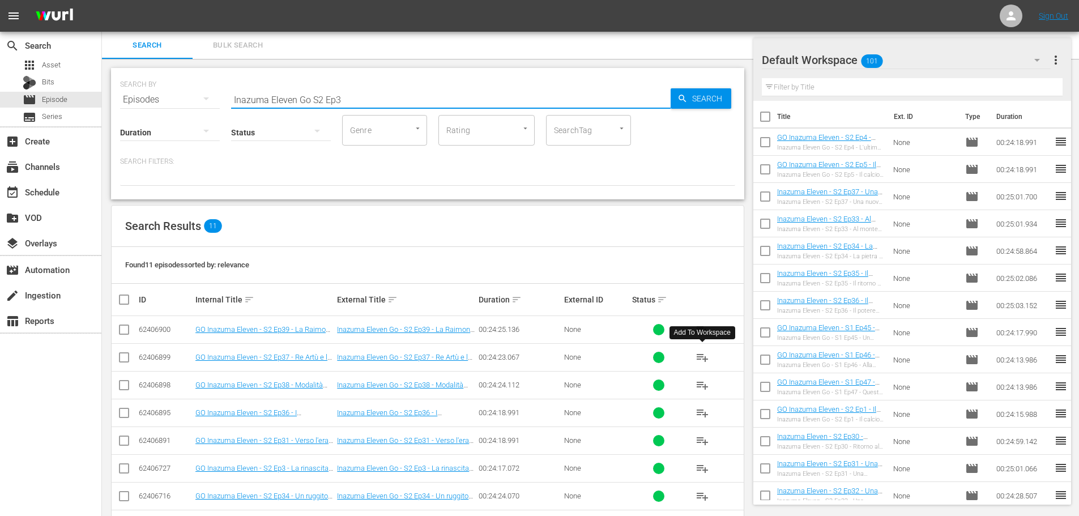
scroll to position [126, 0]
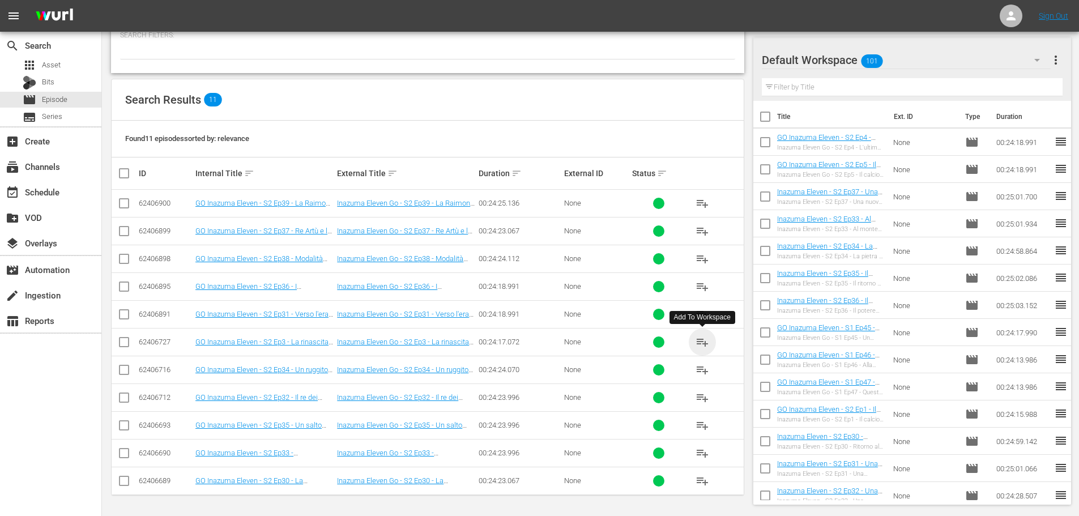
click at [696, 342] on span "playlist_add" at bounding box center [702, 342] width 14 height 14
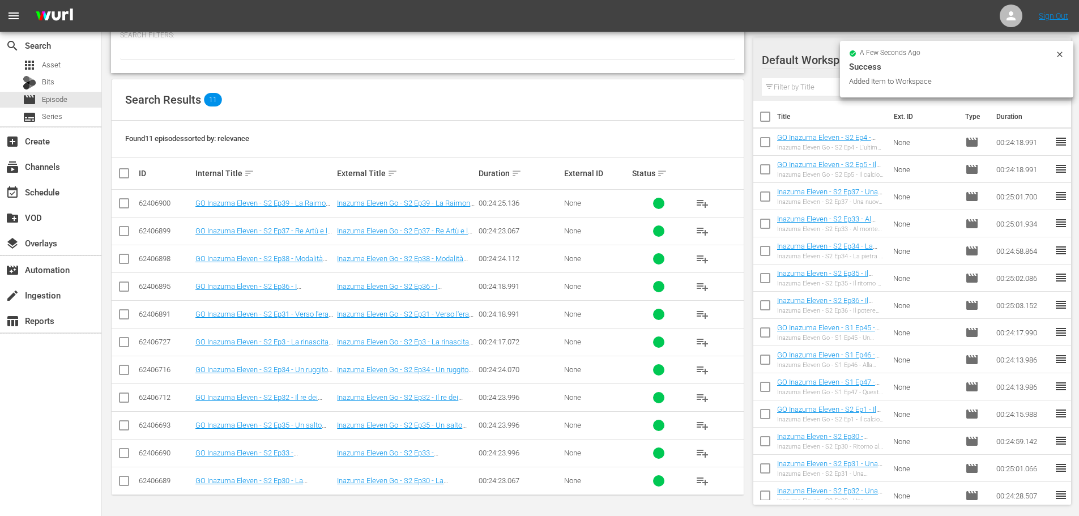
scroll to position [0, 0]
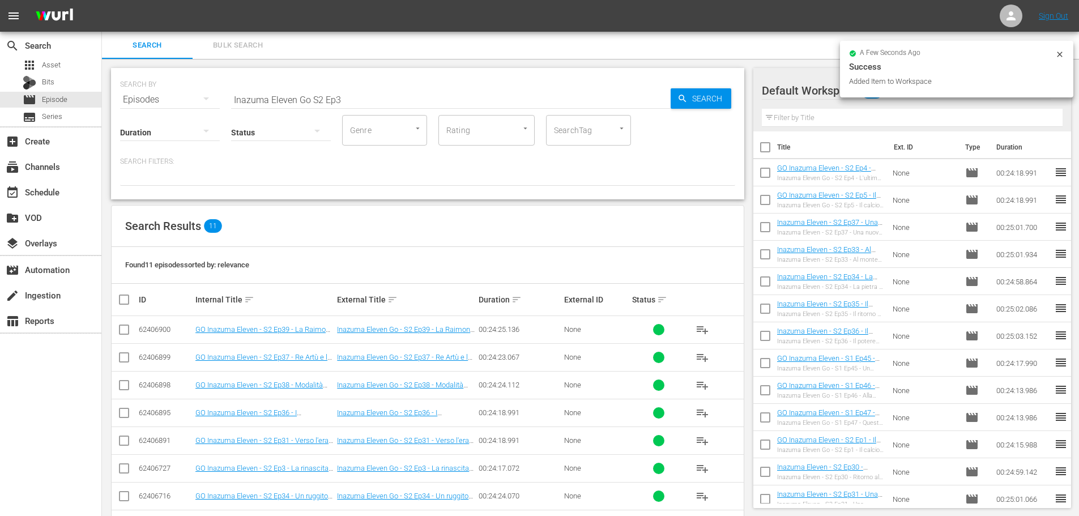
click at [362, 92] on input "Inazuma Eleven Go S2 Ep3" at bounding box center [450, 99] width 439 height 27
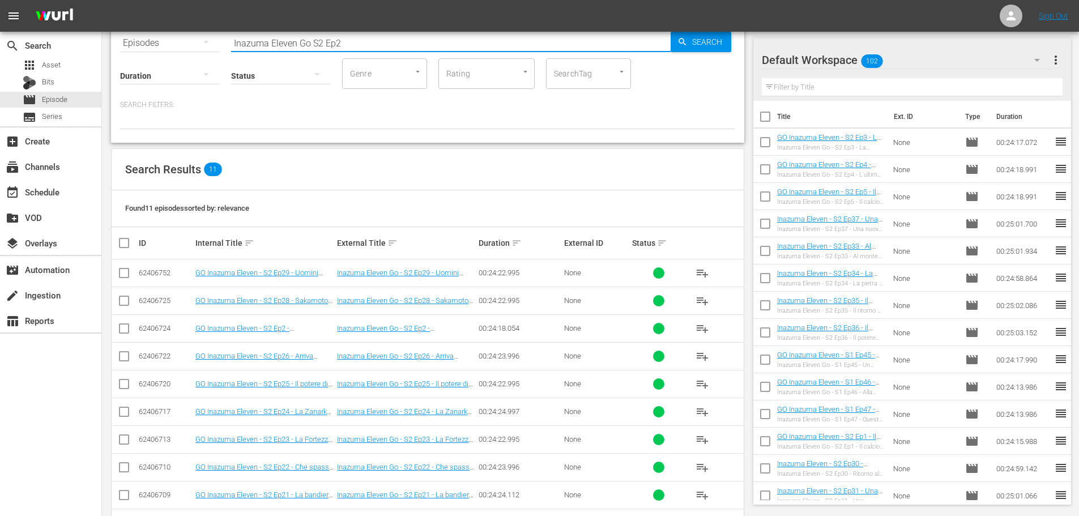
scroll to position [126, 0]
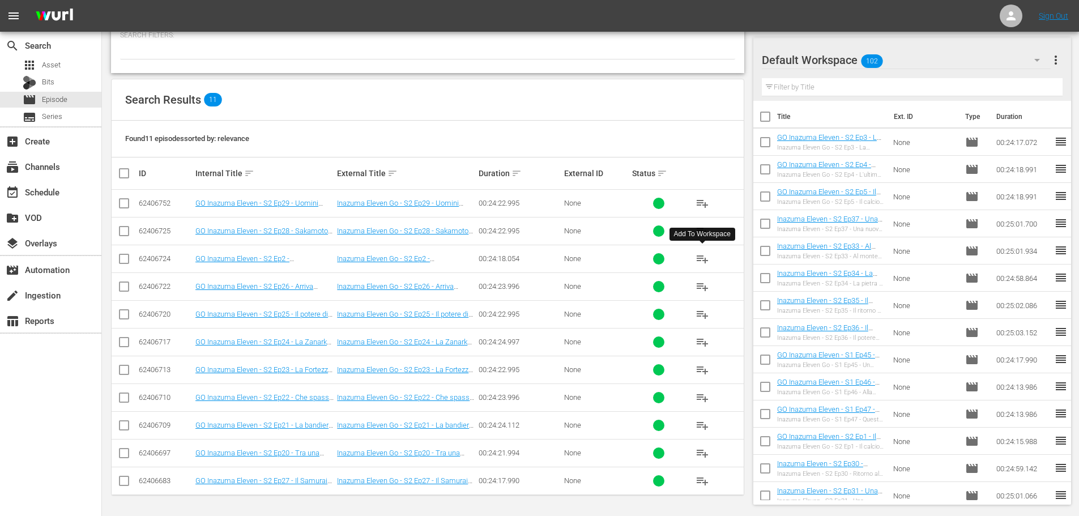
type input "Inazuma Eleven Go S2 Ep2"
click at [702, 255] on span "playlist_add" at bounding box center [702, 259] width 14 height 14
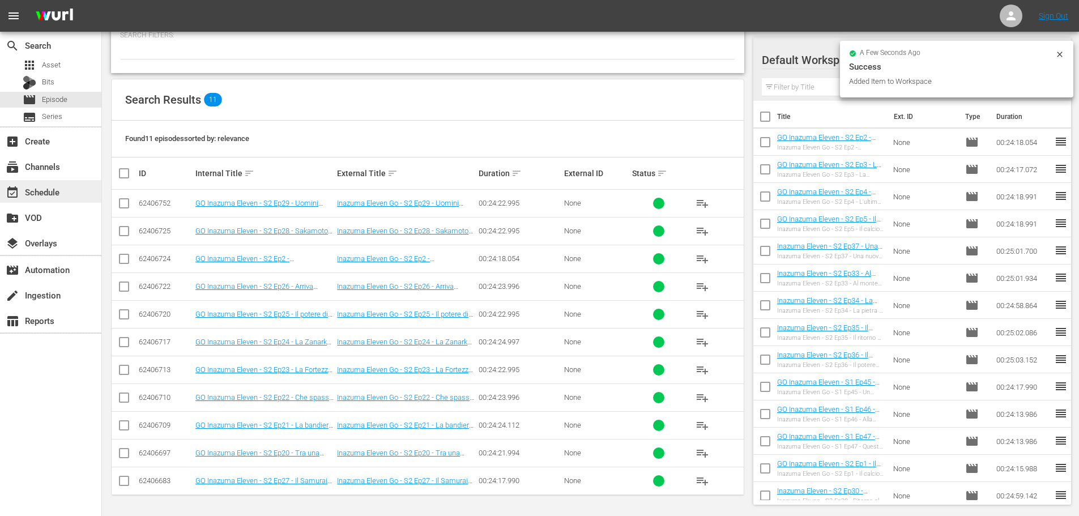
click at [50, 193] on div "event_available Schedule" at bounding box center [31, 190] width 63 height 10
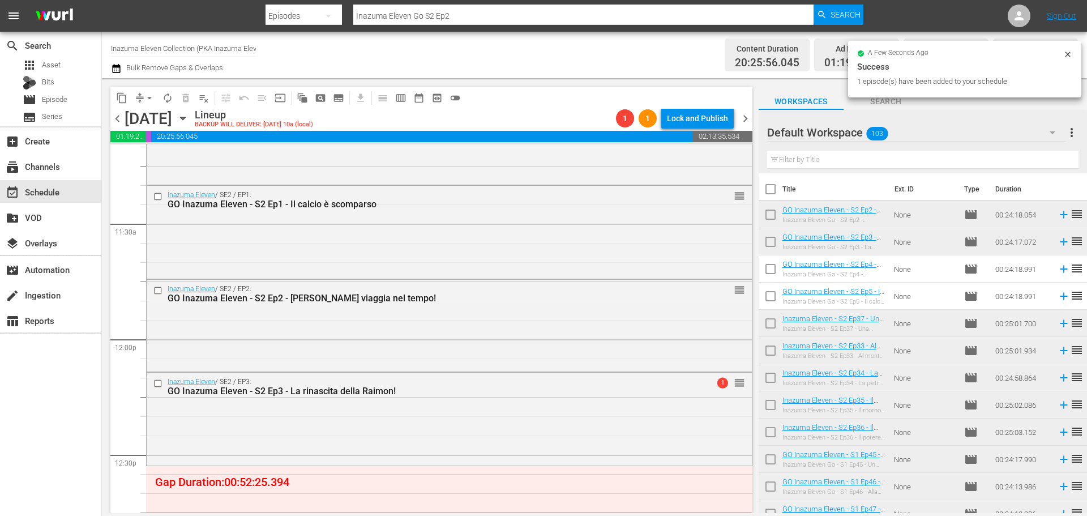
scroll to position [2804, 0]
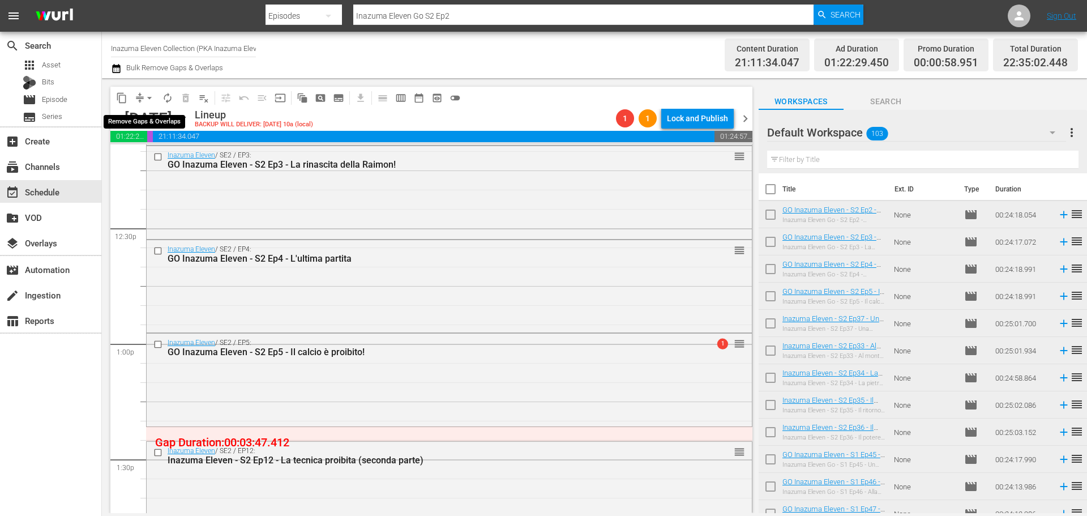
click at [148, 97] on span "arrow_drop_down" at bounding box center [149, 97] width 11 height 11
click at [153, 154] on li "Align to End of Previous Day" at bounding box center [150, 158] width 119 height 19
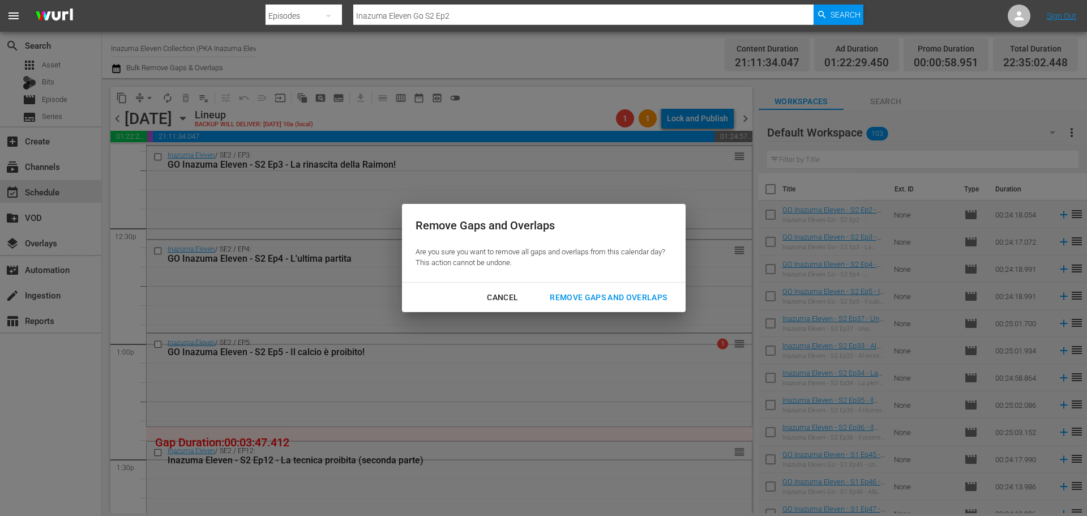
click at [627, 302] on div "Remove Gaps and Overlaps" at bounding box center [608, 298] width 135 height 14
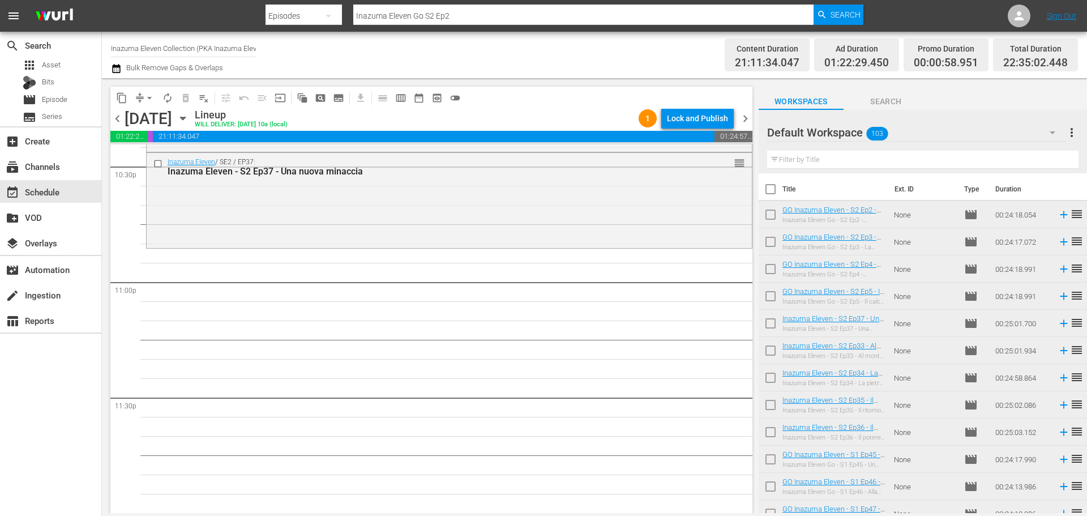
scroll to position [5120, 0]
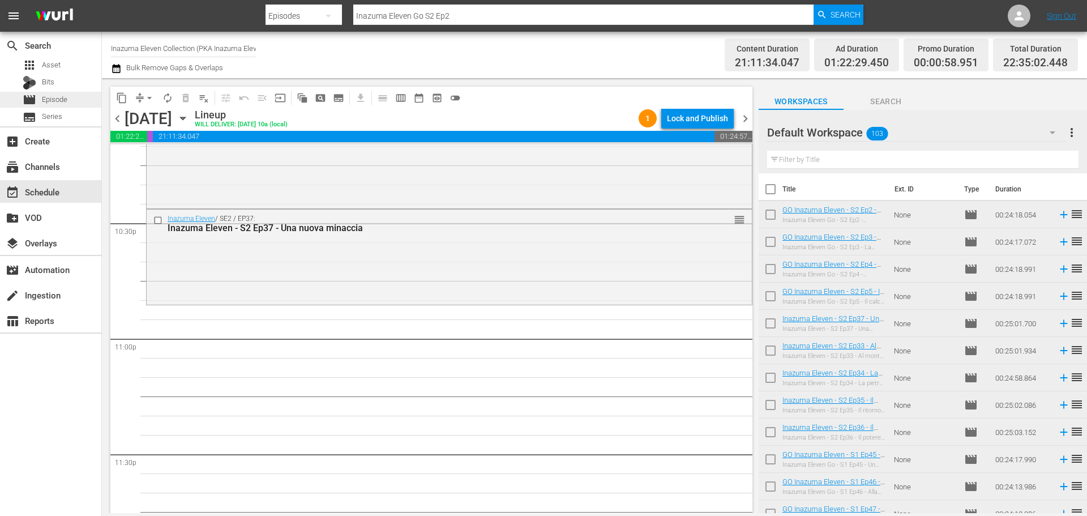
click at [75, 100] on div "movie Episode" at bounding box center [50, 100] width 101 height 16
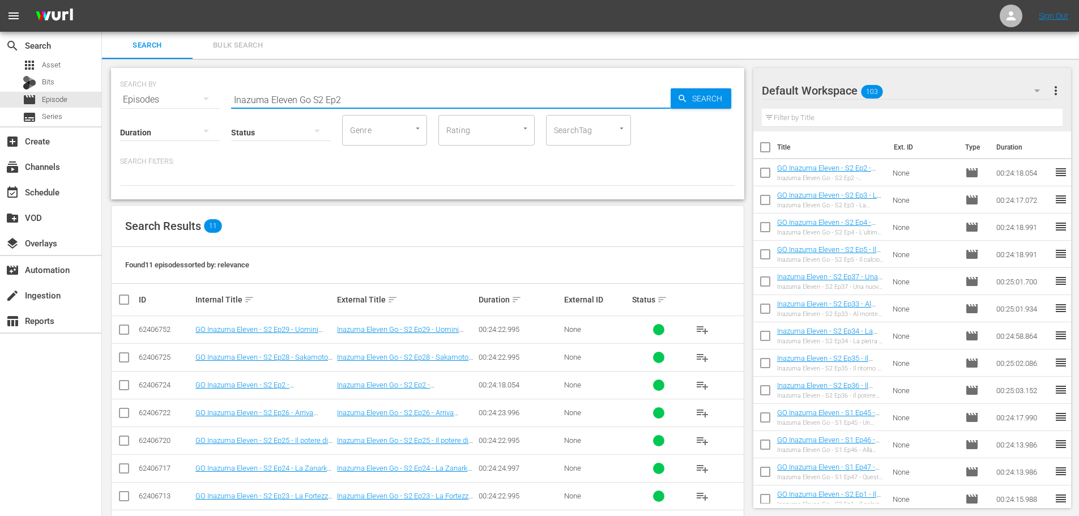
click at [314, 96] on input "Inazuma Eleven Go S2 Ep2" at bounding box center [450, 99] width 439 height 27
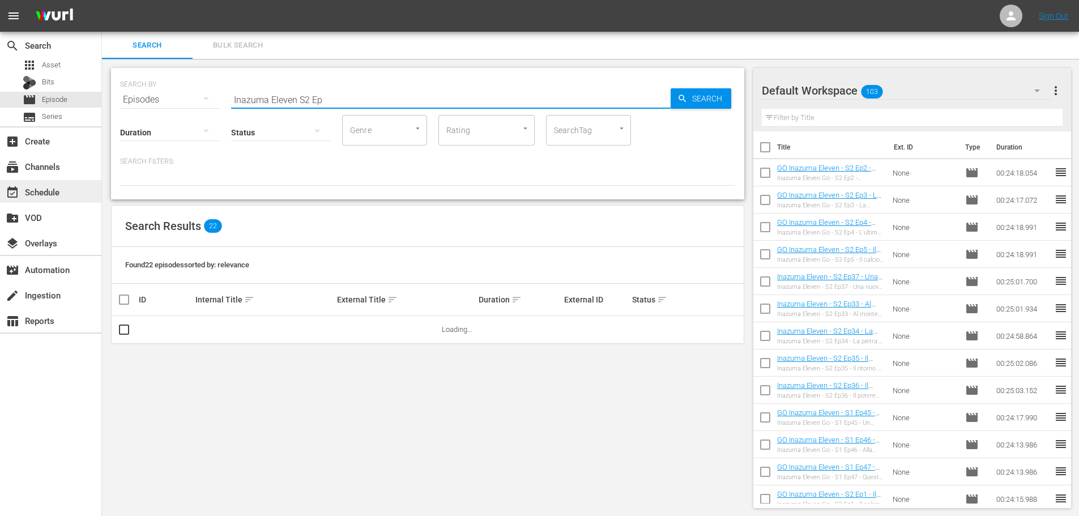
type input "Inazuma Eleven S2 Ep"
click at [61, 200] on div "event_available Schedule" at bounding box center [50, 191] width 101 height 23
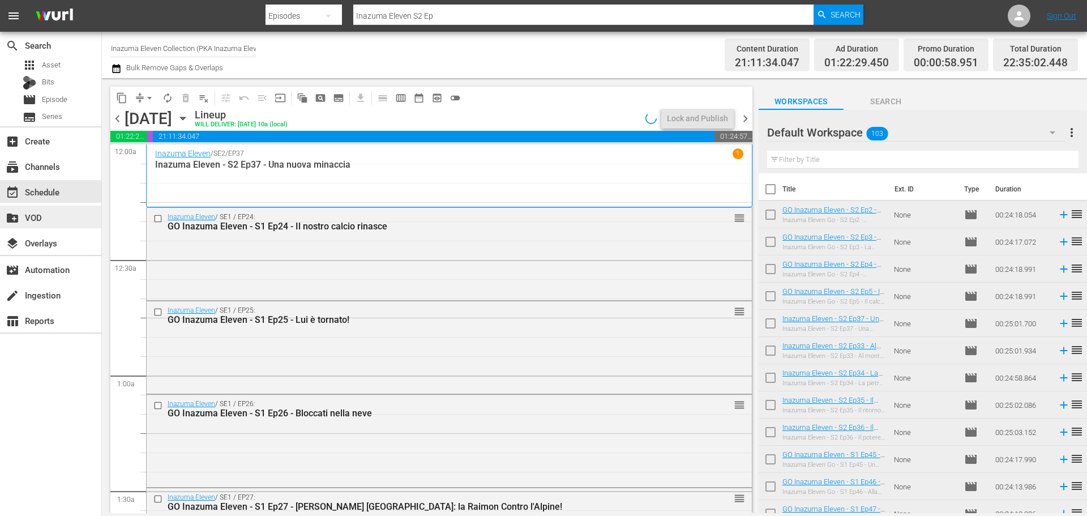
scroll to position [5159, 0]
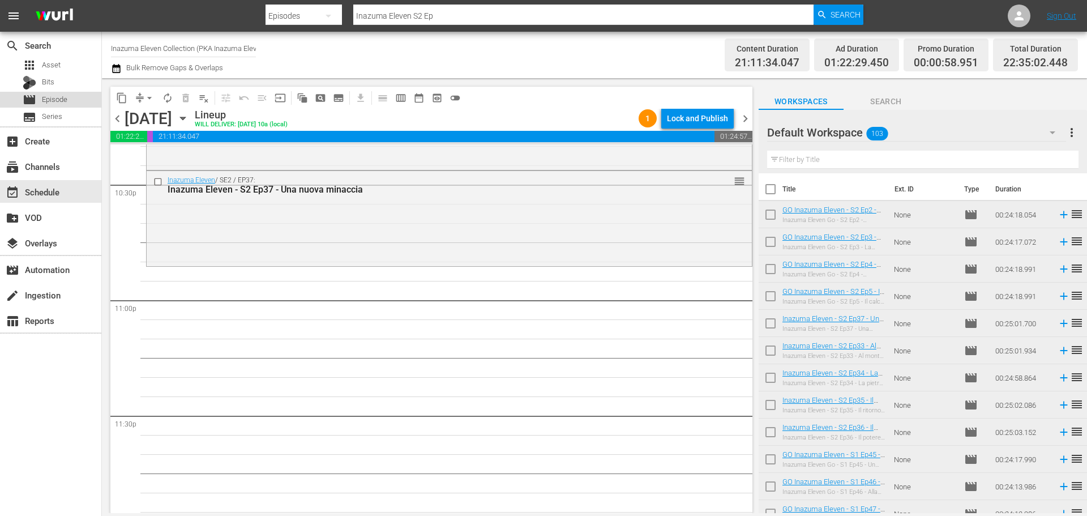
click at [49, 100] on span "Episode" at bounding box center [54, 99] width 25 height 11
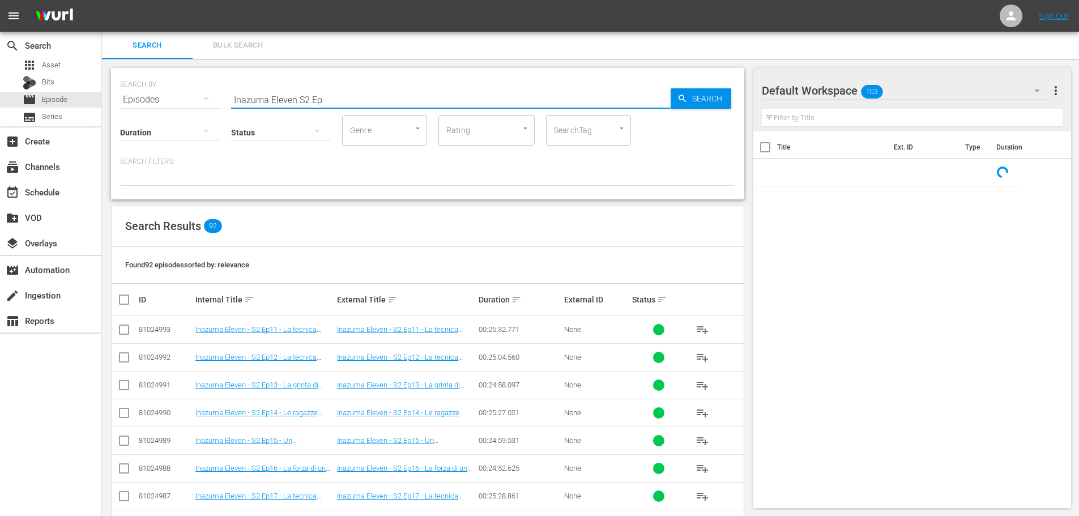
click at [332, 95] on input "Inazuma Eleven S2 Ep" at bounding box center [450, 99] width 439 height 27
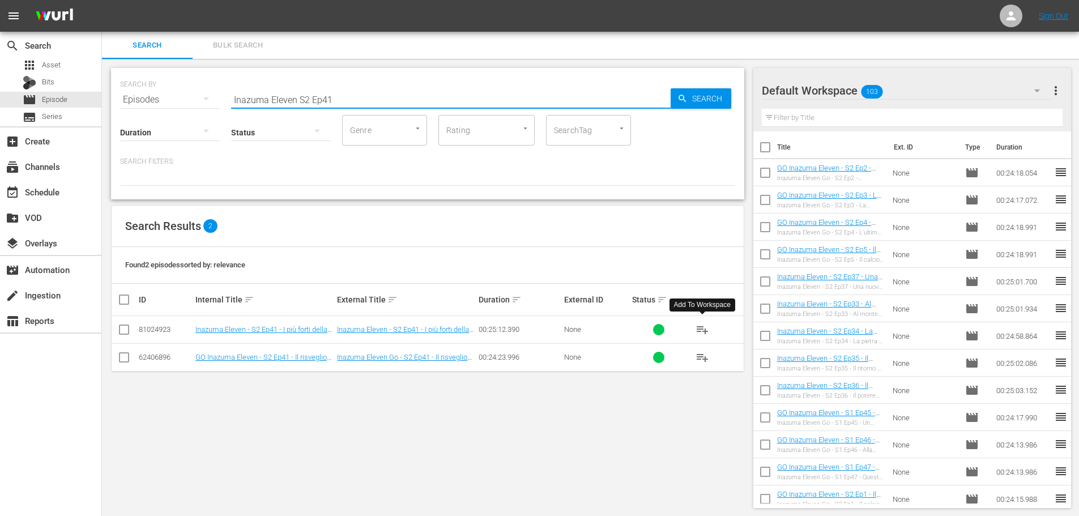
click at [703, 327] on span "playlist_add" at bounding box center [702, 330] width 14 height 14
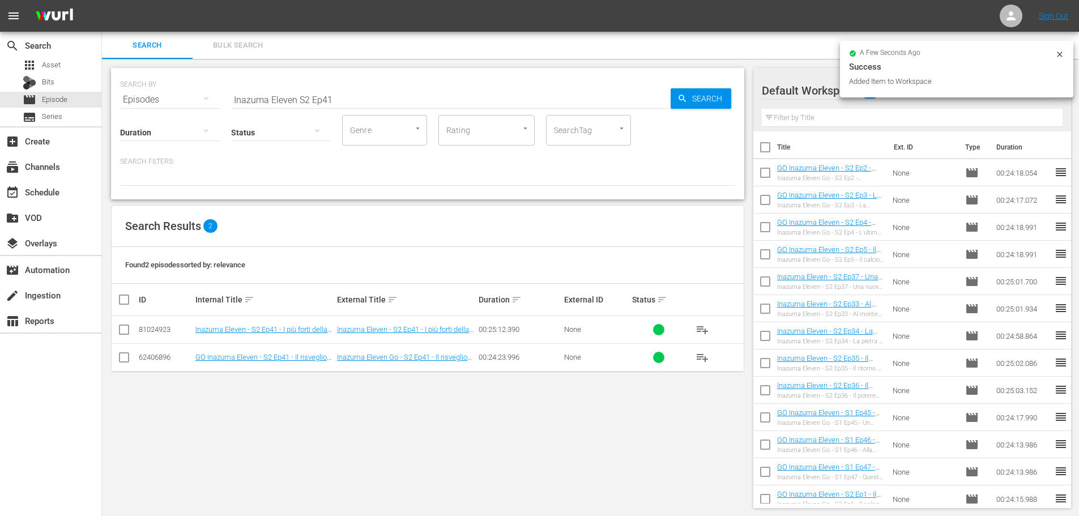
click at [365, 92] on input "Inazuma Eleven S2 Ep41" at bounding box center [450, 99] width 439 height 27
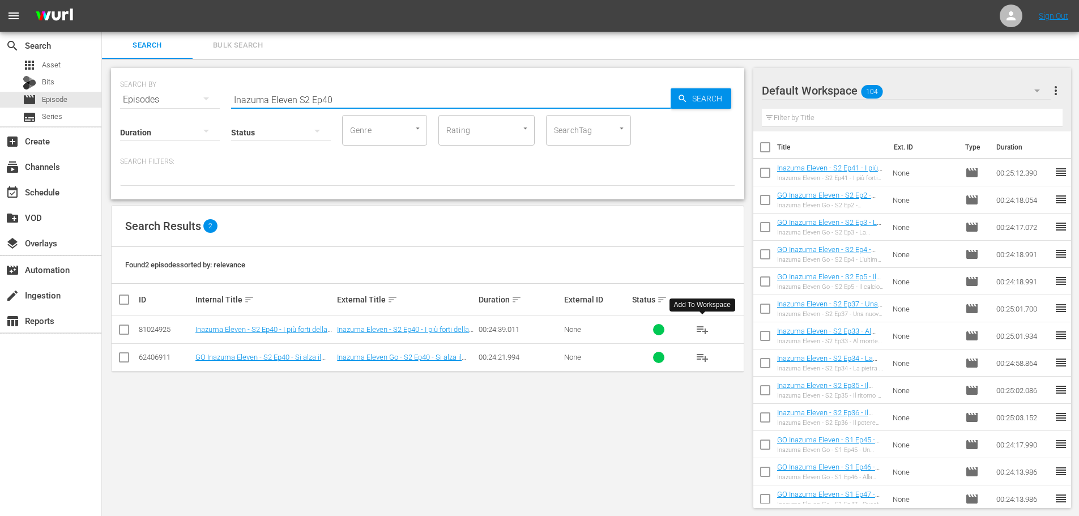
click at [704, 328] on span "playlist_add" at bounding box center [702, 330] width 14 height 14
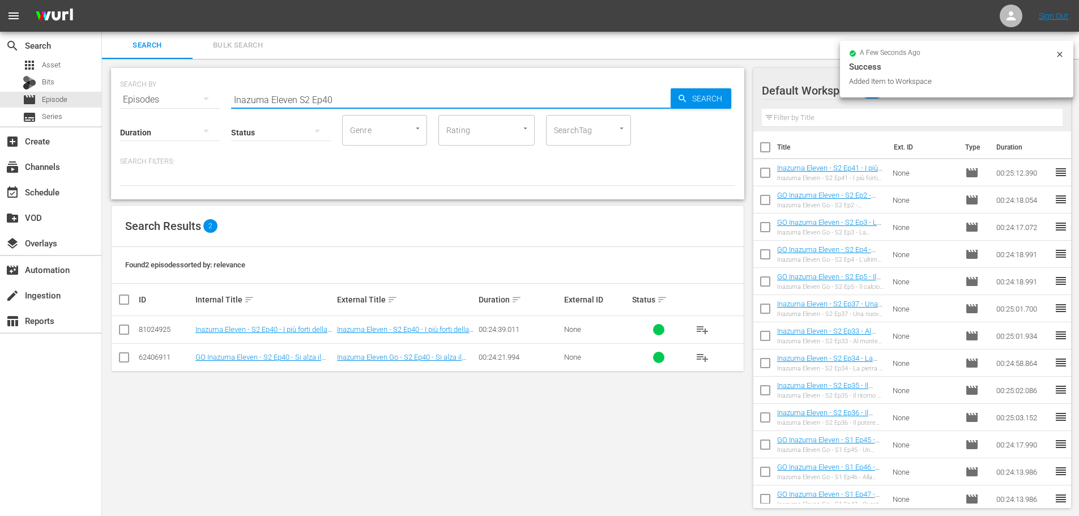
click at [346, 96] on input "Inazuma Eleven S2 Ep40" at bounding box center [450, 99] width 439 height 27
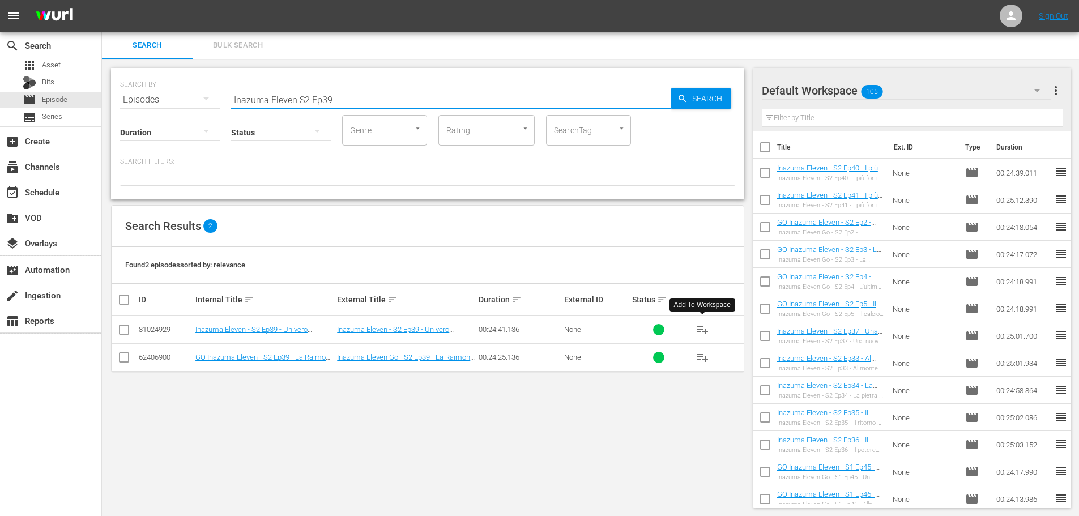
drag, startPoint x: 705, startPoint y: 330, endPoint x: 683, endPoint y: 318, distance: 25.1
click at [703, 330] on span "playlist_add" at bounding box center [702, 330] width 14 height 14
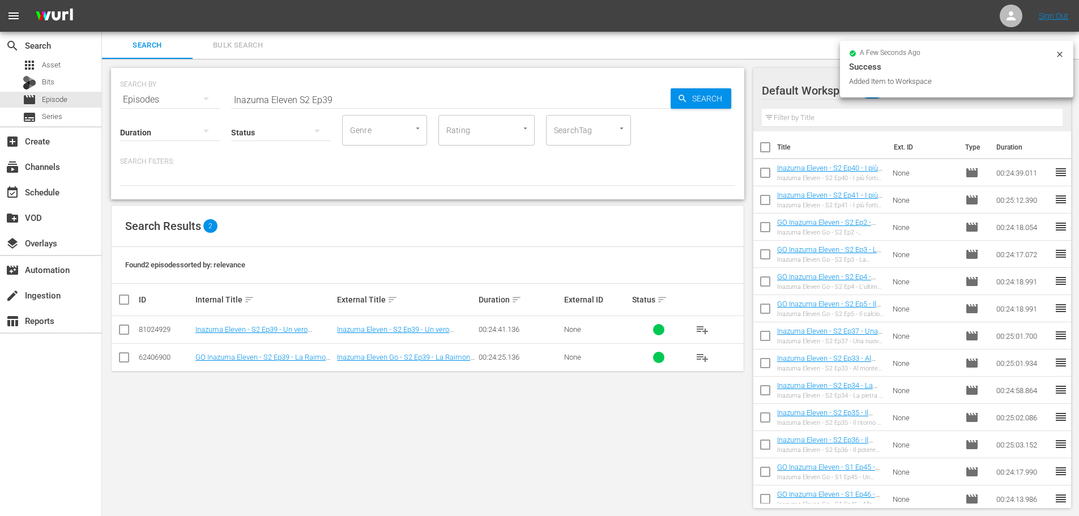
click at [346, 100] on input "Inazuma Eleven S2 Ep39" at bounding box center [450, 99] width 439 height 27
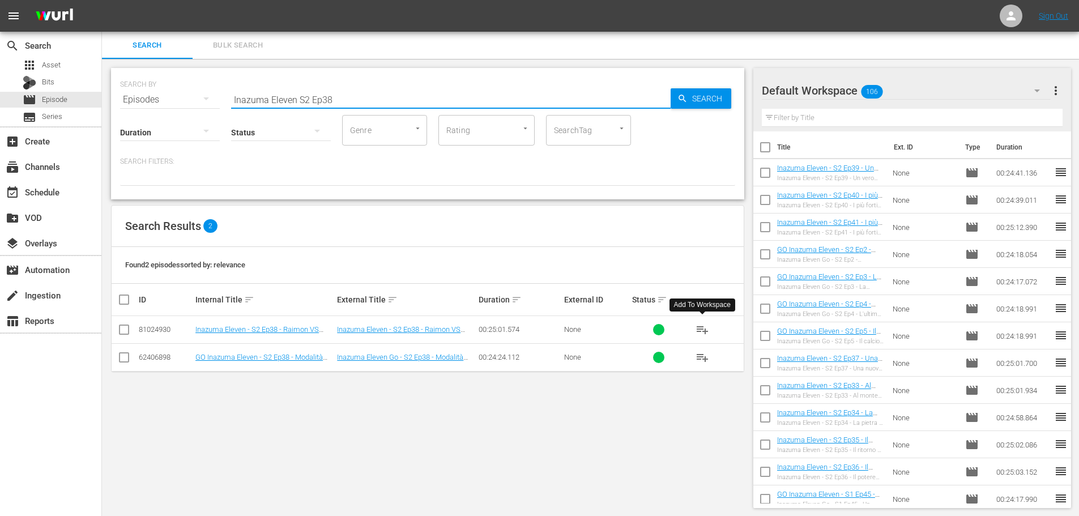
type input "Inazuma Eleven S2 Ep38"
click at [704, 327] on span "playlist_add" at bounding box center [702, 330] width 14 height 14
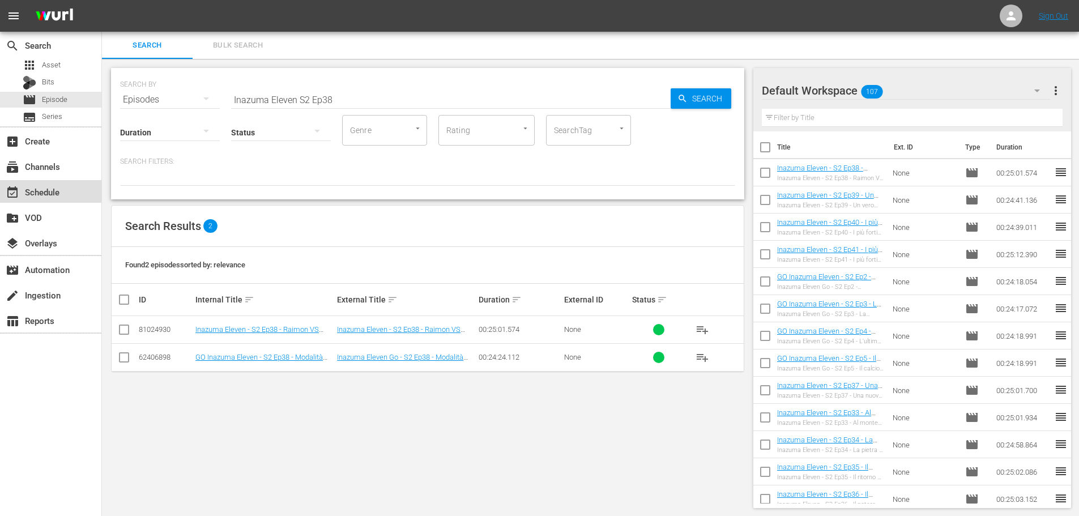
click at [56, 195] on div "event_available Schedule" at bounding box center [31, 190] width 63 height 10
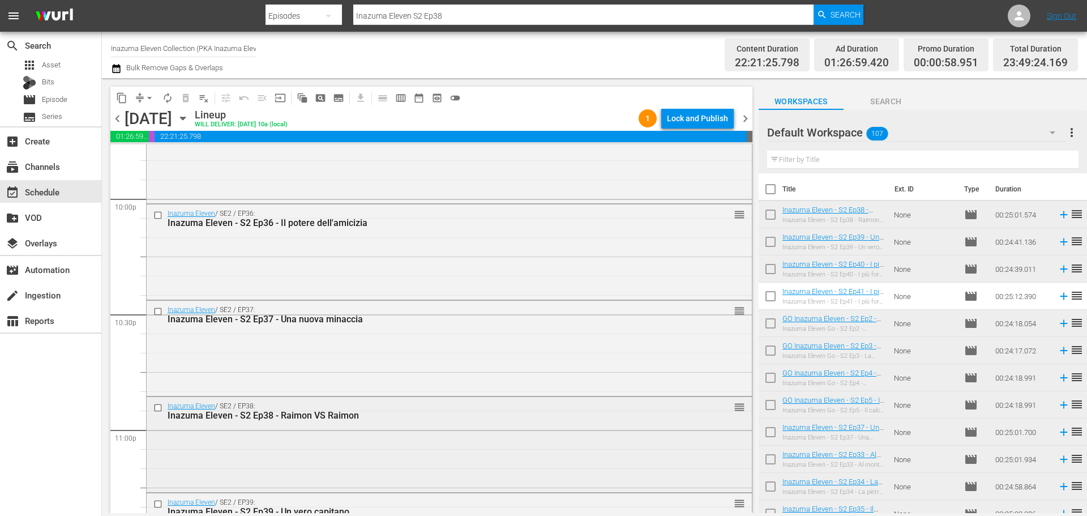
scroll to position [5199, 0]
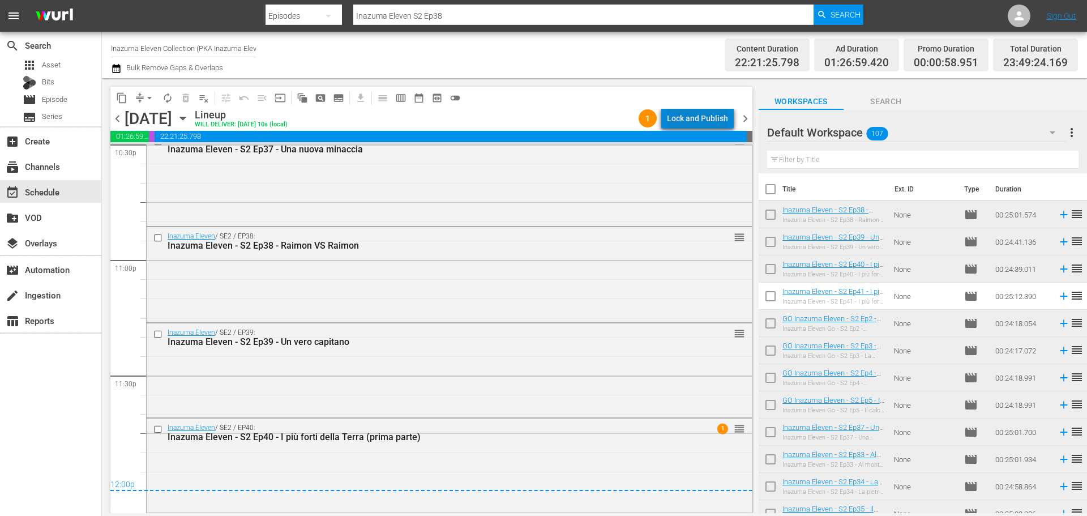
click at [709, 119] on div "Lock and Publish" at bounding box center [697, 118] width 61 height 20
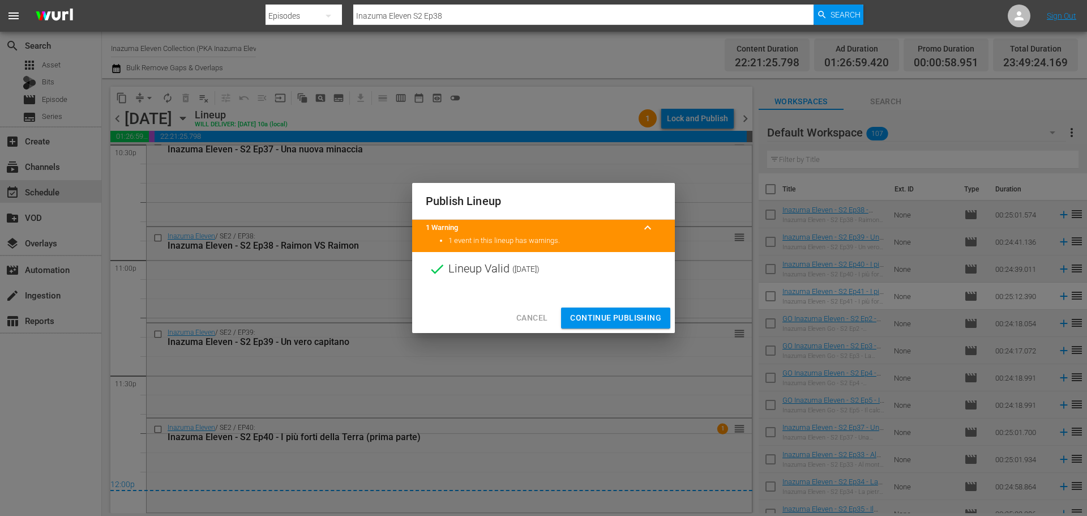
click at [648, 315] on span "Continue Publishing" at bounding box center [615, 318] width 91 height 14
